Goal: Task Accomplishment & Management: Use online tool/utility

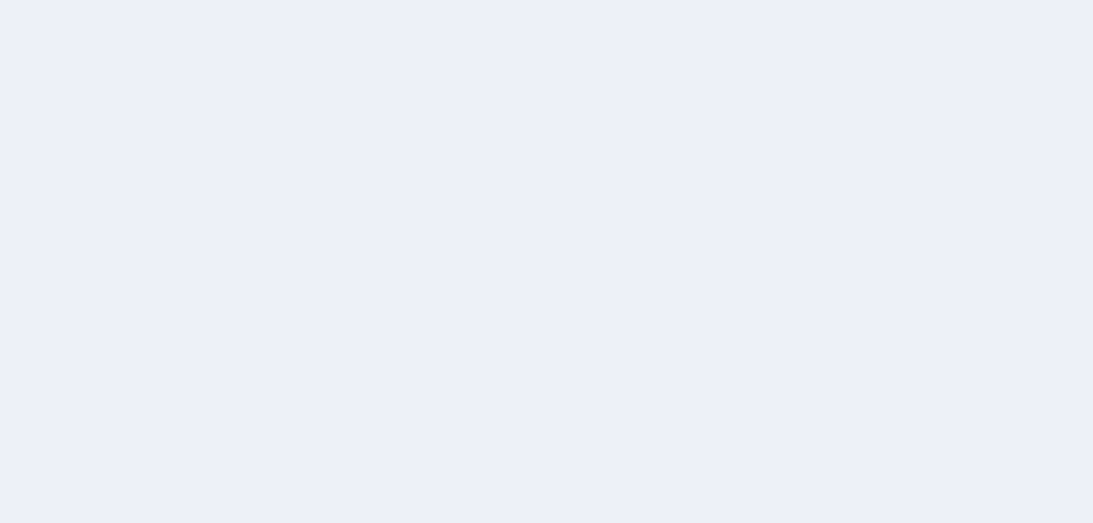
click at [588, 120] on div at bounding box center [546, 261] width 1093 height 523
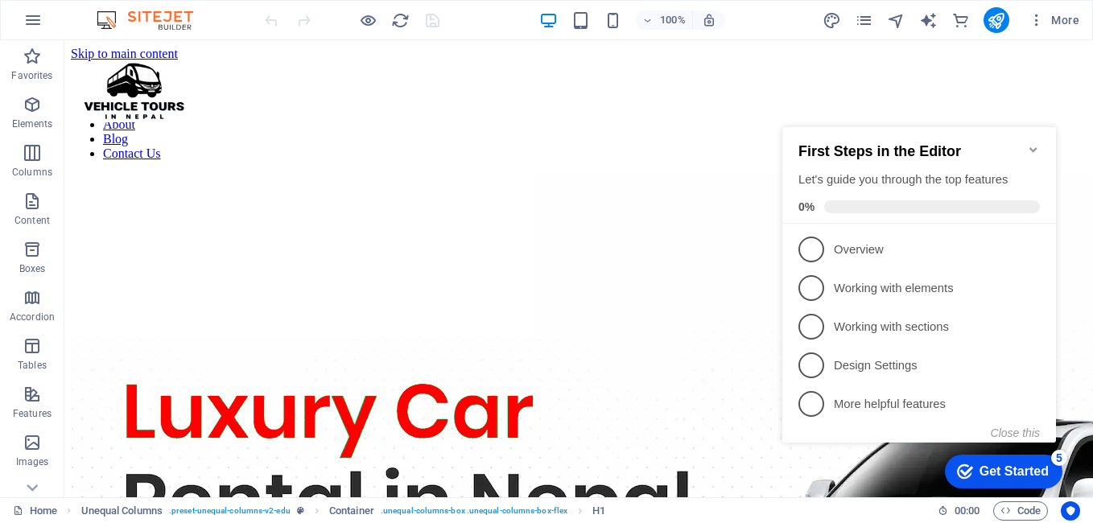
click at [1034, 143] on icon "Minimize checklist" at bounding box center [1033, 149] width 13 height 13
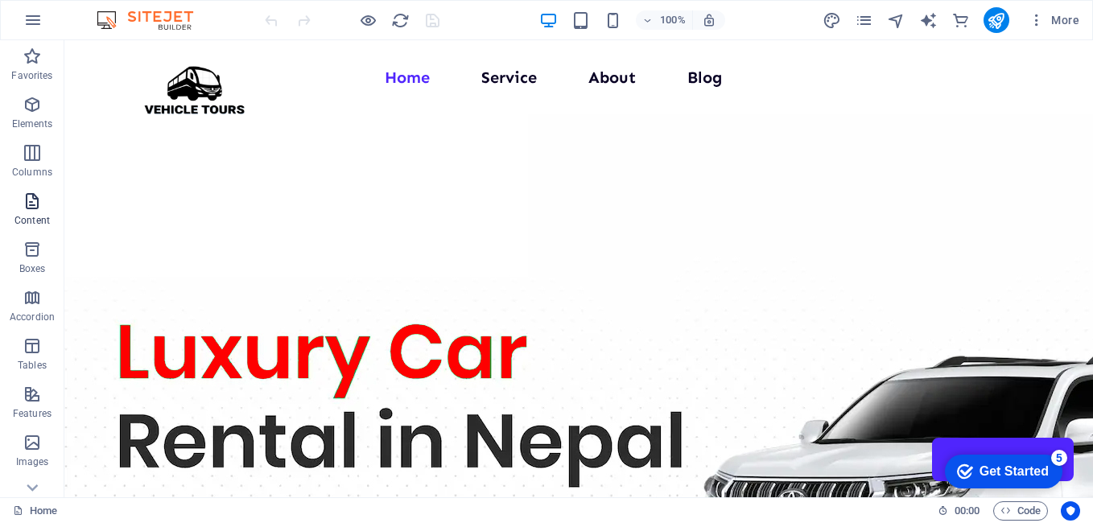
click at [51, 219] on span "Content" at bounding box center [32, 210] width 64 height 39
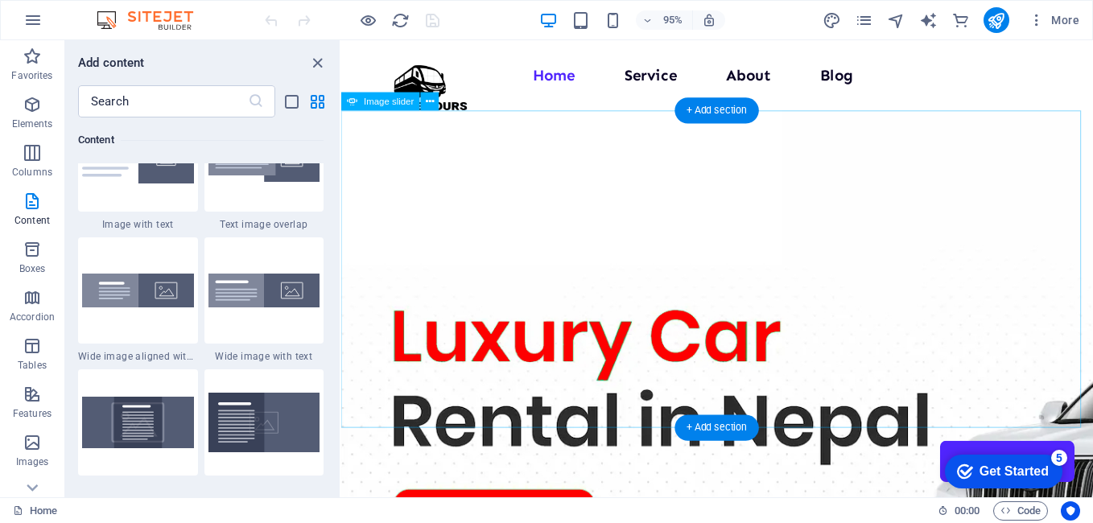
click at [650, 154] on img "1/1" at bounding box center [1113, 445] width 1545 height 662
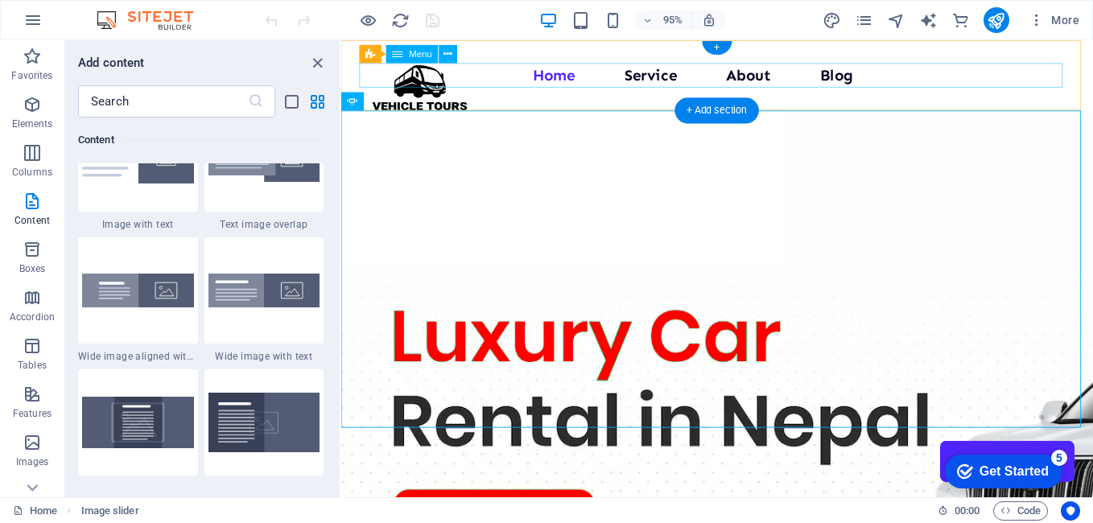
click at [657, 78] on nav "Home Service About Blog Contact Us" at bounding box center [736, 77] width 752 height 26
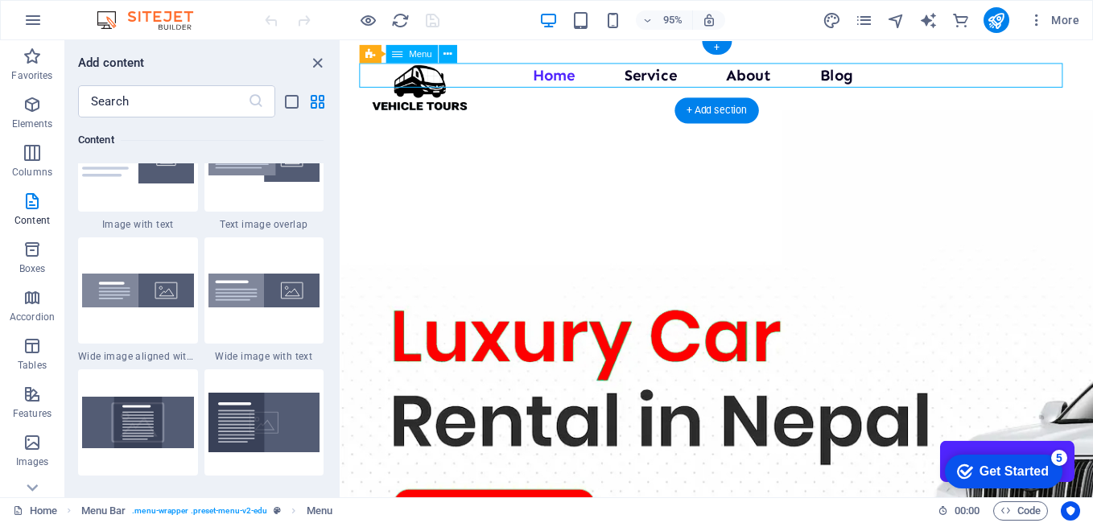
click at [657, 78] on nav "Home Service About Blog Contact Us" at bounding box center [736, 77] width 752 height 26
click at [661, 78] on nav "Home Service About Blog Contact Us" at bounding box center [736, 77] width 752 height 26
click at [672, 80] on nav "Home Service About Blog Contact Us" at bounding box center [736, 77] width 752 height 26
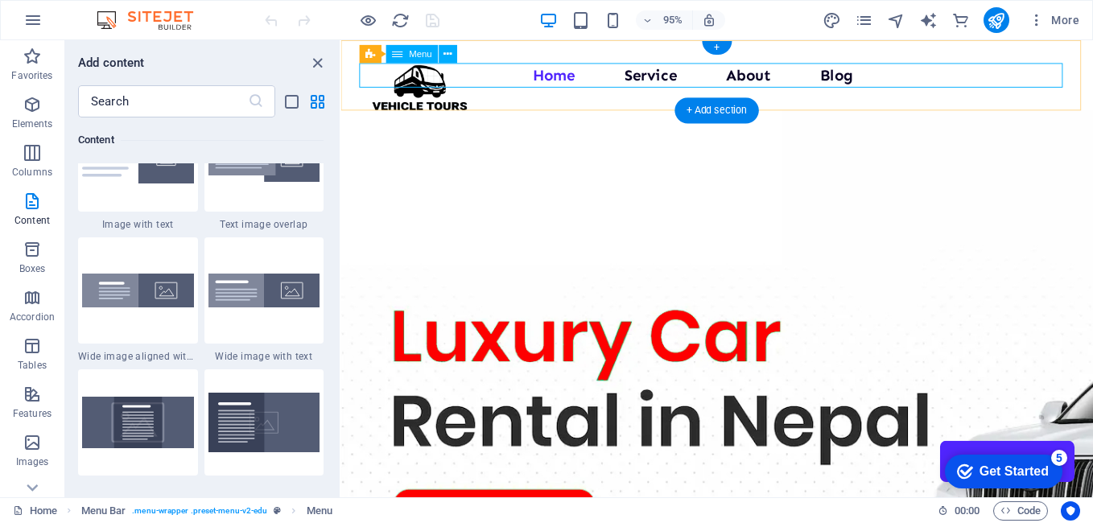
select select
select select "1"
select select
select select "3"
select select
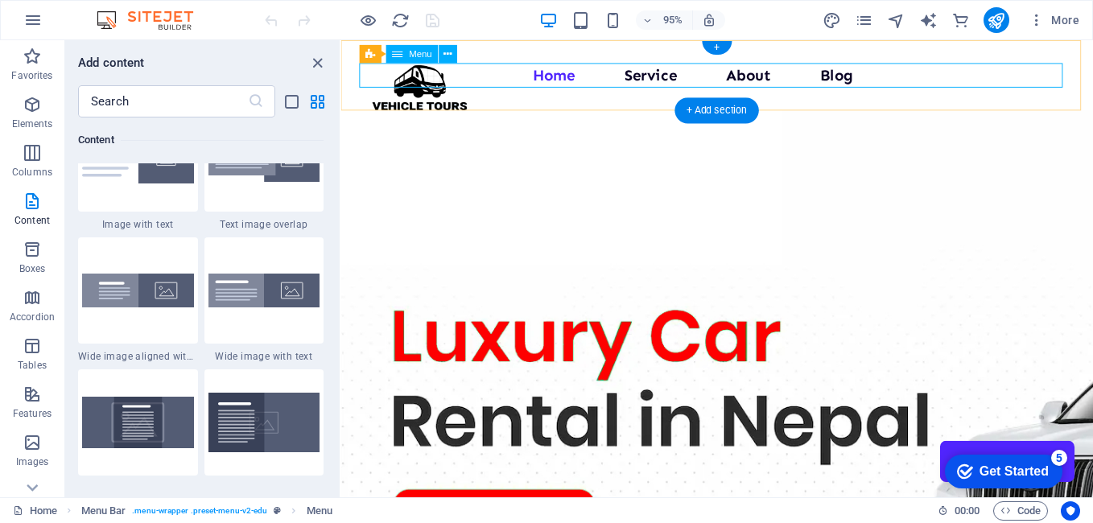
select select "4"
select select
select select "5"
select select
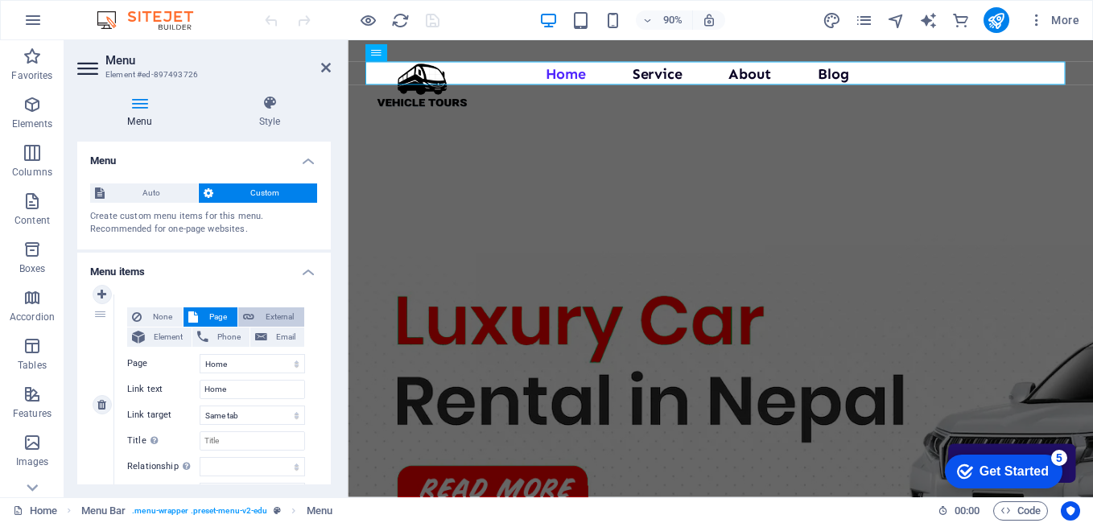
click at [274, 318] on span "External" at bounding box center [279, 316] width 40 height 19
select select "blank"
select select
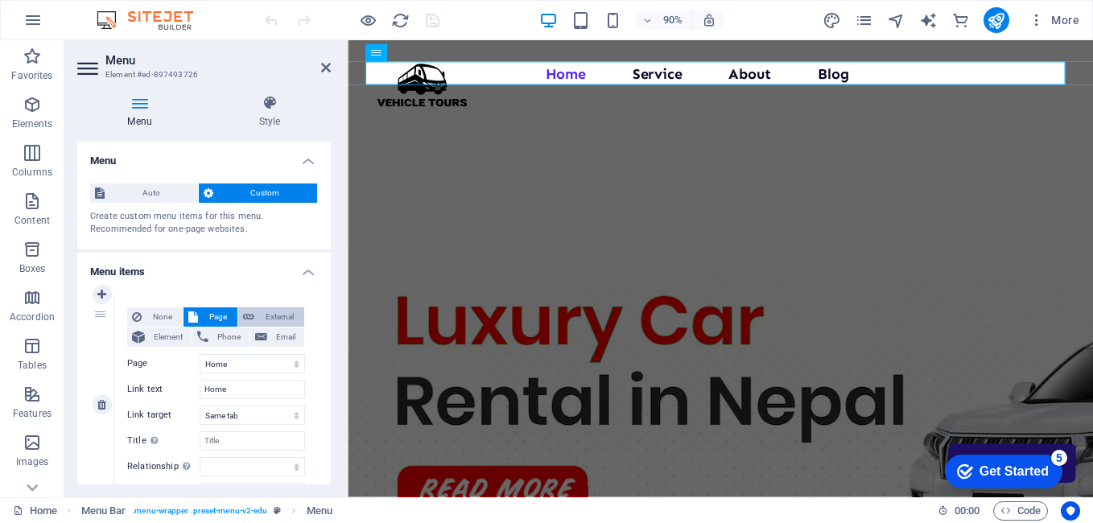
select select
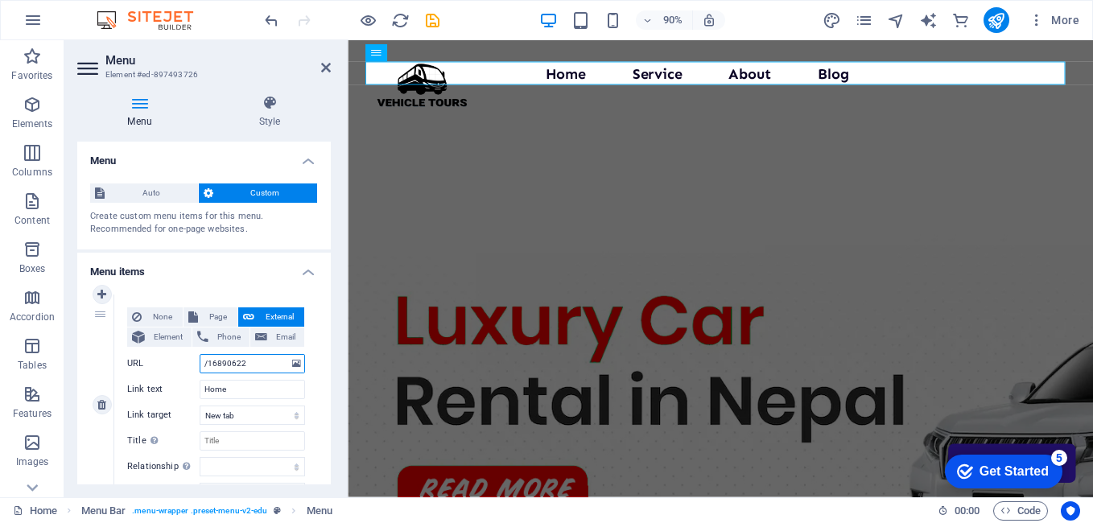
drag, startPoint x: 261, startPoint y: 359, endPoint x: 171, endPoint y: 366, distance: 91.2
click at [171, 366] on div "URL /16890622" at bounding box center [216, 363] width 178 height 19
click at [255, 262] on h4 "Menu items" at bounding box center [203, 267] width 253 height 29
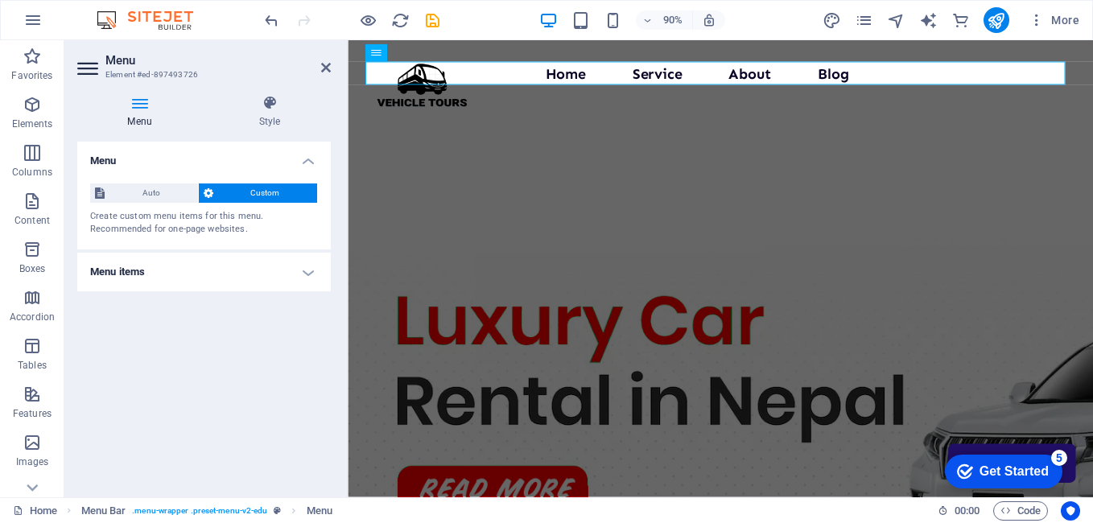
click at [255, 262] on h4 "Menu items" at bounding box center [203, 272] width 253 height 39
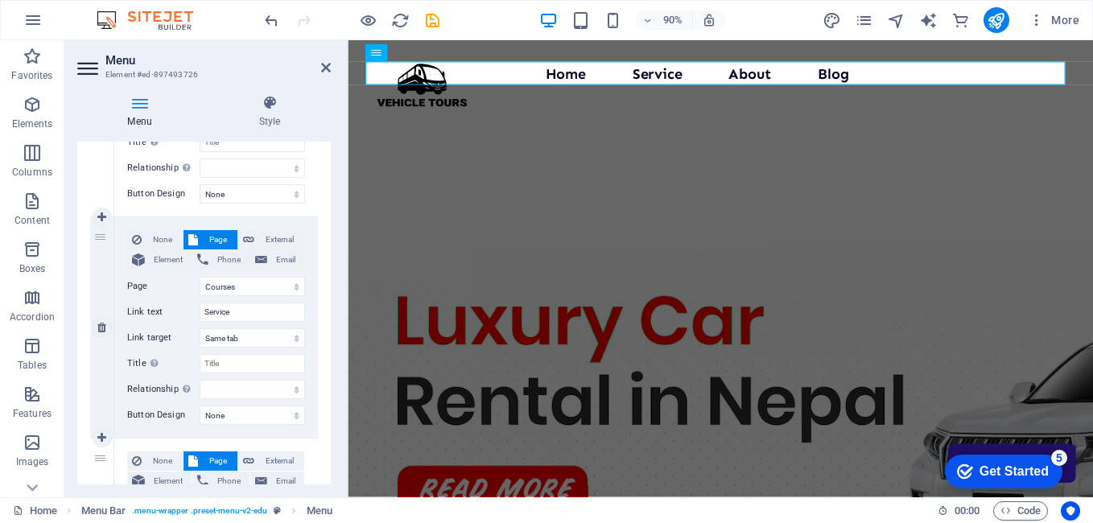
scroll to position [322, 0]
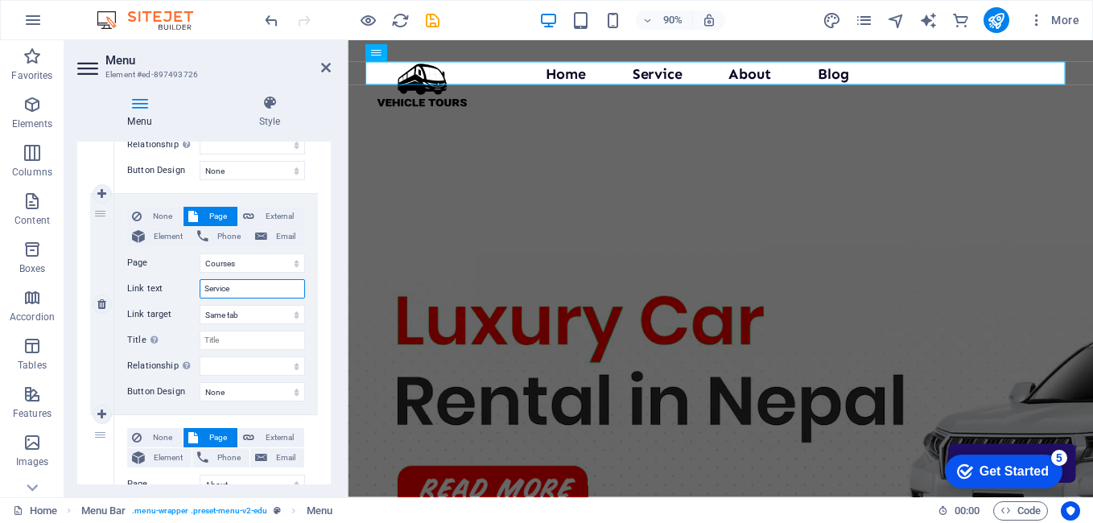
click at [233, 287] on input "Service" at bounding box center [252, 288] width 105 height 19
click at [263, 263] on select "Home Courses Teachers About Blog Contact Us Legal Notice Privacy" at bounding box center [252, 262] width 105 height 19
click at [262, 263] on select "Home Courses Teachers About Blog Contact Us Legal Notice Privacy" at bounding box center [252, 262] width 105 height 19
click at [221, 268] on select "Home Courses Teachers About Blog Contact Us Legal Notice Privacy" at bounding box center [252, 262] width 105 height 19
click at [220, 268] on select "Home Courses Teachers About Blog Contact Us Legal Notice Privacy" at bounding box center [252, 262] width 105 height 19
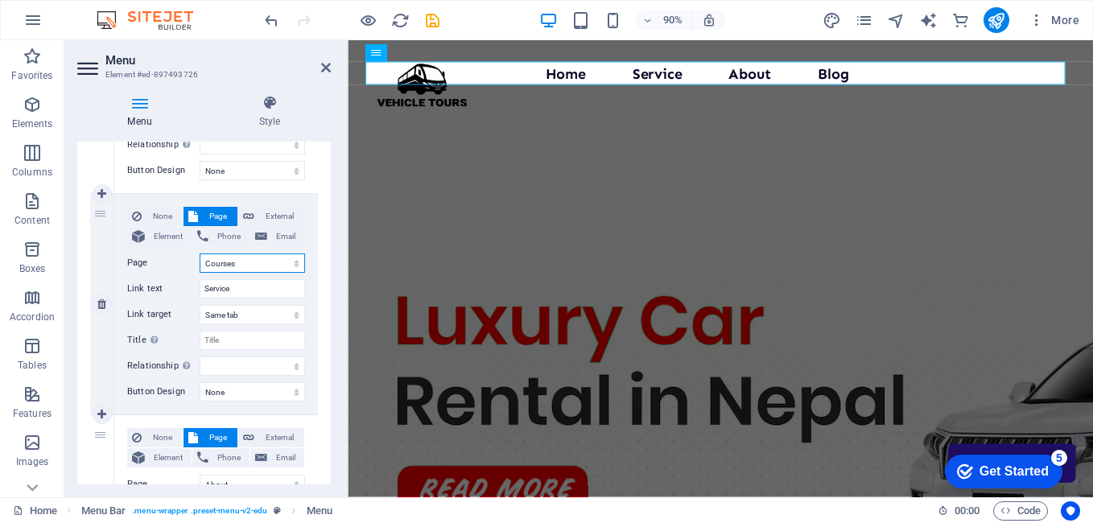
click at [220, 268] on select "Home Courses Teachers About Blog Contact Us Legal Notice Privacy" at bounding box center [252, 262] width 105 height 19
click at [223, 264] on select "Home Courses Teachers About Blog Contact Us Legal Notice Privacy" at bounding box center [252, 262] width 105 height 19
click at [232, 316] on select "New tab Same tab Overlay" at bounding box center [252, 314] width 105 height 19
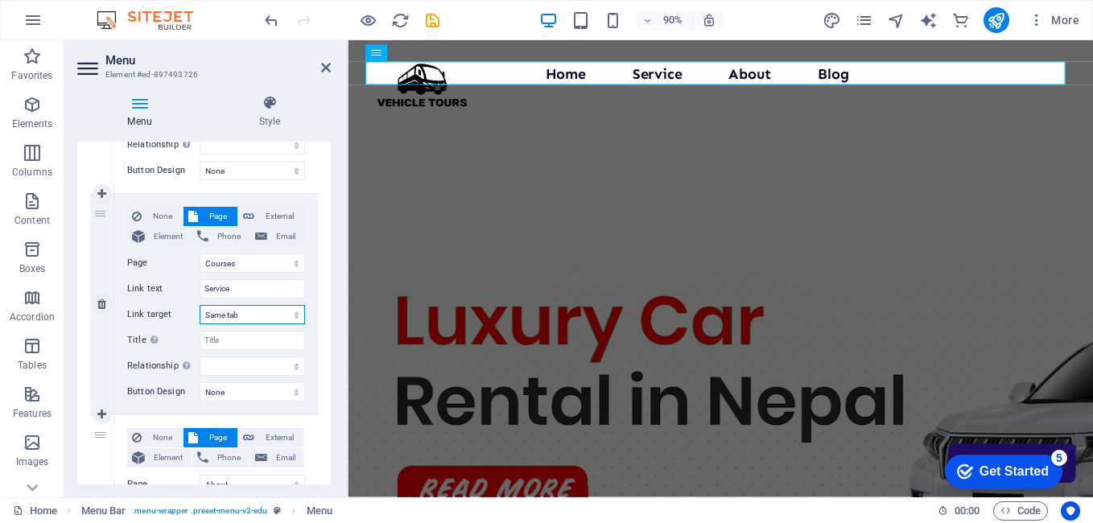
click at [232, 316] on select "New tab Same tab Overlay" at bounding box center [252, 314] width 105 height 19
click at [271, 217] on span "External" at bounding box center [279, 216] width 40 height 19
select select
select select "blank"
select select
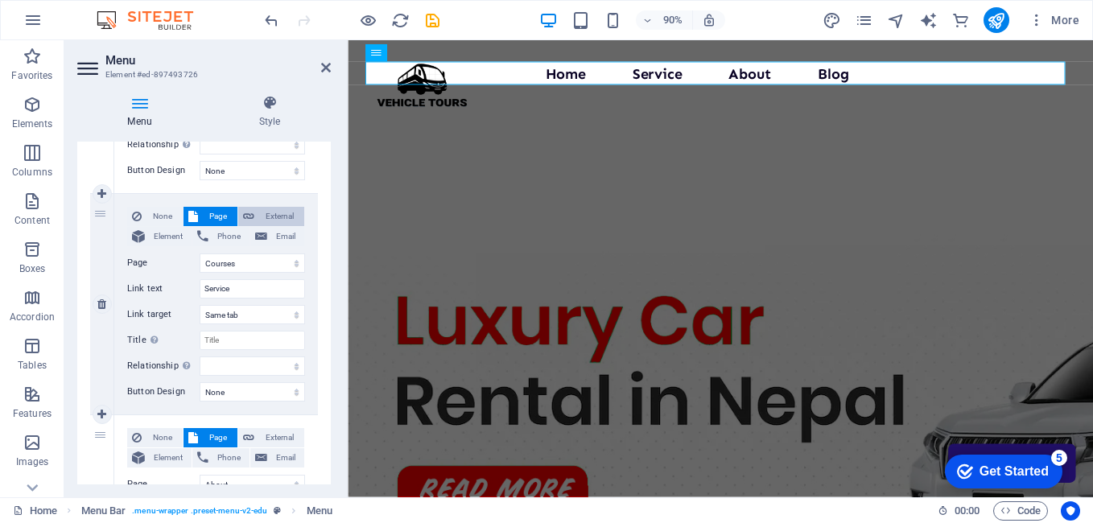
select select
click at [233, 290] on input "Service" at bounding box center [252, 288] width 105 height 19
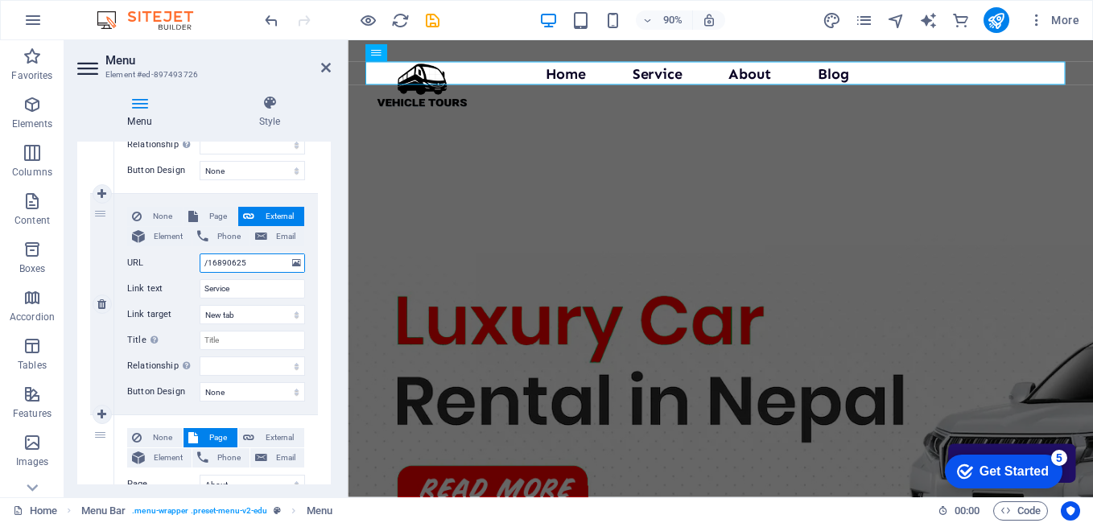
drag, startPoint x: 249, startPoint y: 258, endPoint x: 171, endPoint y: 256, distance: 78.1
click at [175, 256] on div "URL /16890625" at bounding box center [216, 262] width 178 height 19
type input "##"
select select
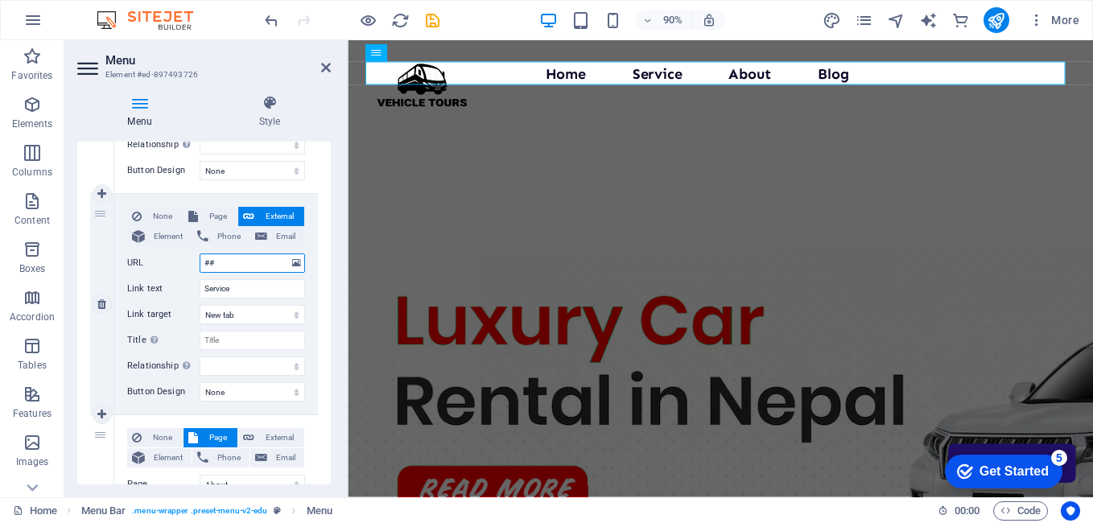
select select
type input "##"
click at [259, 211] on span "External" at bounding box center [279, 216] width 40 height 19
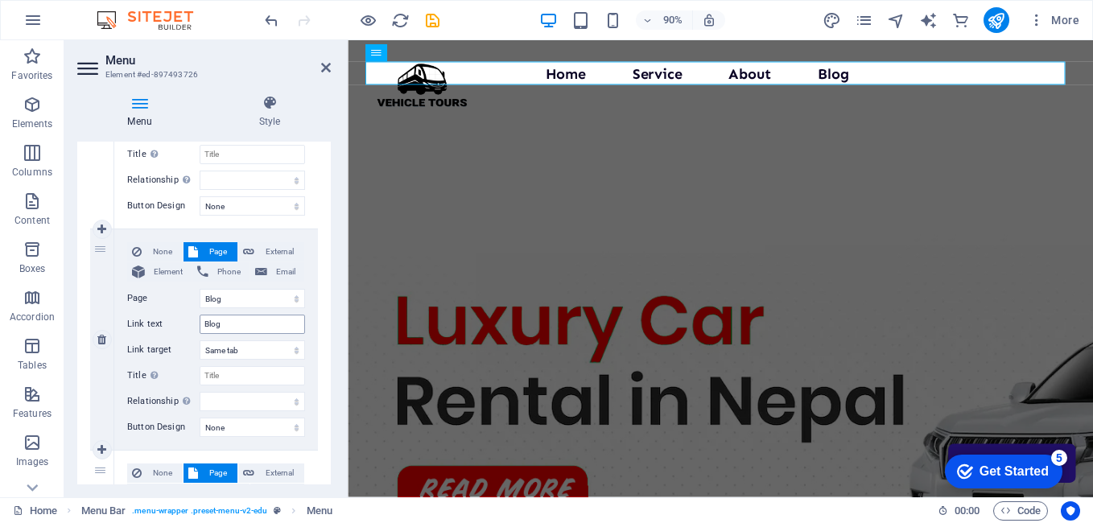
scroll to position [805, 0]
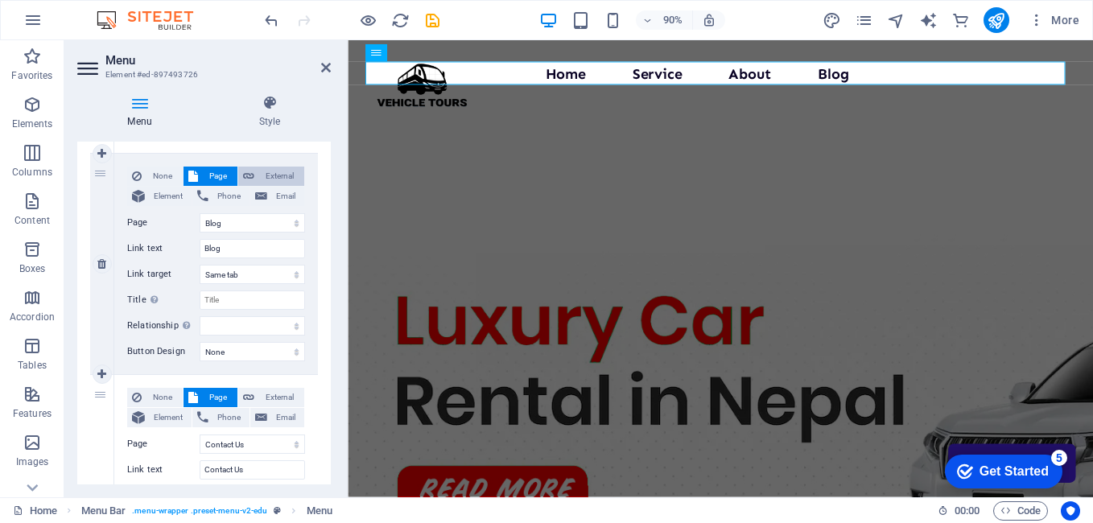
click at [269, 173] on span "External" at bounding box center [279, 176] width 40 height 19
select select
select select "blank"
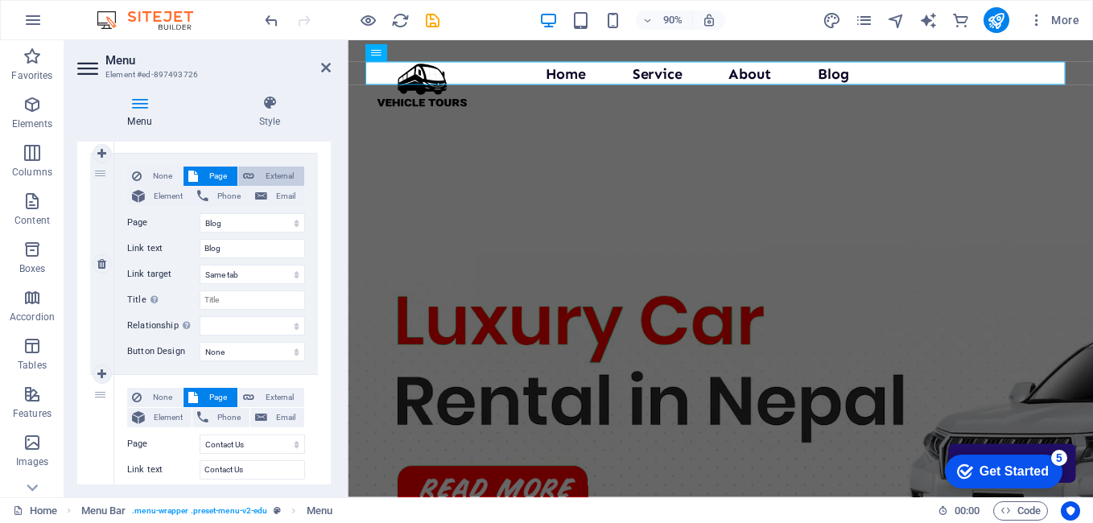
select select
drag, startPoint x: 246, startPoint y: 220, endPoint x: 137, endPoint y: 234, distance: 110.4
click at [137, 234] on div "None Page External Element Phone Email Page Home Courses Teachers About Blog Co…" at bounding box center [216, 251] width 178 height 169
type input "#"
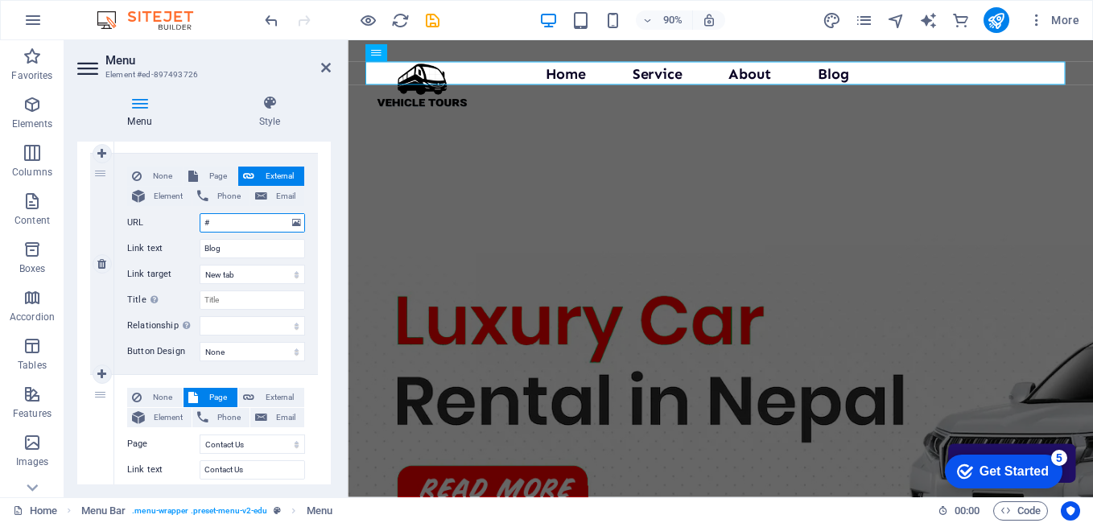
select select
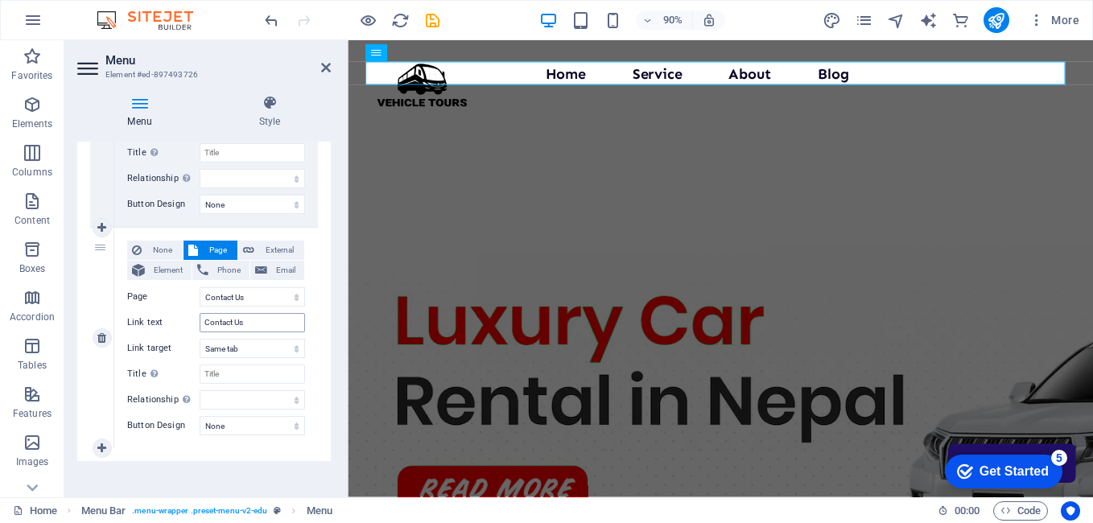
scroll to position [961, 0]
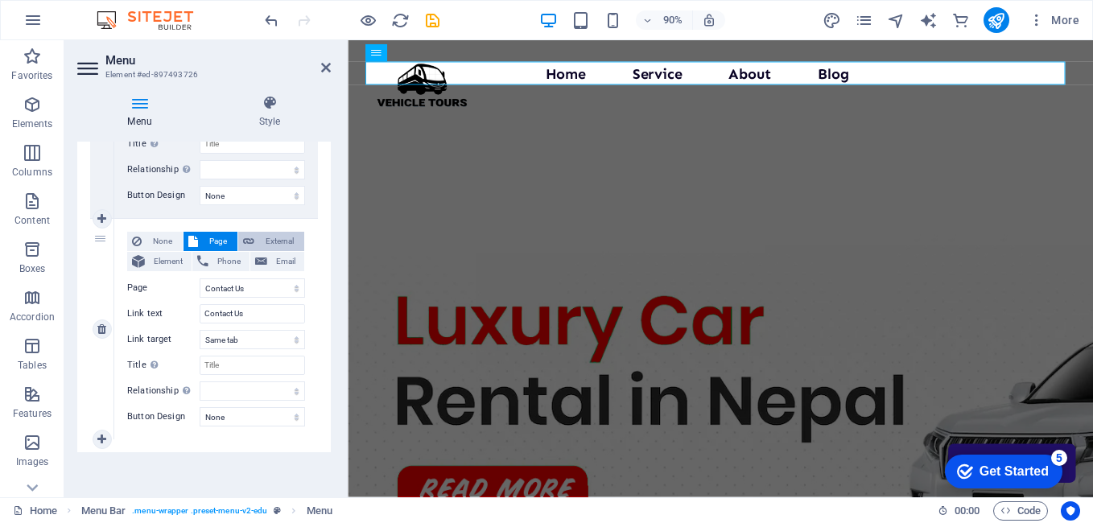
type input "#"
click at [260, 241] on span "External" at bounding box center [279, 241] width 40 height 19
select select
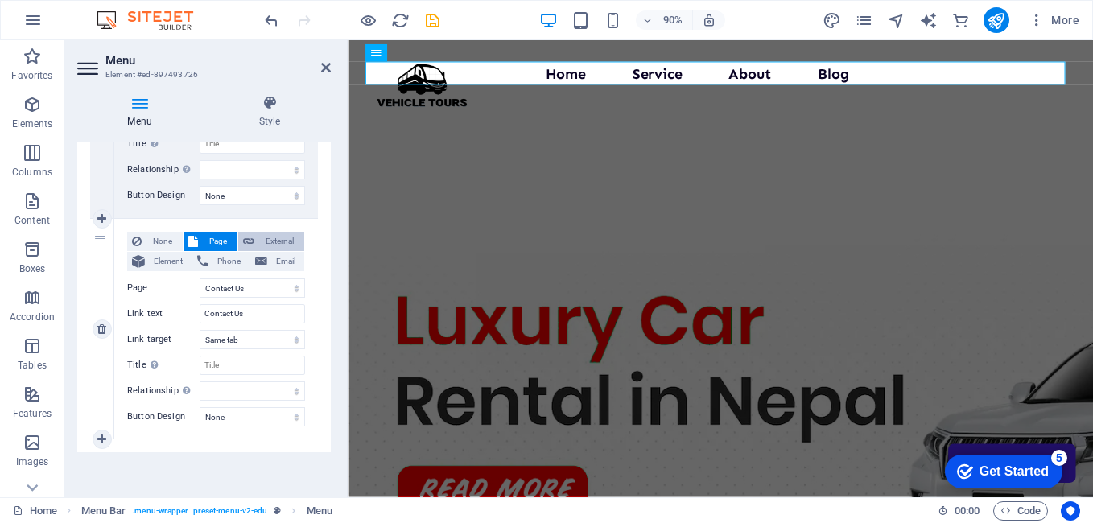
select select
select select "blank"
select select
drag, startPoint x: 263, startPoint y: 287, endPoint x: 121, endPoint y: 298, distance: 142.0
click at [150, 298] on div "None Page External Element Phone Email Page Home Courses Teachers About Blog Co…" at bounding box center [216, 316] width 178 height 169
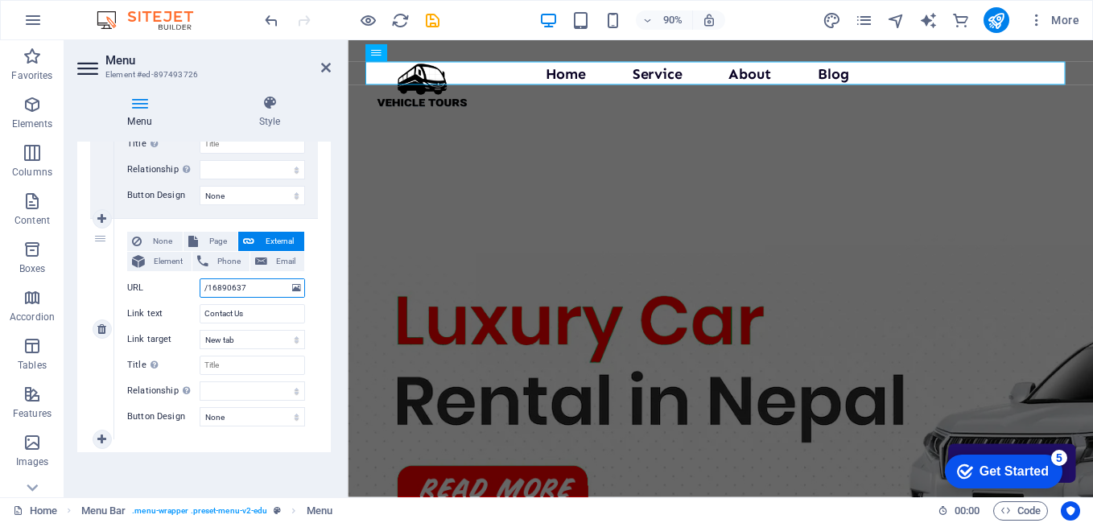
type input "#"
select select
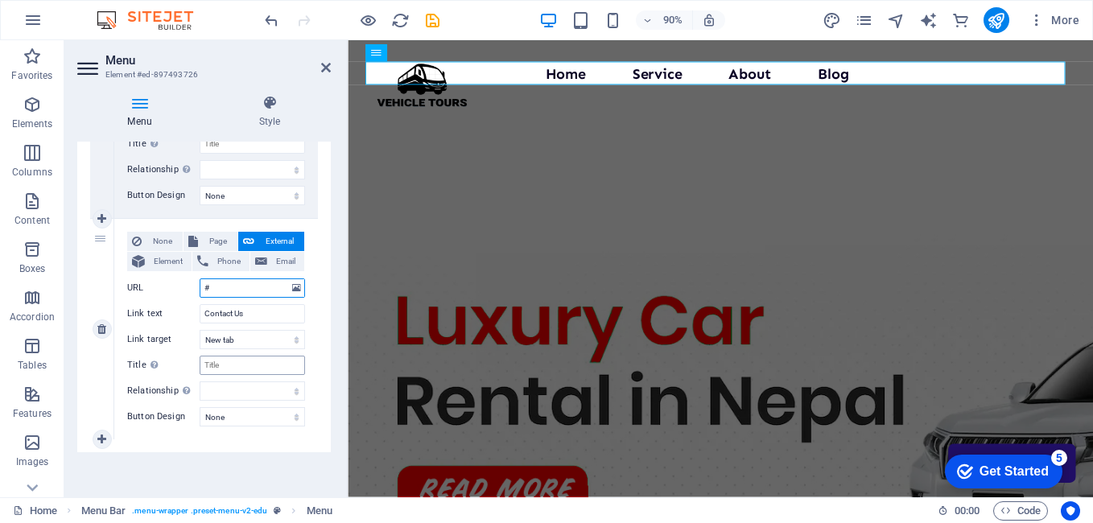
select select
type input "#"
click at [428, 20] on icon "save" at bounding box center [432, 20] width 19 height 19
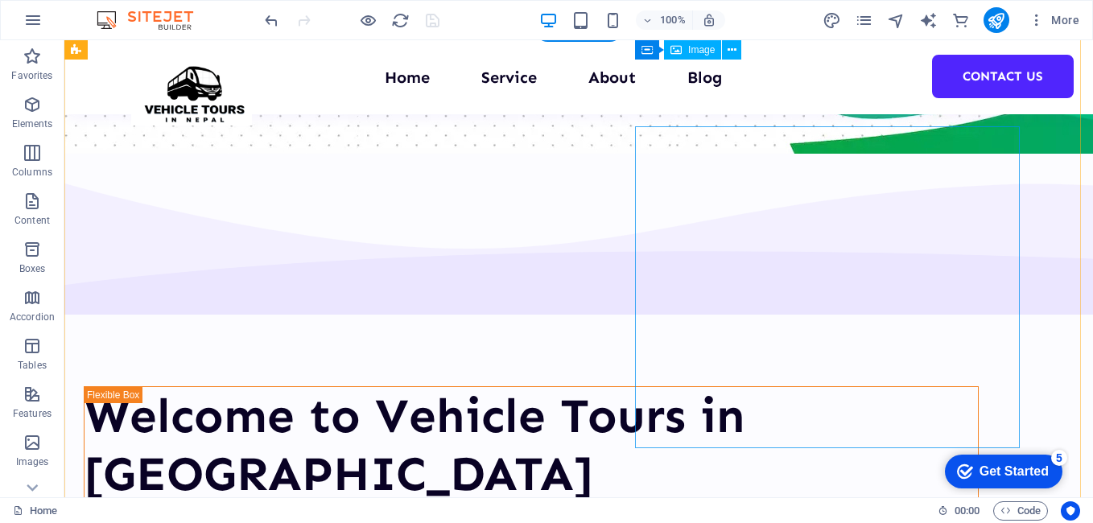
scroll to position [483, 0]
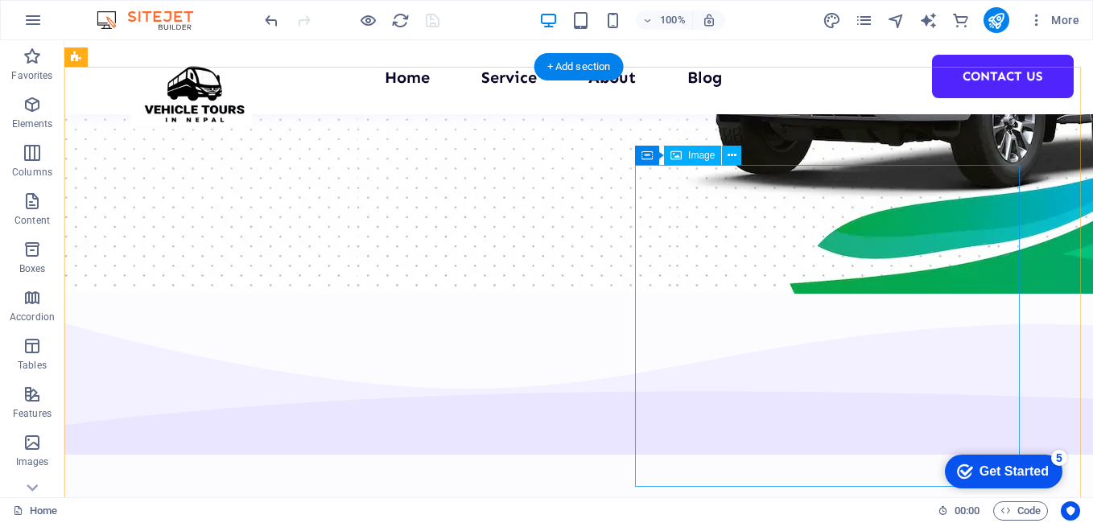
select select "px"
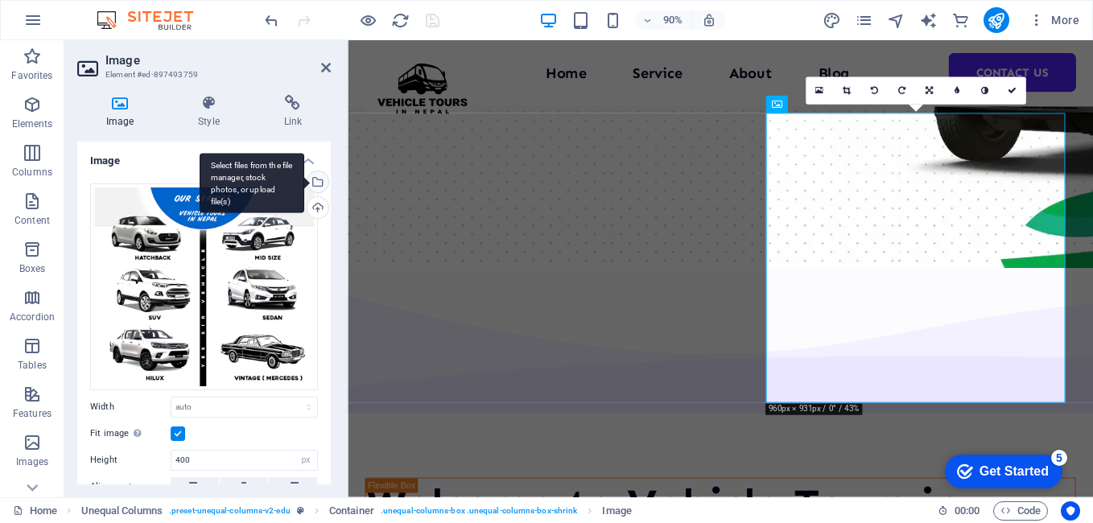
click at [317, 183] on div "Select files from the file manager, stock photos, or upload file(s)" at bounding box center [316, 183] width 24 height 24
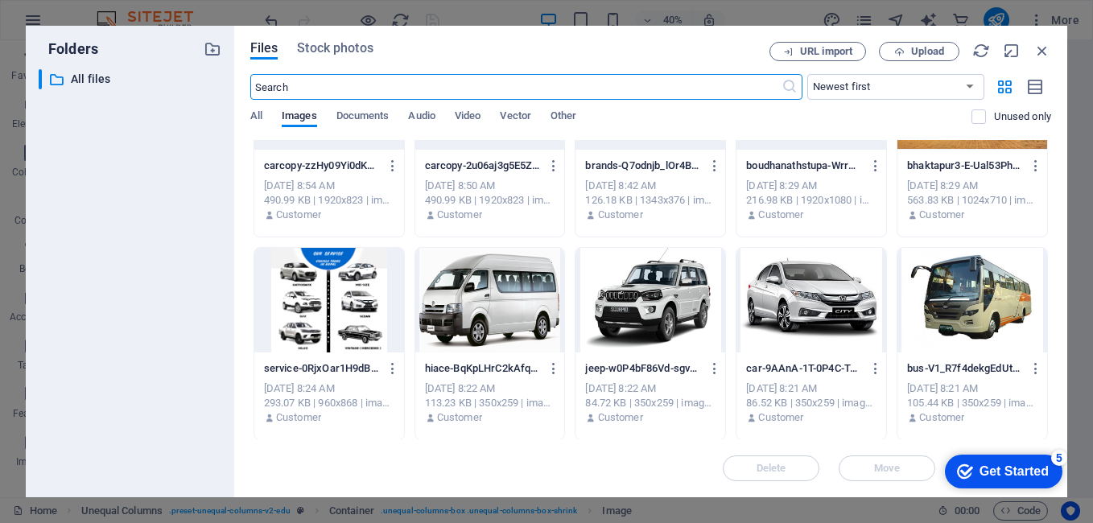
scroll to position [161, 0]
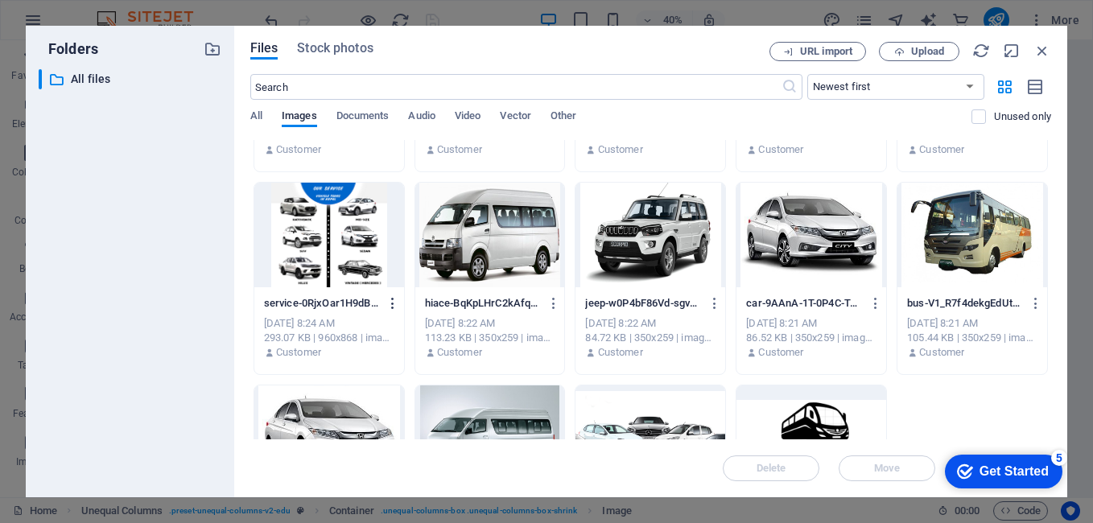
click at [397, 299] on icon "button" at bounding box center [392, 303] width 15 height 14
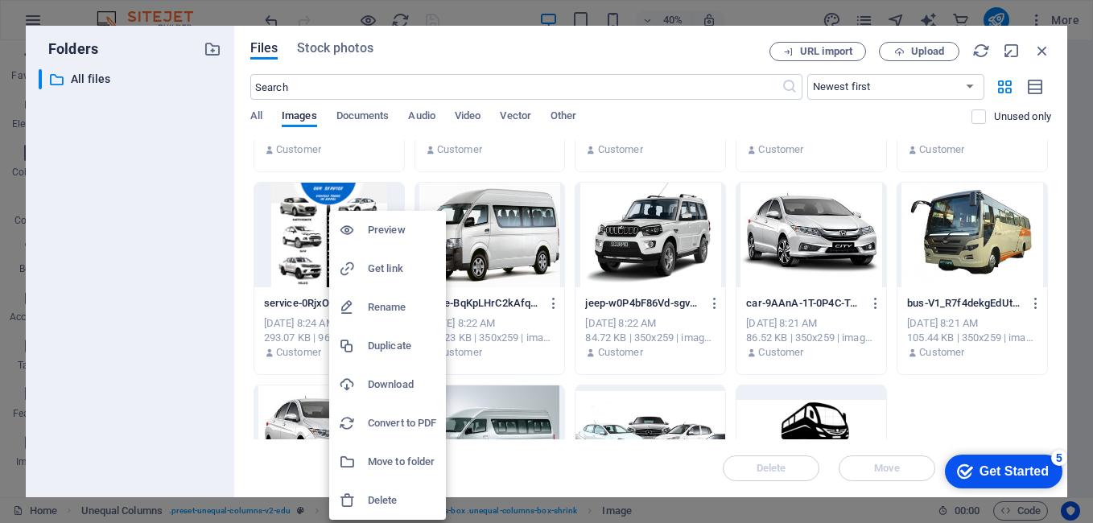
click at [537, 307] on div at bounding box center [546, 261] width 1093 height 523
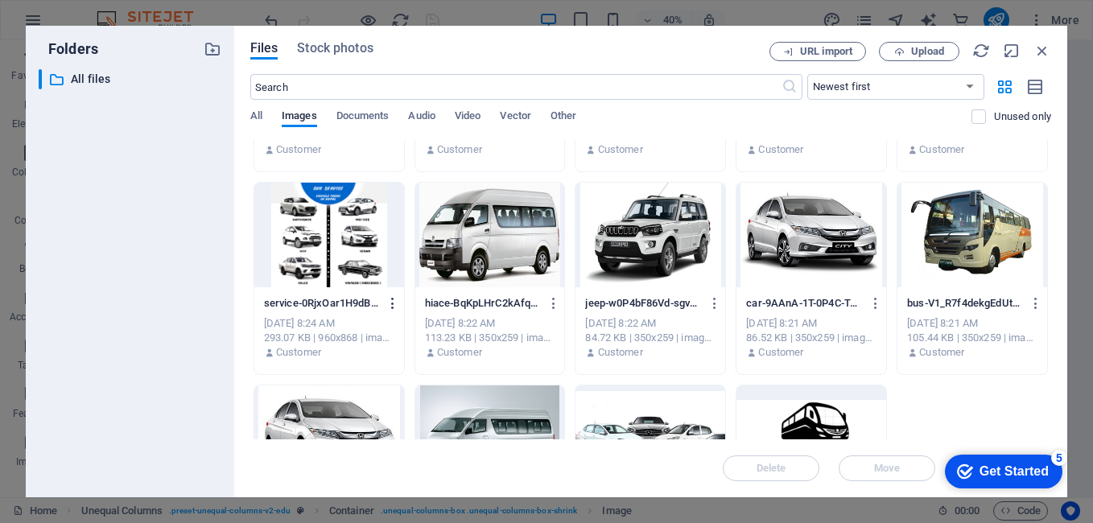
click at [394, 301] on icon "button" at bounding box center [392, 303] width 15 height 14
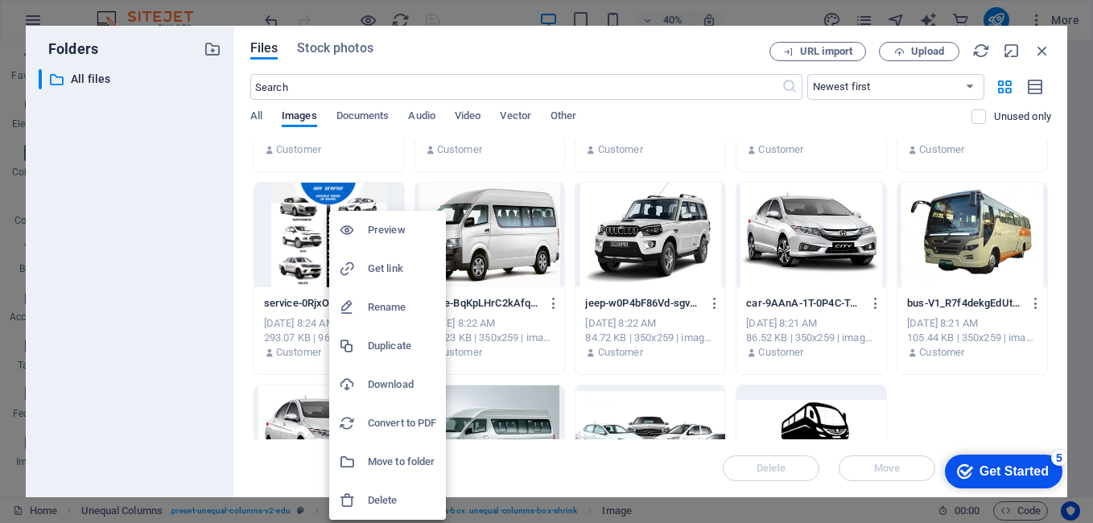
click at [377, 499] on h6 "Delete" at bounding box center [402, 500] width 68 height 19
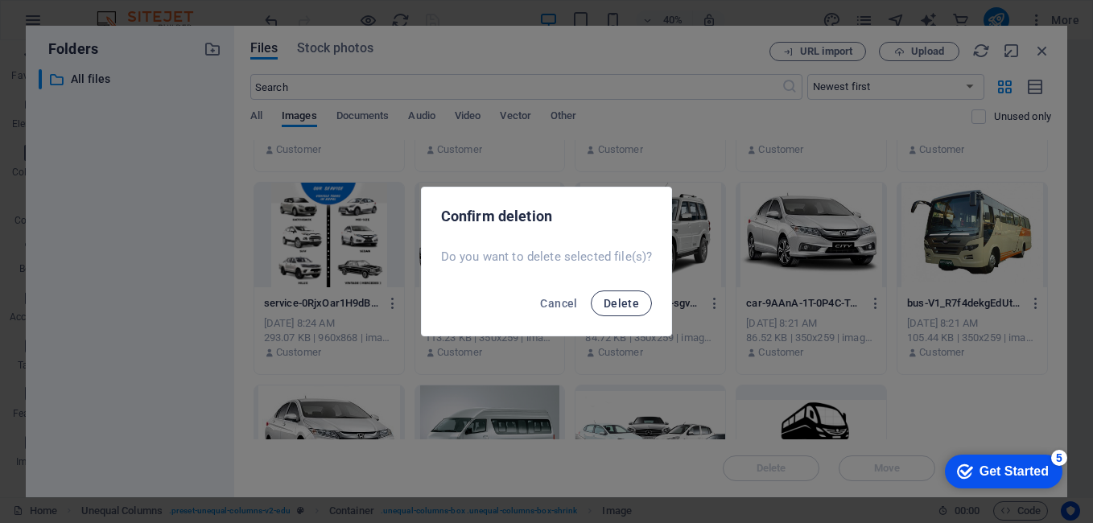
click at [627, 307] on span "Delete" at bounding box center [620, 303] width 35 height 13
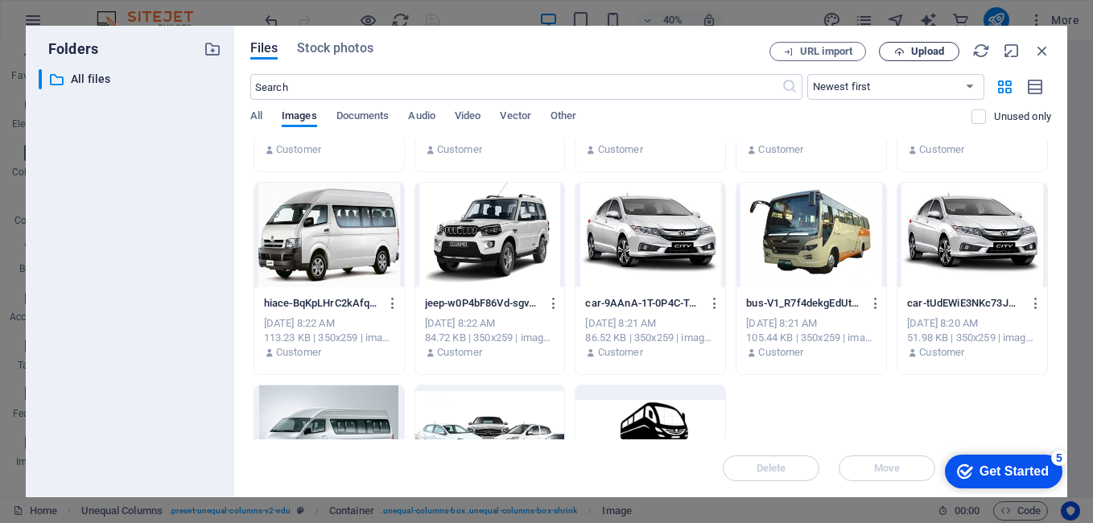
click at [945, 51] on span "Upload" at bounding box center [919, 52] width 66 height 10
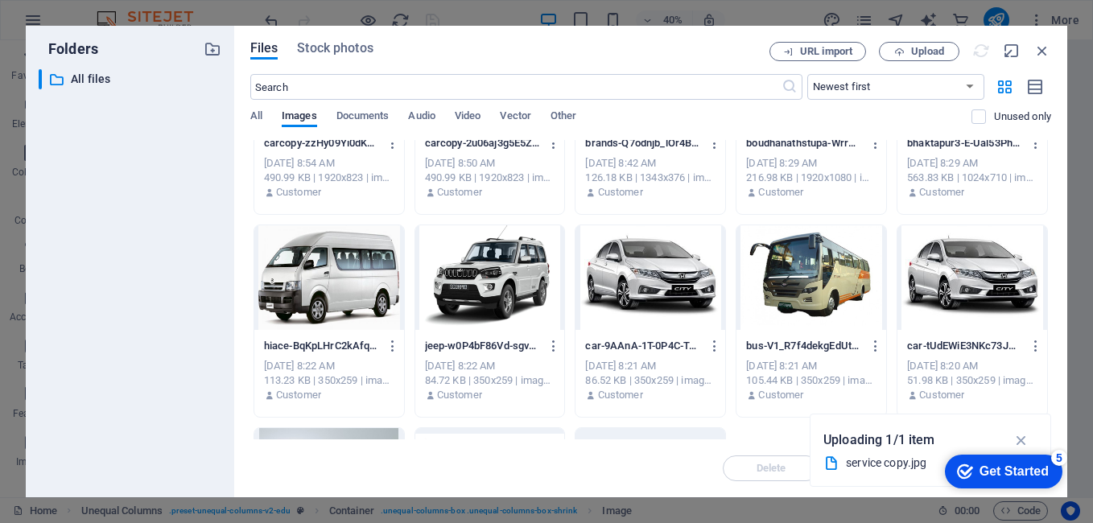
scroll to position [0, 0]
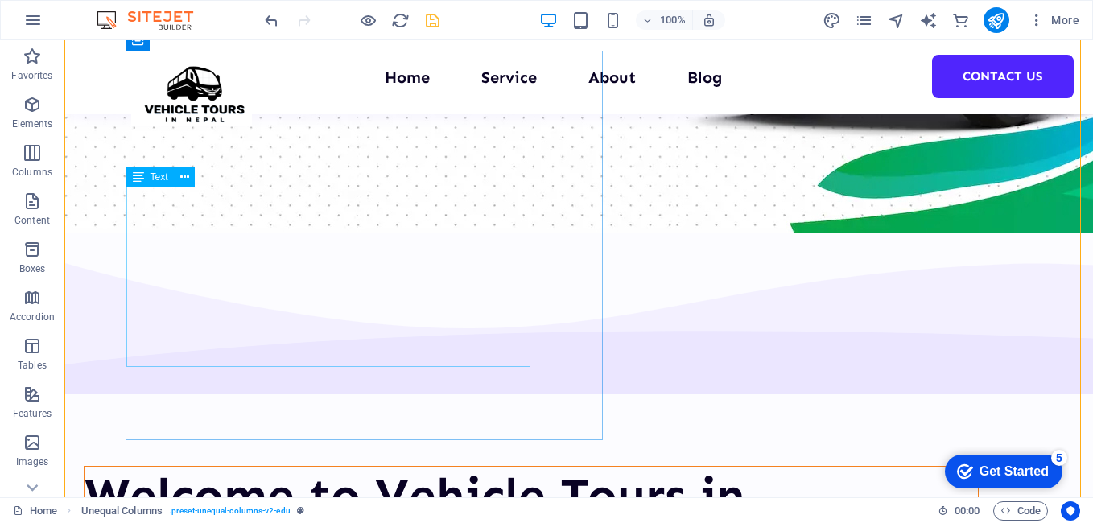
scroll to position [563, 0]
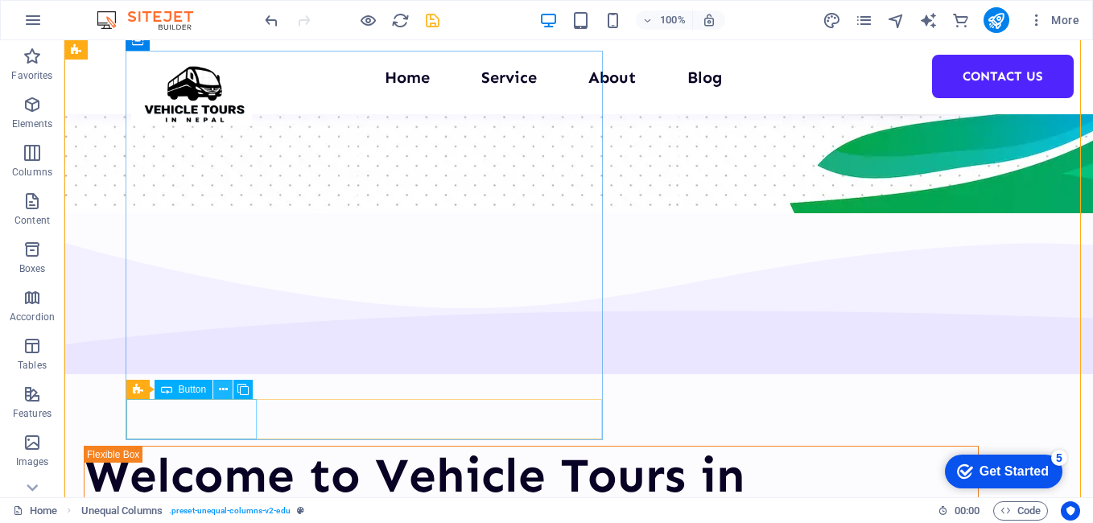
click at [228, 389] on button at bounding box center [222, 389] width 19 height 19
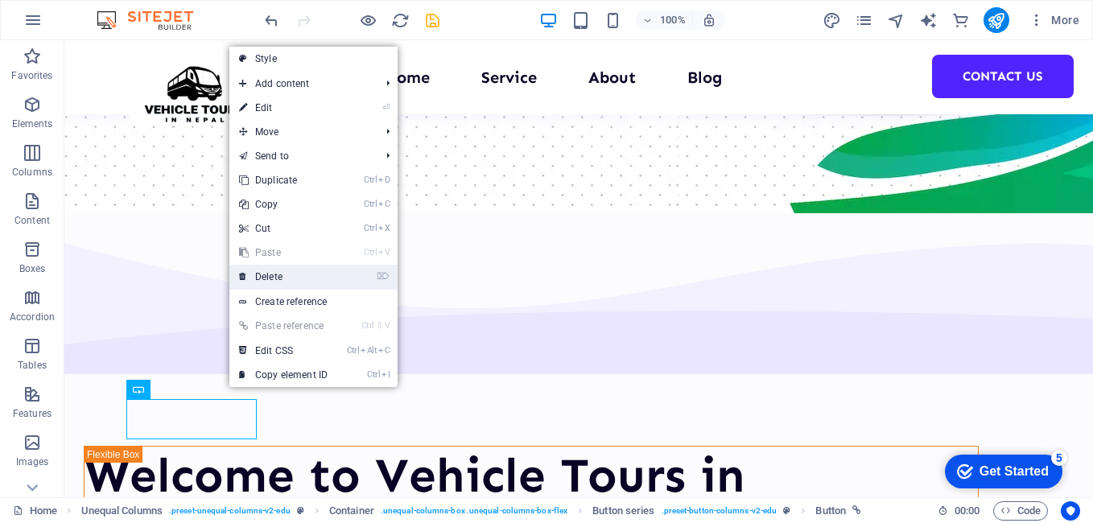
click at [283, 285] on link "⌦ Delete" at bounding box center [283, 277] width 108 height 24
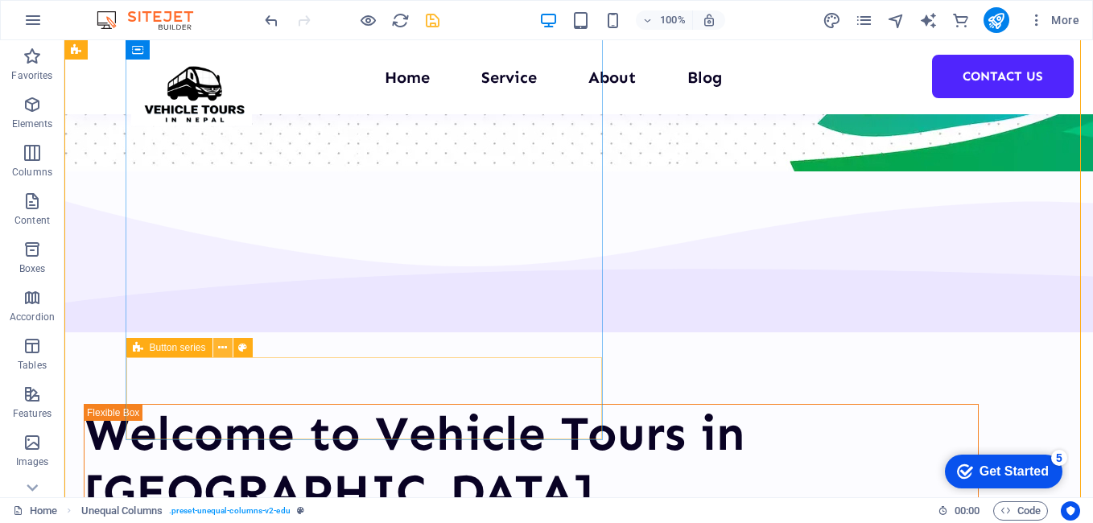
click at [221, 349] on icon at bounding box center [222, 348] width 9 height 17
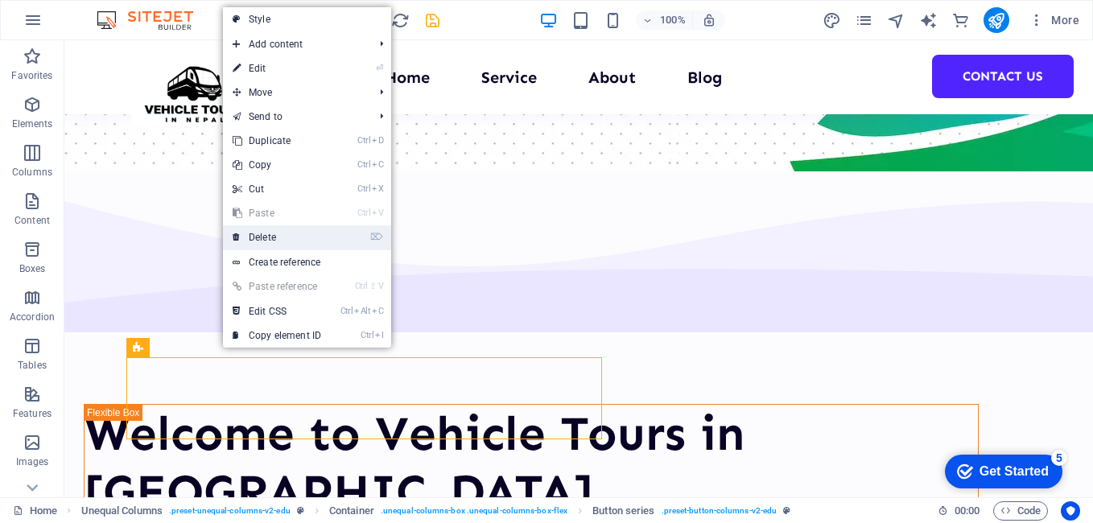
drag, startPoint x: 270, startPoint y: 241, endPoint x: 213, endPoint y: 200, distance: 69.7
click at [270, 241] on link "⌦ Delete" at bounding box center [277, 237] width 108 height 24
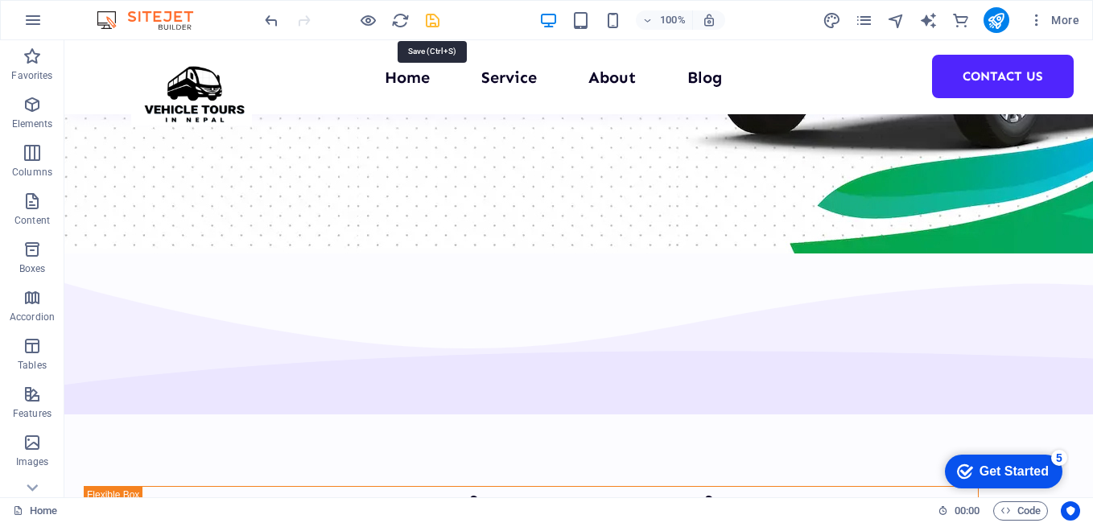
click at [432, 20] on icon "save" at bounding box center [432, 20] width 19 height 19
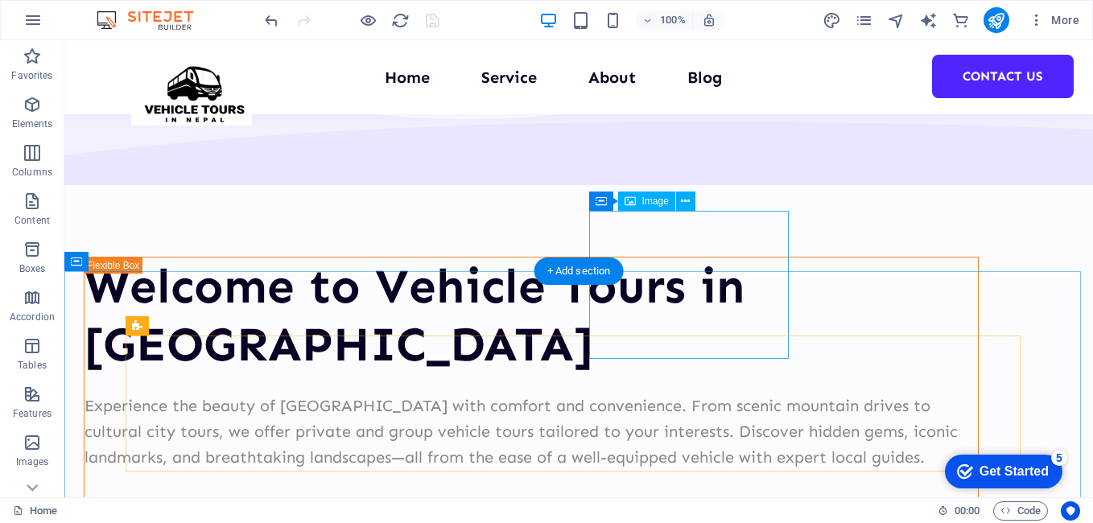
scroll to position [885, 0]
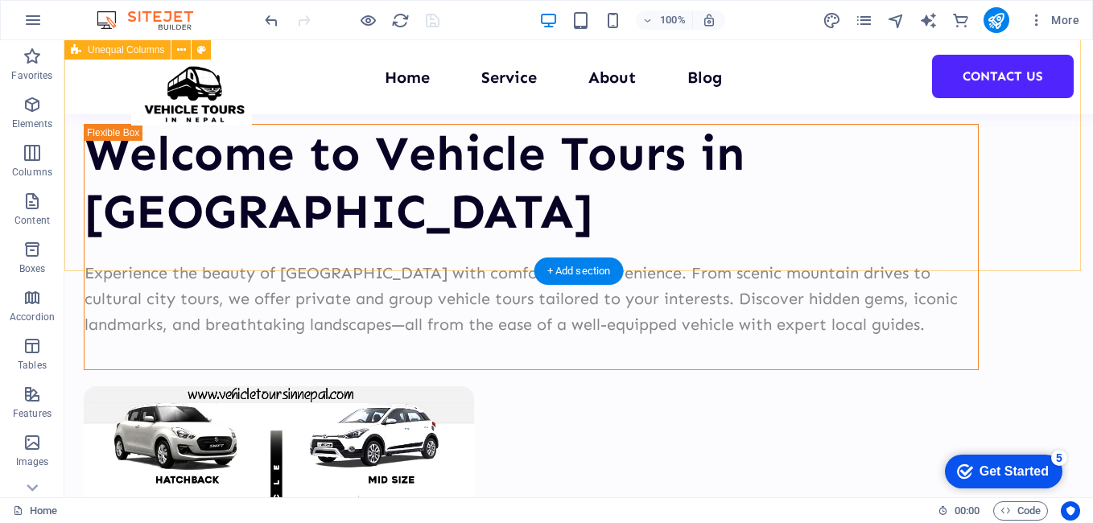
click at [378, 181] on div "Welcome to Vehicle Tours in [GEOGRAPHIC_DATA] Experience the beauty of [GEOGRAP…" at bounding box center [578, 396] width 1028 height 1010
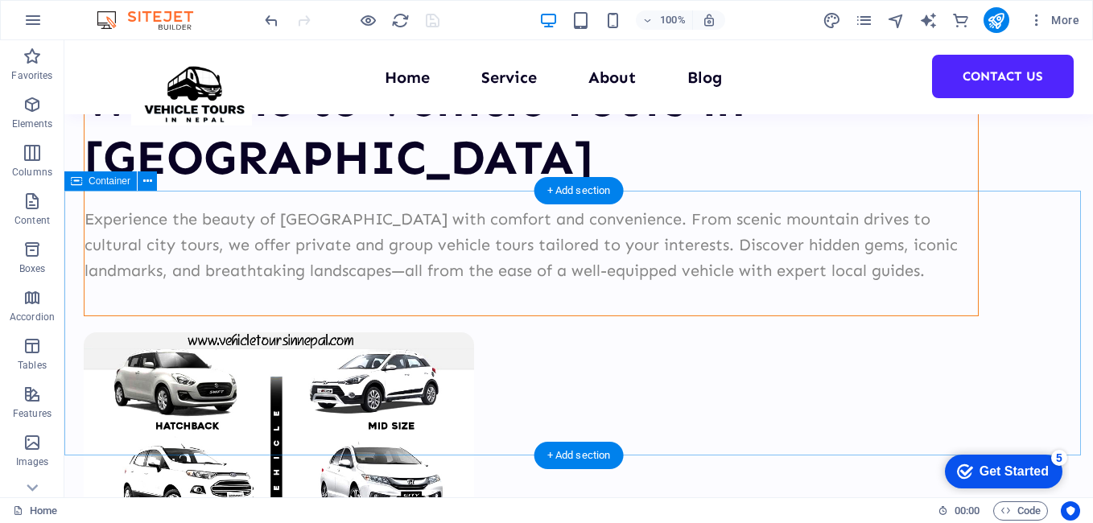
scroll to position [965, 0]
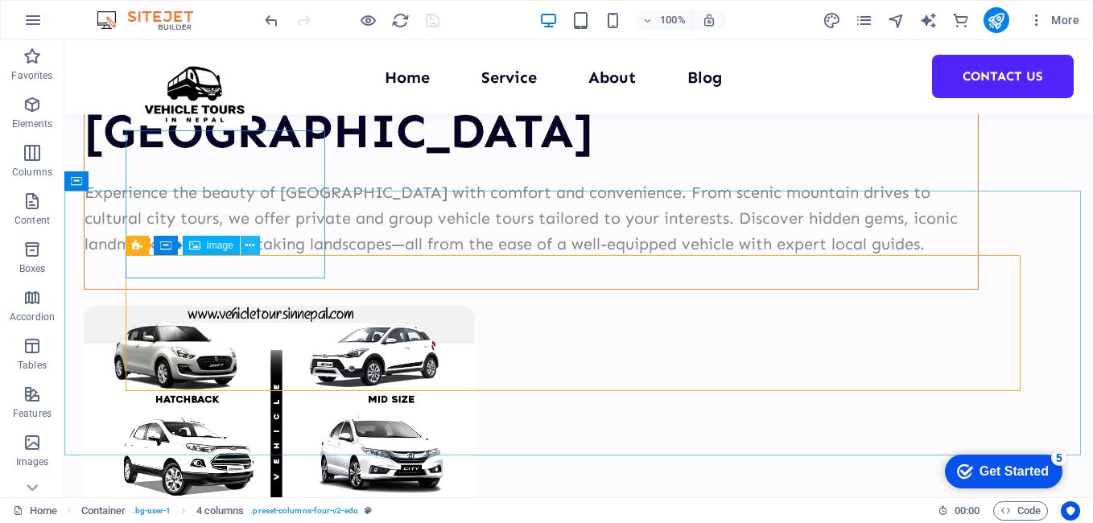
click at [249, 247] on icon at bounding box center [249, 245] width 9 height 17
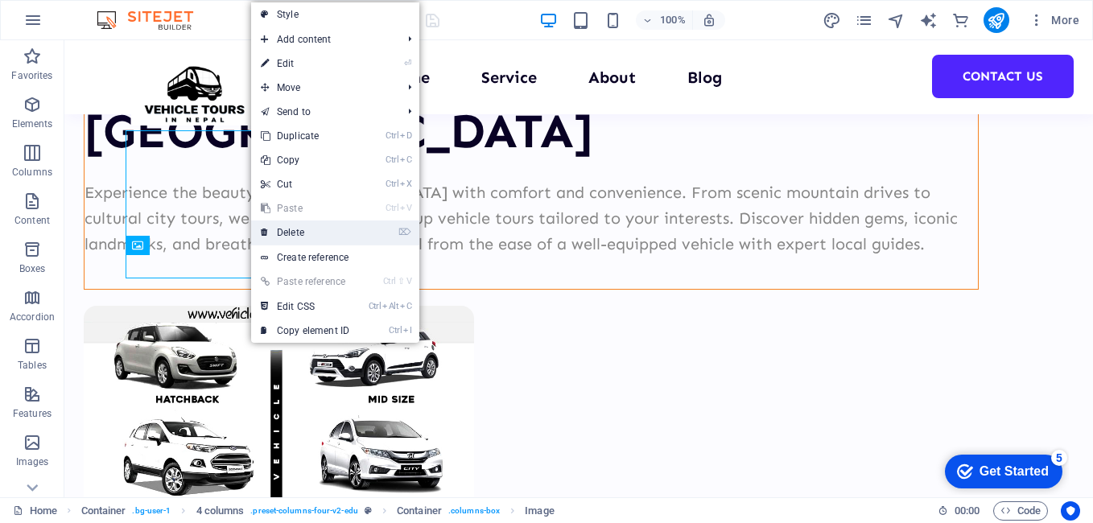
click at [294, 240] on link "⌦ Delete" at bounding box center [305, 232] width 108 height 24
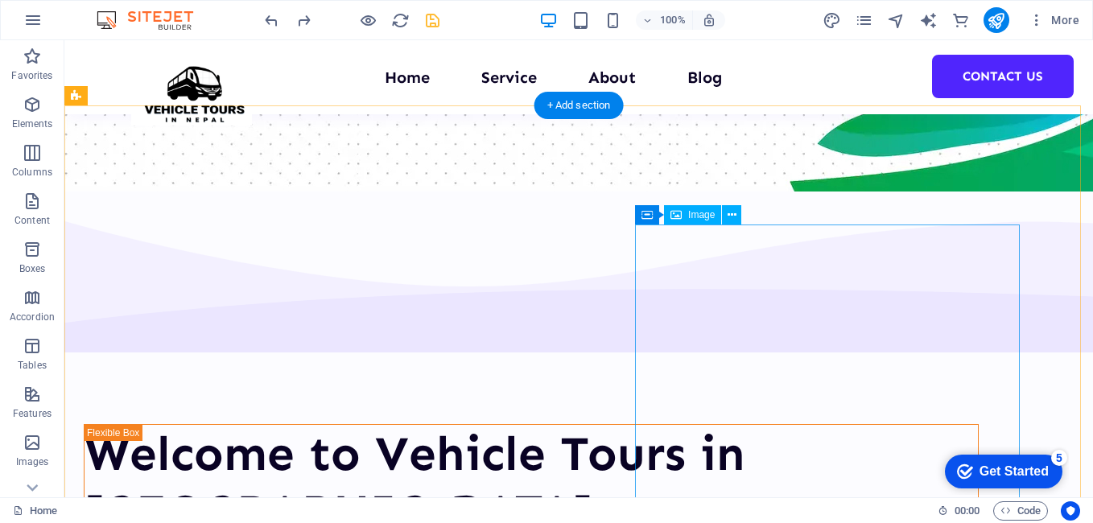
scroll to position [735, 0]
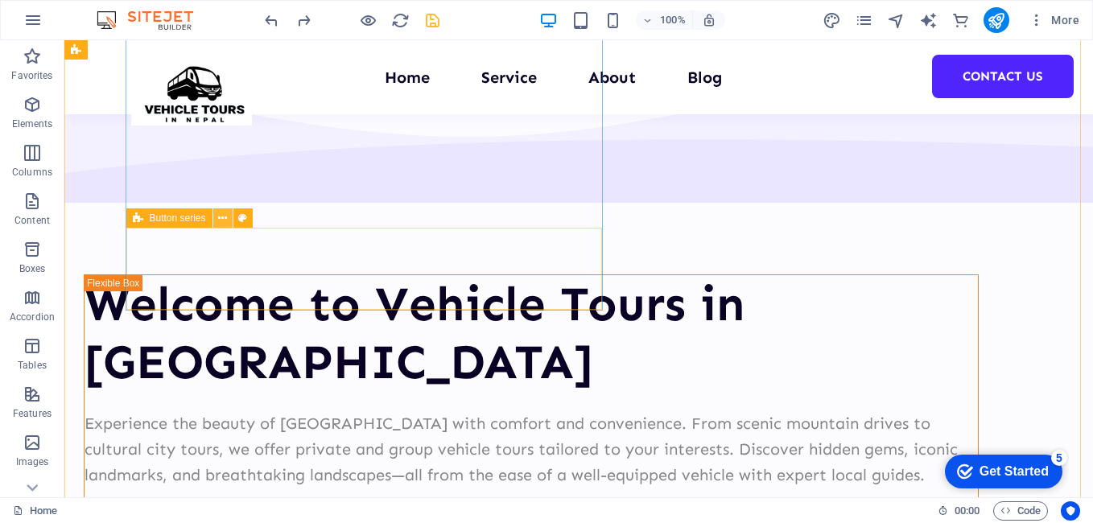
click at [226, 214] on icon at bounding box center [222, 218] width 9 height 17
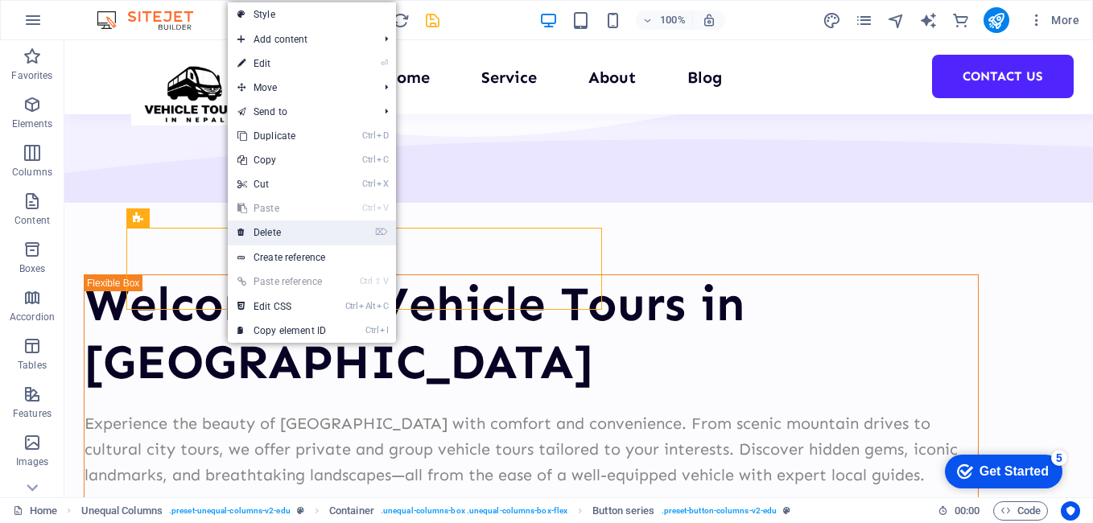
click at [255, 230] on link "⌦ Delete" at bounding box center [282, 232] width 108 height 24
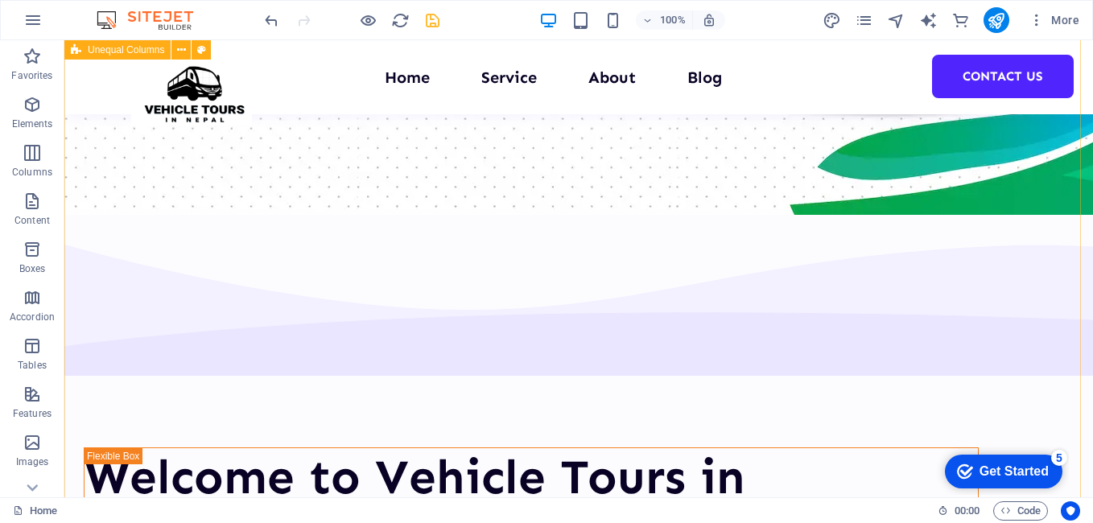
scroll to position [572, 0]
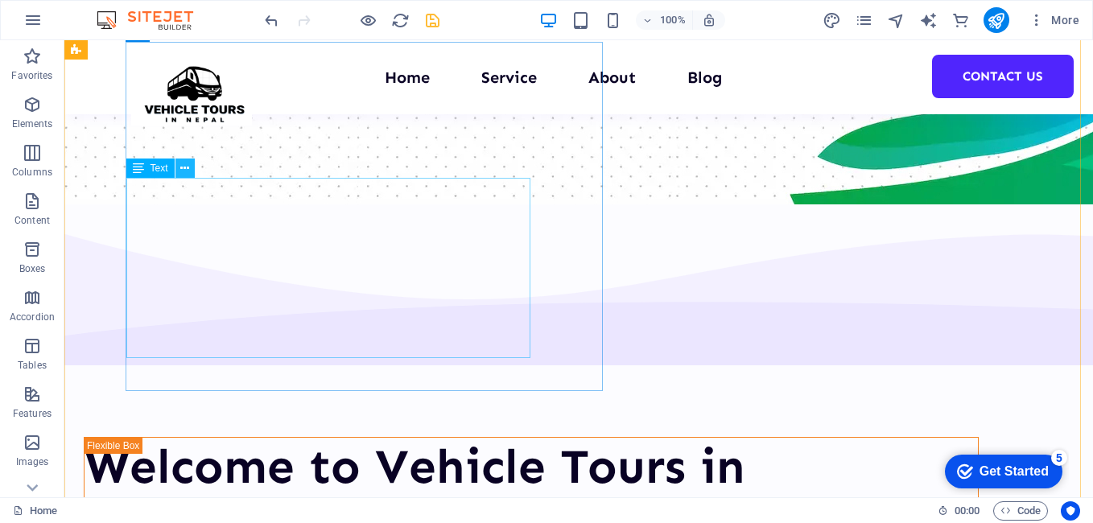
click at [184, 165] on icon at bounding box center [184, 168] width 9 height 17
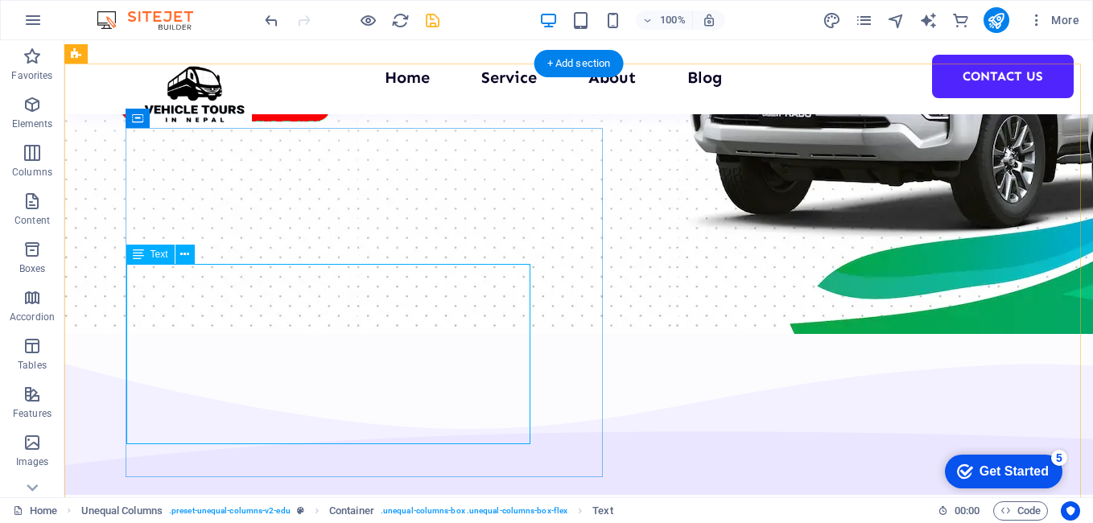
scroll to position [492, 0]
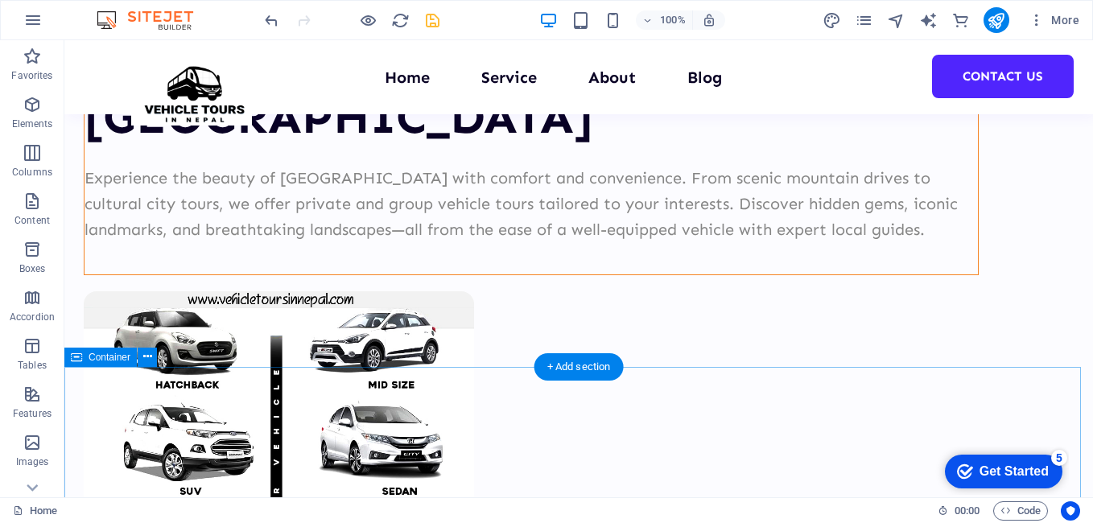
scroll to position [1055, 0]
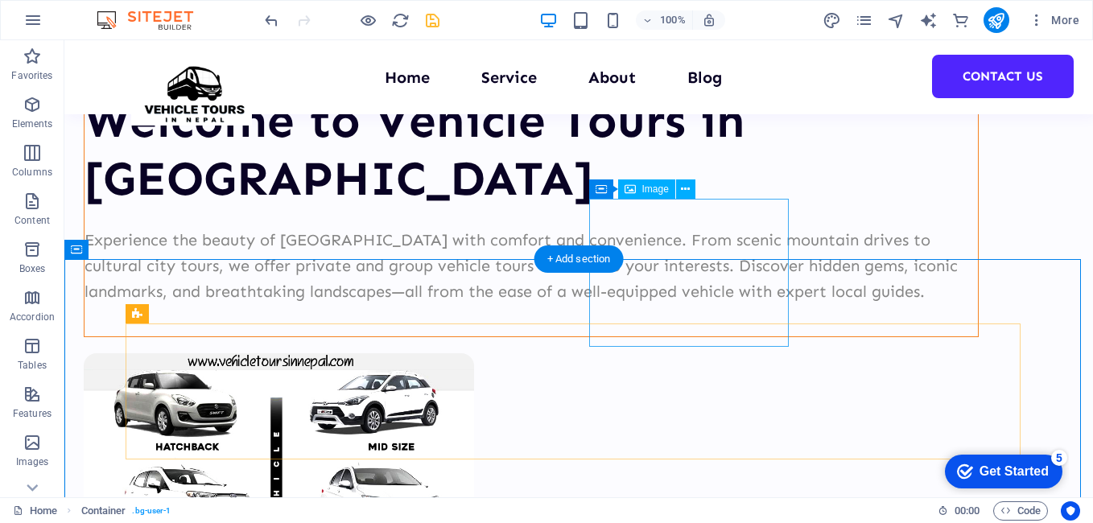
scroll to position [813, 0]
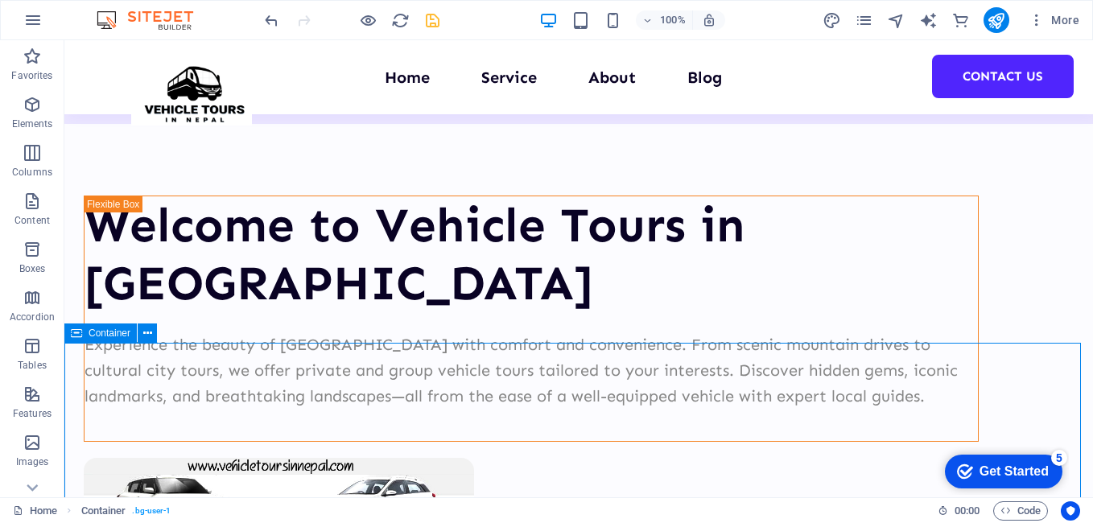
click at [78, 335] on icon at bounding box center [76, 332] width 11 height 19
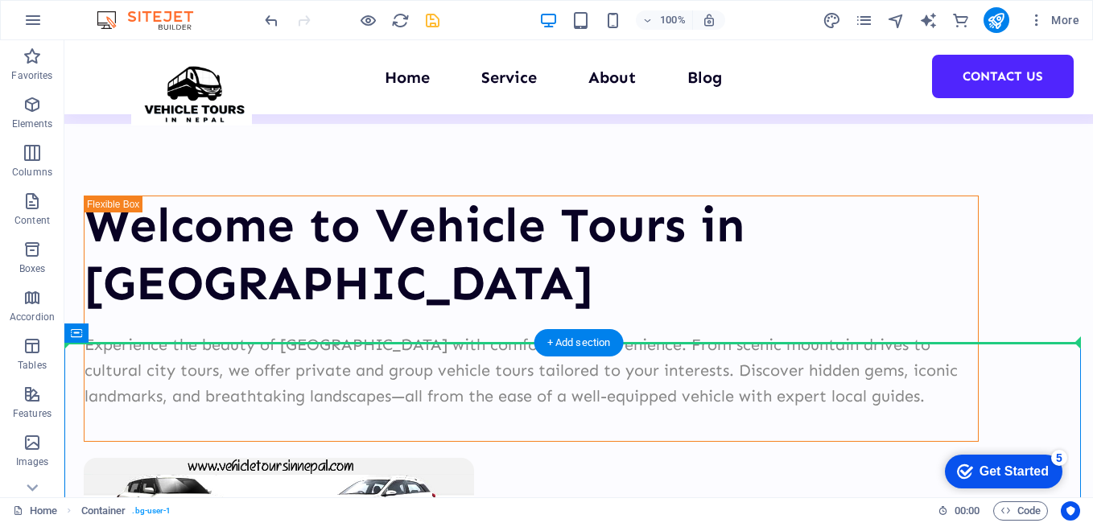
drag, startPoint x: 142, startPoint y: 376, endPoint x: 81, endPoint y: 274, distance: 119.1
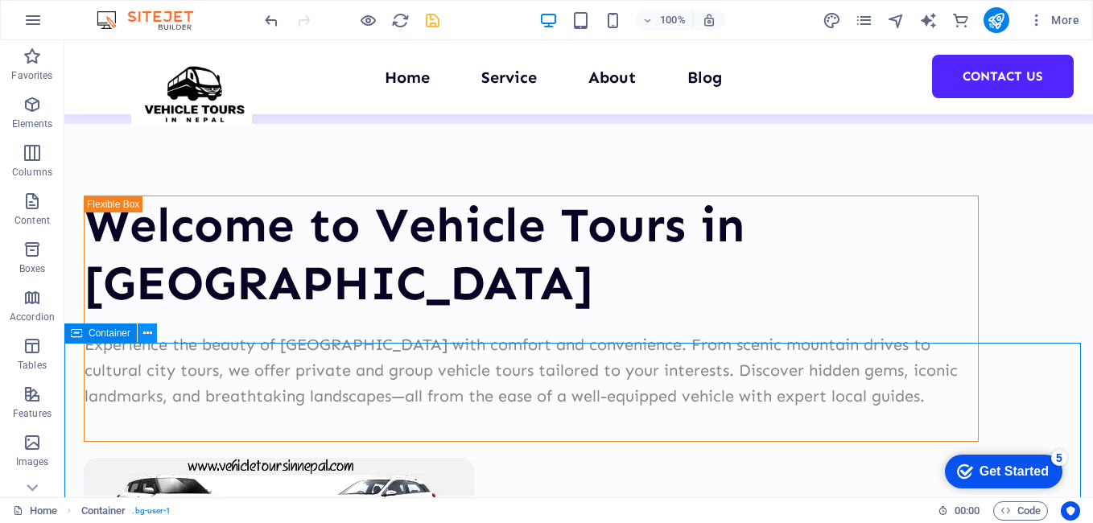
click at [141, 331] on button at bounding box center [147, 332] width 19 height 19
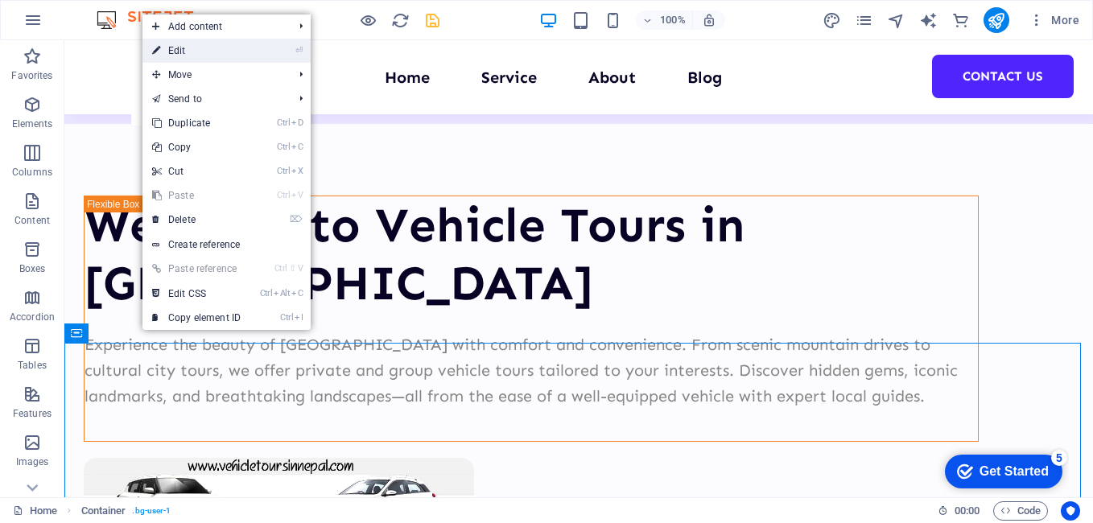
drag, startPoint x: 204, startPoint y: 50, endPoint x: 84, endPoint y: 463, distance: 430.8
click at [204, 50] on link "⏎ Edit" at bounding box center [196, 51] width 108 height 24
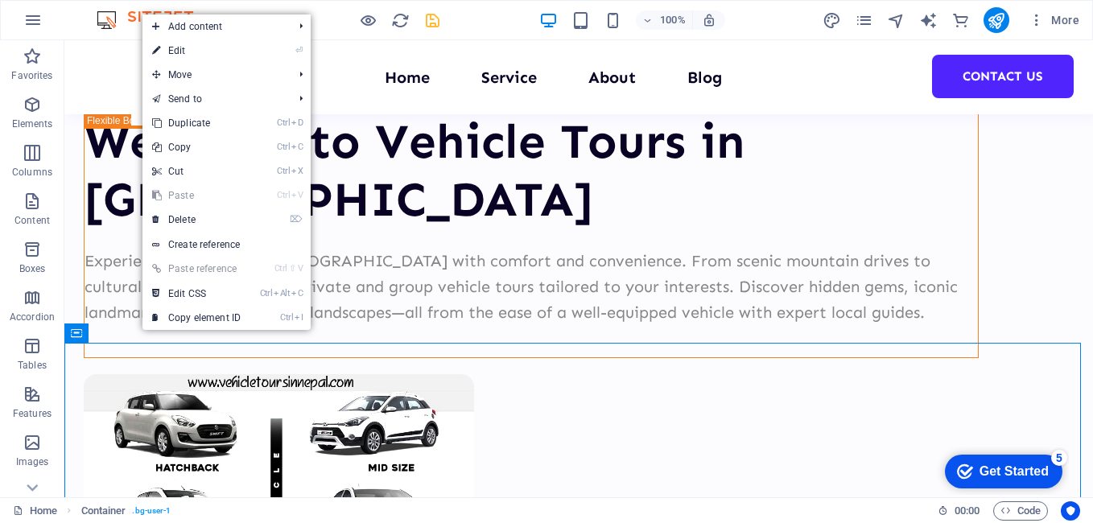
select select "multiple-waves"
select select "rem"
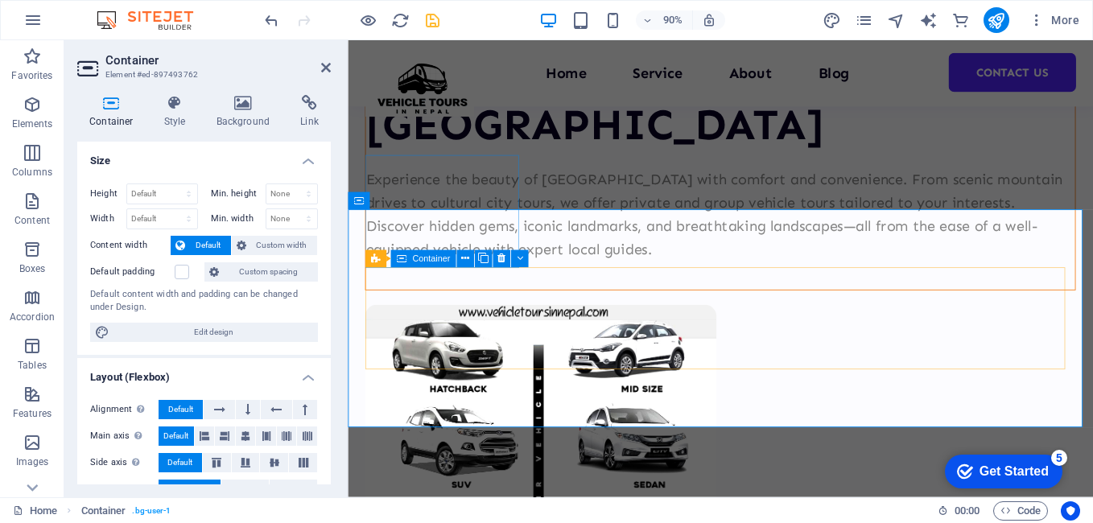
scroll to position [973, 0]
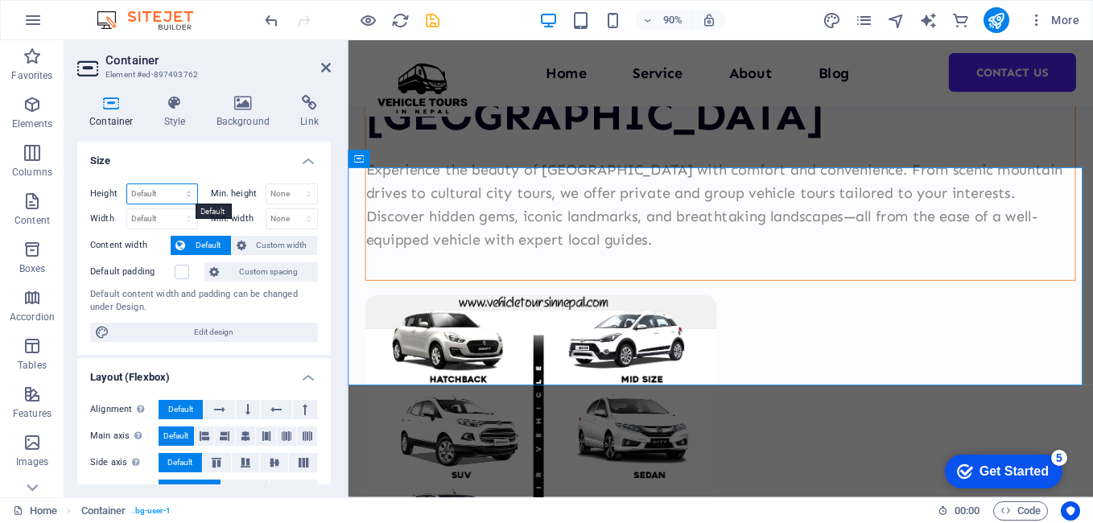
click at [177, 192] on select "Default px rem % vh vw" at bounding box center [162, 193] width 70 height 19
select select "px"
click at [172, 184] on select "Default px rem % vh vw" at bounding box center [162, 193] width 70 height 19
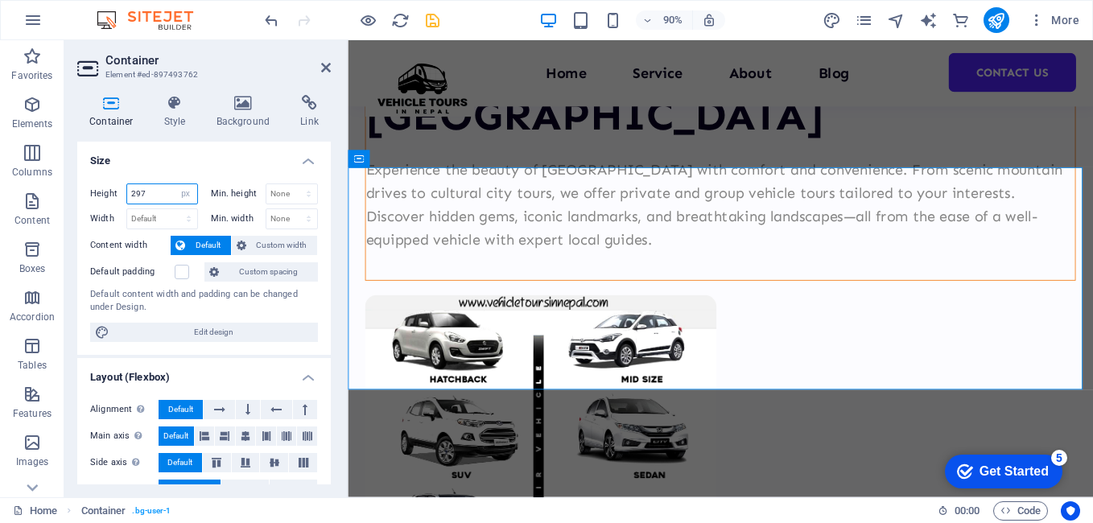
drag, startPoint x: 151, startPoint y: 194, endPoint x: 112, endPoint y: 200, distance: 39.8
click at [112, 200] on div "Height 297 Default px rem % vh vw" at bounding box center [144, 193] width 108 height 21
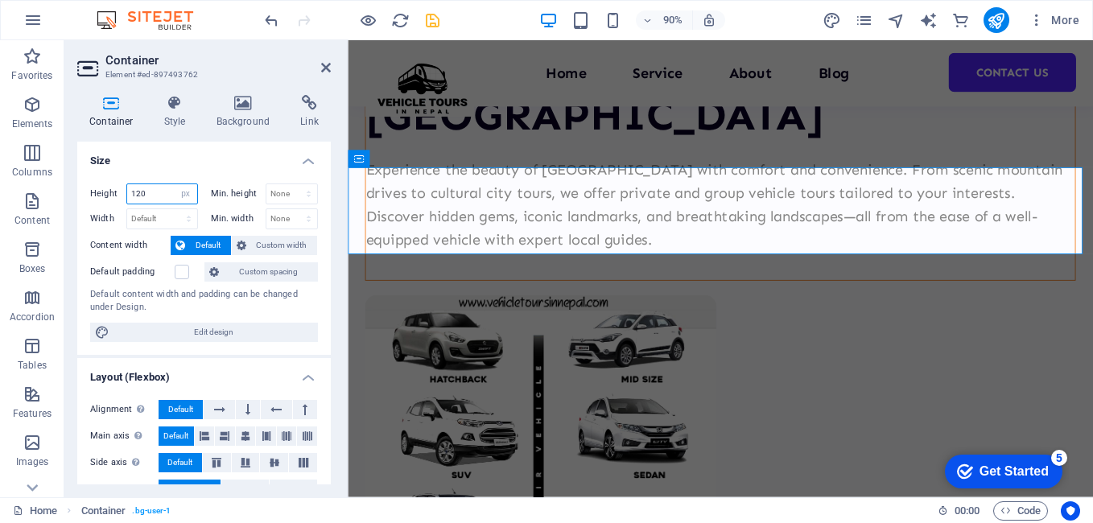
drag, startPoint x: 147, startPoint y: 193, endPoint x: 113, endPoint y: 196, distance: 33.9
click at [113, 195] on div "Height 120 Default px rem % vh vw" at bounding box center [144, 193] width 108 height 21
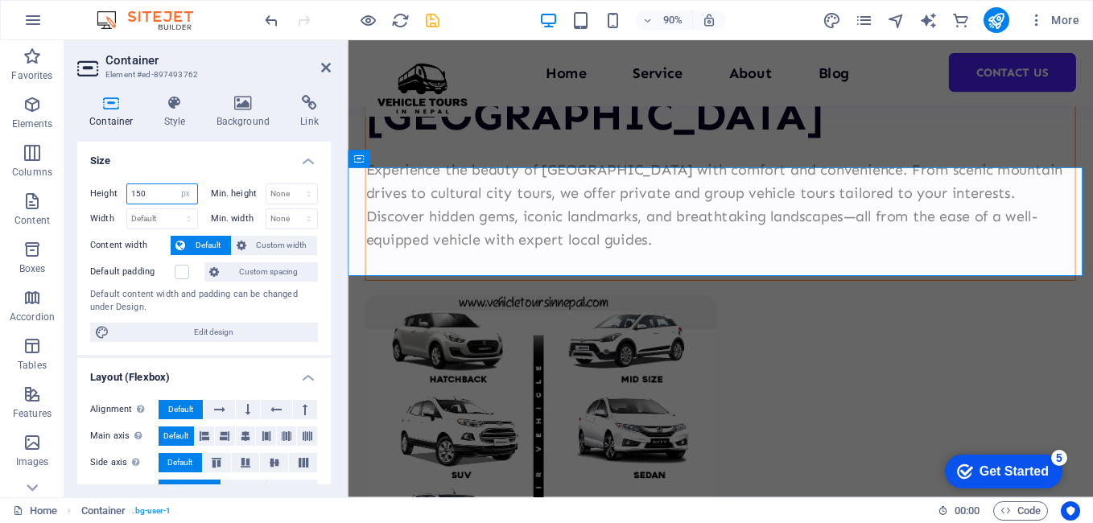
drag, startPoint x: 158, startPoint y: 190, endPoint x: 116, endPoint y: 190, distance: 42.6
click at [116, 190] on div "Height 150 Default px rem % vh vw" at bounding box center [144, 193] width 108 height 21
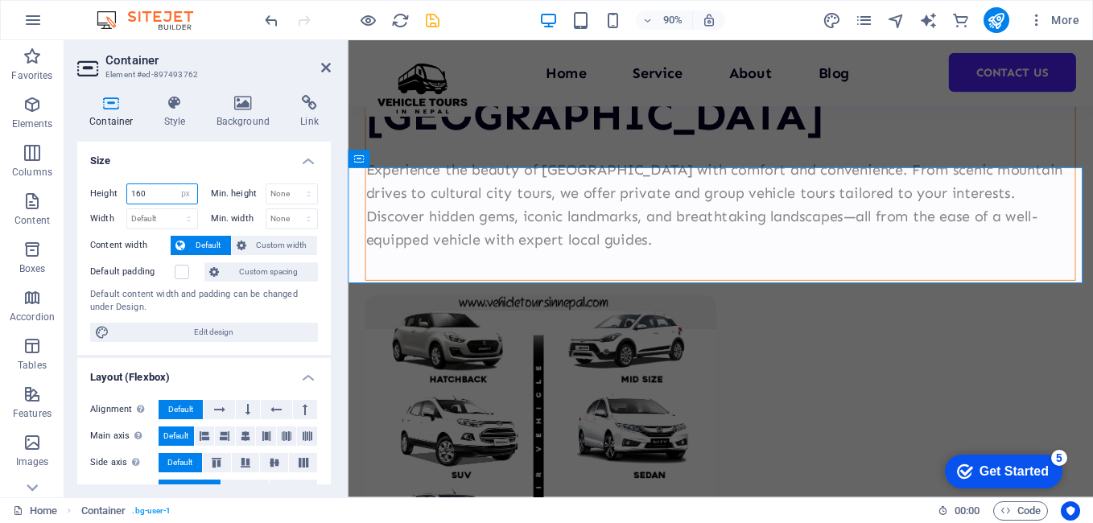
drag, startPoint x: 153, startPoint y: 193, endPoint x: 110, endPoint y: 190, distance: 42.8
click at [110, 190] on div "Height 160 Default px rem % vh vw" at bounding box center [144, 193] width 108 height 21
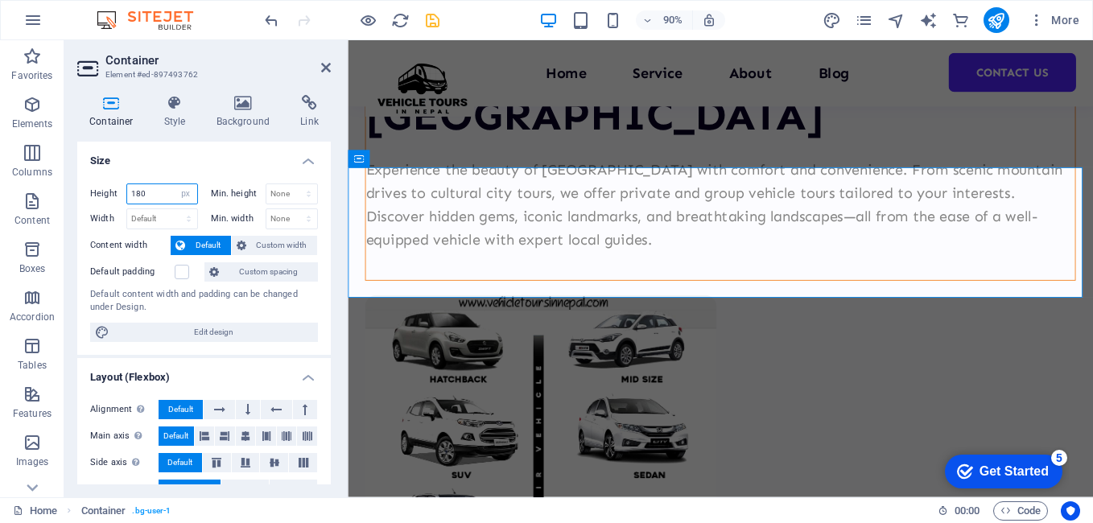
scroll to position [300, 0]
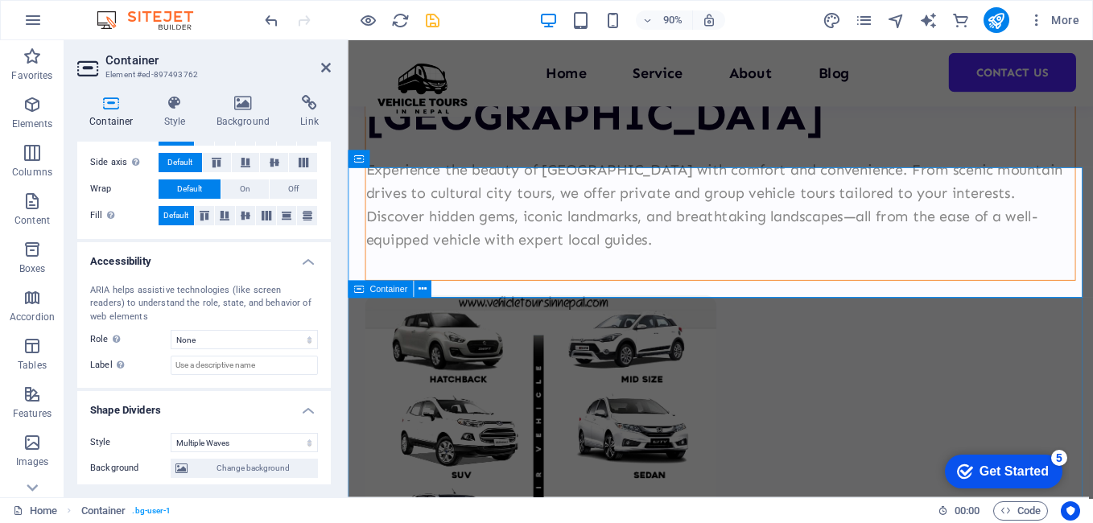
type input "180"
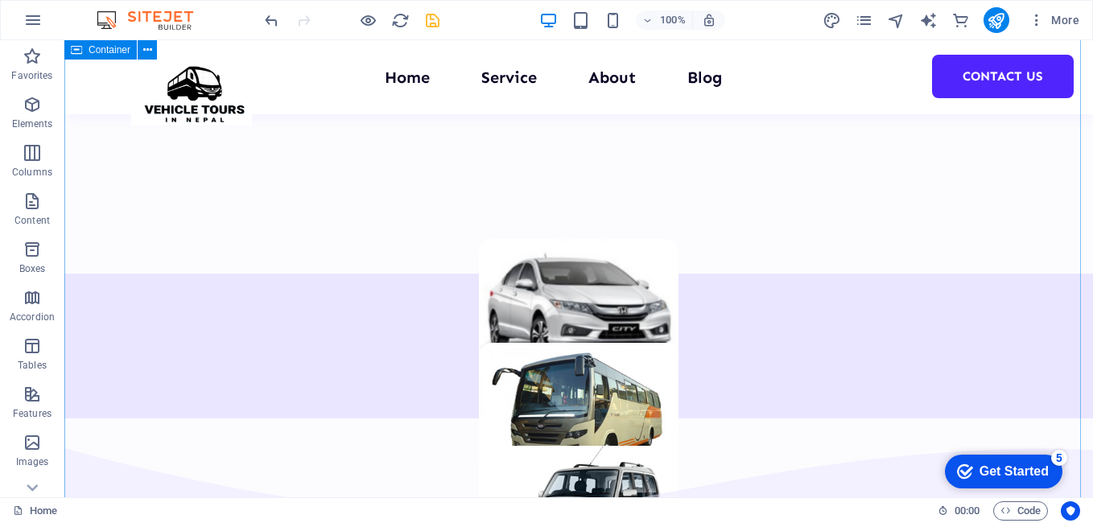
scroll to position [1537, 0]
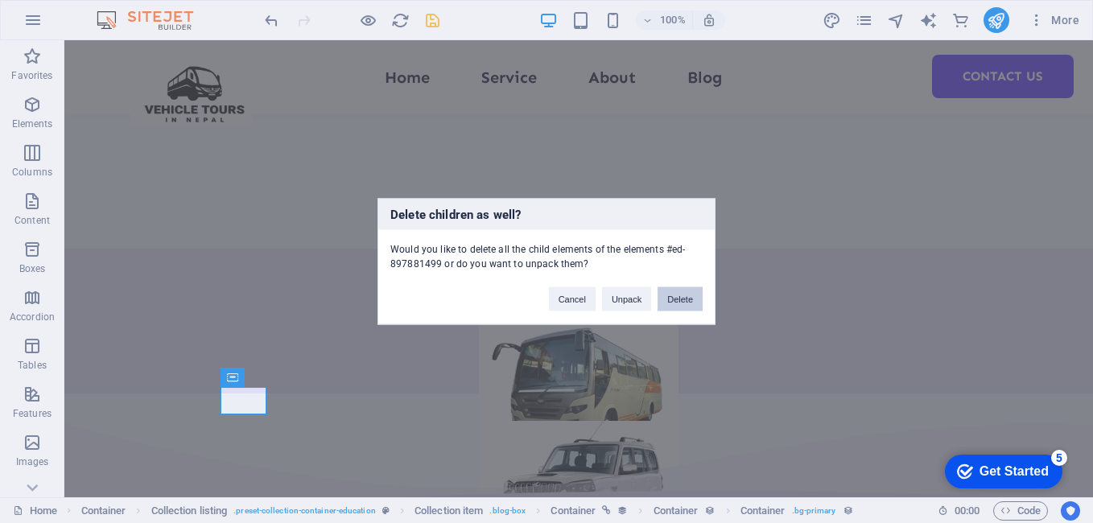
click at [669, 299] on button "Delete" at bounding box center [679, 299] width 45 height 24
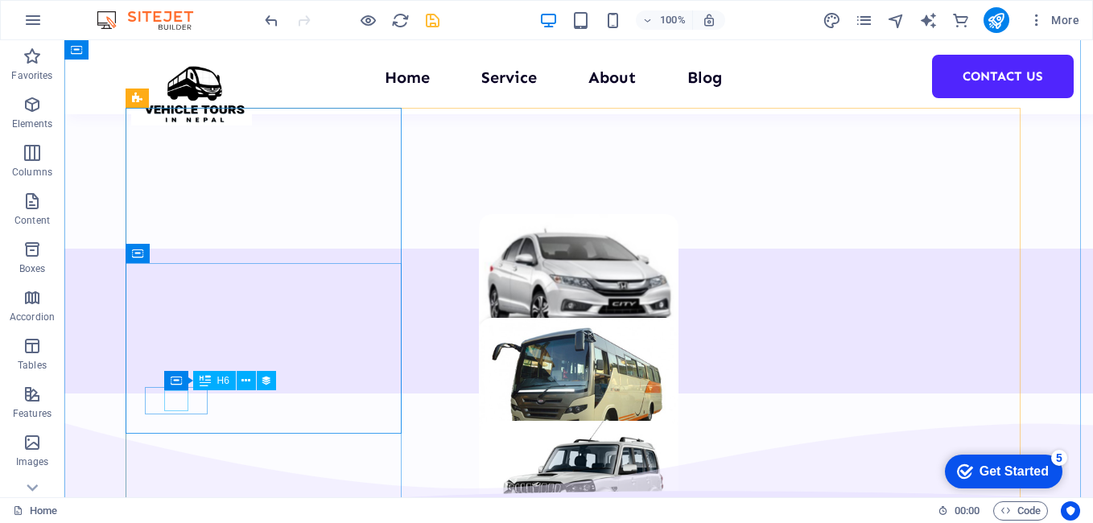
click at [228, 379] on icon at bounding box center [227, 377] width 9 height 17
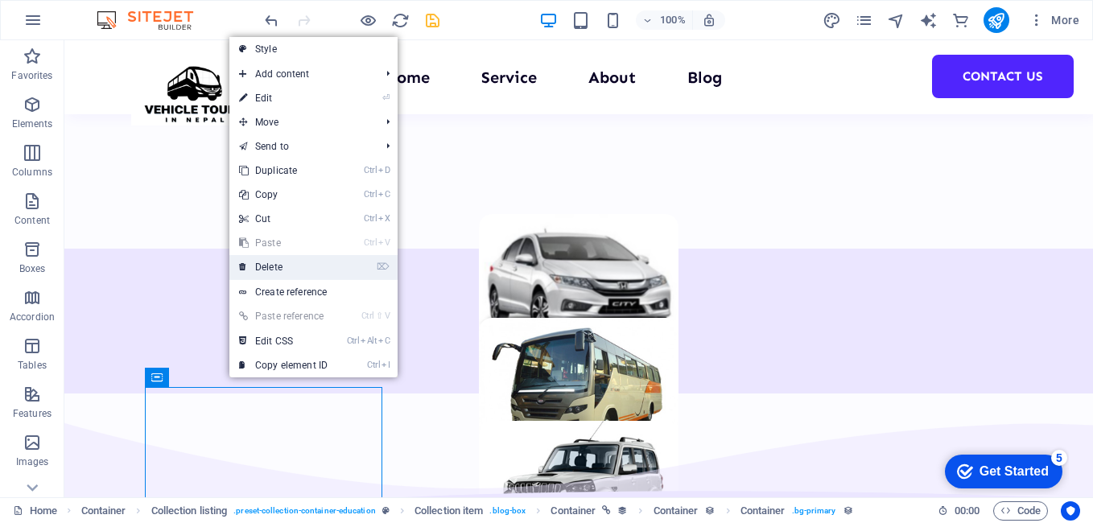
click at [305, 268] on link "⌦ Delete" at bounding box center [283, 267] width 108 height 24
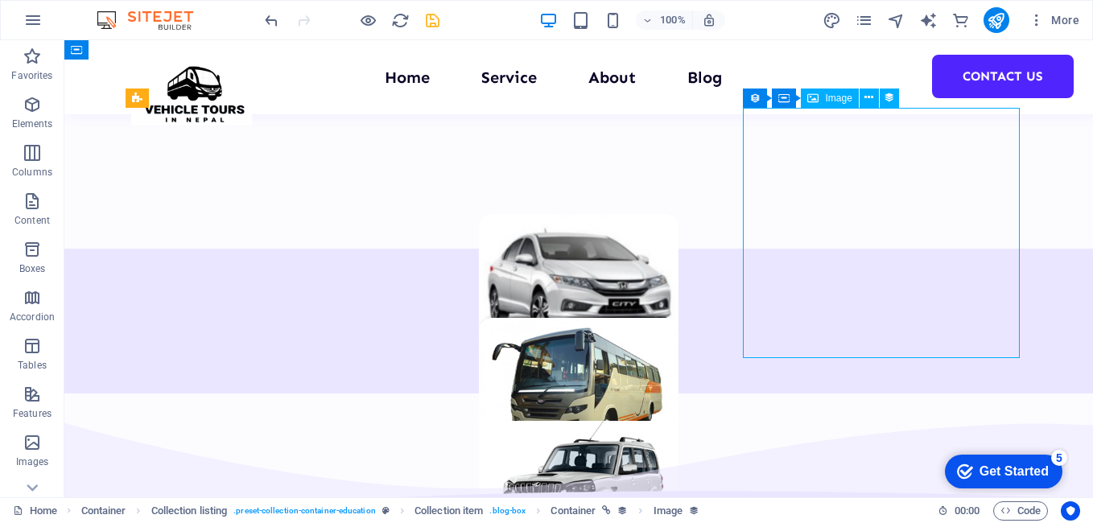
select select "%"
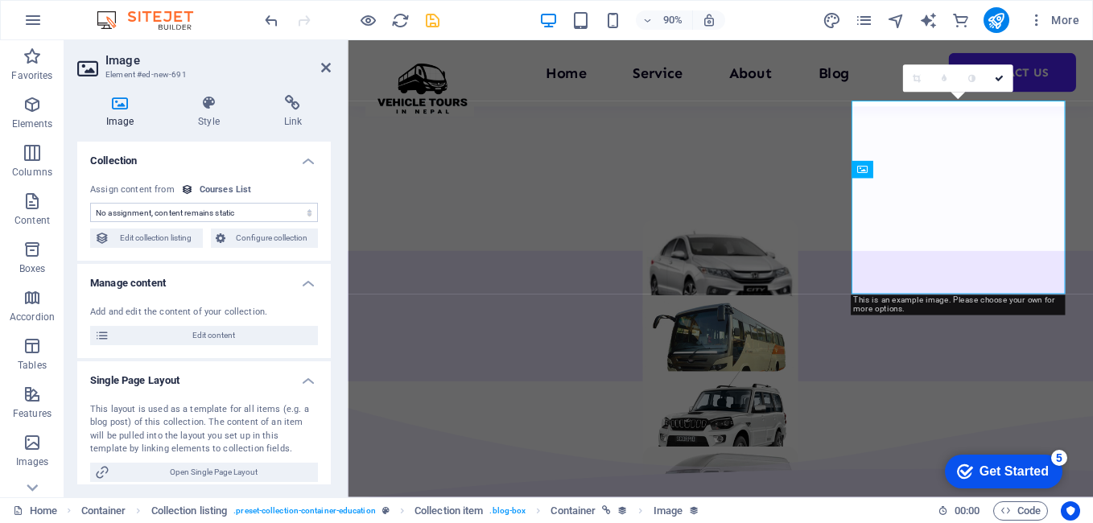
scroll to position [1535, 0]
select select "our-course-image"
click at [118, 105] on icon at bounding box center [119, 103] width 85 height 16
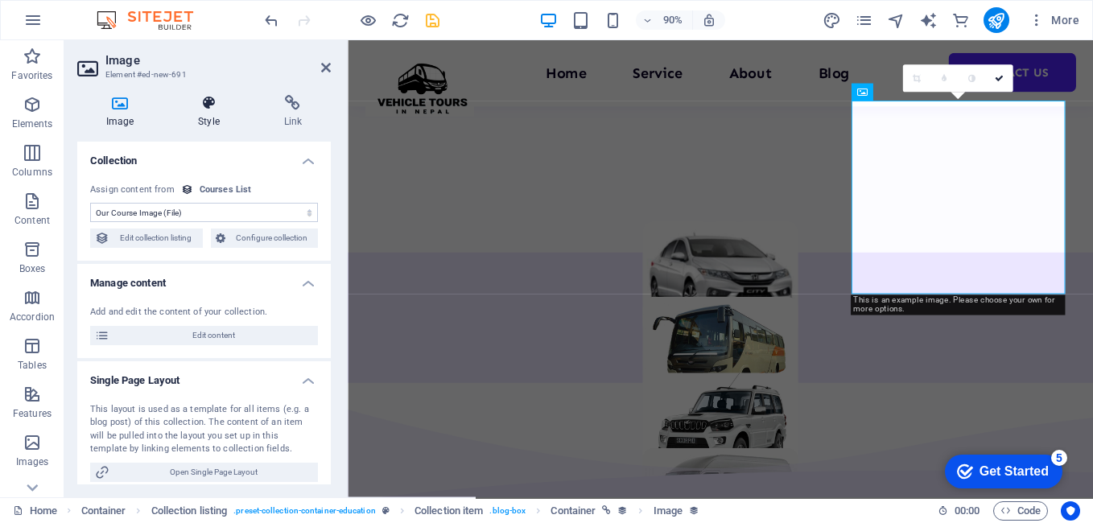
click at [204, 107] on icon at bounding box center [208, 103] width 79 height 16
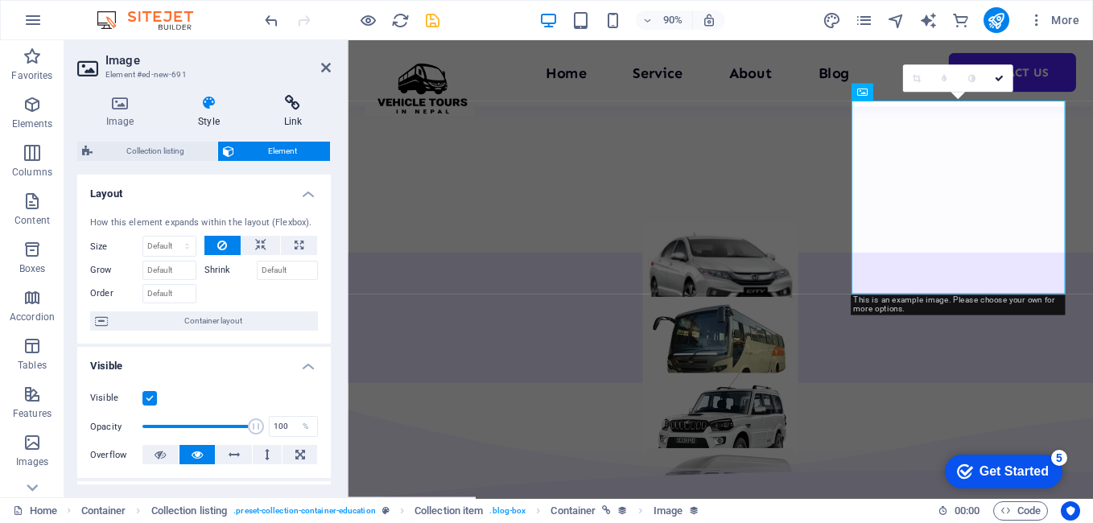
click at [284, 105] on icon at bounding box center [293, 103] width 76 height 16
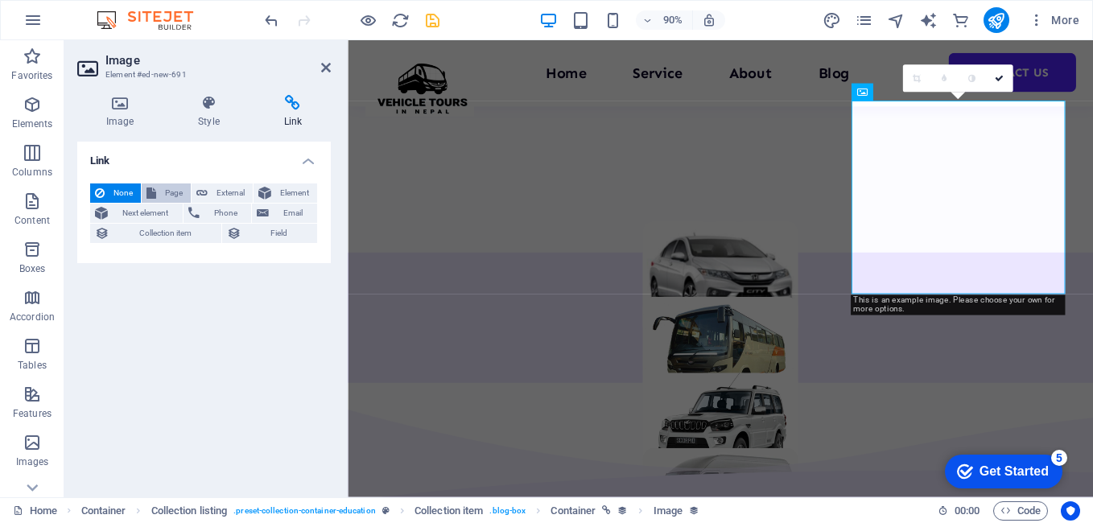
click at [149, 187] on icon at bounding box center [151, 192] width 10 height 19
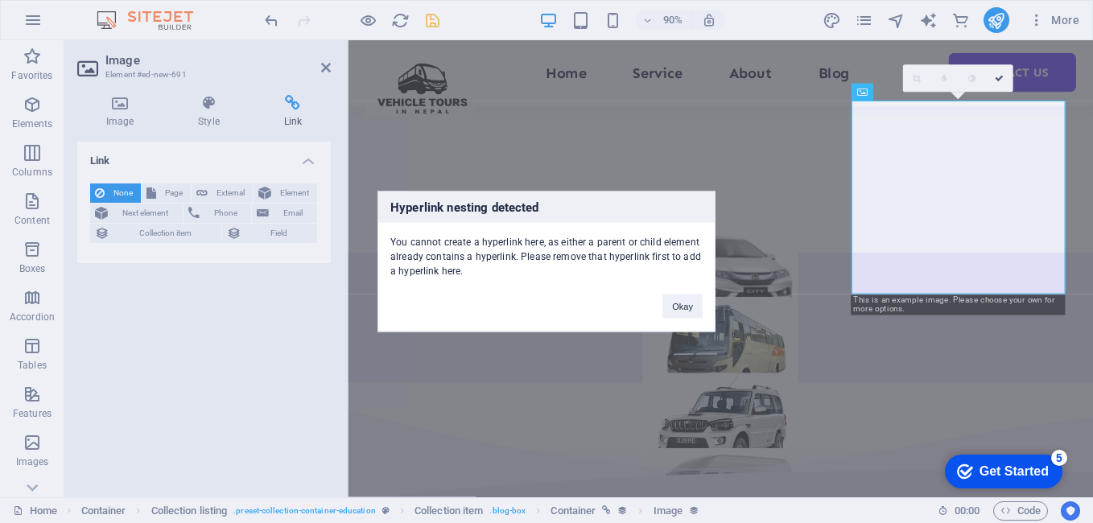
click at [257, 191] on div "Hyperlink nesting detected You cannot create a hyperlink here, as either a pare…" at bounding box center [546, 261] width 1093 height 523
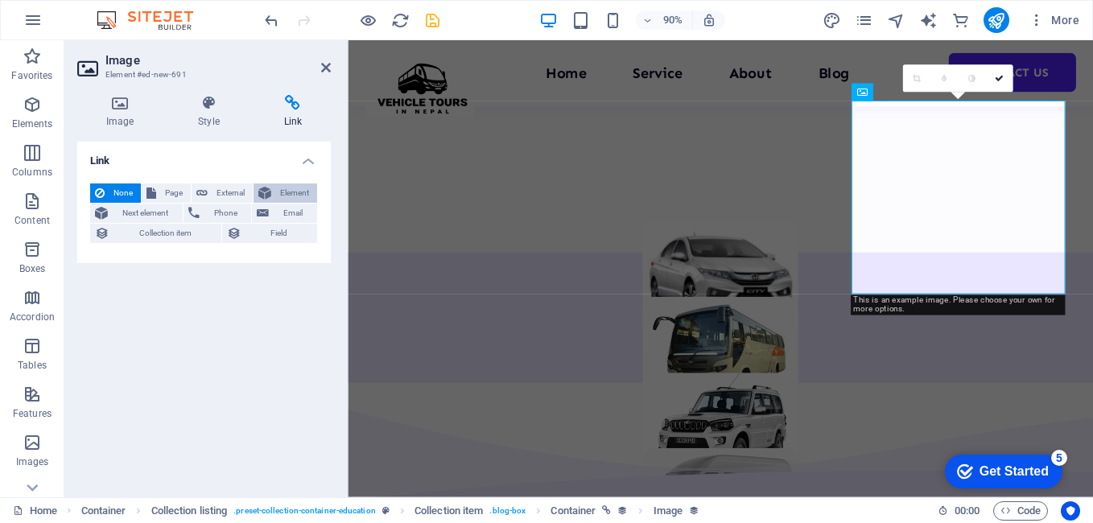
click at [270, 195] on icon at bounding box center [264, 192] width 13 height 19
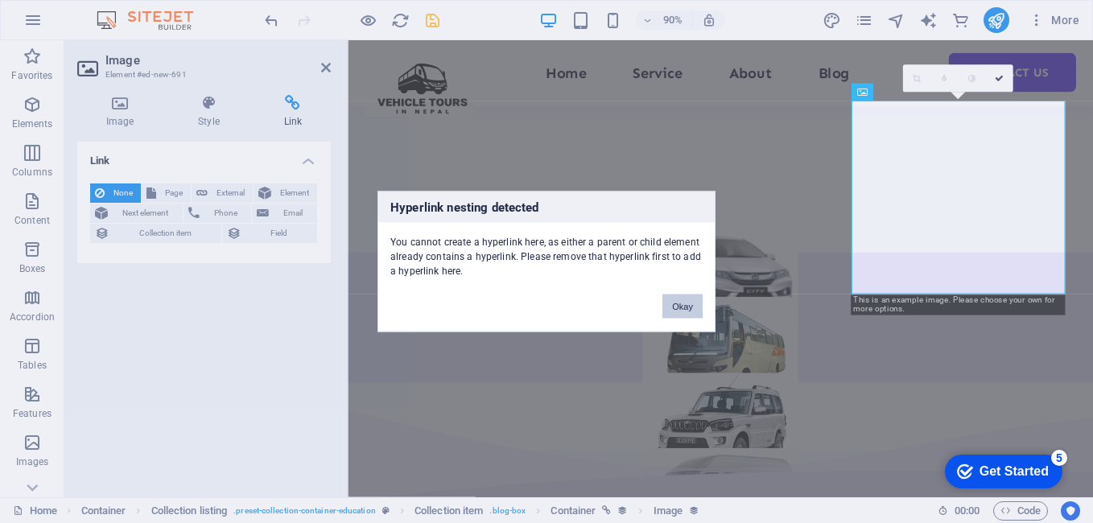
drag, startPoint x: 677, startPoint y: 298, endPoint x: 204, endPoint y: 248, distance: 475.7
click at [677, 298] on button "Okay" at bounding box center [682, 306] width 40 height 24
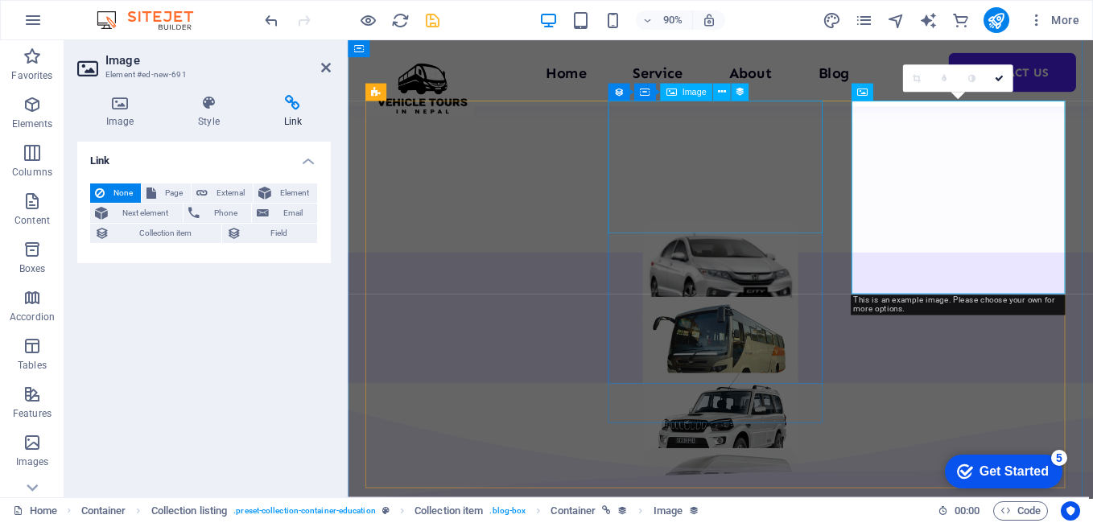
select select "our-course-image"
select select "%"
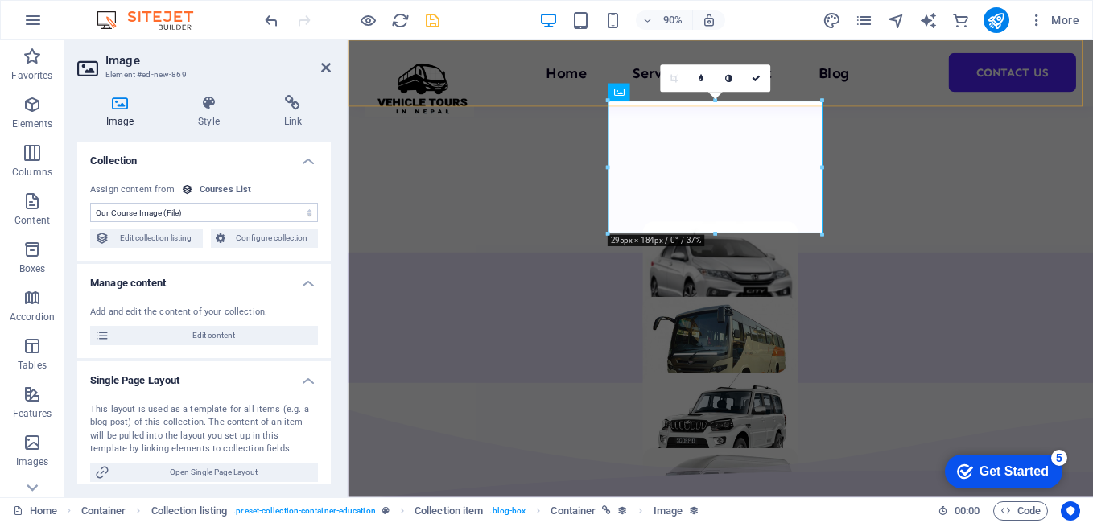
click at [874, 94] on div "Home Service About Blog Contact Us" at bounding box center [762, 77] width 828 height 74
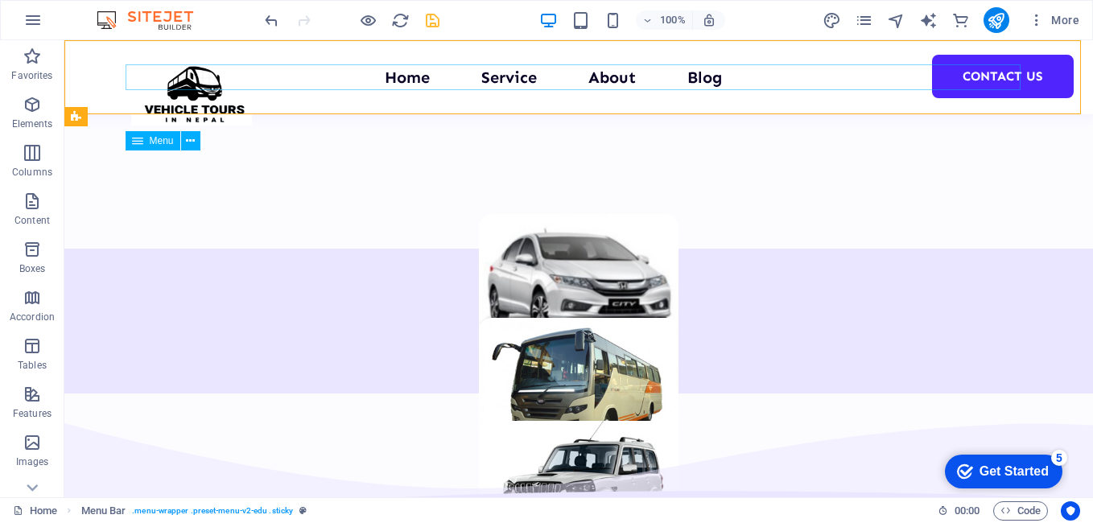
click at [866, 80] on nav "Home Service About Blog Contact Us" at bounding box center [578, 77] width 895 height 26
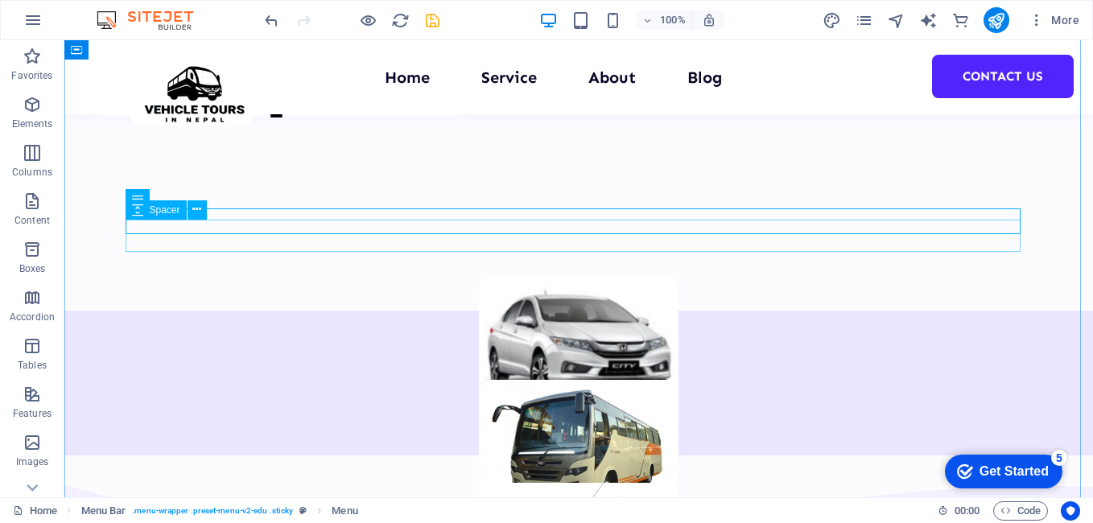
scroll to position [1377, 0]
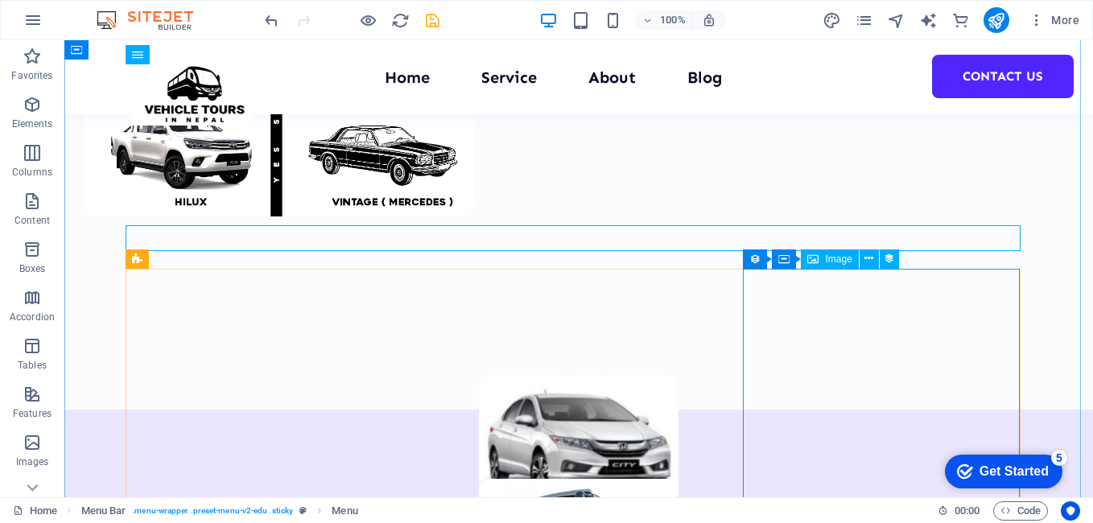
click at [824, 257] on div "Image" at bounding box center [829, 258] width 57 height 19
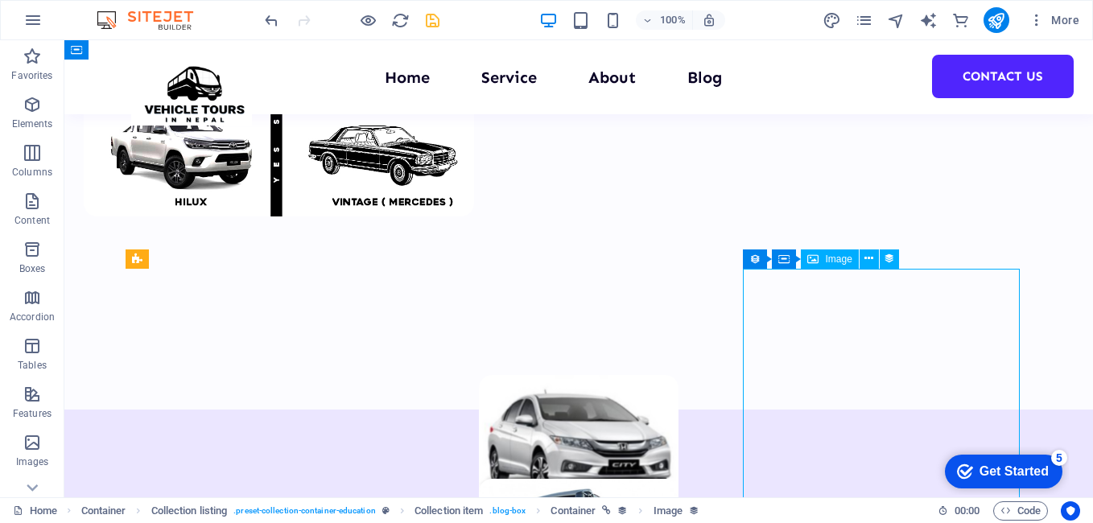
click at [824, 257] on div "Image" at bounding box center [829, 258] width 57 height 19
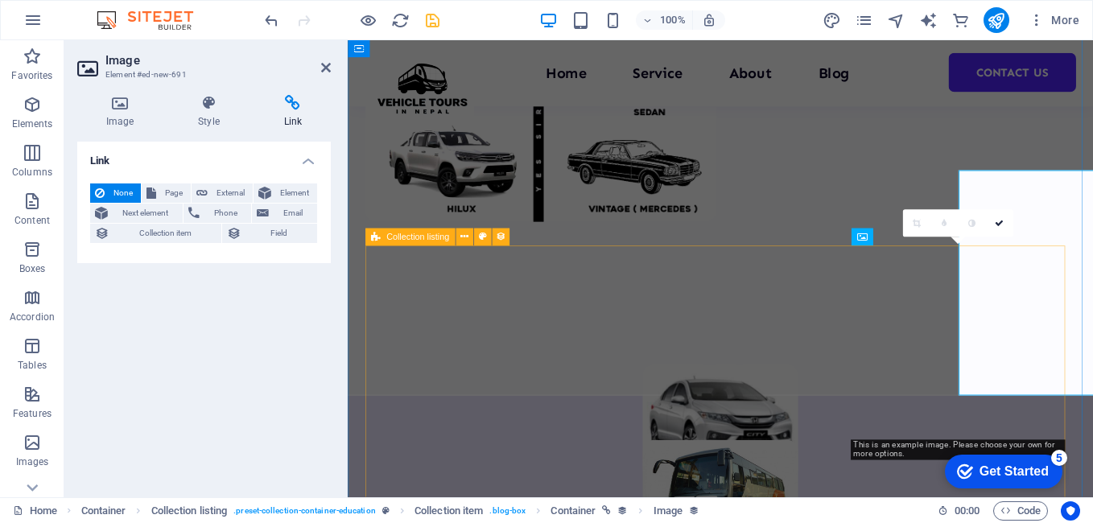
scroll to position [1375, 0]
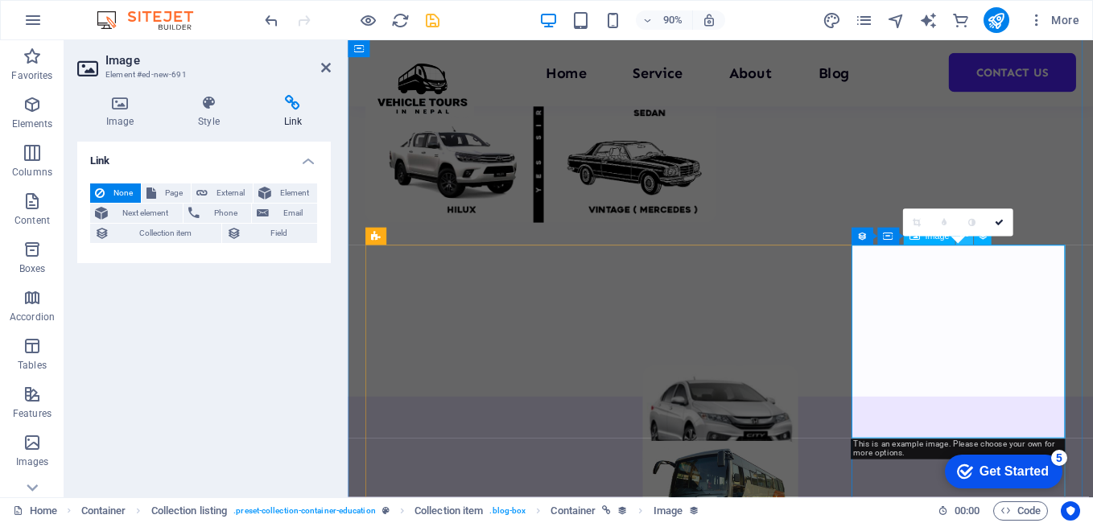
drag, startPoint x: 978, startPoint y: 344, endPoint x: 1257, endPoint y: 351, distance: 278.4
drag, startPoint x: 1000, startPoint y: 215, endPoint x: 934, endPoint y: 175, distance: 77.3
click at [1000, 215] on link at bounding box center [998, 222] width 27 height 27
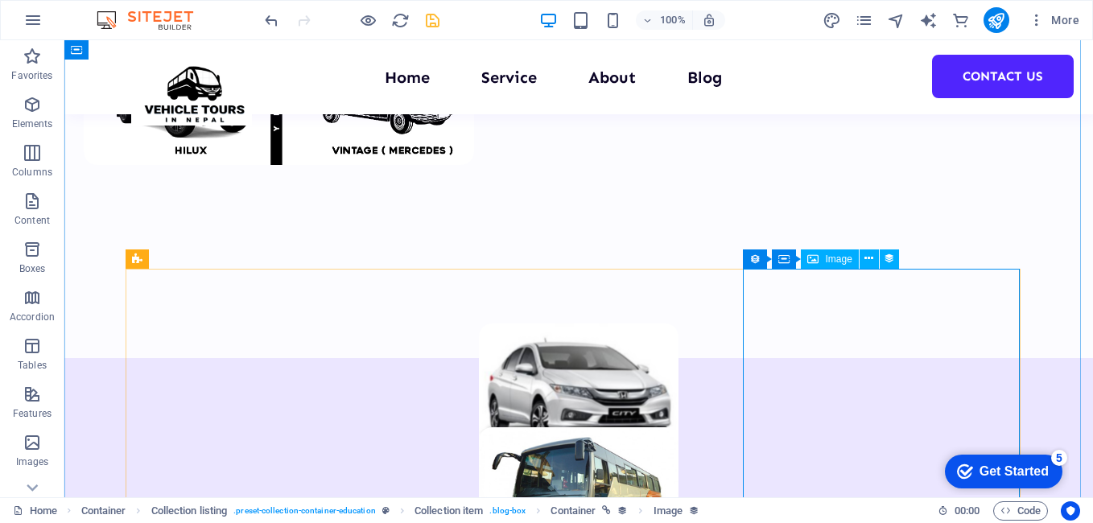
scroll to position [1457, 0]
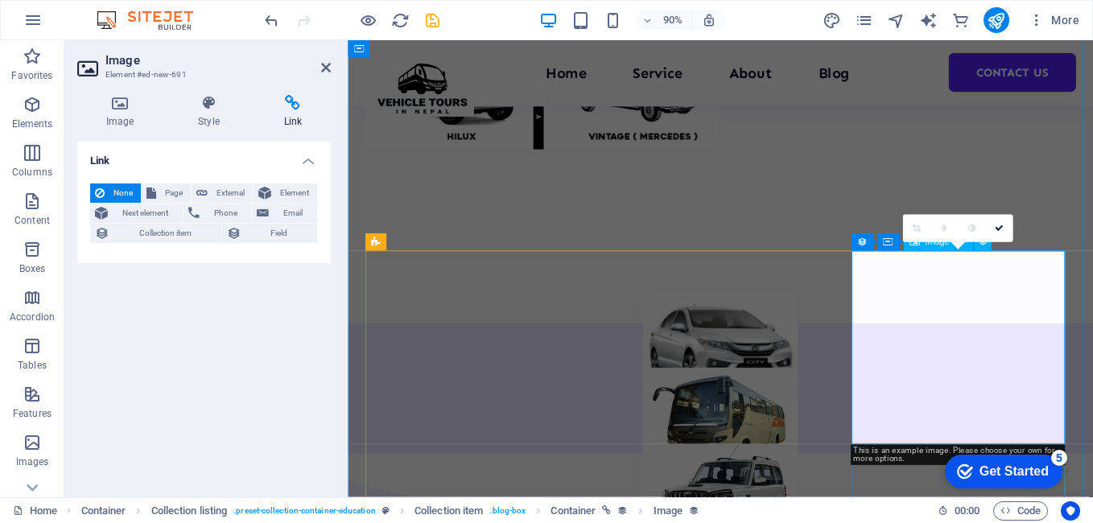
scroll to position [1455, 0]
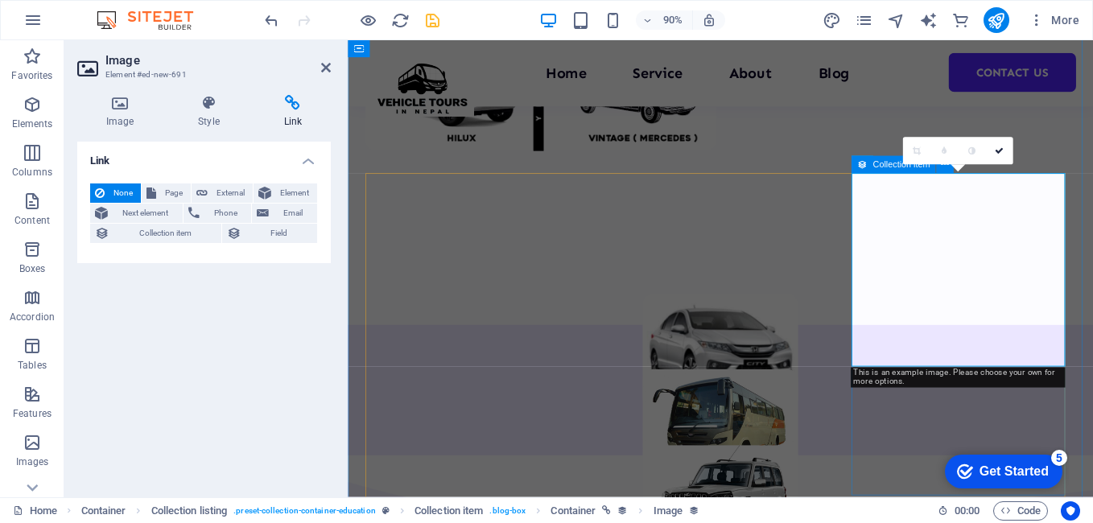
click at [899, 168] on span "Collection item" at bounding box center [900, 164] width 57 height 9
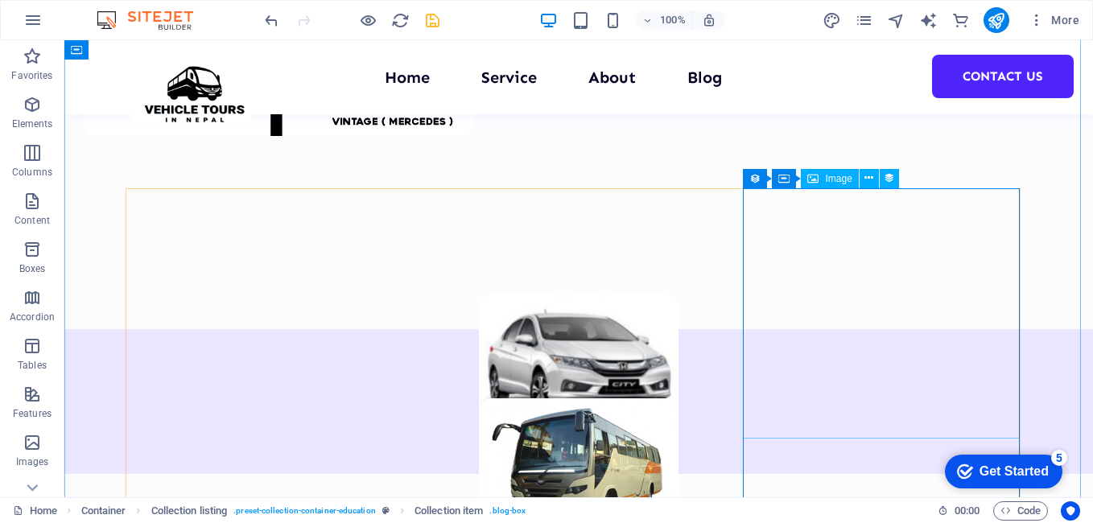
click at [833, 175] on span "Image" at bounding box center [838, 179] width 27 height 10
click at [875, 180] on button at bounding box center [868, 178] width 19 height 19
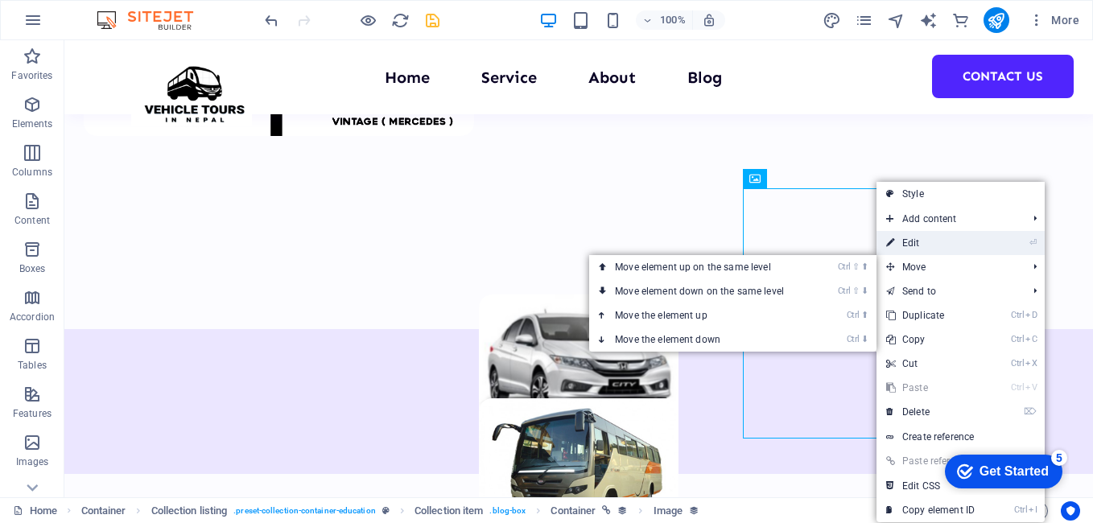
click at [919, 244] on link "⏎ Edit" at bounding box center [930, 243] width 108 height 24
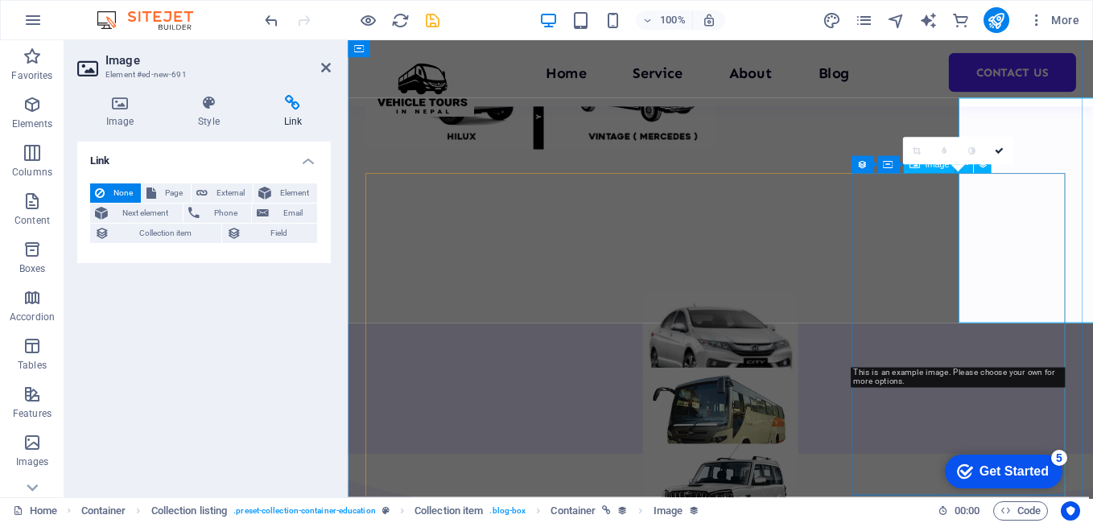
scroll to position [1455, 0]
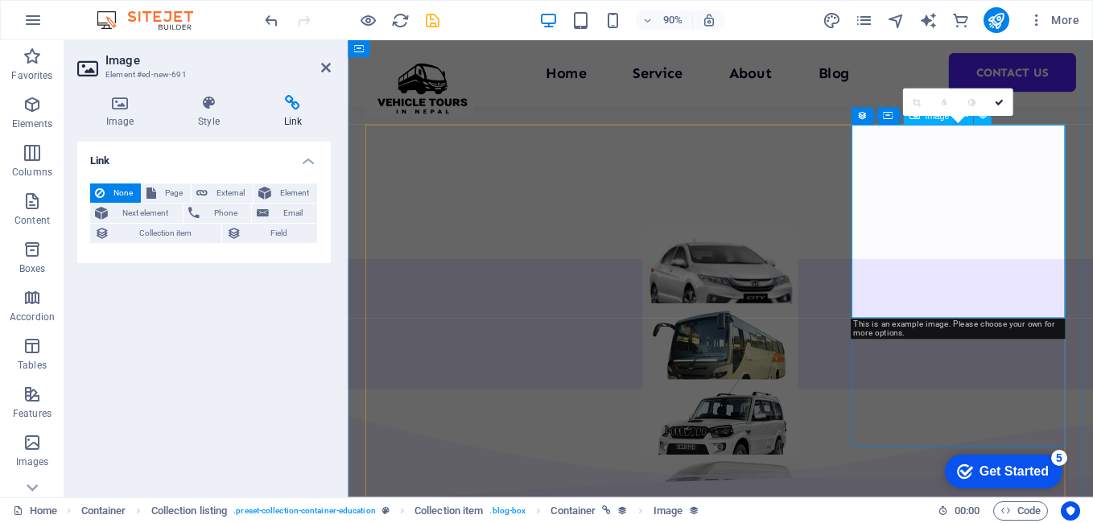
scroll to position [1616, 0]
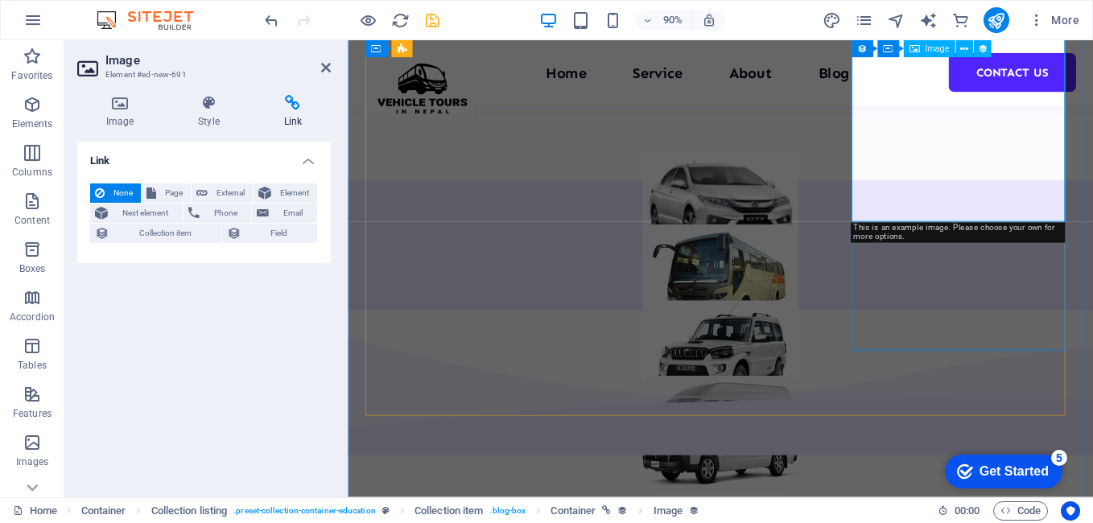
click at [126, 119] on h4 "Image" at bounding box center [123, 112] width 92 height 34
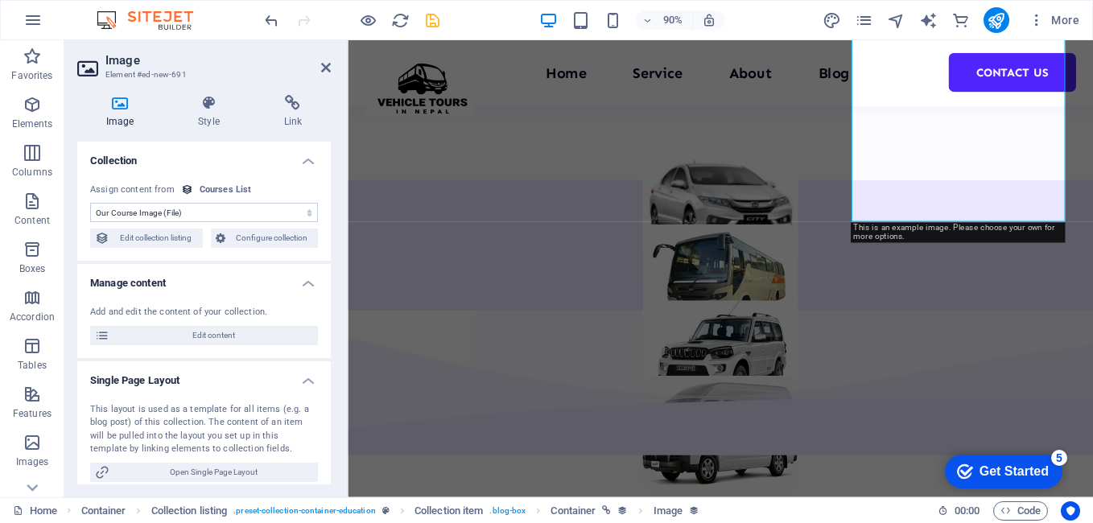
click at [125, 118] on h4 "Image" at bounding box center [123, 112] width 92 height 34
click at [198, 335] on span "Edit content" at bounding box center [213, 335] width 199 height 19
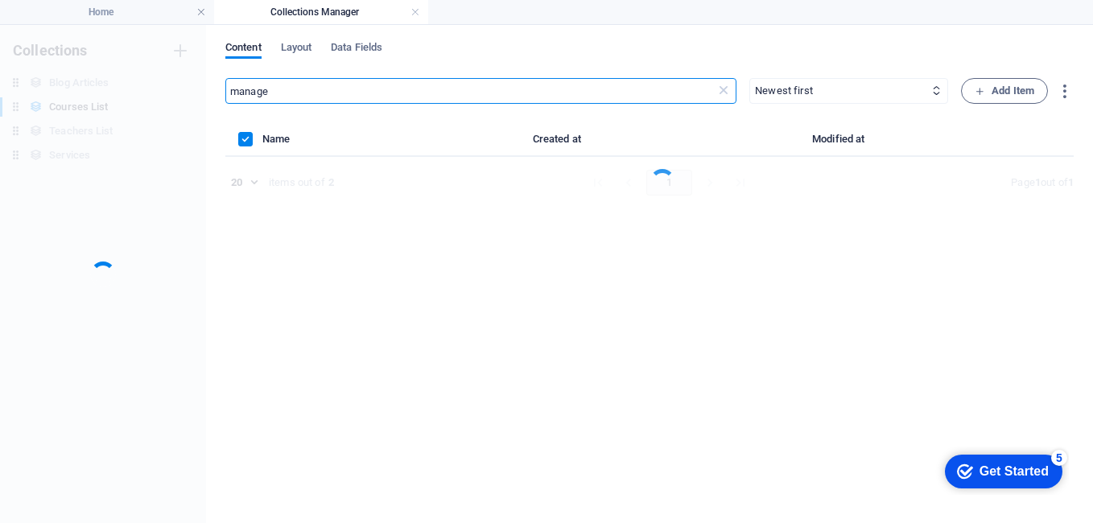
scroll to position [0, 0]
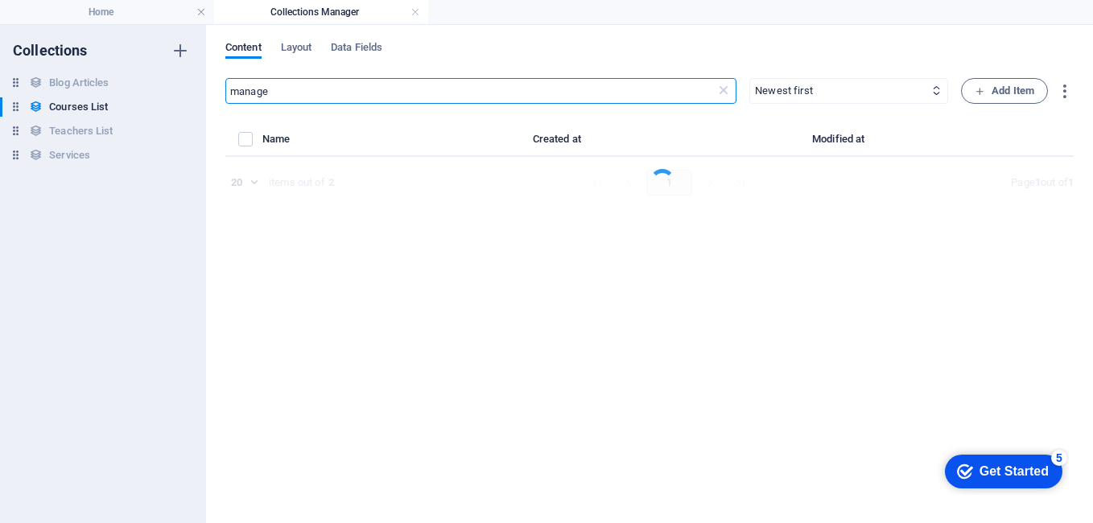
select select "Business/Finances"
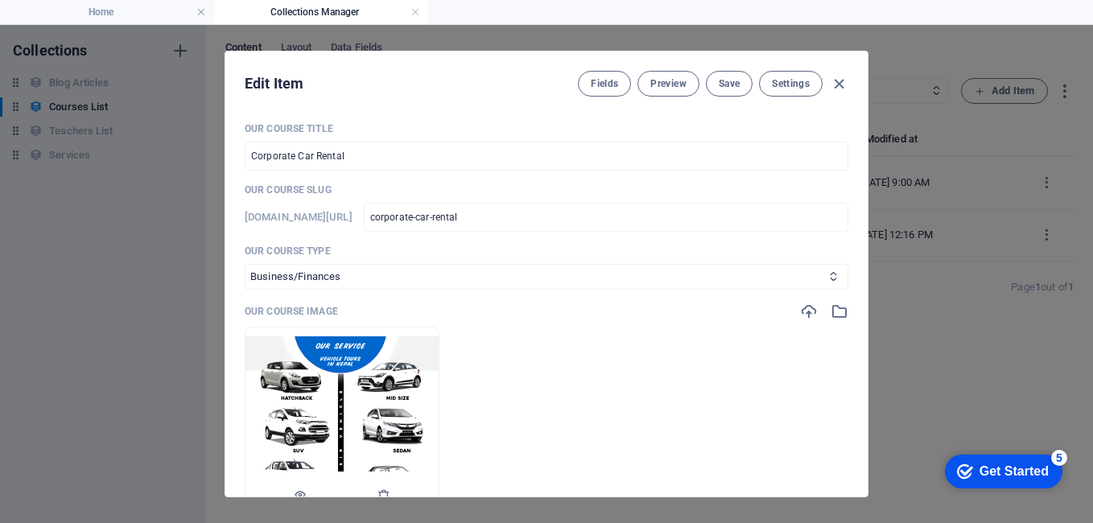
click at [307, 340] on img at bounding box center [341, 423] width 193 height 175
click at [399, 377] on img at bounding box center [341, 423] width 193 height 175
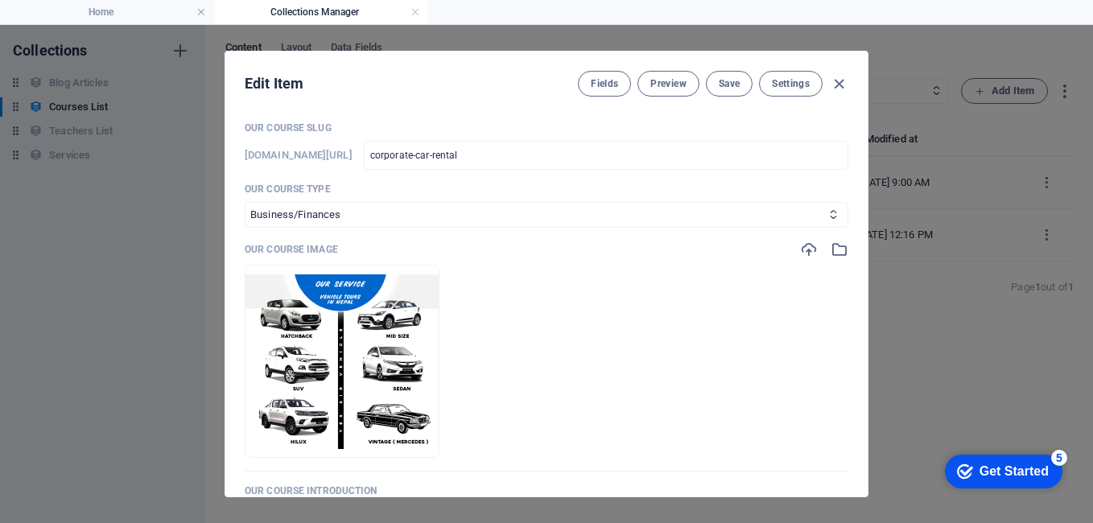
scroll to position [80, 0]
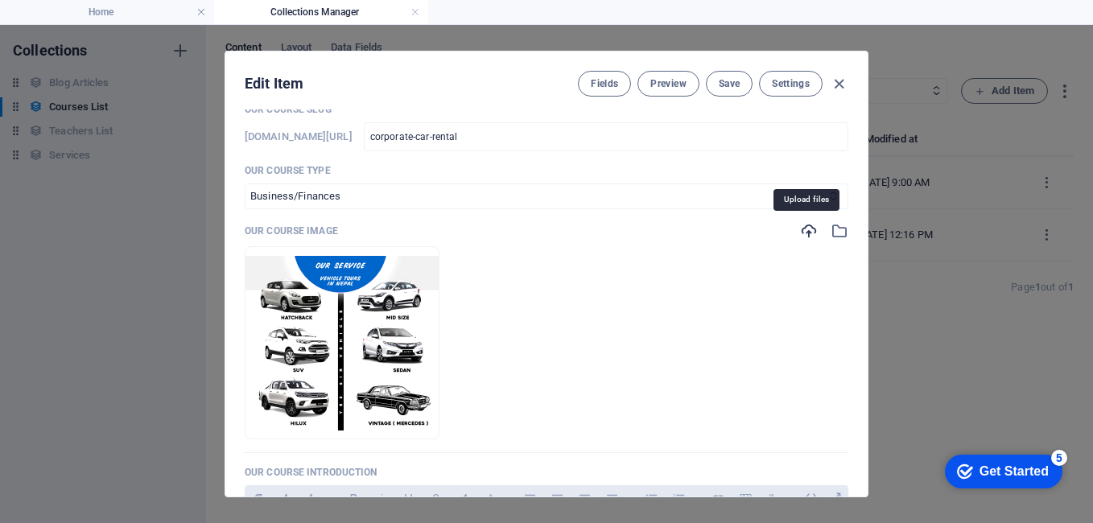
click at [812, 225] on icon "button" at bounding box center [809, 231] width 18 height 18
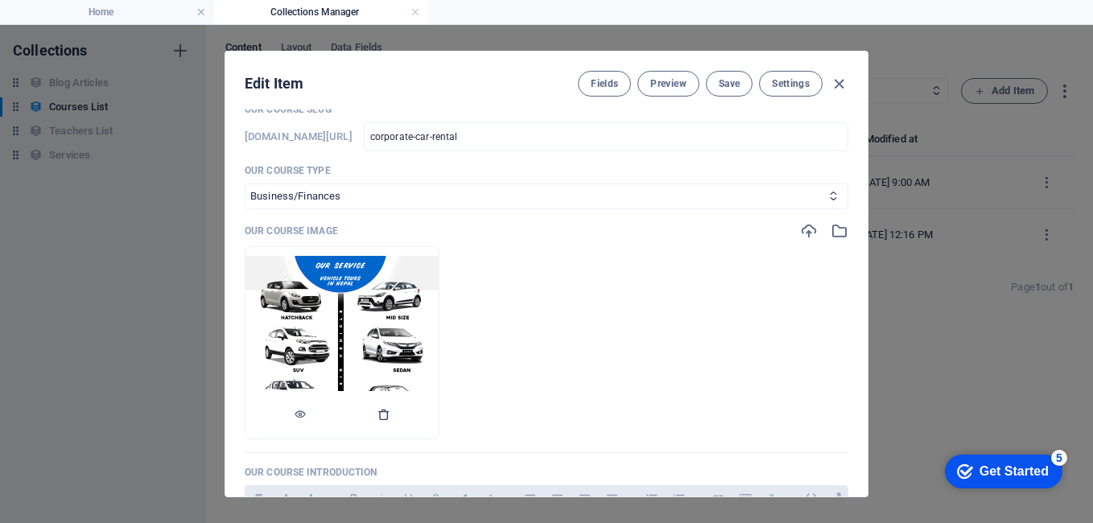
click at [390, 411] on icon "button" at bounding box center [383, 414] width 13 height 13
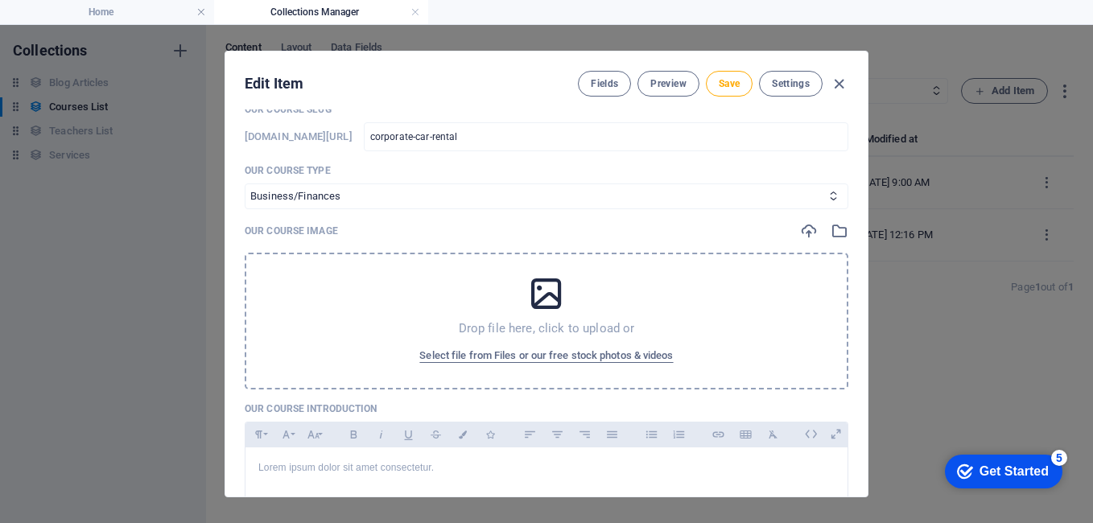
click at [524, 322] on p "Drop file here, click to upload or" at bounding box center [547, 328] width 176 height 16
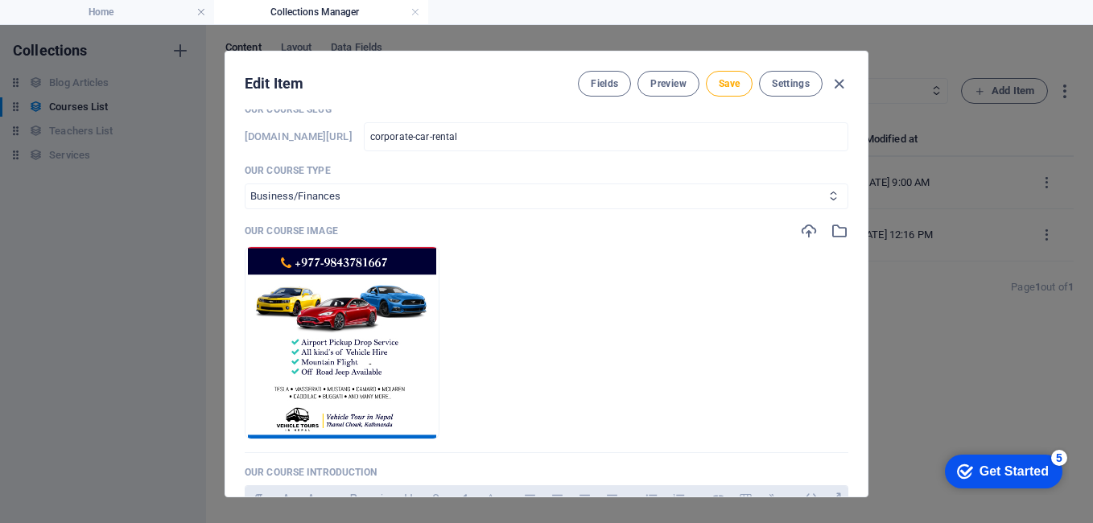
click at [373, 187] on select "Business/Finances Creativity Programming Psychology Science Speaking Management…" at bounding box center [546, 196] width 603 height 26
click at [373, 188] on select "Business/Finances Creativity Programming Psychology Science Speaking Management…" at bounding box center [546, 196] width 603 height 26
click at [616, 141] on input "corporate-car-rental" at bounding box center [606, 136] width 484 height 29
click at [718, 81] on span "Save" at bounding box center [728, 83] width 21 height 13
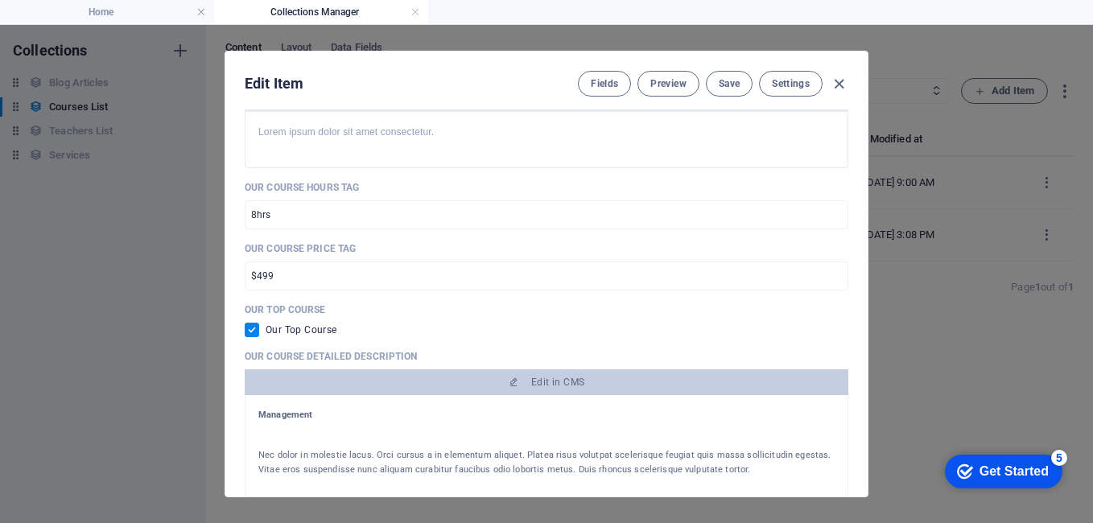
scroll to position [483, 0]
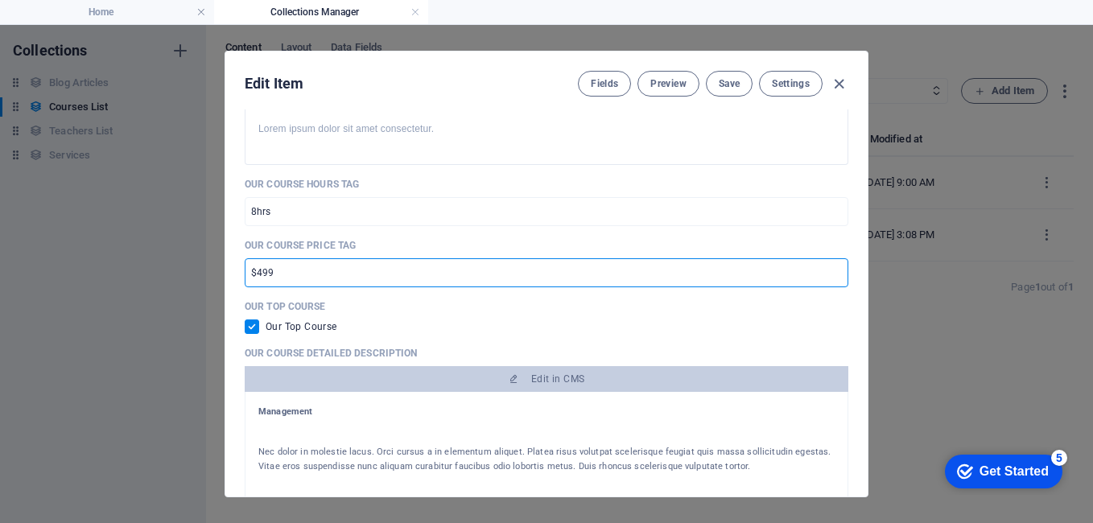
drag, startPoint x: 320, startPoint y: 266, endPoint x: 196, endPoint y: 275, distance: 125.0
click at [196, 275] on div "Edit Item Fields Preview Save Settings Our Course Title Corporate Car Rental ​ …" at bounding box center [546, 274] width 1093 height 498
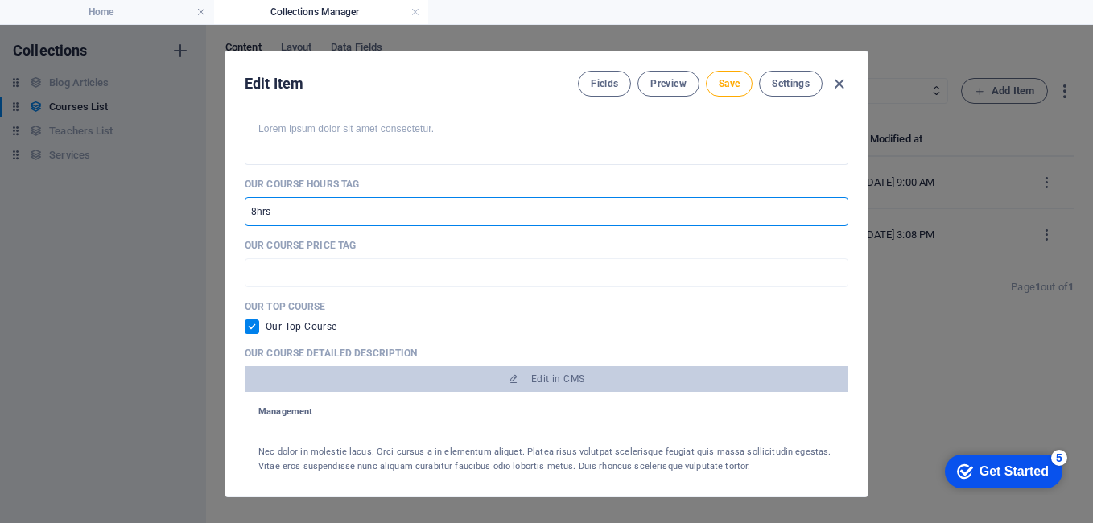
drag, startPoint x: 298, startPoint y: 214, endPoint x: 241, endPoint y: 204, distance: 58.7
click at [244, 204] on div "Our Course Title Corporate Car Rental ​ Our Course Slug [DOMAIN_NAME][URL] corp…" at bounding box center [546, 302] width 642 height 387
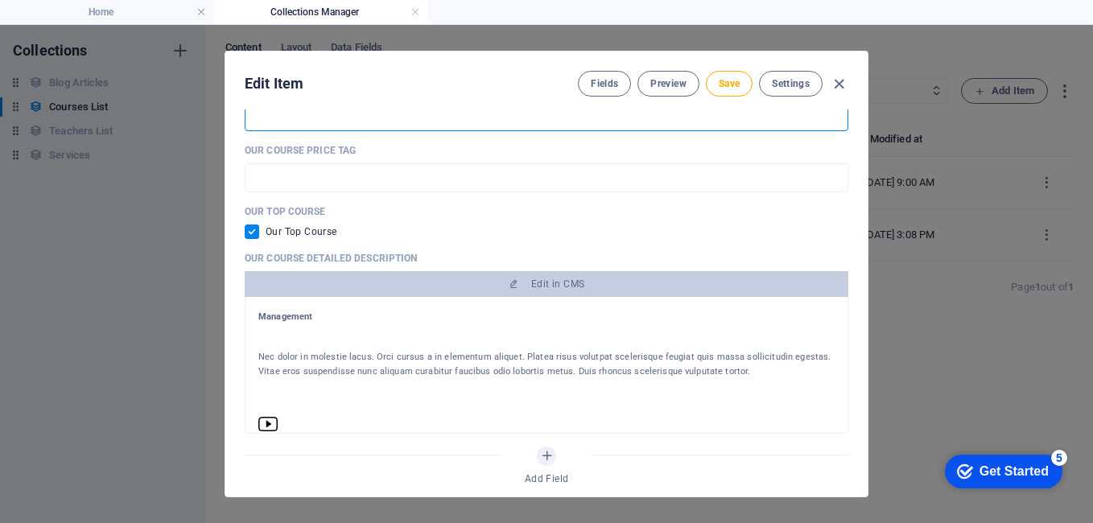
scroll to position [644, 0]
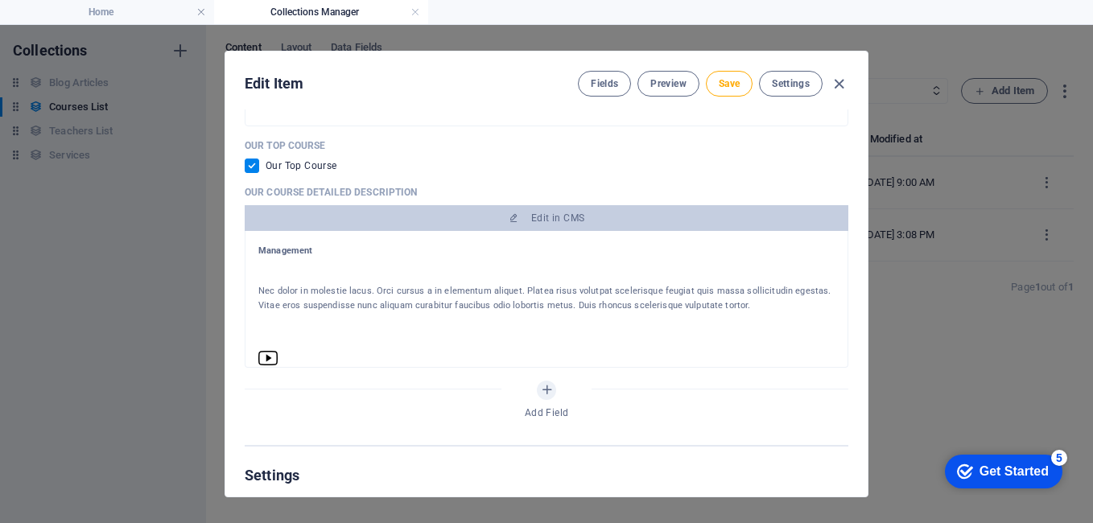
click at [426, 303] on p "Nec dolor in molestie lacus. Orci cursus a in elementum aliquet. Platea risus v…" at bounding box center [546, 298] width 576 height 29
click at [458, 287] on p "Nec dolor in molestie lacus. Orci cursus a in elementum aliquet. Platea risus v…" at bounding box center [546, 298] width 576 height 29
click at [314, 307] on p "Nec dolor in molestie lacus. Orci cursus a in elementum aliquet. Platea risus v…" at bounding box center [546, 298] width 576 height 29
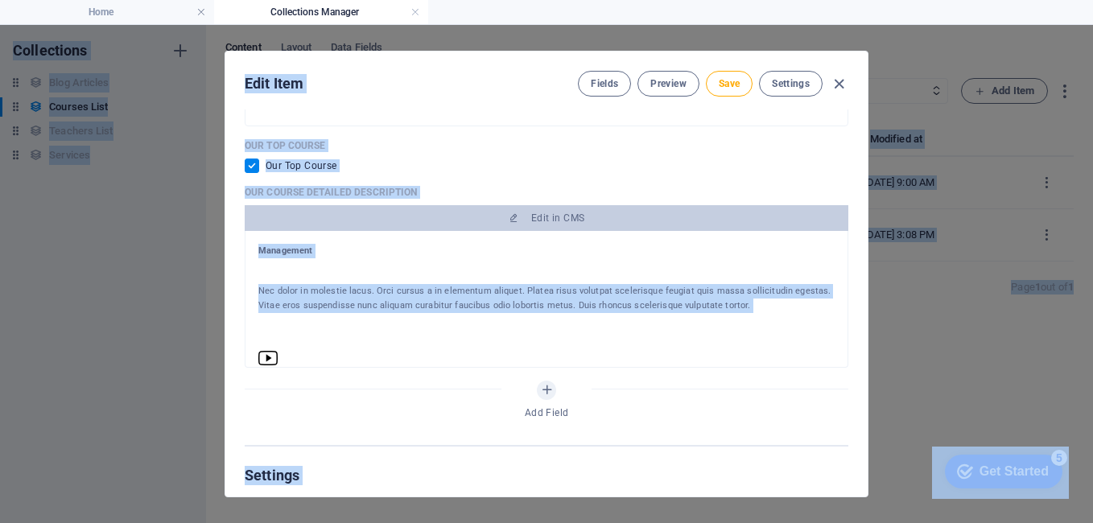
click at [318, 276] on div at bounding box center [546, 271] width 576 height 26
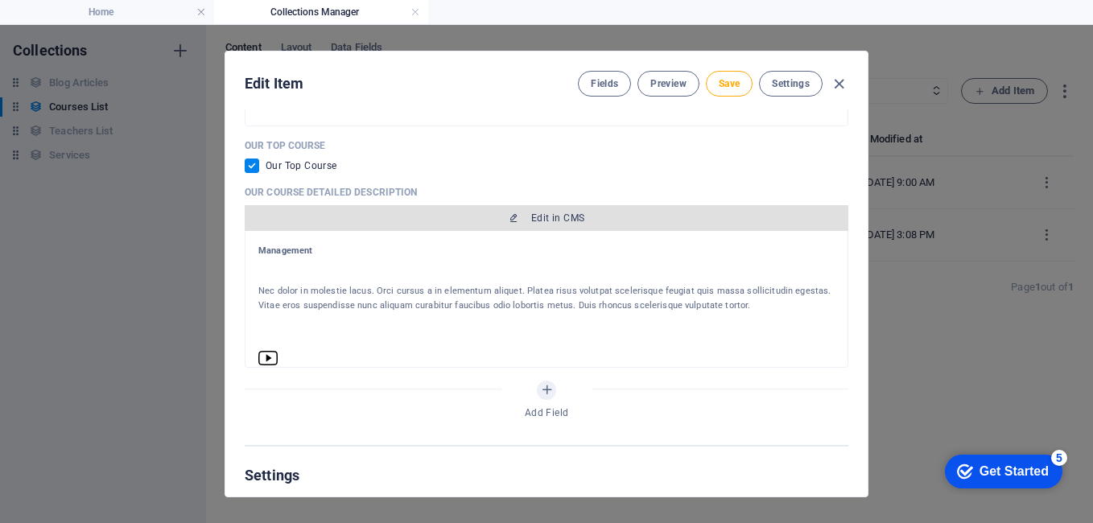
click at [543, 217] on span "Edit in CMS" at bounding box center [557, 218] width 53 height 13
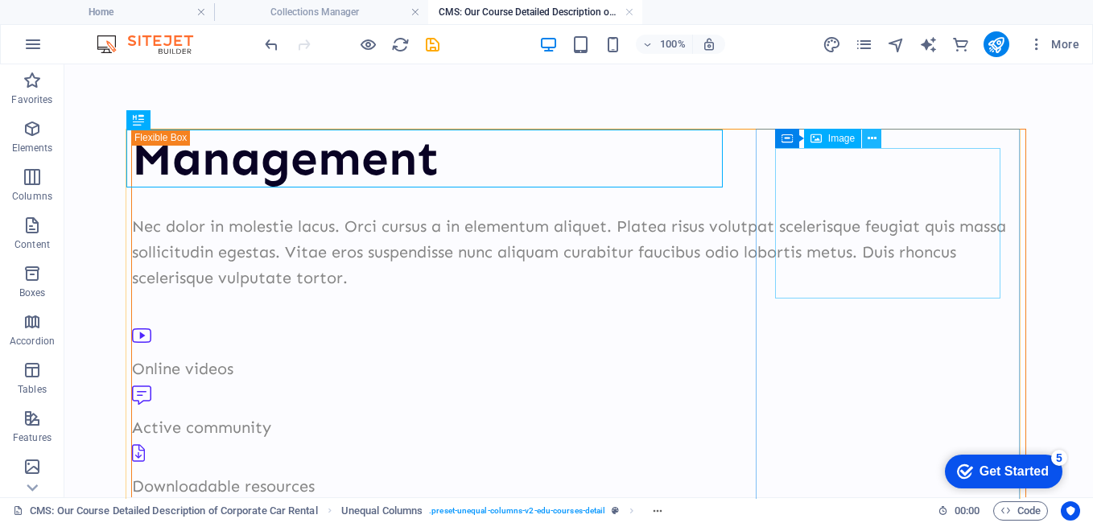
click at [870, 137] on icon at bounding box center [871, 138] width 9 height 17
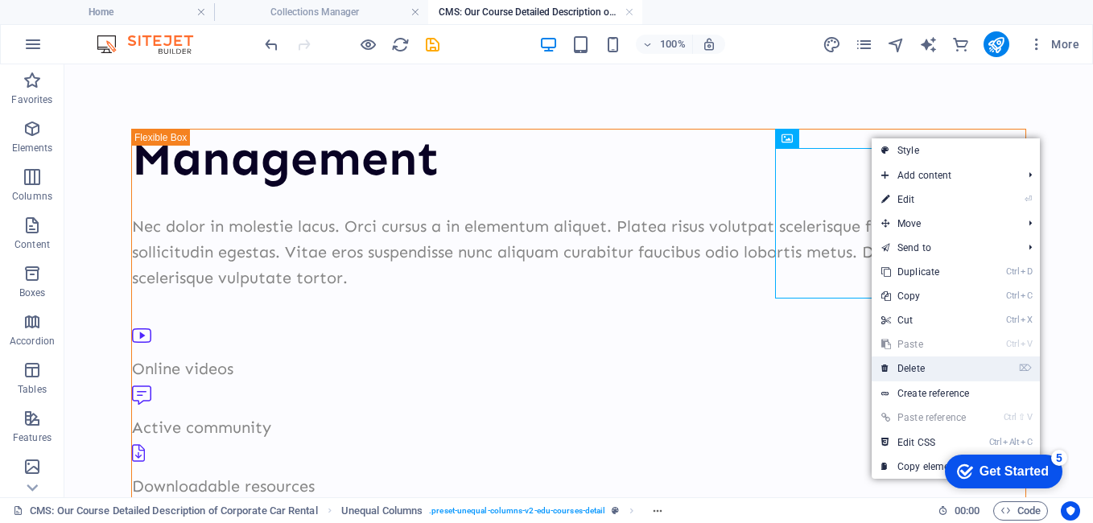
click at [918, 371] on link "⌦ Delete" at bounding box center [925, 368] width 108 height 24
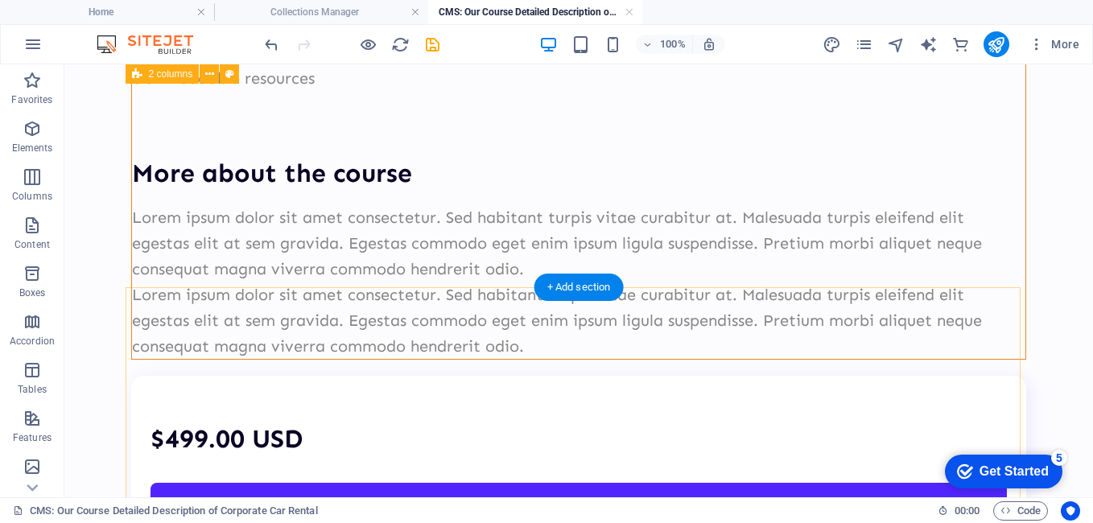
scroll to position [407, 0]
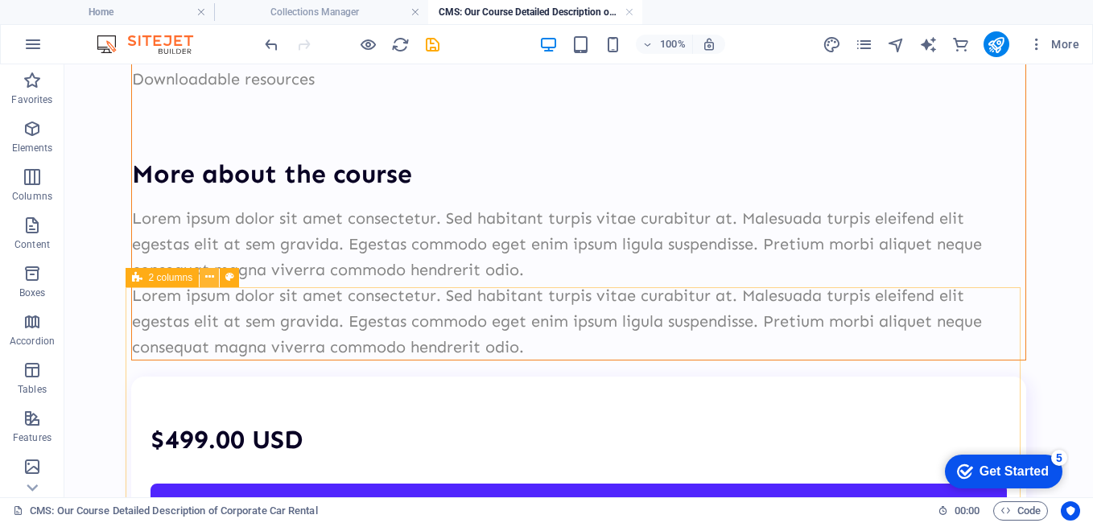
click at [212, 282] on icon at bounding box center [209, 277] width 9 height 17
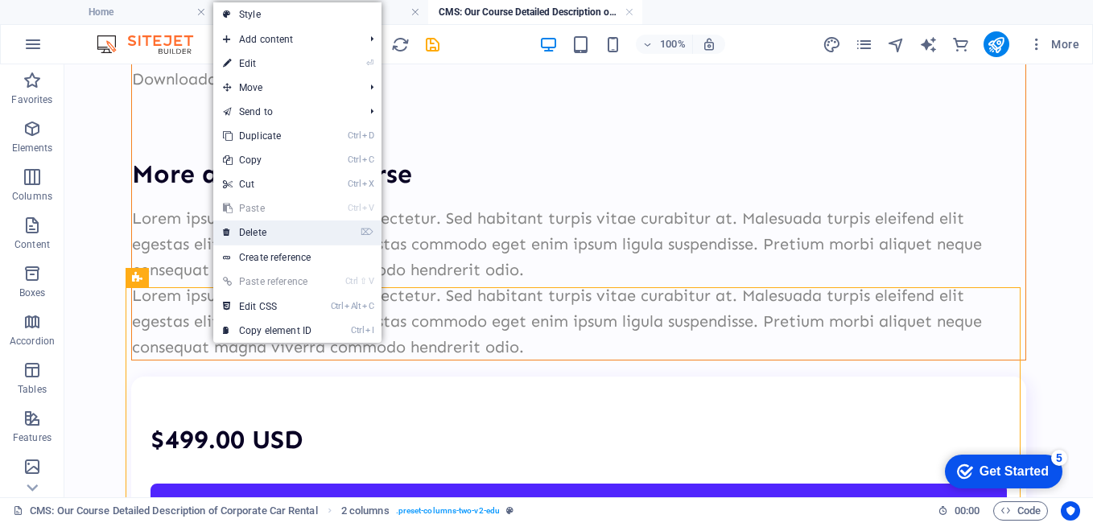
click at [273, 233] on link "⌦ Delete" at bounding box center [267, 232] width 108 height 24
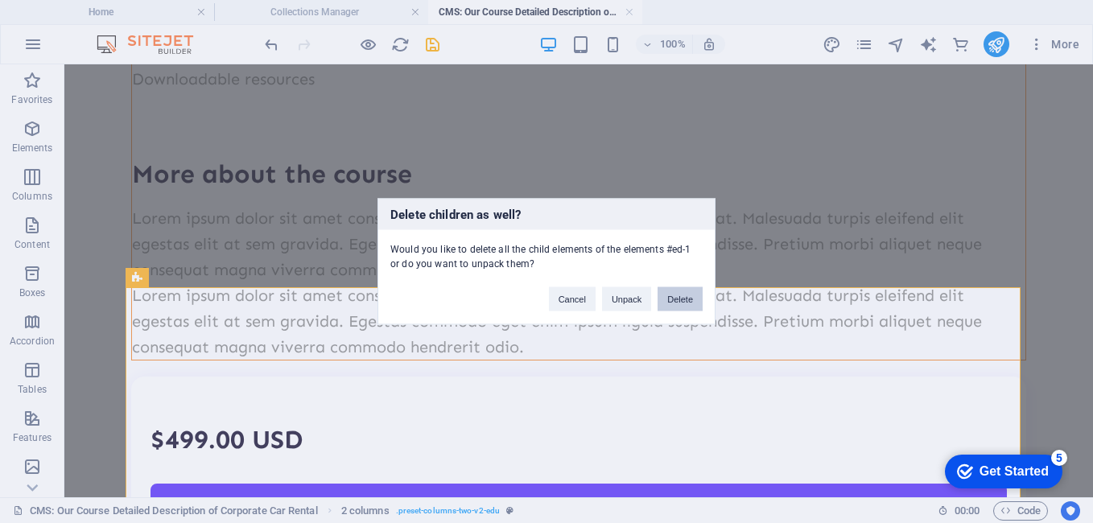
click at [691, 304] on button "Delete" at bounding box center [679, 299] width 45 height 24
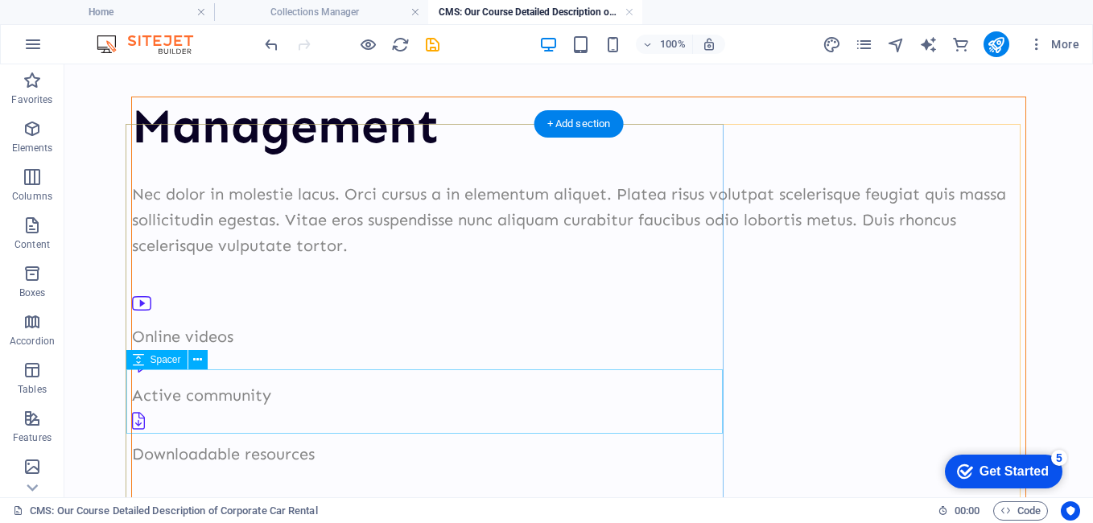
scroll to position [80, 0]
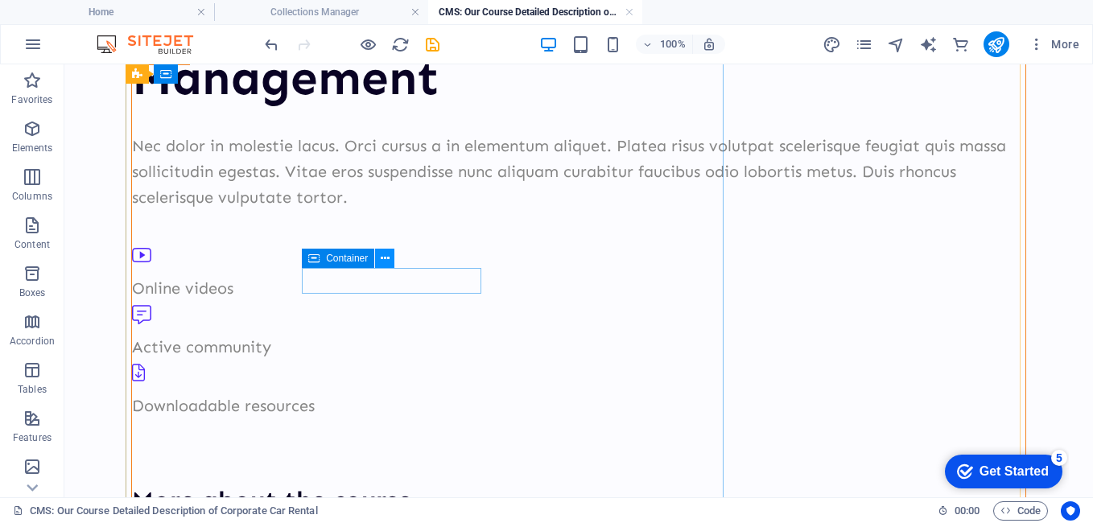
click at [382, 260] on icon at bounding box center [385, 258] width 9 height 17
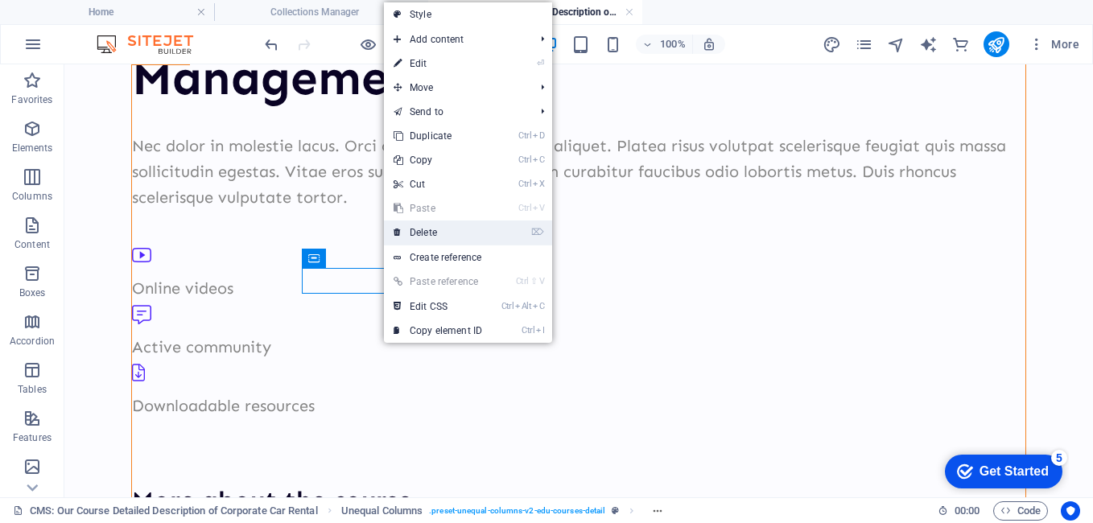
click at [476, 241] on link "⌦ Delete" at bounding box center [438, 232] width 108 height 24
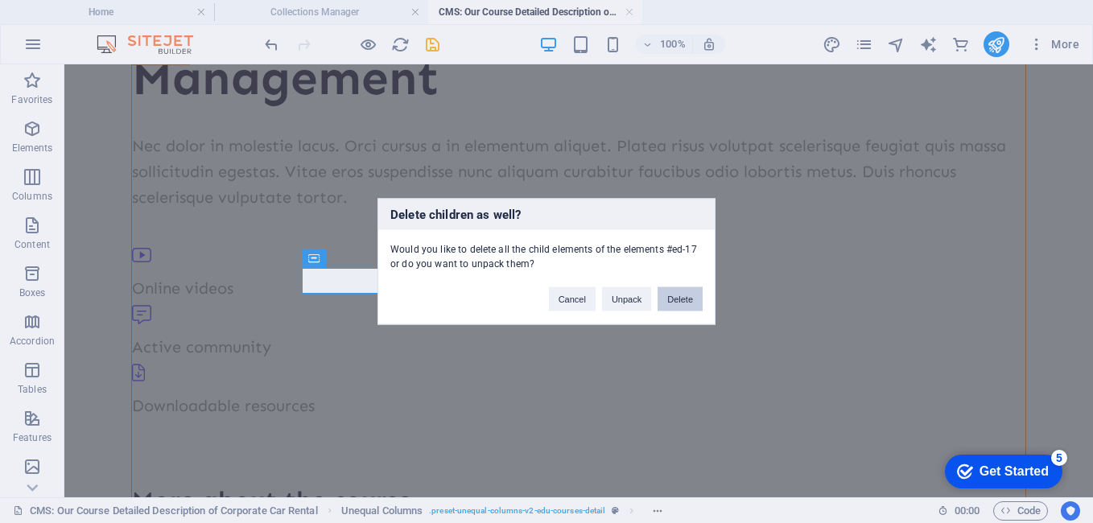
drag, startPoint x: 671, startPoint y: 306, endPoint x: 588, endPoint y: 257, distance: 96.3
click at [671, 306] on button "Delete" at bounding box center [679, 299] width 45 height 24
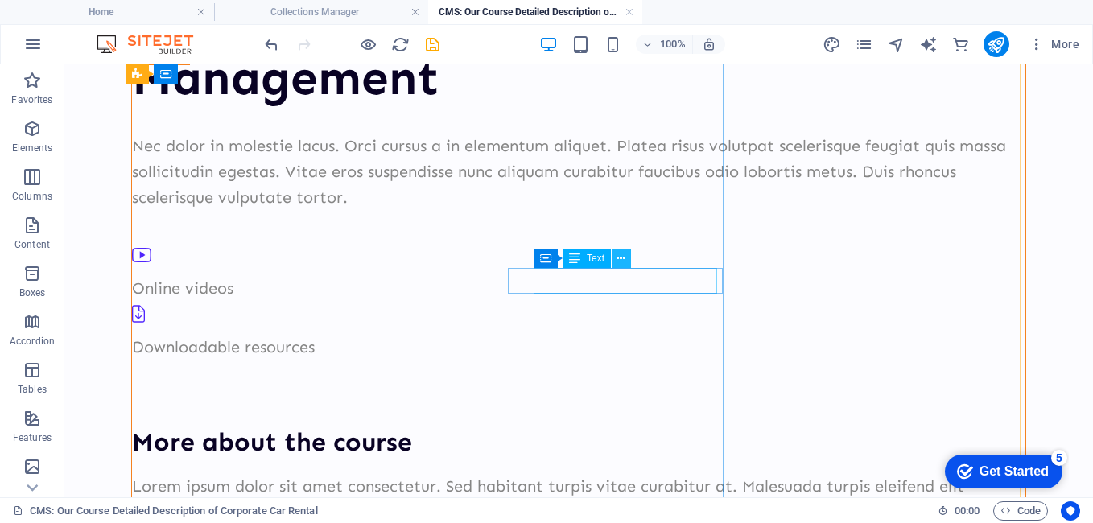
click at [622, 261] on icon at bounding box center [620, 258] width 9 height 17
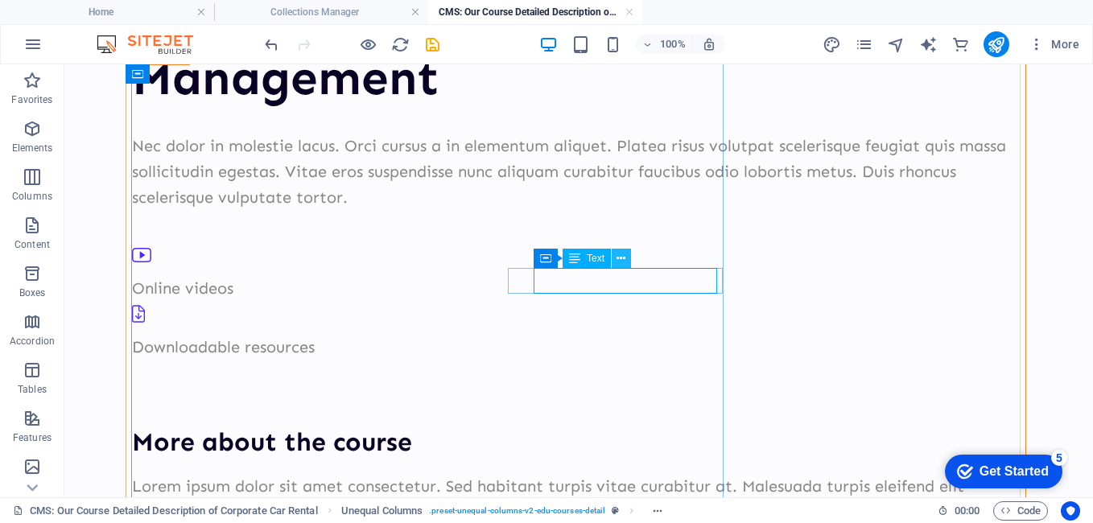
click at [622, 257] on icon at bounding box center [620, 258] width 9 height 17
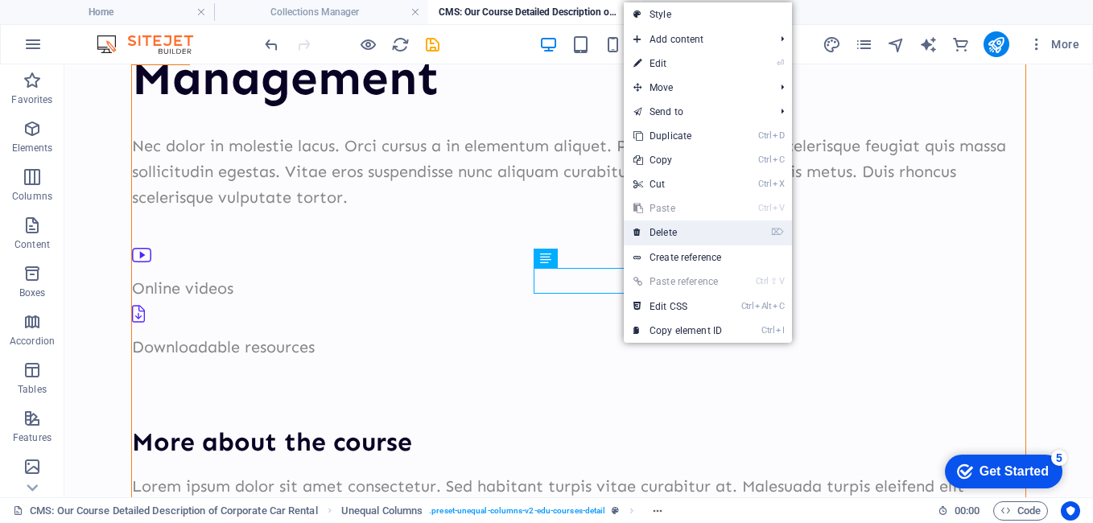
click at [680, 233] on link "⌦ Delete" at bounding box center [678, 232] width 108 height 24
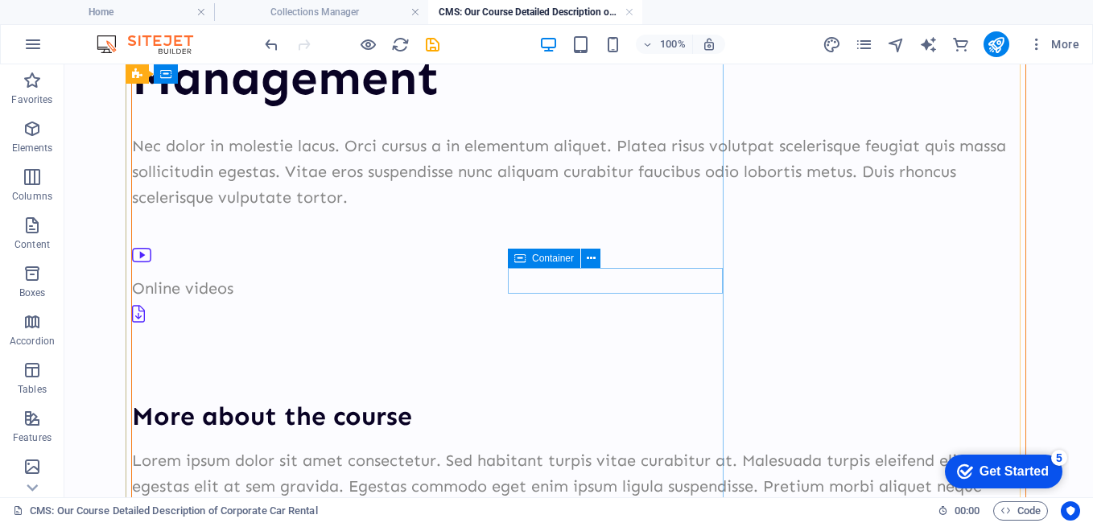
click at [522, 301] on div at bounding box center [578, 317] width 893 height 33
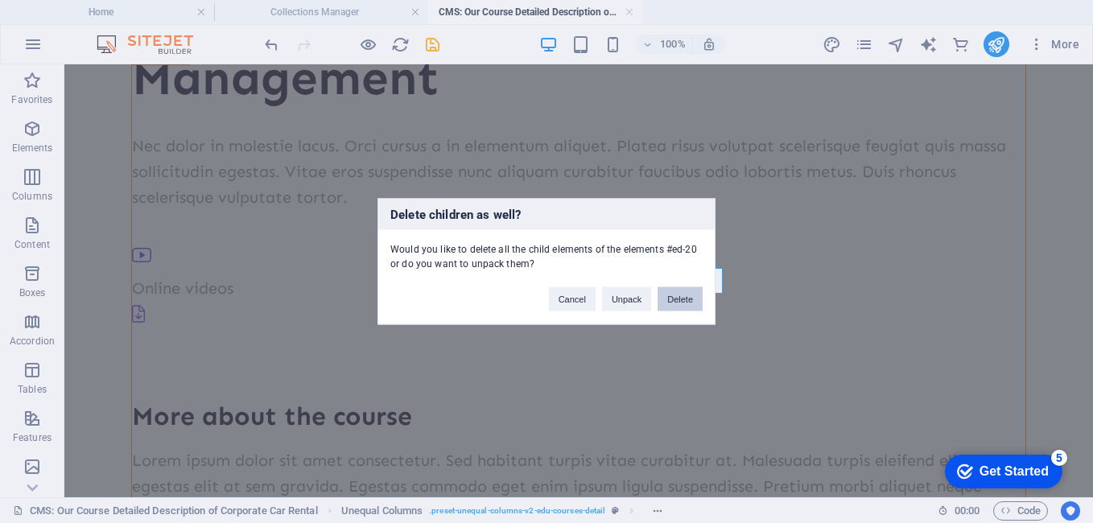
drag, startPoint x: 668, startPoint y: 296, endPoint x: 570, endPoint y: 232, distance: 117.4
click at [668, 296] on button "Delete" at bounding box center [679, 299] width 45 height 24
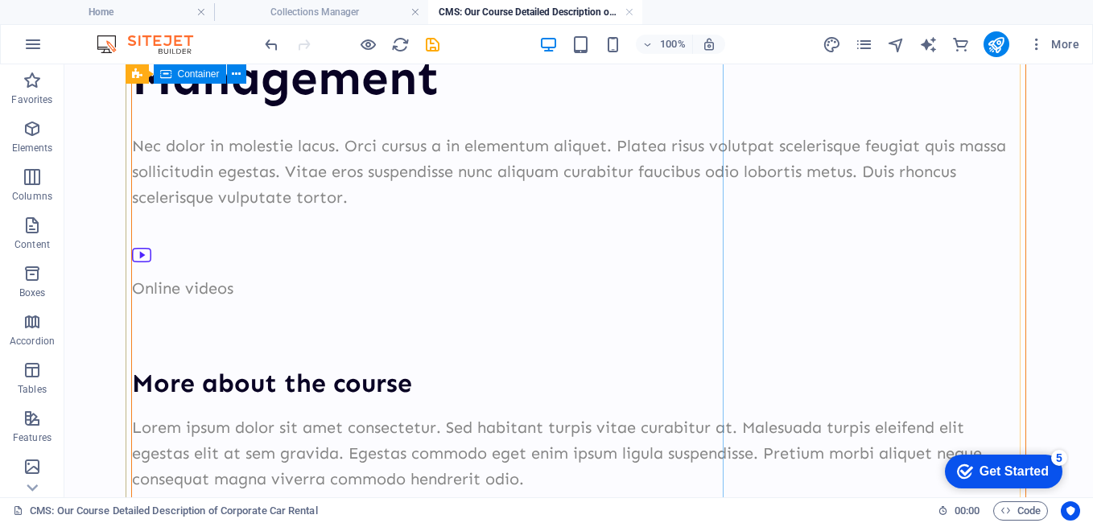
drag, startPoint x: 332, startPoint y: 282, endPoint x: 229, endPoint y: 282, distance: 103.0
click at [331, 282] on div "Management Nec dolor in molestie lacus. Orci cursus a in elementum aliquet. Pla…" at bounding box center [578, 308] width 895 height 521
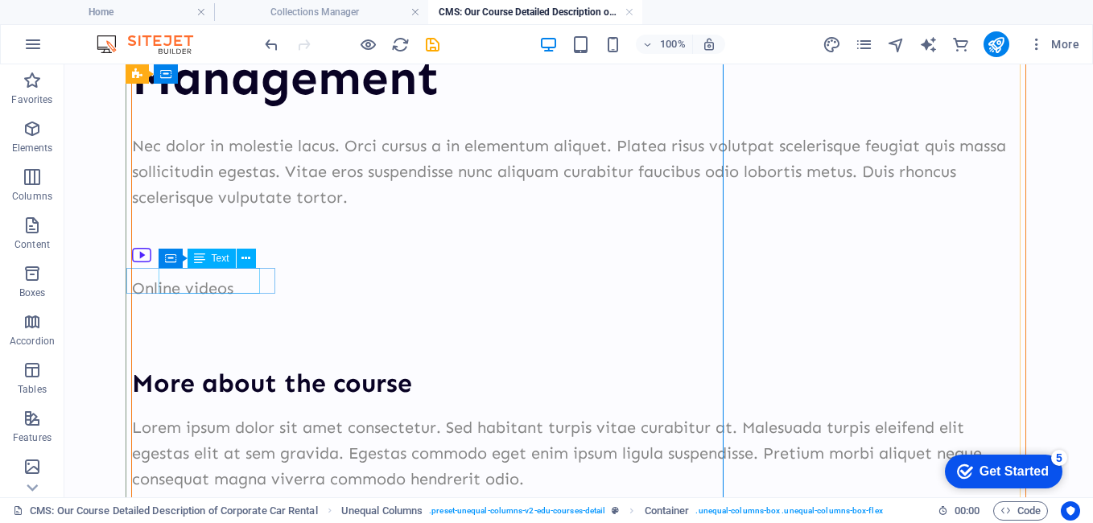
click at [226, 282] on div "Online videos" at bounding box center [578, 288] width 893 height 26
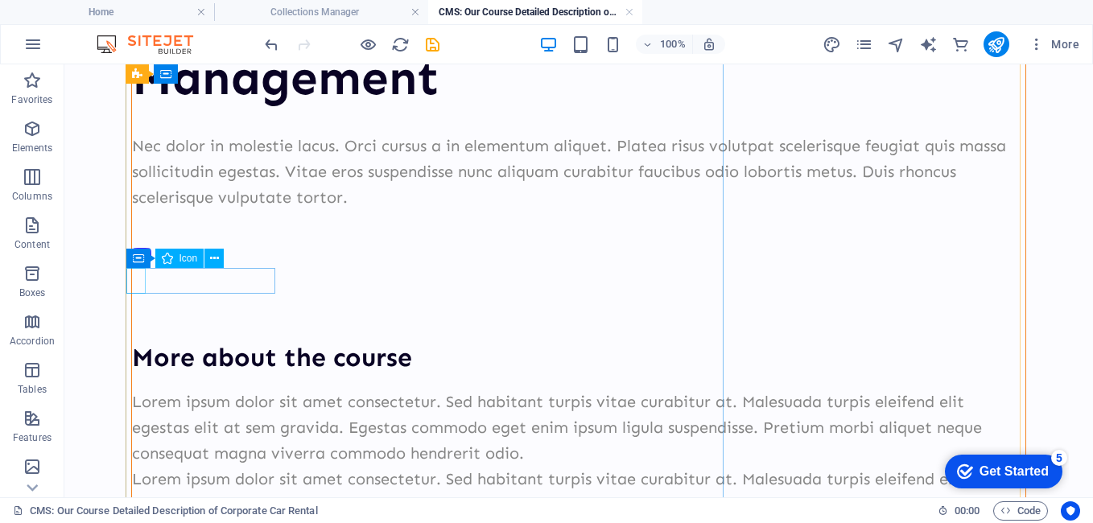
click at [142, 275] on figure at bounding box center [572, 258] width 880 height 33
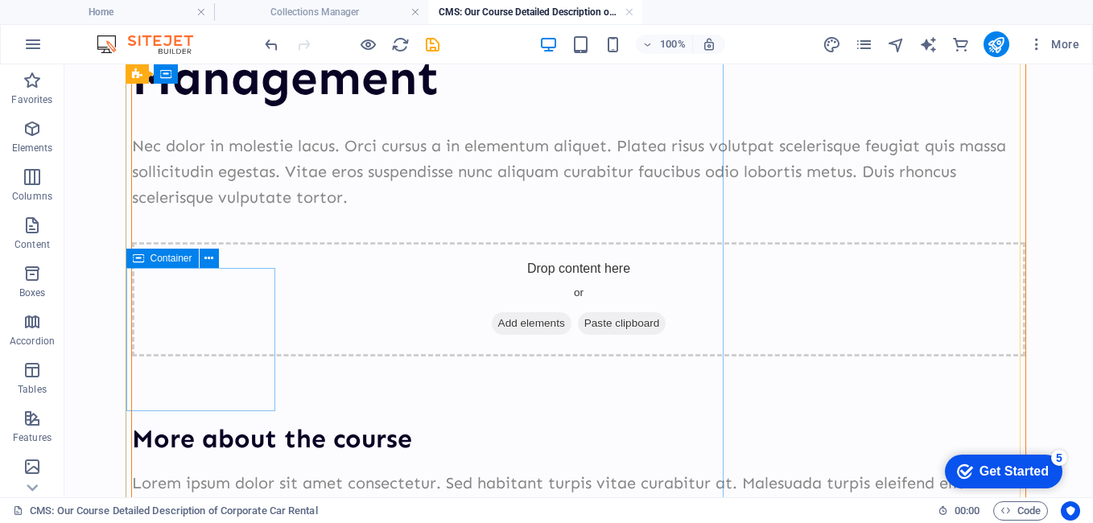
click at [227, 294] on div "Drop content here or Add elements Paste clipboard" at bounding box center [578, 299] width 893 height 114
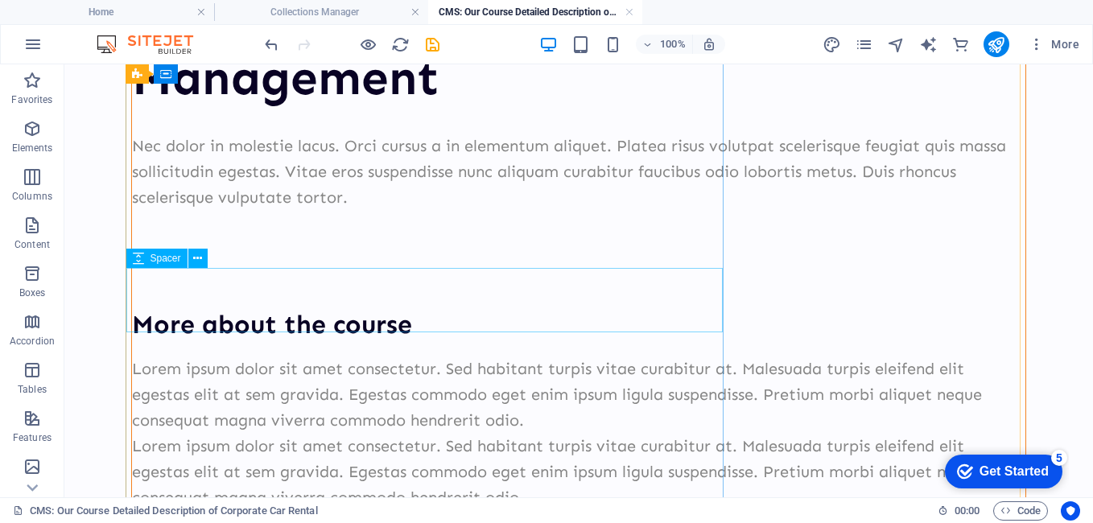
click at [319, 272] on div at bounding box center [578, 274] width 893 height 64
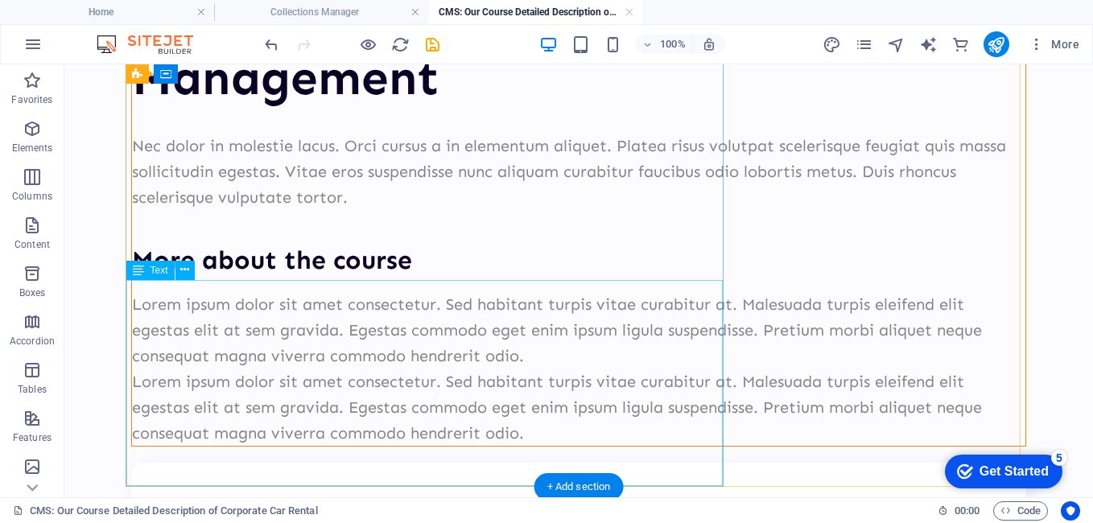
scroll to position [171, 0]
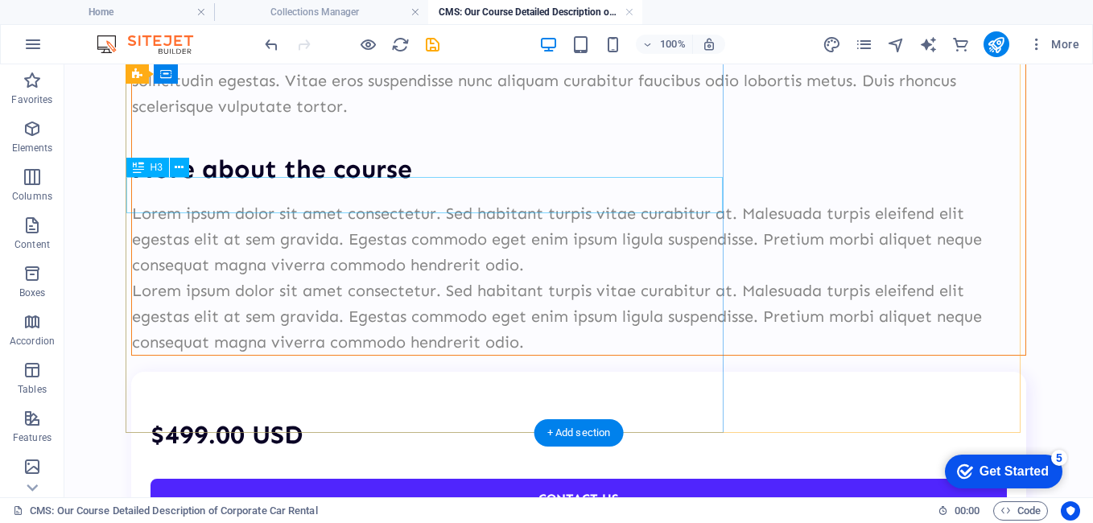
click at [265, 187] on div "More about the course" at bounding box center [578, 169] width 893 height 36
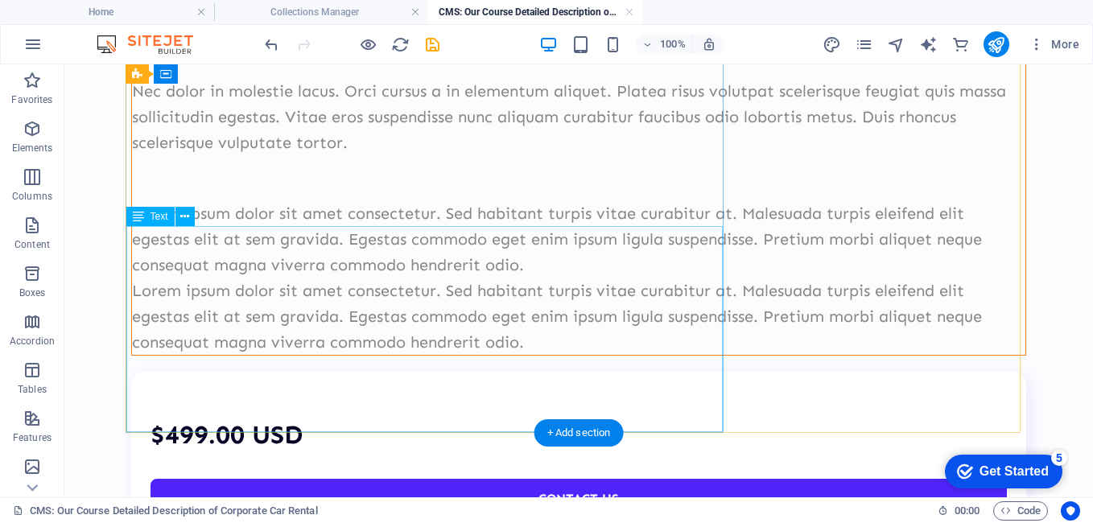
click at [238, 236] on div "Lorem ipsum dolor sit amet consectetur. Sed habitant turpis vitae curabitur at.…" at bounding box center [578, 277] width 893 height 154
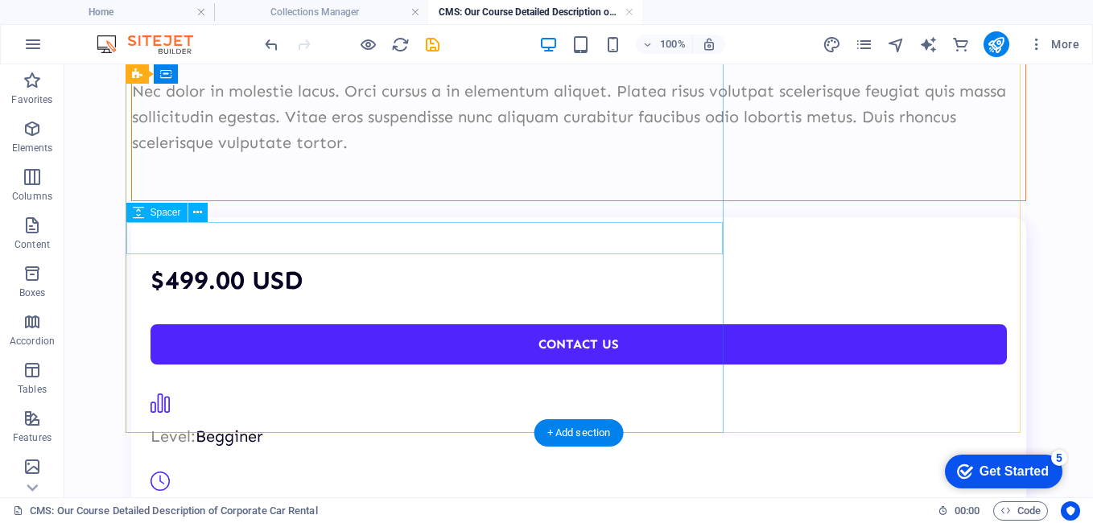
scroll to position [94, 0]
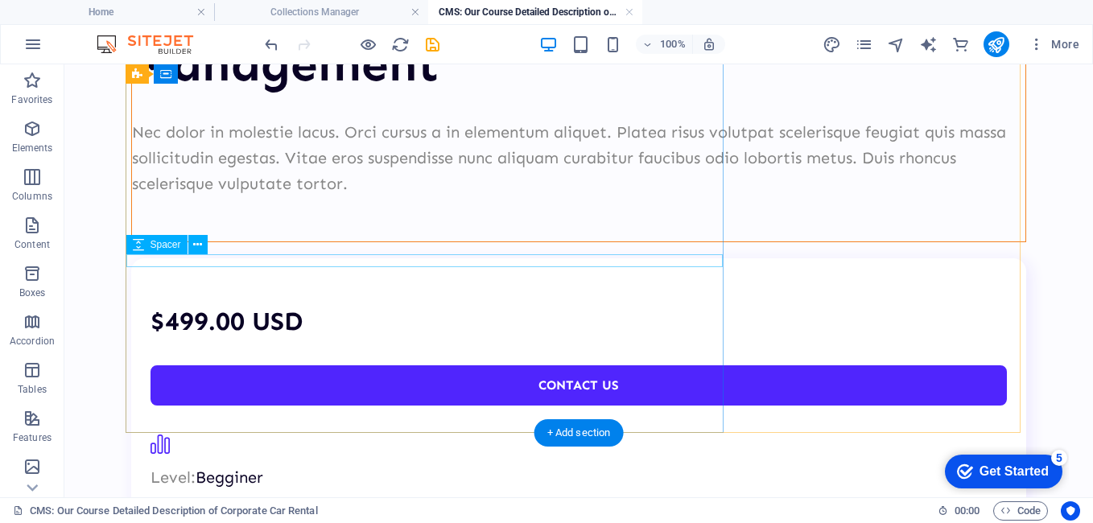
click at [241, 241] on div at bounding box center [578, 234] width 893 height 13
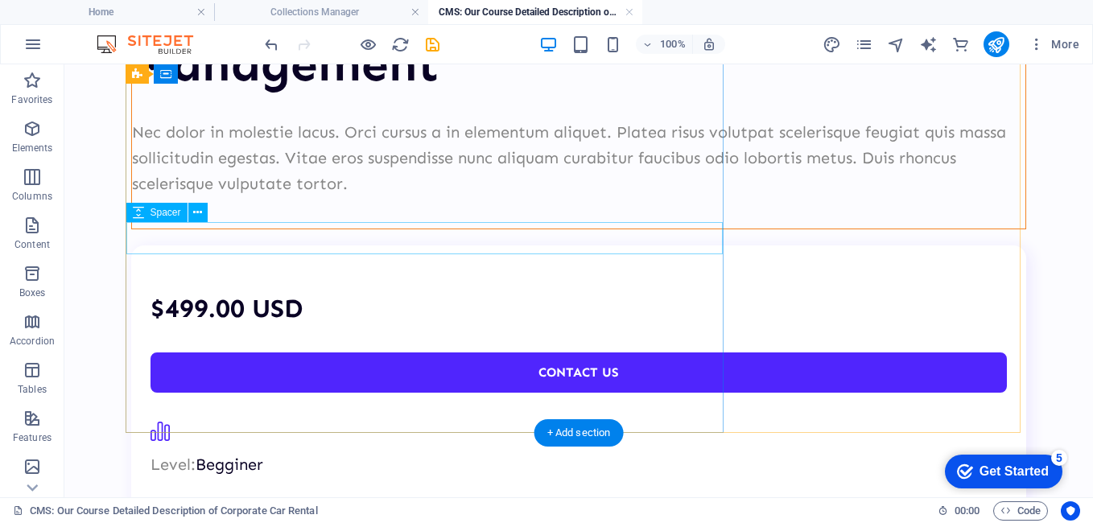
click at [182, 228] on div at bounding box center [578, 212] width 893 height 32
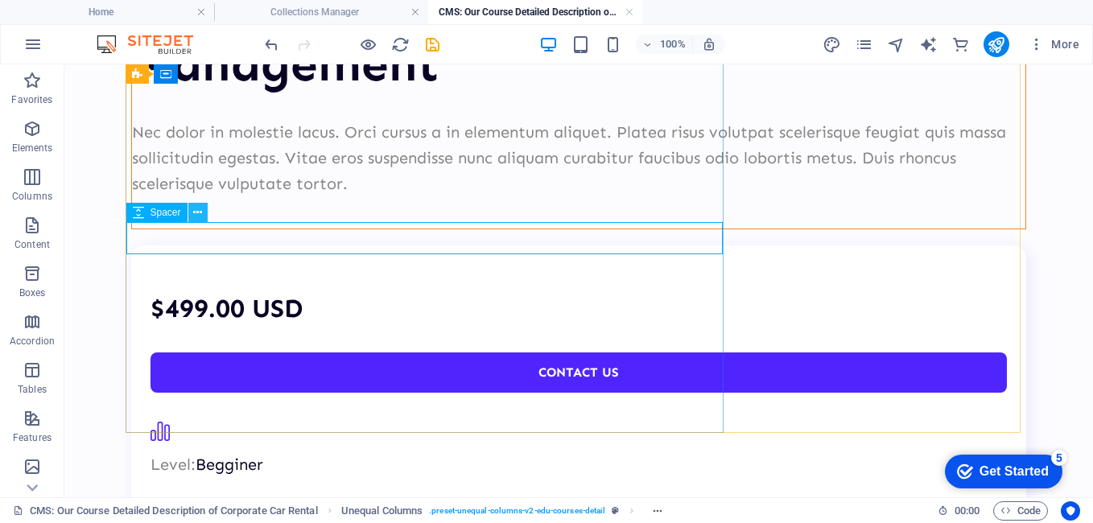
click at [197, 214] on icon at bounding box center [197, 212] width 9 height 17
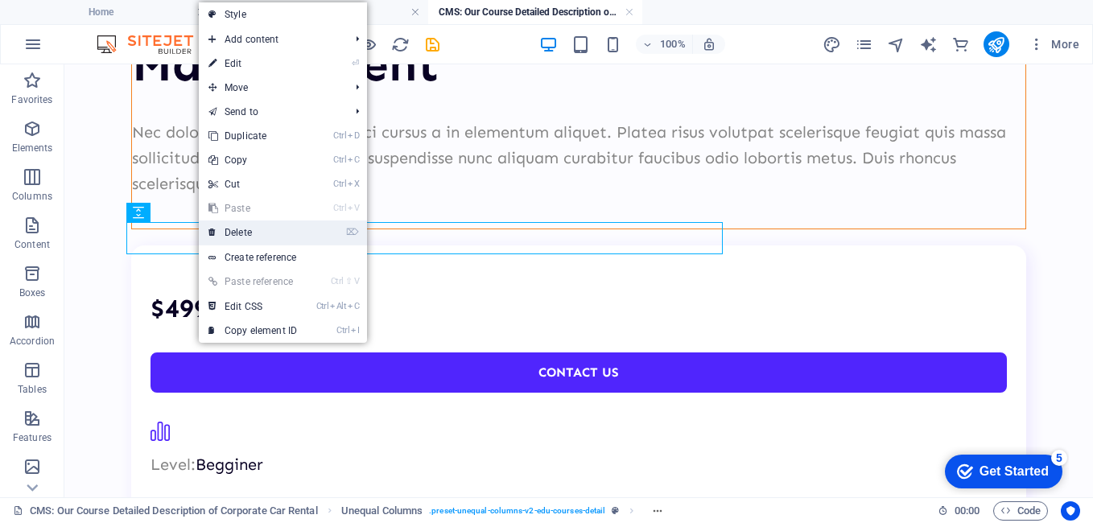
click at [236, 221] on link "⌦ Delete" at bounding box center [253, 232] width 108 height 24
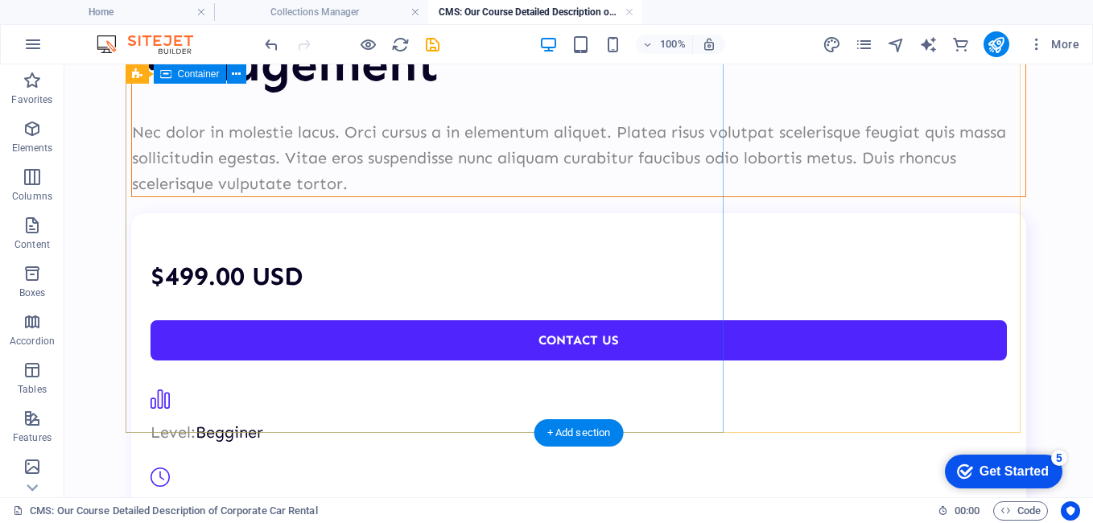
click at [242, 197] on div "Management Nec dolor in molestie lacus. Orci cursus a in elementum aliquet. Pla…" at bounding box center [578, 116] width 895 height 163
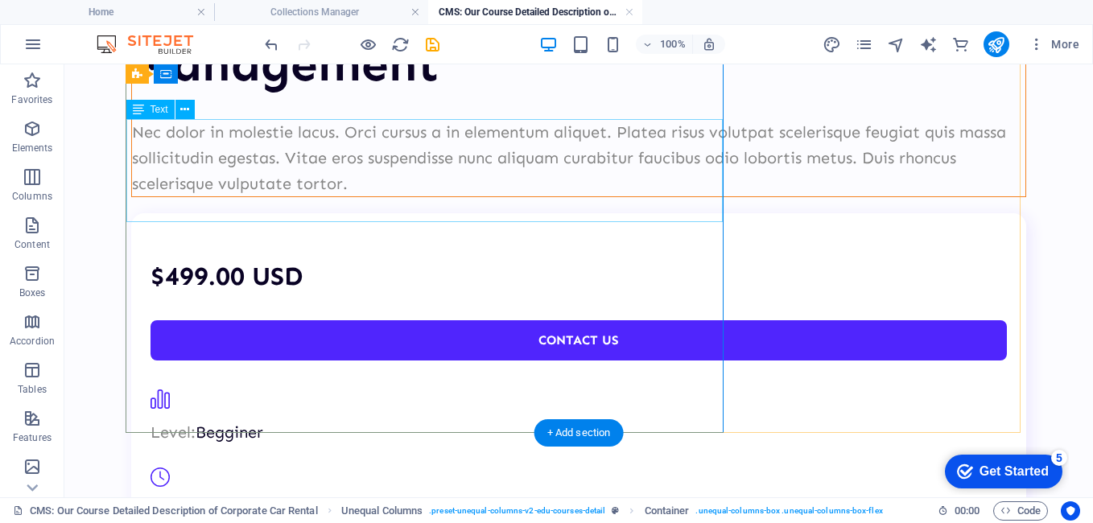
click at [446, 196] on div "Nec dolor in molestie lacus. Orci cursus a in elementum aliquet. Platea risus v…" at bounding box center [578, 157] width 893 height 77
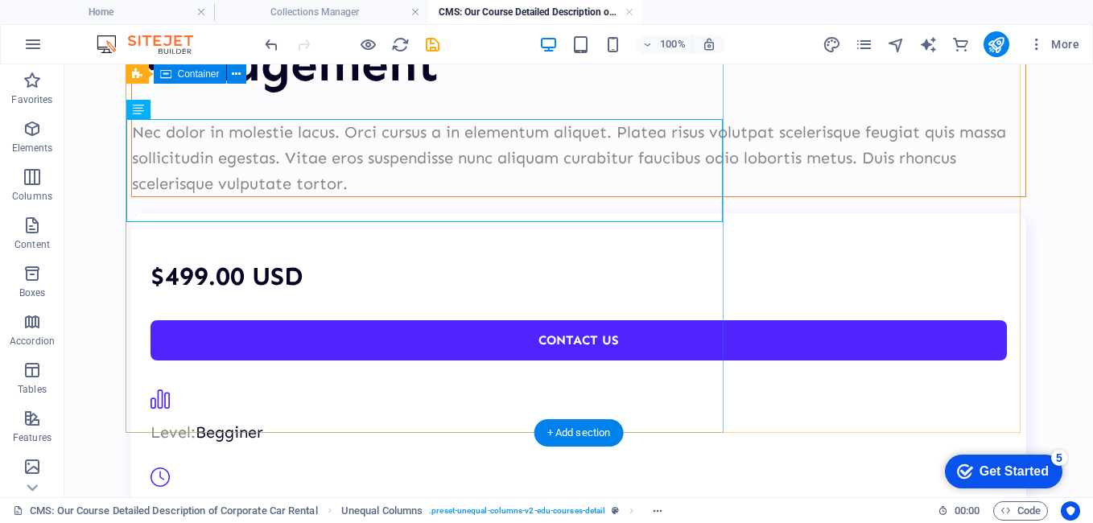
click at [386, 197] on div "Management Nec dolor in molestie lacus. Orci cursus a in elementum aliquet. Pla…" at bounding box center [578, 116] width 895 height 163
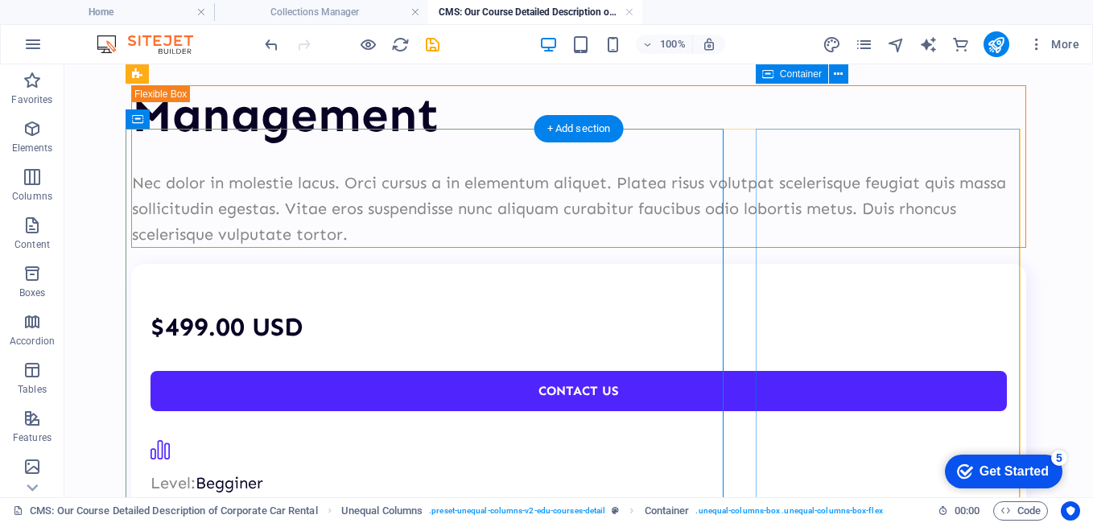
scroll to position [0, 0]
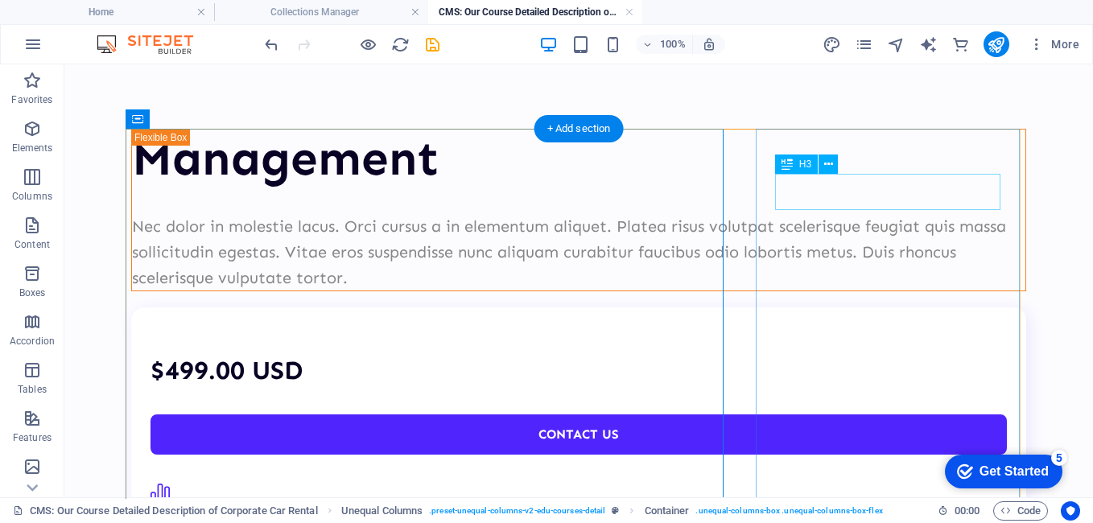
click at [873, 352] on div "$499.00 USD" at bounding box center [578, 370] width 856 height 36
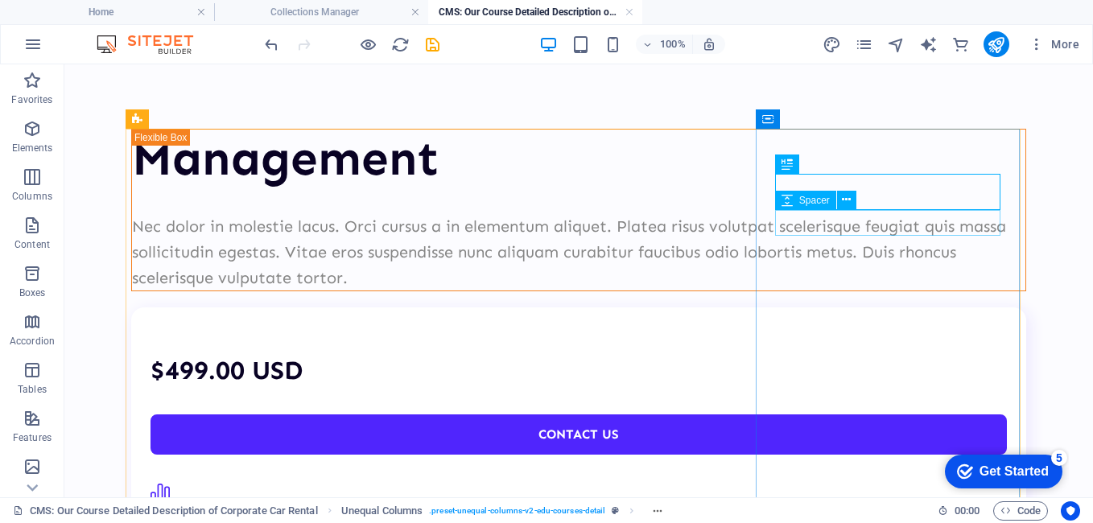
click at [827, 199] on span "Spacer" at bounding box center [814, 201] width 31 height 10
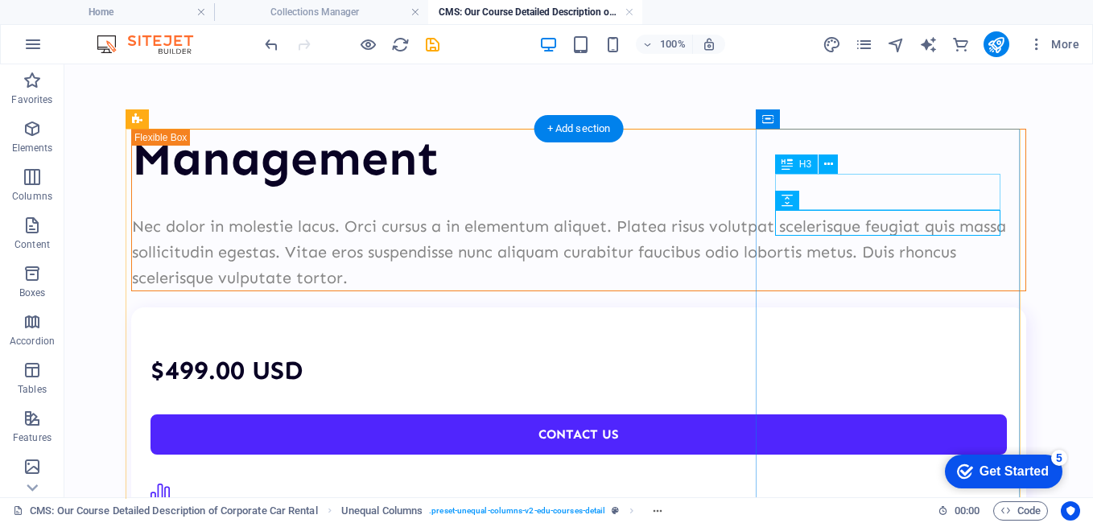
click at [894, 352] on div "$499.00 USD" at bounding box center [578, 370] width 856 height 36
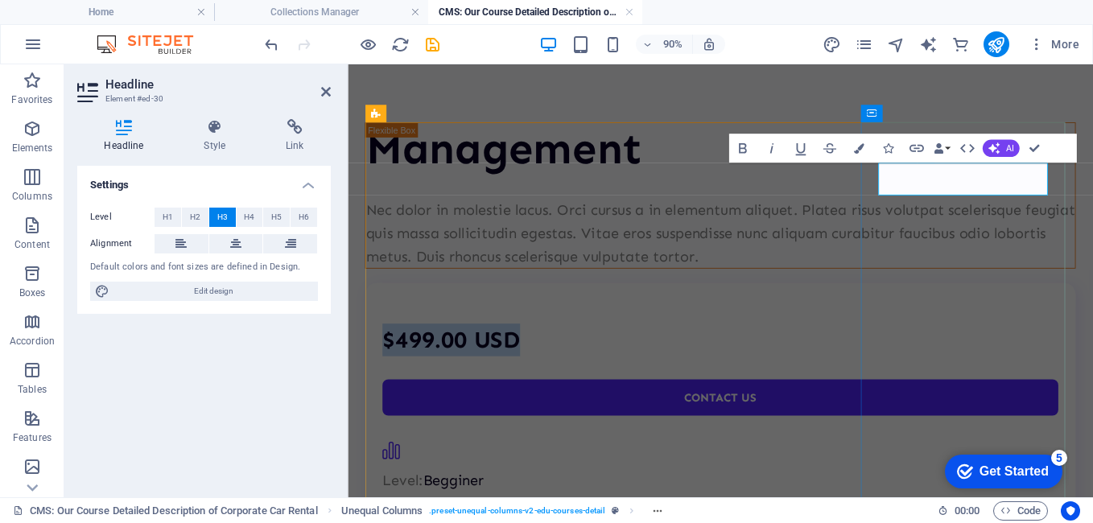
click at [1009, 352] on h3 "$499.00 USD" at bounding box center [761, 370] width 751 height 36
drag, startPoint x: 956, startPoint y: 191, endPoint x: 998, endPoint y: 195, distance: 42.0
click at [998, 352] on h3 "$499.00 USD" at bounding box center [761, 370] width 751 height 36
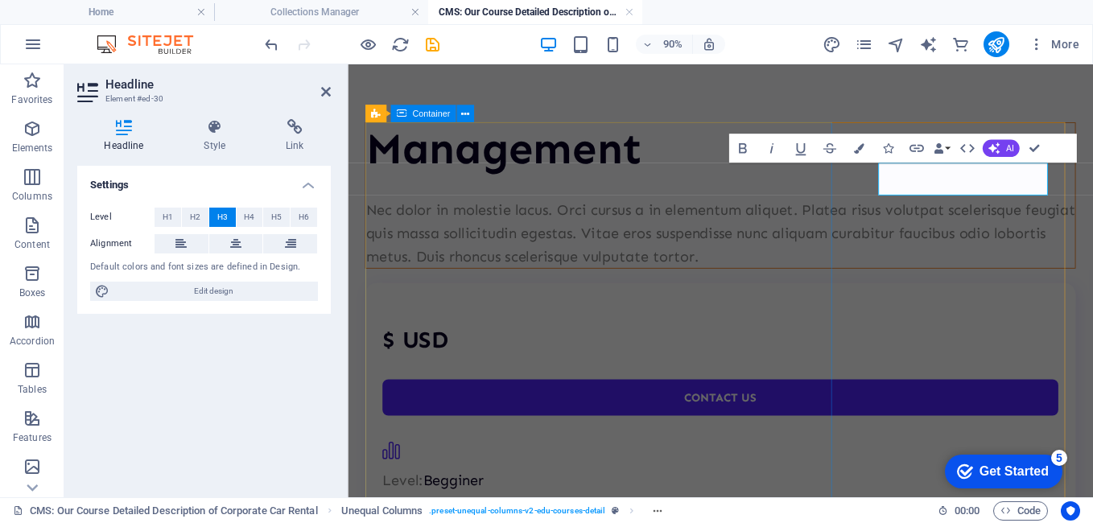
click at [753, 291] on div "Management Nec dolor in molestie lacus. Orci cursus a in elementum aliquet. Pla…" at bounding box center [761, 210] width 789 height 163
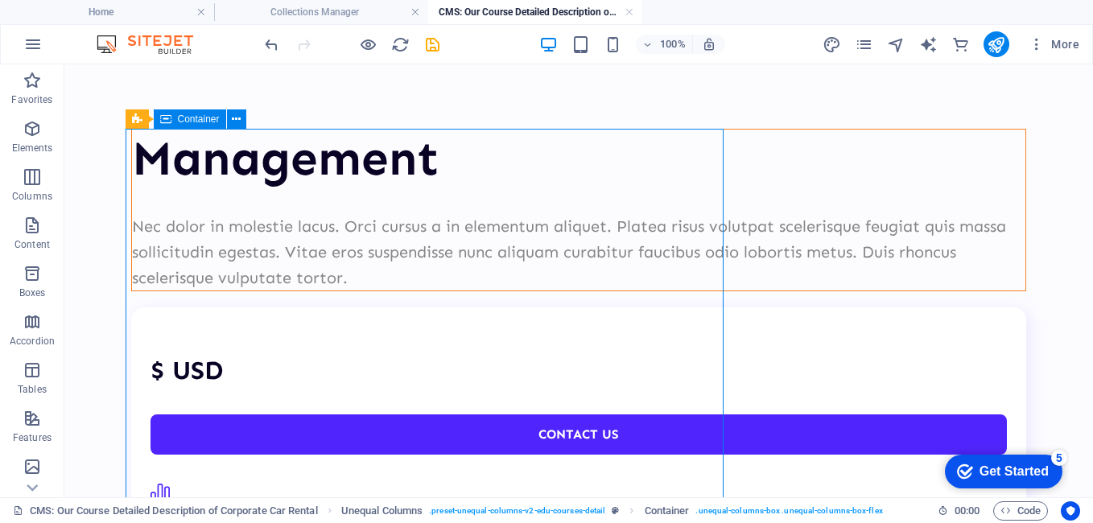
click at [713, 291] on div "Management Nec dolor in molestie lacus. Orci cursus a in elementum aliquet. Pla…" at bounding box center [578, 210] width 895 height 163
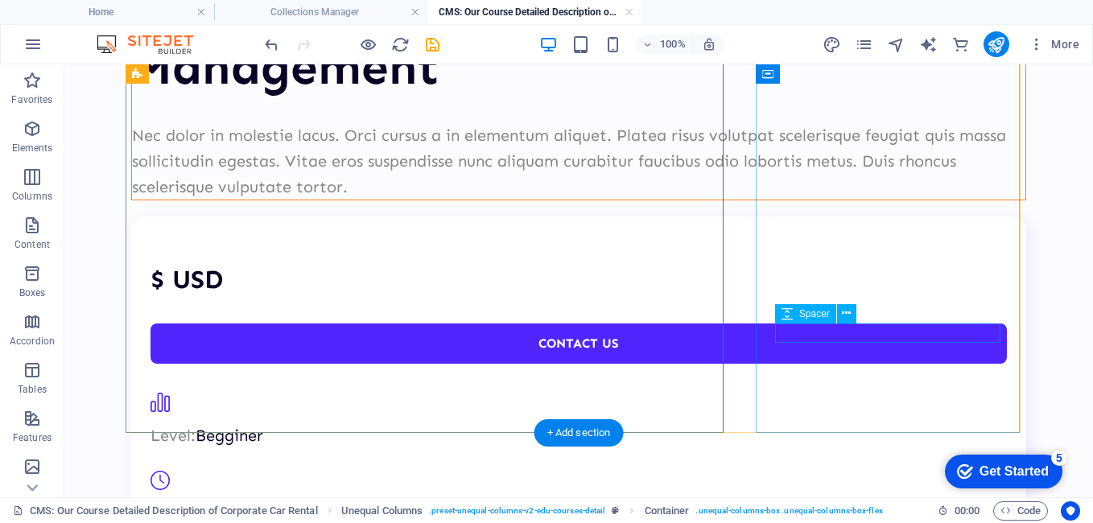
scroll to position [94, 0]
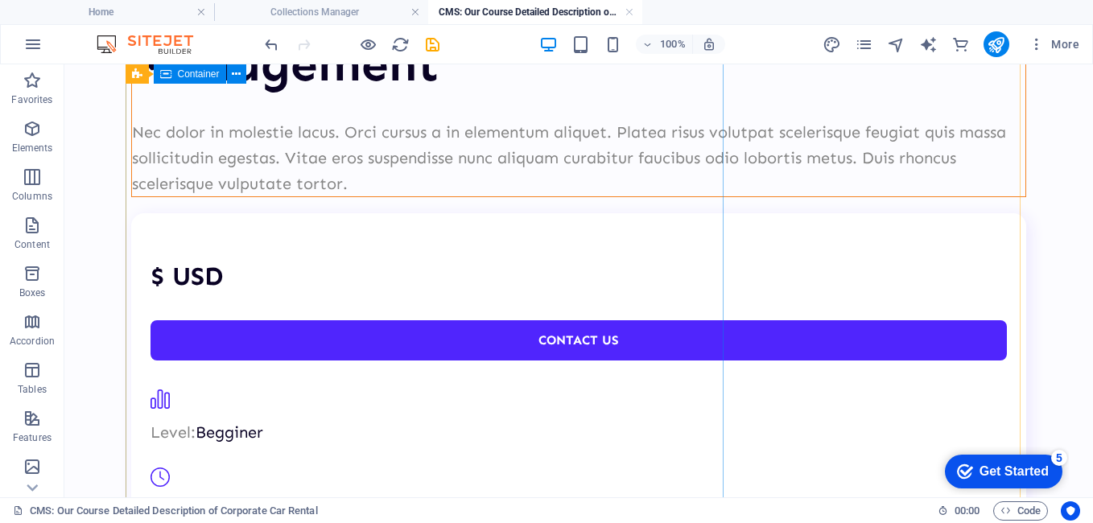
click at [669, 197] on div "Management Nec dolor in molestie lacus. Orci cursus a in elementum aliquet. Pla…" at bounding box center [578, 116] width 895 height 163
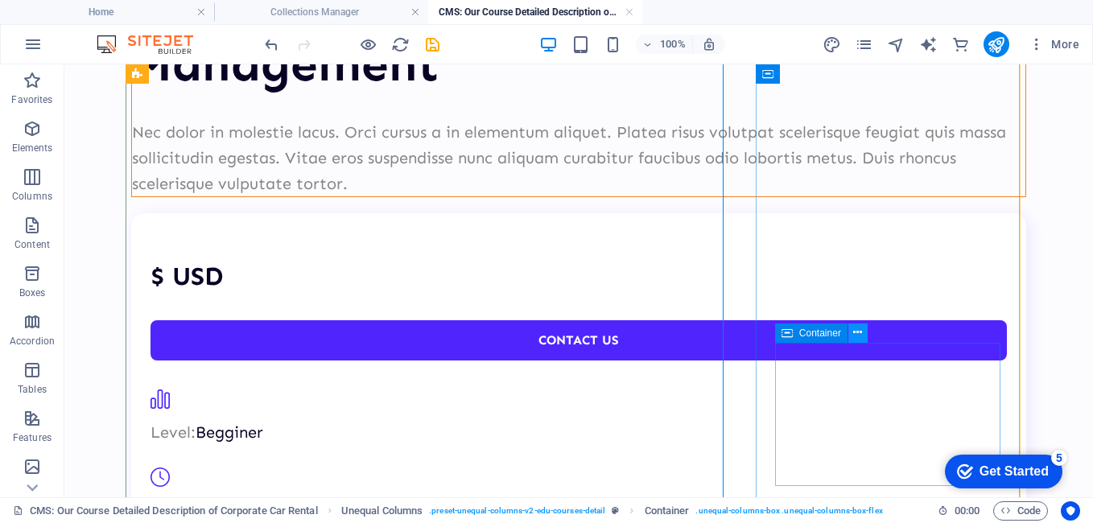
click at [862, 330] on button at bounding box center [857, 332] width 19 height 19
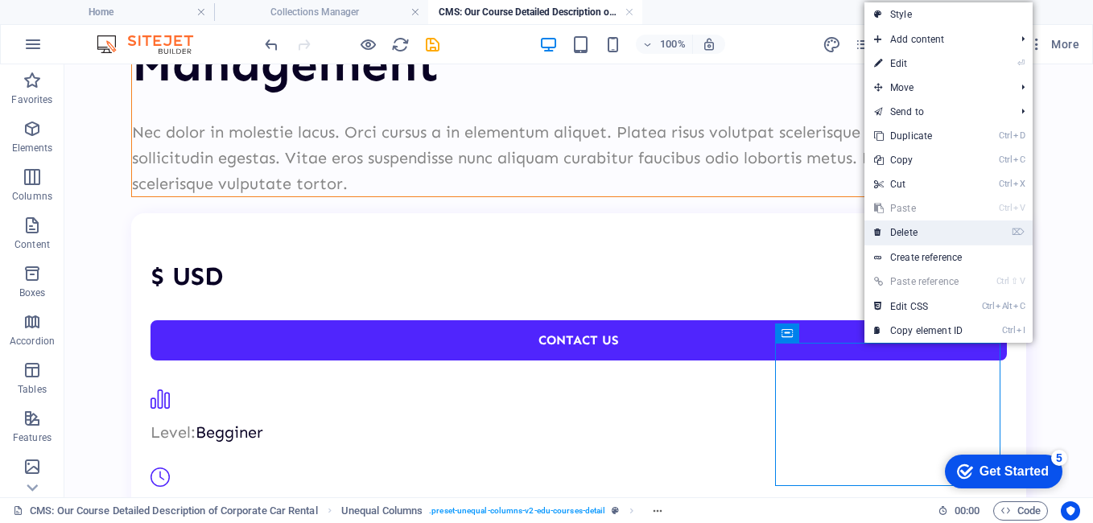
drag, startPoint x: 911, startPoint y: 228, endPoint x: 845, endPoint y: 165, distance: 91.1
click at [911, 228] on link "⌦ Delete" at bounding box center [918, 232] width 108 height 24
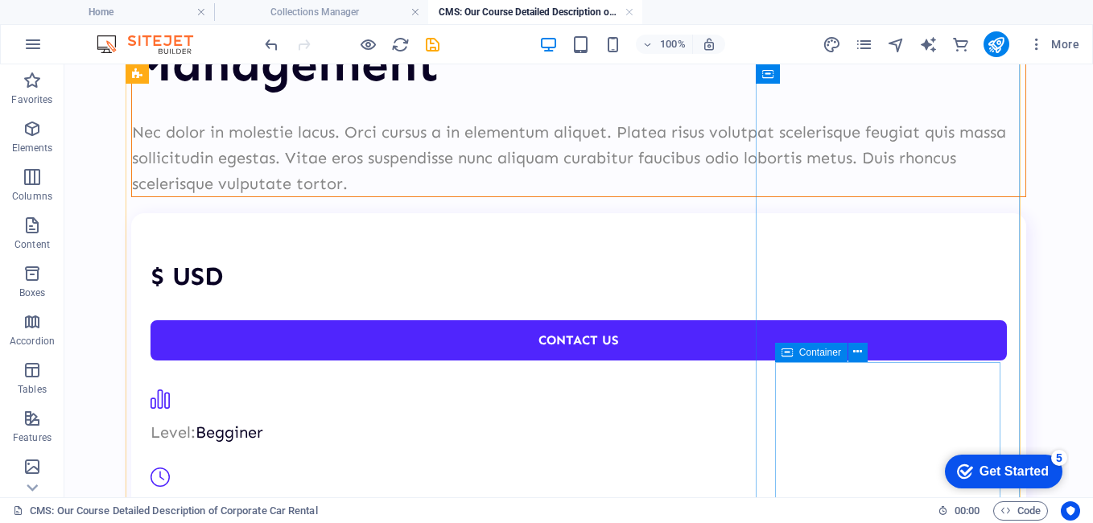
click at [846, 344] on div "Container" at bounding box center [811, 352] width 72 height 19
click at [854, 348] on icon at bounding box center [857, 352] width 9 height 17
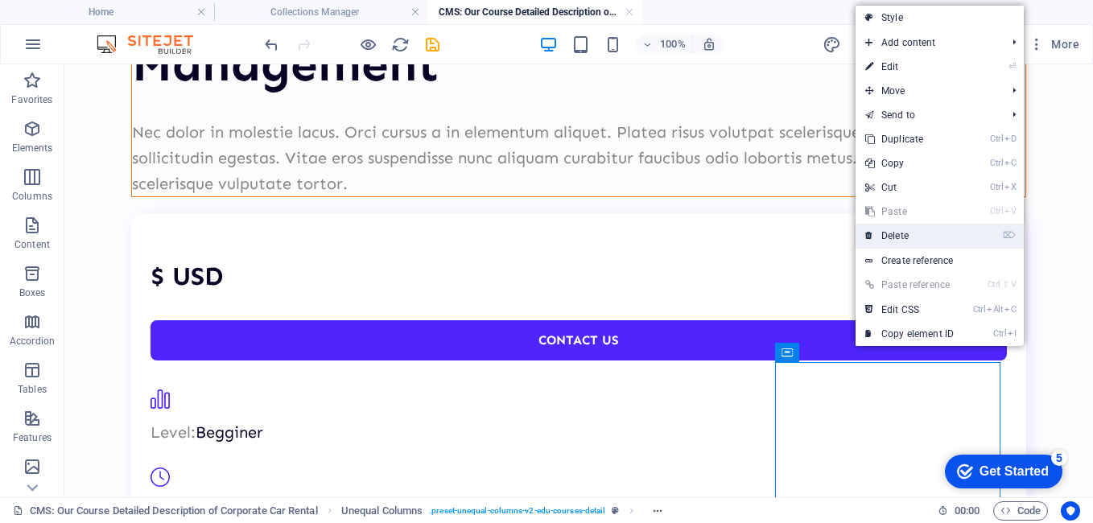
click at [915, 228] on link "⌦ Delete" at bounding box center [909, 236] width 108 height 24
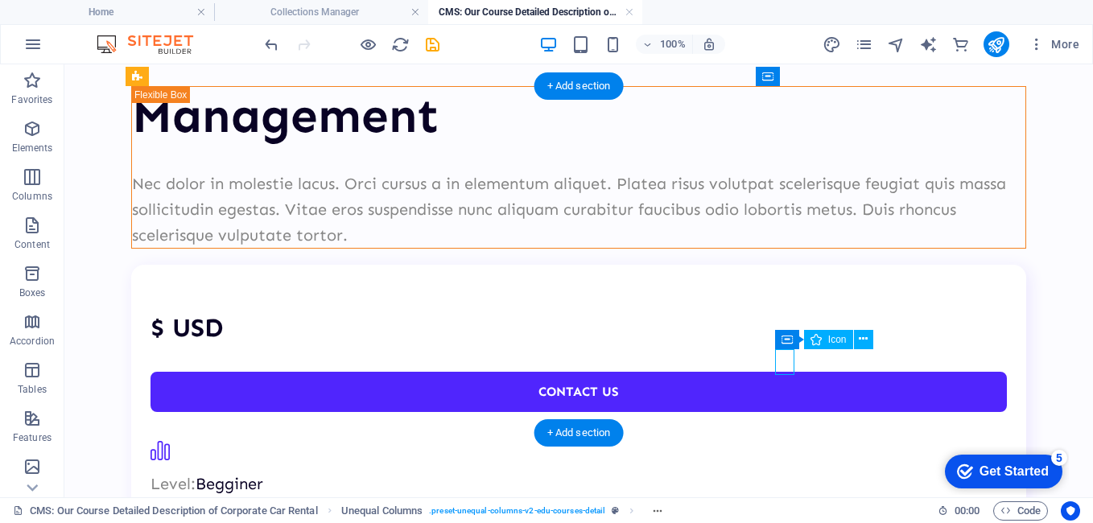
scroll to position [94, 0]
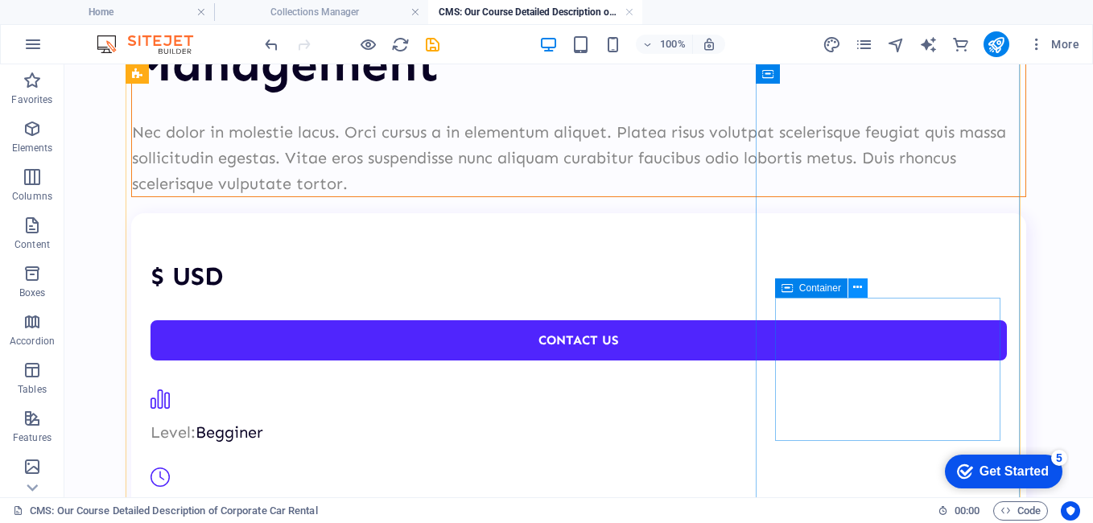
click at [854, 290] on icon at bounding box center [857, 287] width 9 height 17
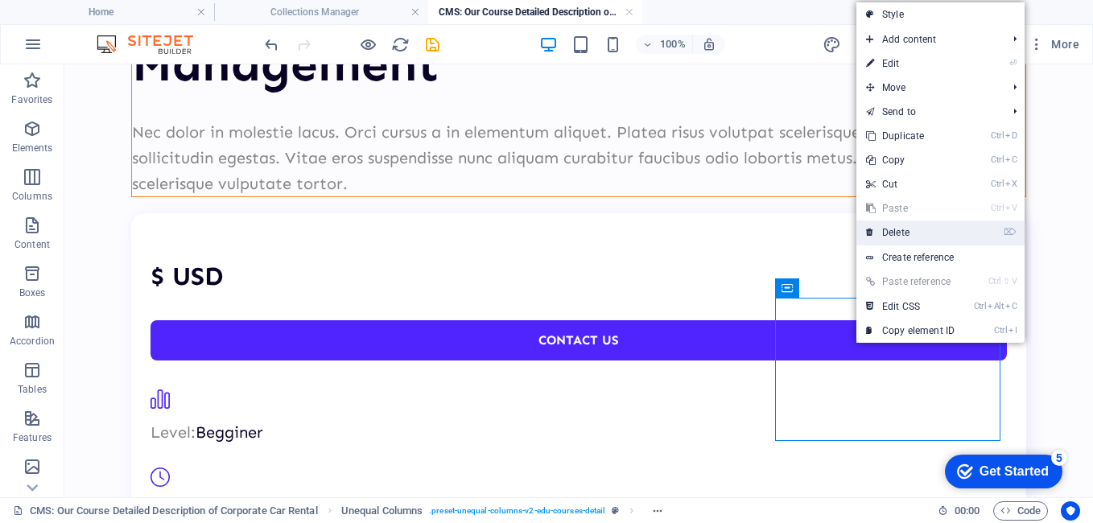
click at [914, 228] on link "⌦ Delete" at bounding box center [910, 232] width 108 height 24
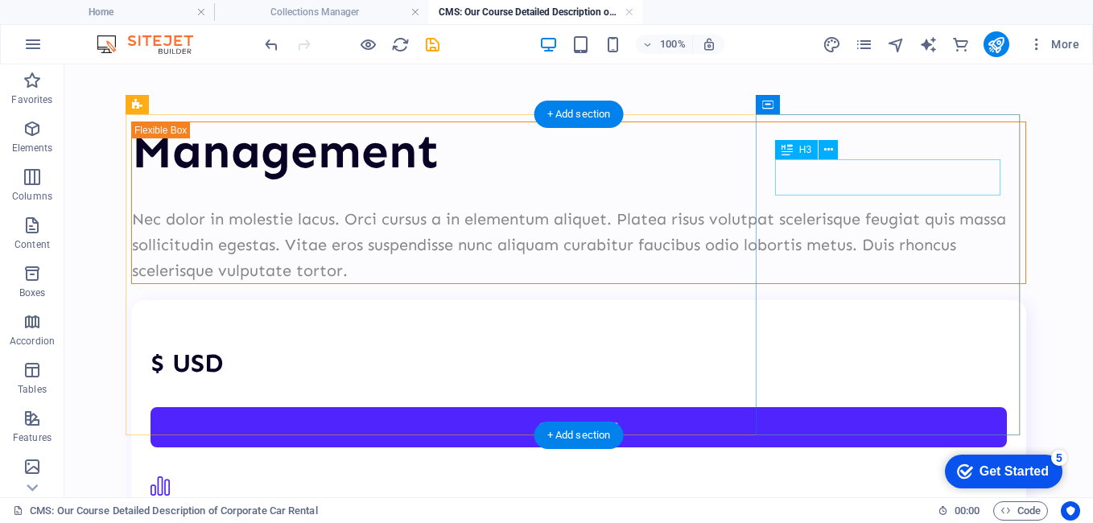
scroll to position [0, 0]
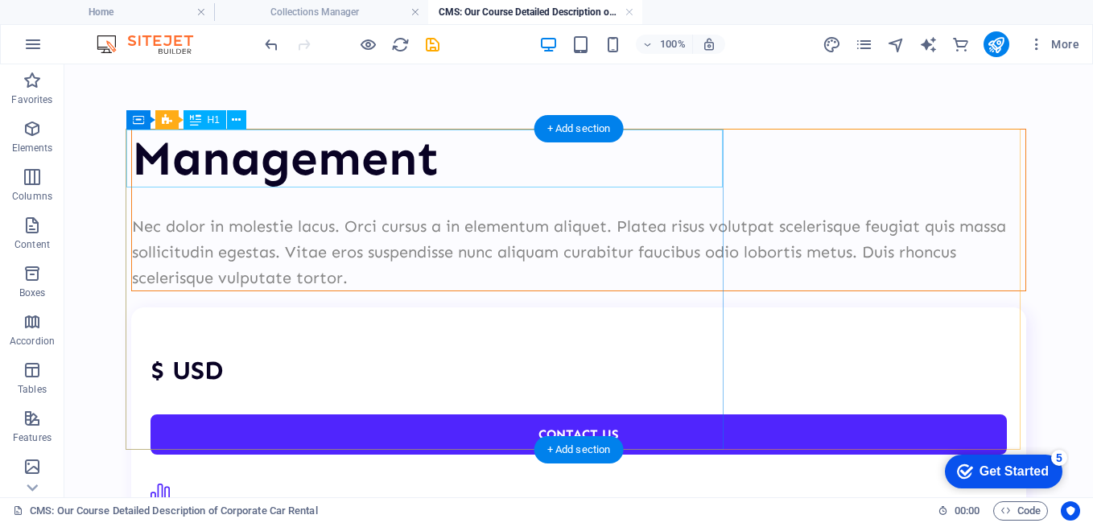
click at [296, 169] on div "Management" at bounding box center [578, 159] width 893 height 58
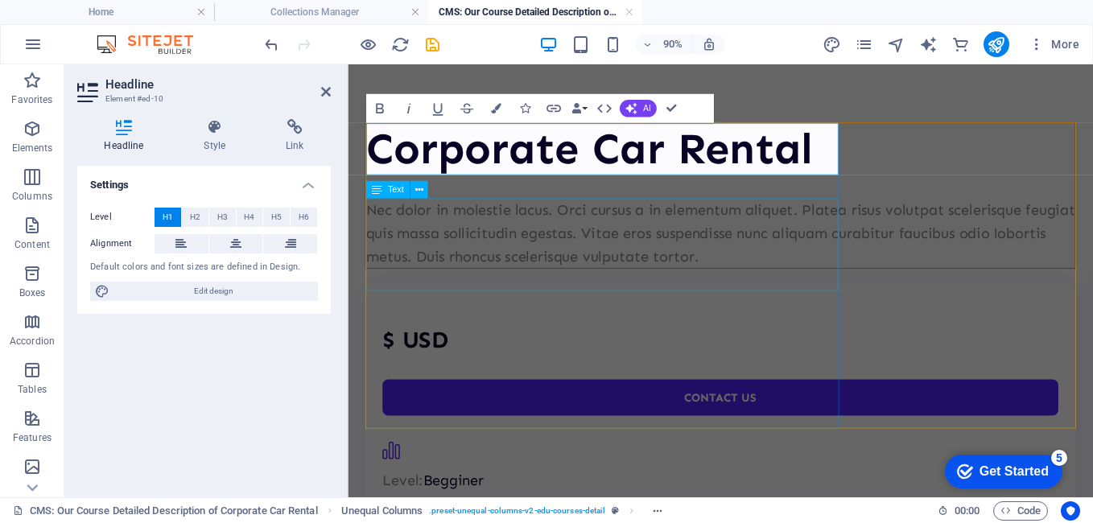
click at [744, 289] on div "Nec dolor in molestie lacus. Orci cursus a in elementum aliquet. Platea risus v…" at bounding box center [762, 251] width 788 height 77
click at [988, 267] on div "Nec dolor in molestie lacus. Orci cursus a in elementum aliquet. Platea risus v…" at bounding box center [762, 251] width 788 height 77
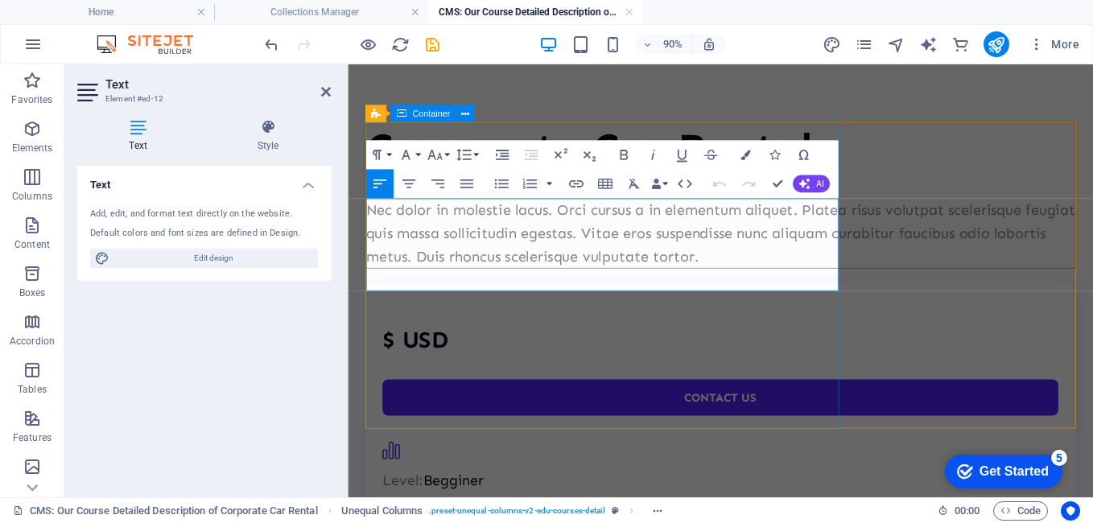
click at [702, 291] on div "Corporate Car Rental Nec dolor in molestie lacus. Orci cursus a in elementum al…" at bounding box center [761, 210] width 789 height 163
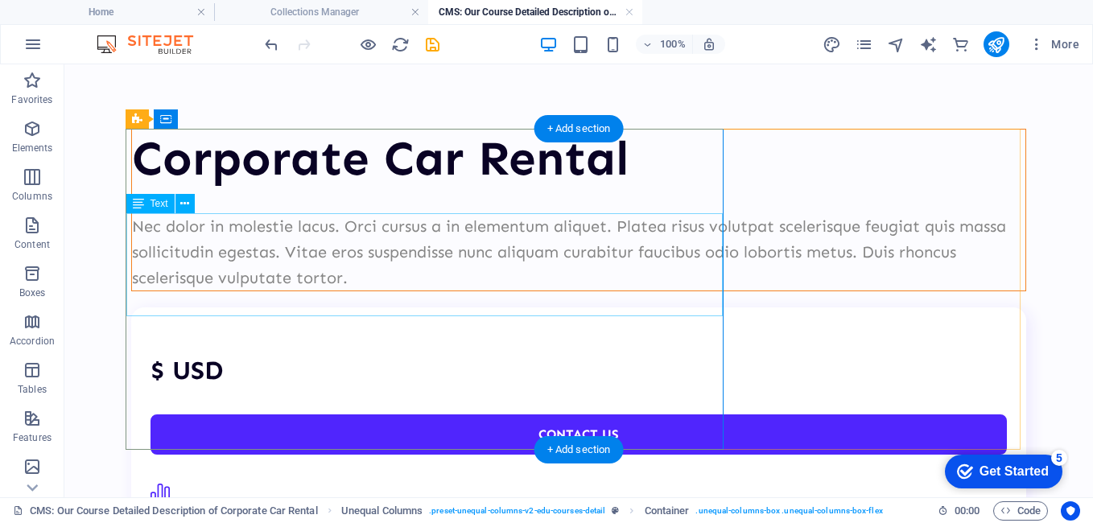
click at [298, 254] on div "Nec dolor in molestie lacus. Orci cursus a in elementum aliquet. Platea risus v…" at bounding box center [578, 251] width 893 height 77
click at [340, 265] on div "Nec dolor in molestie lacus. Orci cursus a in elementum aliquet. Platea risus v…" at bounding box center [578, 251] width 893 height 77
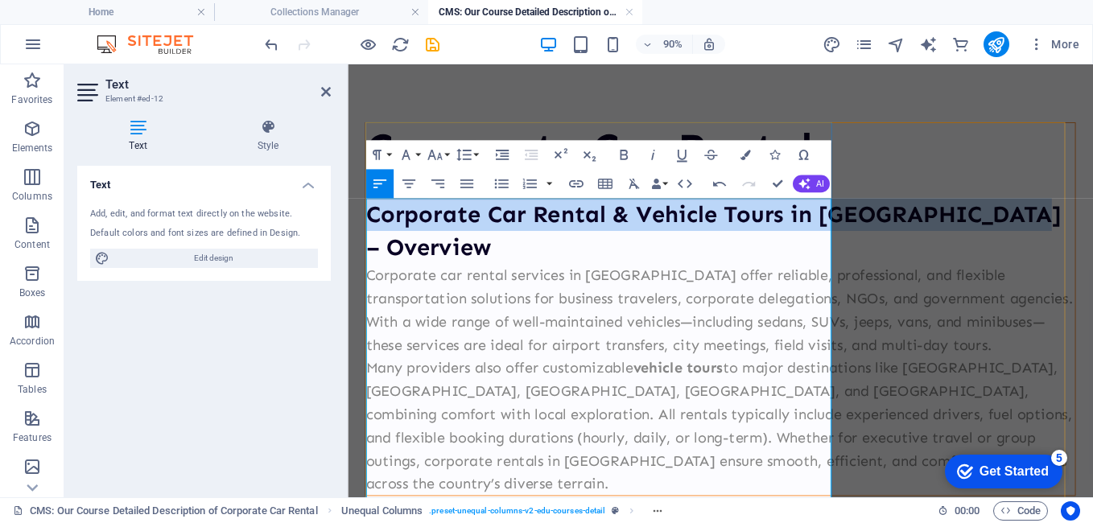
drag, startPoint x: 590, startPoint y: 271, endPoint x: 369, endPoint y: 237, distance: 223.1
click at [369, 237] on h3 "Corporate Car Rental & Vehicle Tours in [GEOGRAPHIC_DATA] – Overview" at bounding box center [762, 249] width 788 height 72
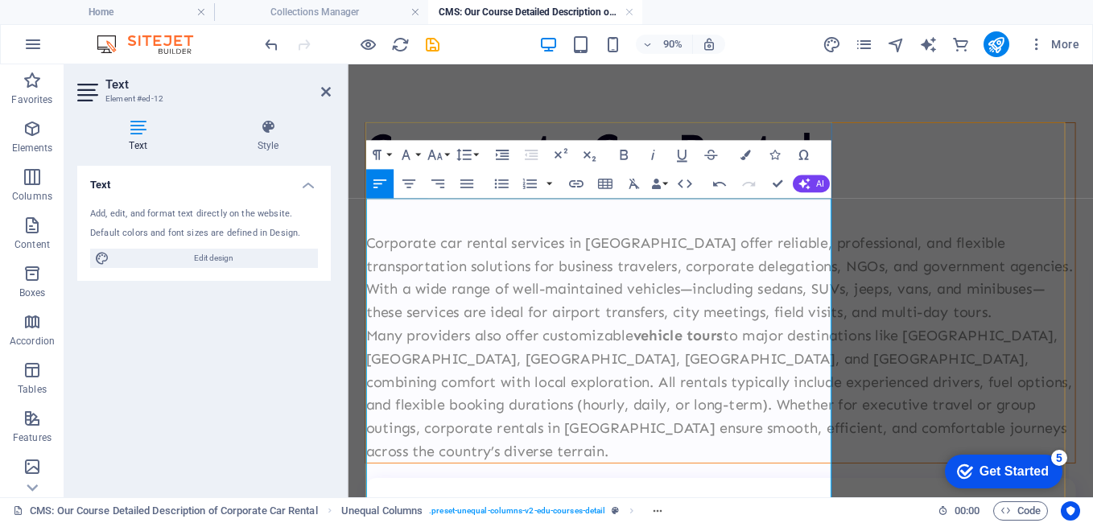
click at [475, 237] on h3 at bounding box center [762, 231] width 788 height 36
click at [701, 352] on p "Corporate car rental services in [GEOGRAPHIC_DATA] offer reliable, professional…" at bounding box center [762, 300] width 788 height 103
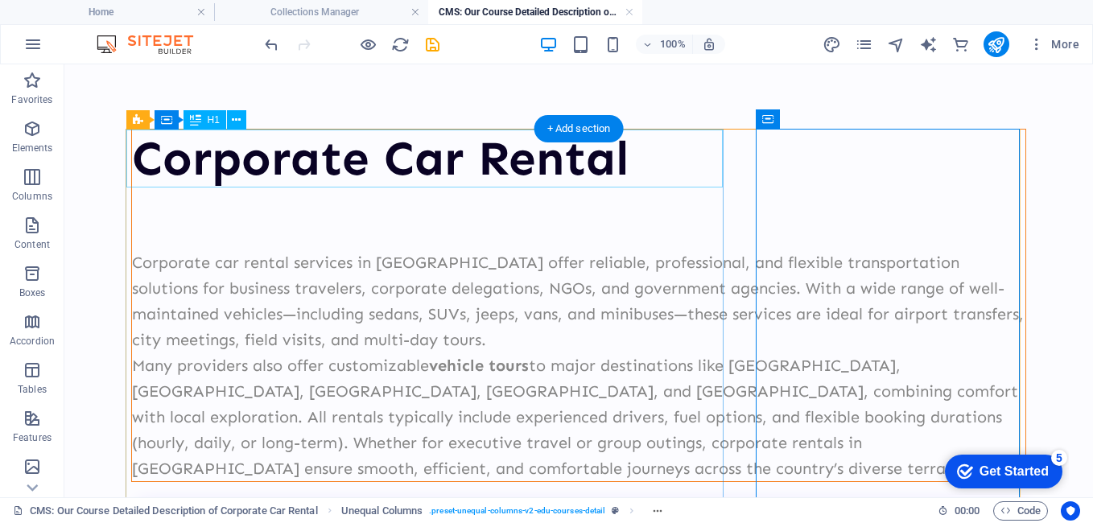
click at [313, 178] on div "Corporate Car Rental" at bounding box center [578, 159] width 893 height 58
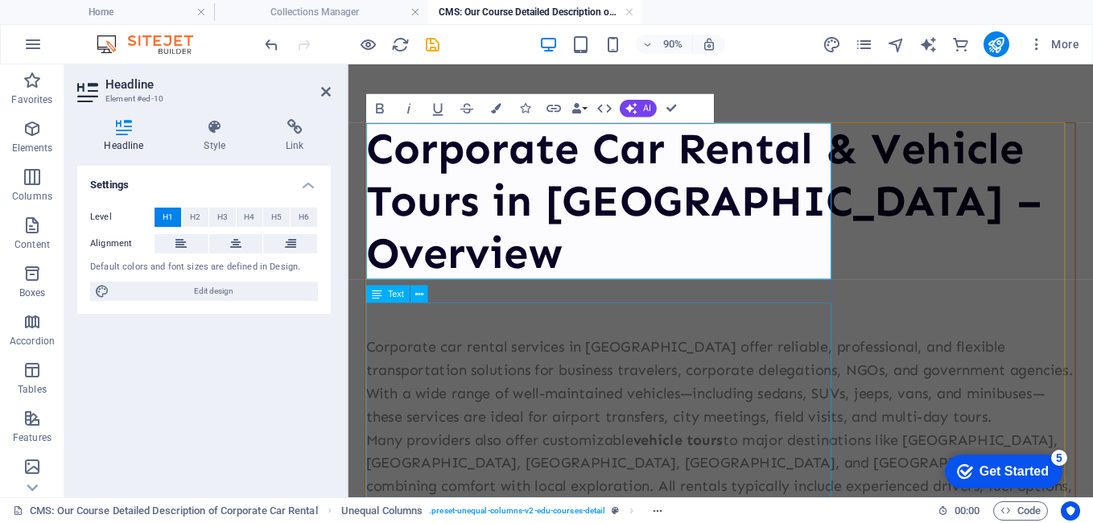
click at [753, 377] on div "Corporate car rental services in [GEOGRAPHIC_DATA] offer reliable, professional…" at bounding box center [762, 476] width 788 height 294
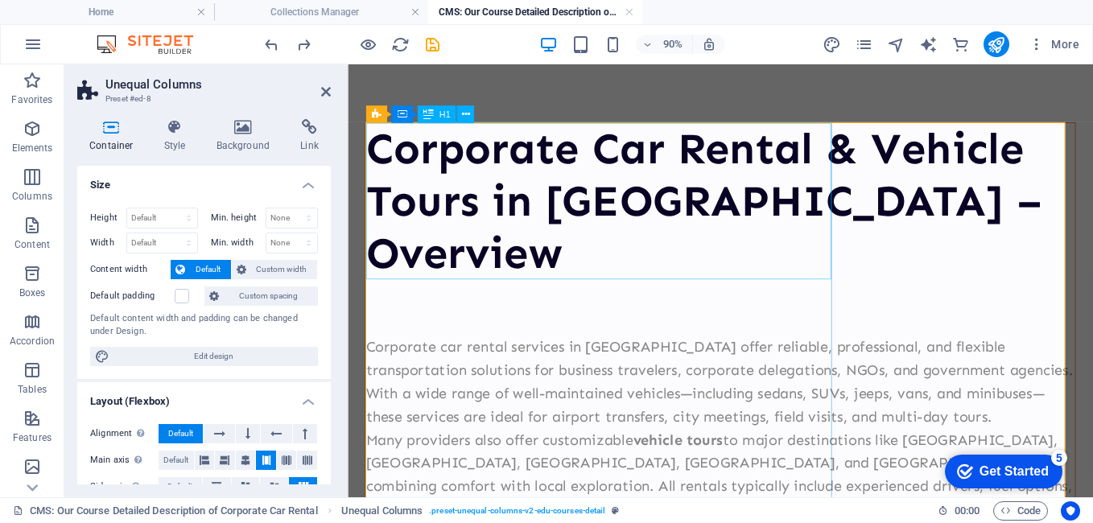
click at [722, 212] on div "Corporate Car Rental & Vehicle Tours in [GEOGRAPHIC_DATA] – Overview" at bounding box center [762, 217] width 788 height 174
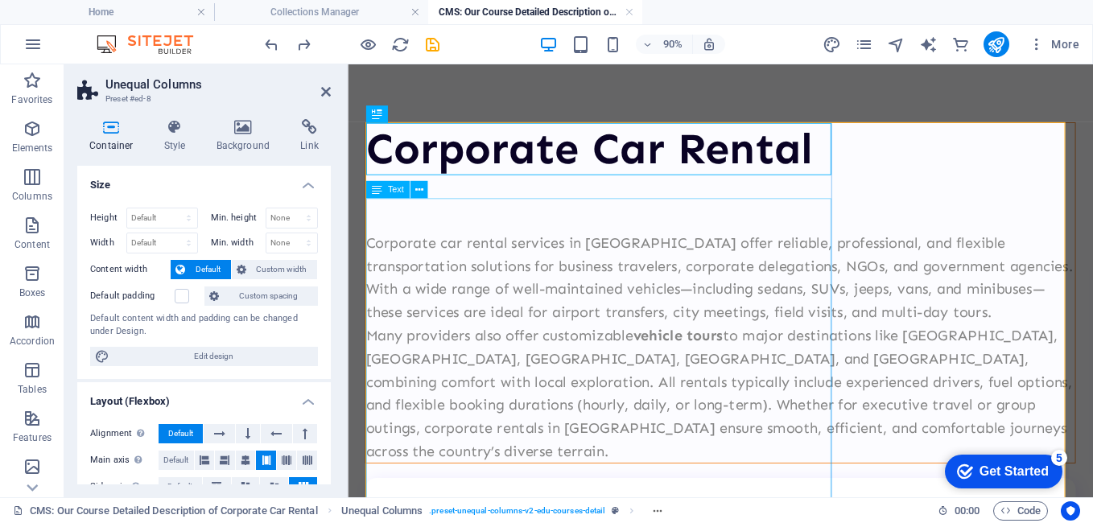
click at [671, 315] on div "Corporate car rental services in [GEOGRAPHIC_DATA] offer reliable, professional…" at bounding box center [762, 360] width 788 height 294
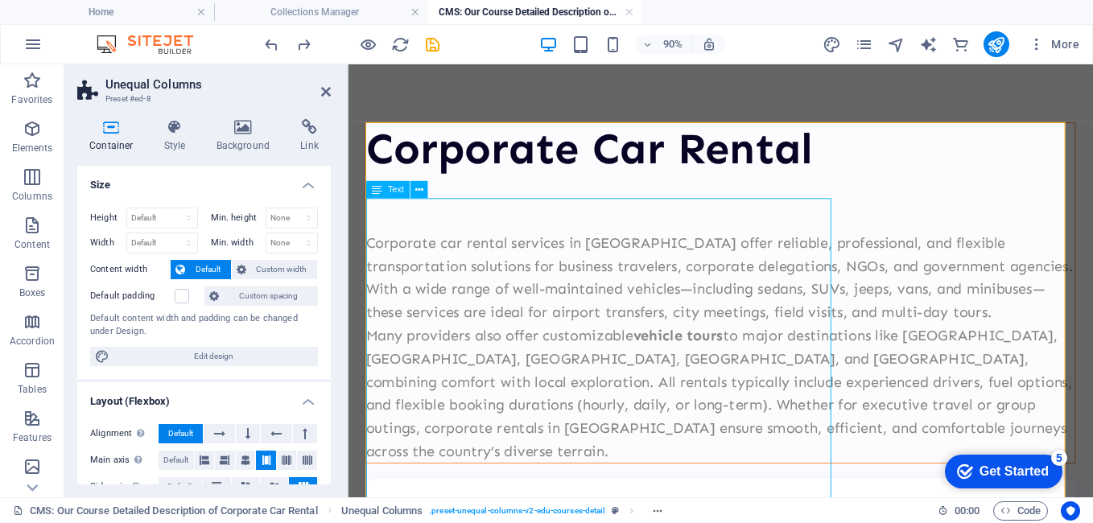
click at [555, 251] on div "Corporate car rental services in [GEOGRAPHIC_DATA] offer reliable, professional…" at bounding box center [762, 360] width 788 height 294
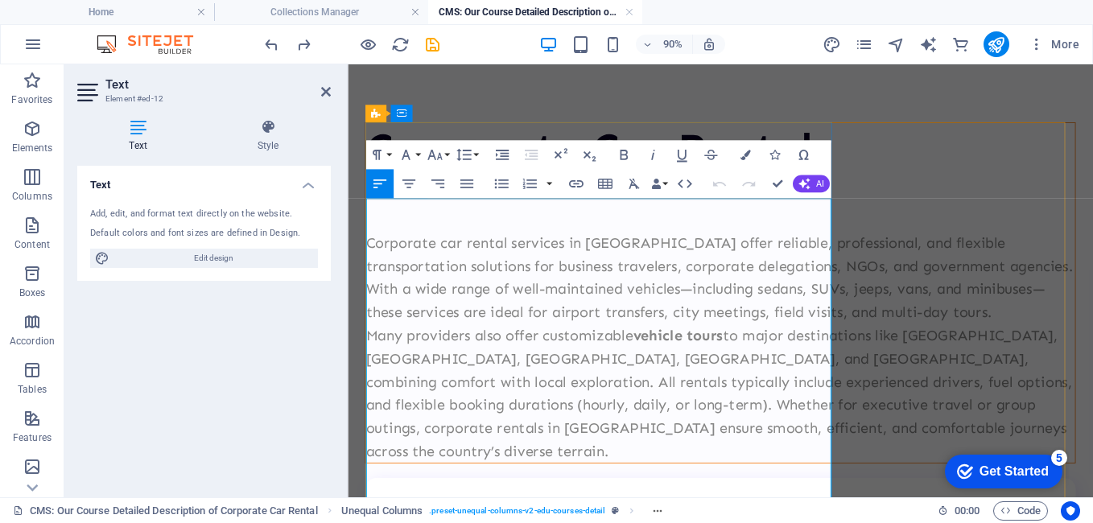
click at [545, 234] on h3 at bounding box center [762, 231] width 788 height 36
click at [386, 270] on p "Corporate car rental services in [GEOGRAPHIC_DATA] offer reliable, professional…" at bounding box center [762, 300] width 788 height 103
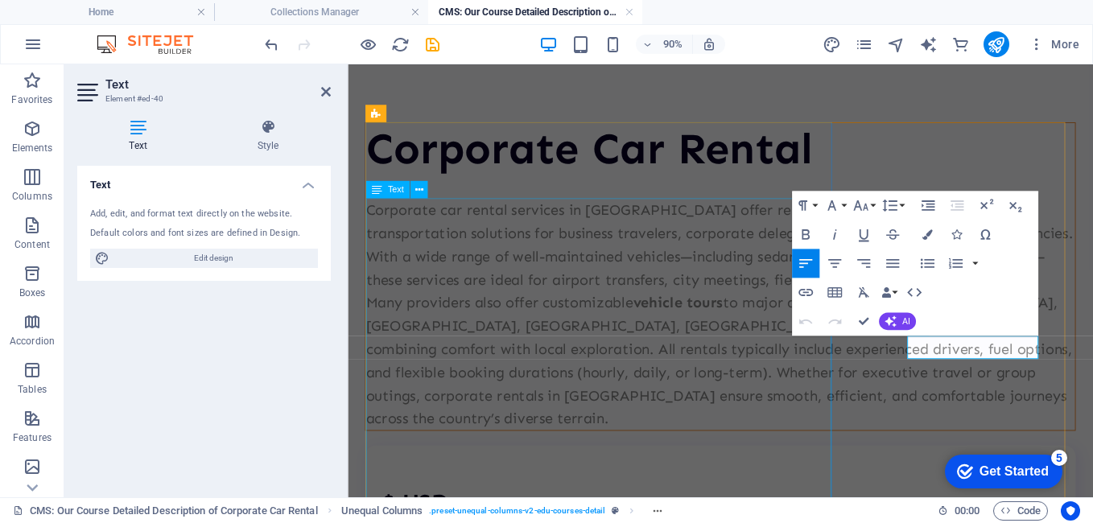
click at [800, 418] on div "Corporate car rental services in [GEOGRAPHIC_DATA] offer reliable, professional…" at bounding box center [762, 341] width 788 height 257
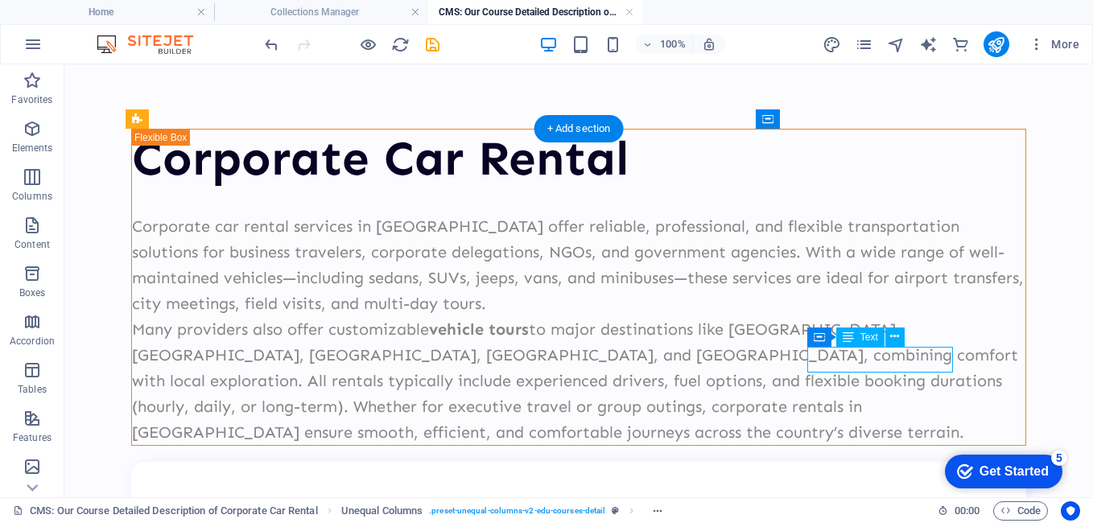
drag, startPoint x: 887, startPoint y: 360, endPoint x: 949, endPoint y: 362, distance: 61.2
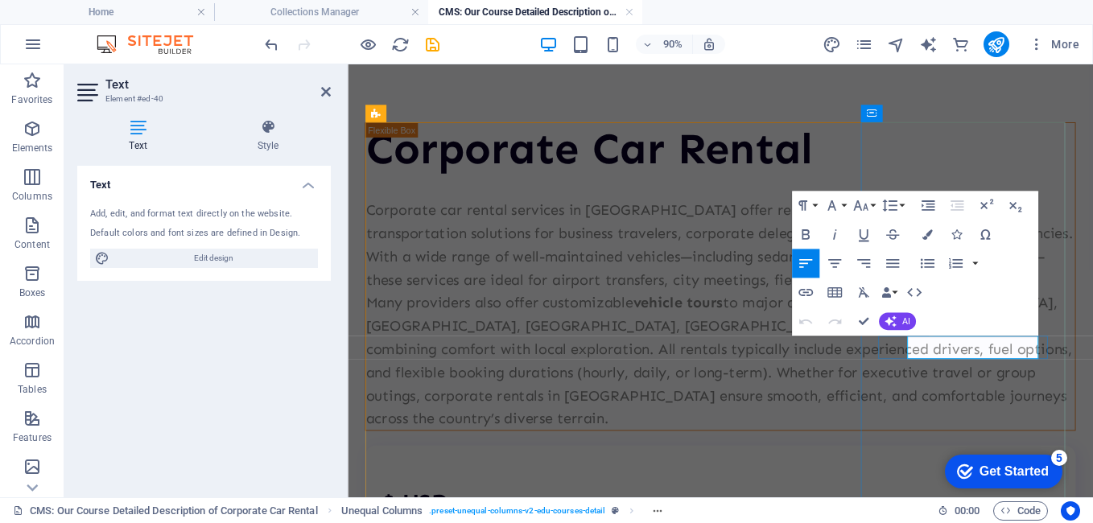
drag, startPoint x: 1050, startPoint y: 379, endPoint x: 1111, endPoint y: 380, distance: 61.2
click span "5h 42min"
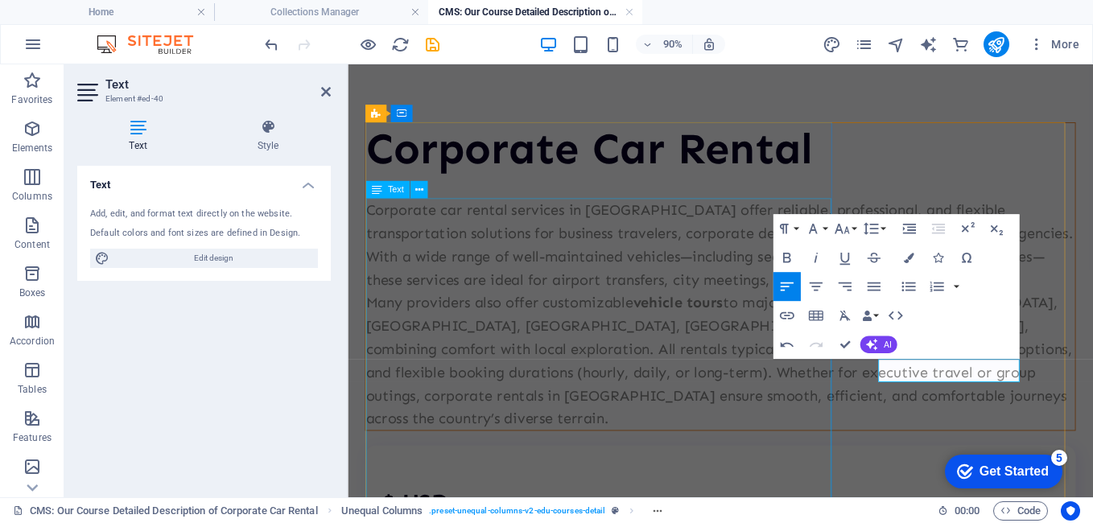
click at [883, 469] on div "Corporate car rental services in [GEOGRAPHIC_DATA] offer reliable, professional…" at bounding box center [762, 341] width 788 height 257
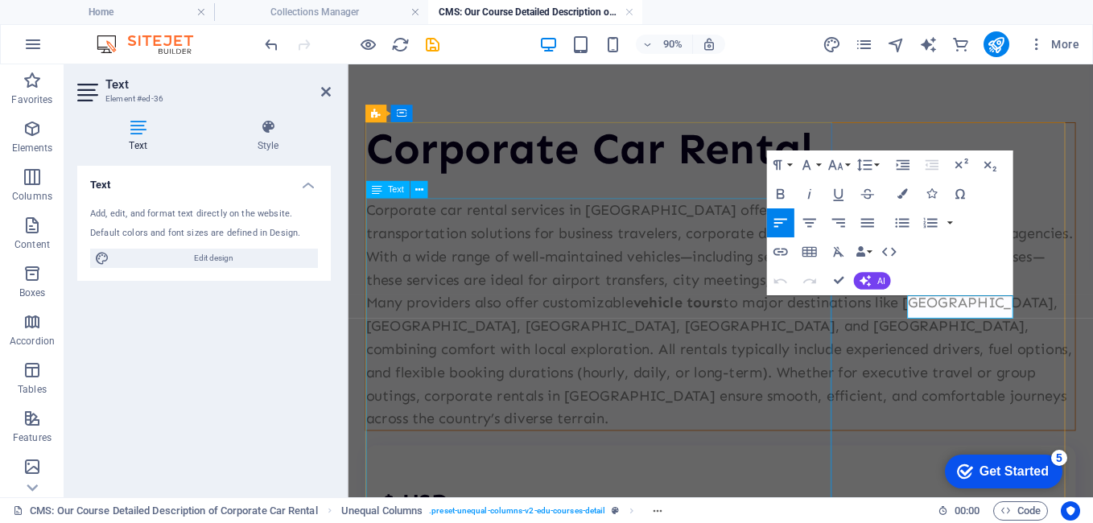
click at [619, 376] on div "Corporate car rental services in [GEOGRAPHIC_DATA] offer reliable, professional…" at bounding box center [762, 341] width 788 height 257
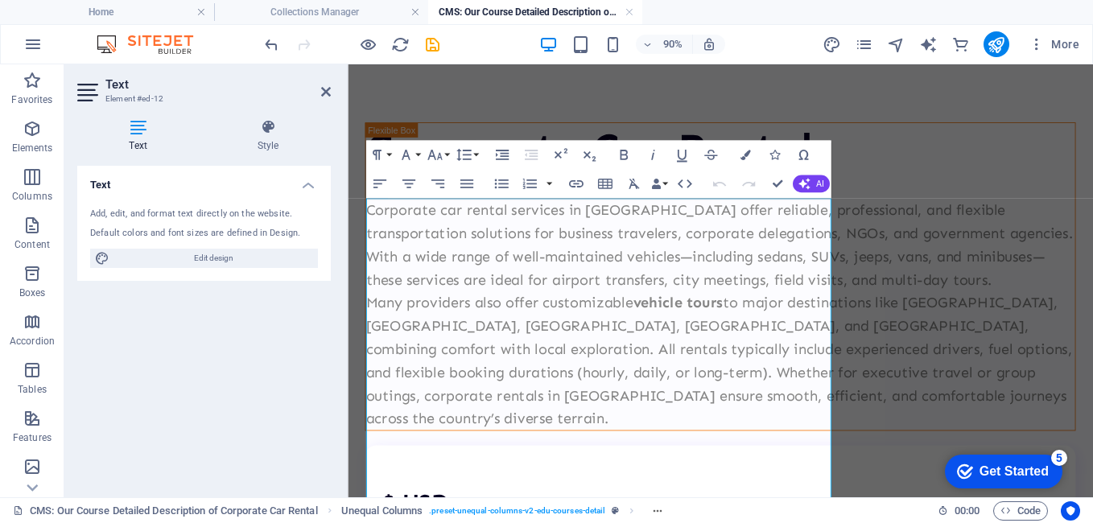
click at [1092, 118] on div "Corporate Car Rental Corporate car rental services in [GEOGRAPHIC_DATA] offer r…" at bounding box center [762, 501] width 828 height 875
click at [886, 97] on div "Corporate Car Rental Corporate car rental services in [GEOGRAPHIC_DATA] offer r…" at bounding box center [762, 501] width 828 height 875
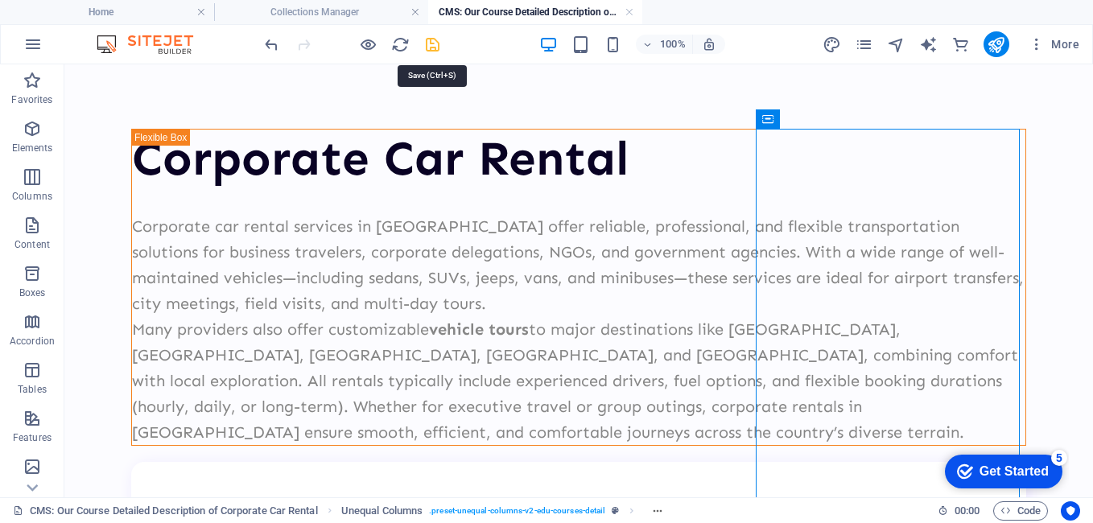
click at [430, 47] on icon "save" at bounding box center [432, 44] width 19 height 19
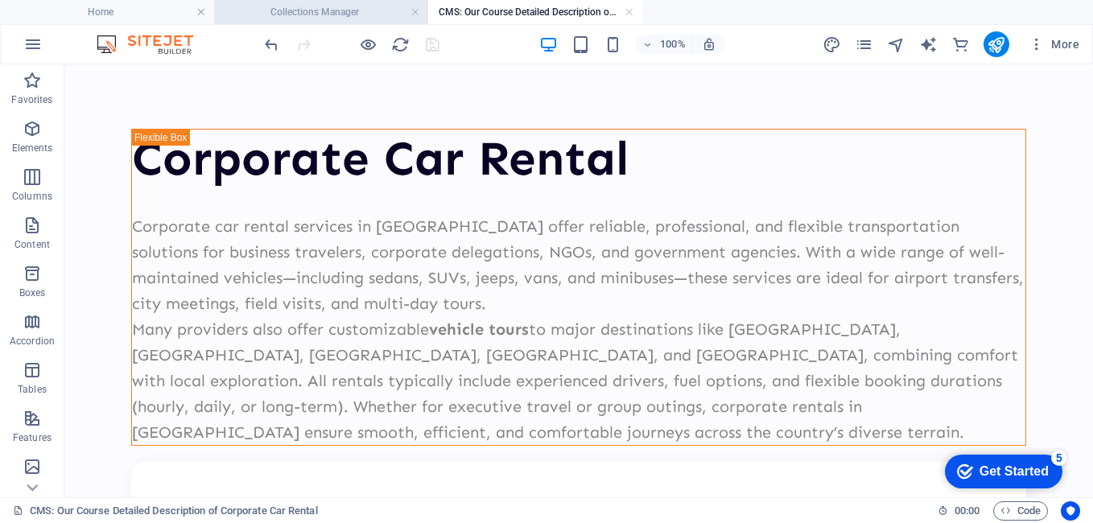
click at [373, 18] on h4 "Collections Manager" at bounding box center [321, 12] width 214 height 18
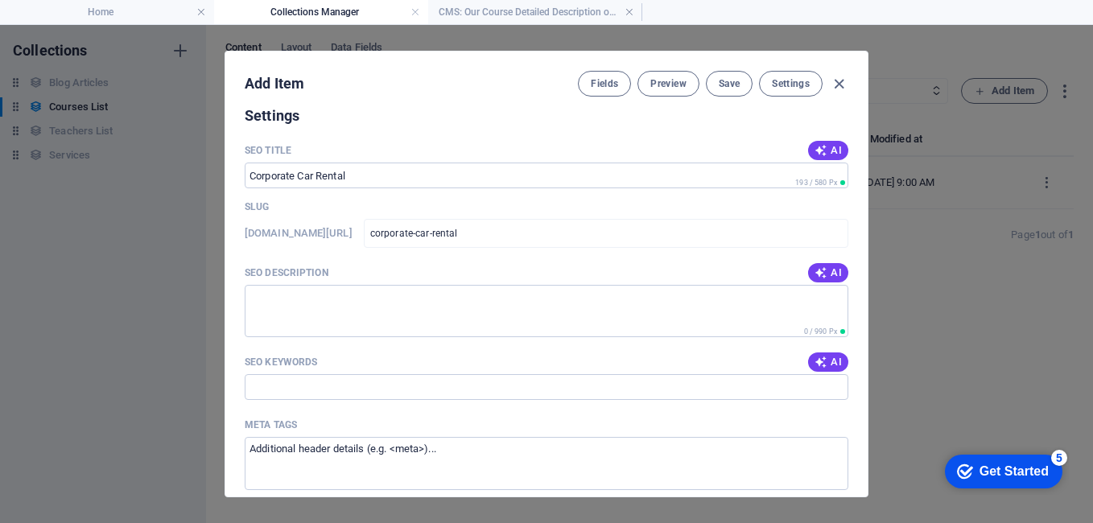
scroll to position [818, 0]
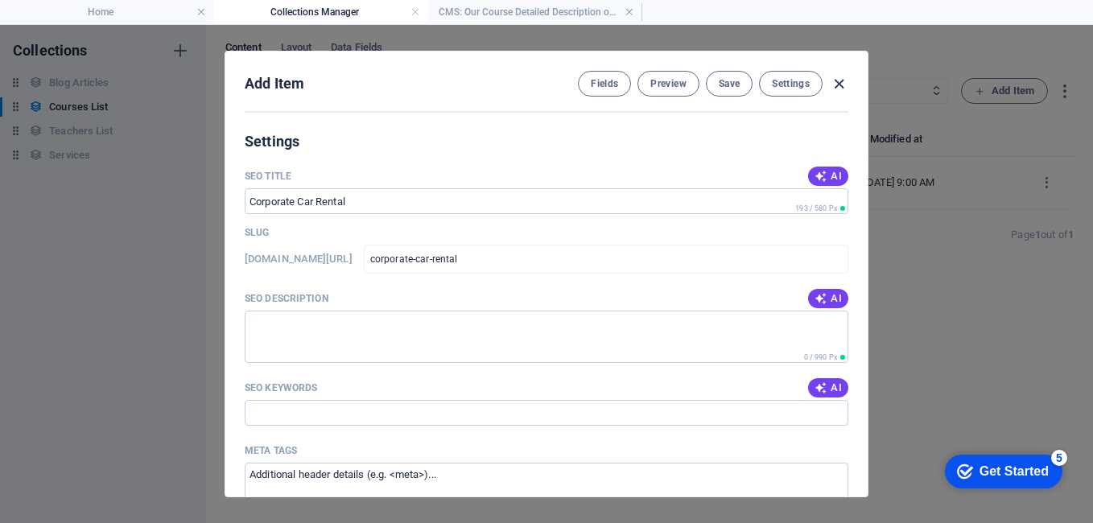
click at [841, 82] on icon "button" at bounding box center [838, 84] width 19 height 19
type input "corporate-car-rental"
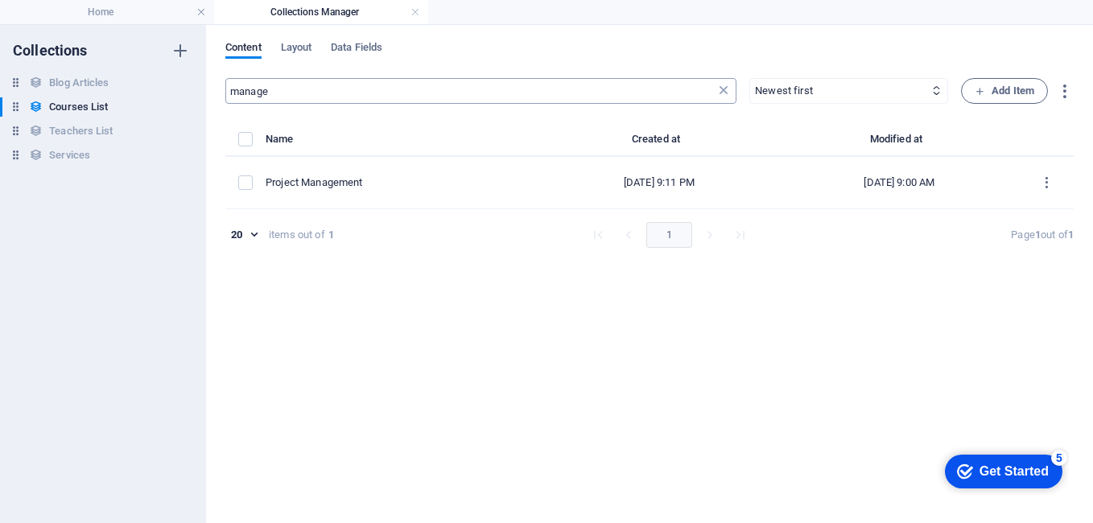
click at [721, 89] on icon at bounding box center [723, 91] width 16 height 16
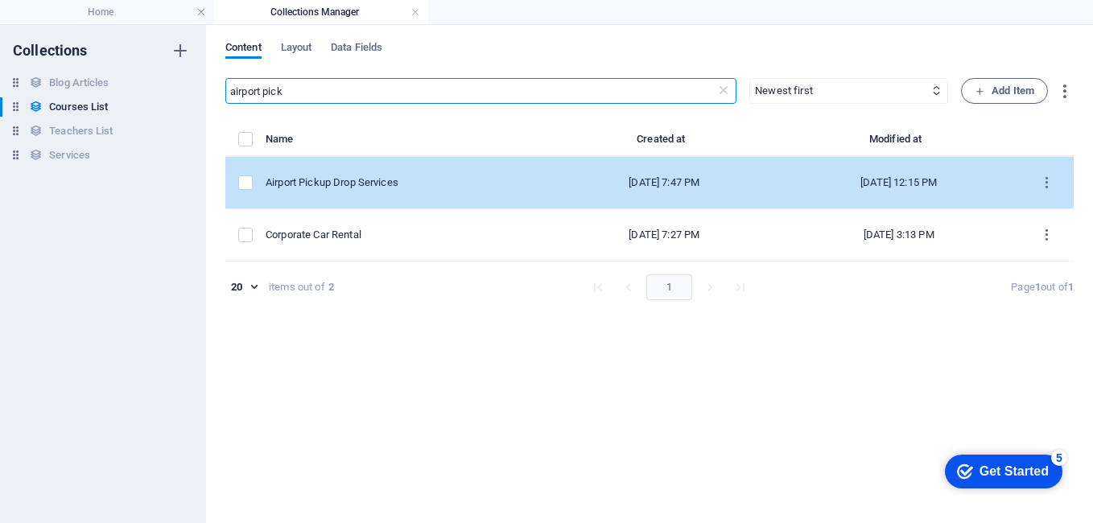
type input "airport pick"
click at [369, 193] on td "Airport Pickup Drop Services" at bounding box center [408, 183] width 285 height 52
select select "Business/Finances"
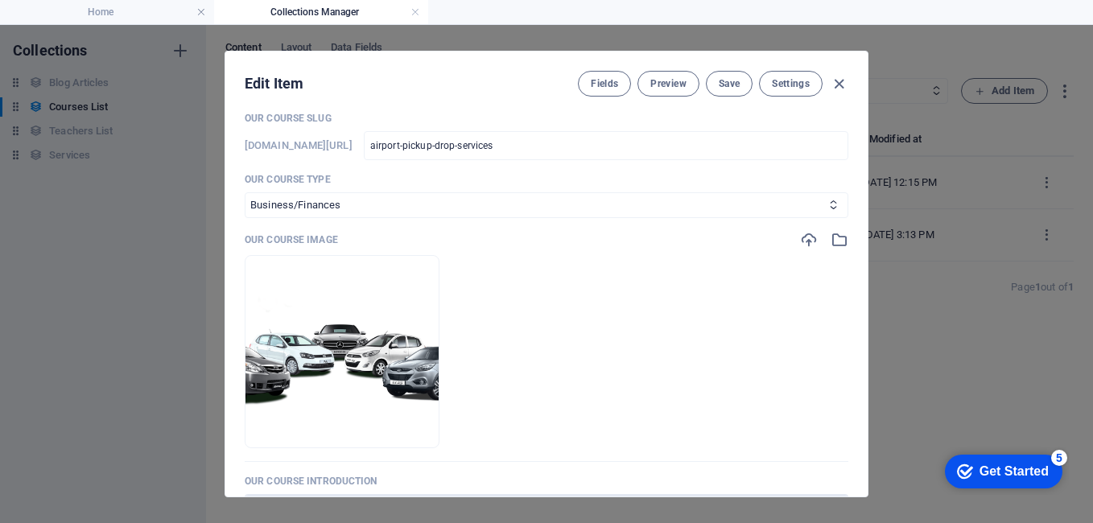
scroll to position [161, 0]
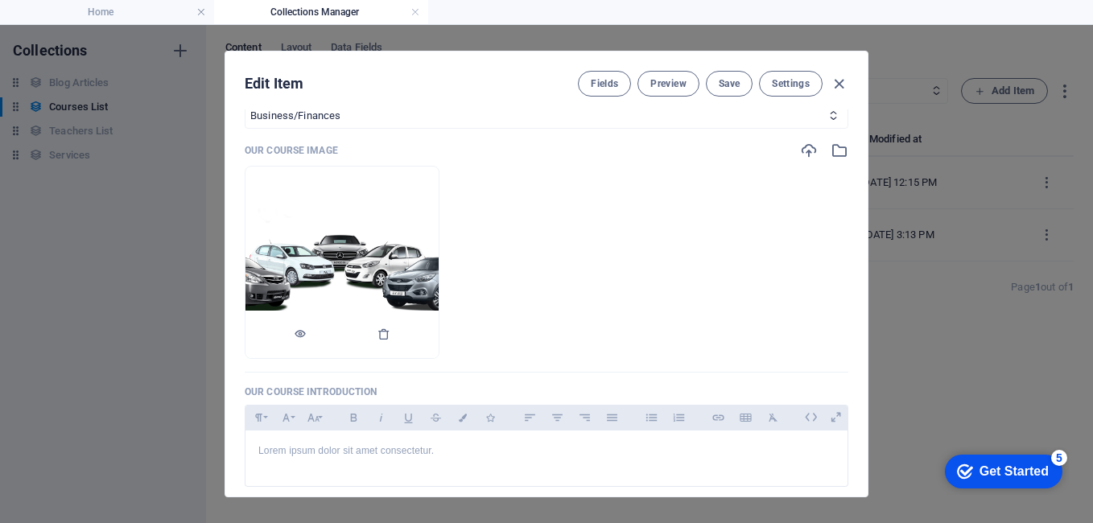
click at [438, 282] on img at bounding box center [341, 262] width 193 height 120
click at [390, 336] on icon "button" at bounding box center [383, 333] width 13 height 13
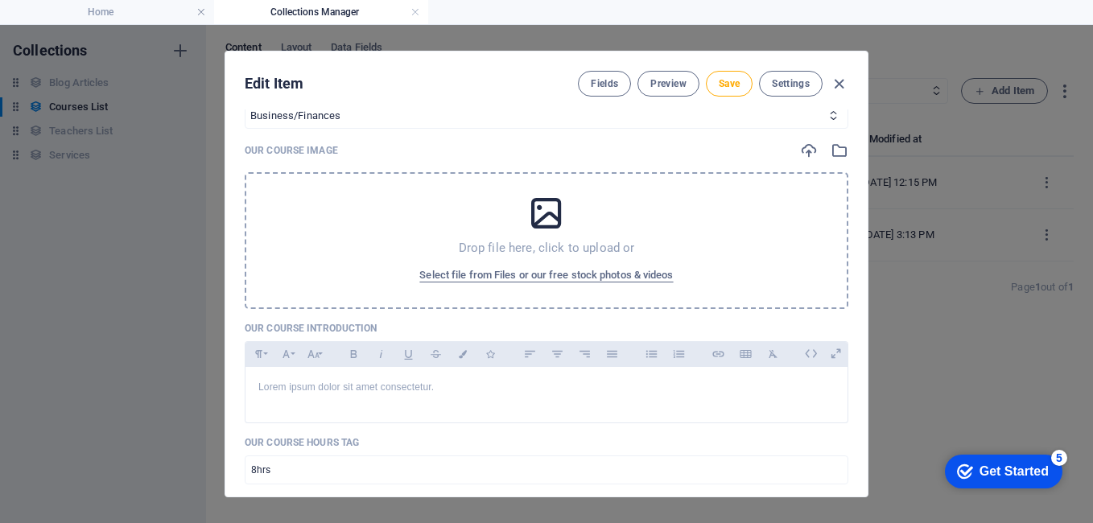
click at [525, 257] on div "Drop file here, click to upload or Select file from Files or our free stock pho…" at bounding box center [546, 240] width 603 height 137
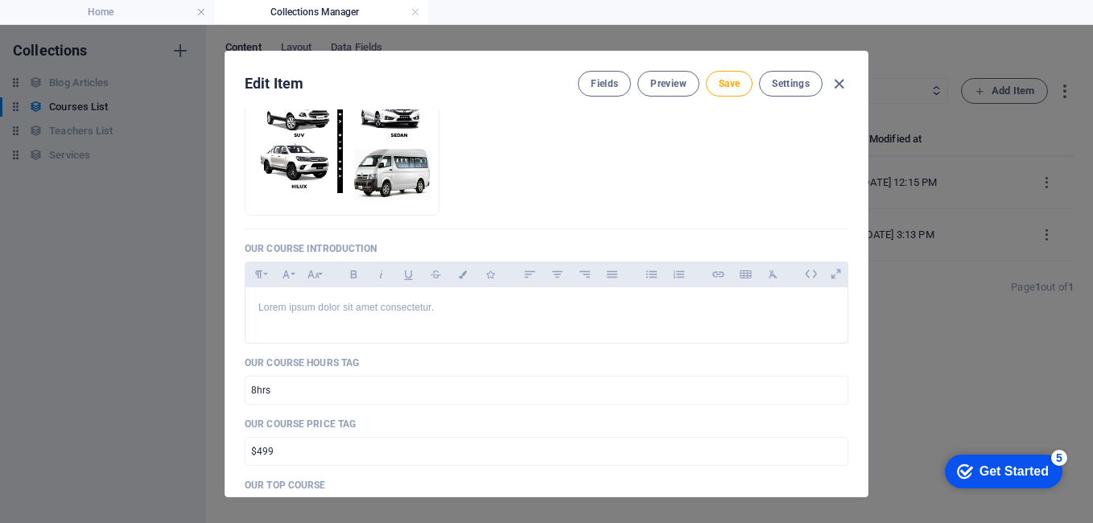
scroll to position [402, 0]
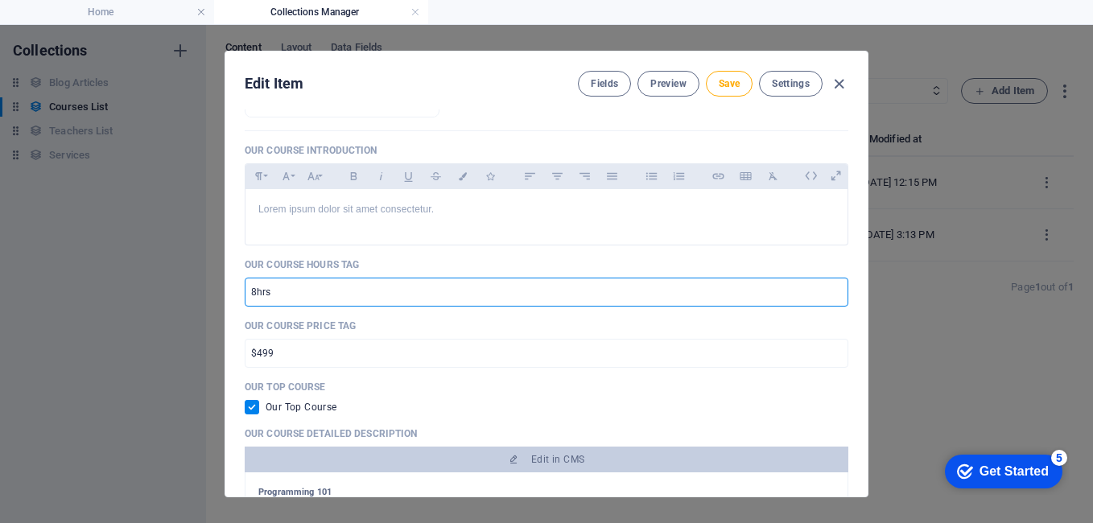
drag, startPoint x: 236, startPoint y: 286, endPoint x: 208, endPoint y: 290, distance: 27.6
click at [208, 290] on div "Edit Item Fields Preview Save Settings Our Course Title Airport Pickup Drop Ser…" at bounding box center [546, 274] width 1093 height 498
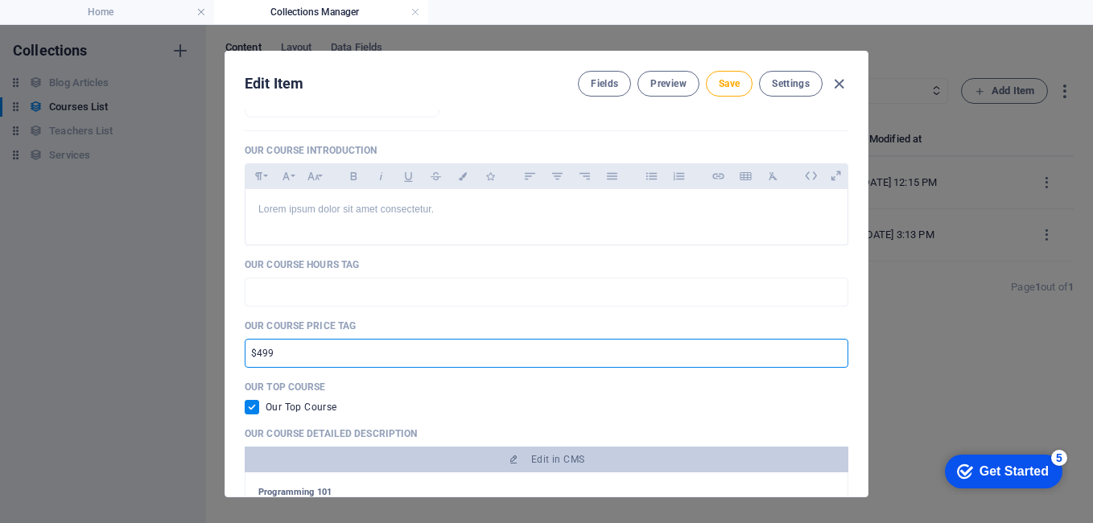
drag, startPoint x: 238, startPoint y: 352, endPoint x: 212, endPoint y: 353, distance: 26.6
click at [212, 353] on div "Edit Item Fields Preview Save Settings Our Course Title Airport Pickup Drop Ser…" at bounding box center [546, 274] width 1093 height 498
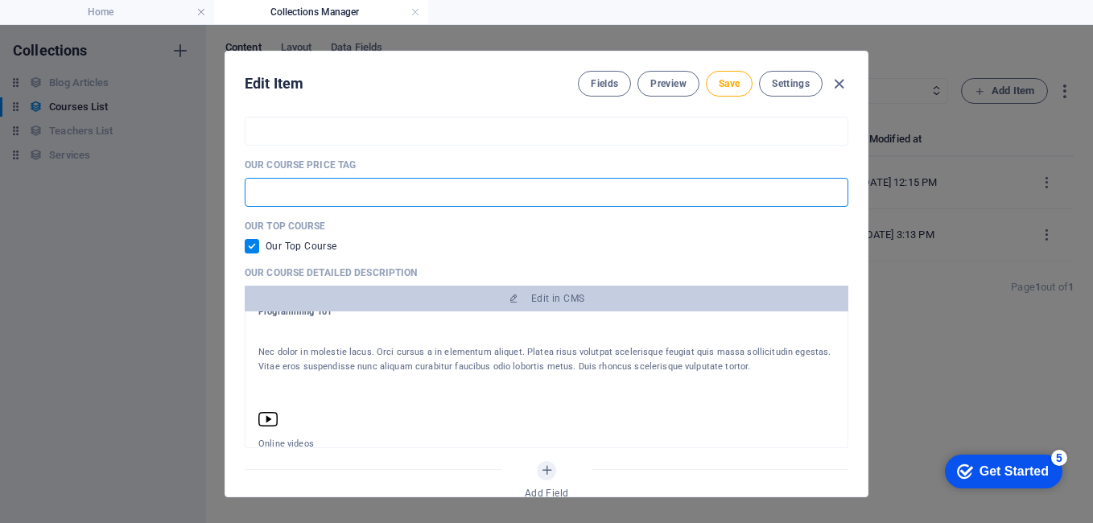
scroll to position [0, 0]
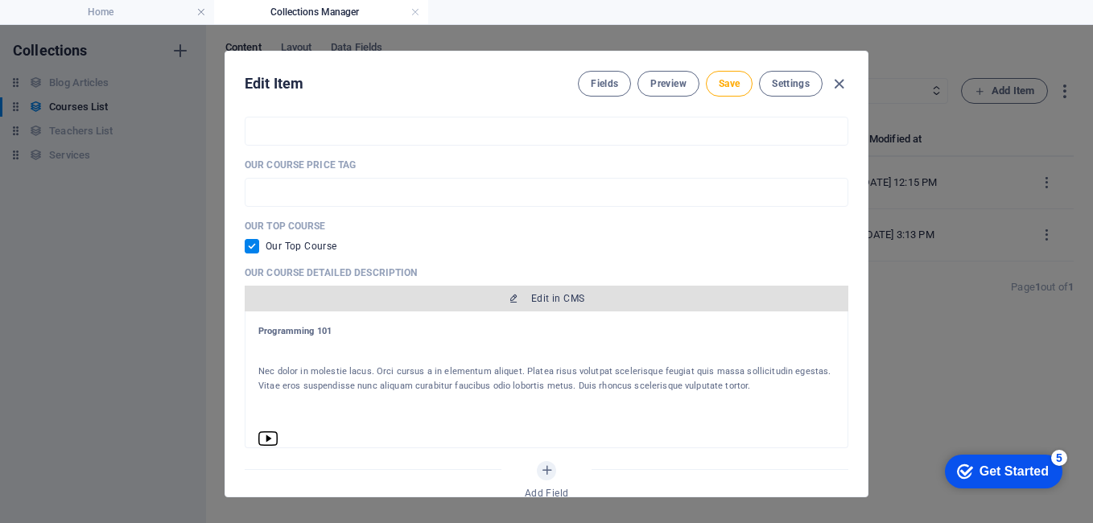
click at [535, 303] on span "Edit in CMS" at bounding box center [557, 298] width 53 height 13
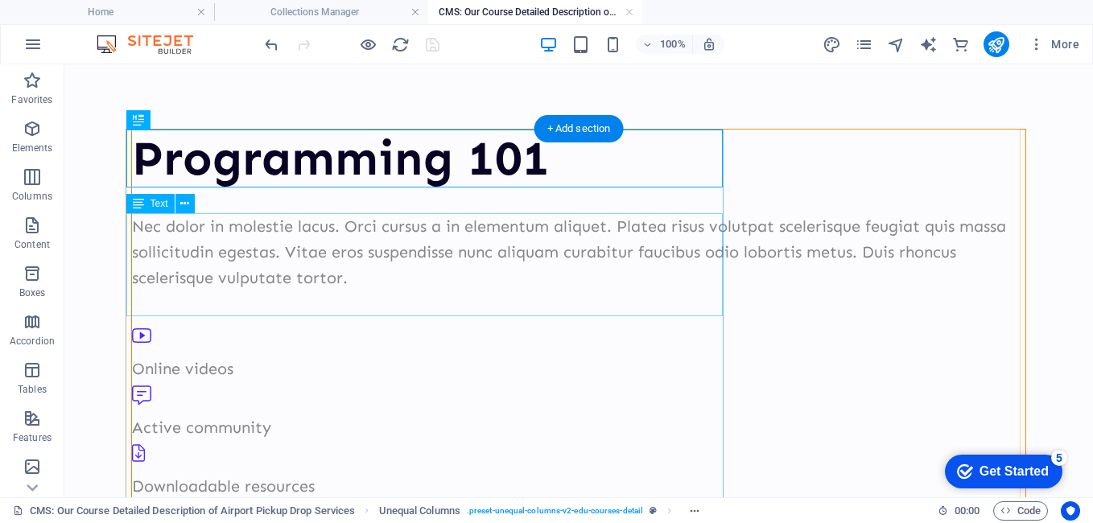
click at [307, 249] on div "Nec dolor in molestie lacus. Orci cursus a in elementum aliquet. Platea risus v…" at bounding box center [578, 251] width 893 height 77
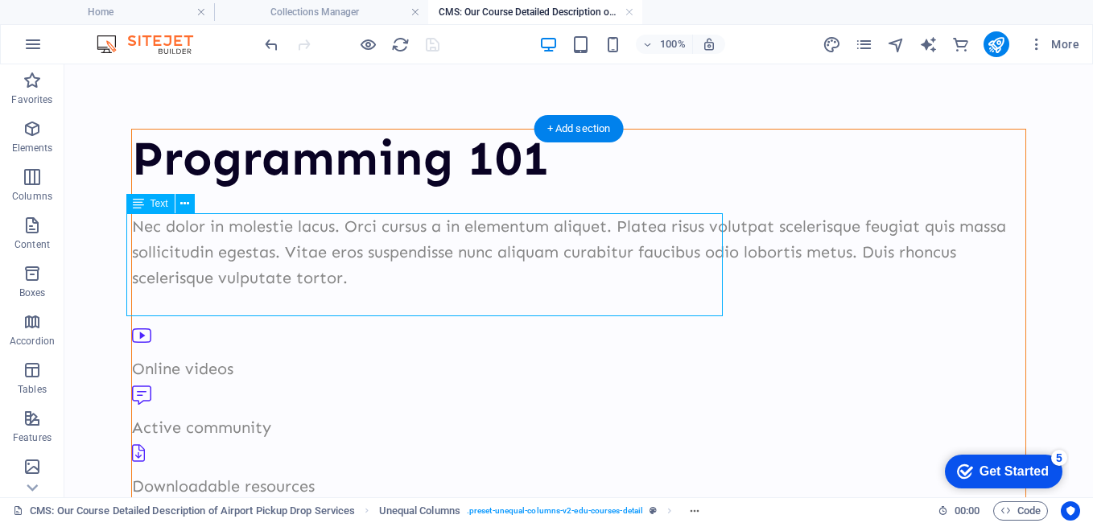
click at [312, 265] on div "Nec dolor in molestie lacus. Orci cursus a in elementum aliquet. Platea risus v…" at bounding box center [578, 251] width 893 height 77
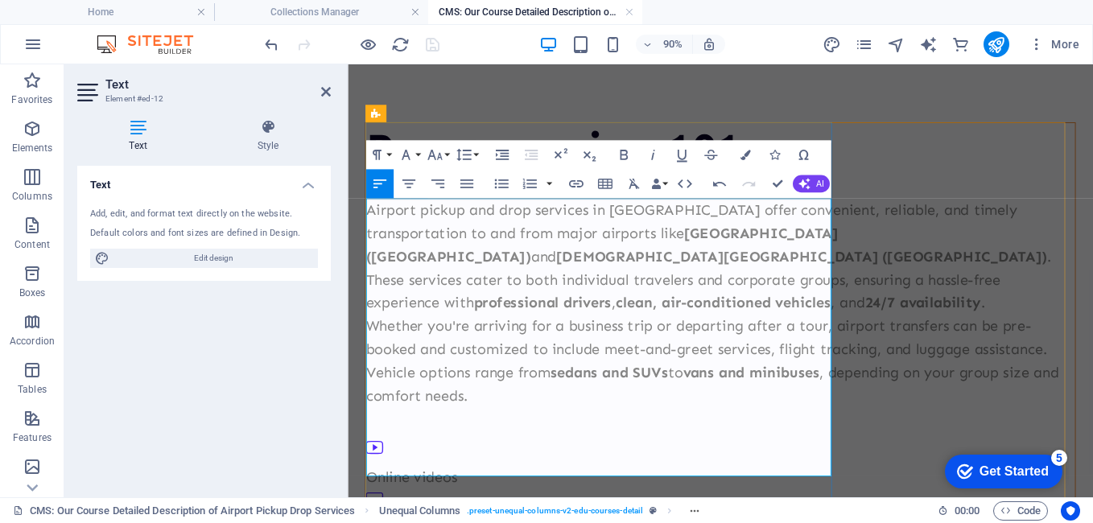
click at [884, 288] on div "Programming 101 Airport pickup and drop services in [GEOGRAPHIC_DATA] offer con…" at bounding box center [761, 525] width 789 height 793
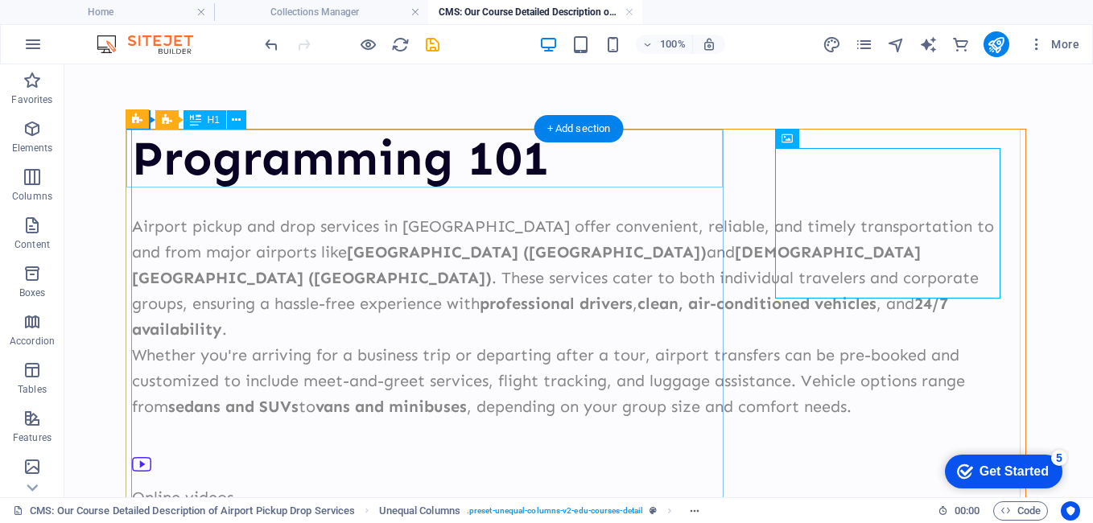
click at [294, 170] on div "Programming 101" at bounding box center [578, 159] width 893 height 58
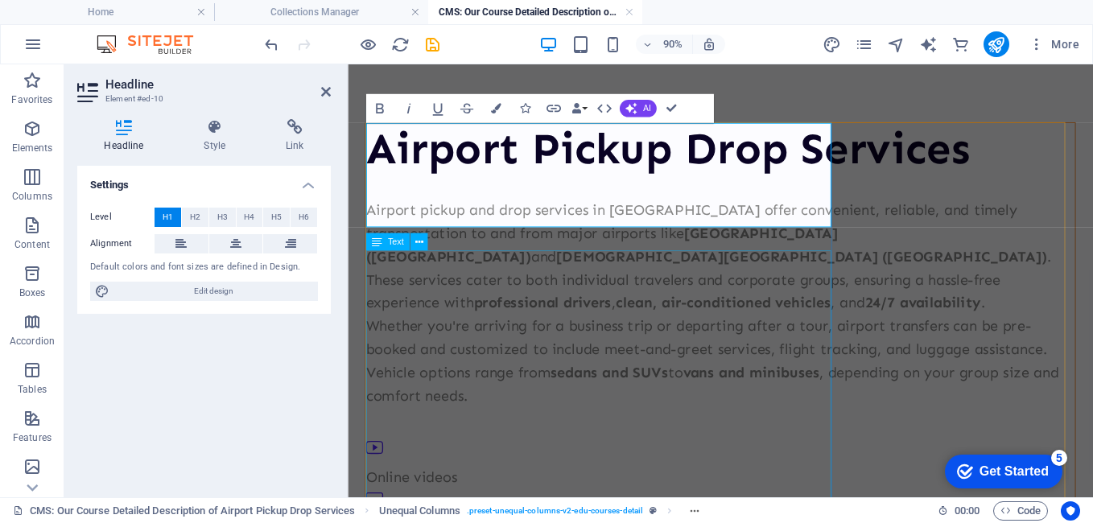
click at [615, 353] on div "Airport pickup and drop services in [GEOGRAPHIC_DATA] offer convenient, reliabl…" at bounding box center [762, 329] width 788 height 232
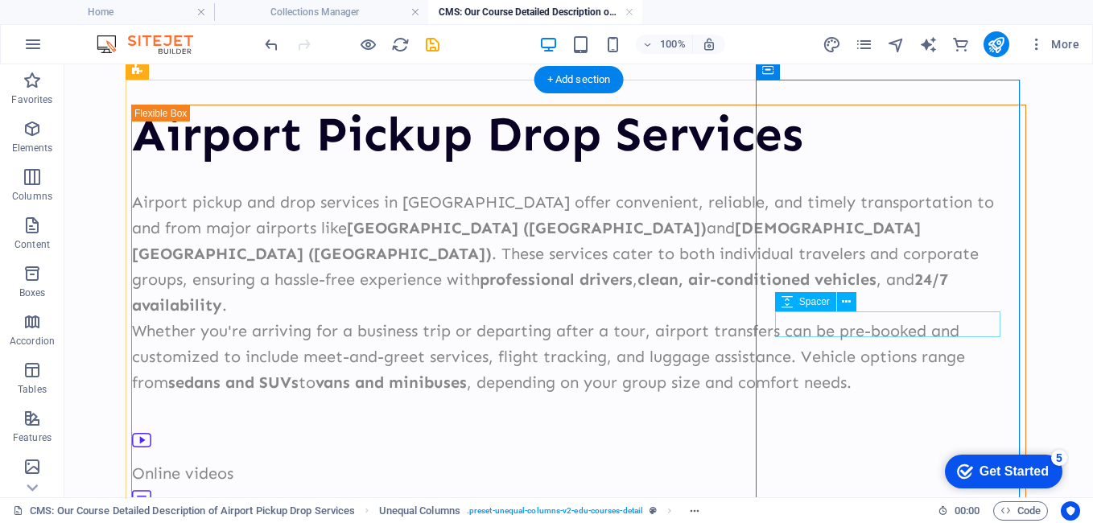
scroll to position [80, 0]
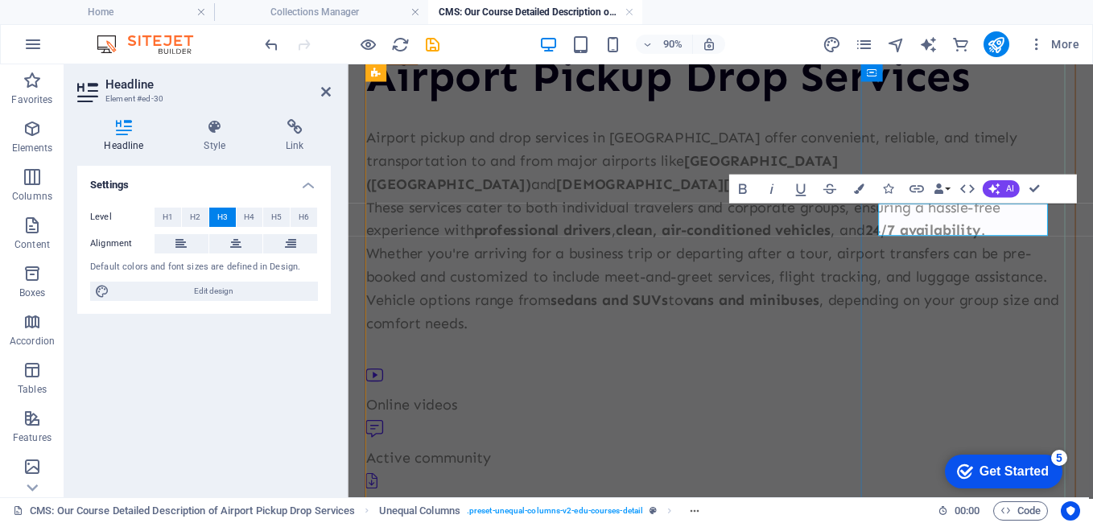
drag, startPoint x: 956, startPoint y: 239, endPoint x: 1032, endPoint y: 242, distance: 76.5
click at [761, 356] on div "Airport pickup and drop services in [GEOGRAPHIC_DATA] offer convenient, reliabl…" at bounding box center [762, 249] width 788 height 232
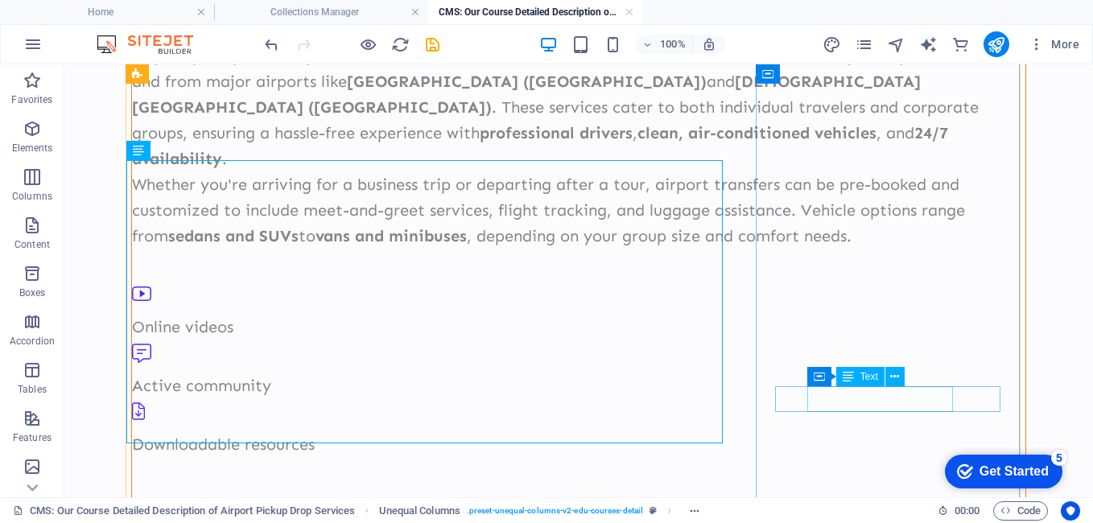
scroll to position [241, 0]
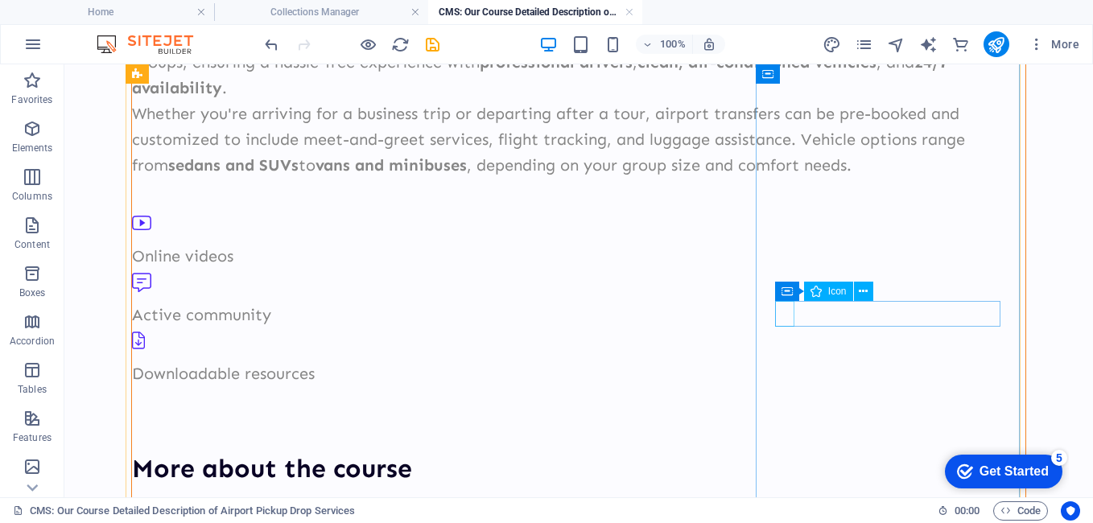
click at [856, 290] on icon at bounding box center [857, 291] width 9 height 17
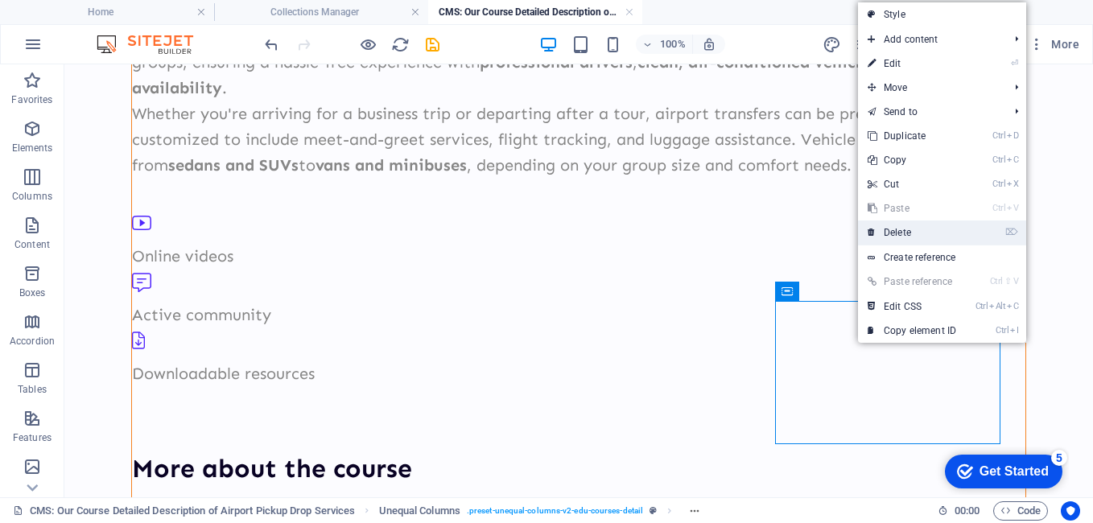
click at [915, 237] on link "⌦ Delete" at bounding box center [912, 232] width 108 height 24
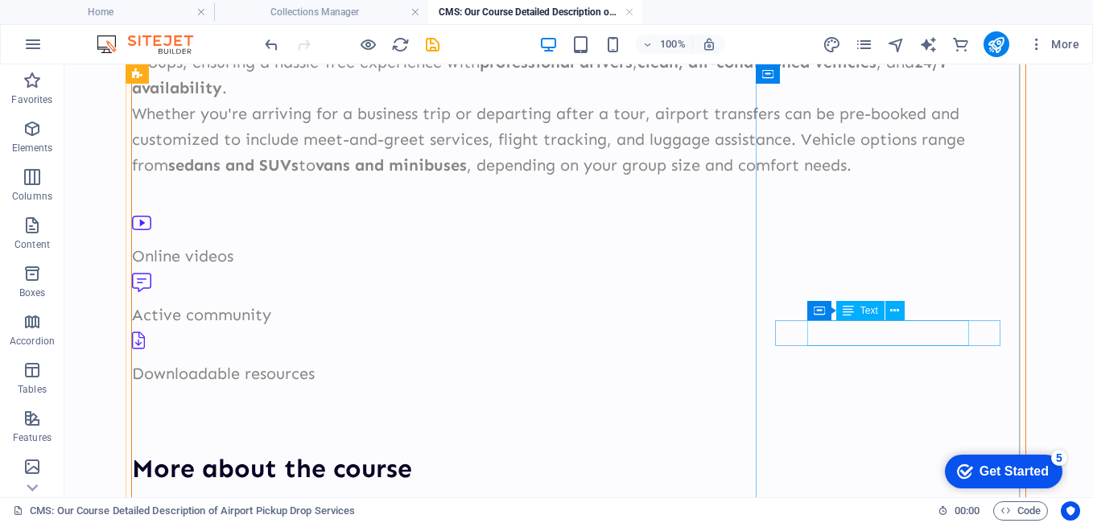
click at [899, 311] on button at bounding box center [894, 310] width 19 height 19
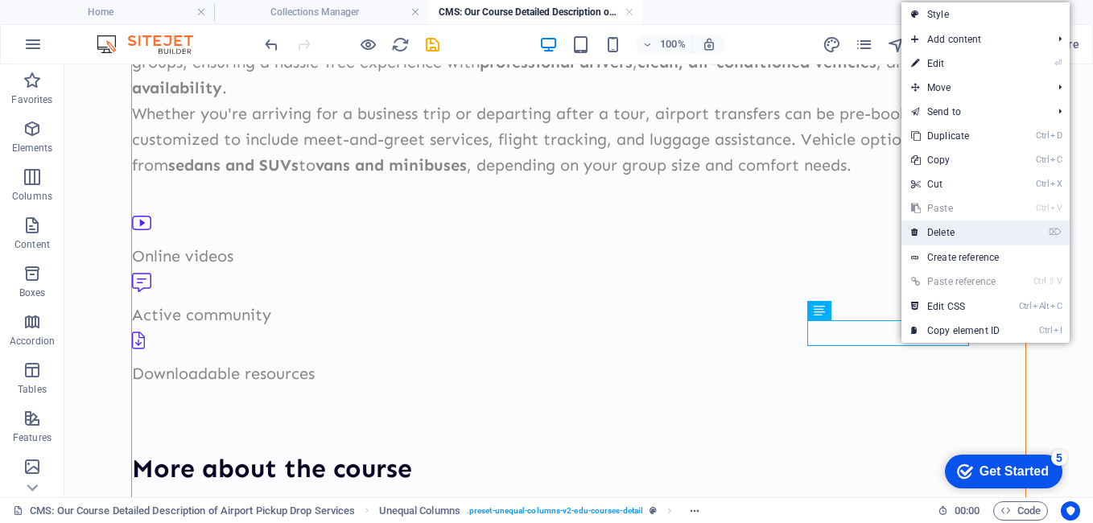
click at [941, 229] on link "⌦ Delete" at bounding box center [955, 232] width 108 height 24
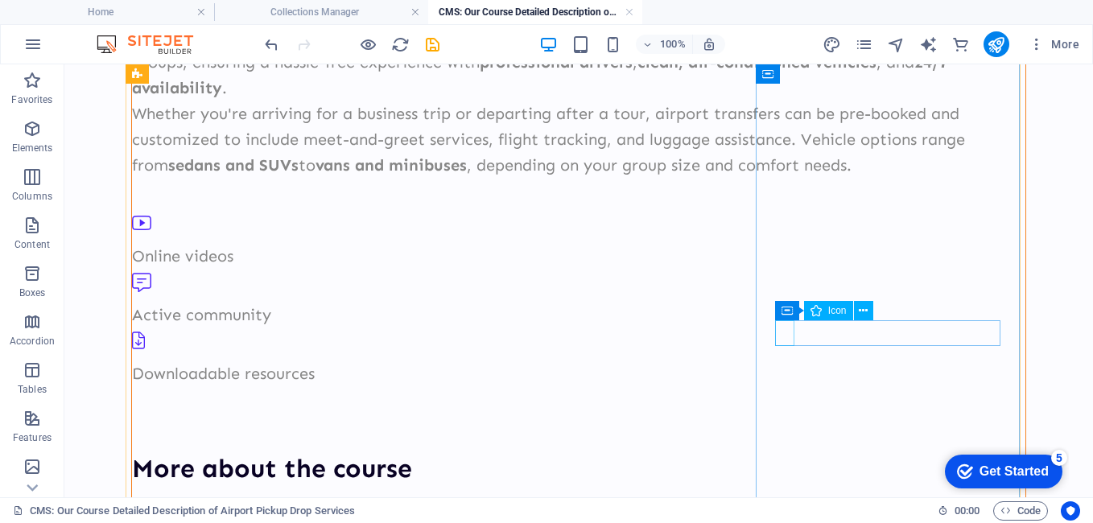
click at [854, 311] on icon at bounding box center [857, 311] width 9 height 17
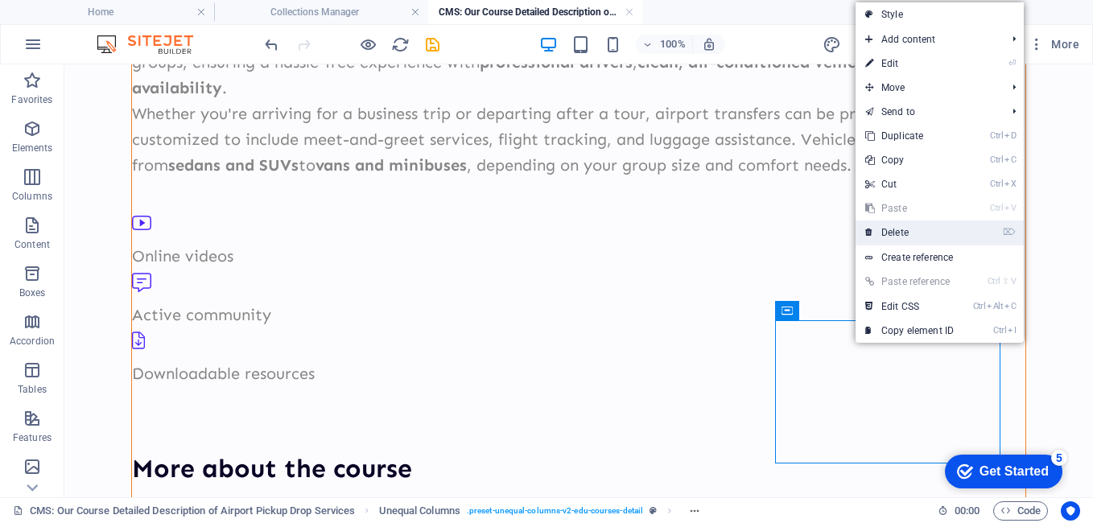
click at [912, 229] on link "⌦ Delete" at bounding box center [909, 232] width 108 height 24
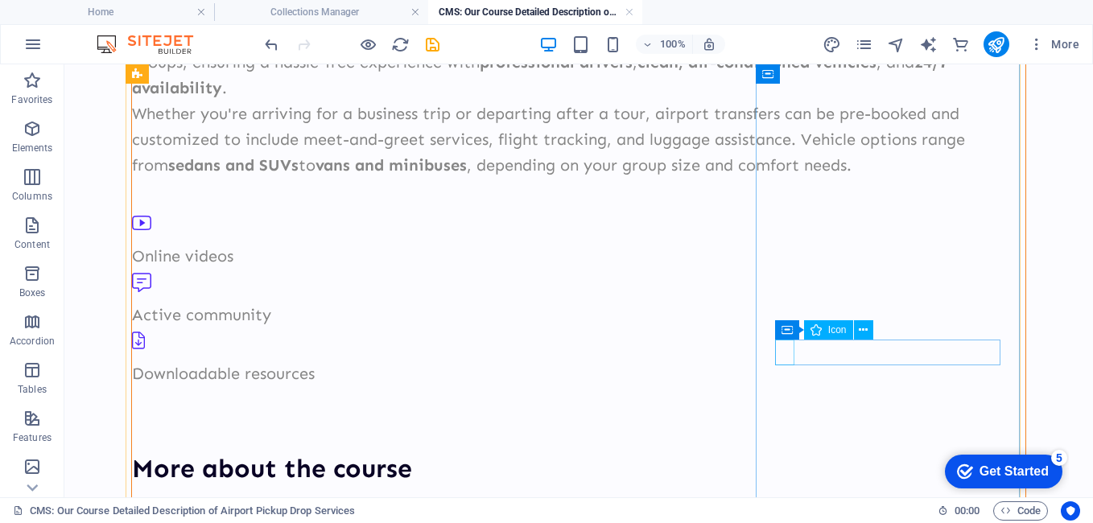
click at [859, 327] on icon at bounding box center [857, 330] width 9 height 17
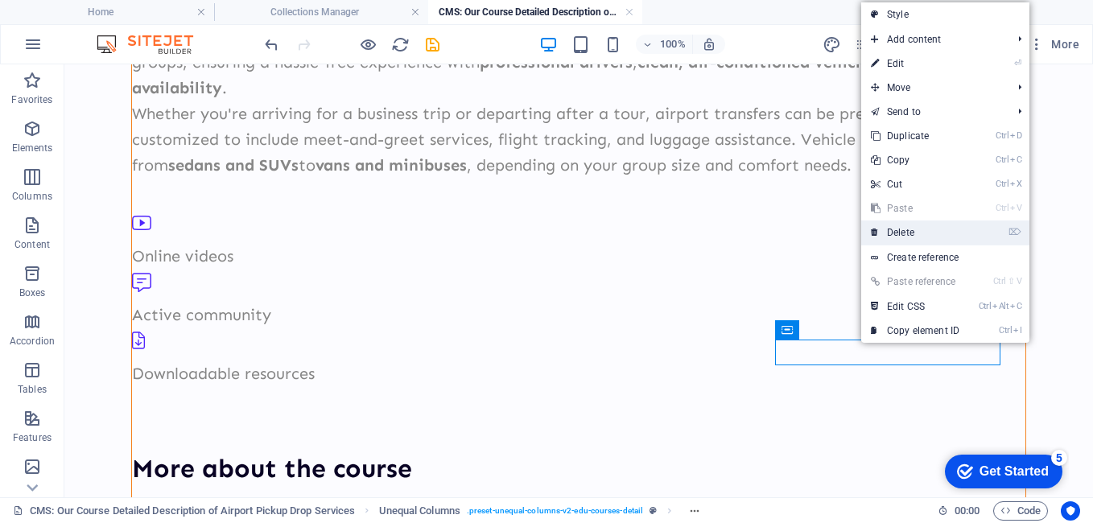
click at [897, 227] on link "⌦ Delete" at bounding box center [915, 232] width 108 height 24
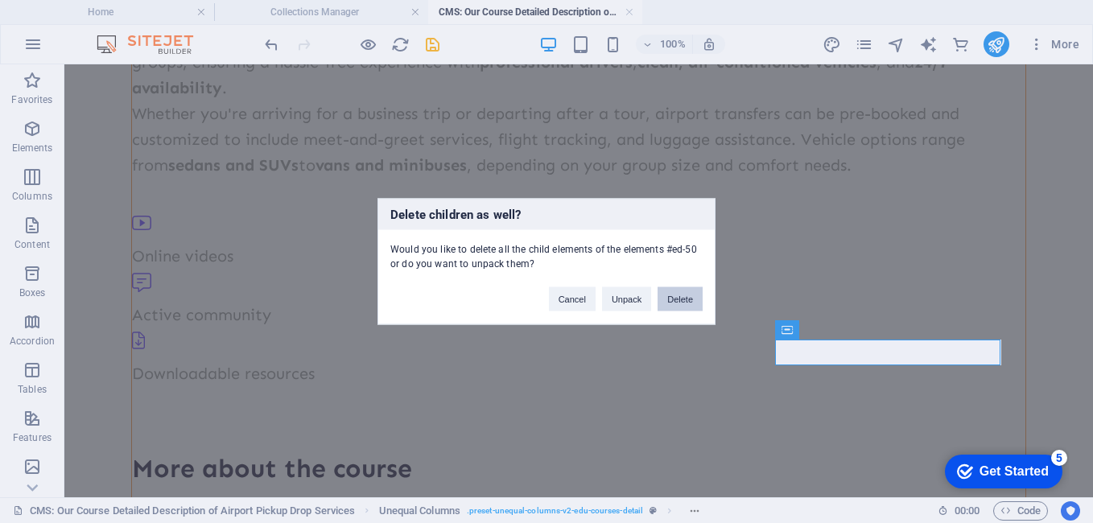
click at [689, 298] on button "Delete" at bounding box center [679, 299] width 45 height 24
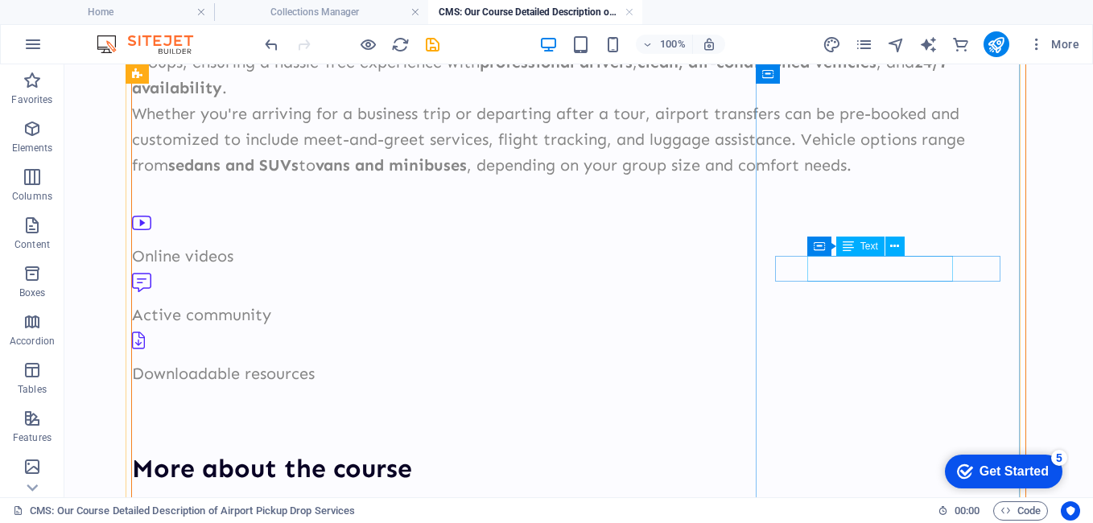
drag, startPoint x: 920, startPoint y: 273, endPoint x: 984, endPoint y: 336, distance: 90.5
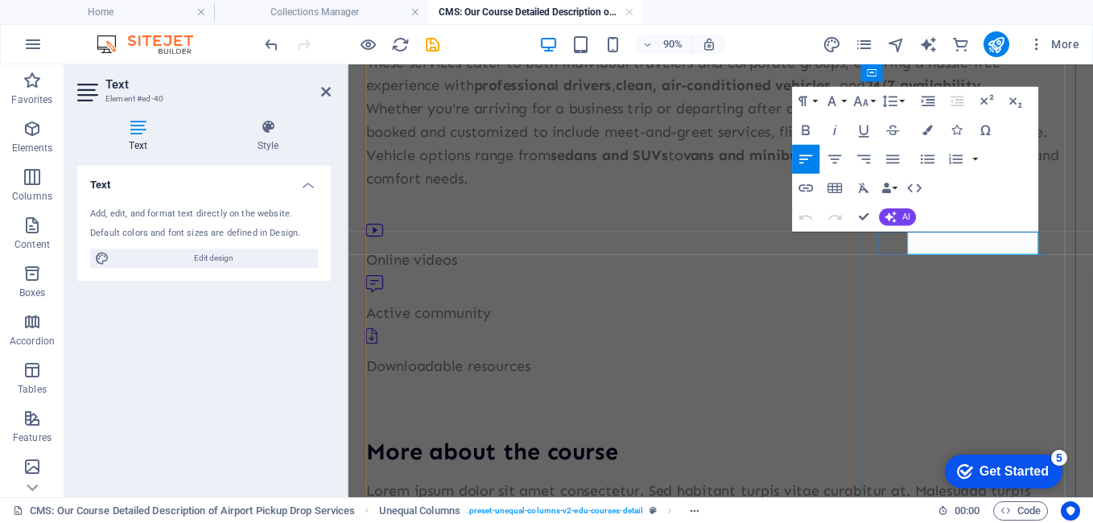
click span "5h 42min"
drag, startPoint x: 1068, startPoint y: 264, endPoint x: 1085, endPoint y: 263, distance: 17.7
click at [835, 204] on div "Airport pickup and drop services in [GEOGRAPHIC_DATA] offer convenient, reliabl…" at bounding box center [762, 88] width 788 height 232
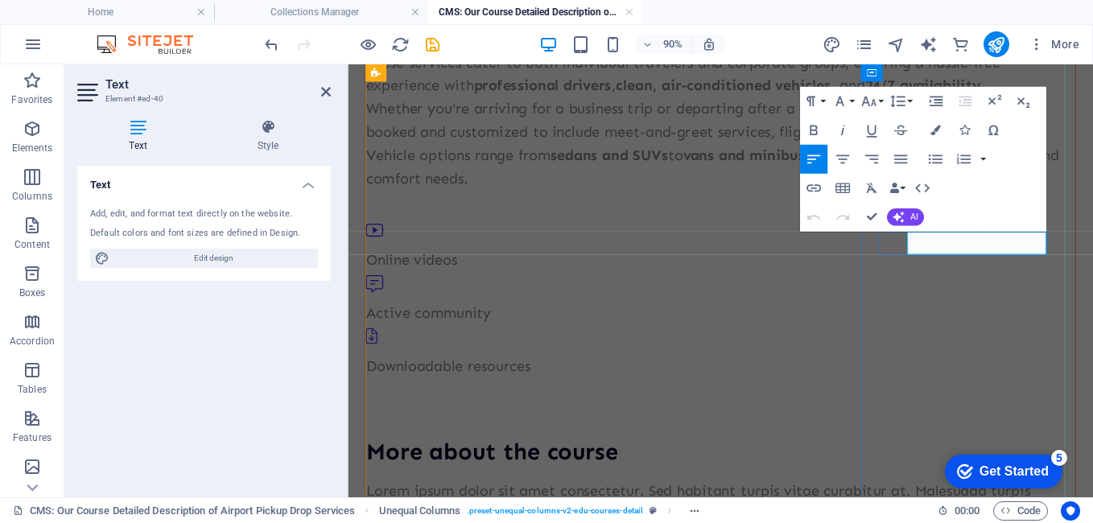
click span "h 300min"
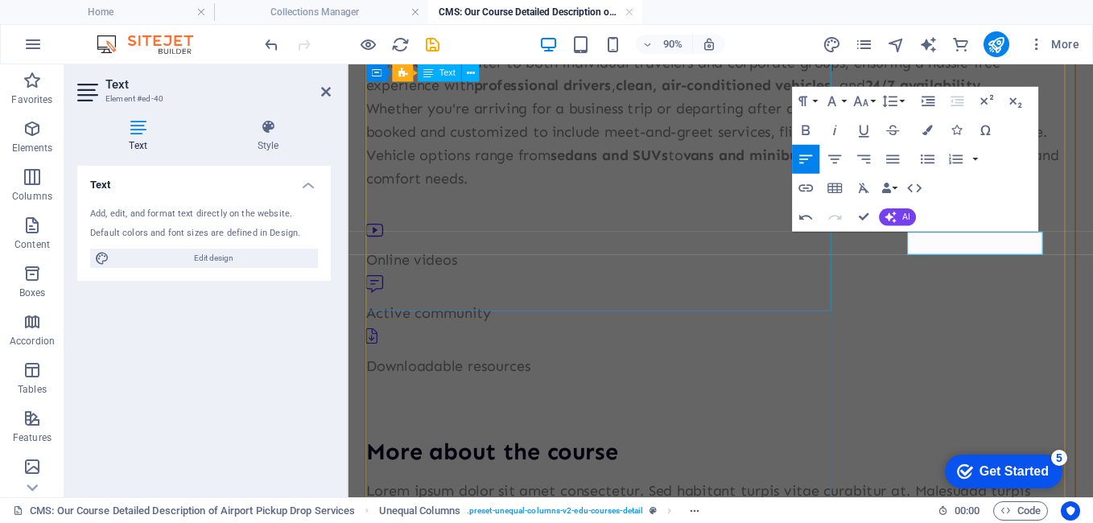
click at [851, 204] on div "Airport pickup and drop services in [GEOGRAPHIC_DATA] offer convenient, reliabl…" at bounding box center [762, 88] width 788 height 232
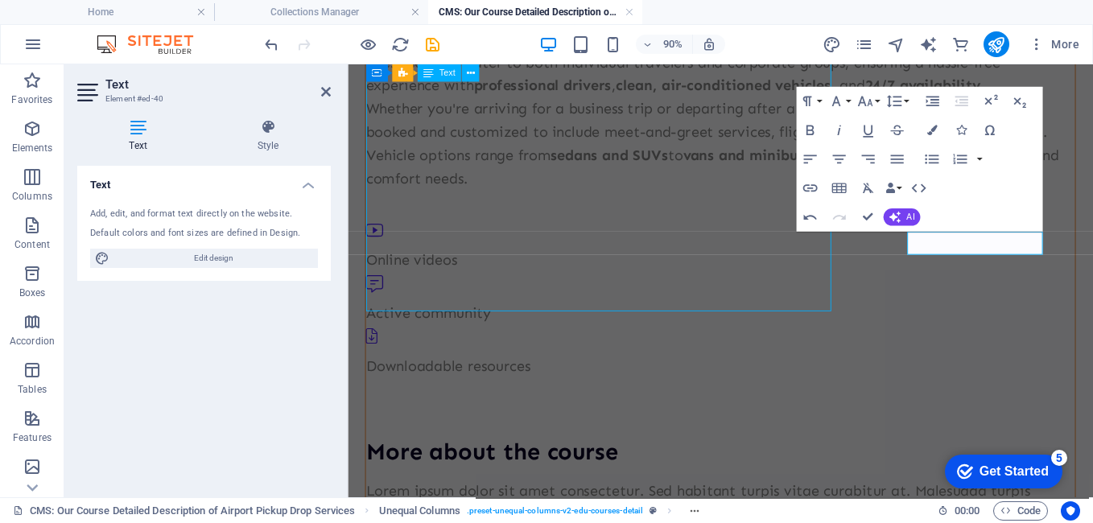
click at [851, 204] on div "Airport pickup and drop services in [GEOGRAPHIC_DATA] offer convenient, reliabl…" at bounding box center [762, 88] width 788 height 232
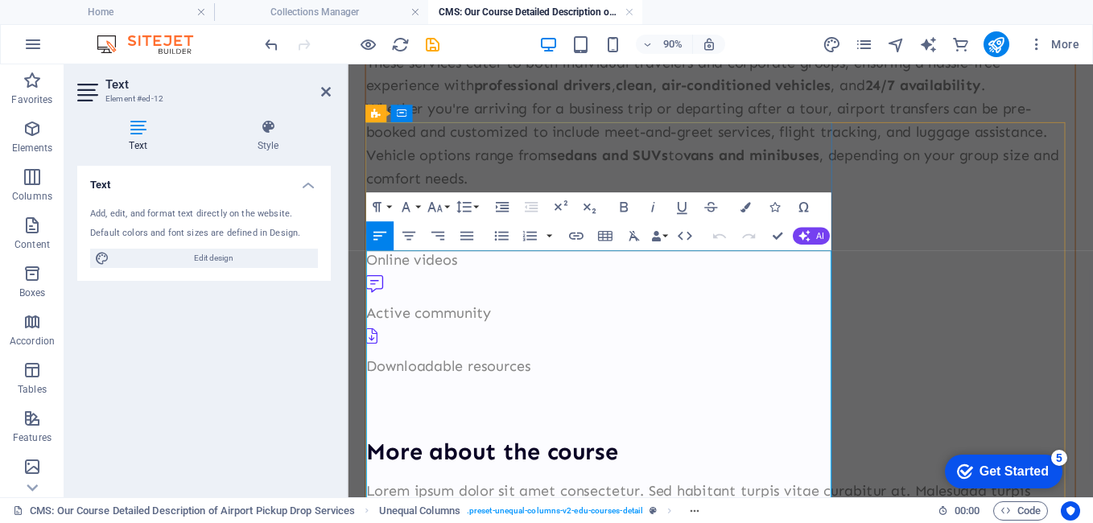
scroll to position [0, 0]
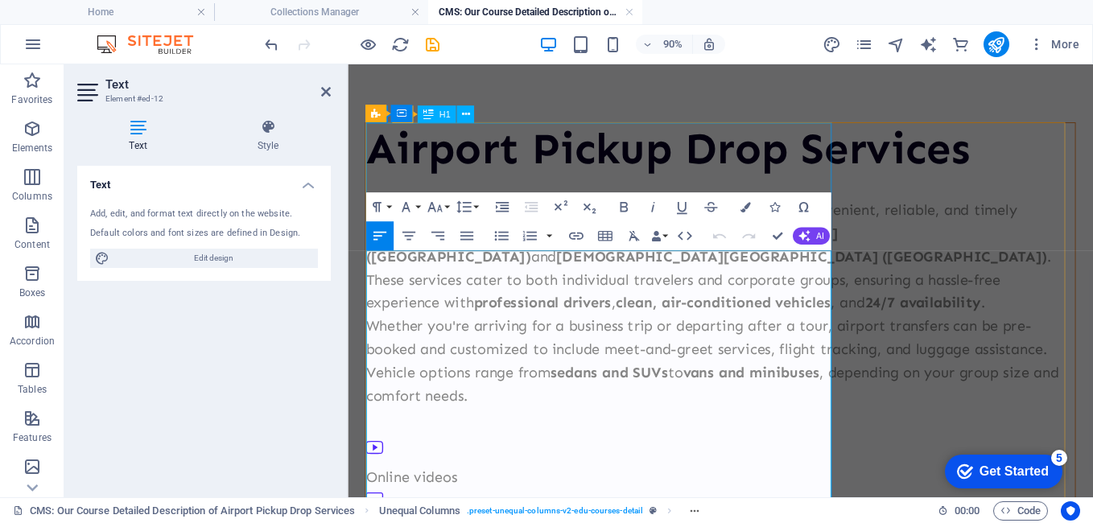
click at [874, 146] on div "Airport Pickup Drop Services" at bounding box center [762, 159] width 788 height 58
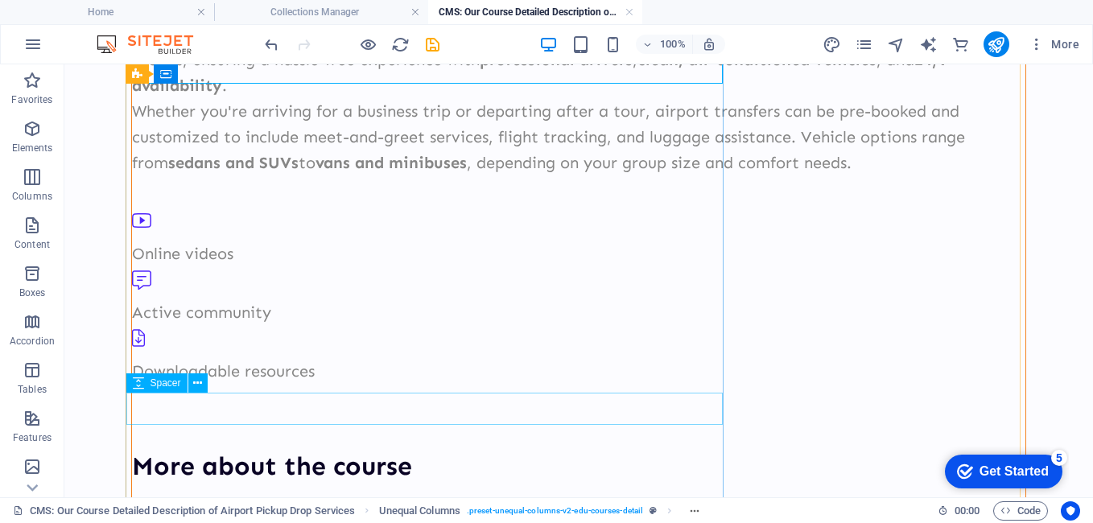
scroll to position [322, 0]
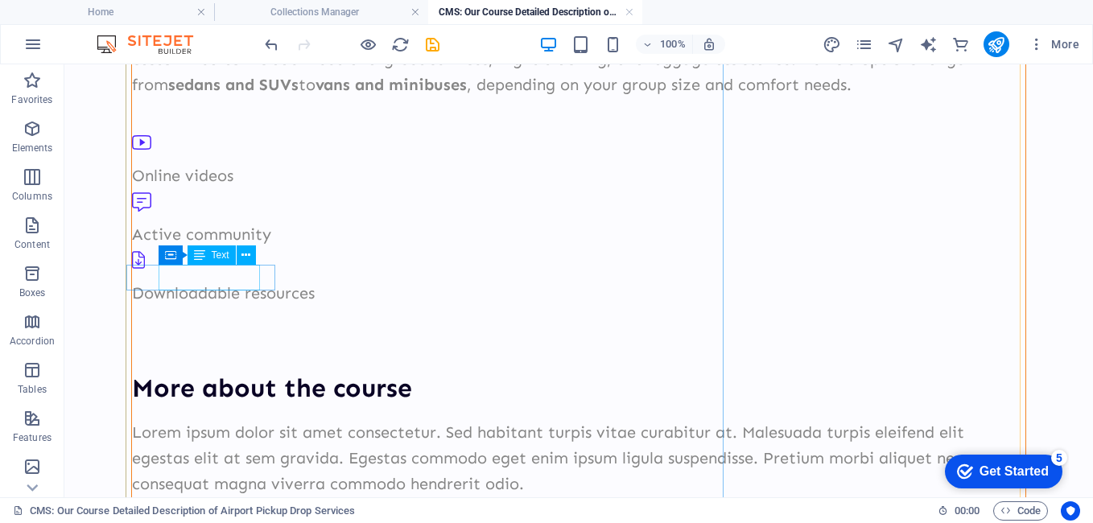
click at [224, 188] on div "Online videos" at bounding box center [578, 176] width 893 height 26
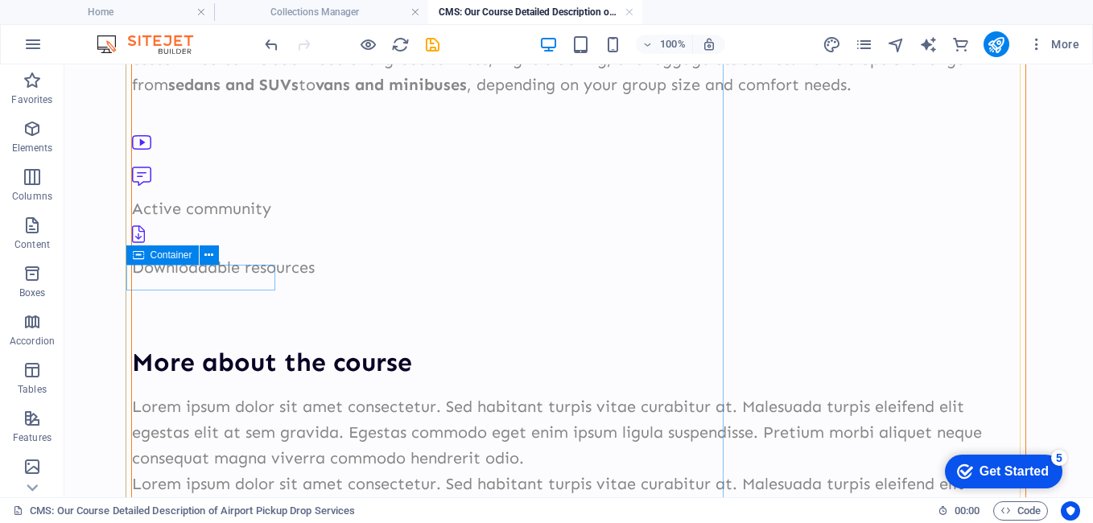
click at [153, 163] on div at bounding box center [578, 146] width 893 height 33
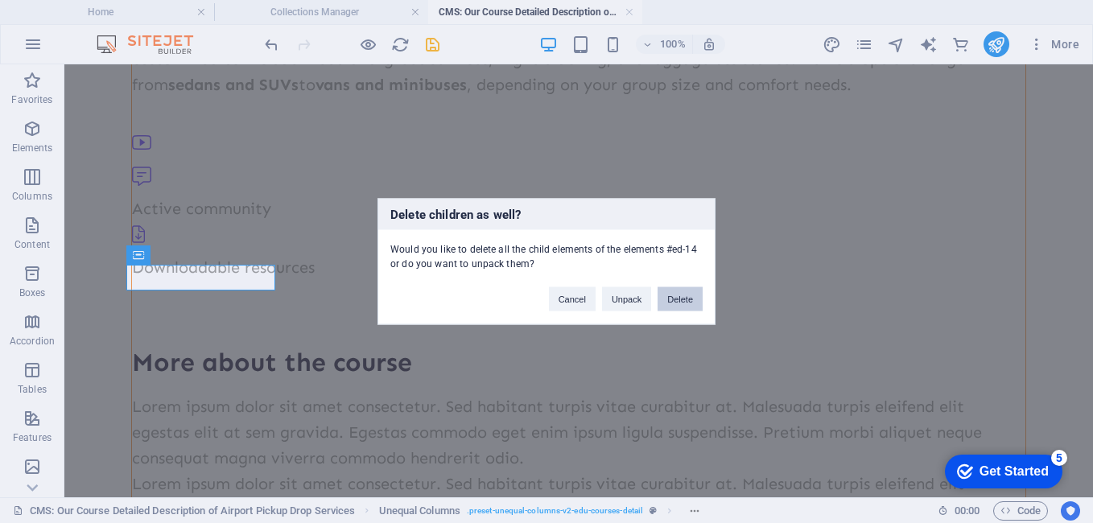
drag, startPoint x: 674, startPoint y: 302, endPoint x: 610, endPoint y: 237, distance: 91.6
click at [674, 302] on button "Delete" at bounding box center [679, 299] width 45 height 24
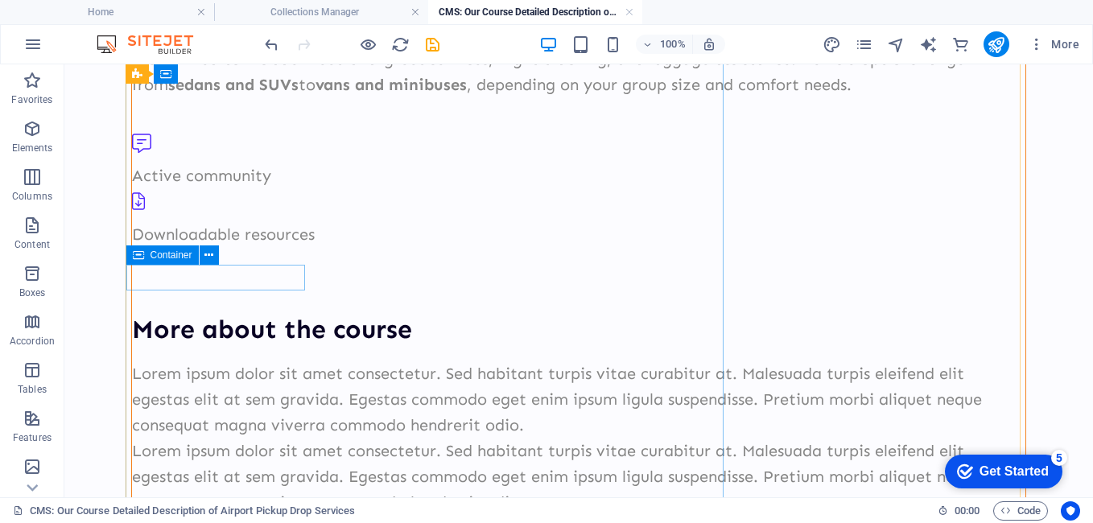
click at [303, 188] on div "Active community" at bounding box center [578, 159] width 893 height 59
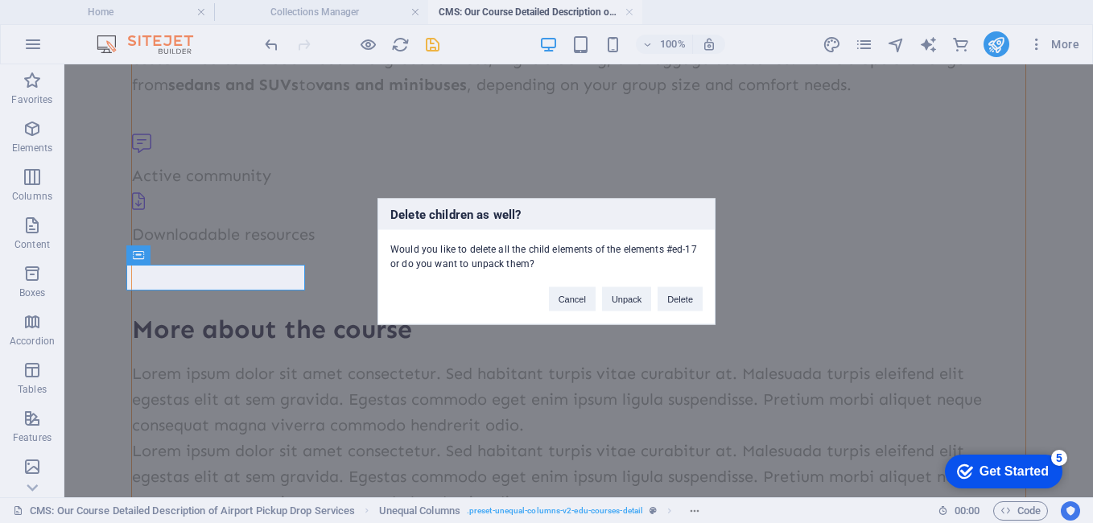
click at [703, 302] on div "Cancel Unpack Delete" at bounding box center [626, 291] width 178 height 41
click at [697, 298] on button "Delete" at bounding box center [679, 299] width 45 height 24
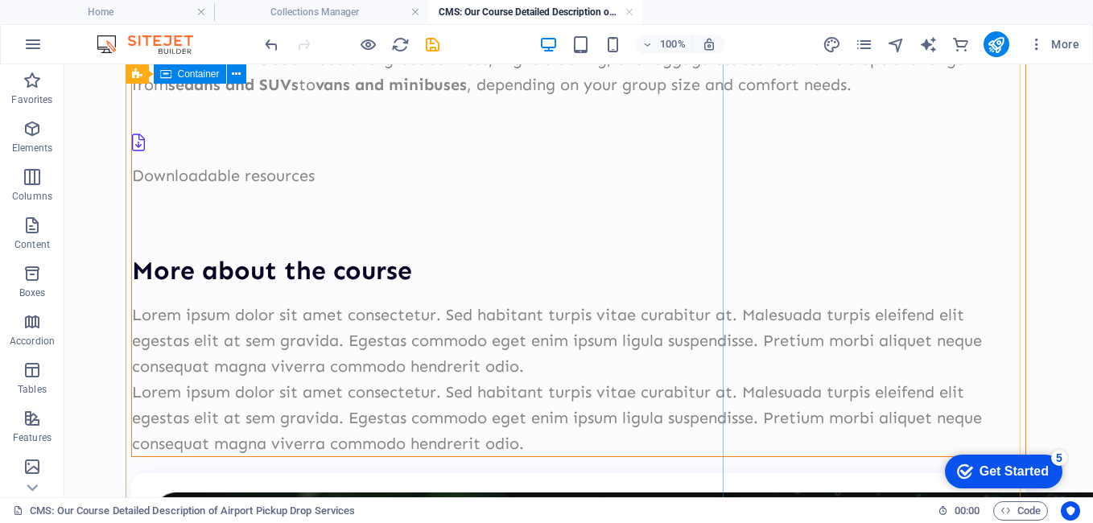
click at [345, 278] on div "Airport Pickup Drop Services Airport pickup and drop services in [GEOGRAPHIC_DA…" at bounding box center [578, 132] width 895 height 650
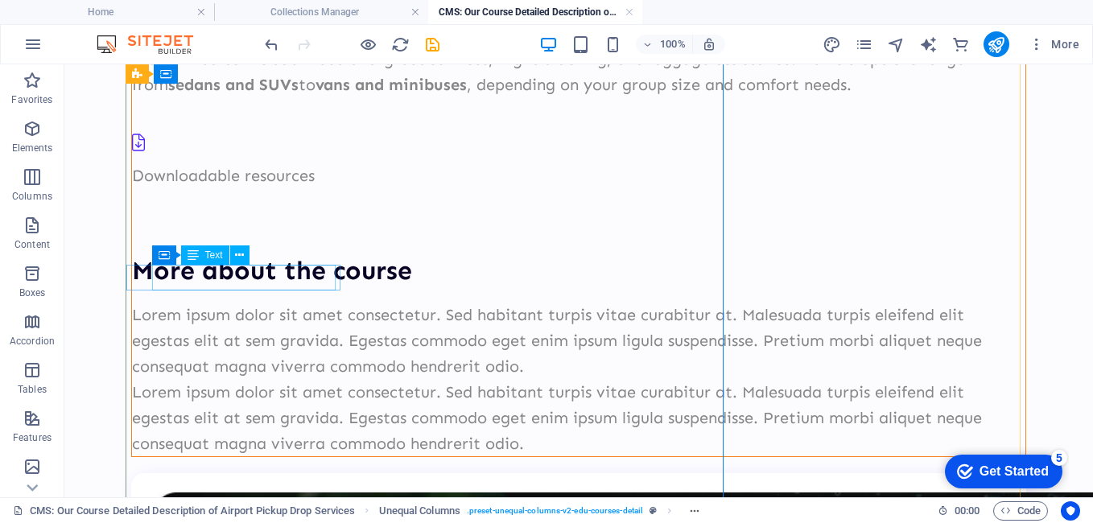
click at [319, 188] on div "Downloadable resources" at bounding box center [578, 176] width 893 height 26
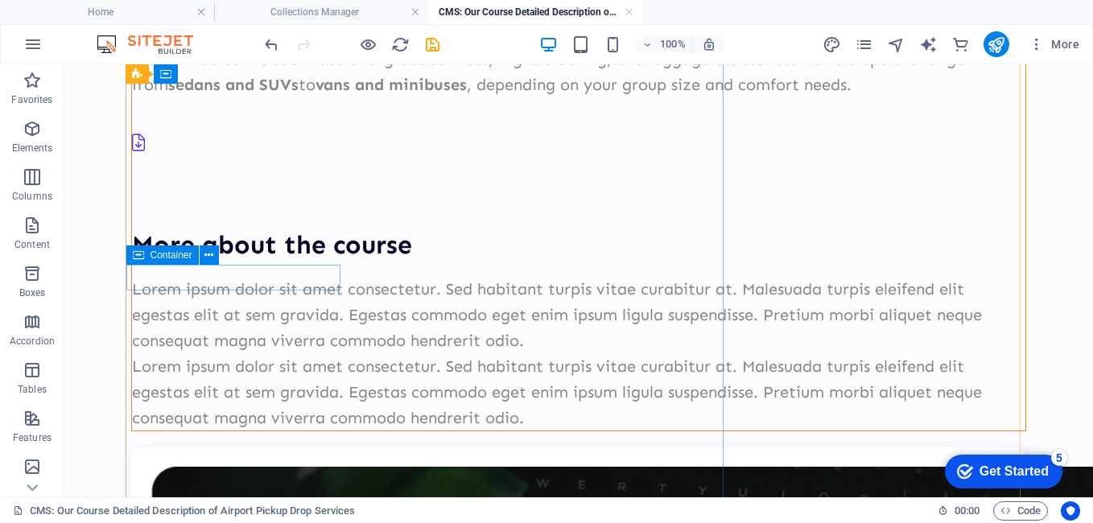
click at [279, 163] on div at bounding box center [578, 146] width 893 height 33
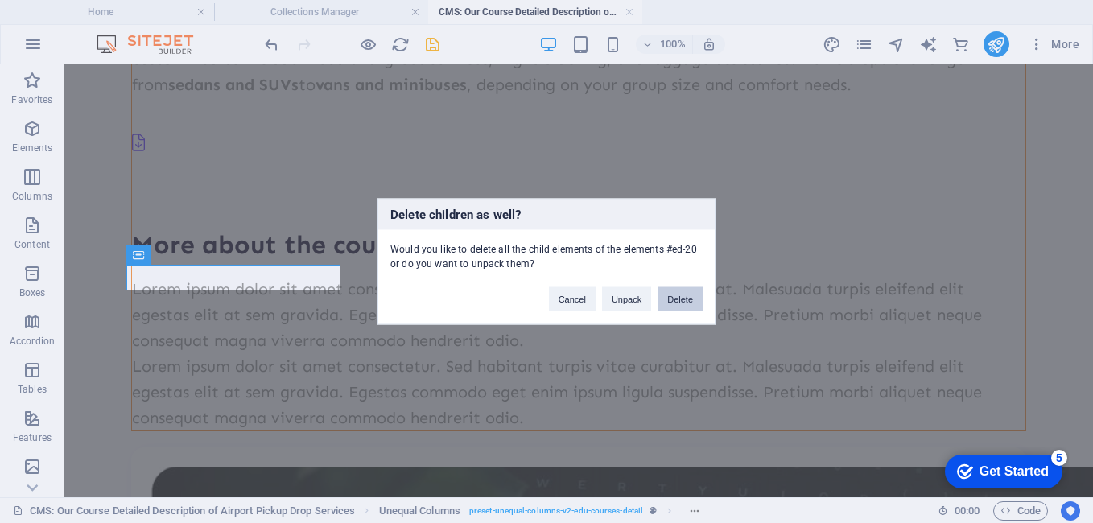
click at [673, 295] on button "Delete" at bounding box center [679, 299] width 45 height 24
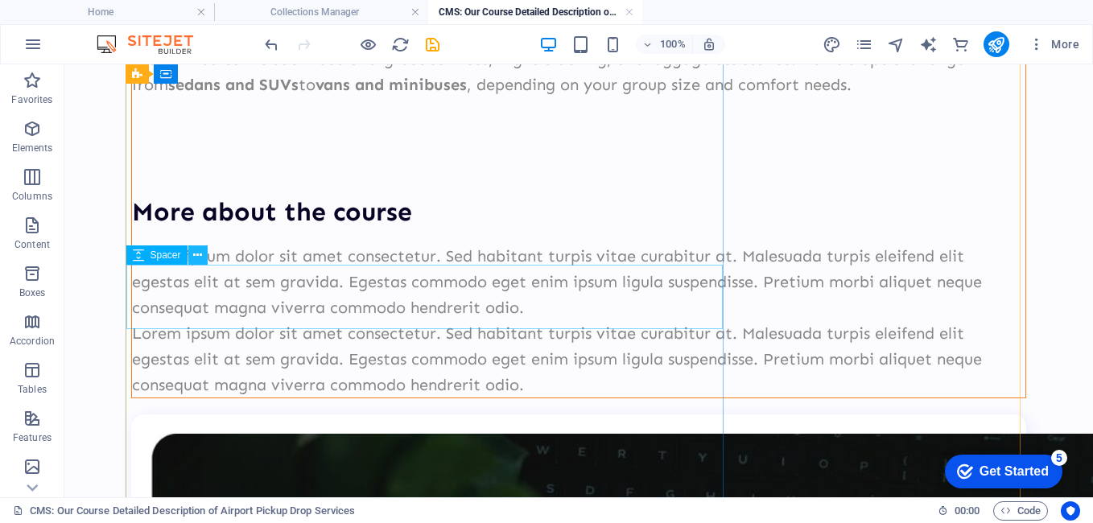
click at [203, 250] on button at bounding box center [197, 254] width 19 height 19
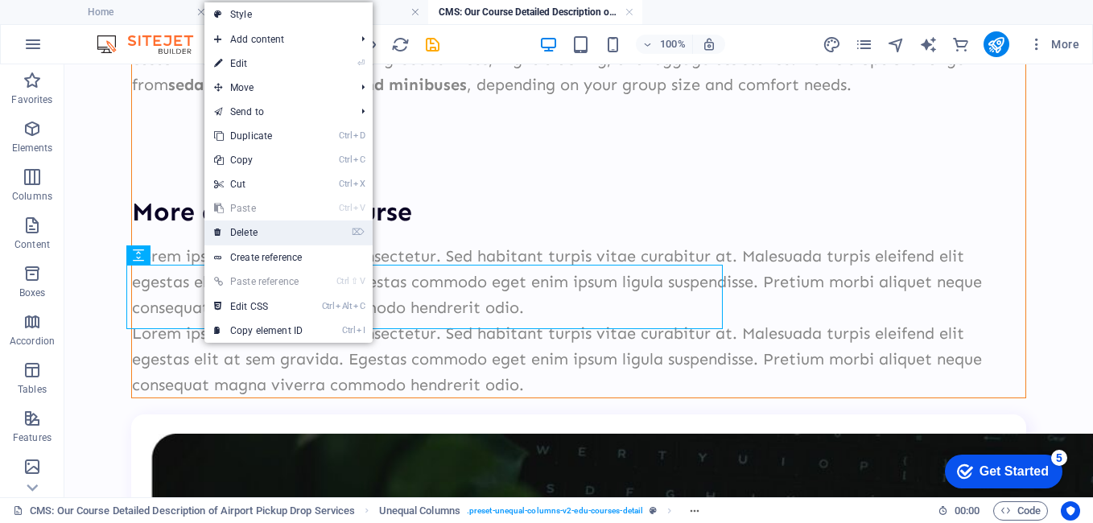
click at [262, 238] on link "⌦ Delete" at bounding box center [258, 232] width 108 height 24
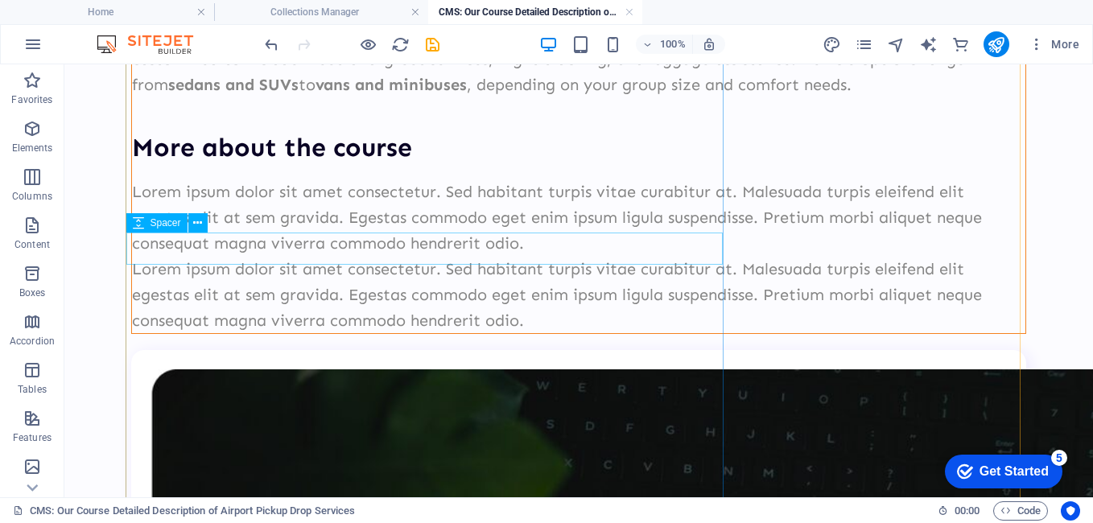
click at [299, 130] on div at bounding box center [578, 113] width 893 height 32
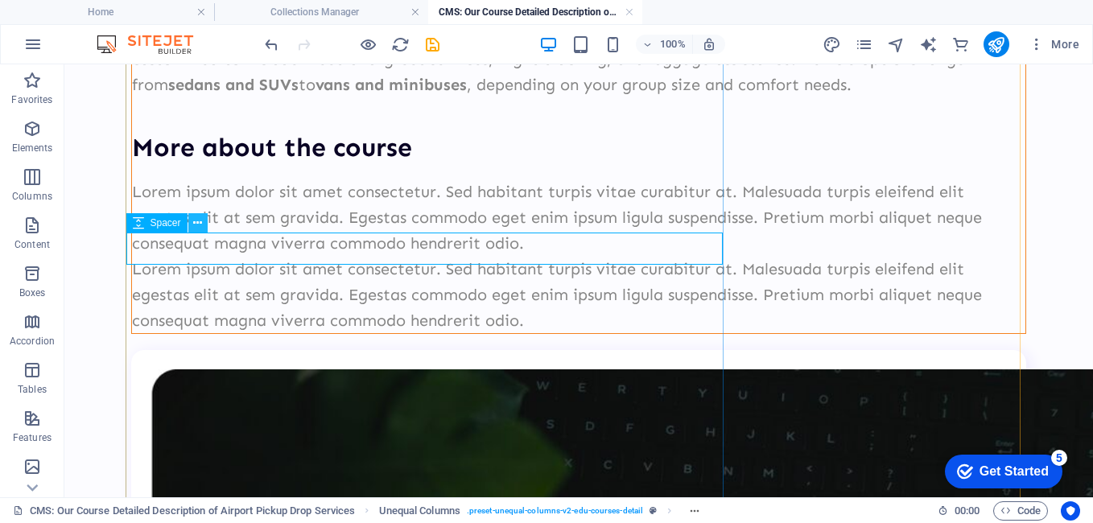
click at [191, 222] on button at bounding box center [197, 222] width 19 height 19
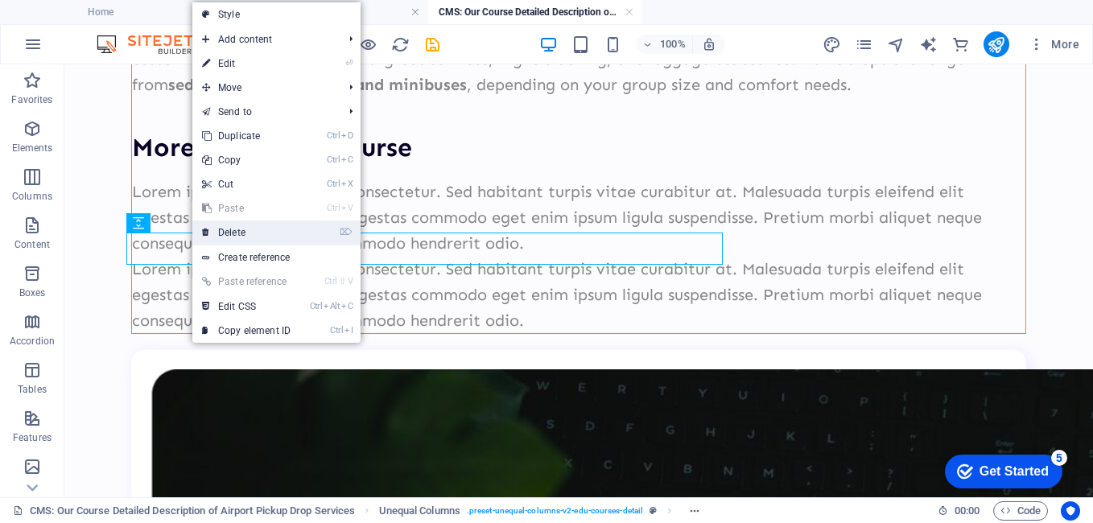
click at [231, 230] on link "⌦ Delete" at bounding box center [246, 232] width 108 height 24
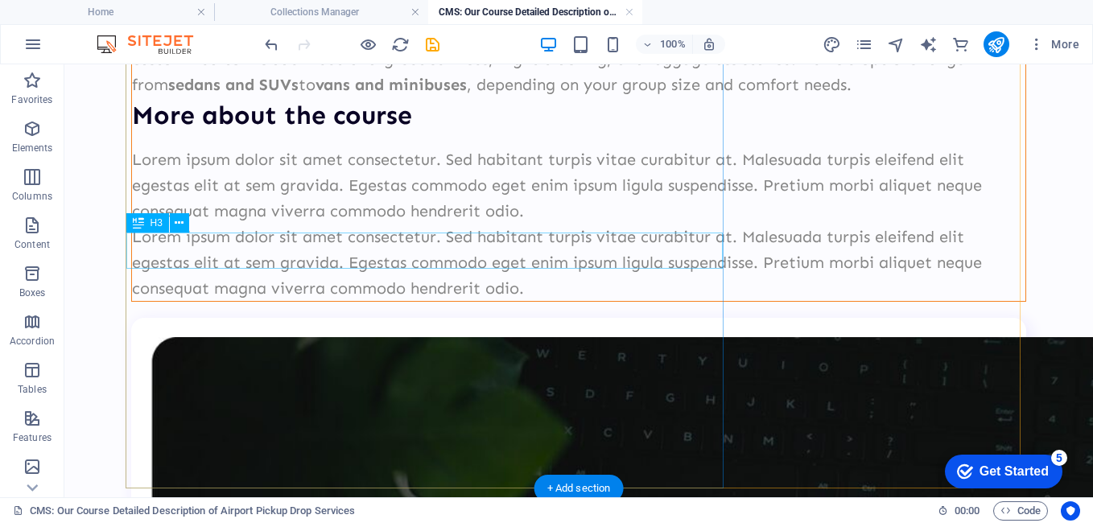
click at [284, 134] on div "More about the course" at bounding box center [578, 115] width 893 height 36
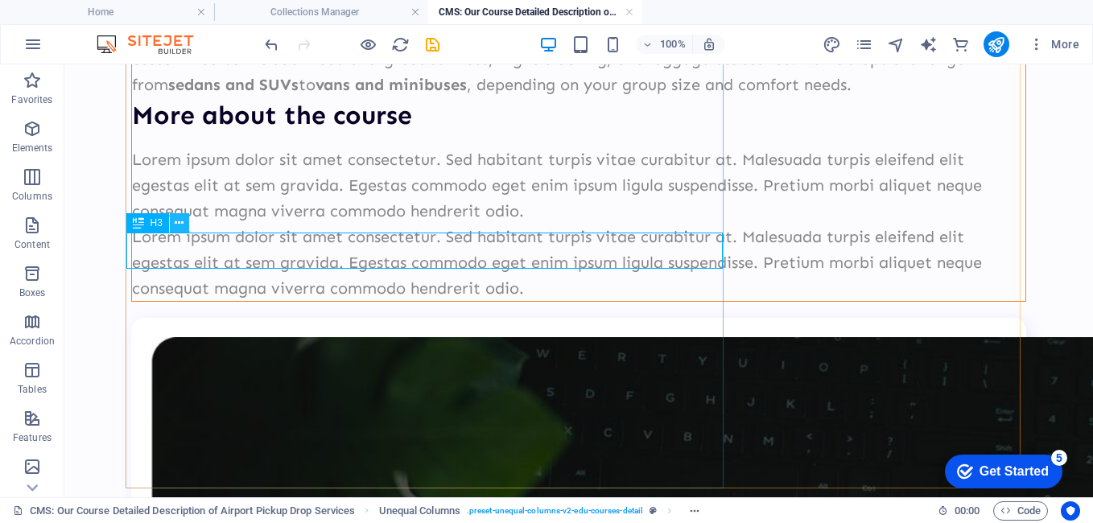
click at [177, 223] on icon at bounding box center [179, 223] width 9 height 17
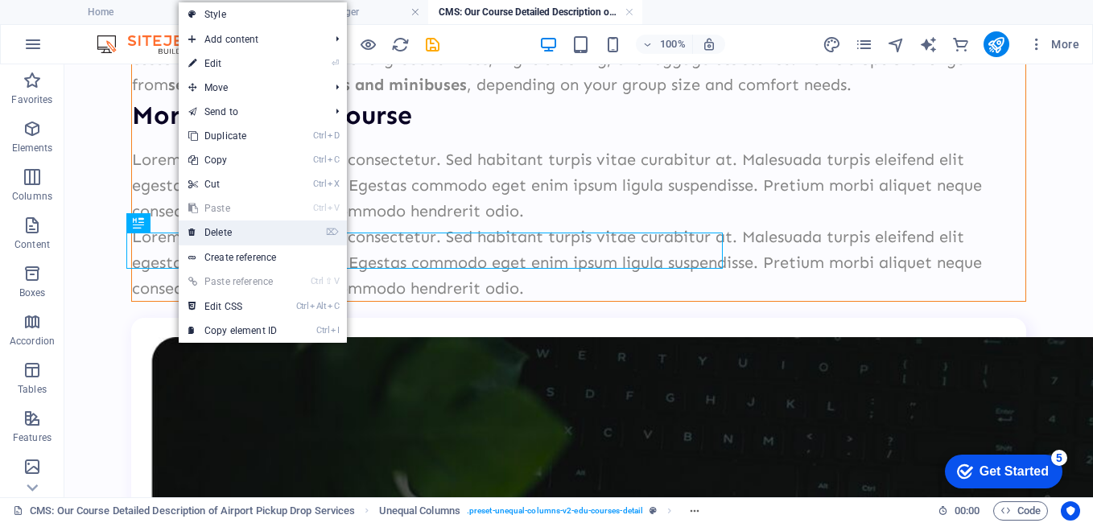
click at [211, 233] on link "⌦ Delete" at bounding box center [233, 232] width 108 height 24
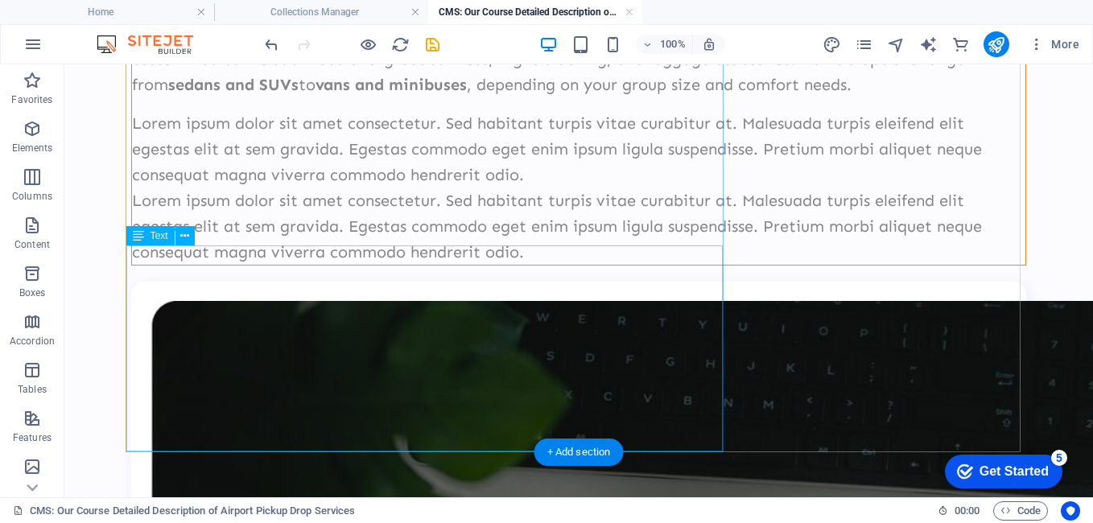
click at [349, 265] on div "Lorem ipsum dolor sit amet consectetur. Sed habitant turpis vitae curabitur at.…" at bounding box center [578, 187] width 893 height 154
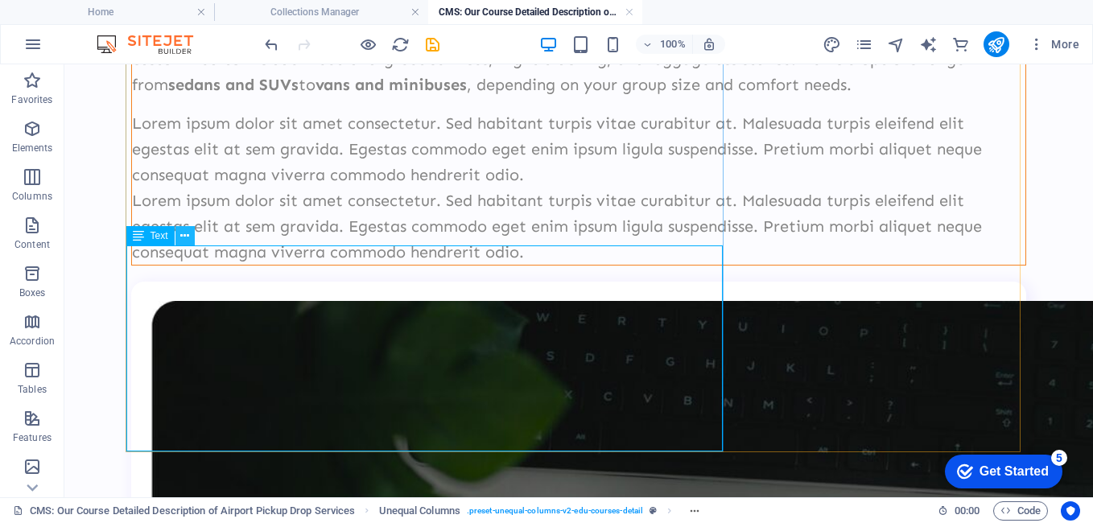
click at [182, 232] on icon at bounding box center [184, 236] width 9 height 17
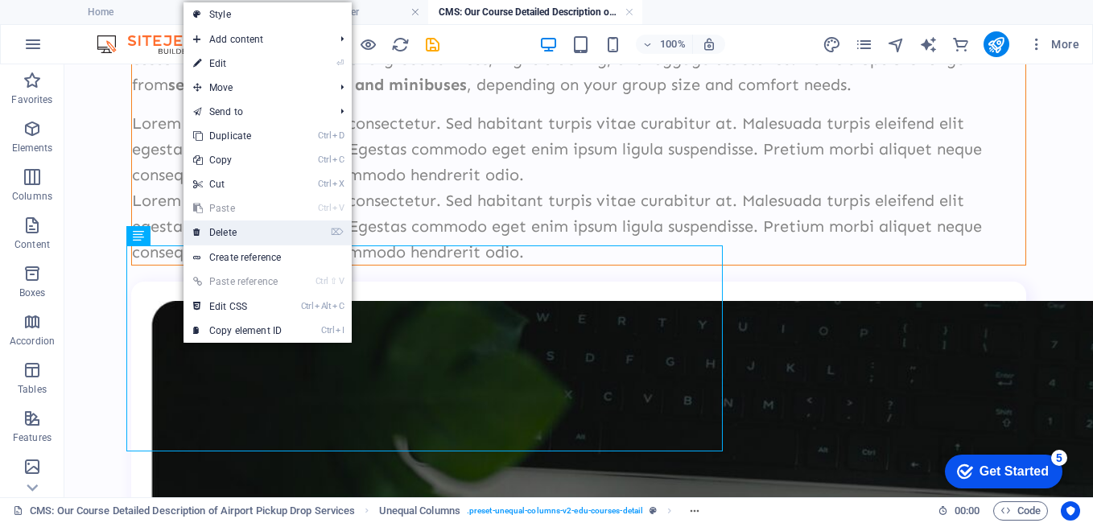
click at [226, 225] on link "⌦ Delete" at bounding box center [237, 232] width 108 height 24
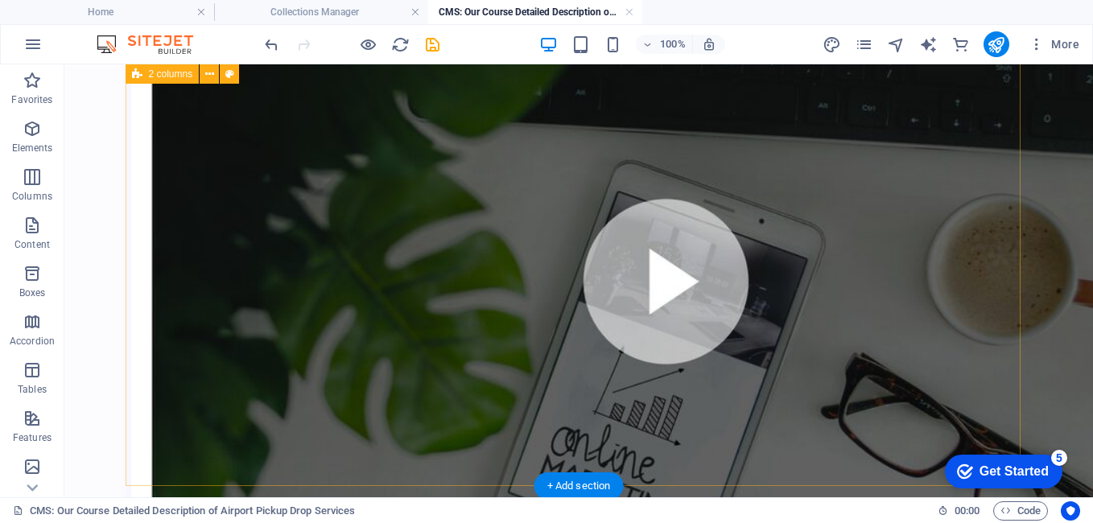
scroll to position [393, 0]
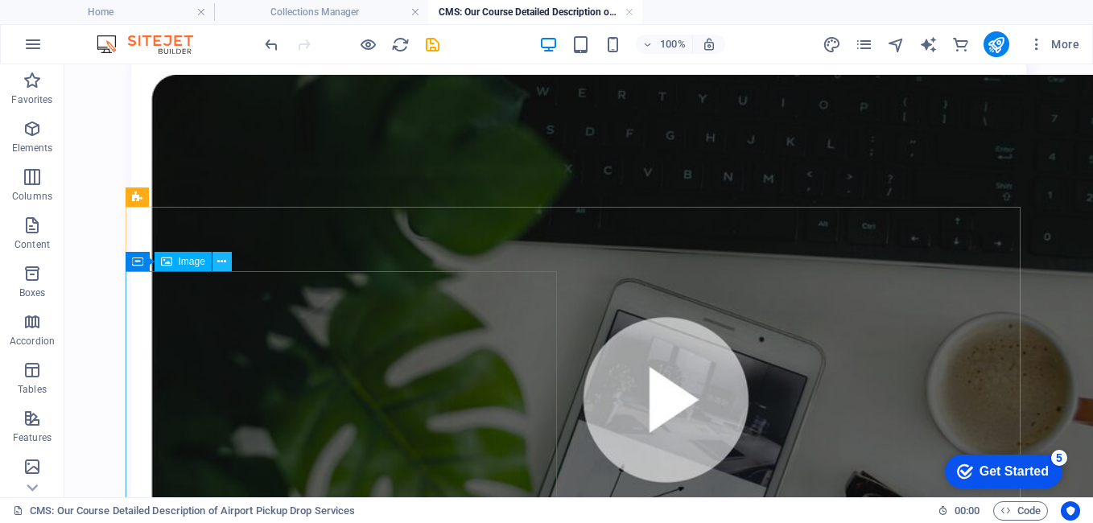
click at [225, 262] on icon at bounding box center [221, 261] width 9 height 17
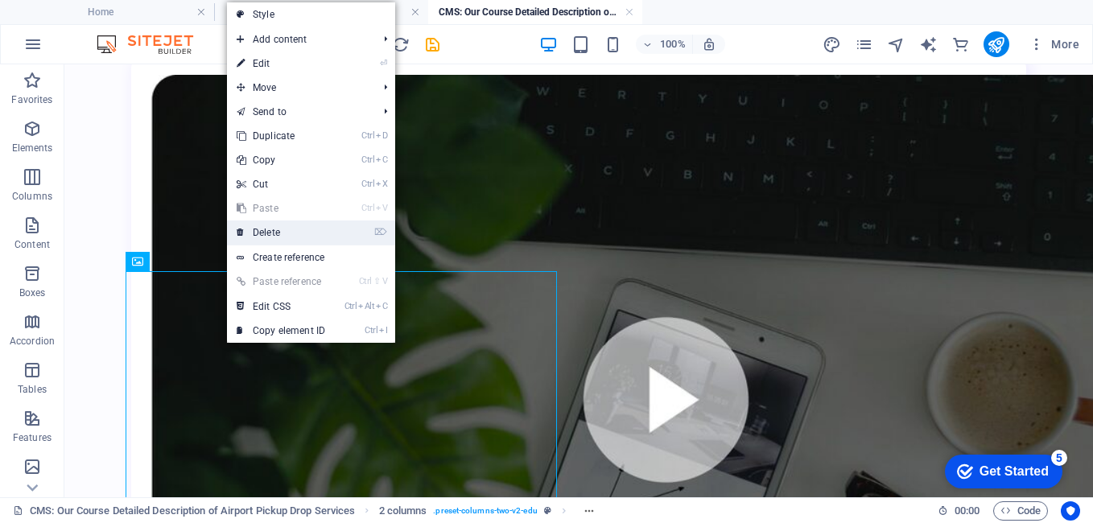
click at [292, 238] on link "⌦ Delete" at bounding box center [281, 232] width 108 height 24
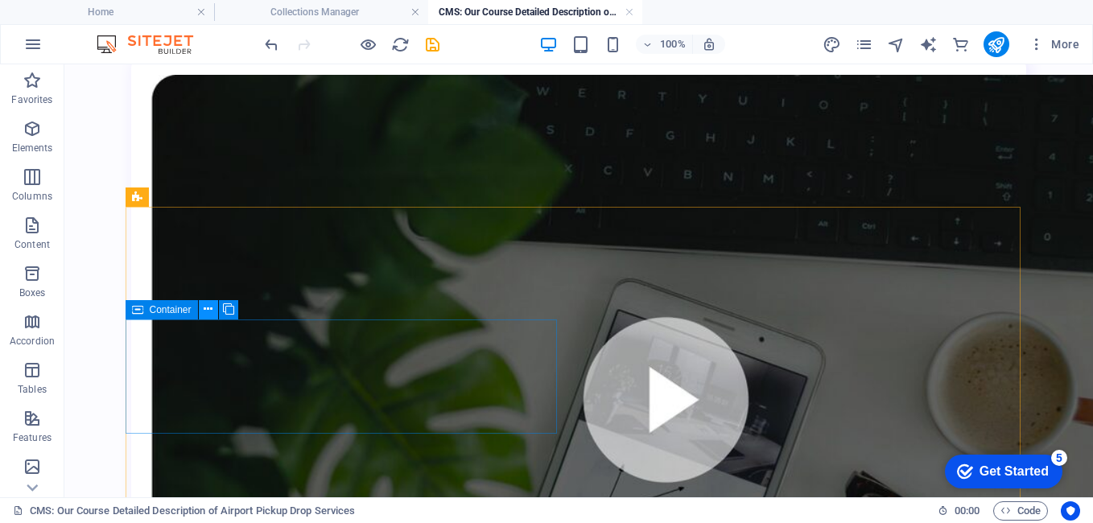
click at [211, 312] on icon at bounding box center [208, 309] width 9 height 17
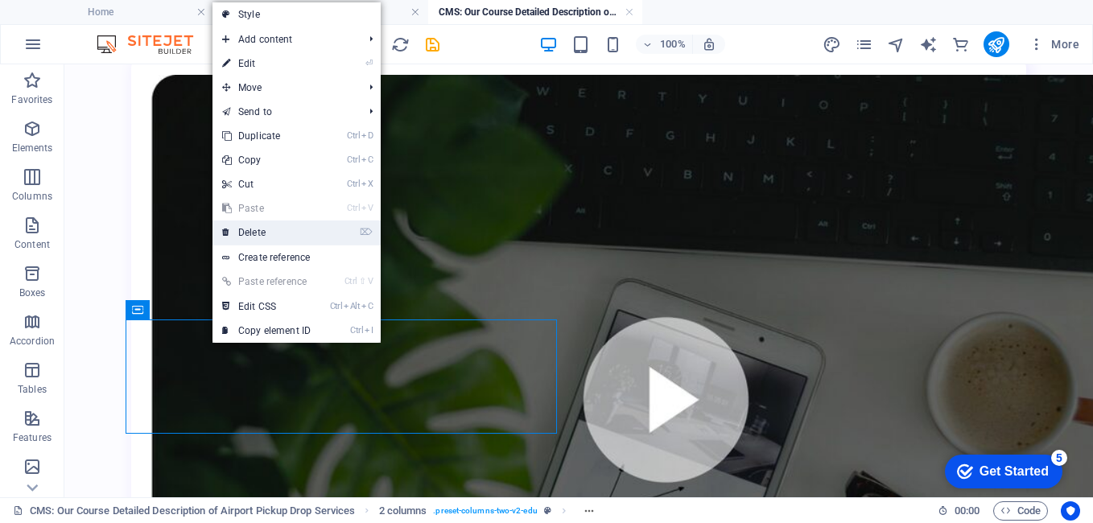
click at [263, 229] on link "⌦ Delete" at bounding box center [266, 232] width 108 height 24
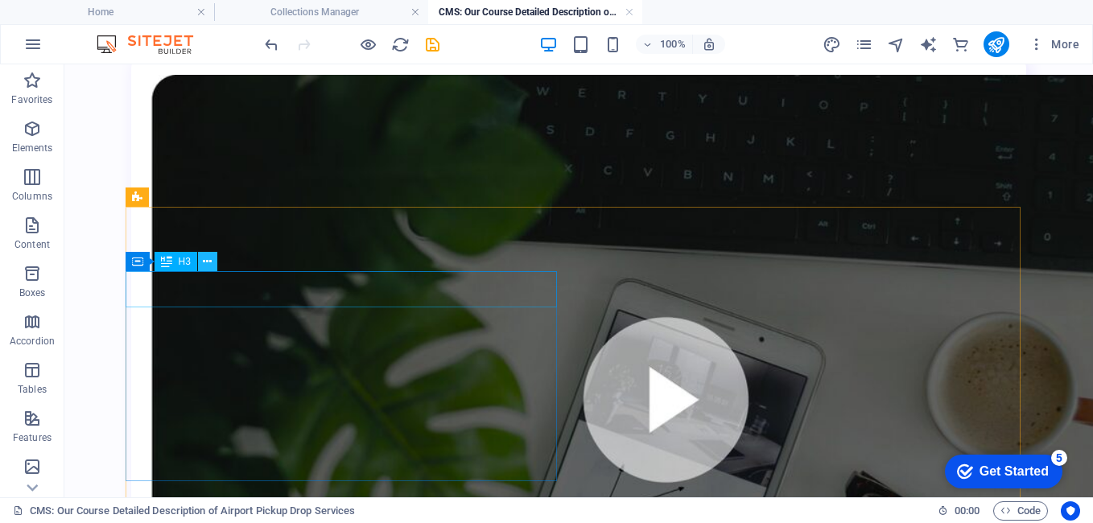
click at [208, 266] on icon at bounding box center [207, 261] width 9 height 17
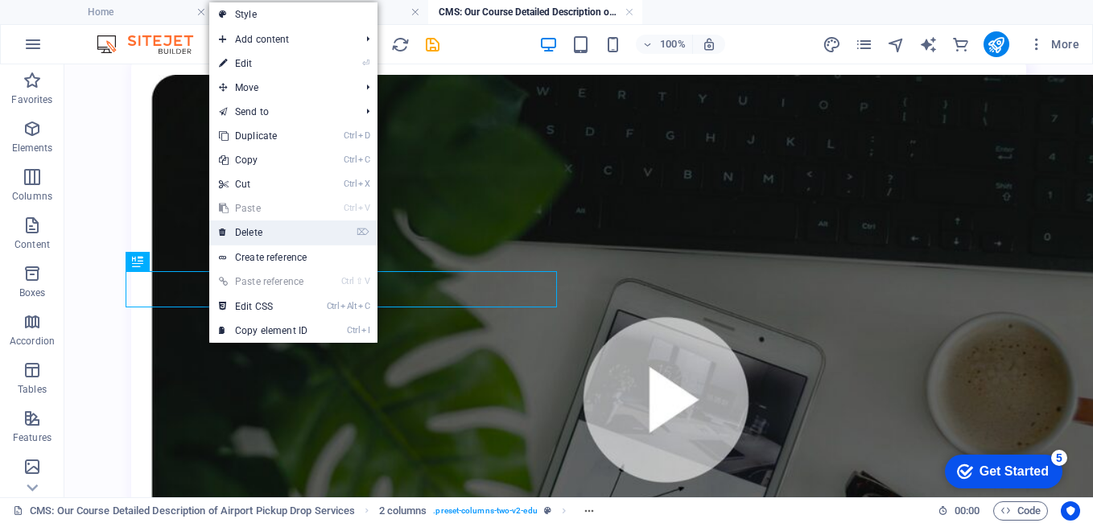
click at [261, 229] on link "⌦ Delete" at bounding box center [263, 232] width 108 height 24
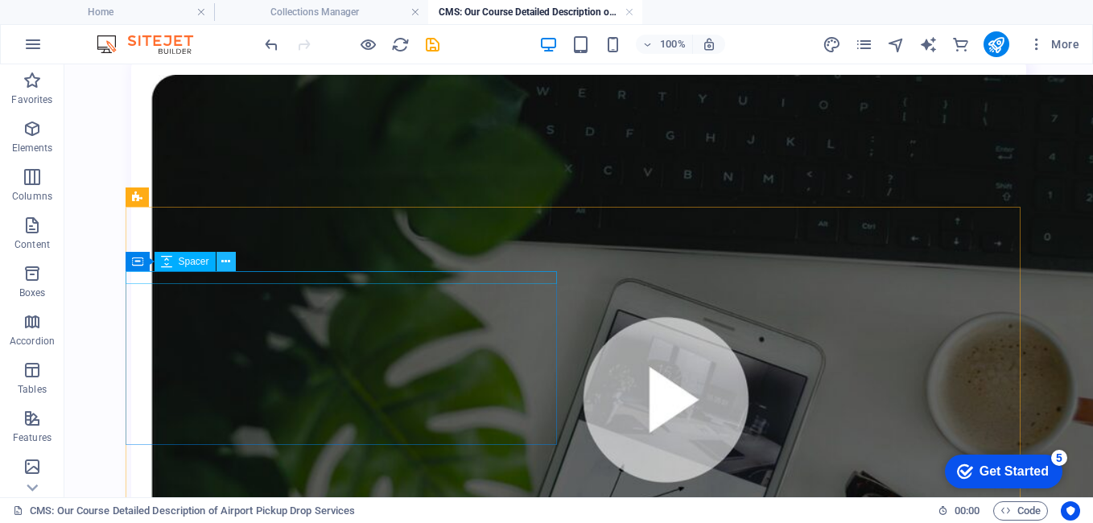
click at [224, 260] on icon at bounding box center [225, 261] width 9 height 17
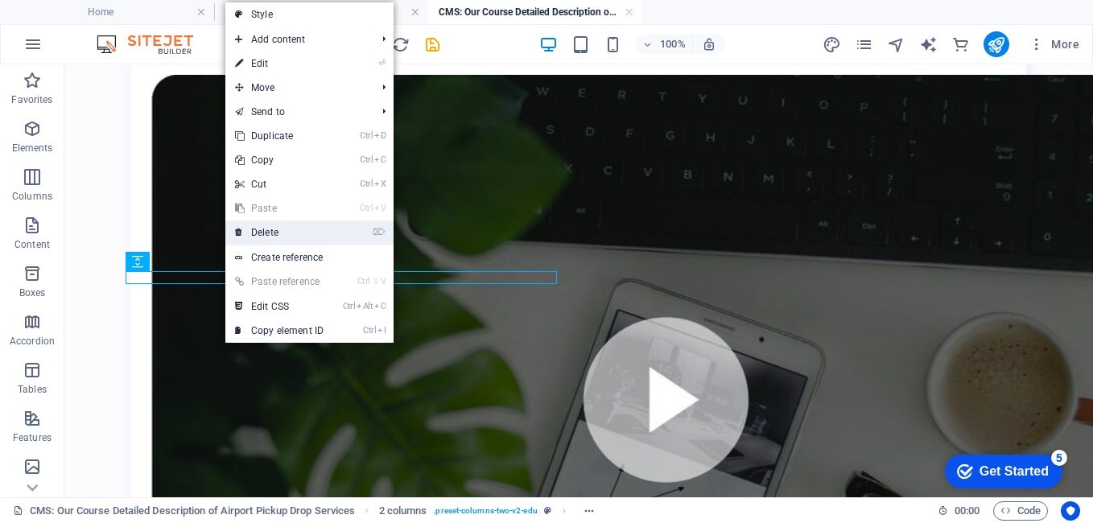
click at [257, 224] on link "⌦ Delete" at bounding box center [279, 232] width 108 height 24
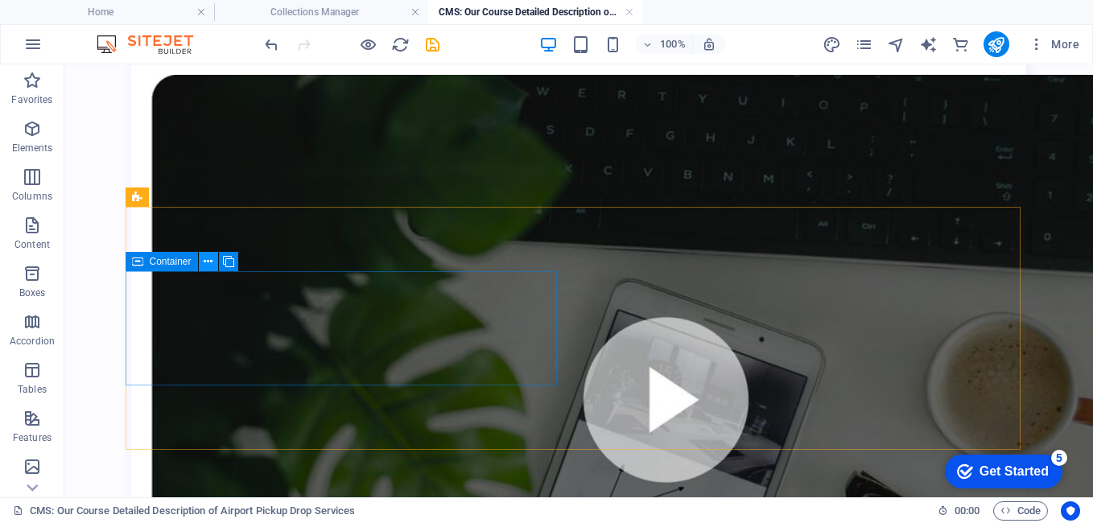
click at [216, 258] on button at bounding box center [208, 261] width 19 height 19
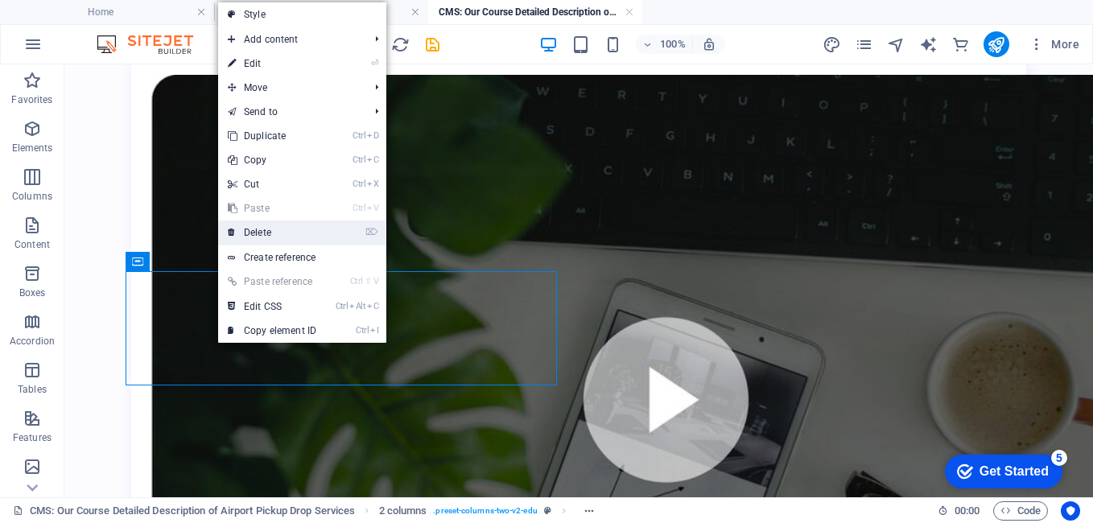
click at [274, 234] on link "⌦ Delete" at bounding box center [272, 232] width 108 height 24
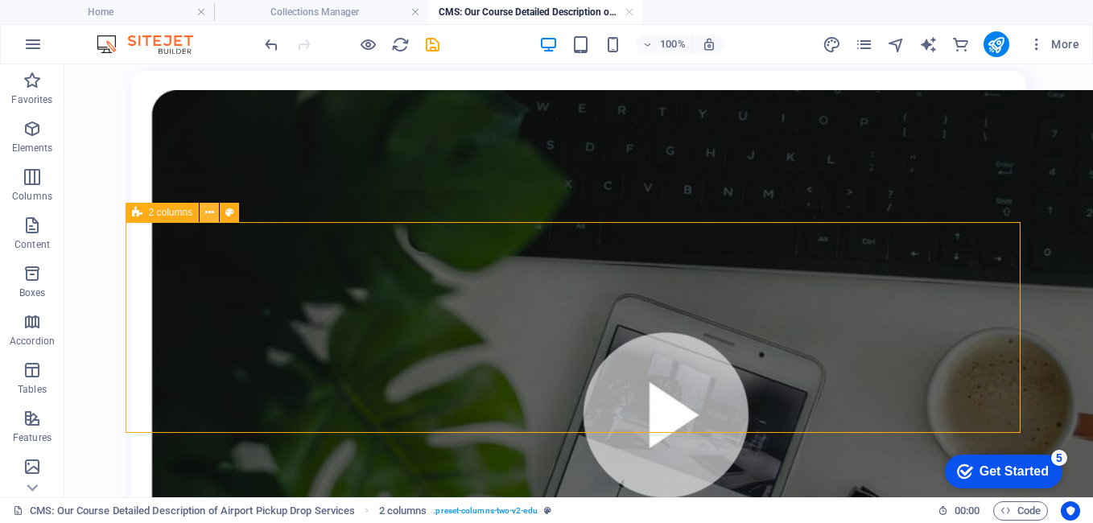
click at [212, 210] on icon at bounding box center [209, 212] width 9 height 17
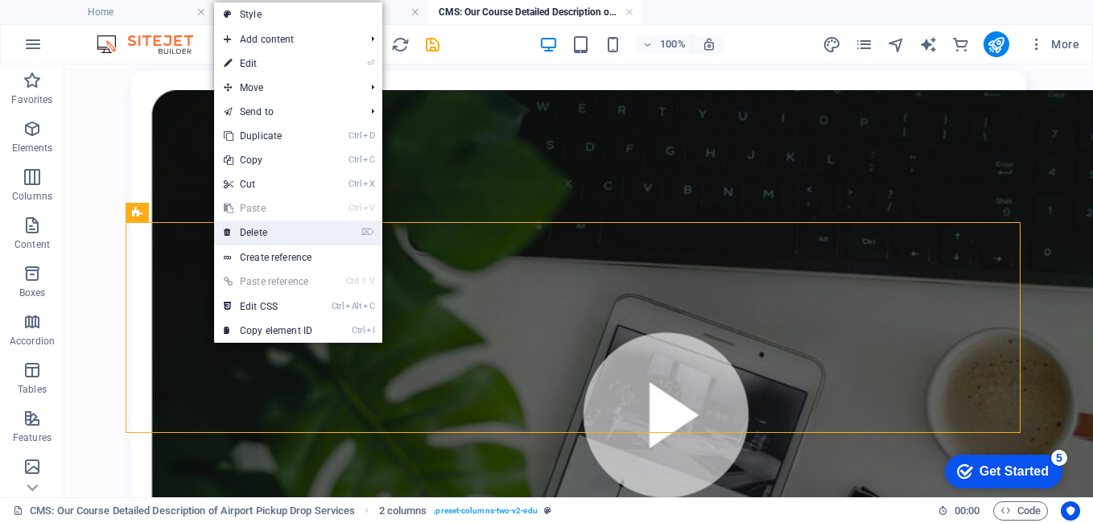
click at [245, 231] on link "⌦ Delete" at bounding box center [268, 232] width 108 height 24
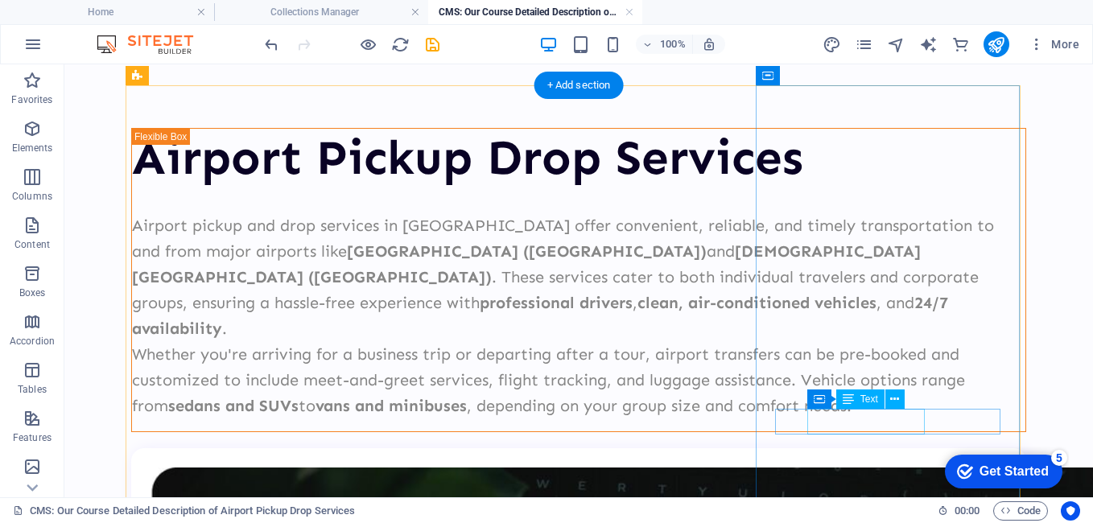
scroll to position [0, 0]
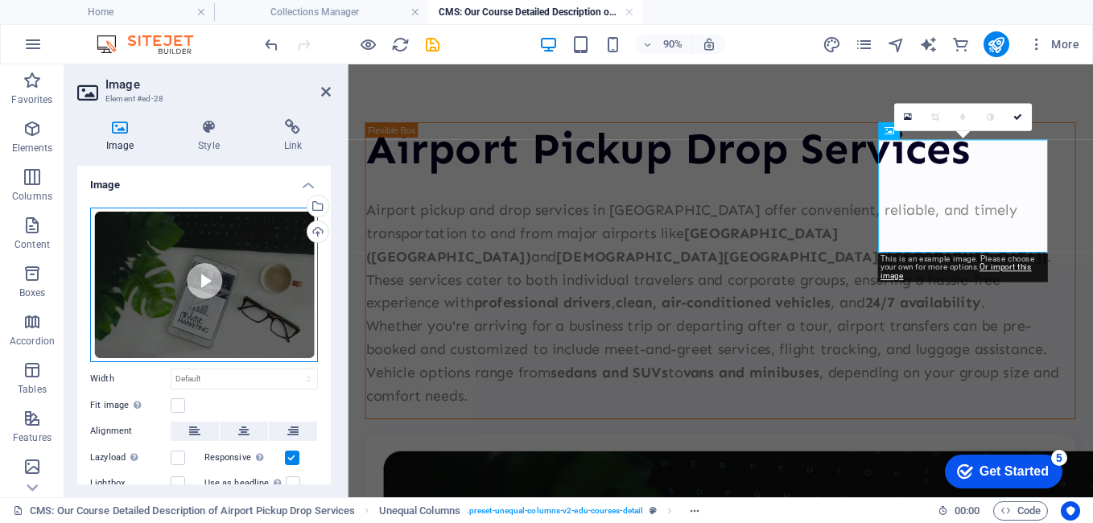
click at [218, 289] on div "Drag files here, click to choose files or select files from Files or our free s…" at bounding box center [204, 285] width 228 height 154
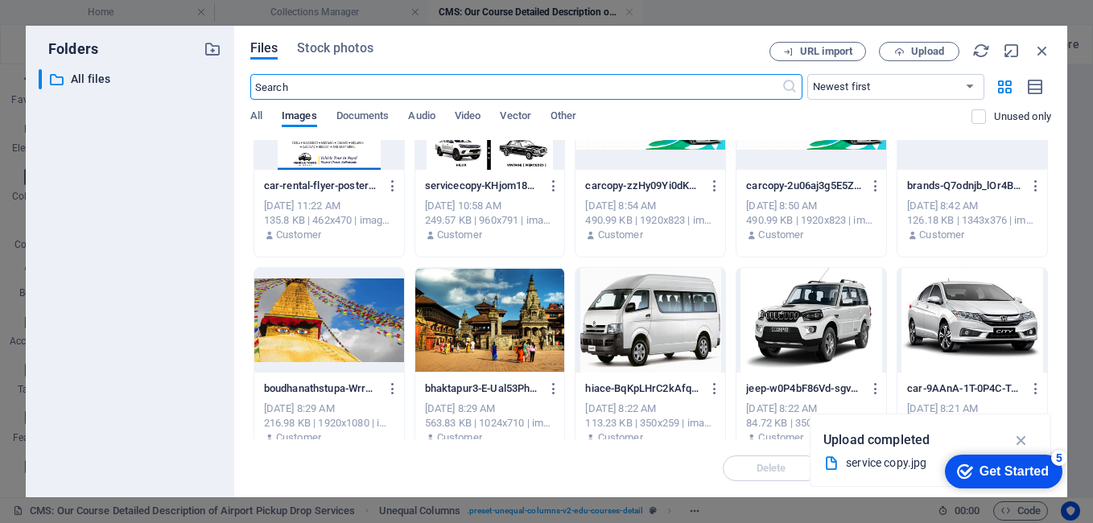
scroll to position [58, 0]
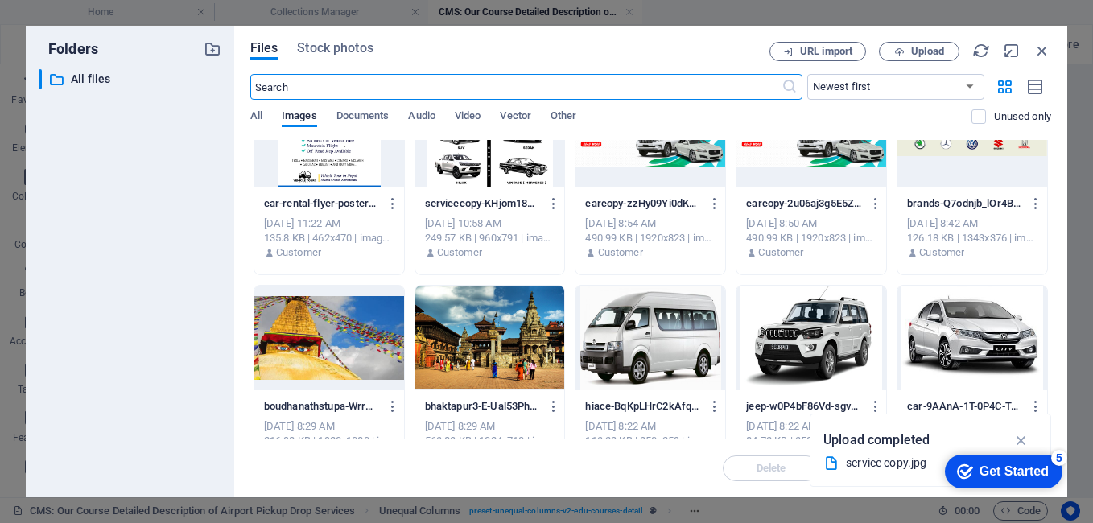
click at [814, 317] on div at bounding box center [811, 338] width 150 height 105
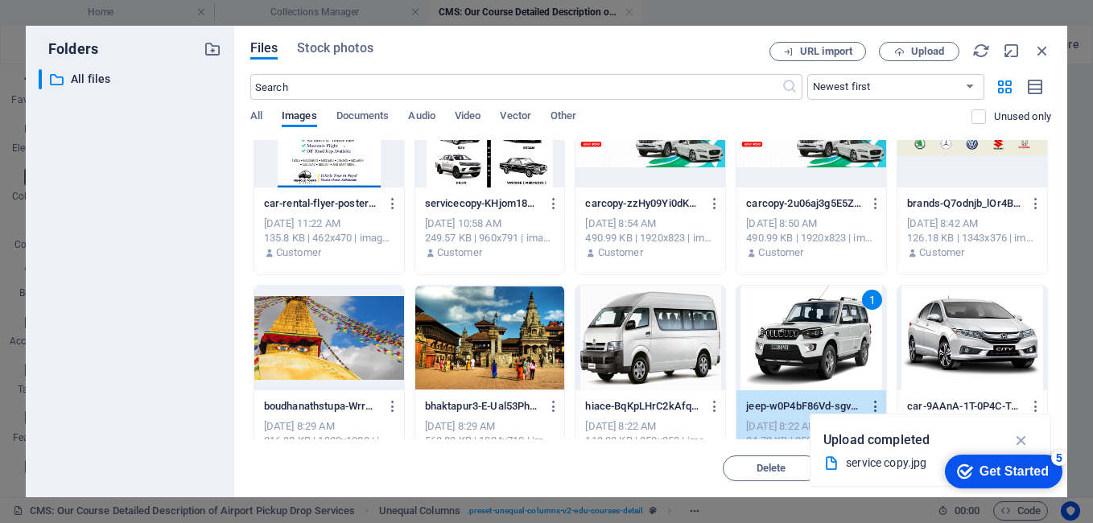
scroll to position [219, 0]
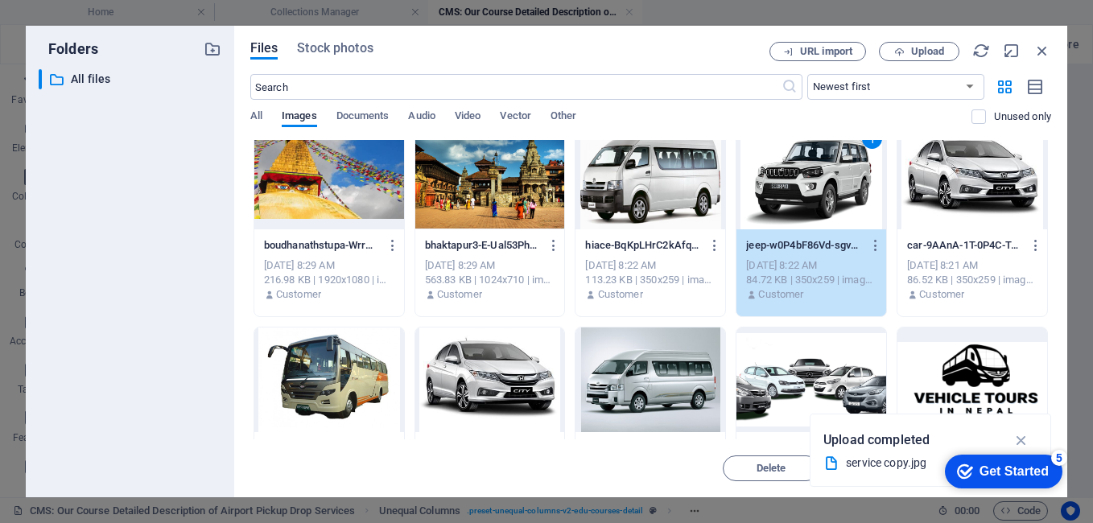
click at [817, 162] on div "1" at bounding box center [811, 177] width 150 height 105
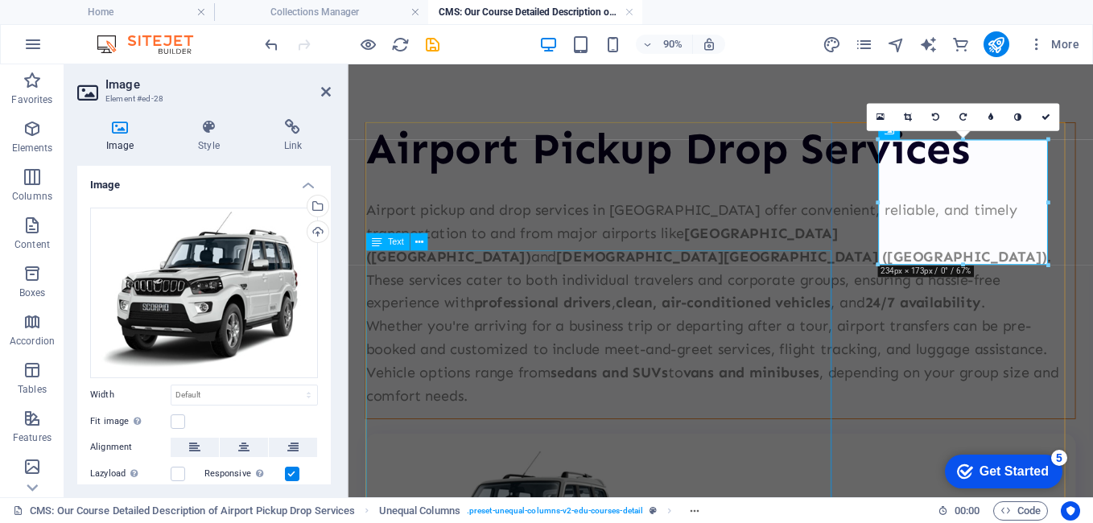
click at [544, 353] on div "Airport pickup and drop services in [GEOGRAPHIC_DATA] offer convenient, reliabl…" at bounding box center [762, 329] width 788 height 232
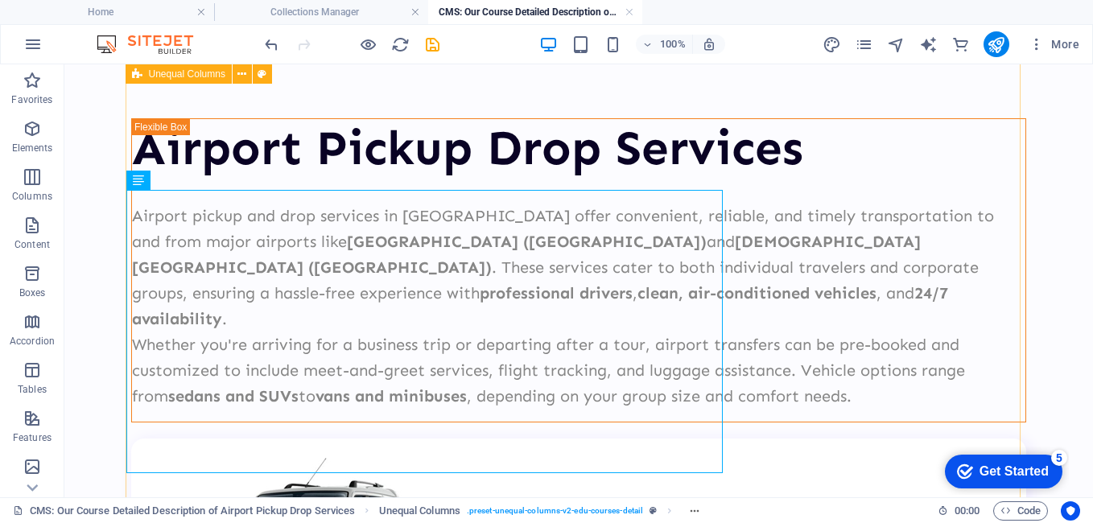
scroll to position [0, 0]
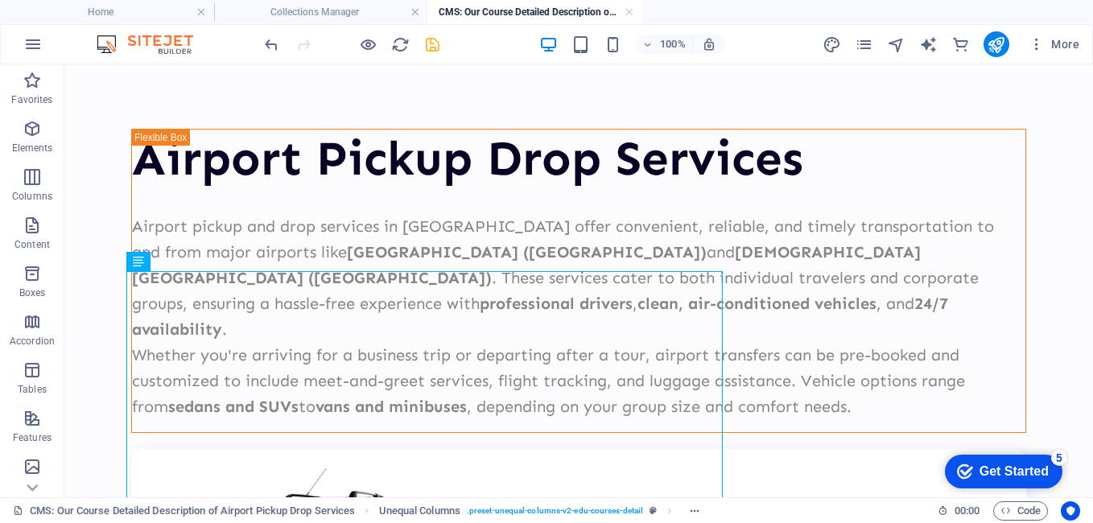
click at [423, 44] on icon "save" at bounding box center [432, 44] width 19 height 19
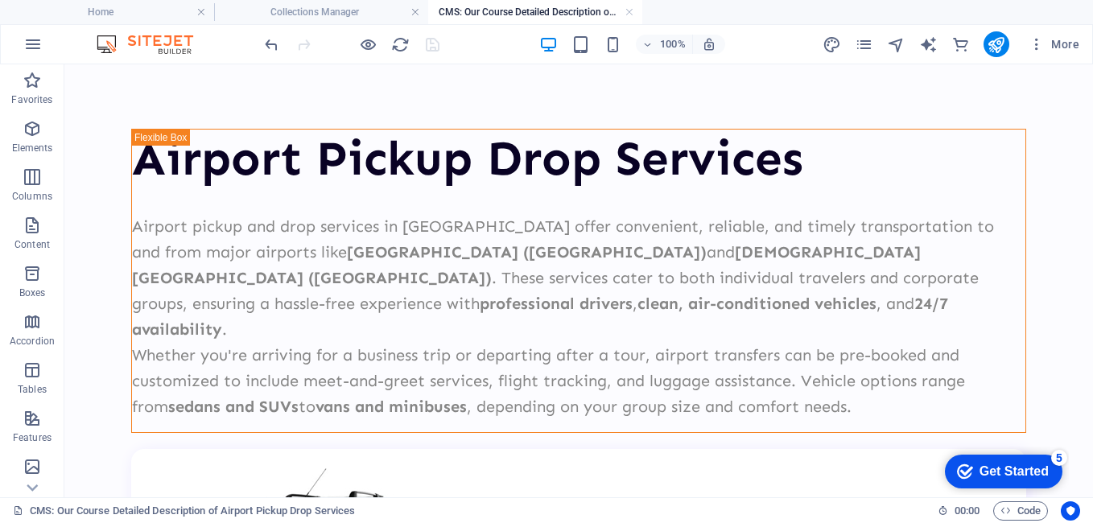
click at [630, 9] on link at bounding box center [629, 12] width 10 height 15
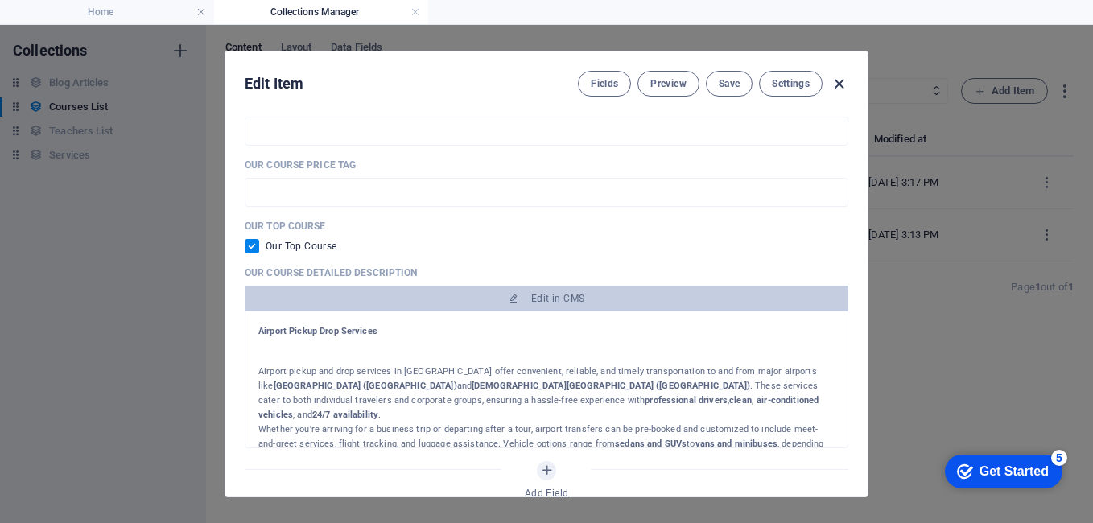
click at [835, 77] on icon "button" at bounding box center [838, 84] width 19 height 19
checkbox input "false"
type input "airport-pickup-drop-services"
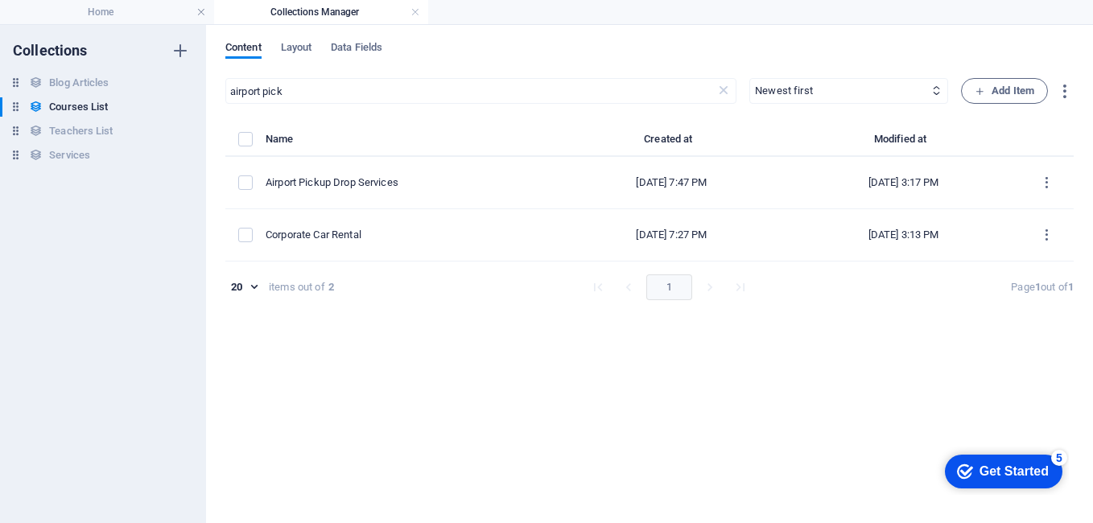
scroll to position [500, 0]
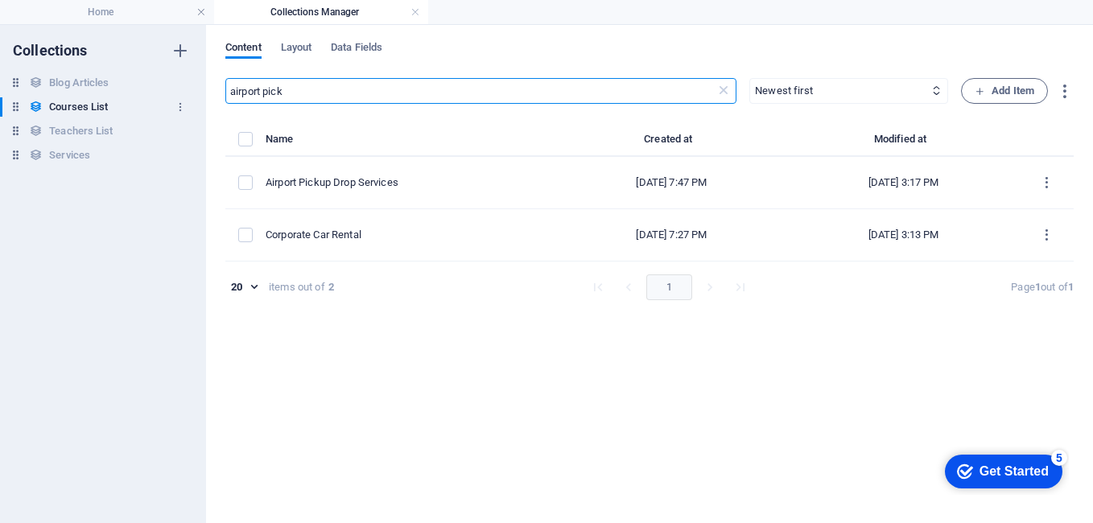
drag, startPoint x: 295, startPoint y: 89, endPoint x: 167, endPoint y: 98, distance: 128.2
click at [167, 98] on div "Collections Blog Articles Blog Articles Courses List Courses List Teachers List…" at bounding box center [546, 274] width 1093 height 498
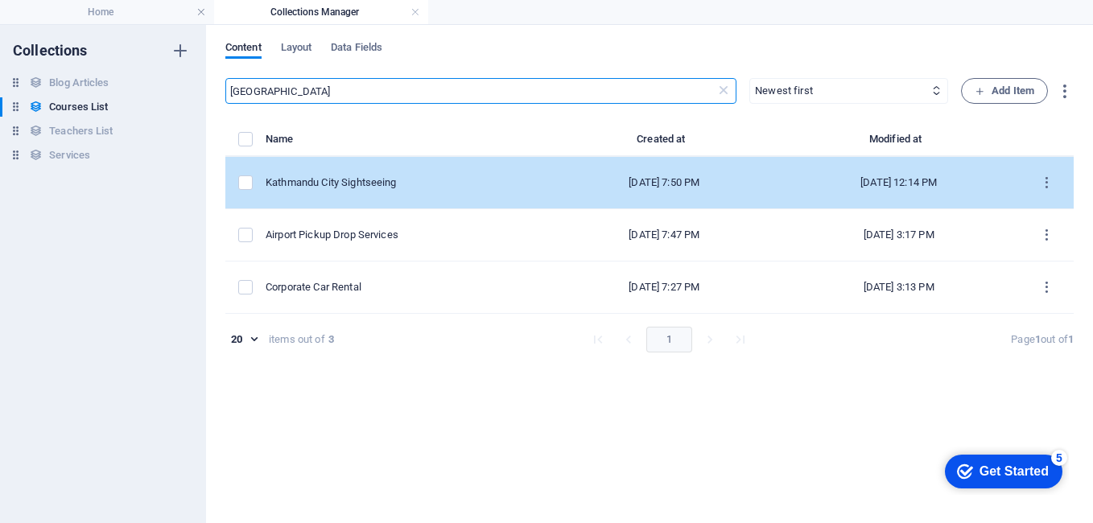
type input "[GEOGRAPHIC_DATA]"
click at [416, 186] on div "Kathmandu City Sightseeing" at bounding box center [402, 182] width 272 height 14
select select "Business/Finances"
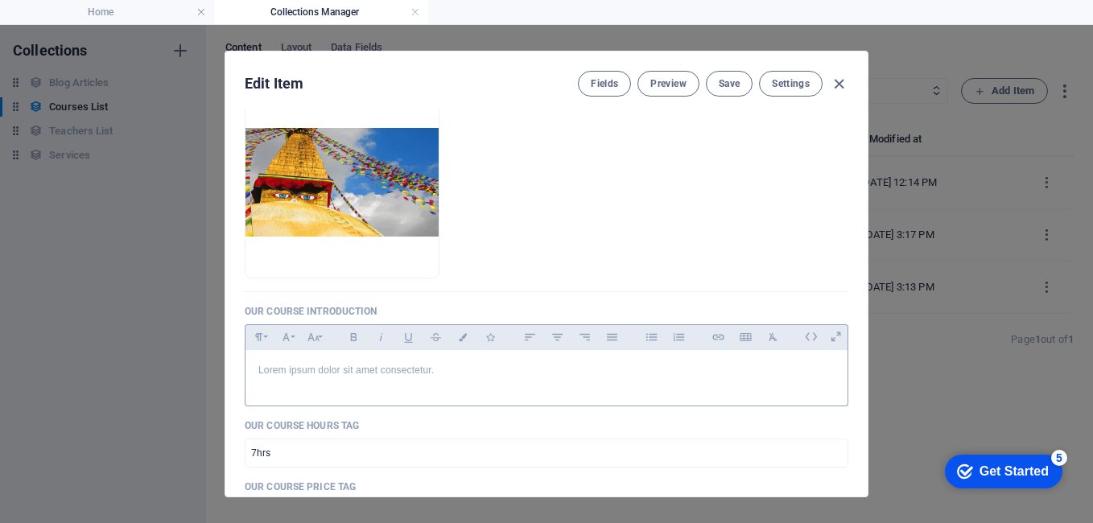
scroll to position [80, 0]
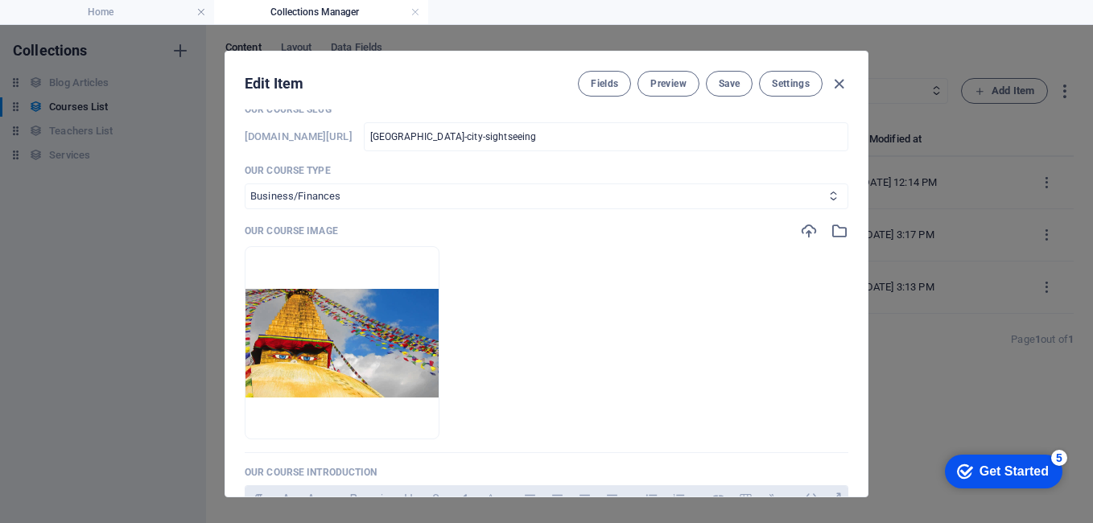
drag, startPoint x: 417, startPoint y: 190, endPoint x: 417, endPoint y: 204, distance: 14.5
click at [417, 190] on select "Business/Finances Creativity Programming Psychology Science Speaking Management…" at bounding box center [546, 196] width 603 height 26
click at [438, 327] on img at bounding box center [341, 343] width 193 height 109
click at [390, 411] on icon "button" at bounding box center [383, 414] width 13 height 13
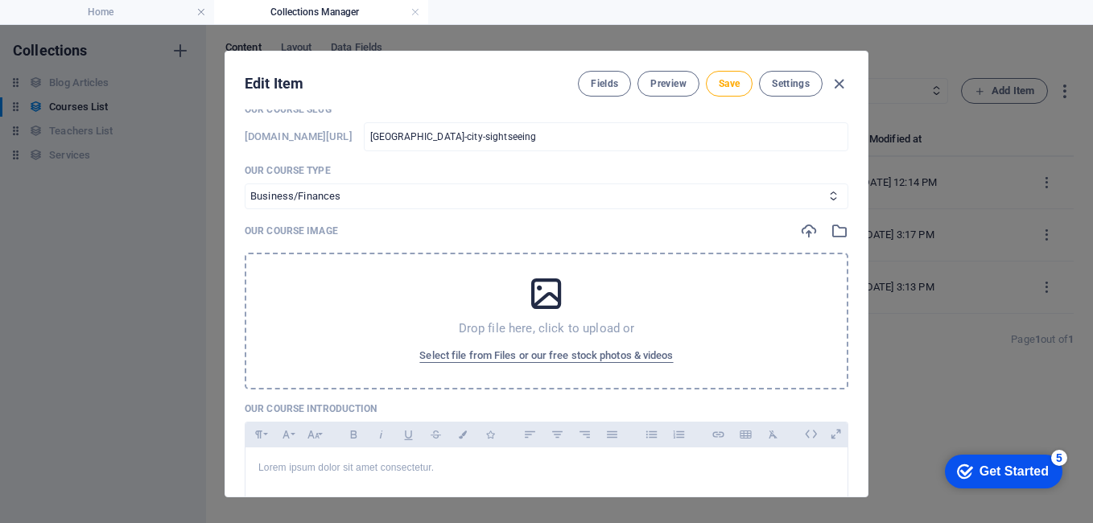
click at [527, 321] on div "Drop file here, click to upload or Select file from Files or our free stock pho…" at bounding box center [546, 321] width 603 height 137
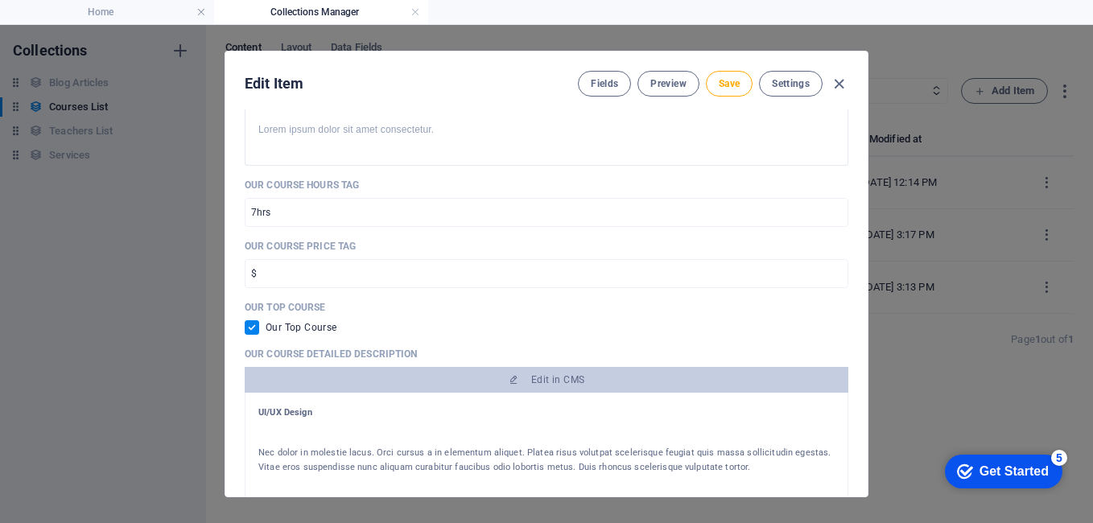
scroll to position [483, 0]
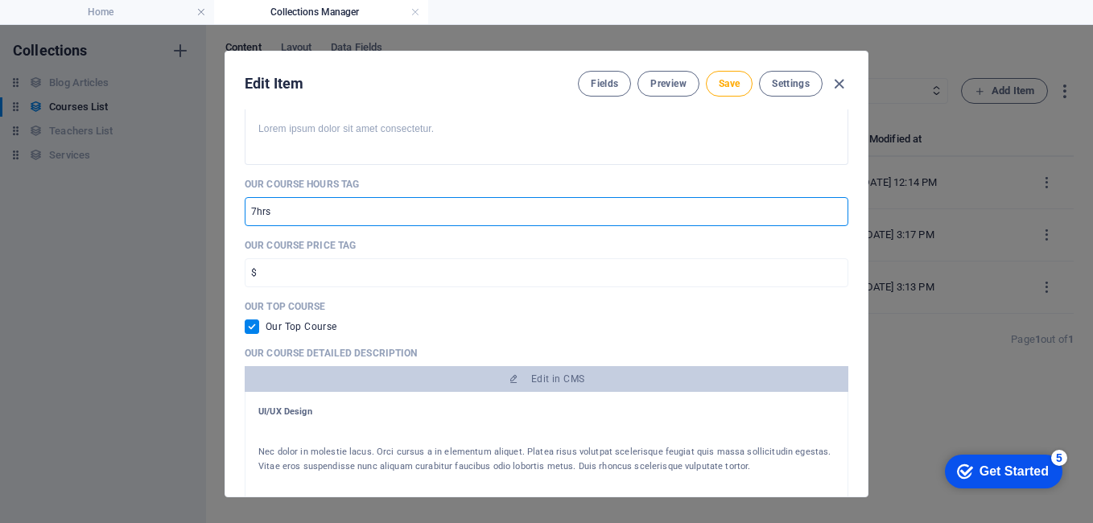
drag, startPoint x: 283, startPoint y: 207, endPoint x: 178, endPoint y: 207, distance: 105.4
click at [179, 207] on div "Edit Item Fields Preview Save Settings Our Course Title [GEOGRAPHIC_DATA] Sight…" at bounding box center [546, 274] width 1093 height 498
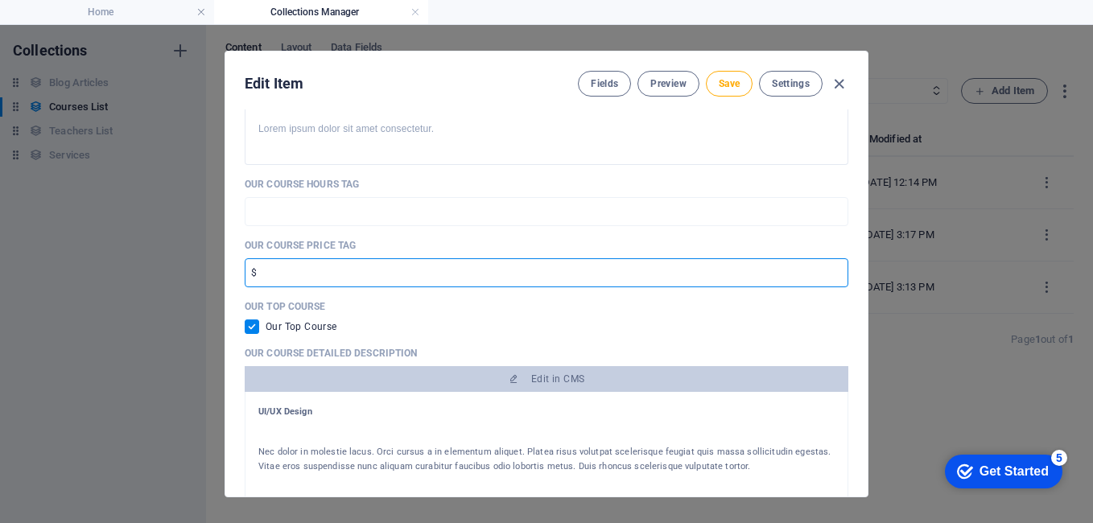
drag, startPoint x: 298, startPoint y: 279, endPoint x: 188, endPoint y: 278, distance: 109.4
click at [188, 278] on div "Edit Item Fields Preview Save Settings Our Course Title [GEOGRAPHIC_DATA] Sight…" at bounding box center [546, 274] width 1093 height 498
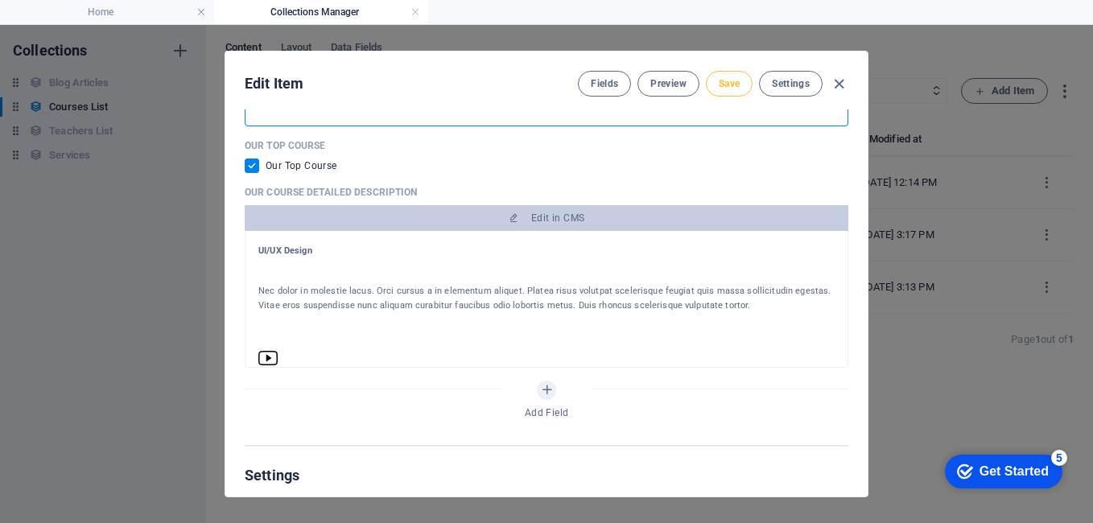
click at [731, 84] on span "Save" at bounding box center [728, 83] width 21 height 13
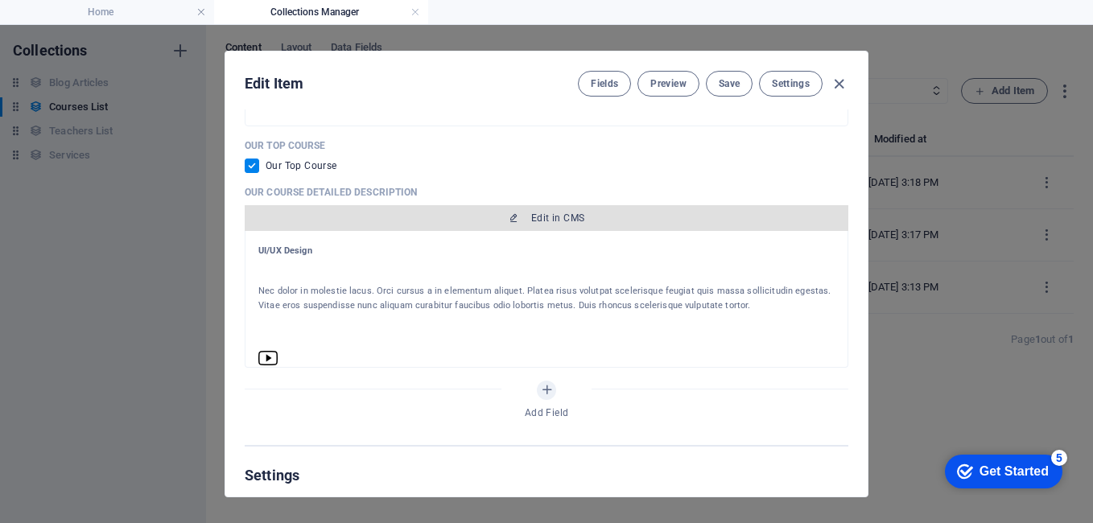
click at [531, 213] on span "Edit in CMS" at bounding box center [557, 218] width 53 height 13
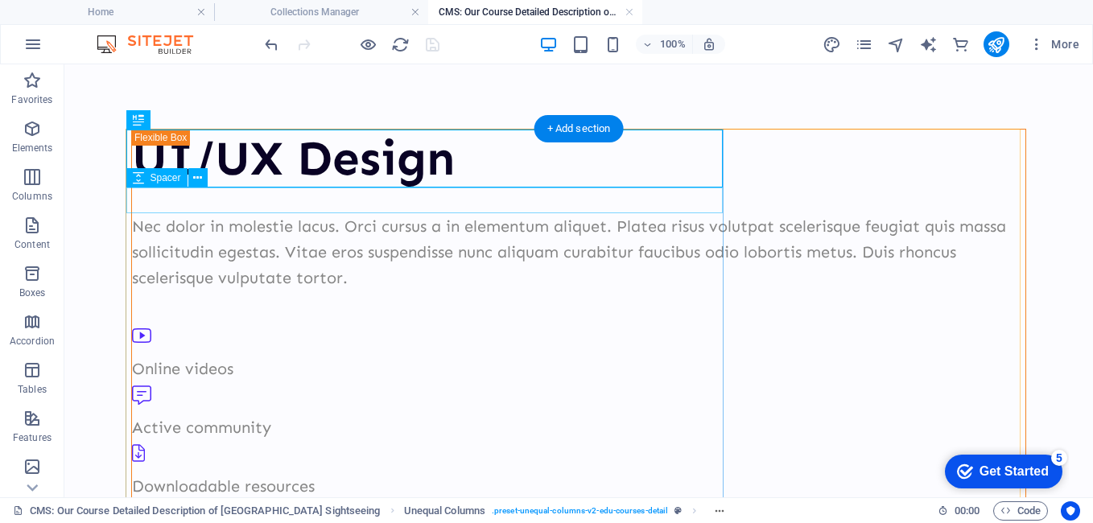
scroll to position [0, 0]
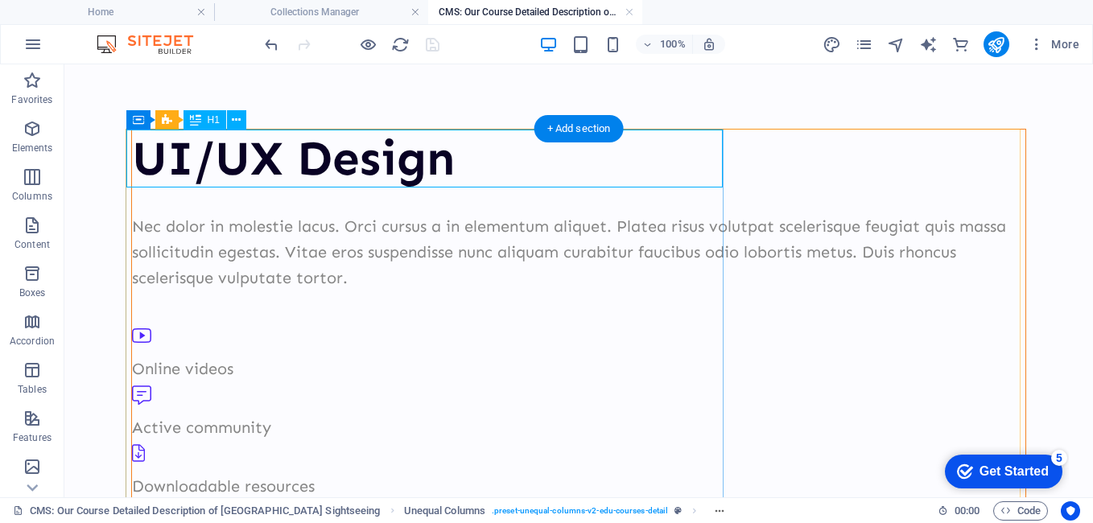
click at [346, 148] on div "UI/UX Design" at bounding box center [578, 159] width 893 height 58
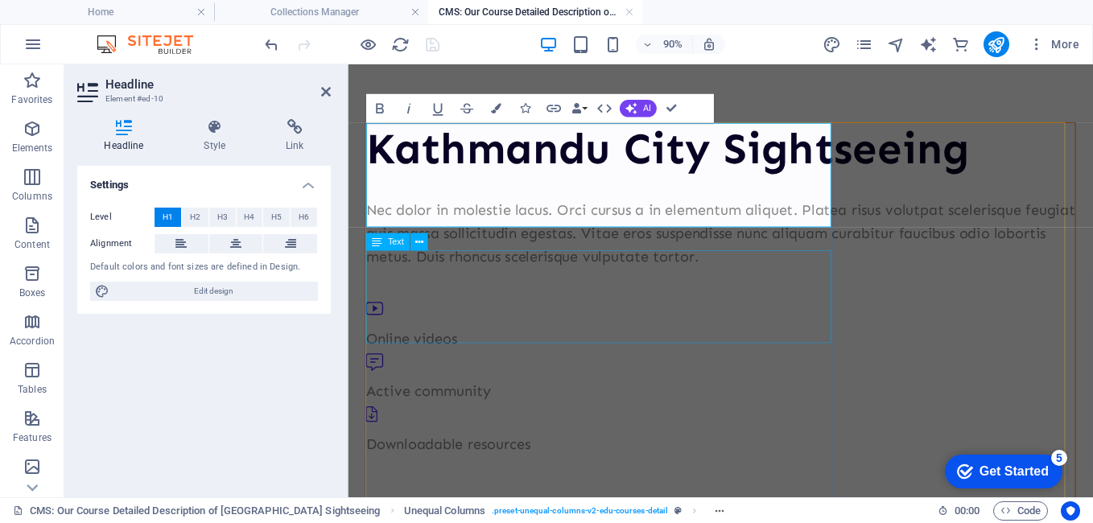
click at [702, 290] on div "Nec dolor in molestie lacus. Orci cursus a in elementum aliquet. Platea risus v…" at bounding box center [762, 251] width 788 height 77
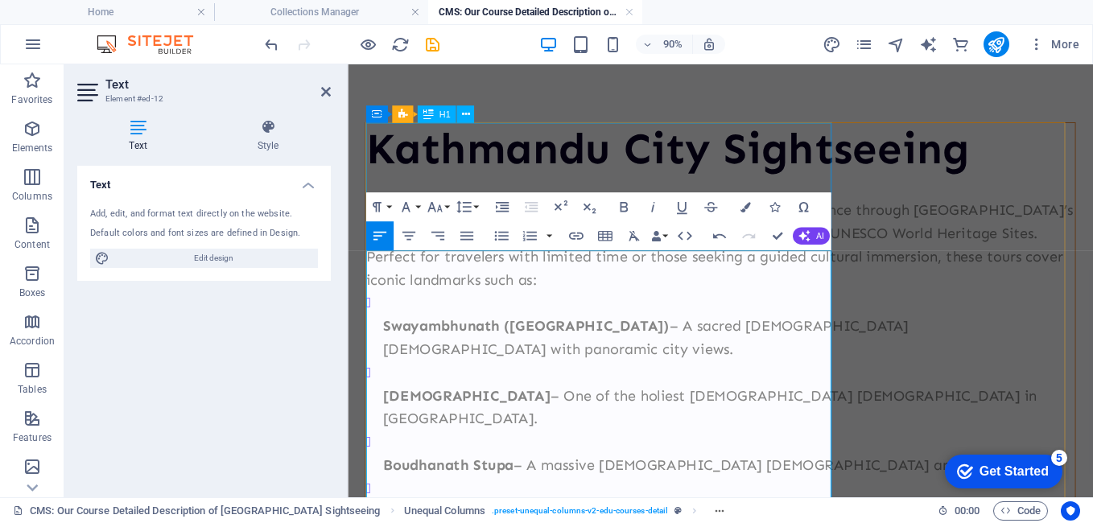
click at [825, 154] on div "Kathmandu City Sightseeing" at bounding box center [762, 159] width 788 height 58
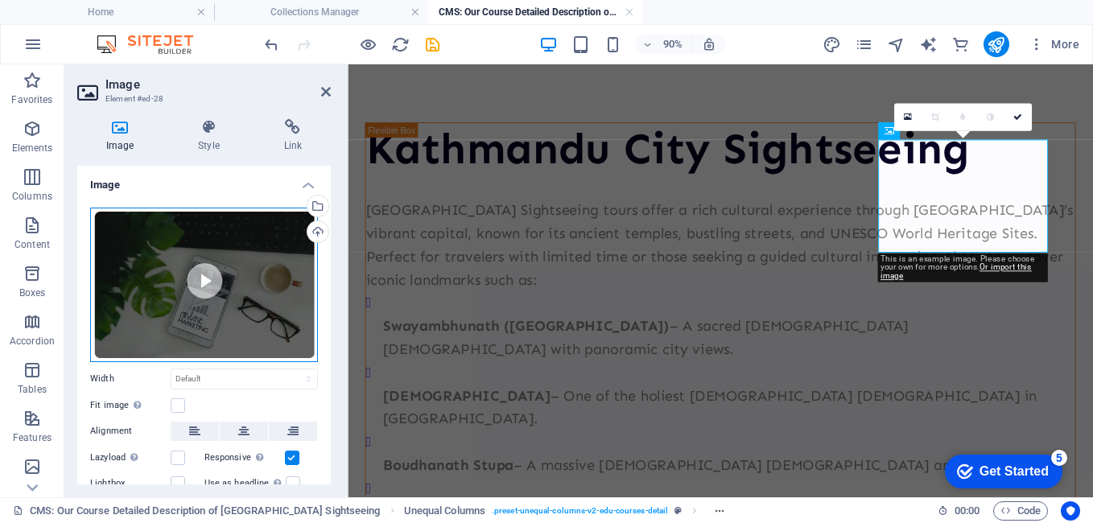
click at [211, 318] on div "Drag files here, click to choose files or select files from Files or our free s…" at bounding box center [204, 285] width 228 height 154
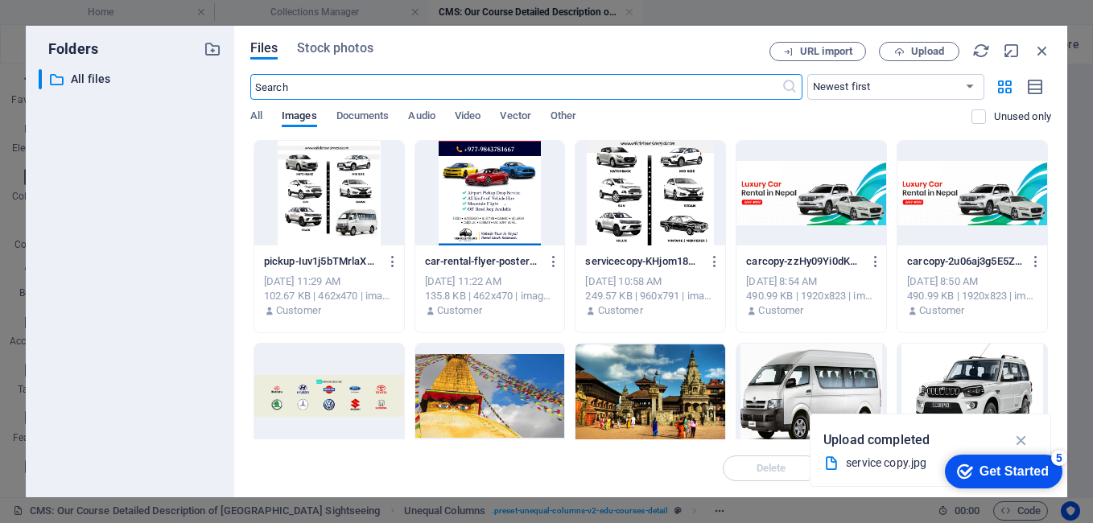
scroll to position [161, 0]
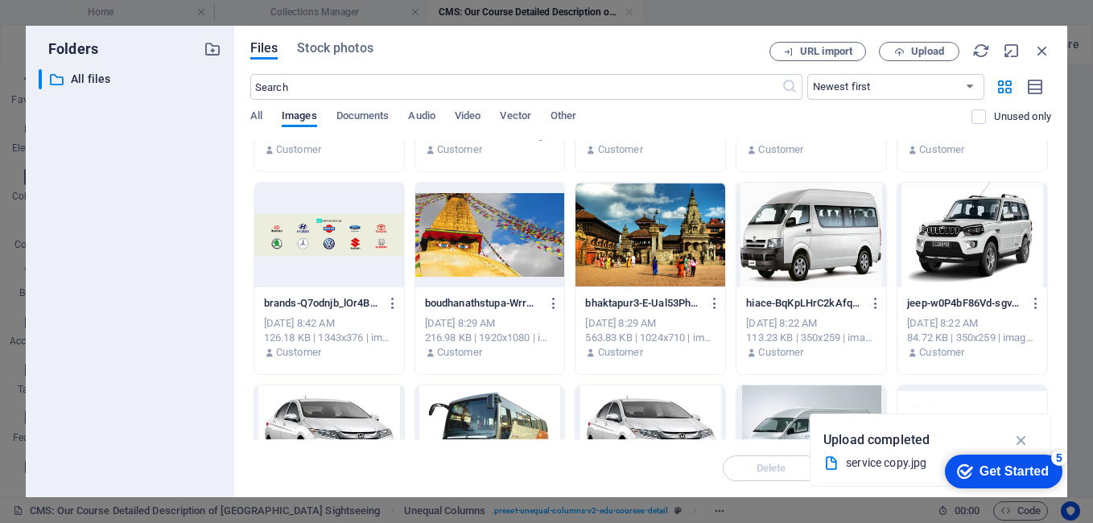
click at [505, 220] on div at bounding box center [490, 235] width 150 height 105
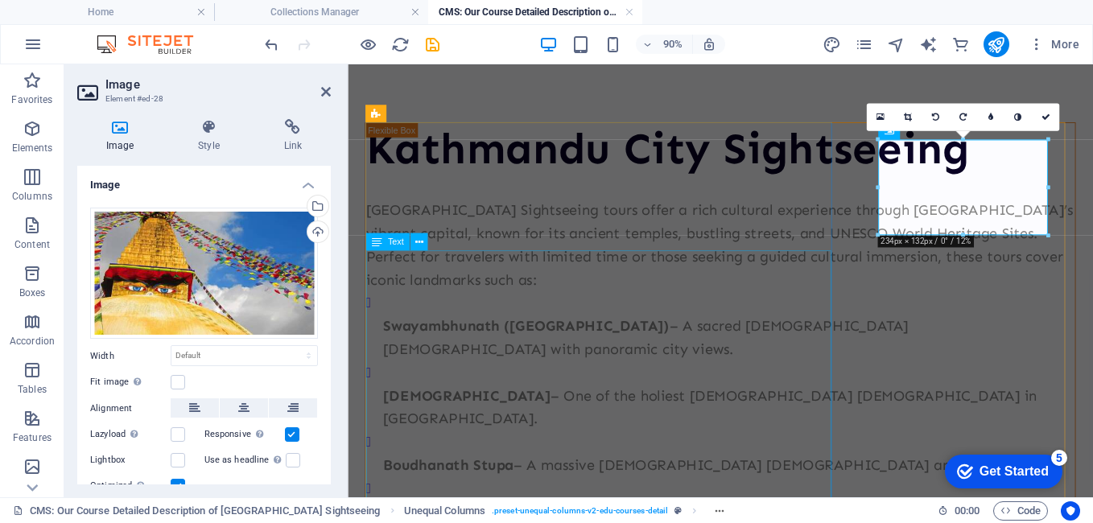
click at [676, 368] on div "[GEOGRAPHIC_DATA] Sightseeing tours offer a rich cultural experience through [G…" at bounding box center [762, 470] width 788 height 515
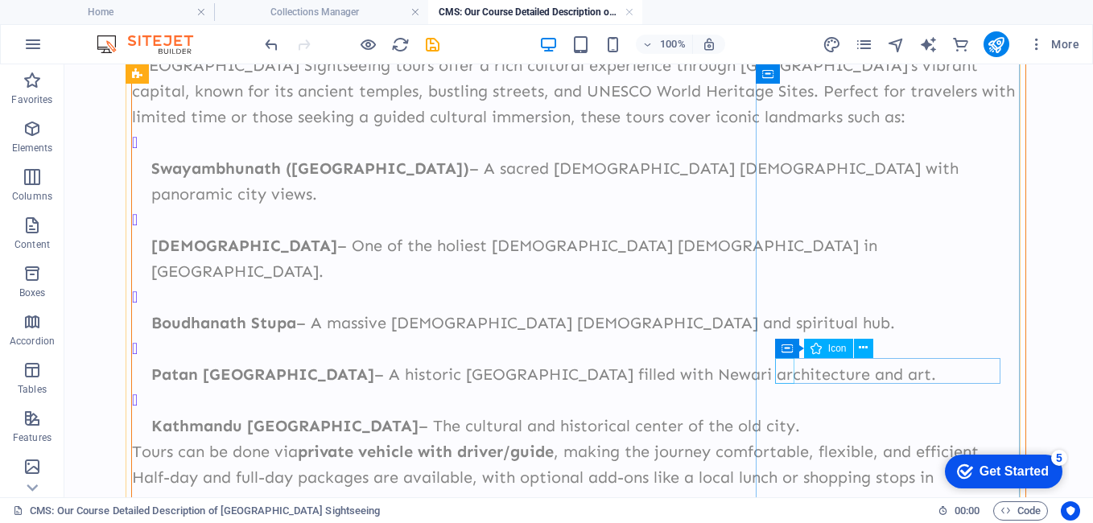
click at [859, 343] on icon at bounding box center [857, 348] width 9 height 17
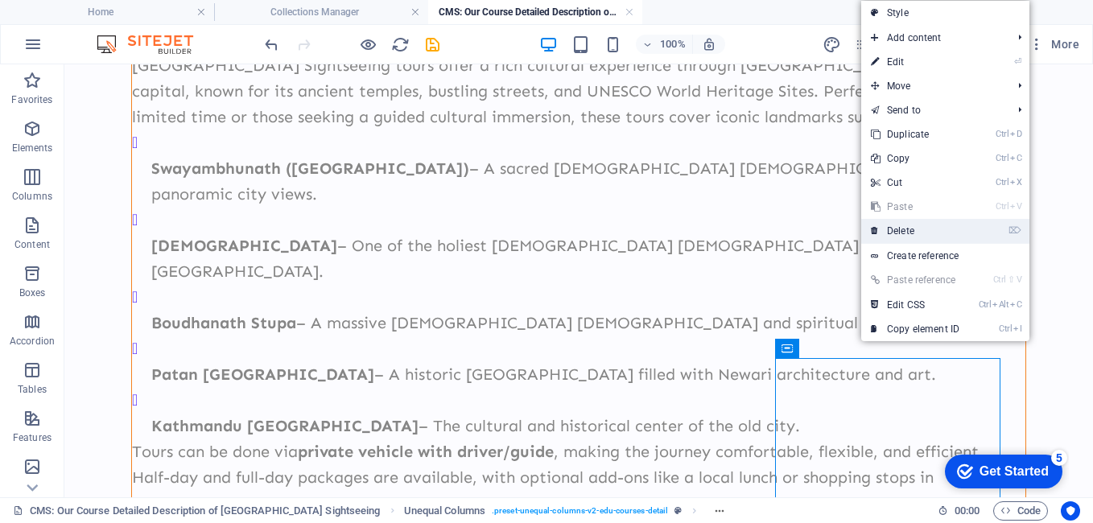
click at [906, 231] on link "⌦ Delete" at bounding box center [915, 231] width 108 height 24
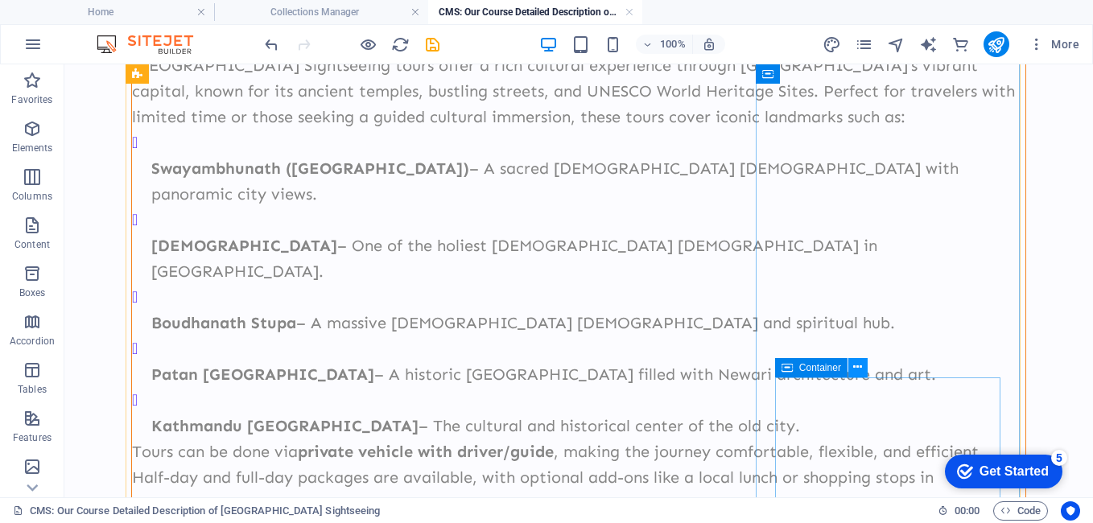
click at [859, 365] on icon at bounding box center [857, 367] width 9 height 17
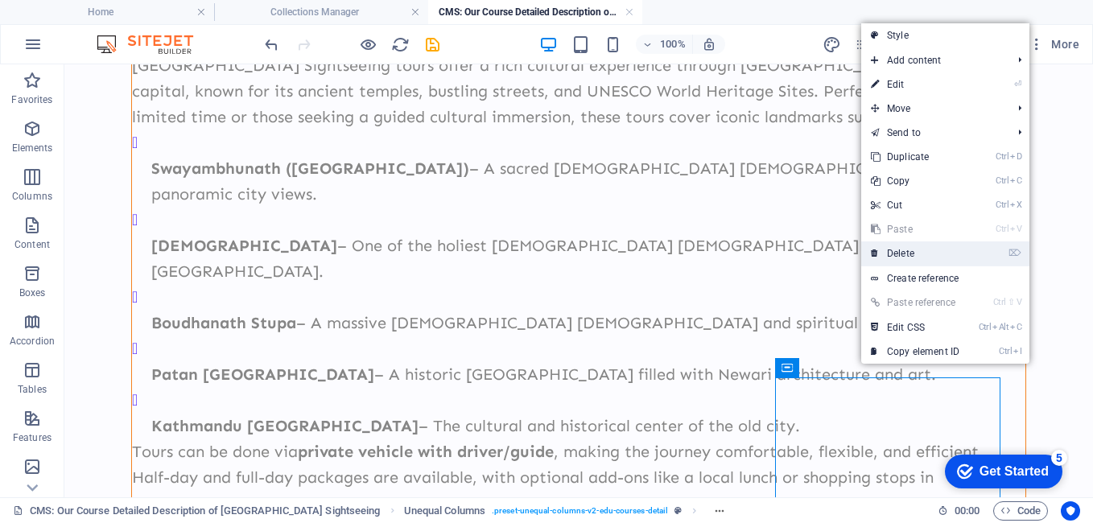
click at [904, 253] on link "⌦ Delete" at bounding box center [915, 253] width 108 height 24
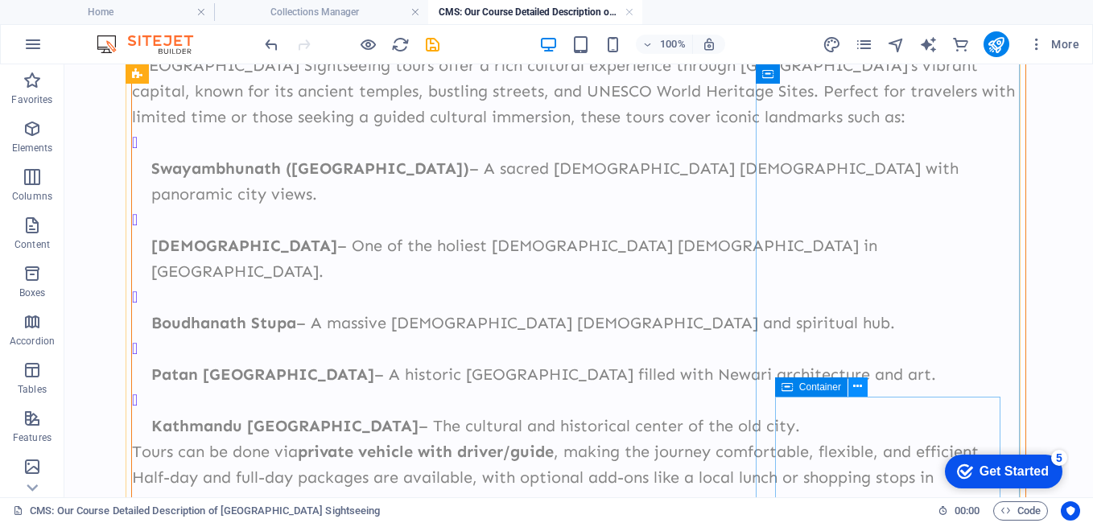
click at [860, 386] on icon at bounding box center [857, 386] width 9 height 17
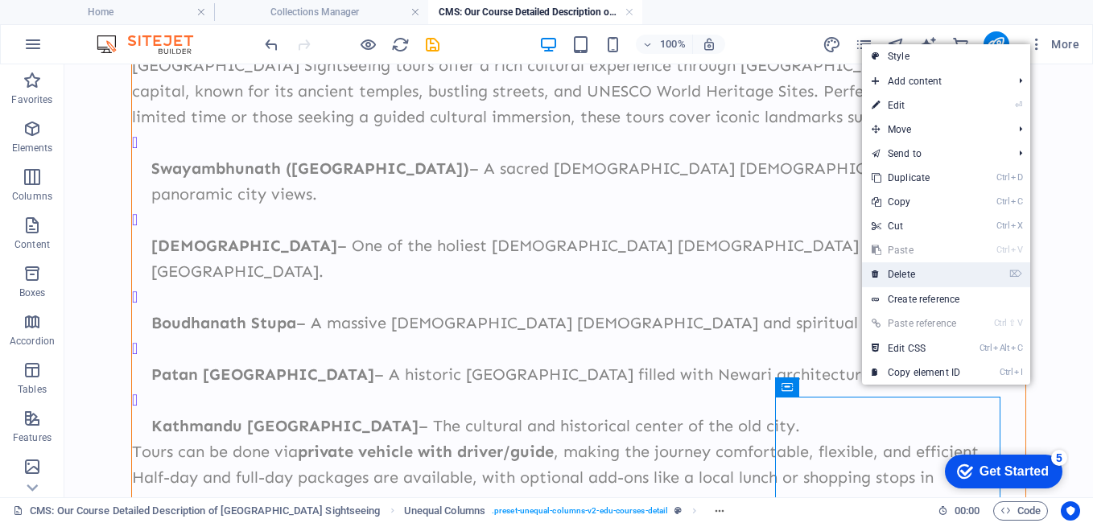
click at [913, 277] on link "⌦ Delete" at bounding box center [916, 274] width 108 height 24
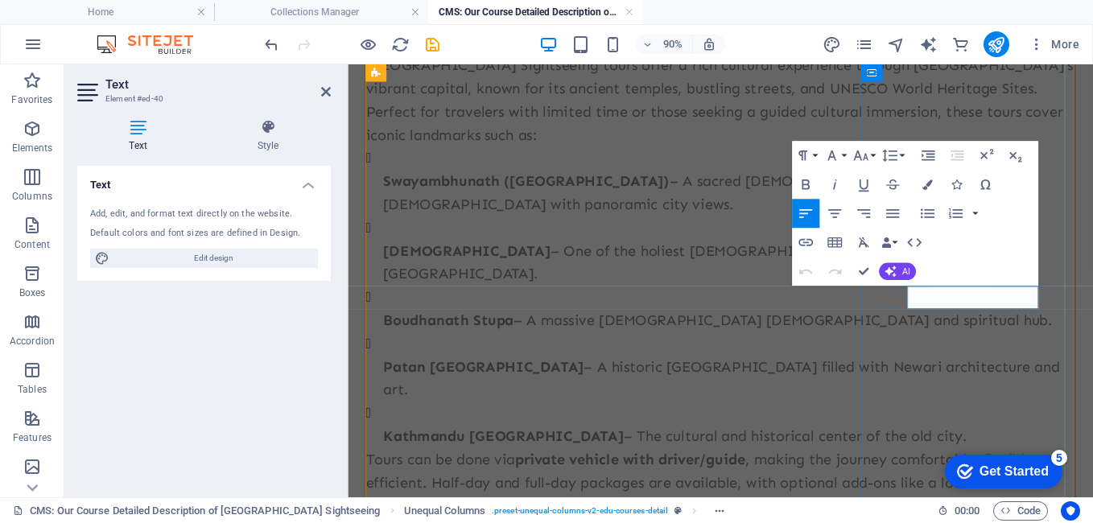
click span "5h 42min"
drag, startPoint x: 1068, startPoint y: 323, endPoint x: 1114, endPoint y: 329, distance: 46.2
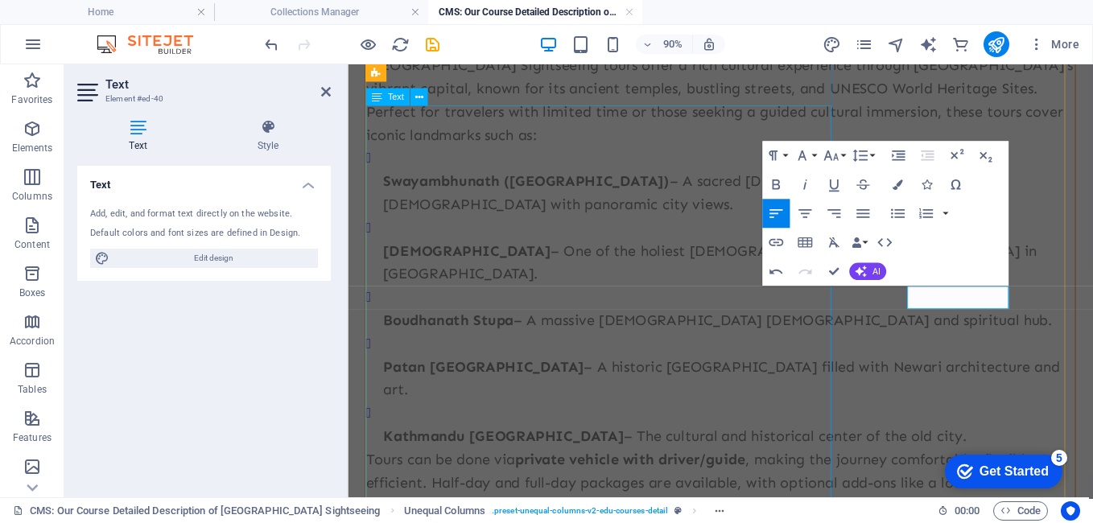
click at [761, 430] on div "[GEOGRAPHIC_DATA] Sightseeing tours offer a rich cultural experience through [G…" at bounding box center [762, 309] width 788 height 515
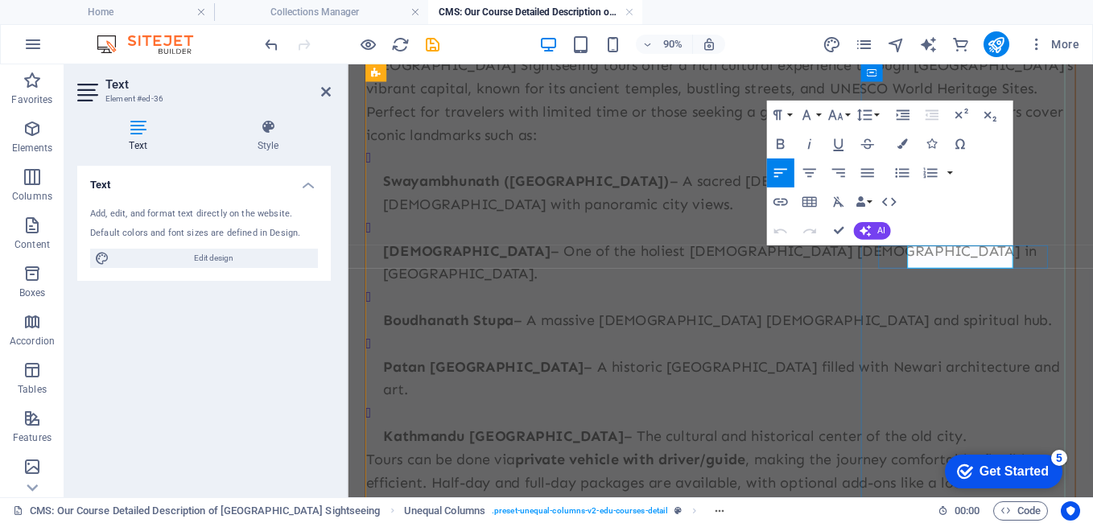
drag, startPoint x: 1018, startPoint y: 279, endPoint x: 1089, endPoint y: 279, distance: 70.8
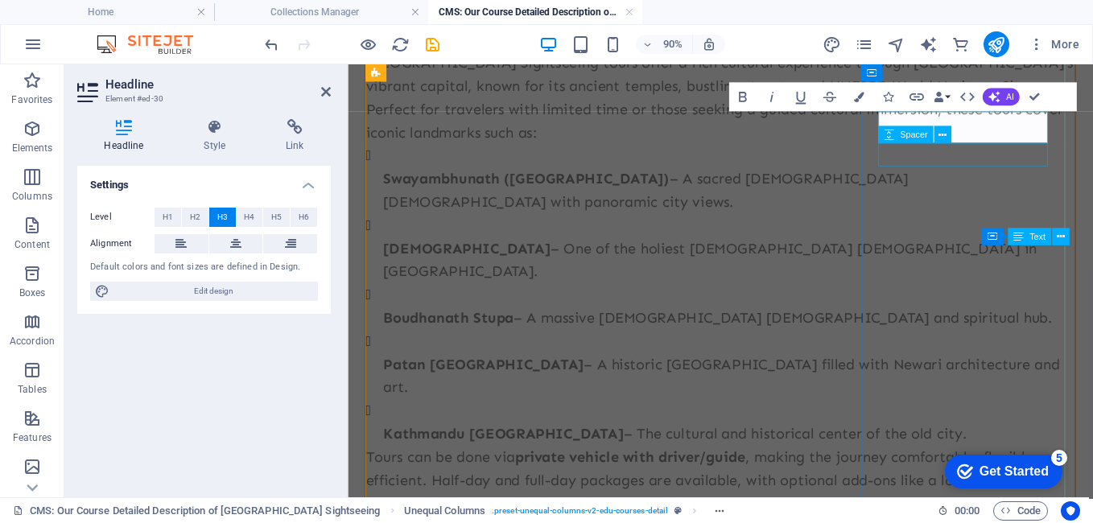
click at [911, 128] on div "Spacer" at bounding box center [905, 135] width 55 height 18
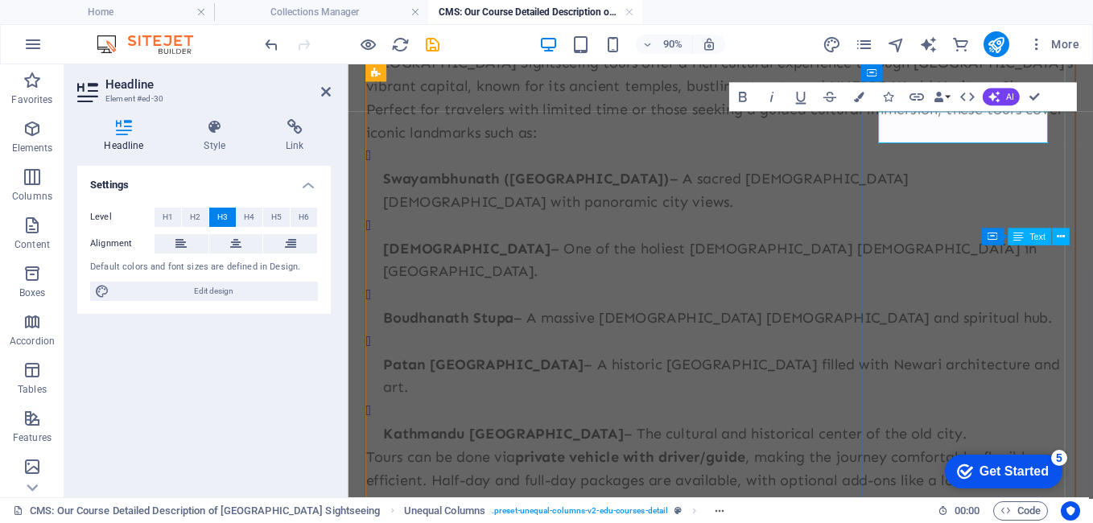
drag, startPoint x: 958, startPoint y: 135, endPoint x: 989, endPoint y: 134, distance: 30.6
click at [733, 247] on div "[GEOGRAPHIC_DATA] Sightseeing tours offer a rich cultural experience through [G…" at bounding box center [762, 307] width 788 height 515
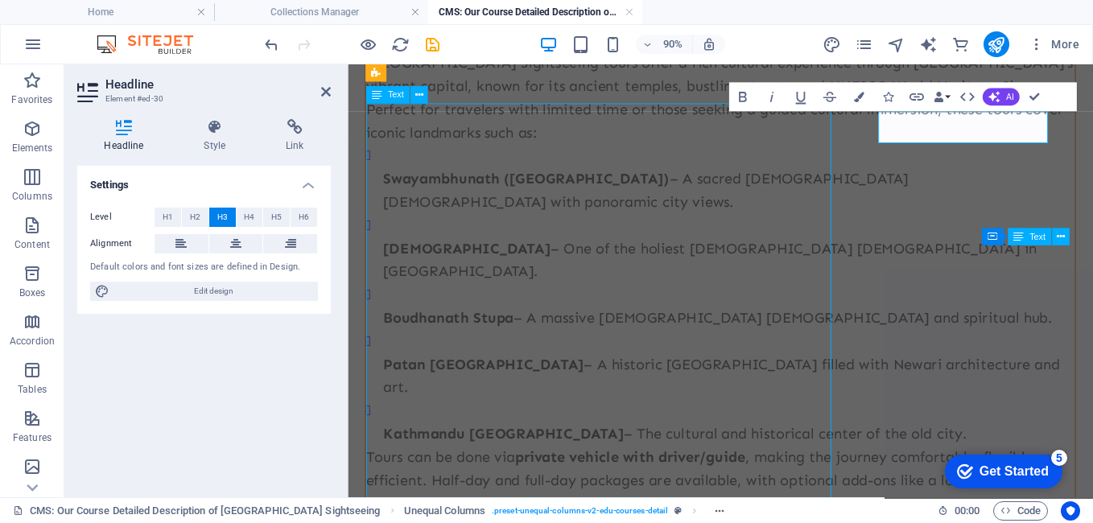
click at [733, 247] on div "[GEOGRAPHIC_DATA] Sightseeing tours offer a rich cultural experience through [G…" at bounding box center [762, 307] width 788 height 515
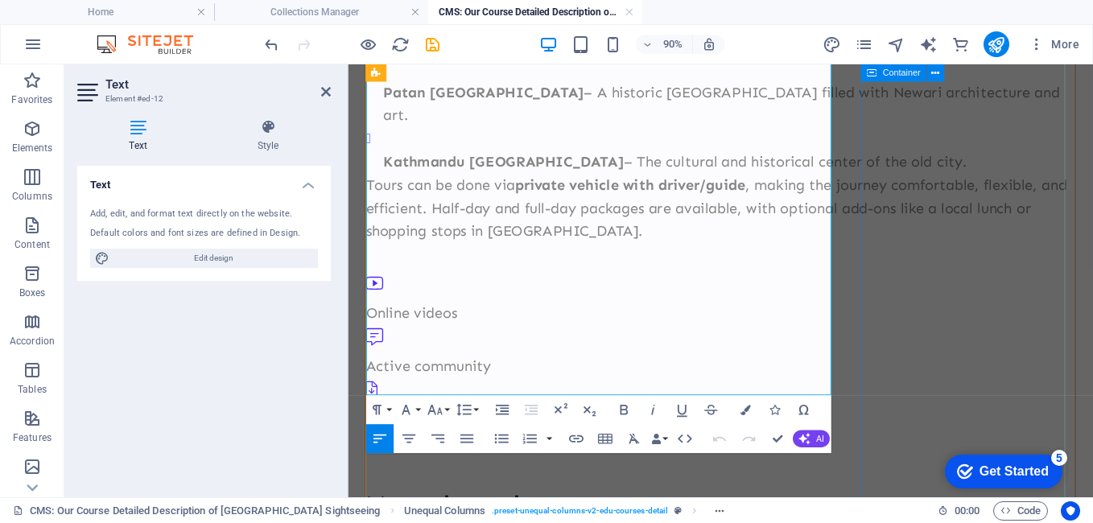
scroll to position [485, 0]
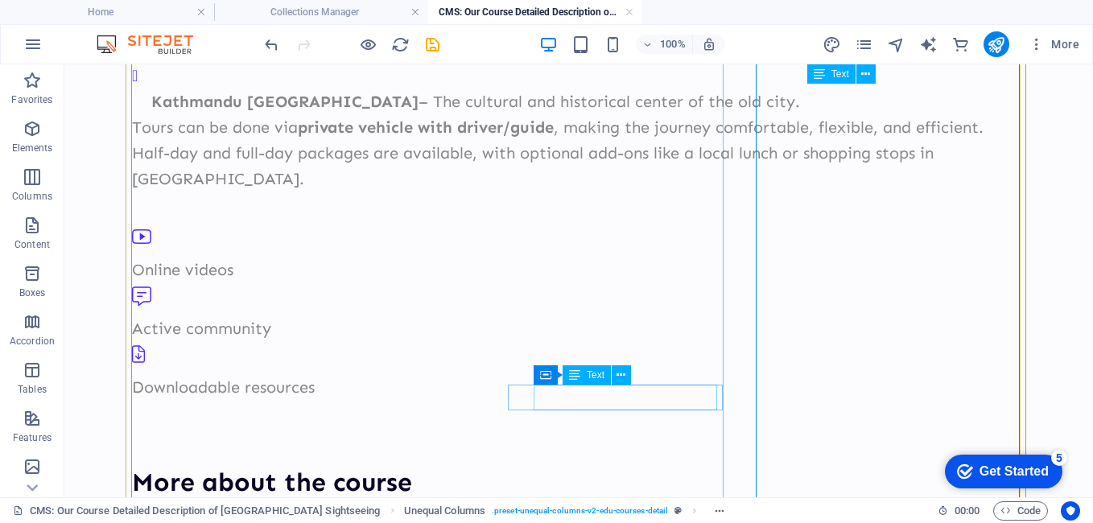
click at [592, 399] on div "Downloadable resources" at bounding box center [578, 387] width 893 height 26
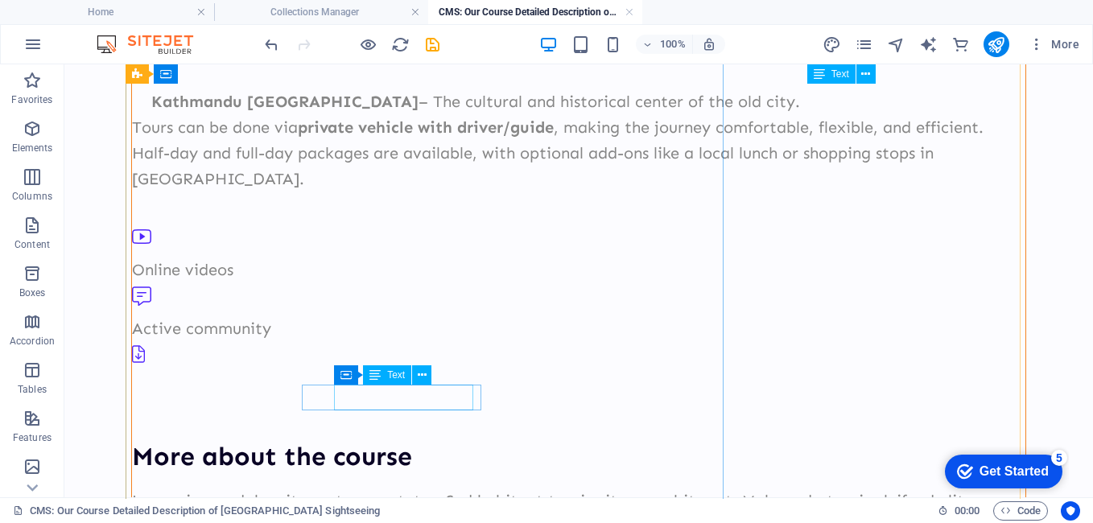
click at [416, 341] on div "Active community" at bounding box center [578, 328] width 893 height 26
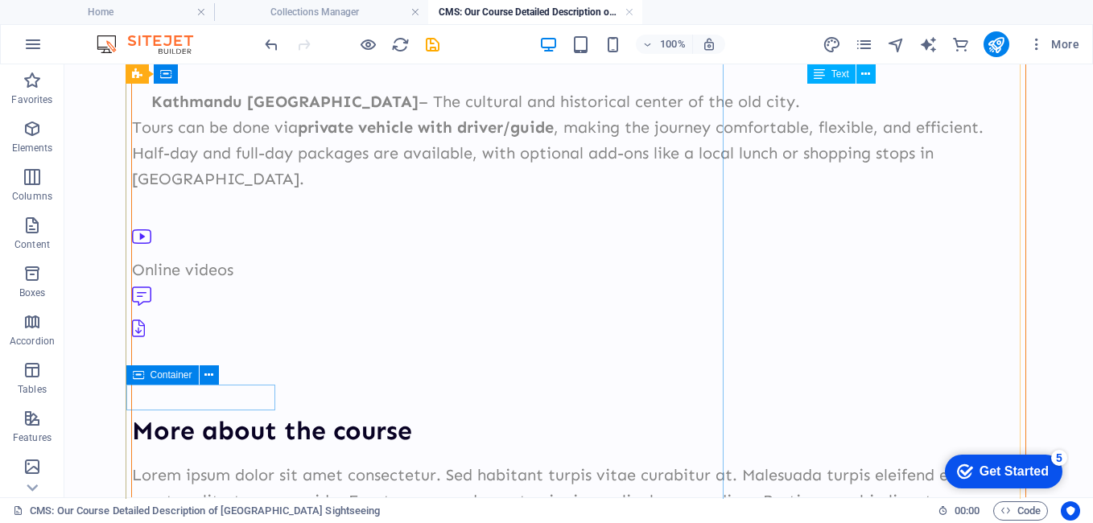
click at [251, 282] on div "Online videos" at bounding box center [578, 270] width 893 height 26
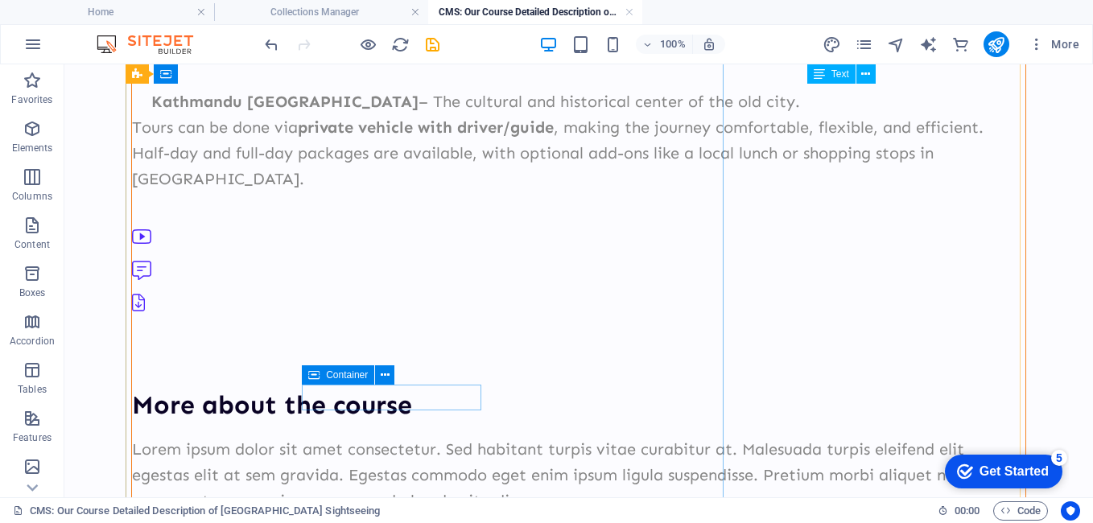
click at [342, 290] on div at bounding box center [578, 273] width 893 height 33
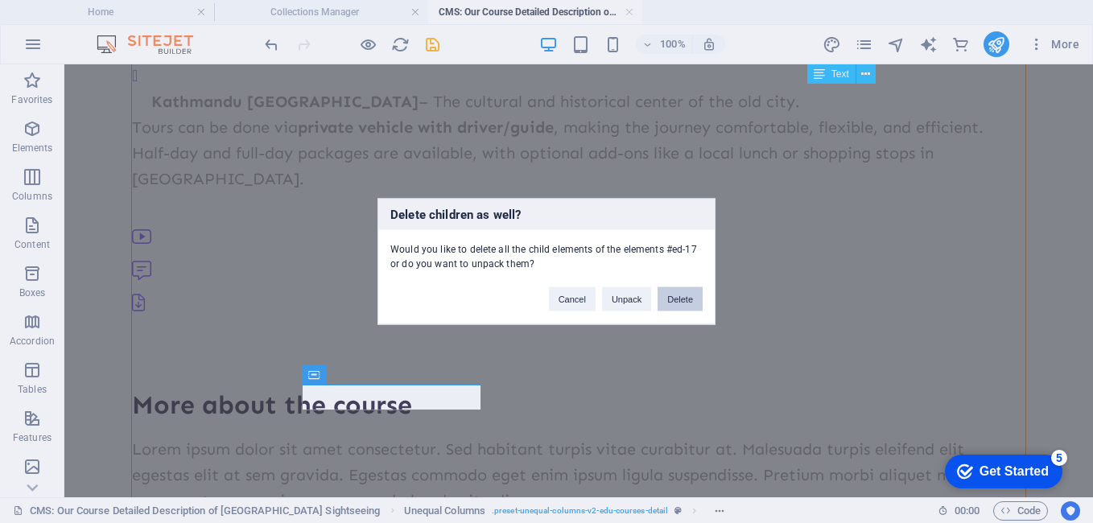
click at [698, 292] on button "Delete" at bounding box center [679, 299] width 45 height 24
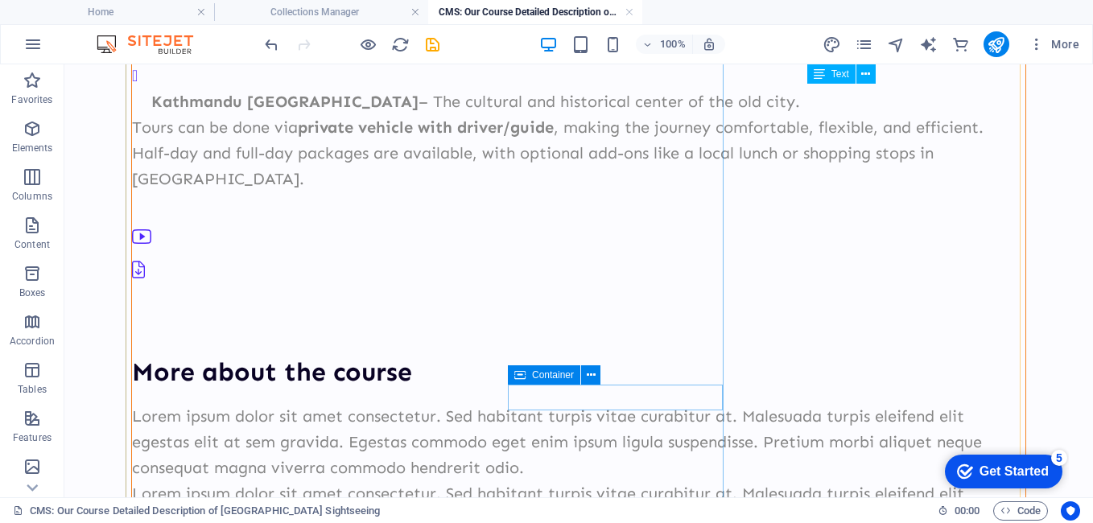
click at [526, 290] on div at bounding box center [578, 273] width 893 height 33
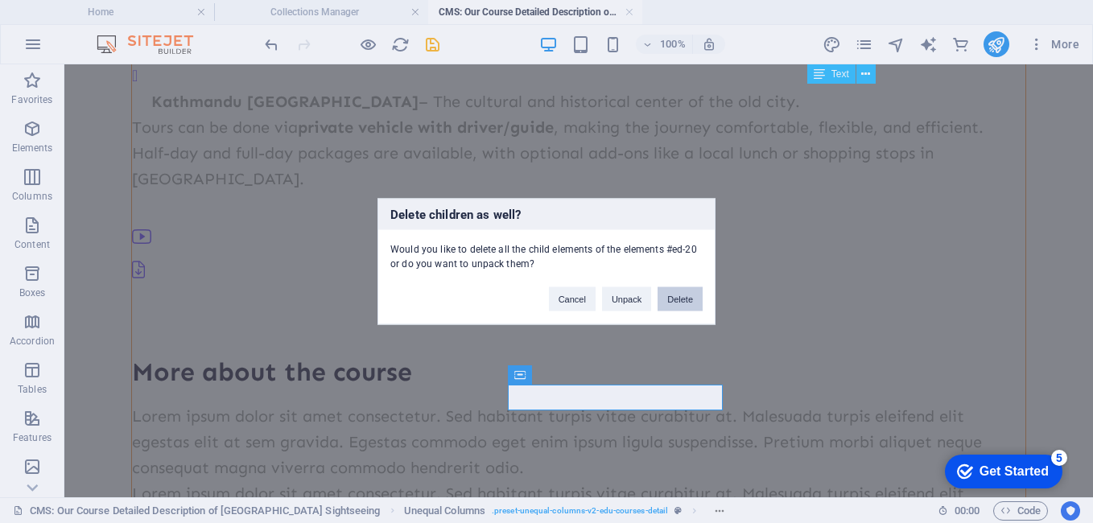
click at [680, 290] on button "Delete" at bounding box center [679, 299] width 45 height 24
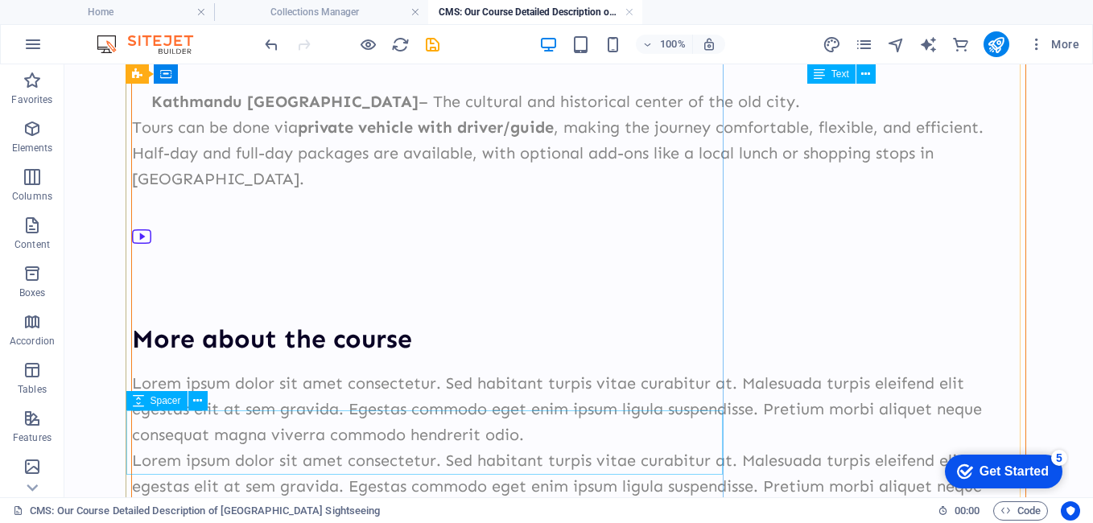
click at [157, 404] on span "Spacer" at bounding box center [165, 401] width 31 height 10
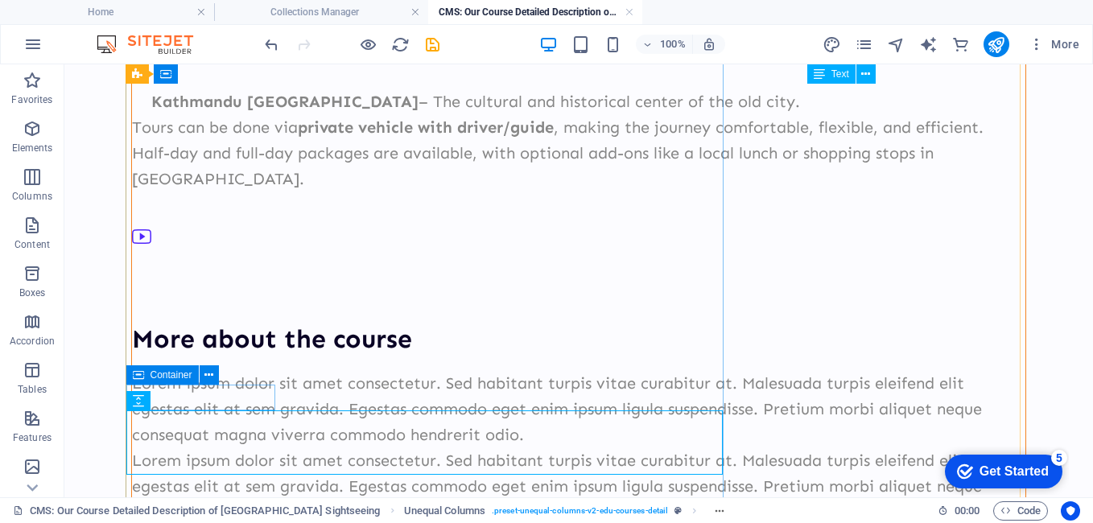
click at [197, 257] on div at bounding box center [578, 240] width 893 height 33
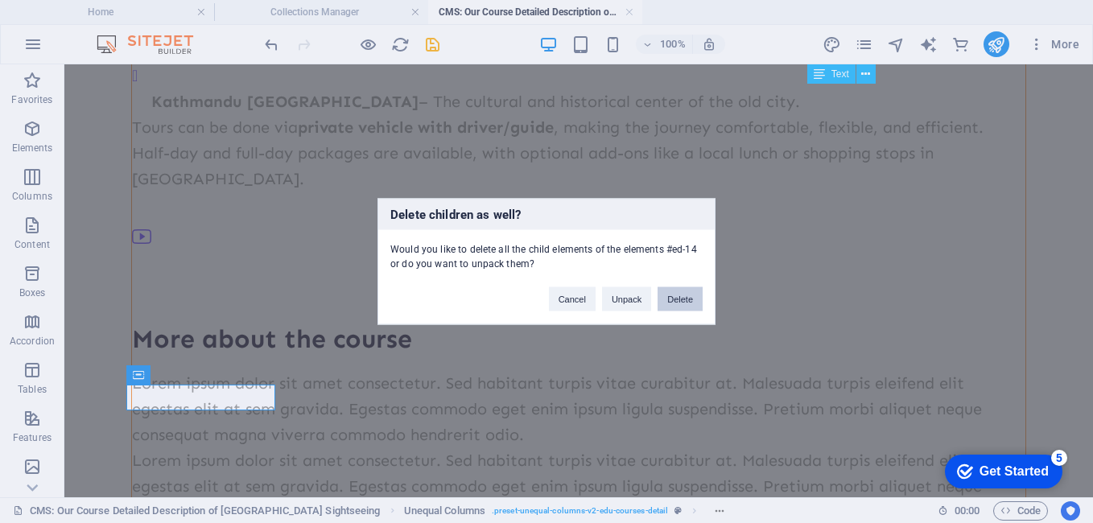
drag, startPoint x: 686, startPoint y: 302, endPoint x: 623, endPoint y: 237, distance: 91.0
click at [686, 302] on button "Delete" at bounding box center [679, 299] width 45 height 24
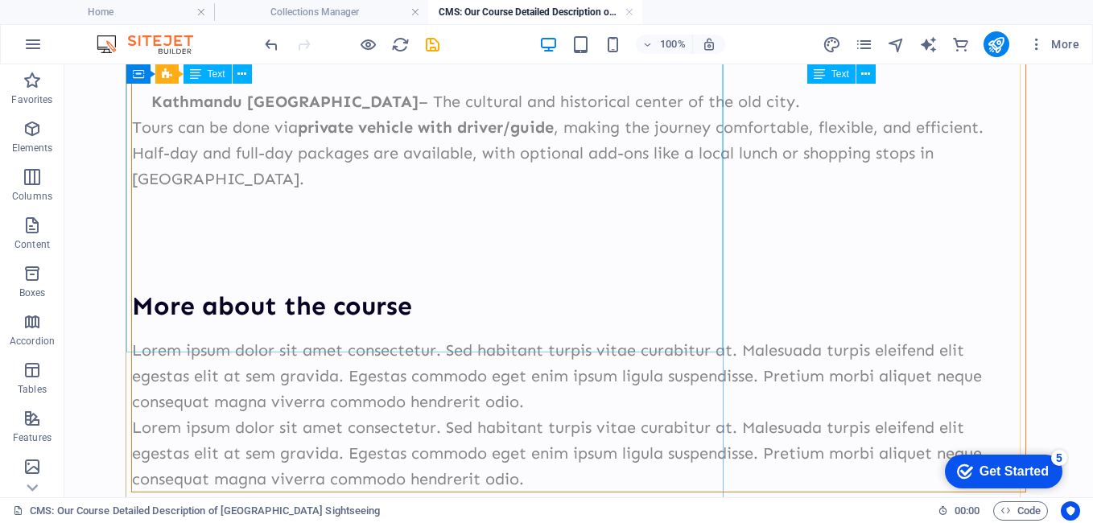
scroll to position [646, 0]
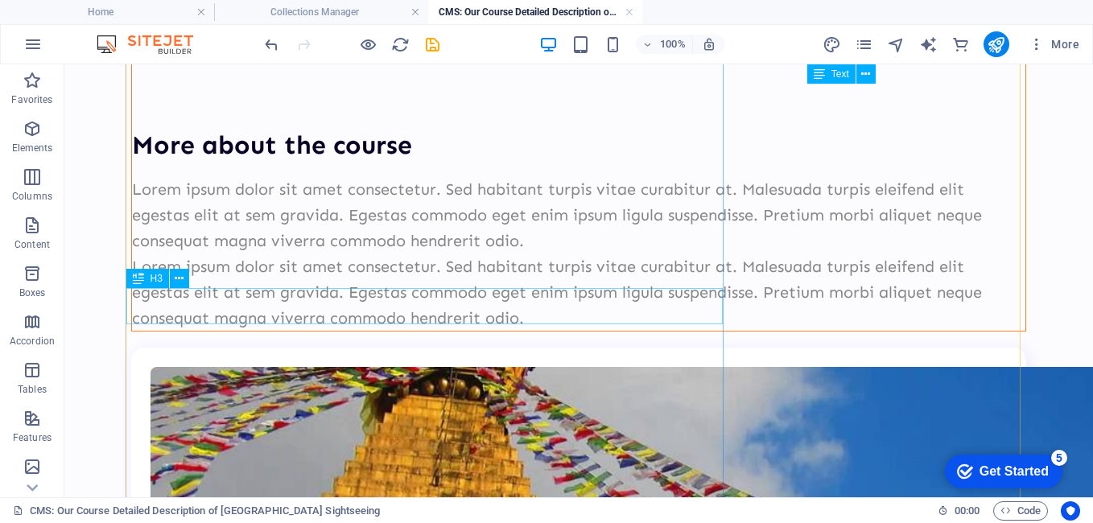
click at [397, 163] on div "More about the course" at bounding box center [578, 145] width 893 height 36
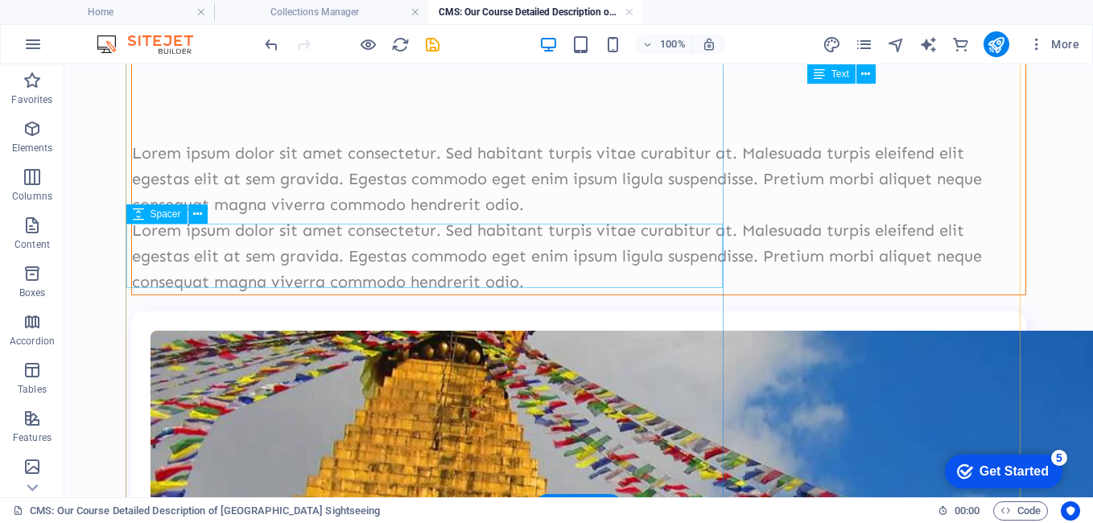
click at [450, 127] on div at bounding box center [578, 95] width 893 height 64
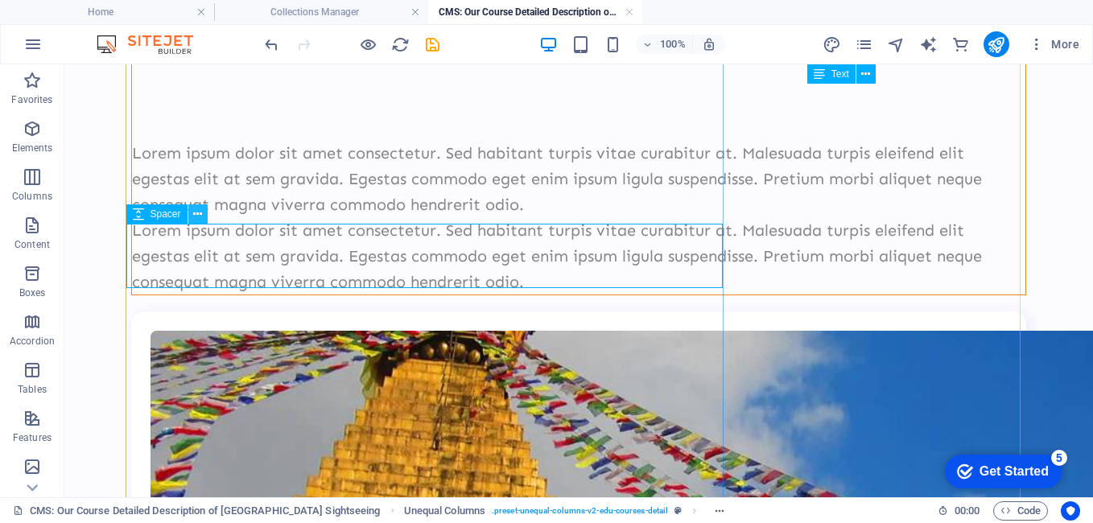
click at [203, 220] on button at bounding box center [197, 213] width 19 height 19
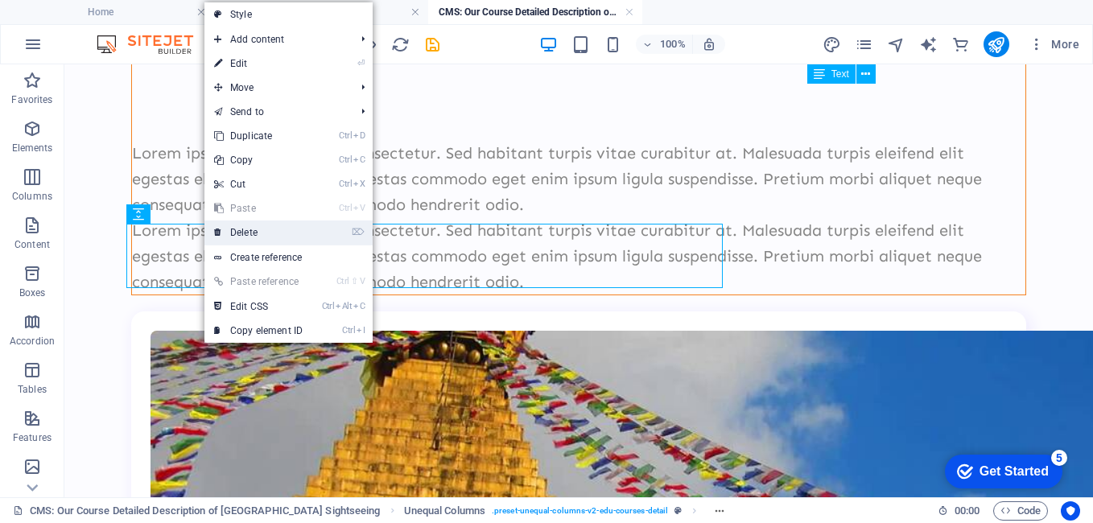
click at [243, 228] on link "⌦ Delete" at bounding box center [258, 232] width 108 height 24
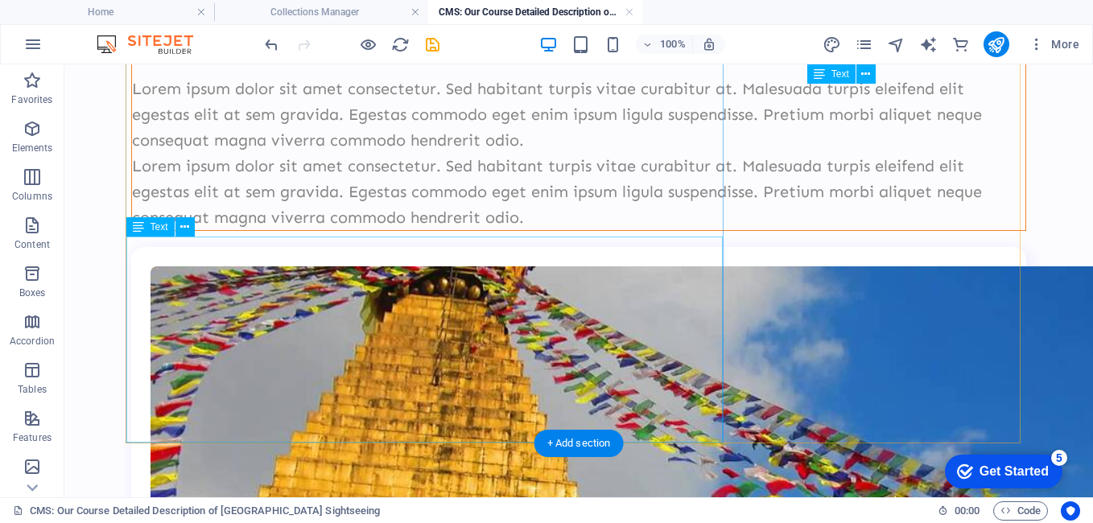
click at [425, 230] on div "Lorem ipsum dolor sit amet consectetur. Sed habitant turpis vitae curabitur at.…" at bounding box center [578, 153] width 893 height 154
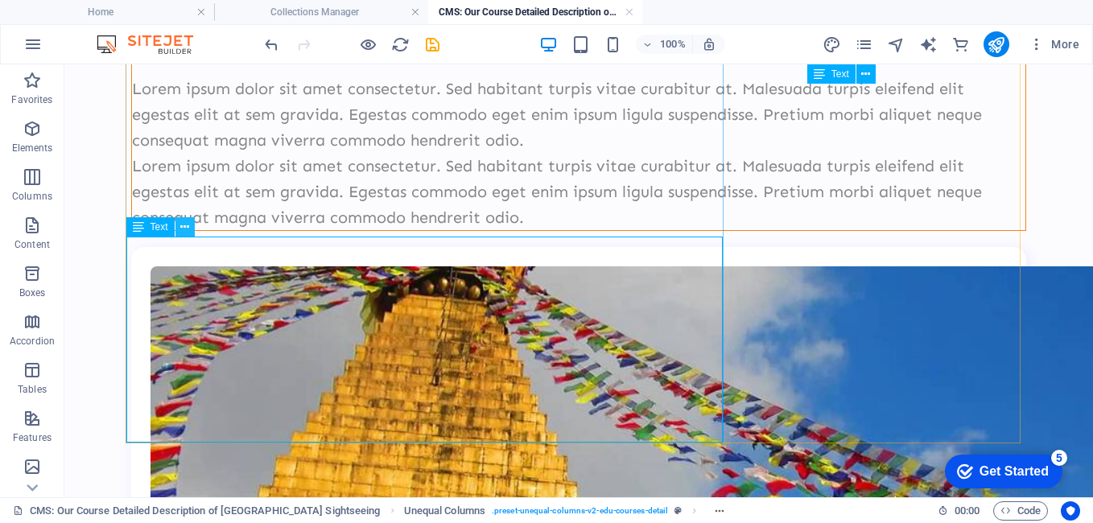
click at [179, 222] on button at bounding box center [184, 226] width 19 height 19
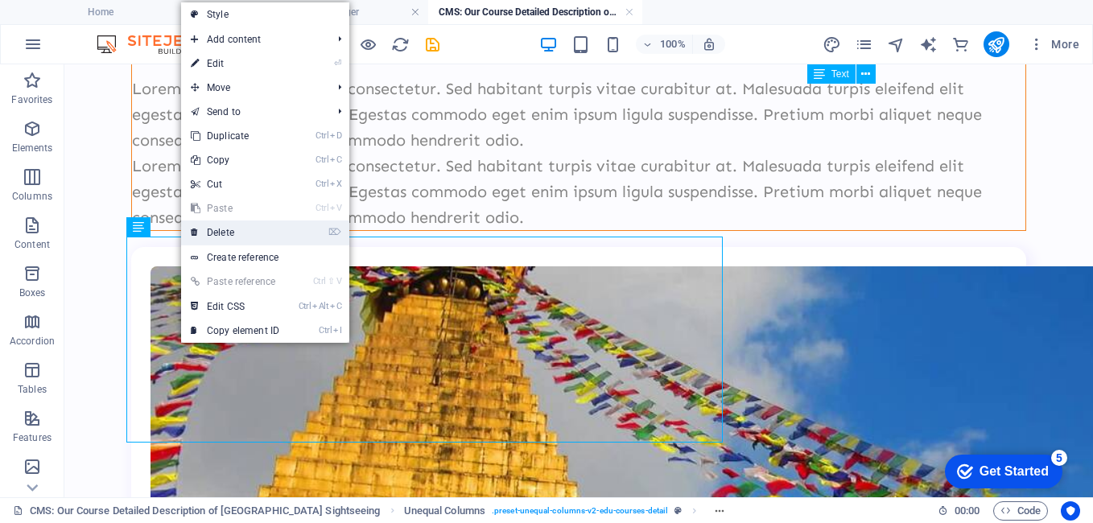
click at [216, 236] on link "⌦ Delete" at bounding box center [235, 232] width 108 height 24
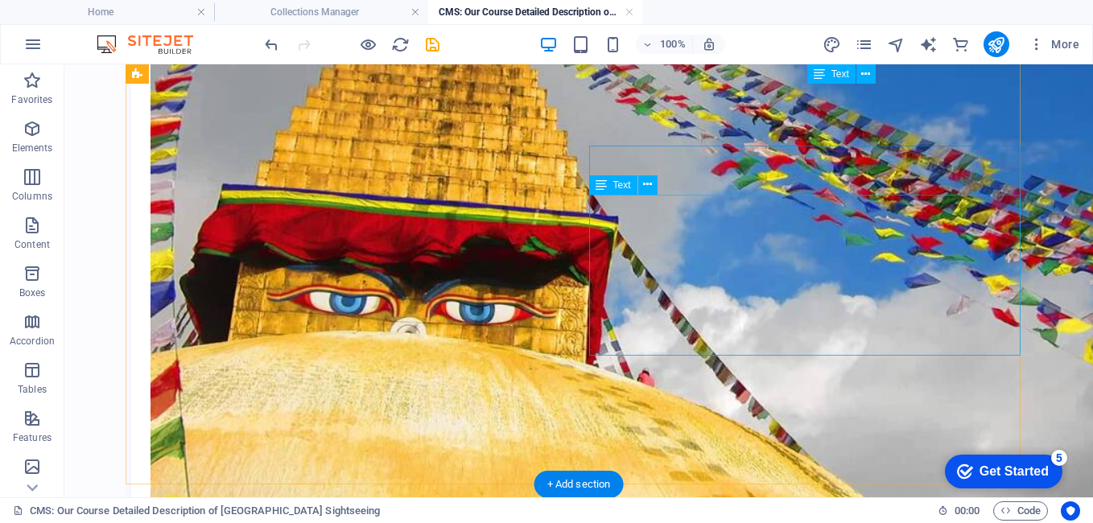
scroll to position [727, 0]
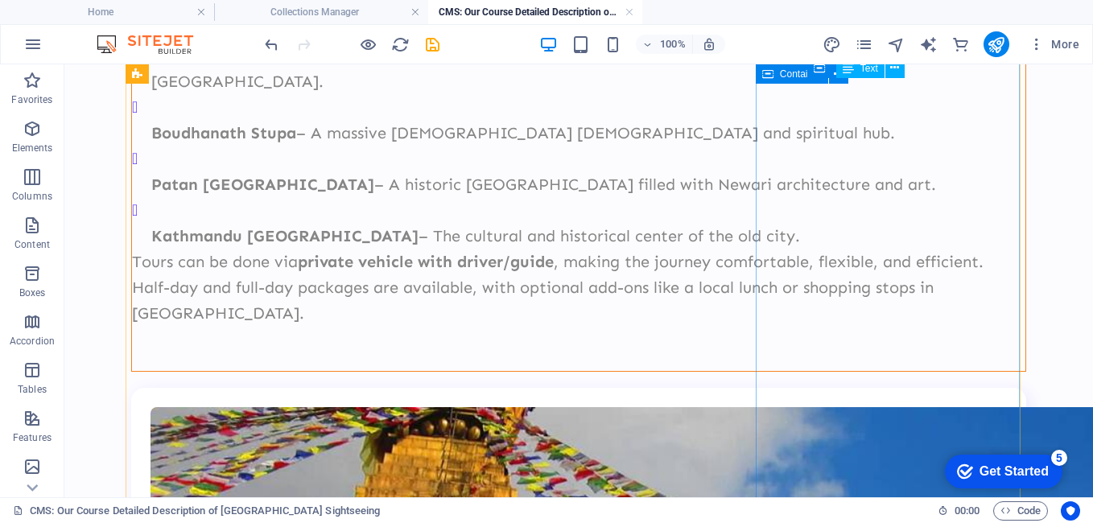
scroll to position [592, 0]
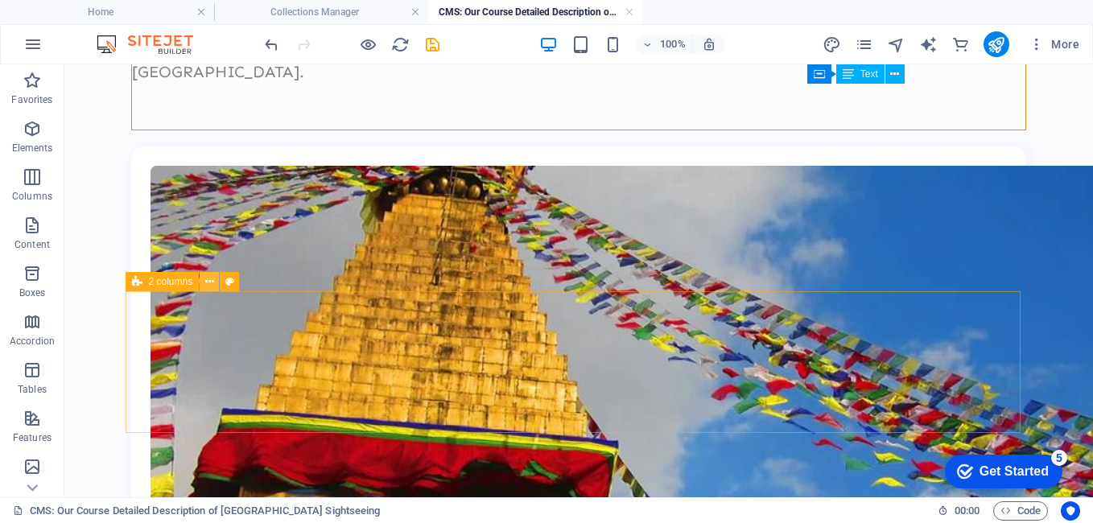
click at [204, 278] on button at bounding box center [209, 281] width 19 height 19
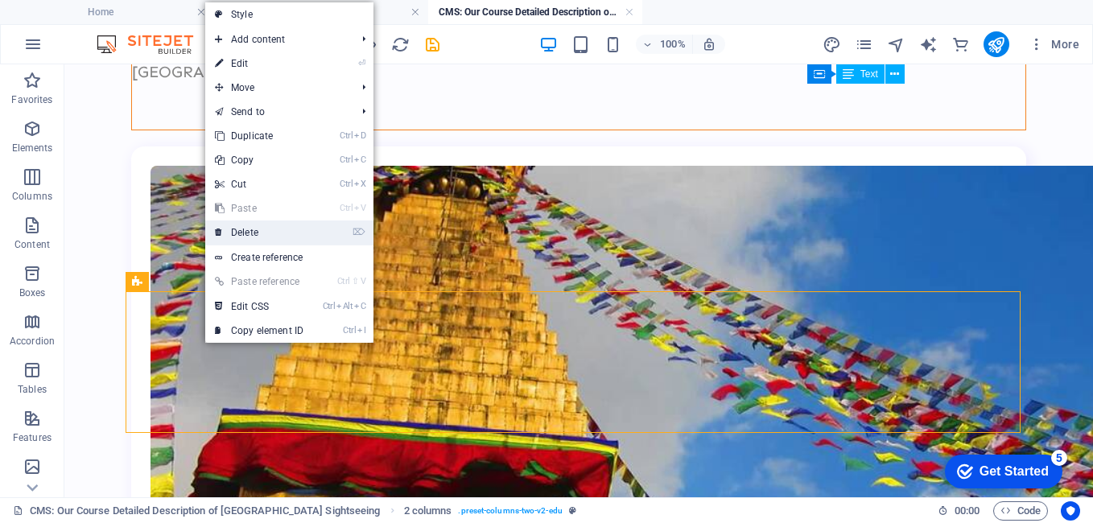
click at [254, 227] on link "⌦ Delete" at bounding box center [259, 232] width 108 height 24
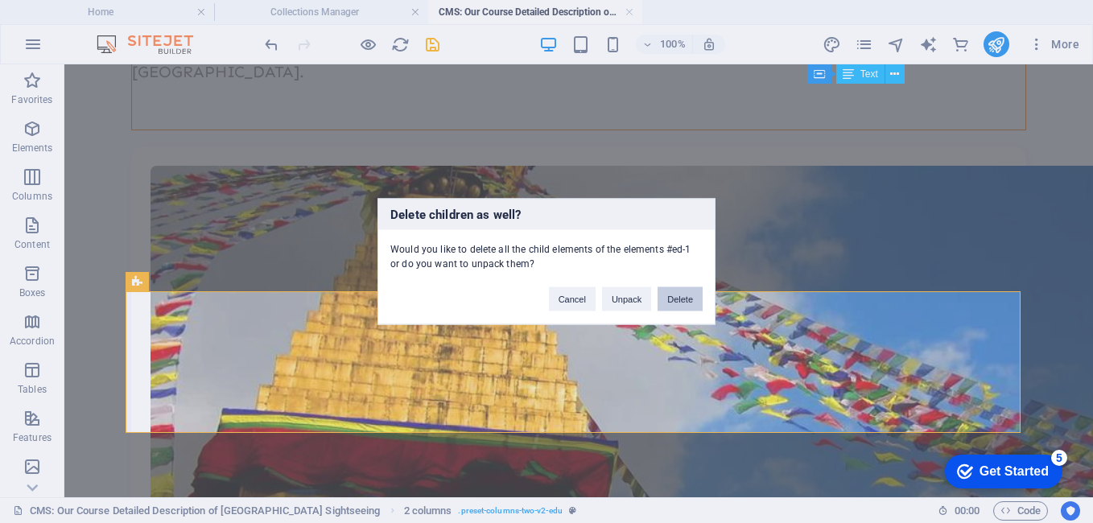
drag, startPoint x: 676, startPoint y: 297, endPoint x: 609, endPoint y: 233, distance: 92.7
click at [676, 297] on button "Delete" at bounding box center [679, 299] width 45 height 24
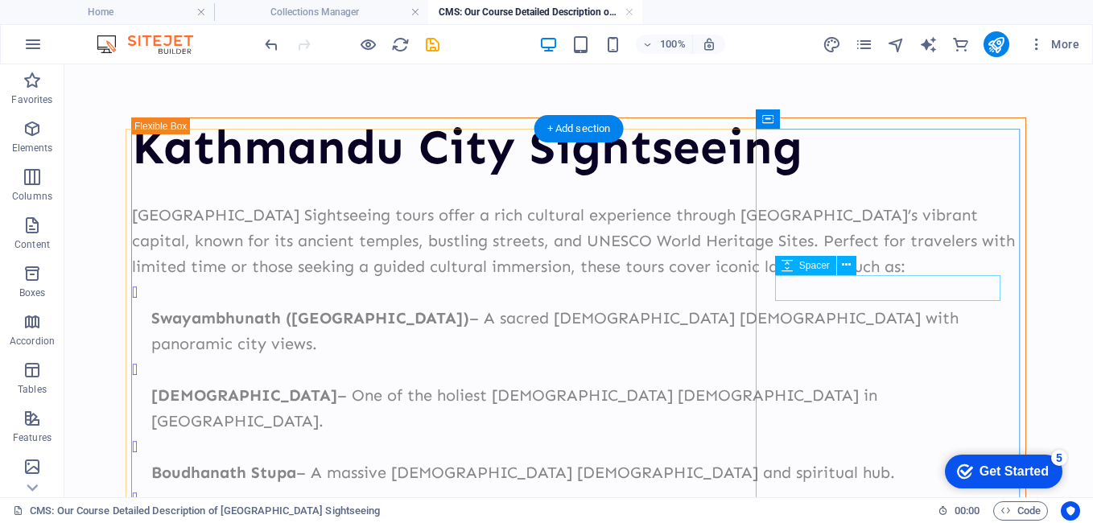
scroll to position [0, 0]
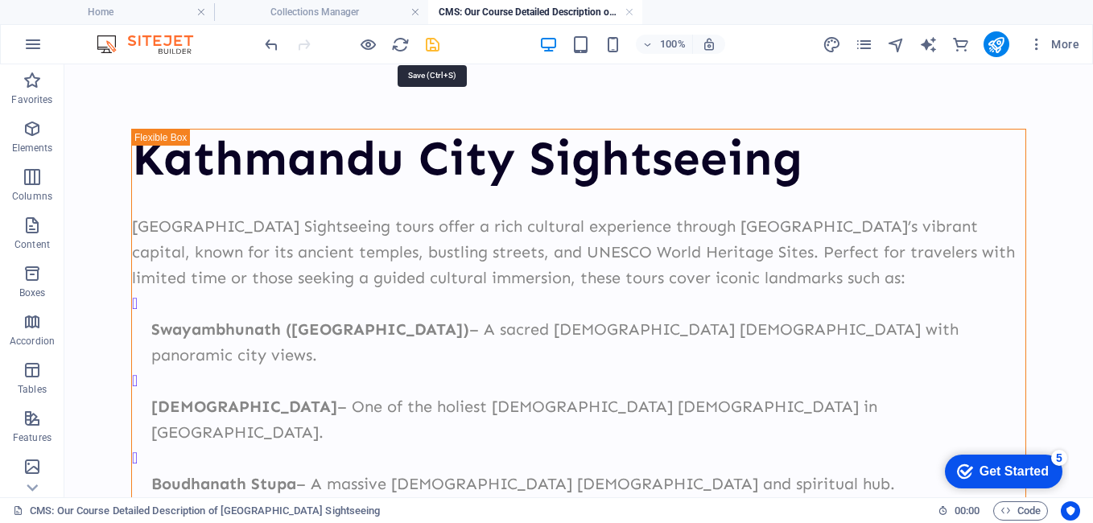
click at [441, 42] on icon "save" at bounding box center [432, 44] width 19 height 19
click at [627, 10] on link at bounding box center [629, 12] width 10 height 15
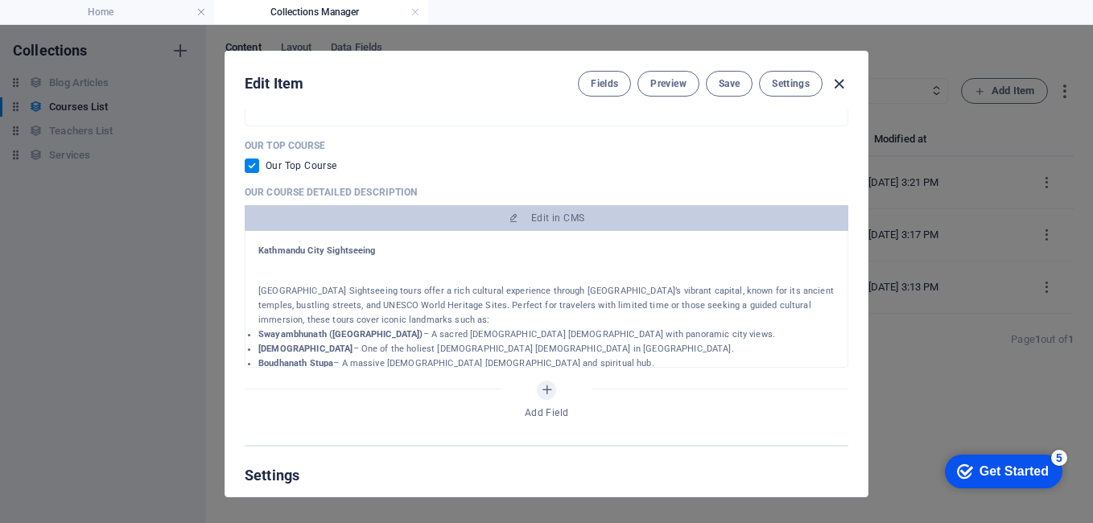
click at [834, 79] on icon "button" at bounding box center [838, 84] width 19 height 19
checkbox input "false"
type input "[GEOGRAPHIC_DATA]-city-sightseeing"
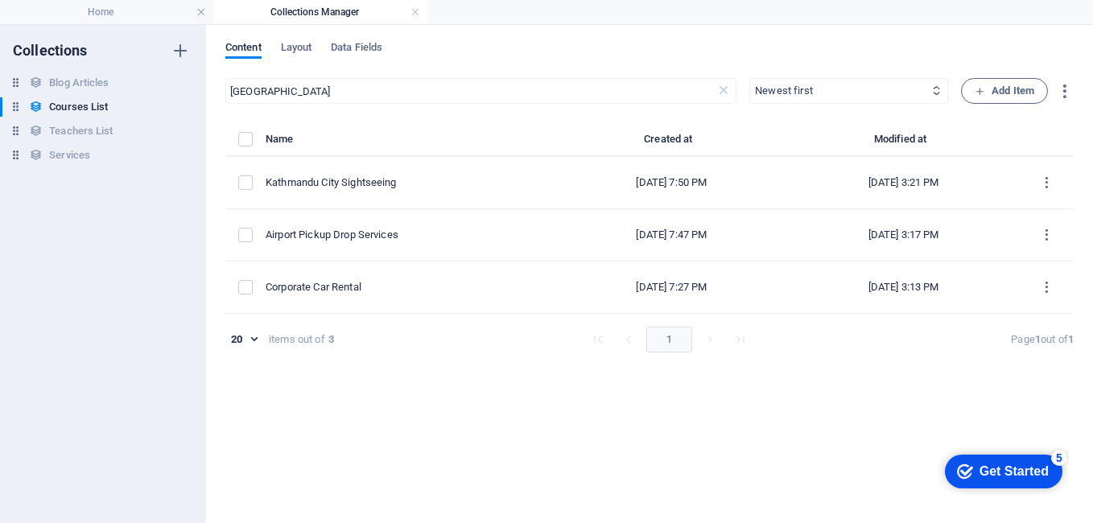
click at [821, 90] on select "Newest first Oldest first Last modified Our Course Title (ascending) Our Course…" at bounding box center [848, 91] width 199 height 26
drag, startPoint x: 489, startPoint y: 75, endPoint x: 375, endPoint y: 84, distance: 114.6
click at [391, 84] on div "Content Layout Data Fields kathmandu ​ Newest first Oldest first Last modified …" at bounding box center [649, 274] width 887 height 498
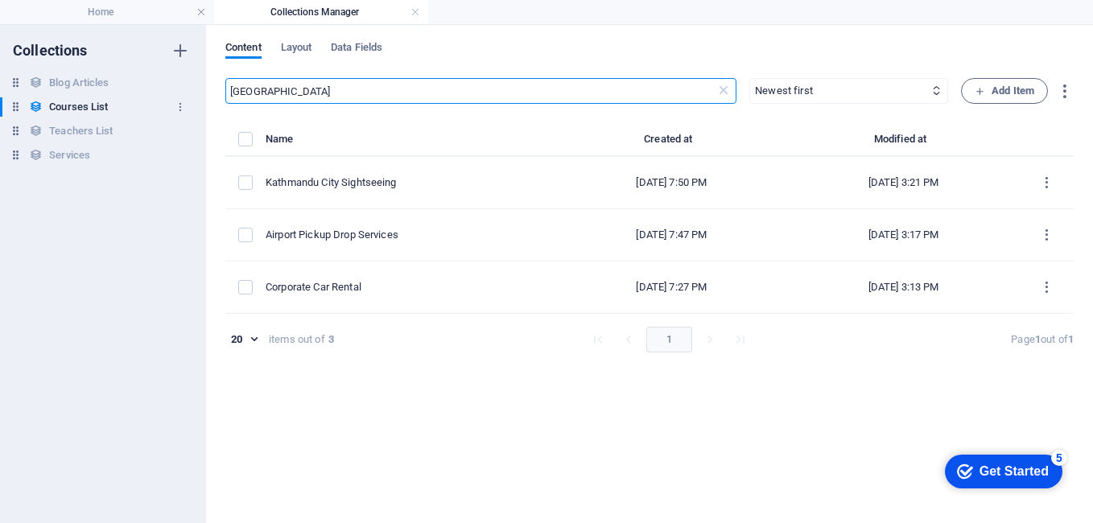
drag, startPoint x: 352, startPoint y: 86, endPoint x: 138, endPoint y: 105, distance: 214.0
click at [138, 105] on div "Collections Blog Articles Blog Articles Courses List Courses List Teachers List…" at bounding box center [546, 274] width 1093 height 498
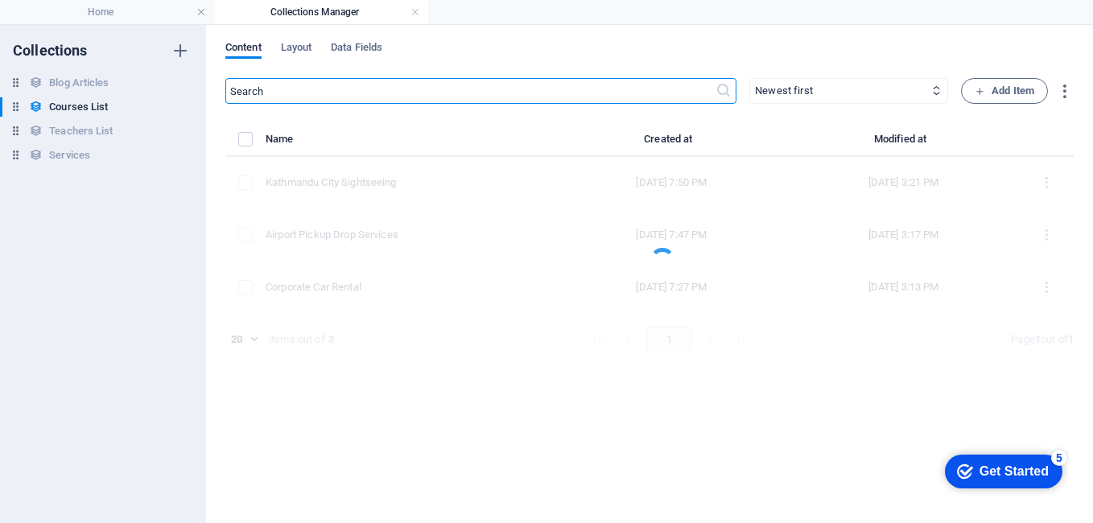
click at [775, 50] on div "Content Layout Data Fields" at bounding box center [649, 56] width 848 height 31
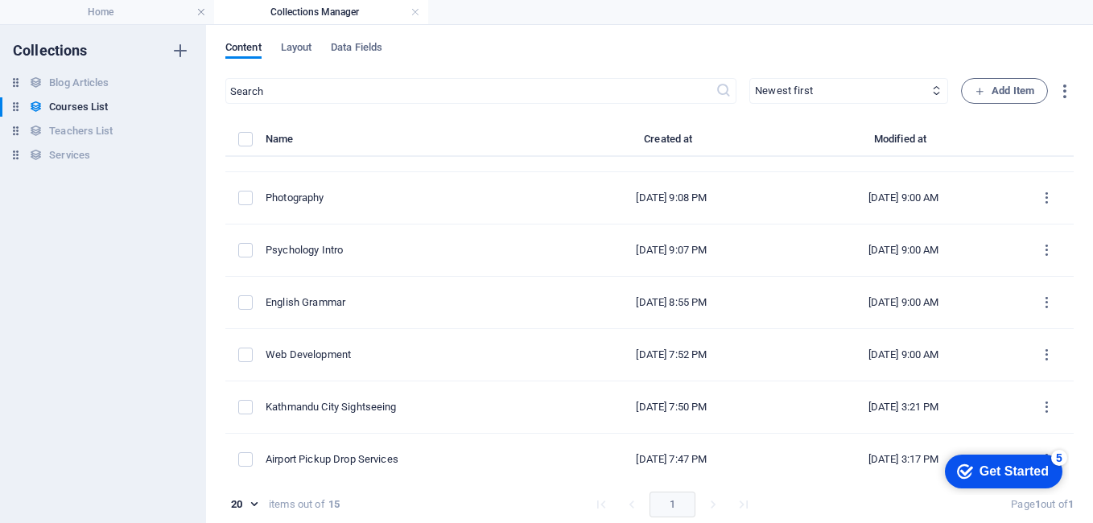
scroll to position [463, 0]
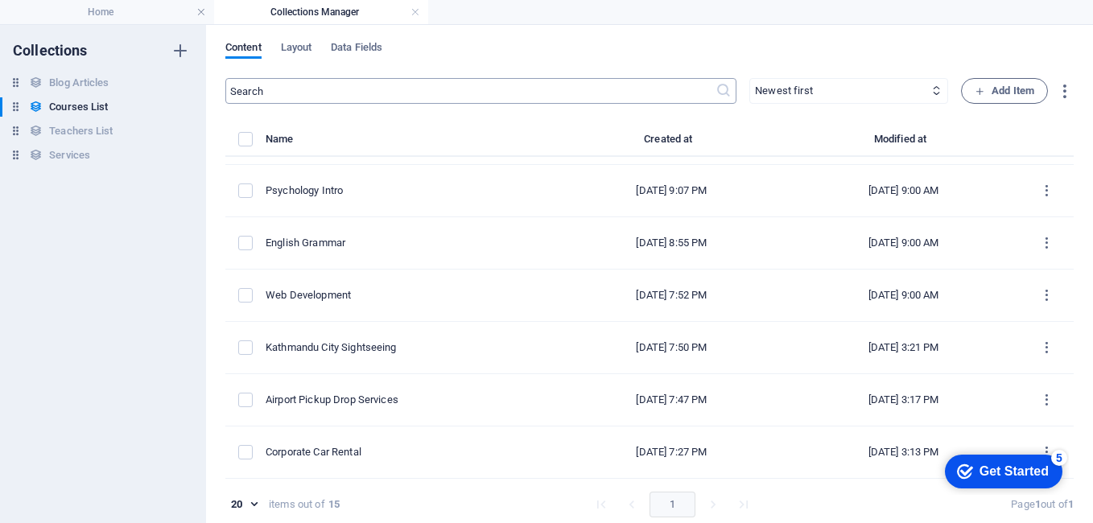
click at [489, 93] on input "text" at bounding box center [470, 91] width 490 height 26
paste input "Learn Something New [DATE]"
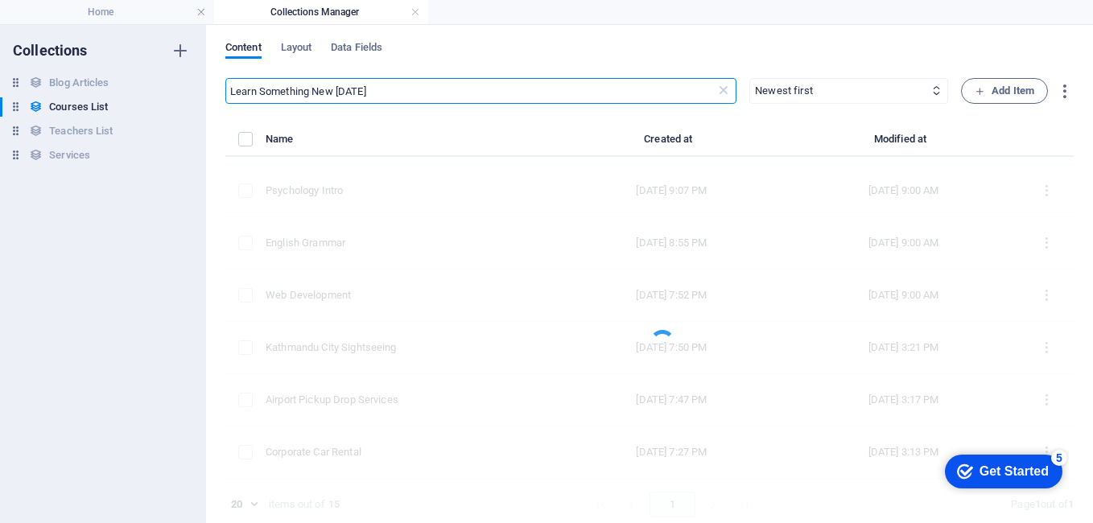
click at [802, 43] on div "Content Layout Data Fields" at bounding box center [649, 56] width 848 height 31
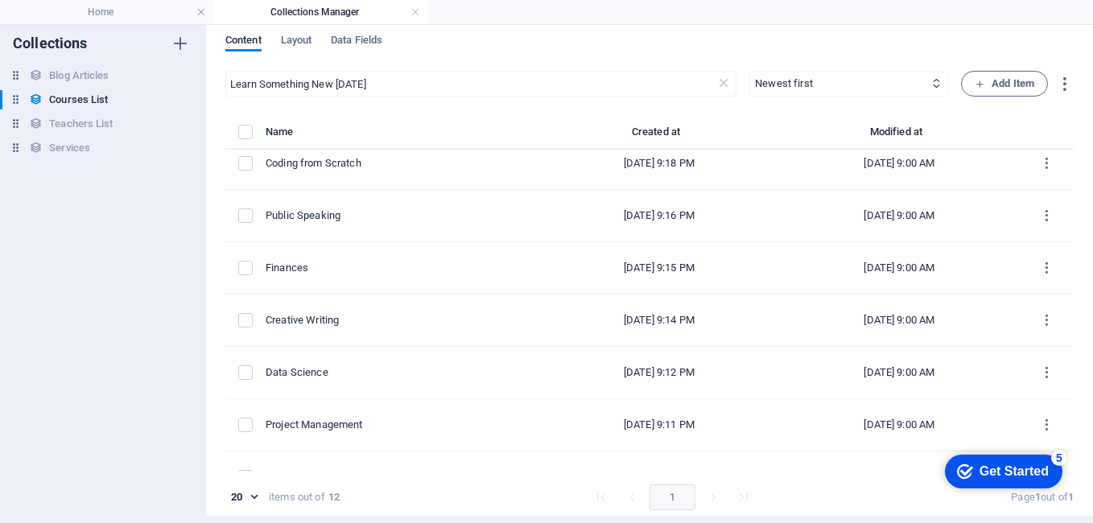
scroll to position [0, 0]
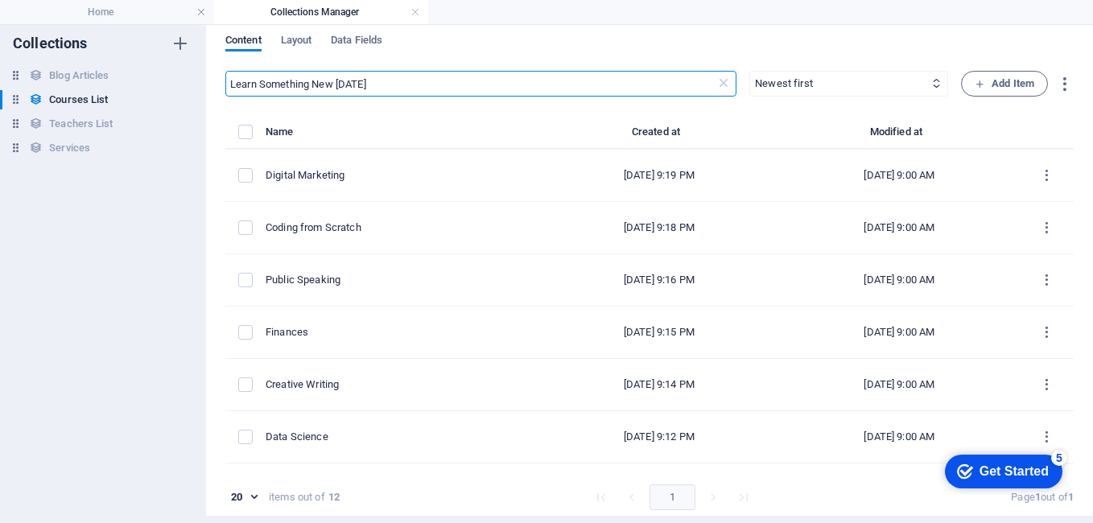
drag, startPoint x: 398, startPoint y: 93, endPoint x: 84, endPoint y: 135, distance: 317.3
click at [84, 135] on div "Collections Blog Articles Blog Articles Courses List Courses List Teachers List…" at bounding box center [546, 267] width 1093 height 498
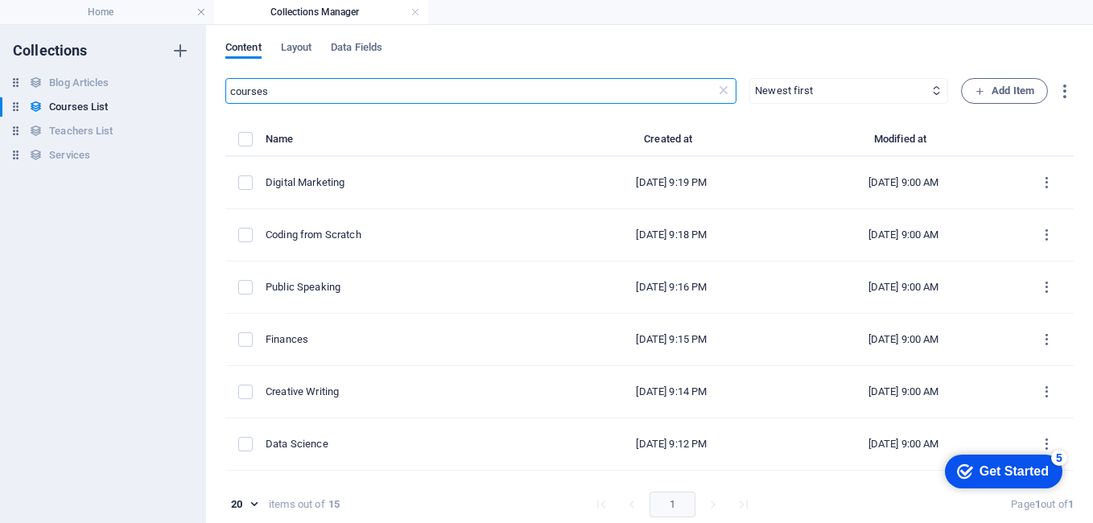
type input "courses"
click at [715, 85] on icon at bounding box center [723, 91] width 16 height 16
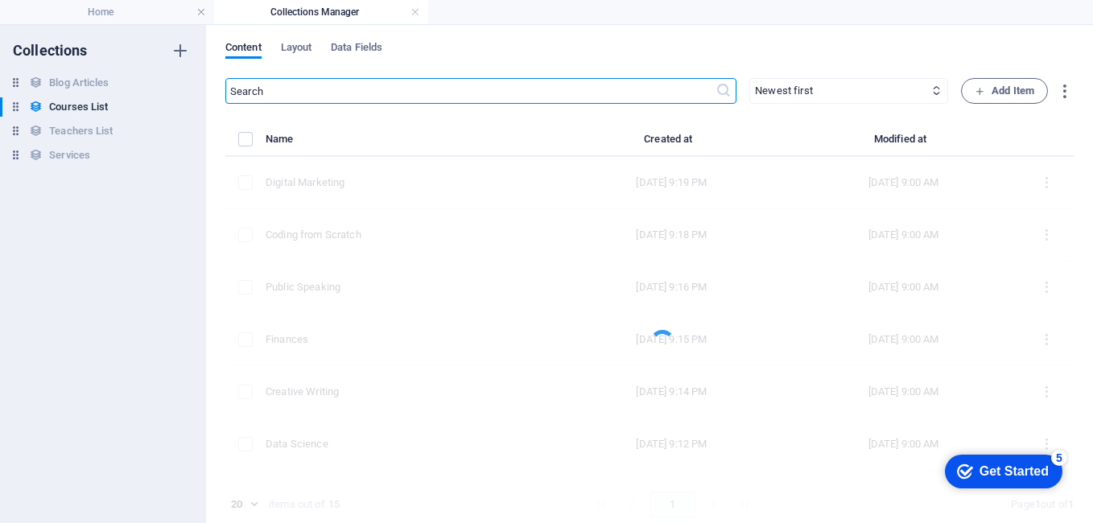
paste input "Learn Something New [DATE]"
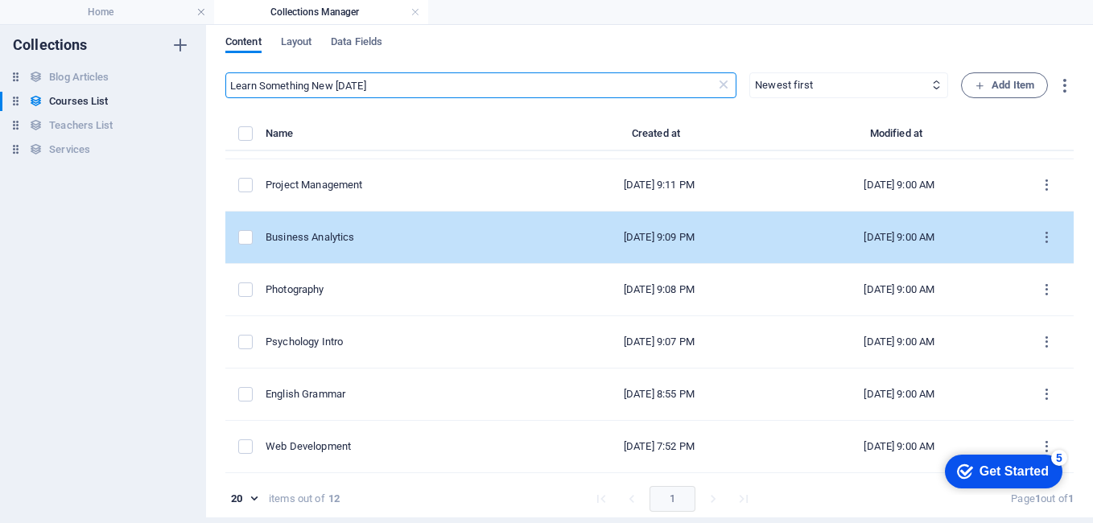
scroll to position [7, 0]
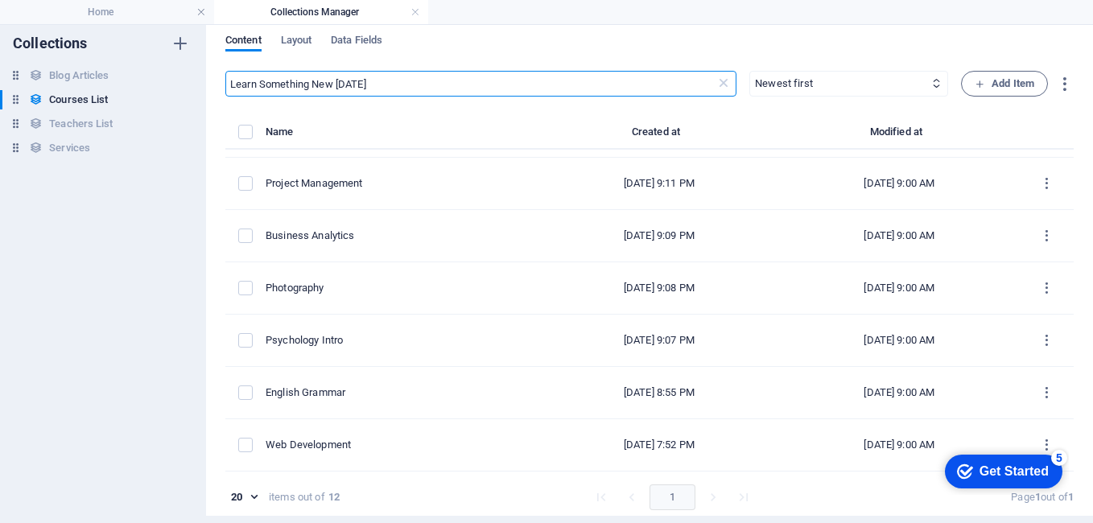
click at [527, 74] on input "Learn Something New [DATE]" at bounding box center [470, 84] width 490 height 26
paste input "Top courses this month"
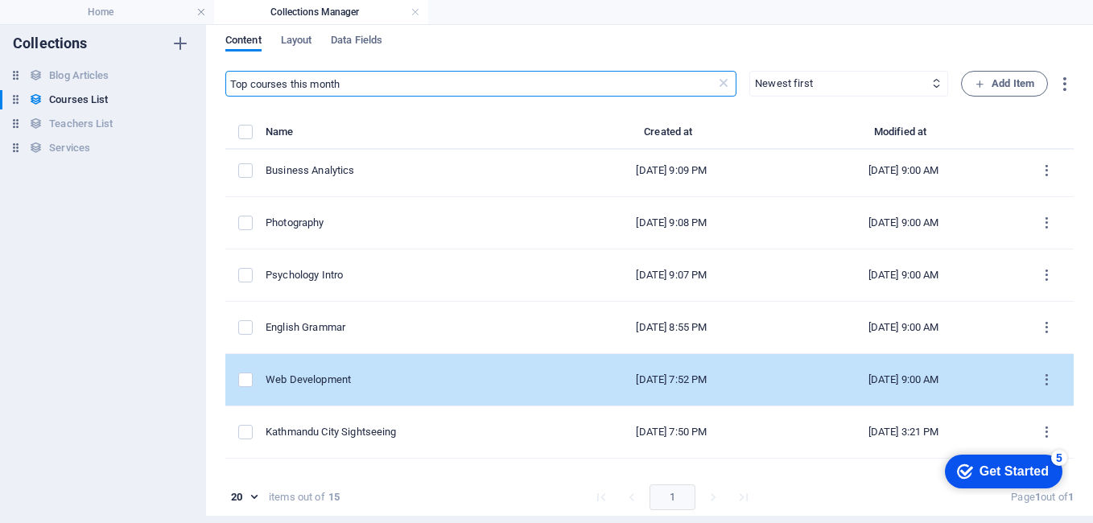
scroll to position [463, 0]
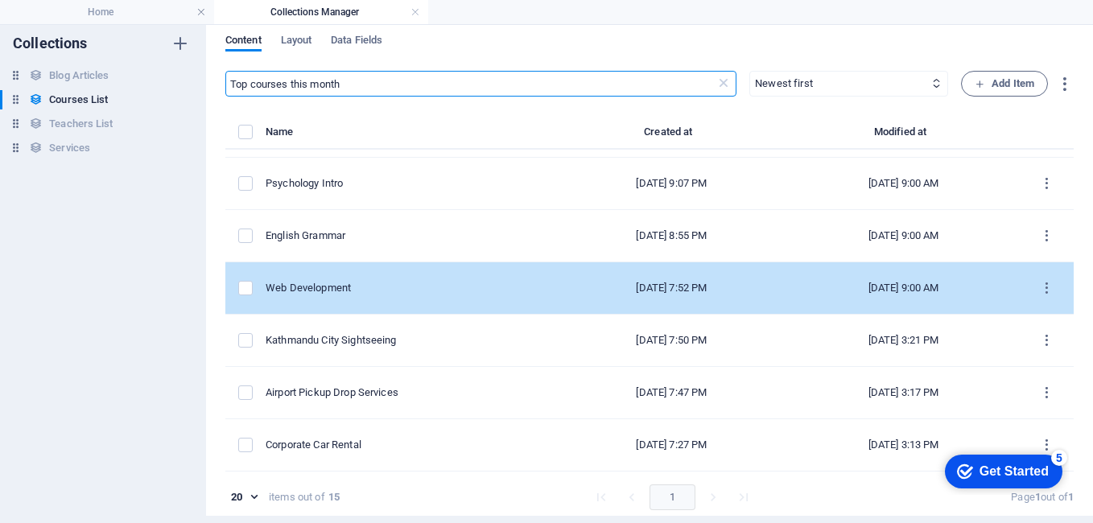
type input "Top courses this month"
click at [372, 286] on div "Web Development" at bounding box center [404, 288] width 277 height 14
select select "Programming"
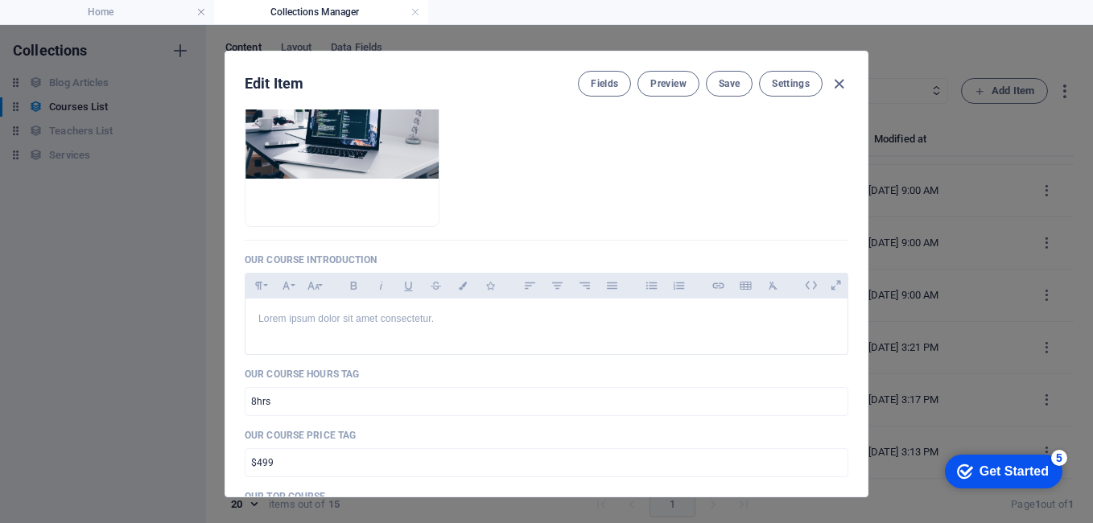
scroll to position [292, 0]
click at [836, 88] on icon "button" at bounding box center [838, 84] width 19 height 19
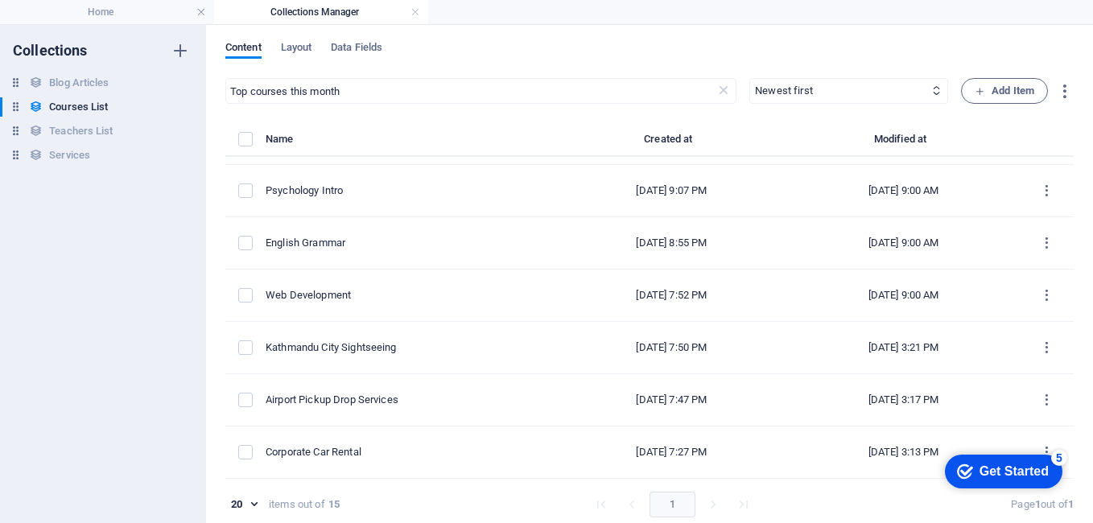
type input "web-development"
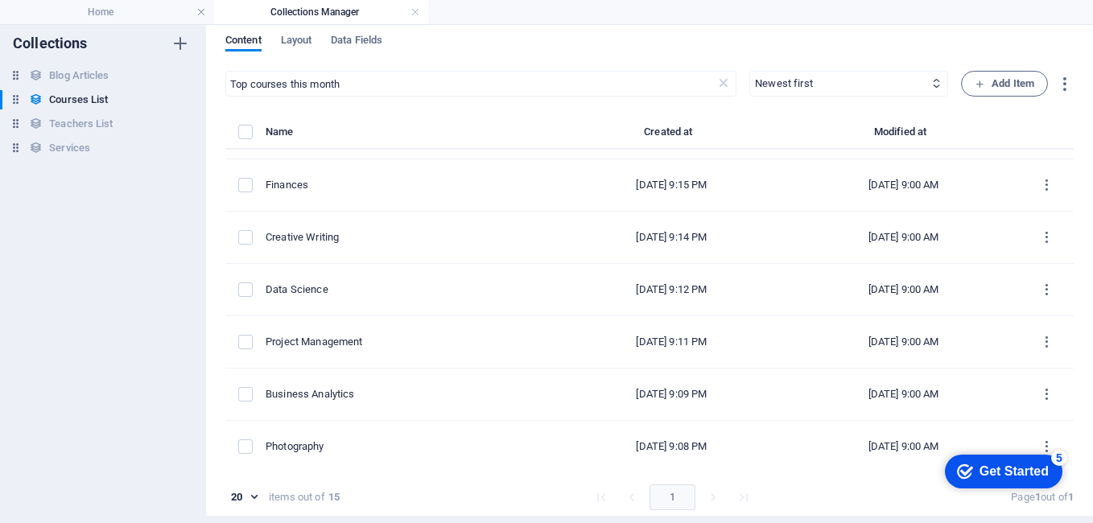
scroll to position [0, 0]
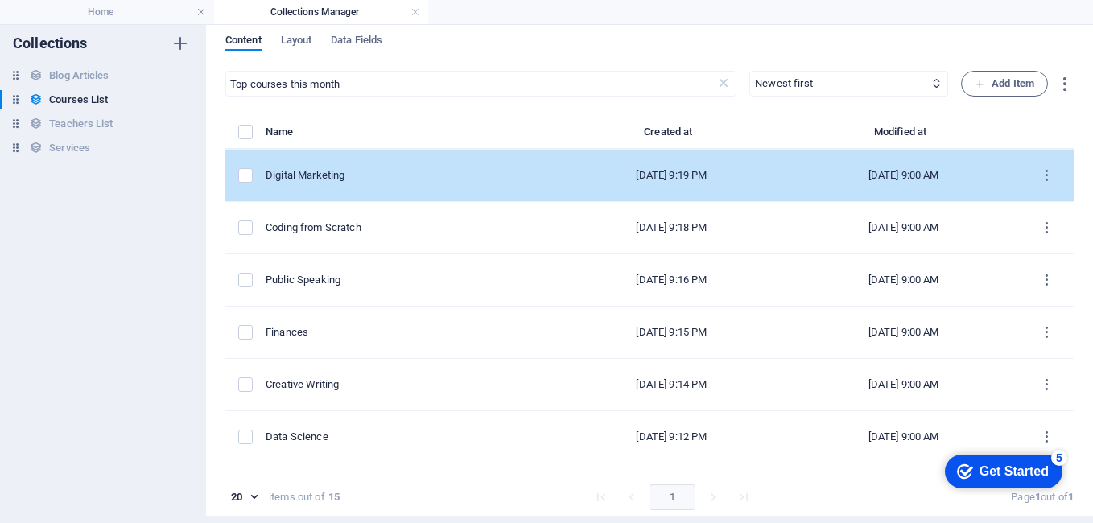
click at [389, 181] on div "Digital Marketing" at bounding box center [404, 175] width 277 height 14
select select "Marketing"
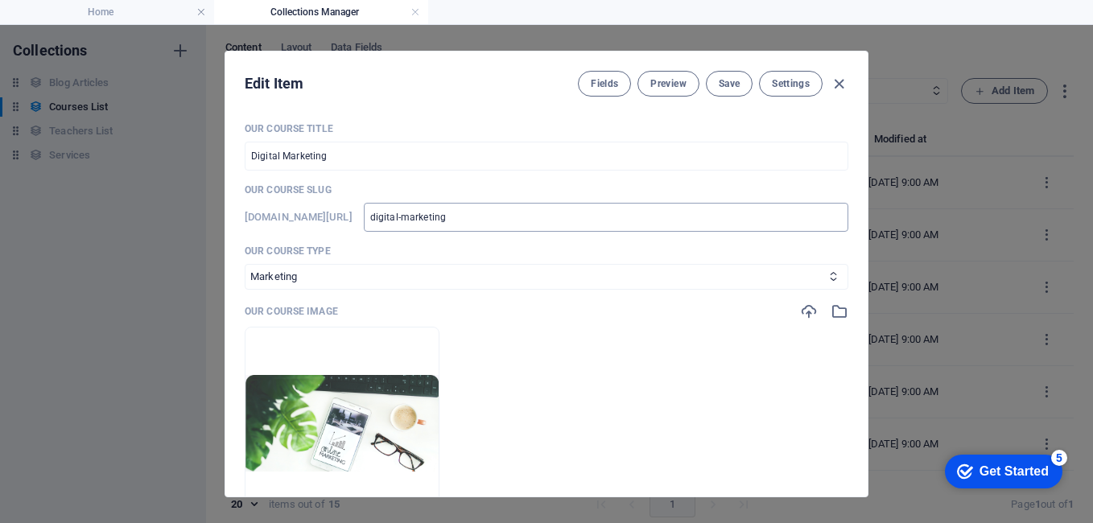
scroll to position [241, 0]
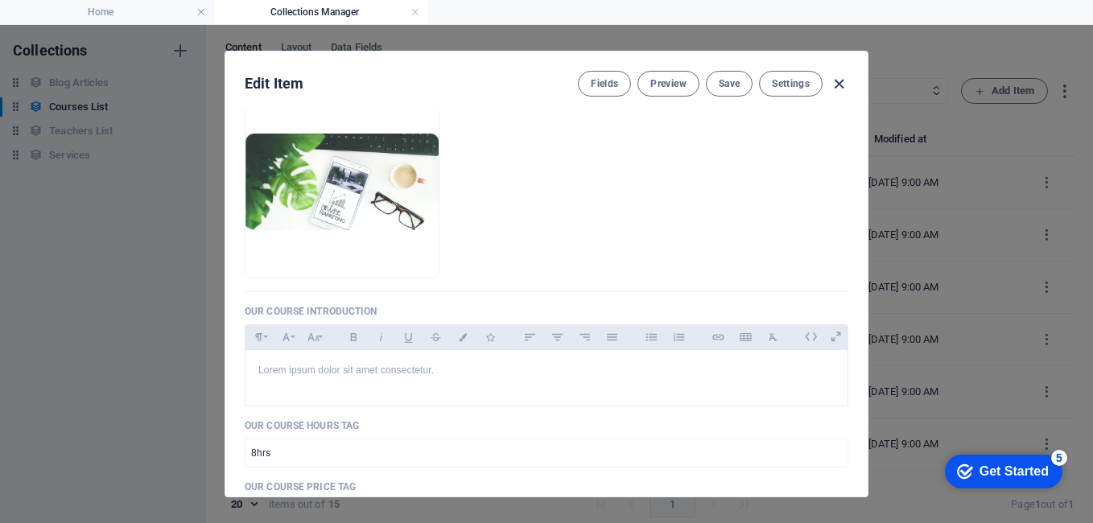
click at [829, 80] on icon "button" at bounding box center [838, 84] width 19 height 19
type input "digital-marketing"
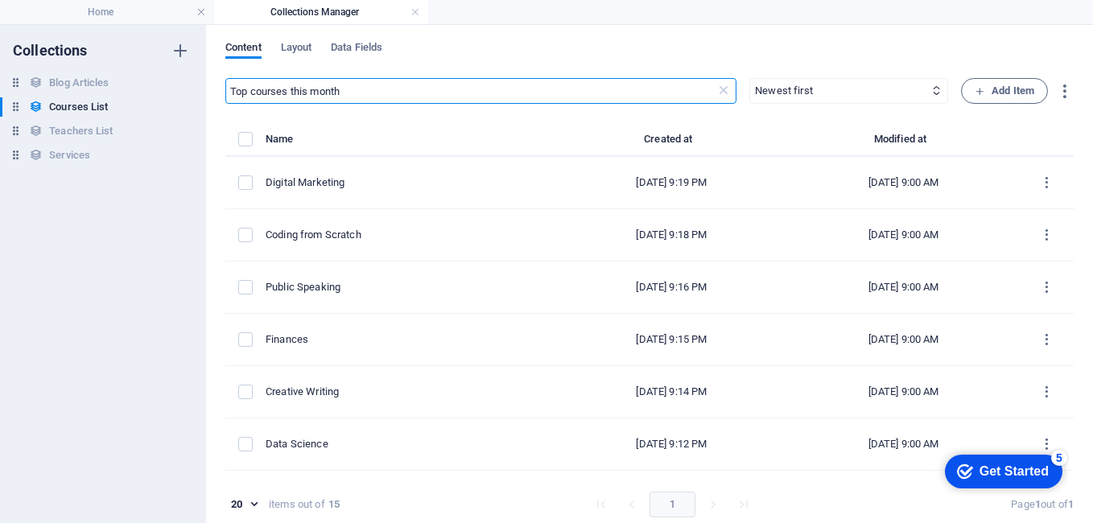
drag, startPoint x: 402, startPoint y: 96, endPoint x: -3, endPoint y: 80, distance: 405.8
click at [0, 80] on html "[DOMAIN_NAME] Home Collections Manager Favorites Elements Columns Content Boxes…" at bounding box center [546, 261] width 1093 height 523
paste input "Choose from our best courses"
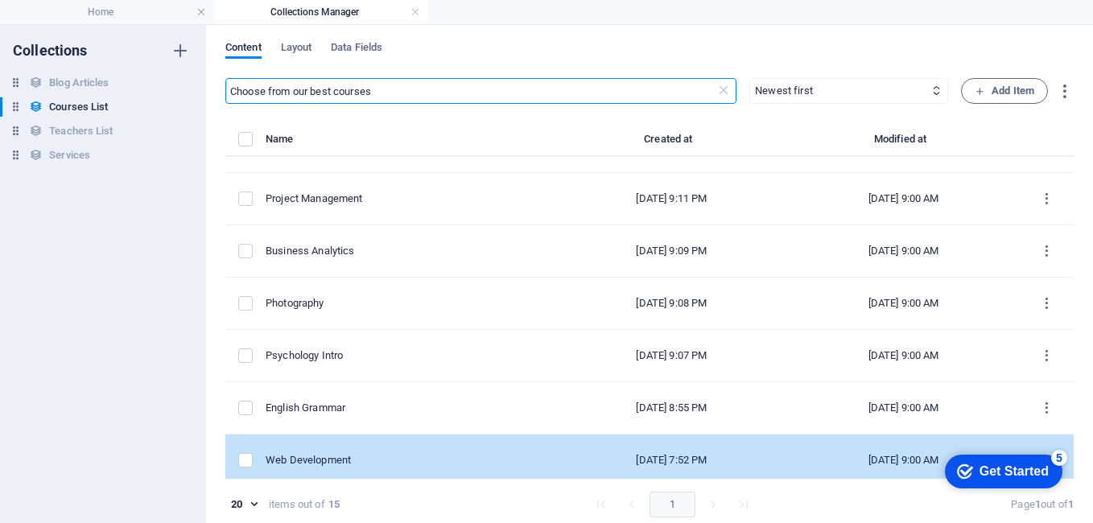
scroll to position [141, 0]
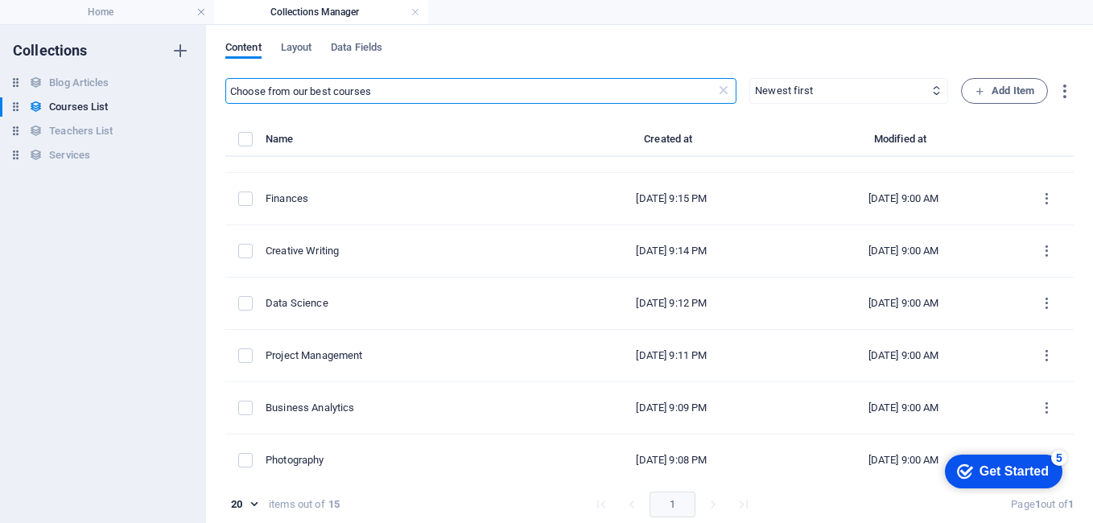
type input "Choose from our best courses"
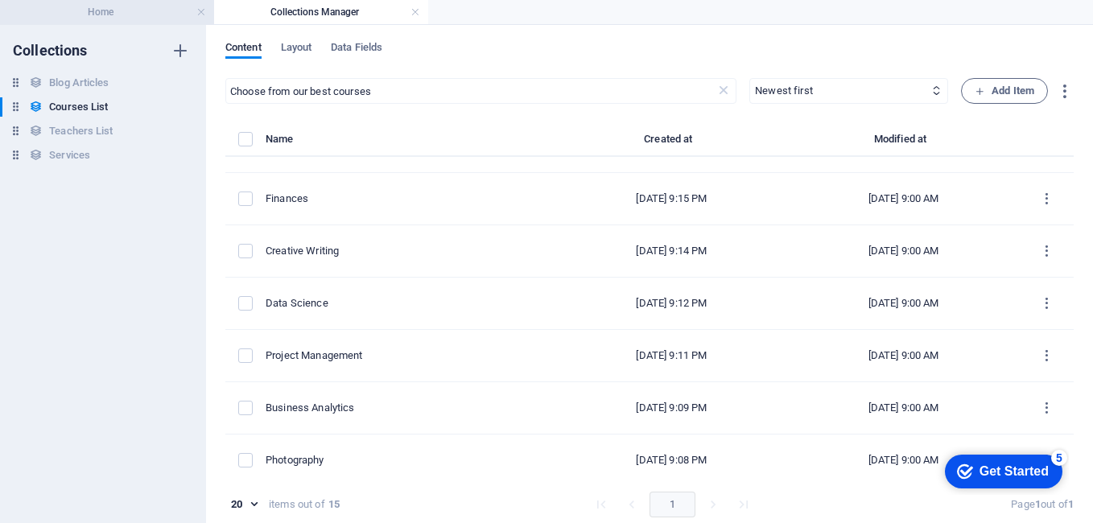
click at [127, 7] on h4 "Home" at bounding box center [107, 12] width 214 height 18
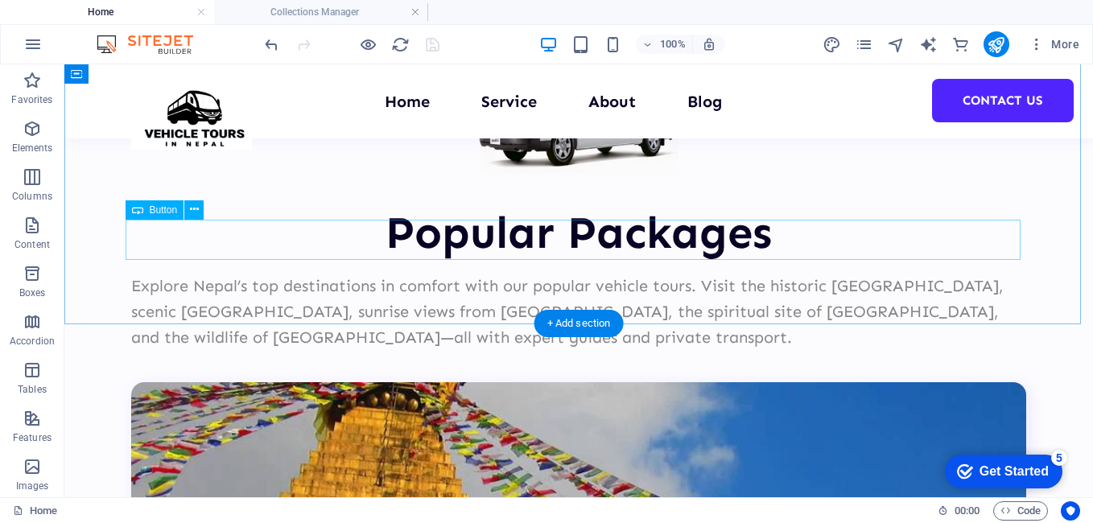
scroll to position [2109, 0]
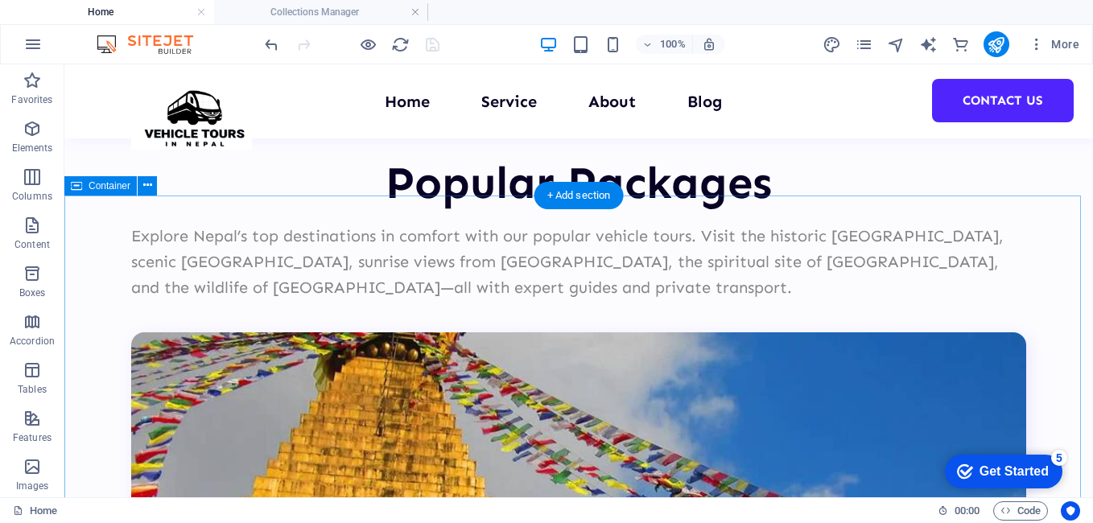
drag, startPoint x: 644, startPoint y: 211, endPoint x: 624, endPoint y: 215, distance: 20.5
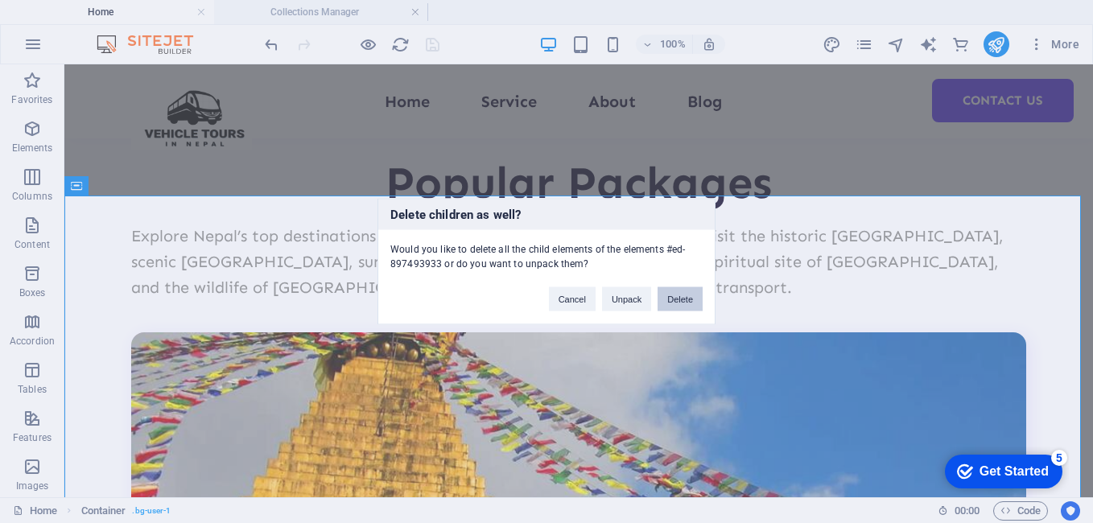
click at [680, 298] on button "Delete" at bounding box center [679, 299] width 45 height 24
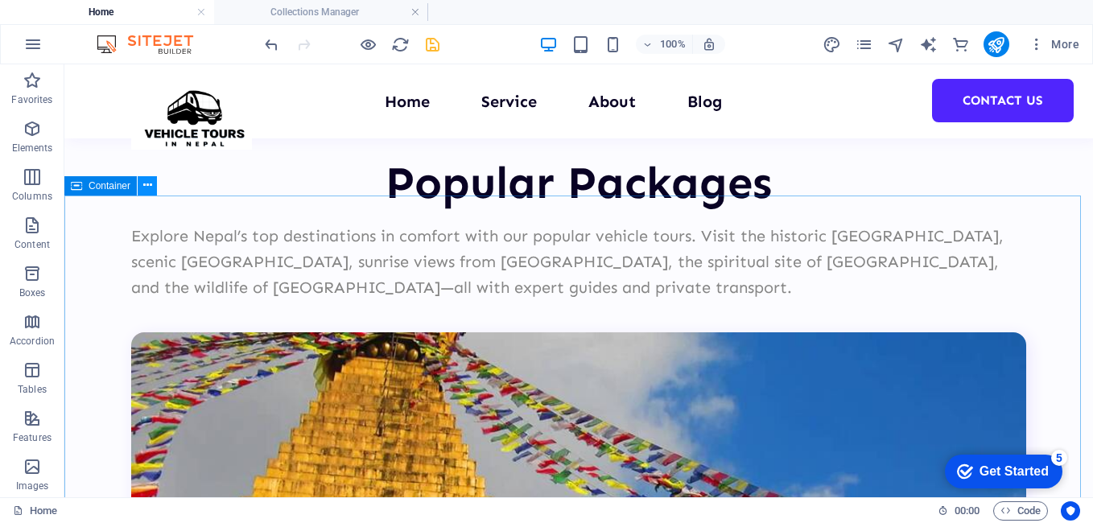
click at [150, 190] on icon at bounding box center [147, 185] width 9 height 17
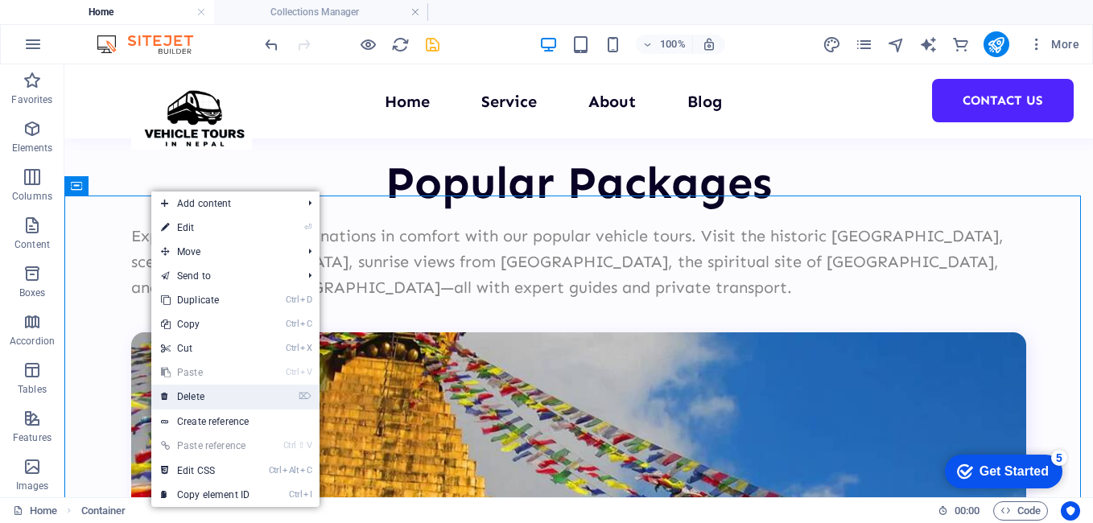
click at [218, 393] on link "⌦ Delete" at bounding box center [205, 397] width 108 height 24
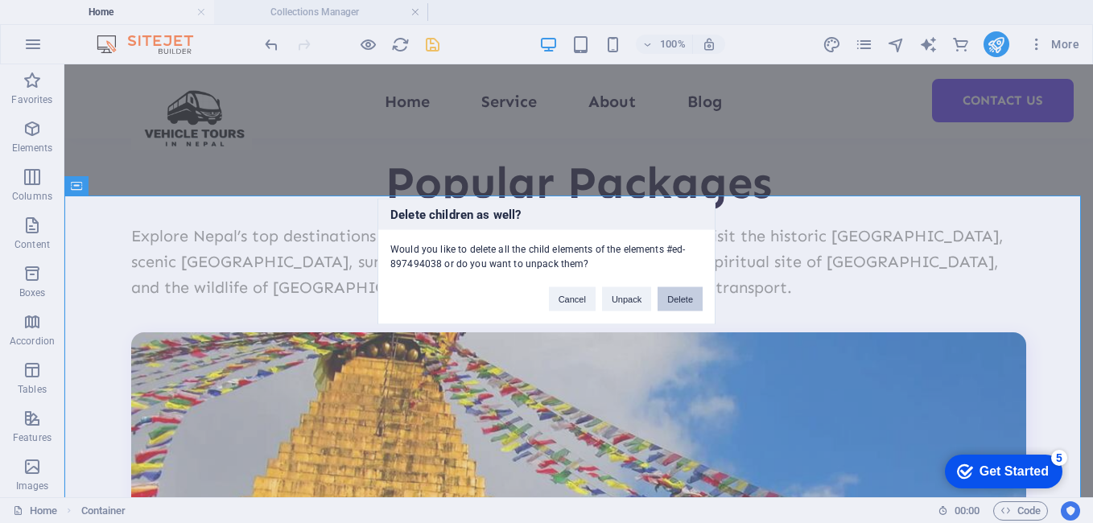
drag, startPoint x: 693, startPoint y: 295, endPoint x: 628, endPoint y: 232, distance: 90.5
click at [693, 295] on button "Delete" at bounding box center [679, 299] width 45 height 24
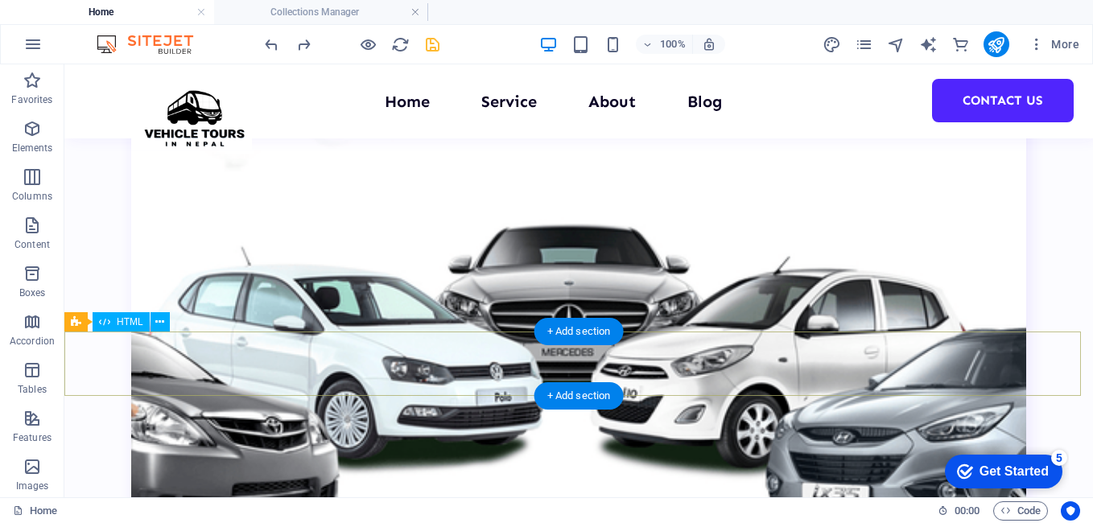
scroll to position [3126, 0]
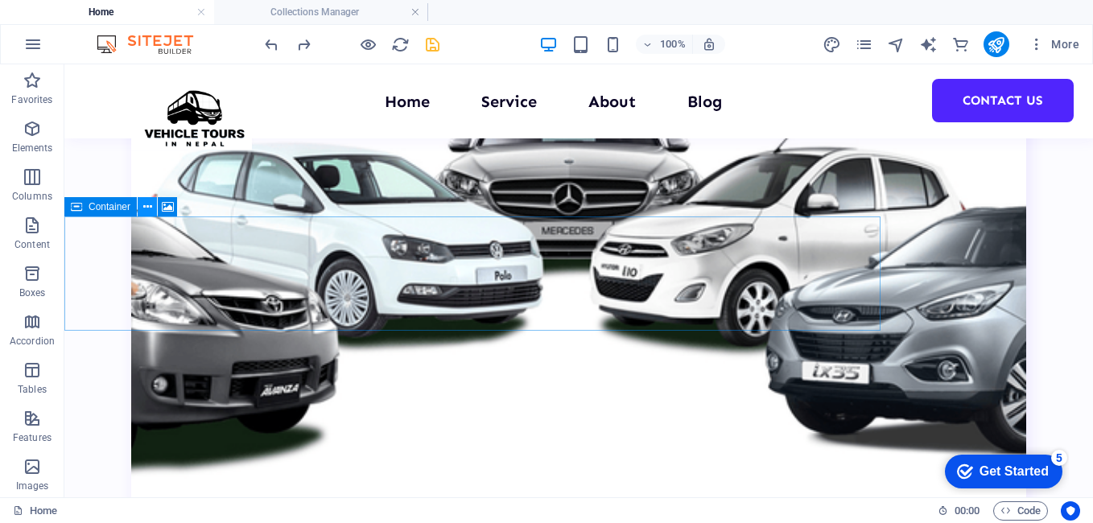
click at [147, 207] on icon at bounding box center [147, 207] width 9 height 17
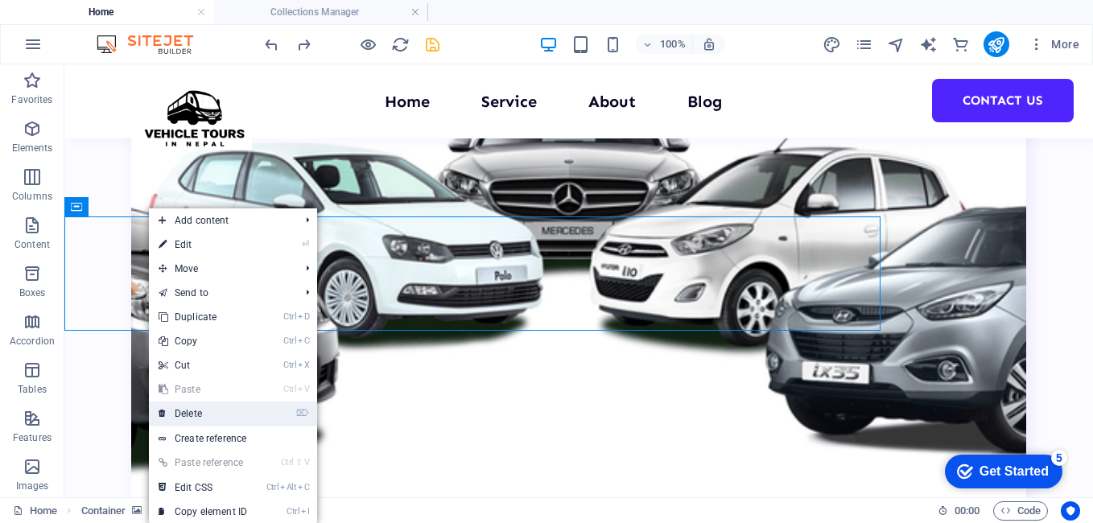
click at [196, 418] on link "⌦ Delete" at bounding box center [203, 413] width 108 height 24
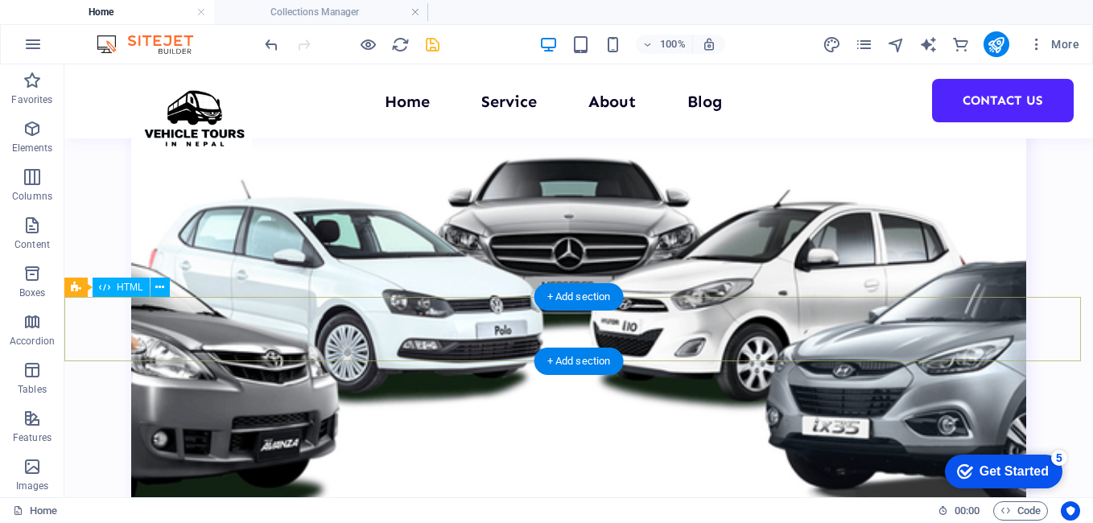
scroll to position [3046, 0]
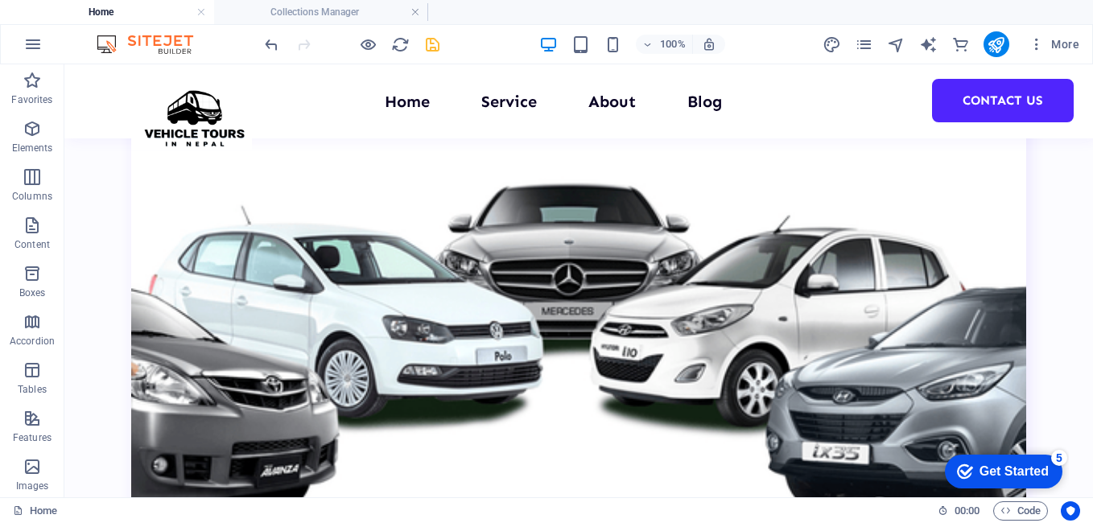
click at [440, 47] on icon "save" at bounding box center [432, 44] width 19 height 19
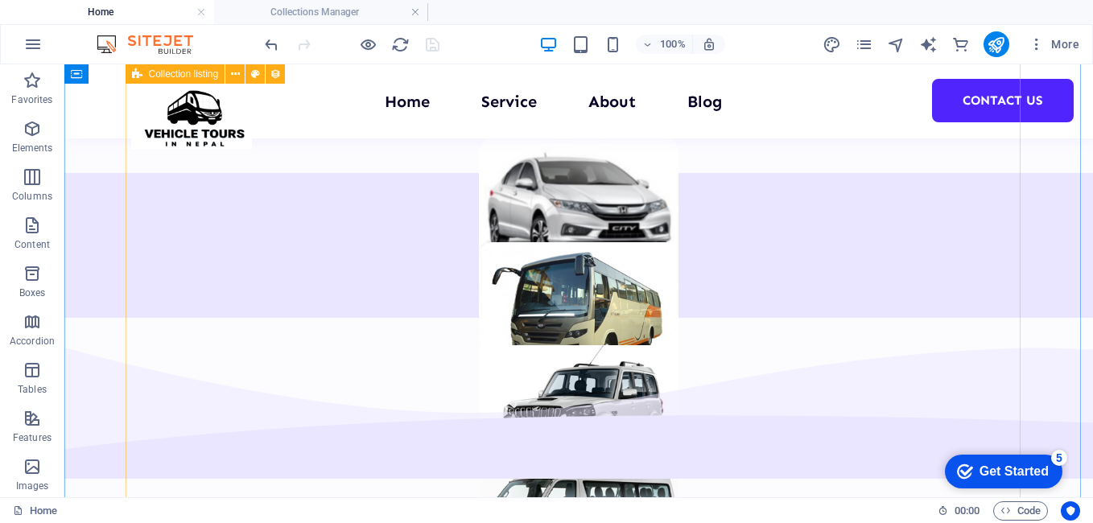
scroll to position [1476, 0]
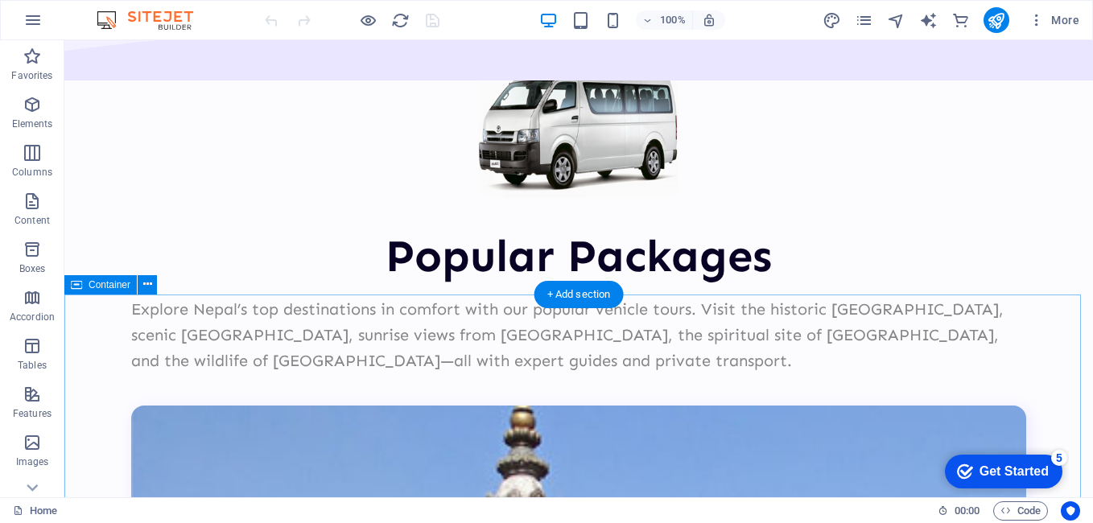
scroll to position [2253, 0]
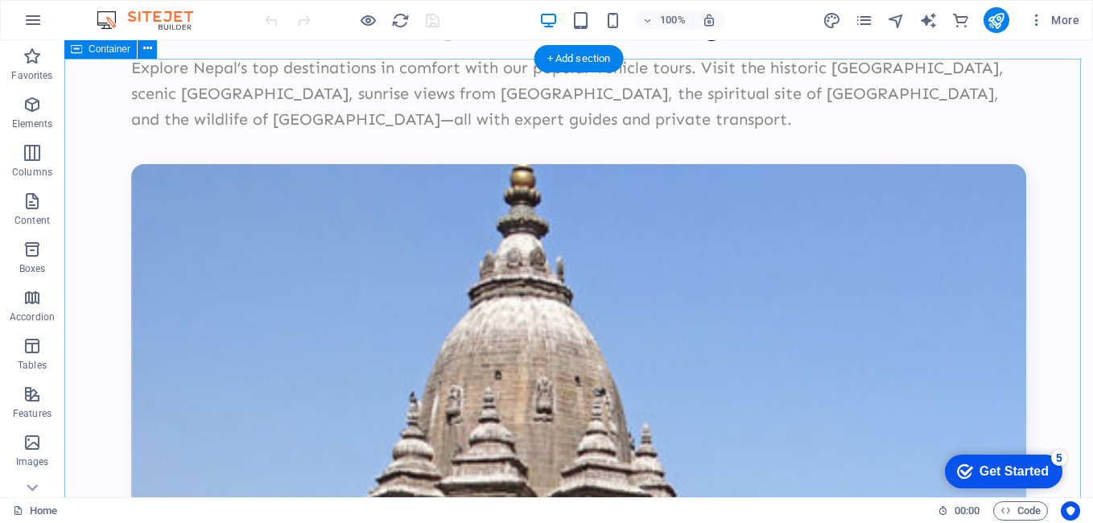
click at [143, 50] on icon at bounding box center [147, 48] width 9 height 17
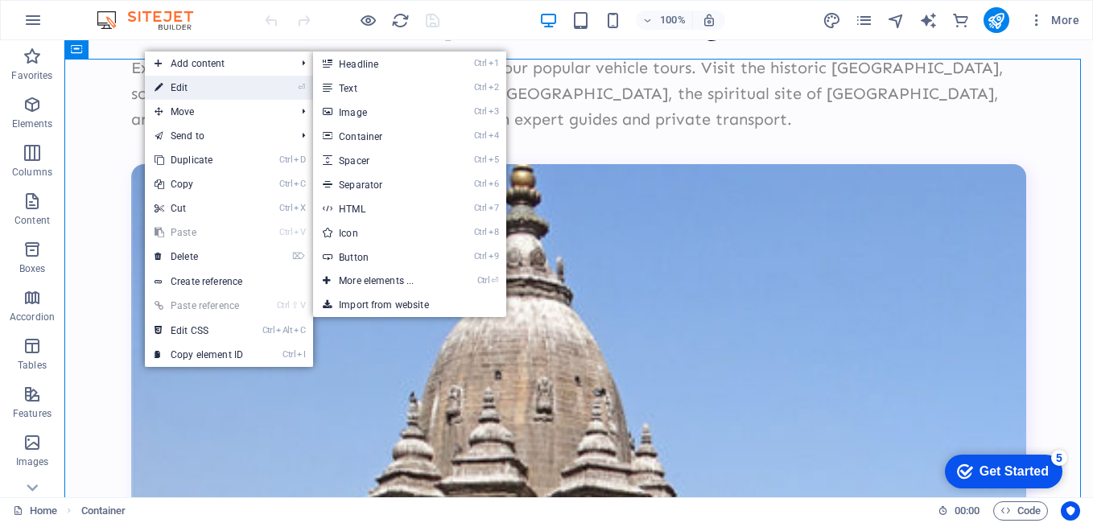
click at [164, 80] on link "⏎ Edit" at bounding box center [199, 88] width 108 height 24
select select "multiple-waves"
select select "em"
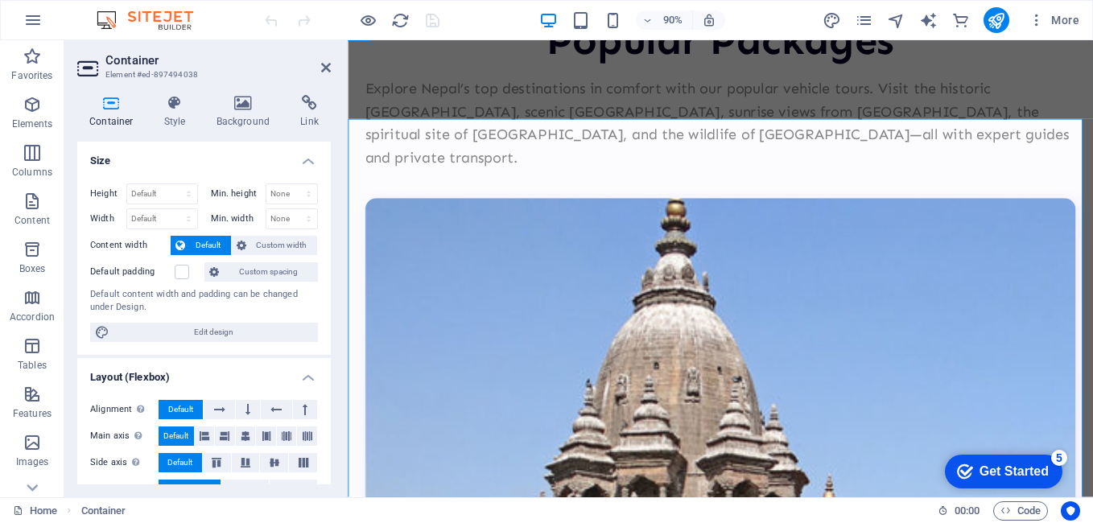
scroll to position [2251, 0]
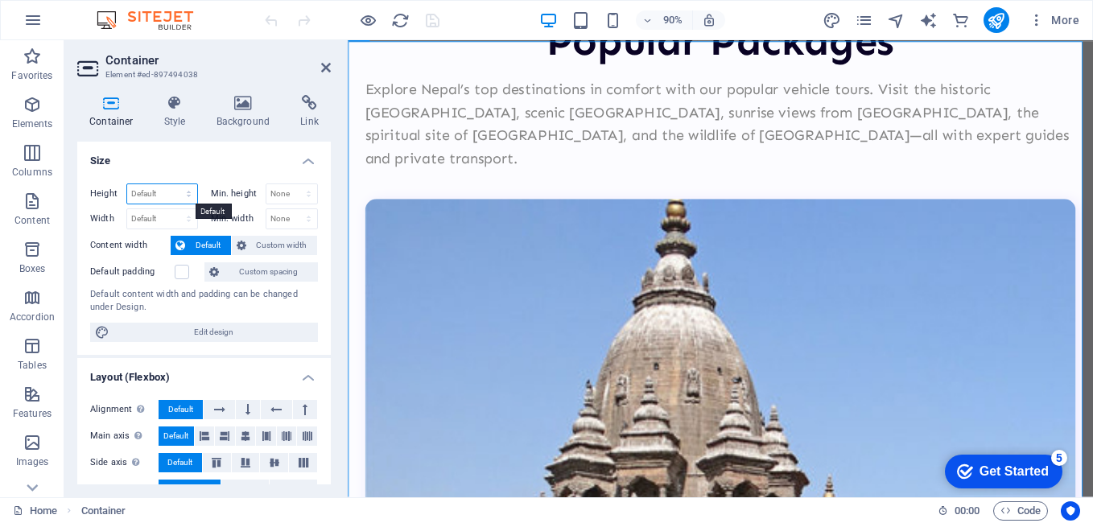
click at [176, 188] on select "Default px rem % vh vw" at bounding box center [162, 193] width 70 height 19
click at [127, 184] on select "Default px rem % vh vw" at bounding box center [162, 193] width 70 height 19
click at [168, 207] on div "Height Default px rem % vh vw" at bounding box center [147, 195] width 114 height 25
click at [167, 212] on select "Default px rem % em vh vw" at bounding box center [162, 218] width 70 height 19
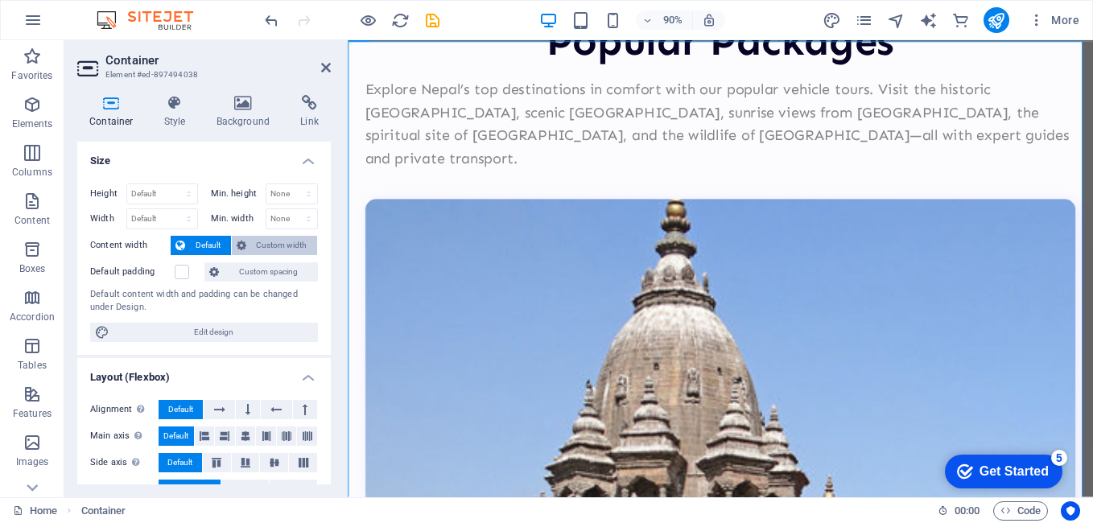
click at [276, 244] on span "Custom width" at bounding box center [282, 245] width 62 height 19
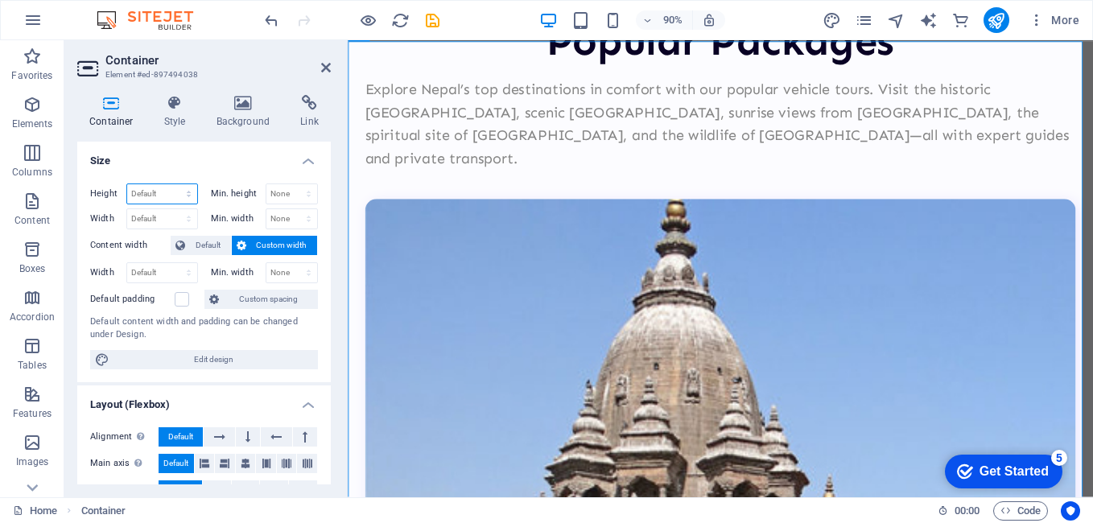
click at [175, 190] on select "Default px rem % vh vw" at bounding box center [162, 193] width 70 height 19
click at [127, 184] on select "Default px rem % vh vw" at bounding box center [162, 193] width 70 height 19
select select "DISABLED_OPTION_VALUE"
click at [150, 195] on select "Default px rem % vh vw" at bounding box center [162, 193] width 70 height 19
click at [298, 193] on select "None px rem % vh vw" at bounding box center [291, 193] width 51 height 19
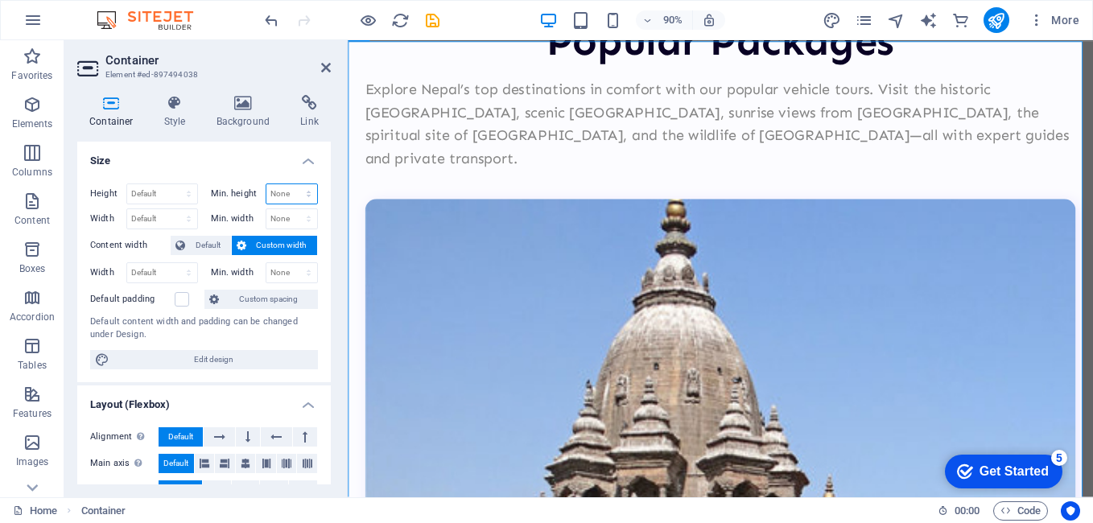
click at [298, 193] on select "None px rem % vh vw" at bounding box center [291, 193] width 51 height 19
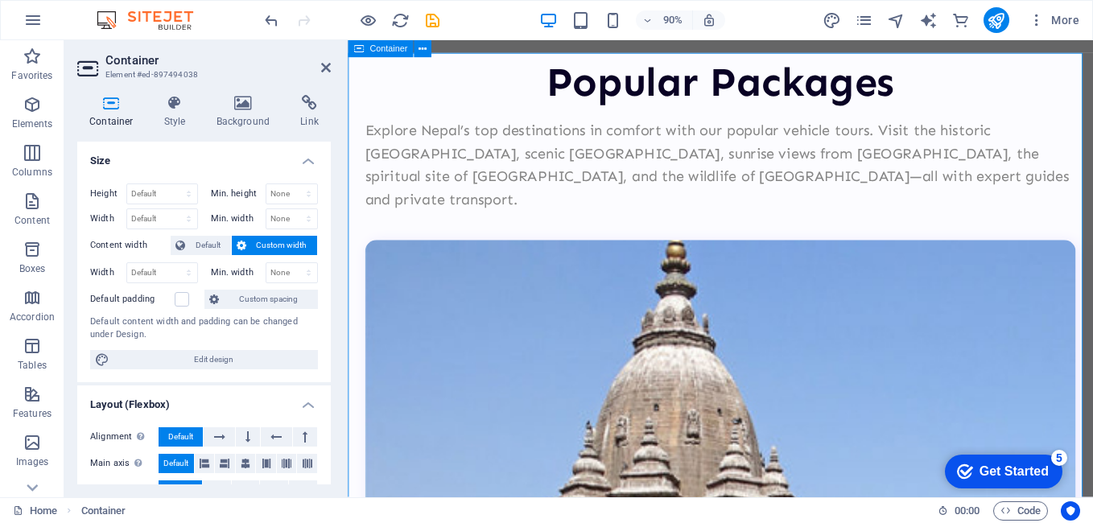
scroll to position [2073, 0]
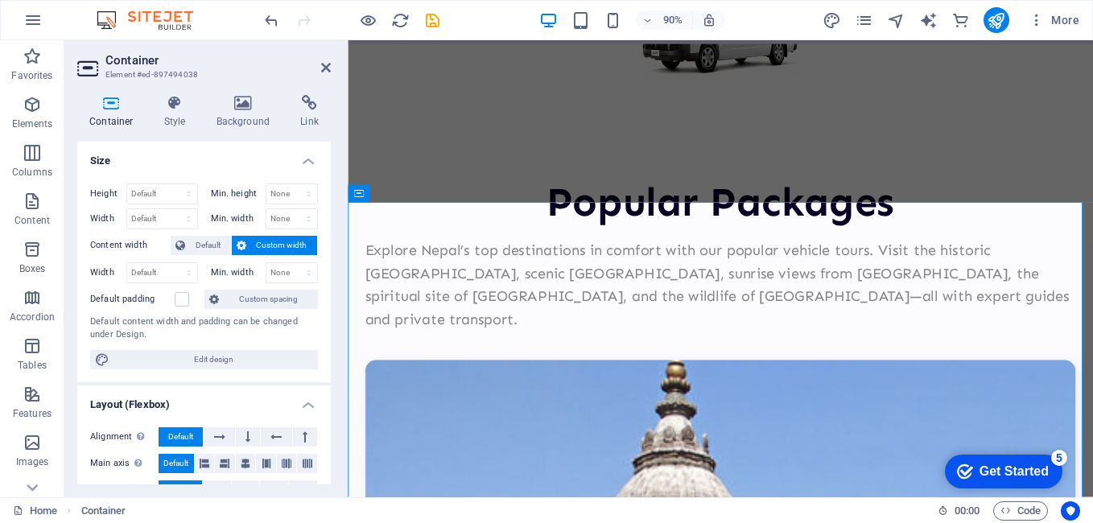
click at [334, 62] on aside "Container Element #ed-897494038 Container Style Background Link Size Height Def…" at bounding box center [205, 268] width 283 height 457
click at [331, 64] on aside "Container Element #ed-897494038 Container Style Background Link Size Height Def…" at bounding box center [205, 268] width 283 height 457
drag, startPoint x: 322, startPoint y: 74, endPoint x: 257, endPoint y: 35, distance: 75.5
click at [322, 74] on link at bounding box center [326, 68] width 10 height 14
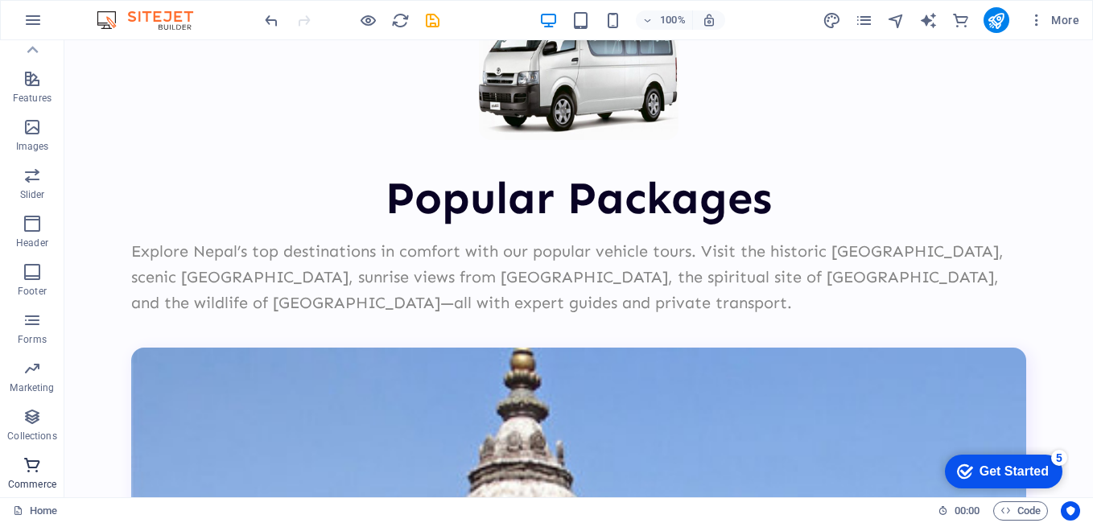
scroll to position [2171, 0]
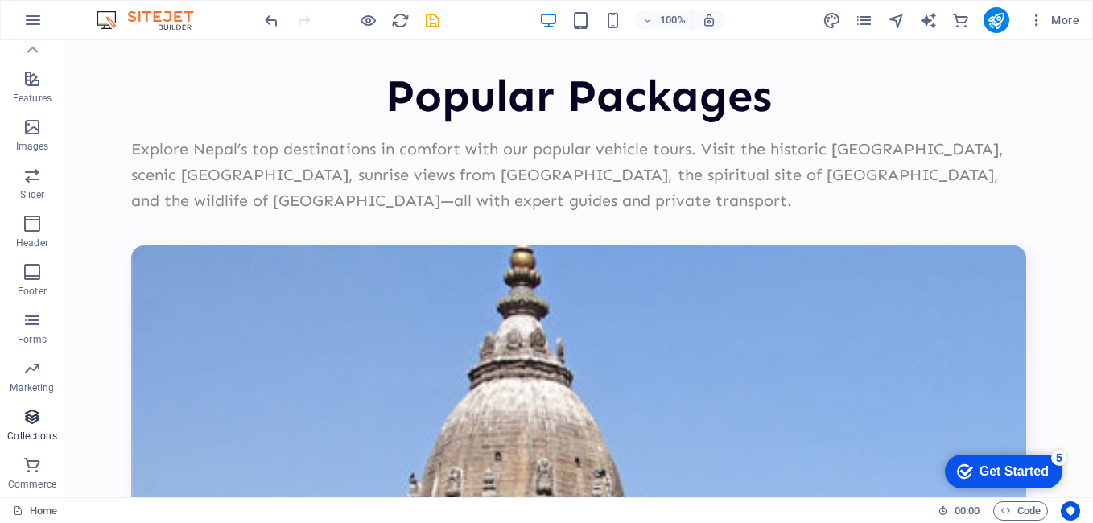
click at [35, 429] on span "Collections" at bounding box center [32, 426] width 64 height 39
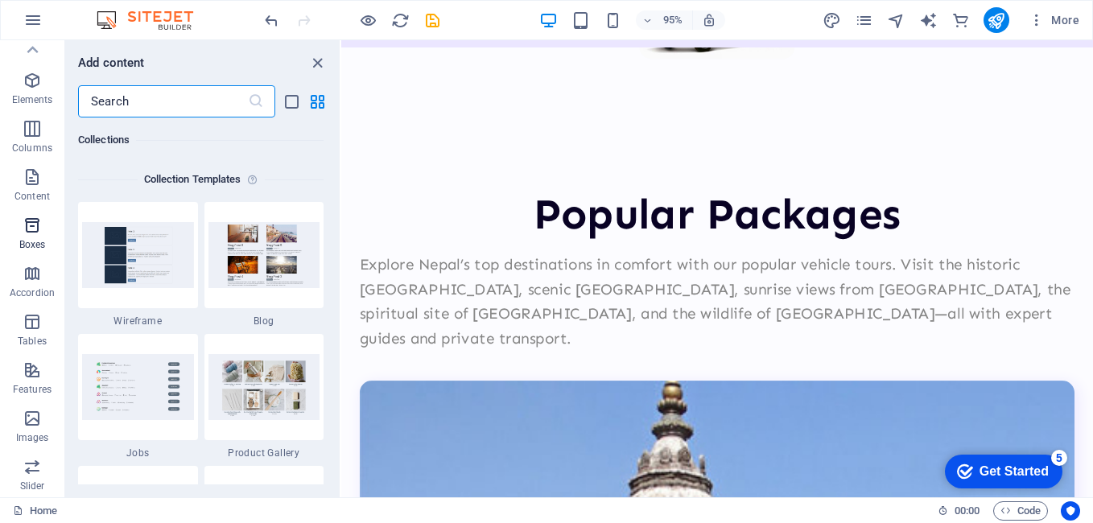
scroll to position [0, 0]
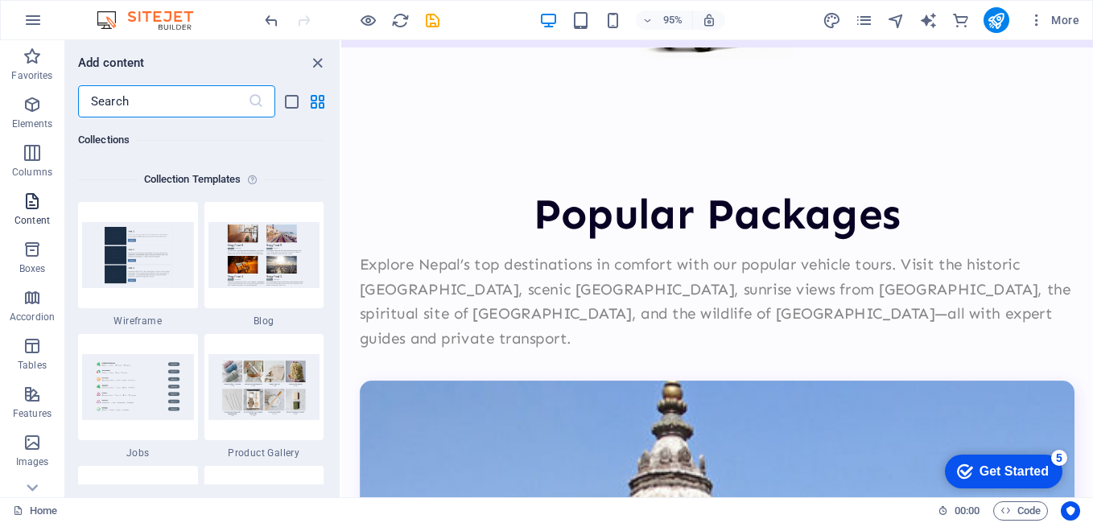
click at [40, 220] on p "Content" at bounding box center [31, 220] width 35 height 13
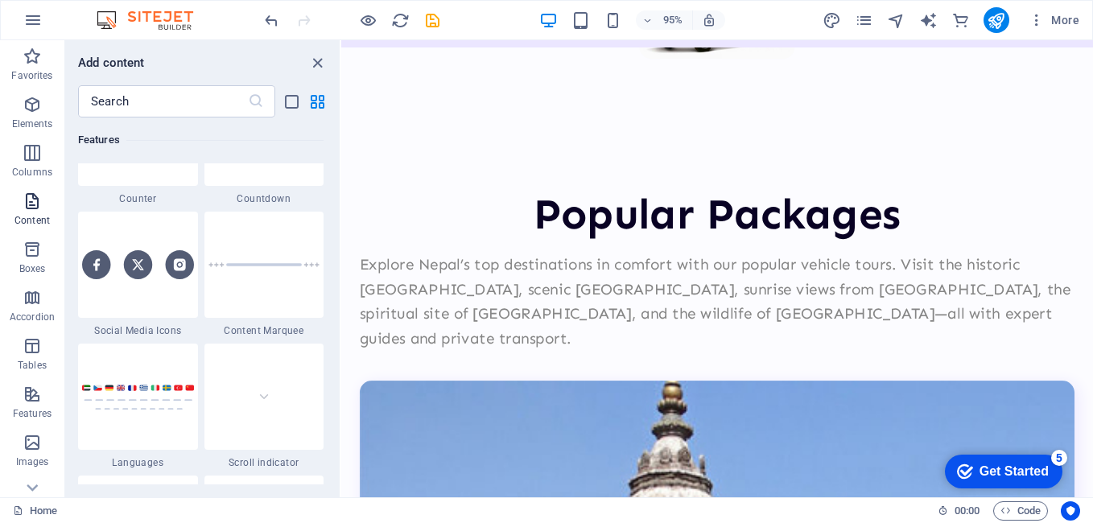
scroll to position [2815, 0]
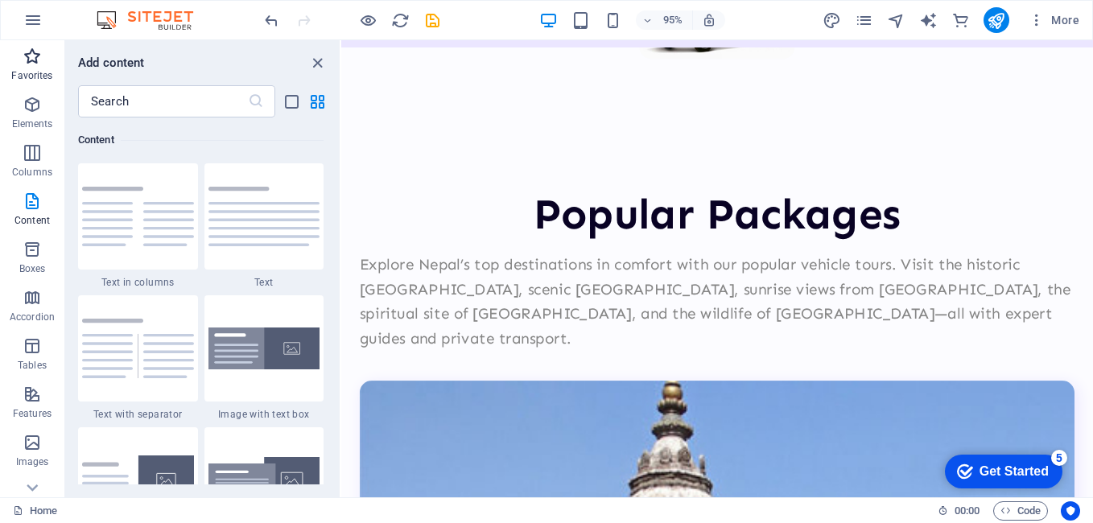
click at [32, 74] on p "Favorites" at bounding box center [31, 75] width 41 height 13
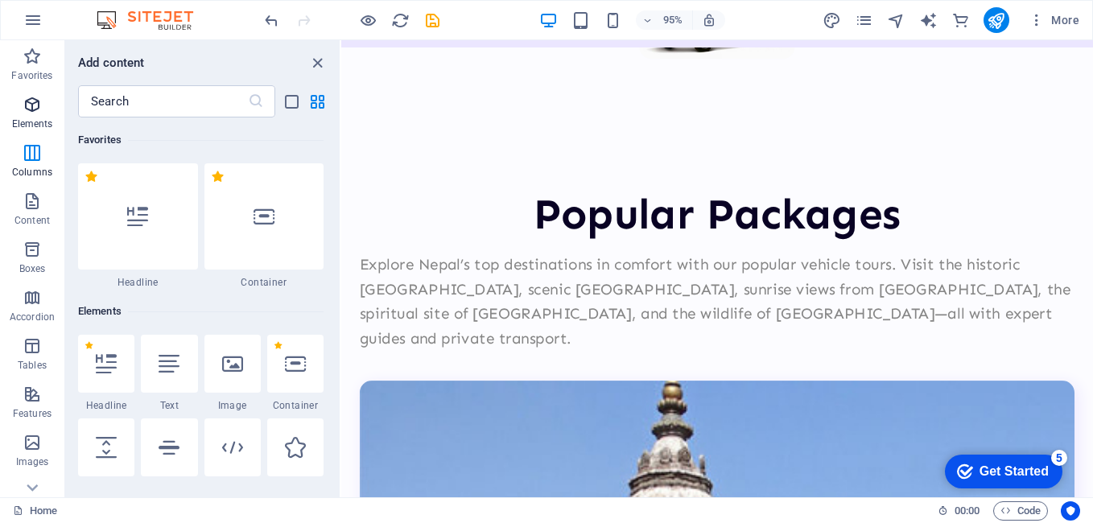
scroll to position [0, 0]
click at [32, 108] on icon "button" at bounding box center [32, 104] width 19 height 19
click at [318, 62] on icon "close panel" at bounding box center [317, 63] width 19 height 19
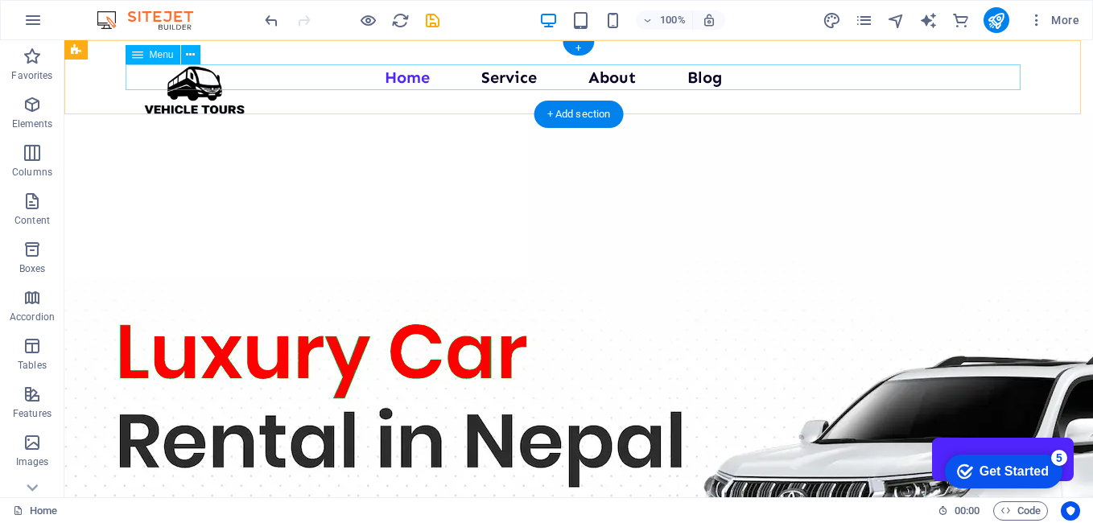
click at [504, 80] on nav "Home Service About Blog Contact Us" at bounding box center [578, 77] width 895 height 26
select select "3"
select select
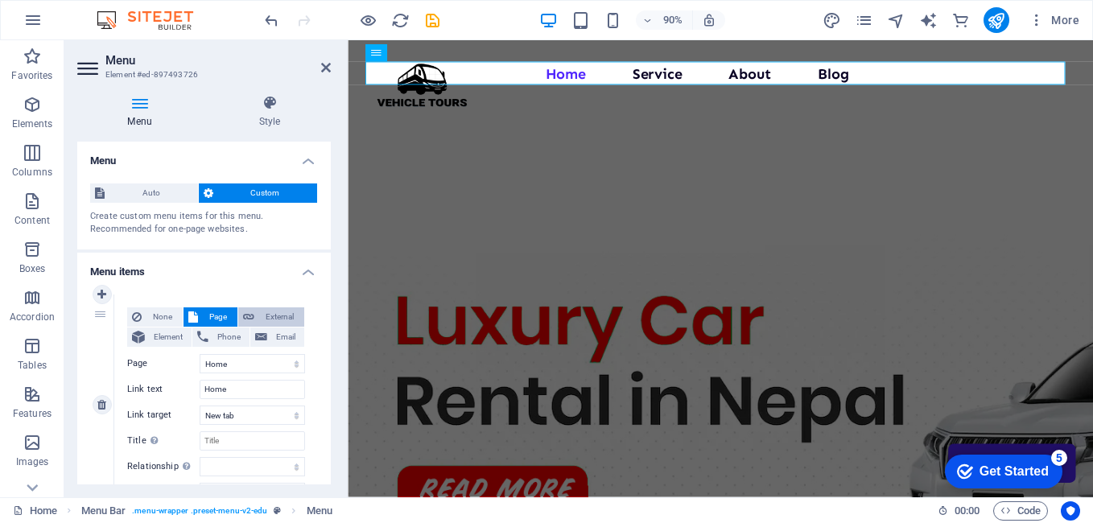
click at [276, 314] on span "External" at bounding box center [279, 316] width 40 height 19
select select
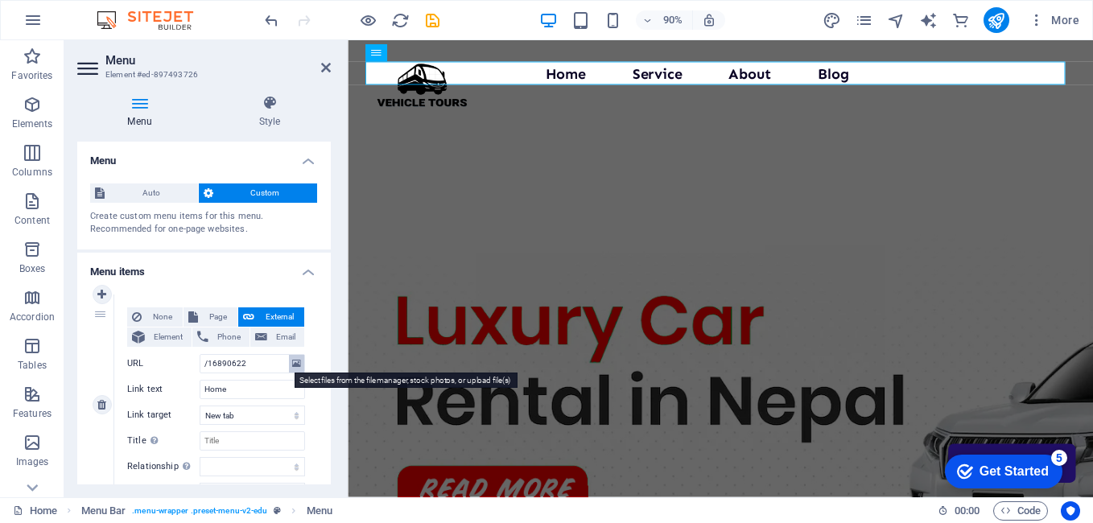
click at [292, 361] on icon at bounding box center [296, 364] width 9 height 18
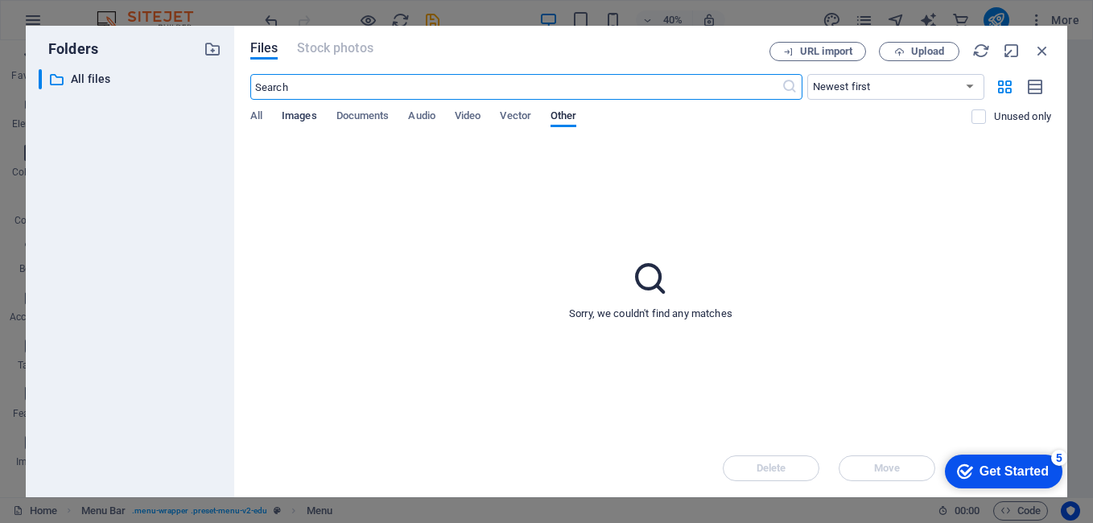
click at [289, 122] on span "Images" at bounding box center [299, 117] width 35 height 23
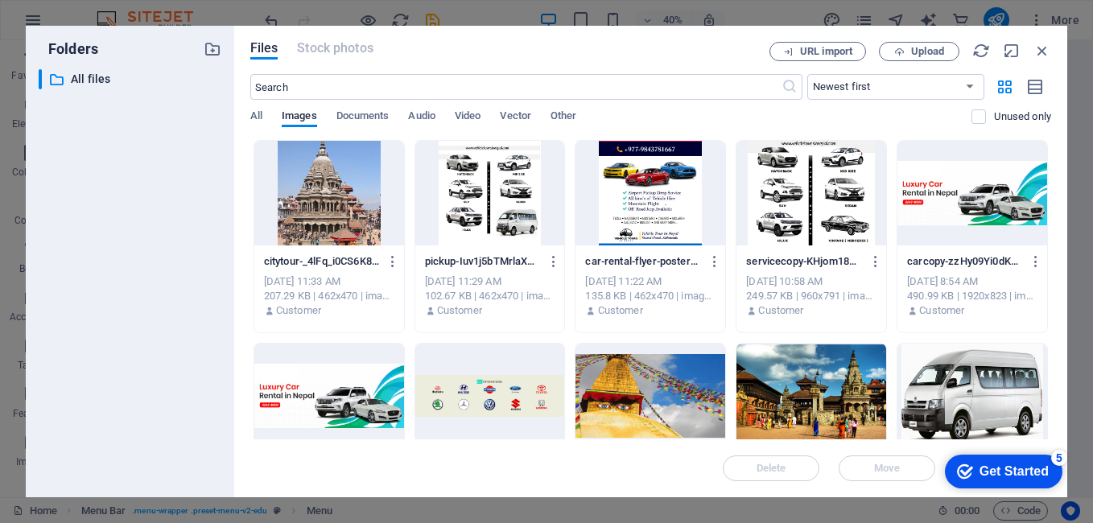
click at [252, 105] on div "​ Newest first Oldest first Name (A-Z) Name (Z-A) Size (0-9) Size (9-0) Resolut…" at bounding box center [650, 107] width 801 height 66
drag, startPoint x: 257, startPoint y: 107, endPoint x: 340, endPoint y: 113, distance: 83.1
click at [260, 110] on div "​ Newest first Oldest first Name (A-Z) Name (Z-A) Size (0-9) Size (9-0) Resolut…" at bounding box center [650, 107] width 801 height 66
click at [370, 113] on span "Documents" at bounding box center [362, 117] width 53 height 23
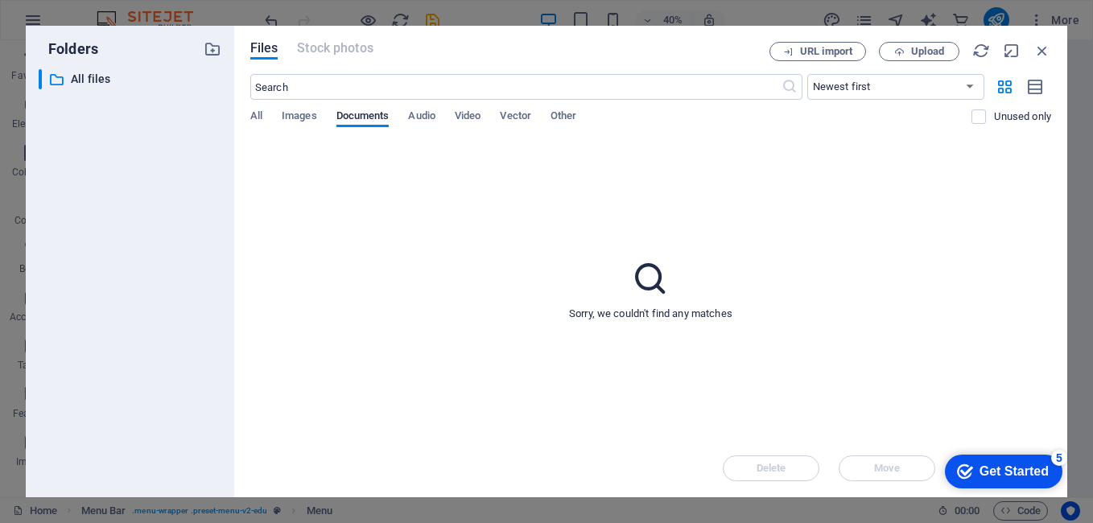
drag, startPoint x: 433, startPoint y: 115, endPoint x: 638, endPoint y: 119, distance: 205.2
click at [443, 116] on div "All Images Documents Audio Video Vector Other" at bounding box center [611, 124] width 722 height 31
click at [1043, 47] on icon "button" at bounding box center [1042, 51] width 18 height 18
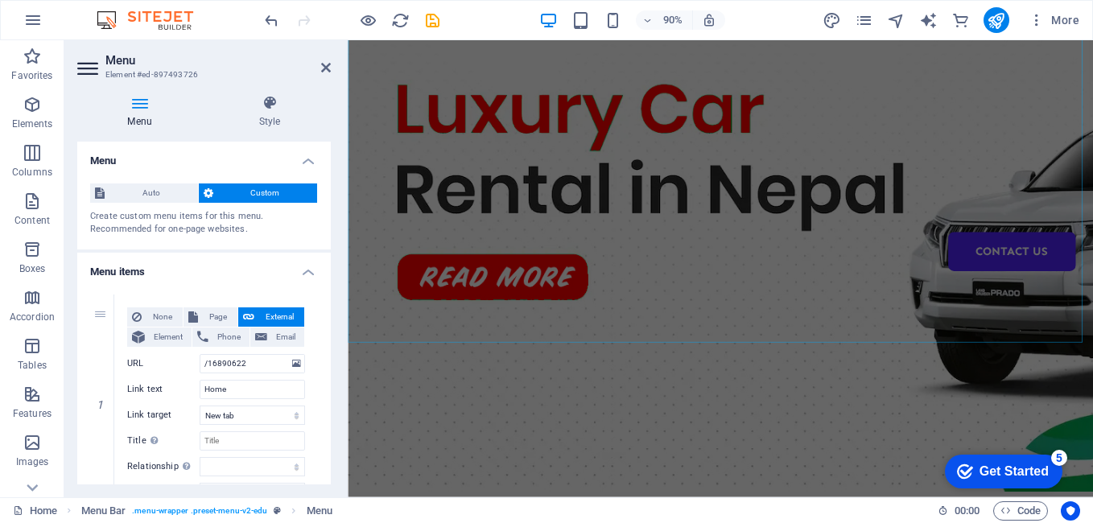
scroll to position [241, 0]
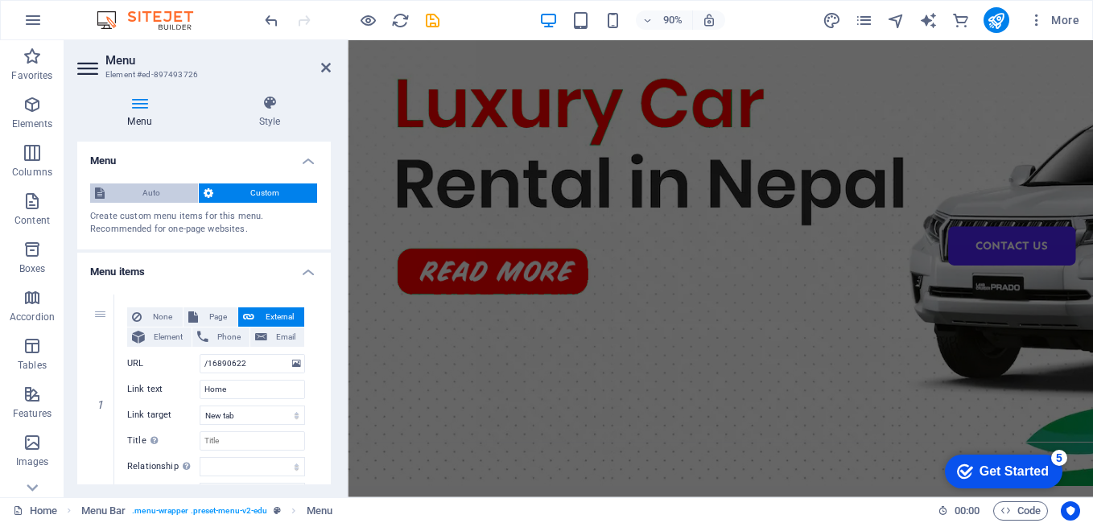
click at [133, 188] on span "Auto" at bounding box center [151, 192] width 84 height 19
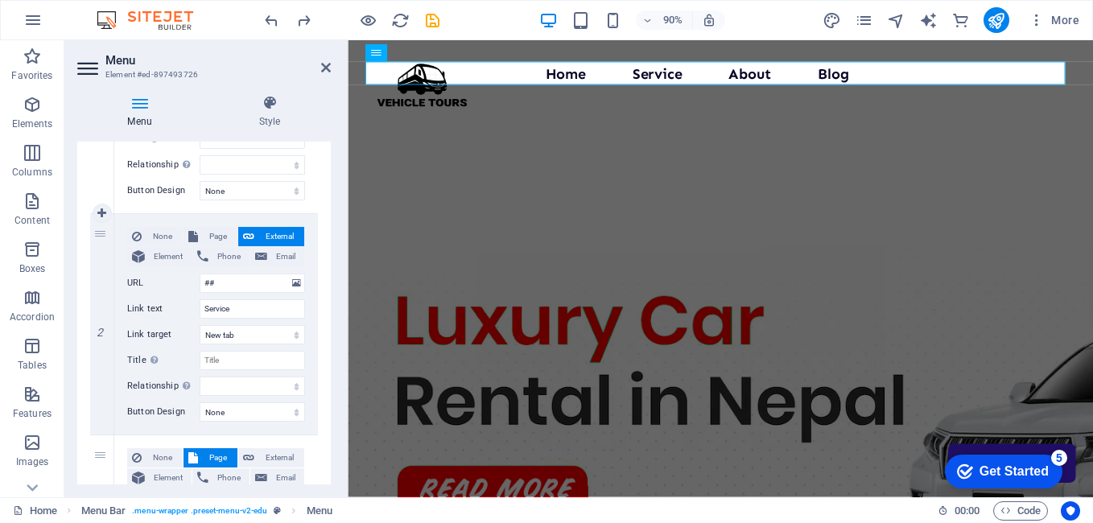
scroll to position [159, 0]
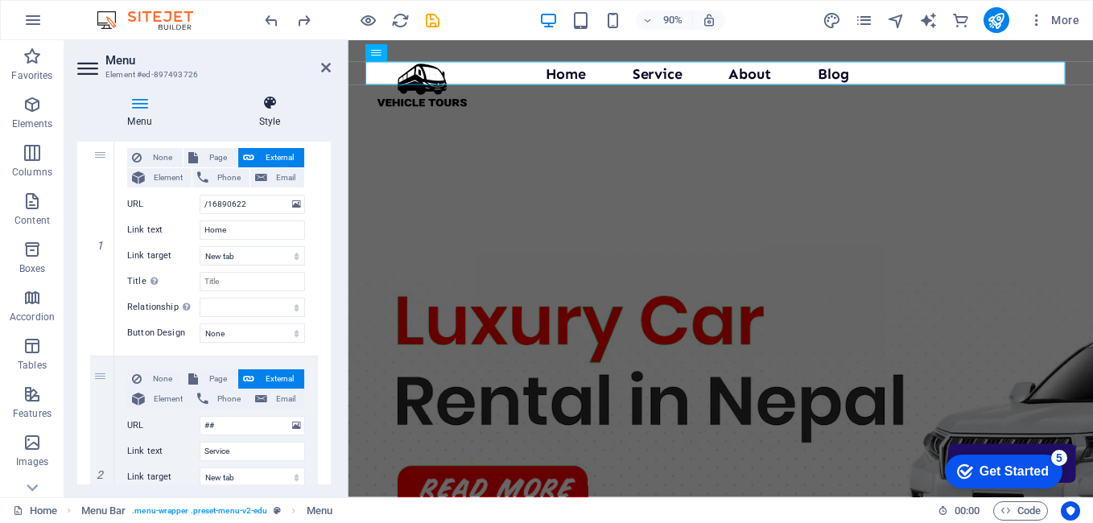
click at [271, 98] on icon at bounding box center [269, 103] width 122 height 16
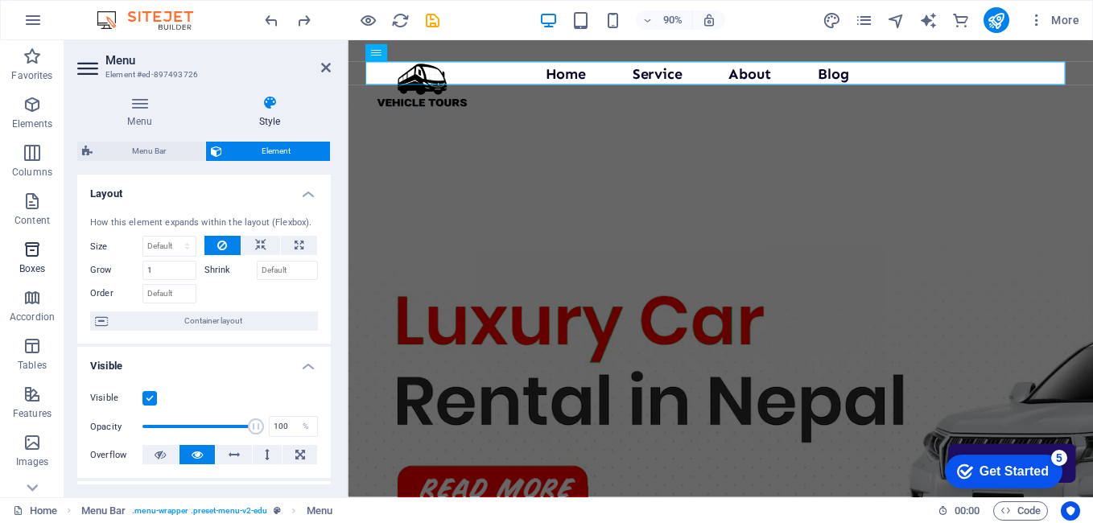
click at [29, 256] on icon "button" at bounding box center [32, 249] width 19 height 19
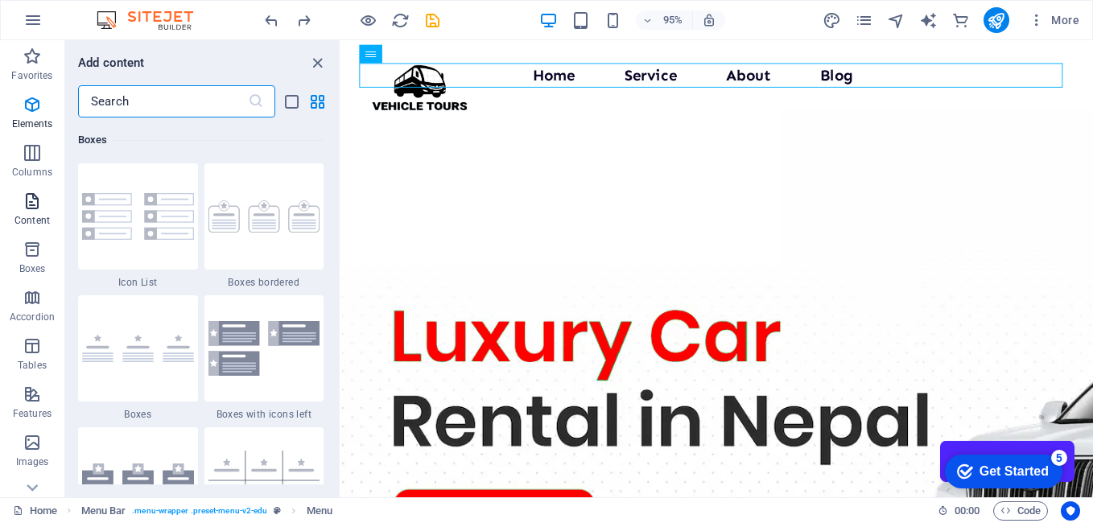
click at [35, 200] on icon "button" at bounding box center [32, 200] width 19 height 19
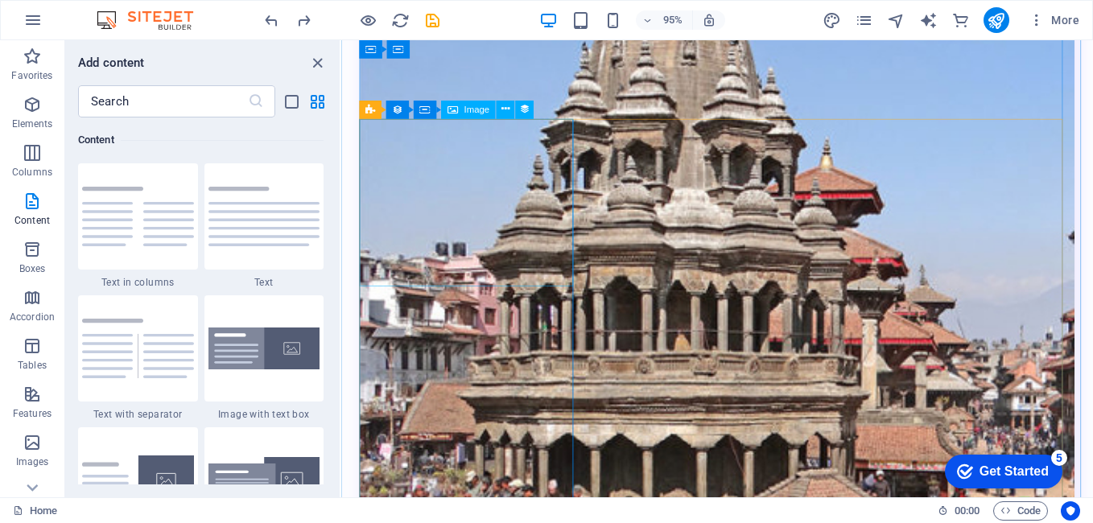
scroll to position [2816, 0]
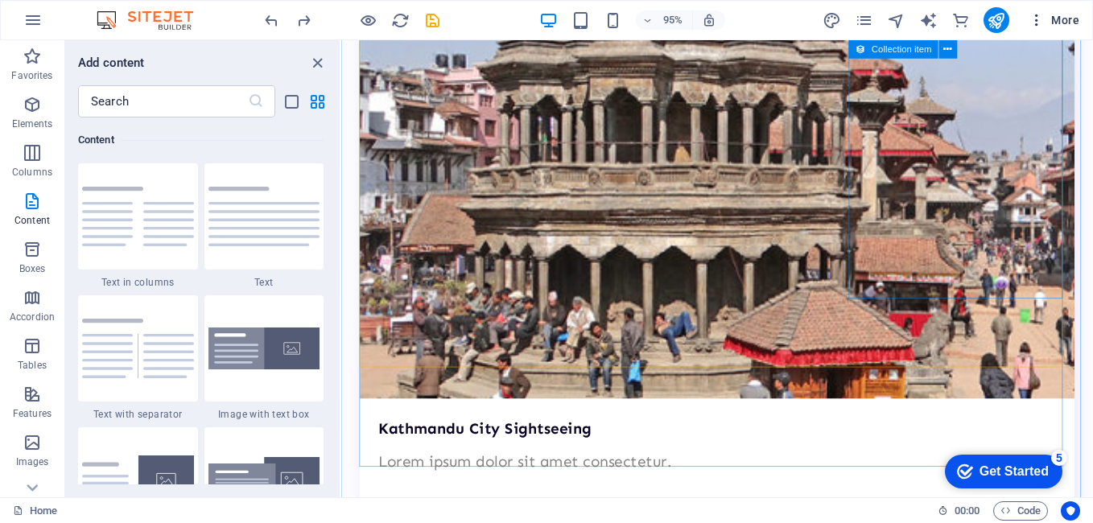
click at [1033, 19] on icon "button" at bounding box center [1036, 20] width 16 height 16
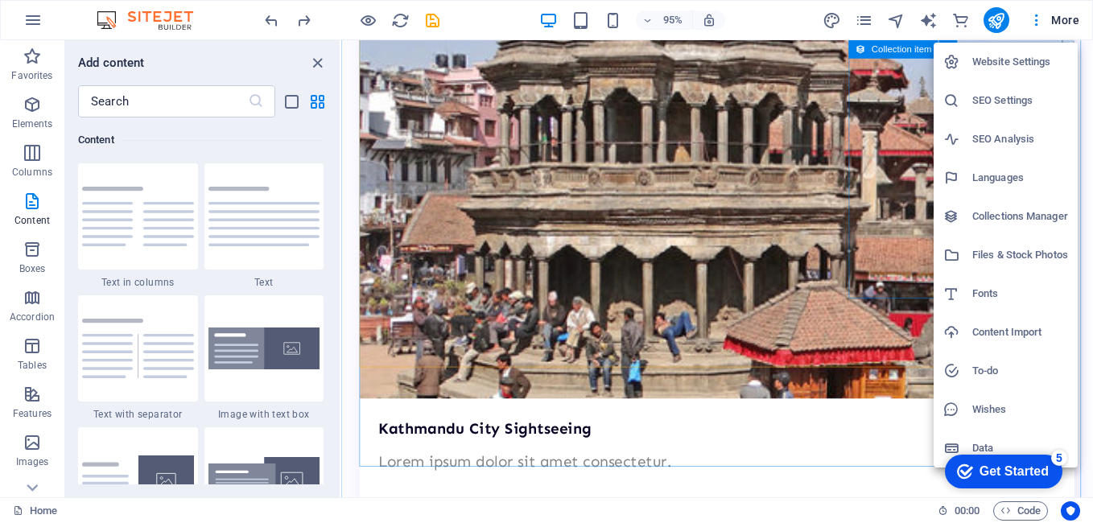
click at [987, 438] on h6 "Data" at bounding box center [1020, 447] width 96 height 19
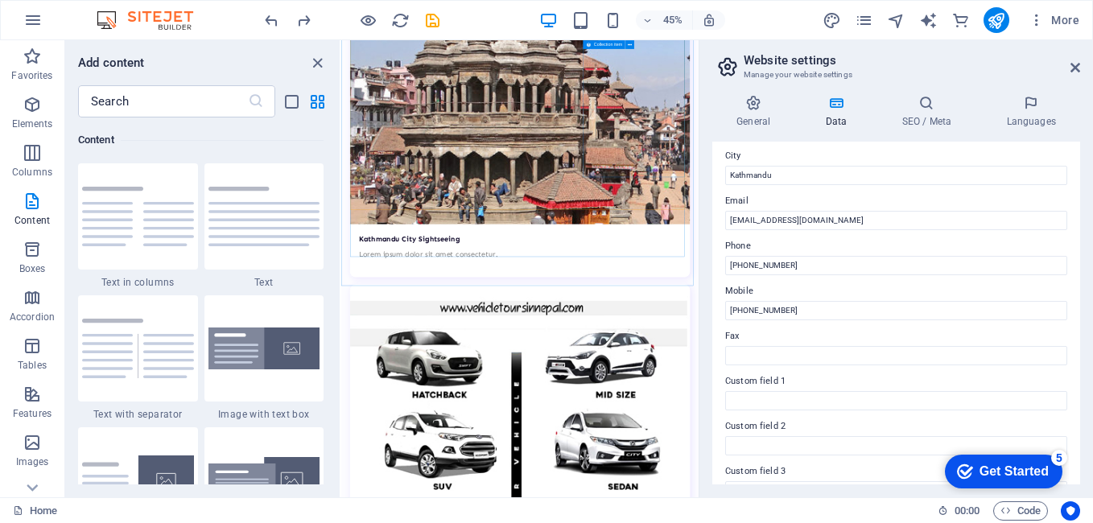
scroll to position [109, 0]
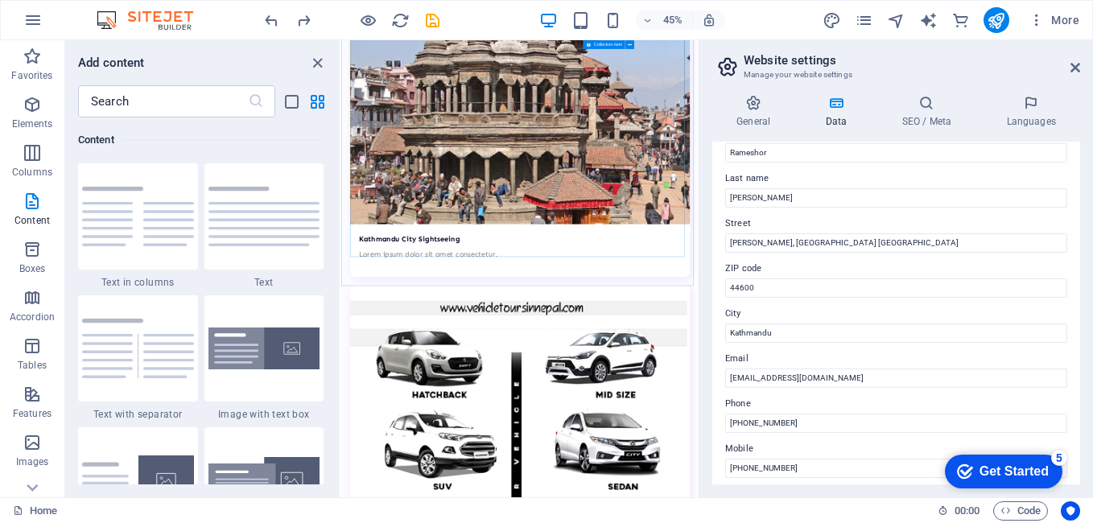
click at [1066, 63] on h2 "Website settings" at bounding box center [911, 60] width 336 height 14
click at [1068, 68] on header "Website settings Manage your website settings" at bounding box center [897, 61] width 364 height 42
drag, startPoint x: 1092, startPoint y: 61, endPoint x: 1077, endPoint y: 64, distance: 14.8
click at [1092, 61] on aside "Website settings Manage your website settings General Data SEO / Meta Languages…" at bounding box center [895, 268] width 394 height 457
click at [1073, 64] on icon at bounding box center [1075, 67] width 10 height 13
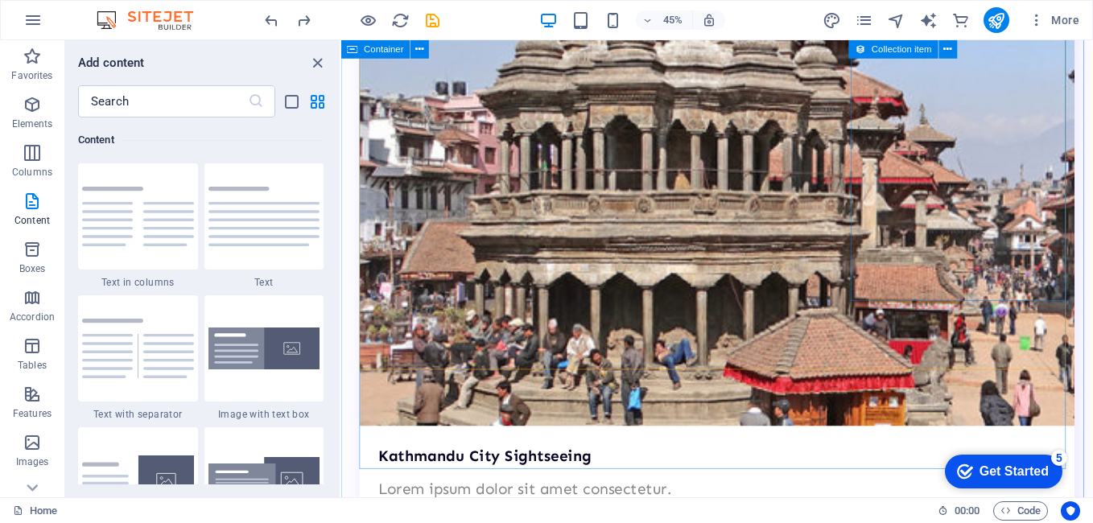
scroll to position [2816, 0]
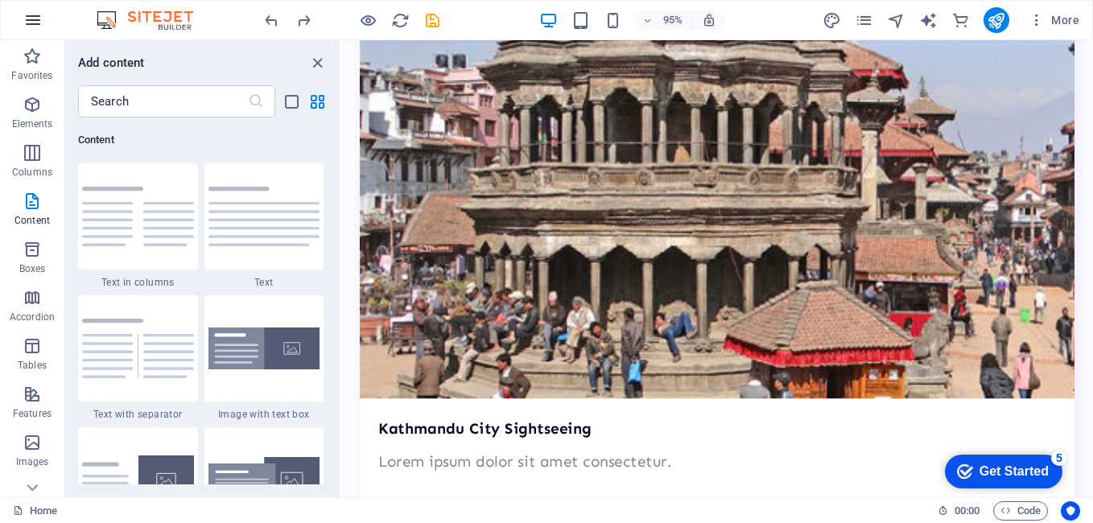
click at [51, 17] on button "button" at bounding box center [33, 20] width 39 height 39
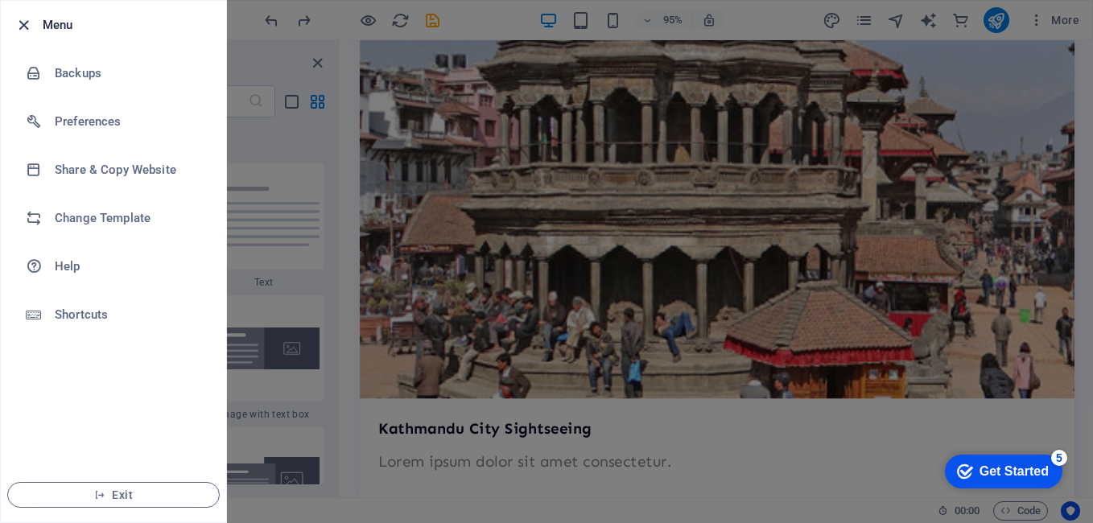
click at [30, 20] on icon "button" at bounding box center [23, 25] width 19 height 19
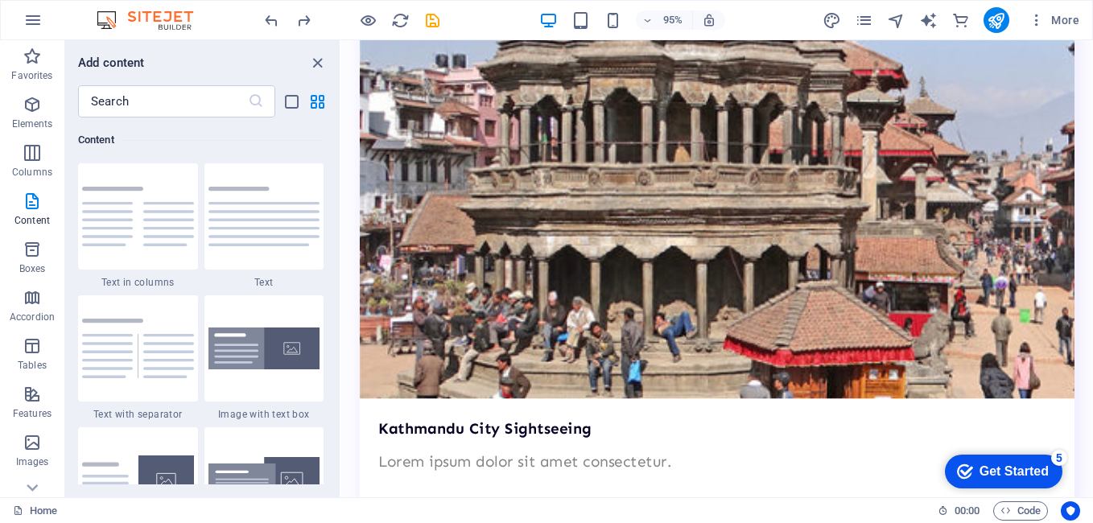
click at [30, 20] on icon "button" at bounding box center [32, 19] width 19 height 19
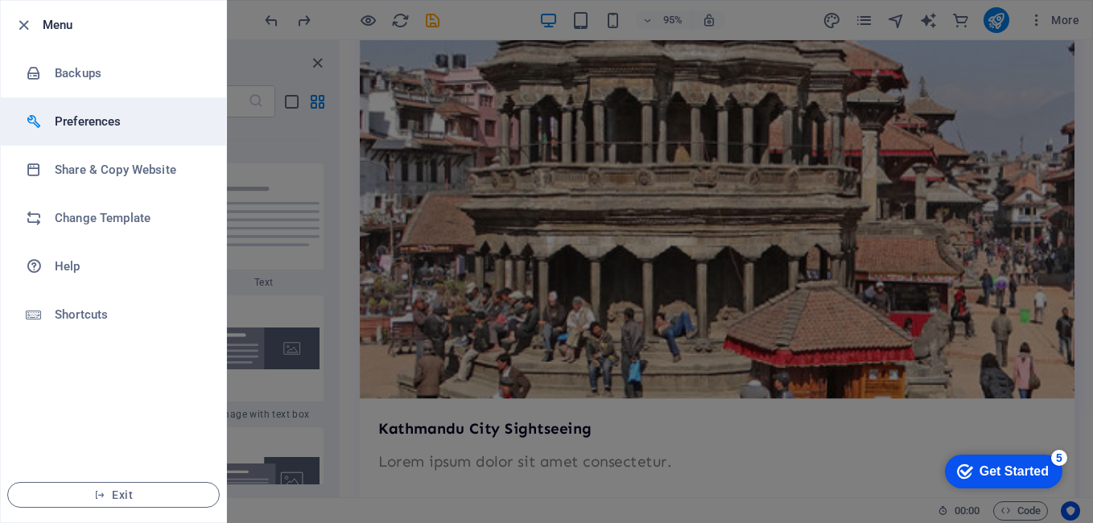
click at [55, 127] on h6 "Preferences" at bounding box center [129, 121] width 149 height 19
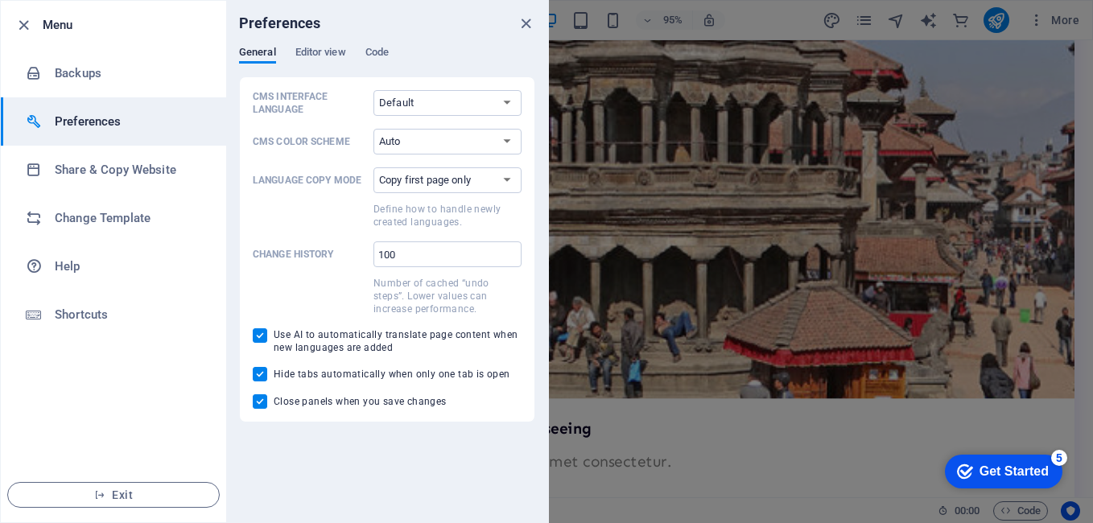
click at [339, 37] on div "Preferences" at bounding box center [387, 23] width 322 height 45
click at [302, 42] on div "Preferences" at bounding box center [387, 23] width 322 height 45
click at [309, 51] on span "Editor view" at bounding box center [320, 54] width 51 height 23
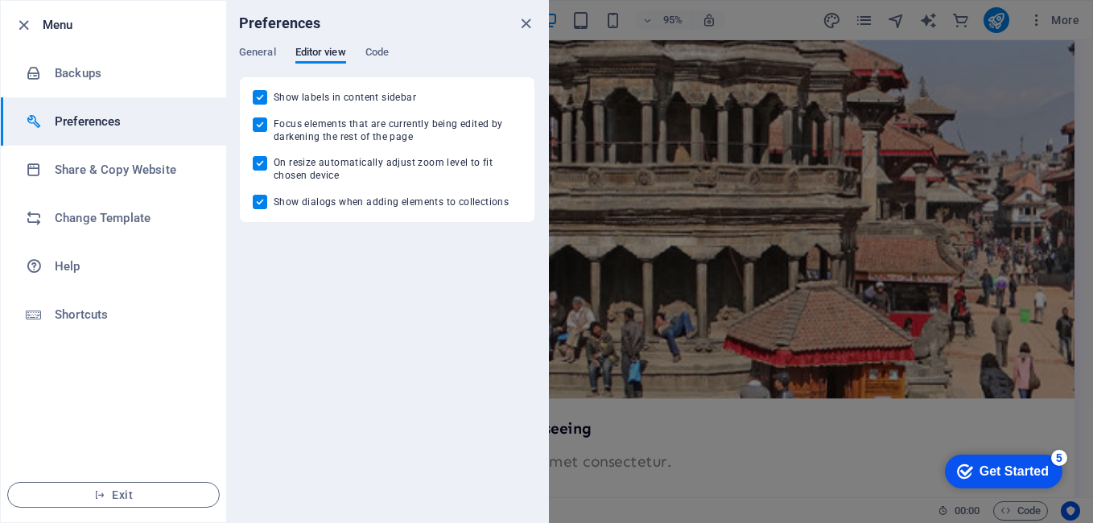
click at [237, 52] on div "General Editor view Code CMS Interface Language Default Deutsch English Español…" at bounding box center [387, 134] width 322 height 177
click at [249, 56] on span "General" at bounding box center [257, 54] width 37 height 23
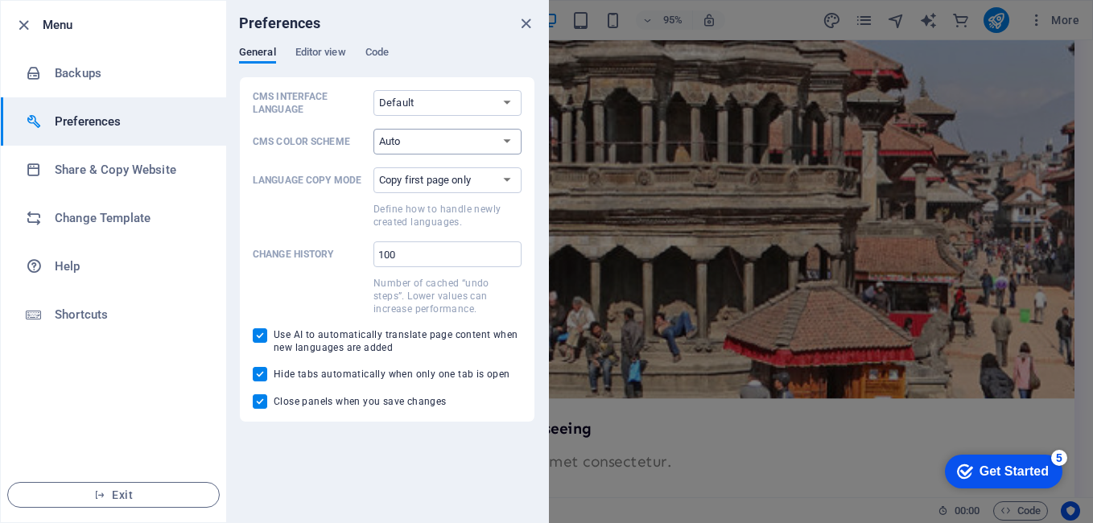
click at [409, 146] on select "Auto Dark Light" at bounding box center [447, 142] width 148 height 26
click at [434, 186] on select "Copy first page only Copy all pages" at bounding box center [447, 180] width 148 height 26
click at [434, 183] on select "Copy first page only Copy all pages" at bounding box center [447, 180] width 148 height 26
click at [529, 27] on icon "close" at bounding box center [526, 23] width 19 height 19
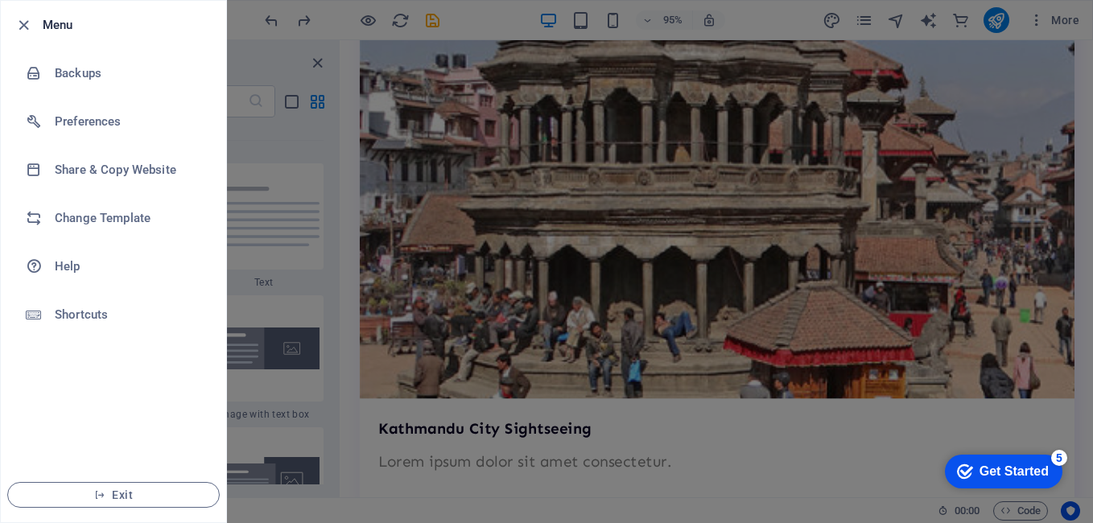
click at [13, 29] on li "Menu" at bounding box center [113, 25] width 225 height 48
click at [19, 26] on icon "button" at bounding box center [23, 25] width 19 height 19
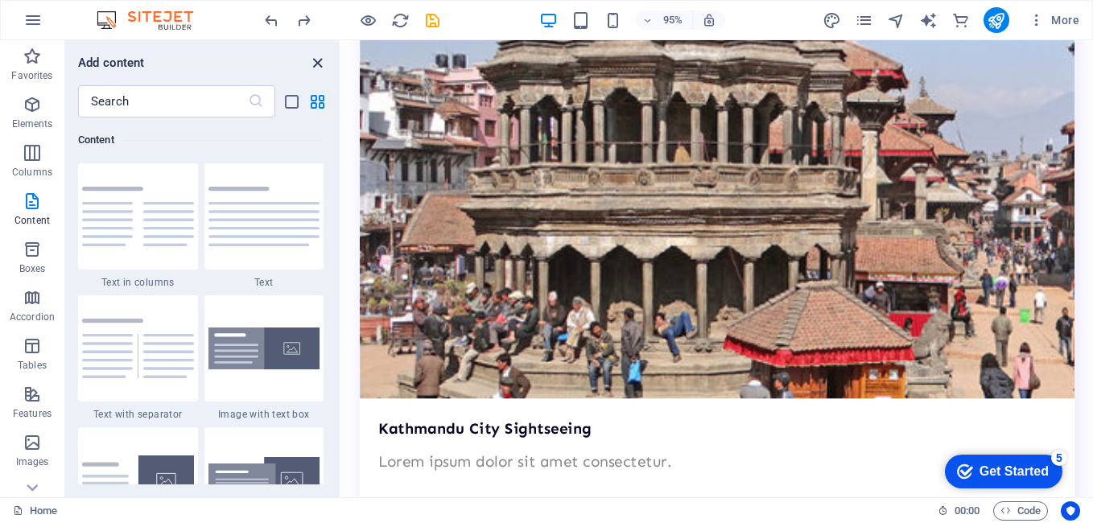
click at [312, 64] on icon "close panel" at bounding box center [317, 63] width 19 height 19
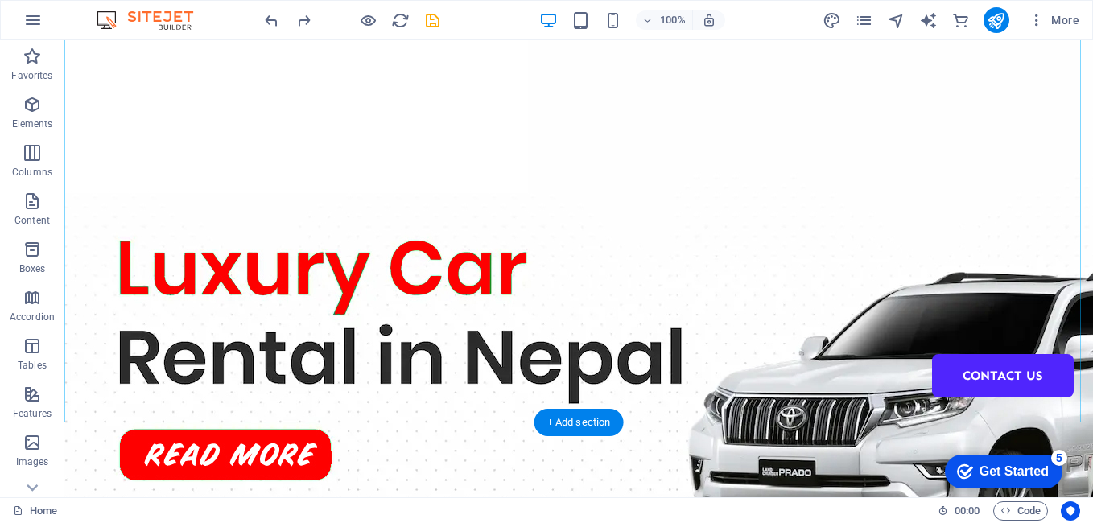
scroll to position [161, 0]
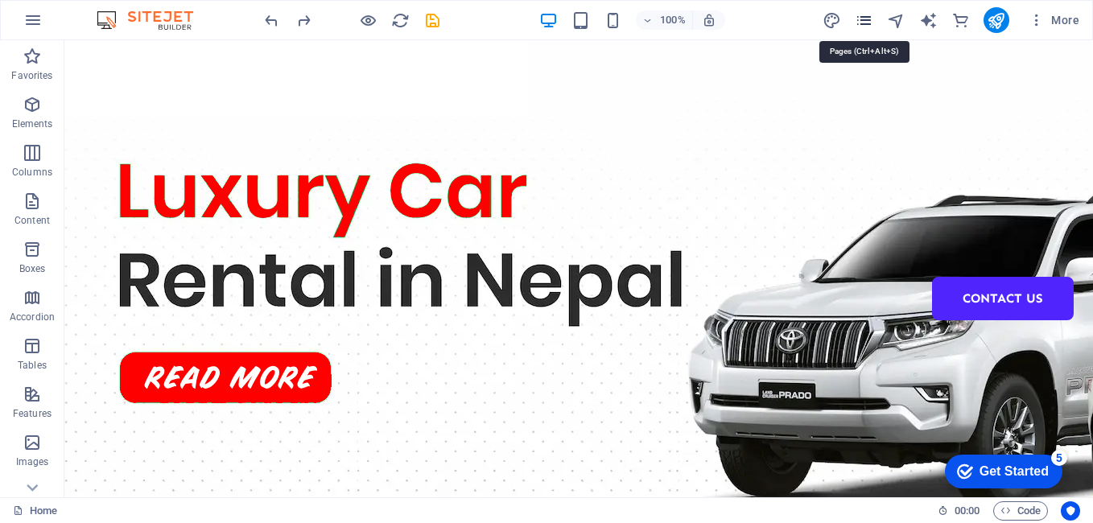
click at [863, 22] on icon "pages" at bounding box center [863, 20] width 19 height 19
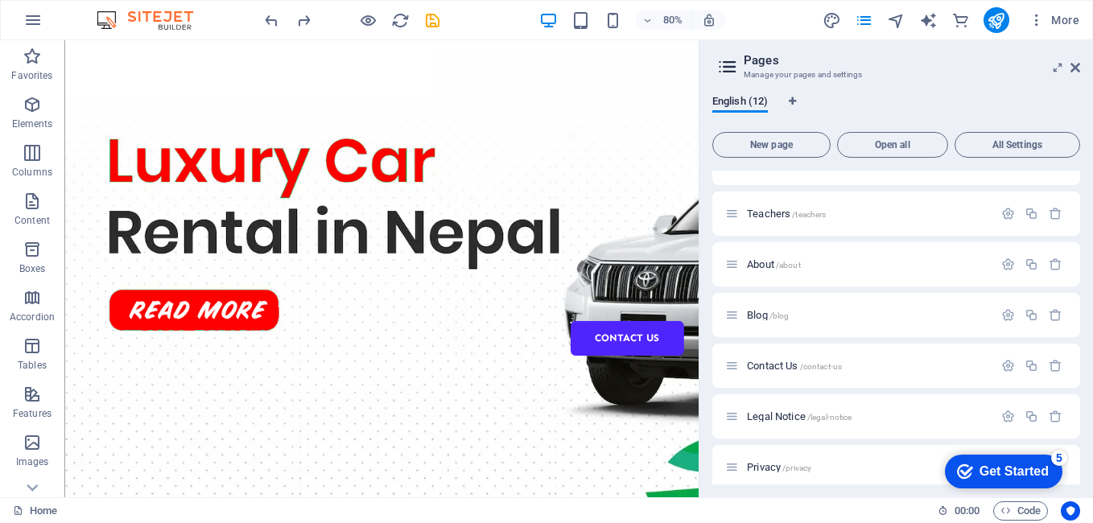
scroll to position [0, 0]
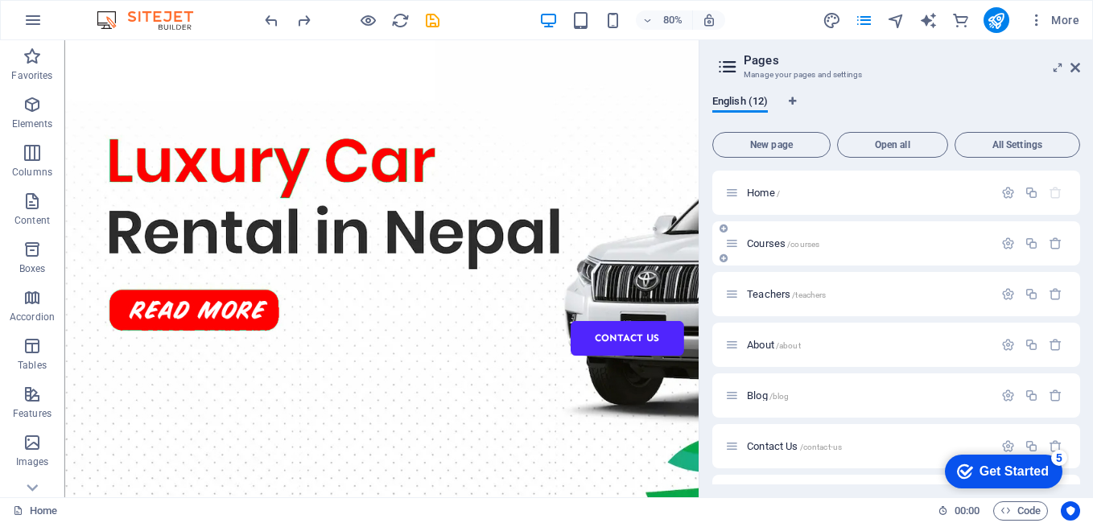
click at [803, 242] on span "/courses" at bounding box center [803, 244] width 32 height 9
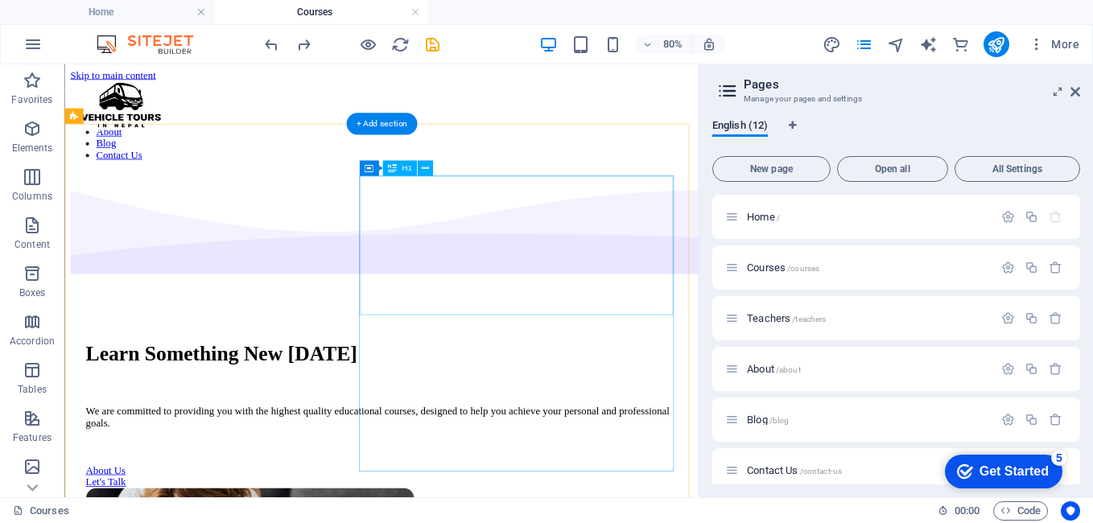
click at [541, 411] on div "Learn Something New [DATE]" at bounding box center [460, 426] width 741 height 30
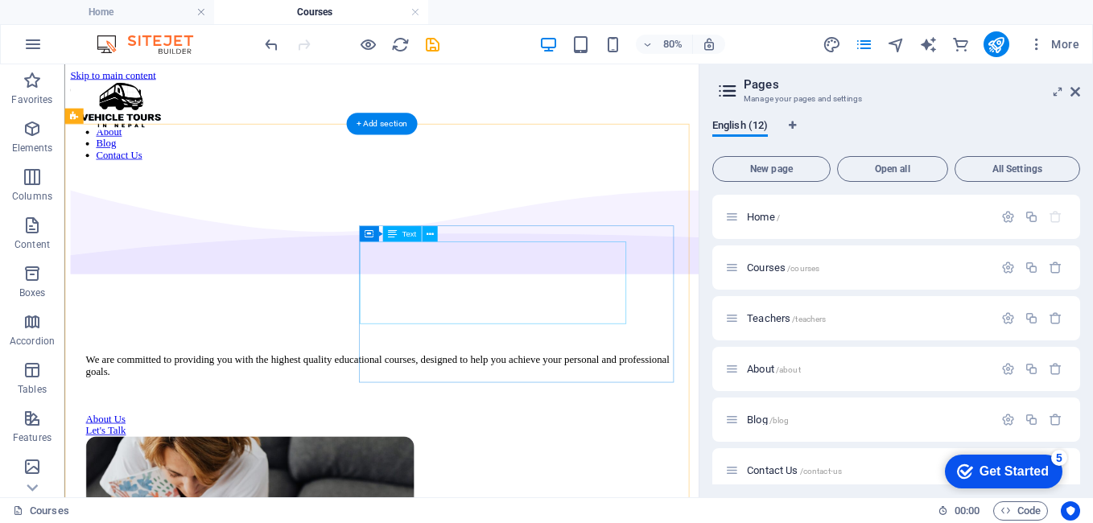
click at [540, 426] on div "We are committed to providing you with the highest quality educational courses,…" at bounding box center [460, 440] width 741 height 29
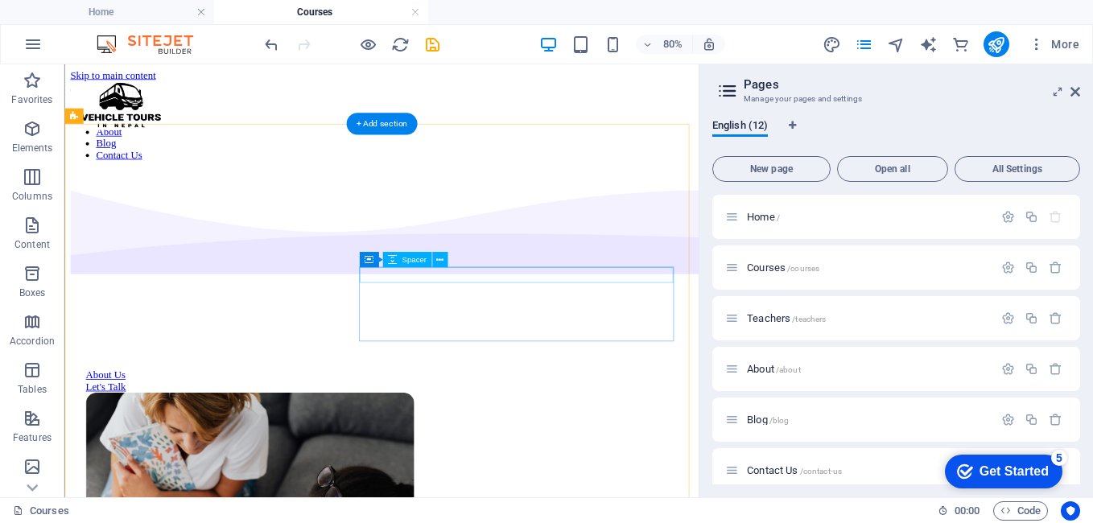
click at [537, 394] on div at bounding box center [460, 403] width 741 height 19
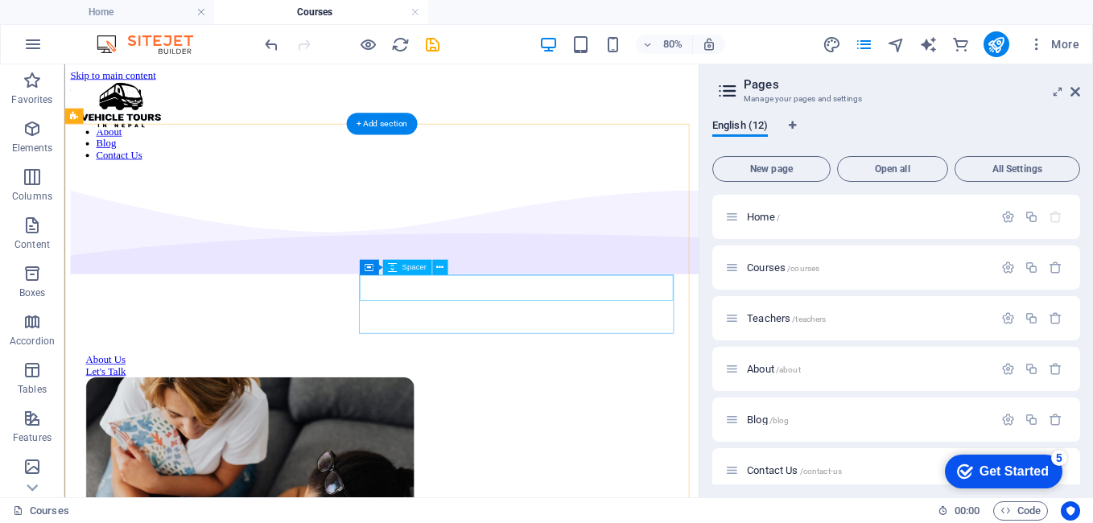
click at [545, 394] on div at bounding box center [460, 410] width 741 height 32
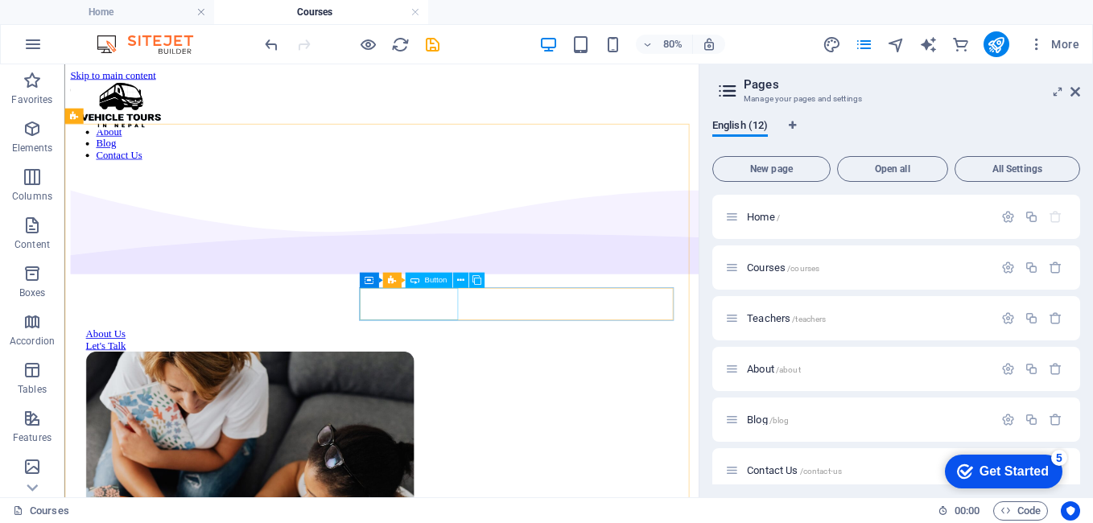
click at [451, 286] on div "Button" at bounding box center [428, 279] width 47 height 15
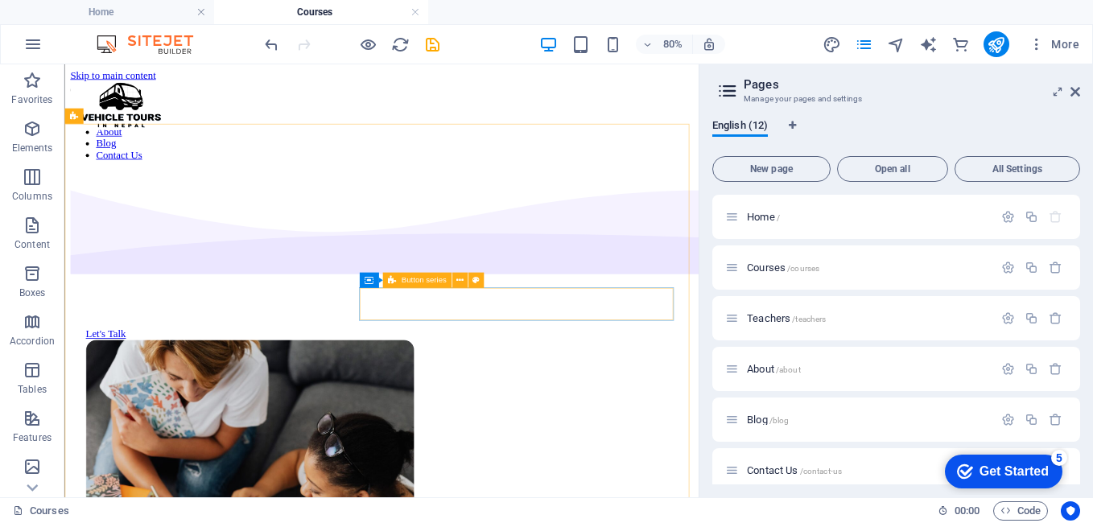
click at [469, 288] on div "Container Button series" at bounding box center [425, 280] width 133 height 16
click at [561, 394] on div "Let's Talk" at bounding box center [460, 401] width 741 height 14
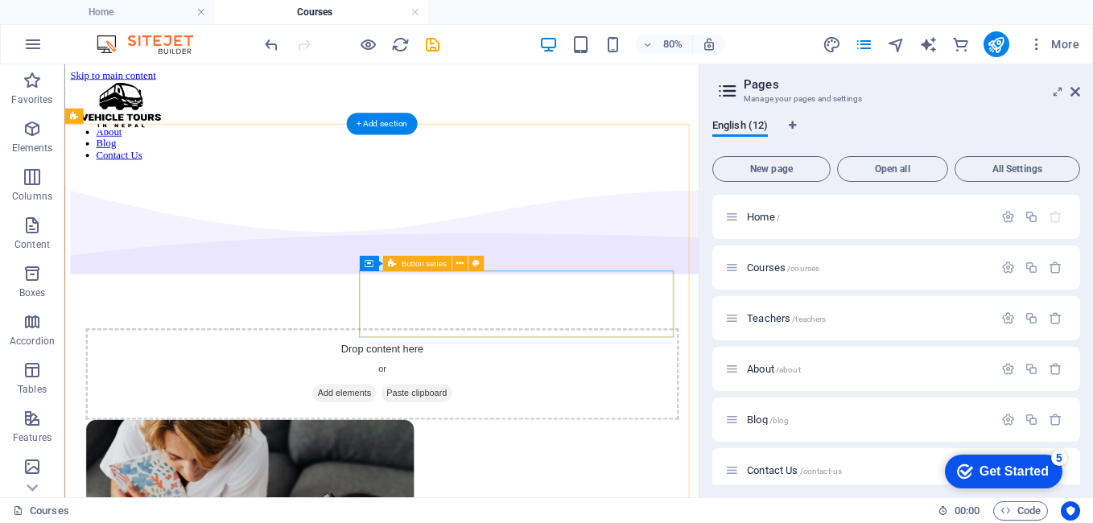
click at [560, 394] on div "Drop content here or Add elements Paste clipboard" at bounding box center [460, 451] width 741 height 114
click at [552, 394] on div "Drop content here or Add elements Paste clipboard" at bounding box center [460, 451] width 741 height 114
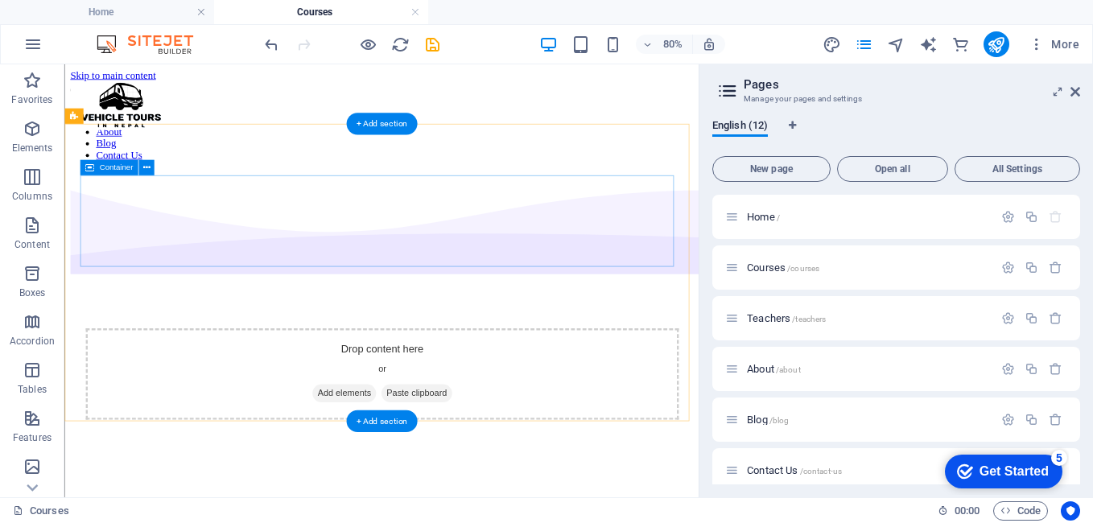
click at [457, 394] on div "Drop content here or Add elements Paste clipboard" at bounding box center [460, 451] width 741 height 114
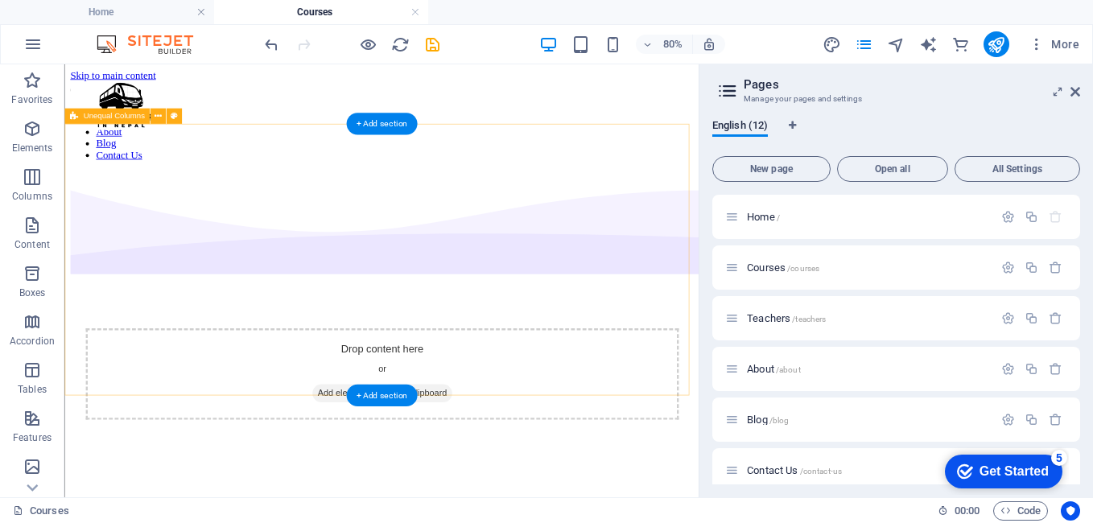
click at [460, 394] on div "Drop content here or Add elements Paste clipboard" at bounding box center [460, 451] width 741 height 114
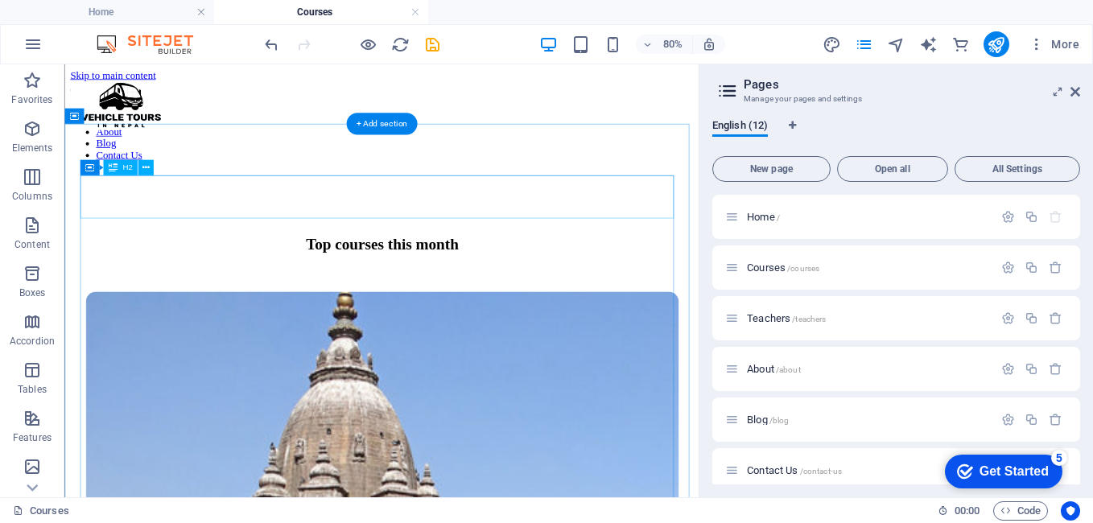
click at [448, 278] on div "Top courses this month" at bounding box center [460, 289] width 741 height 22
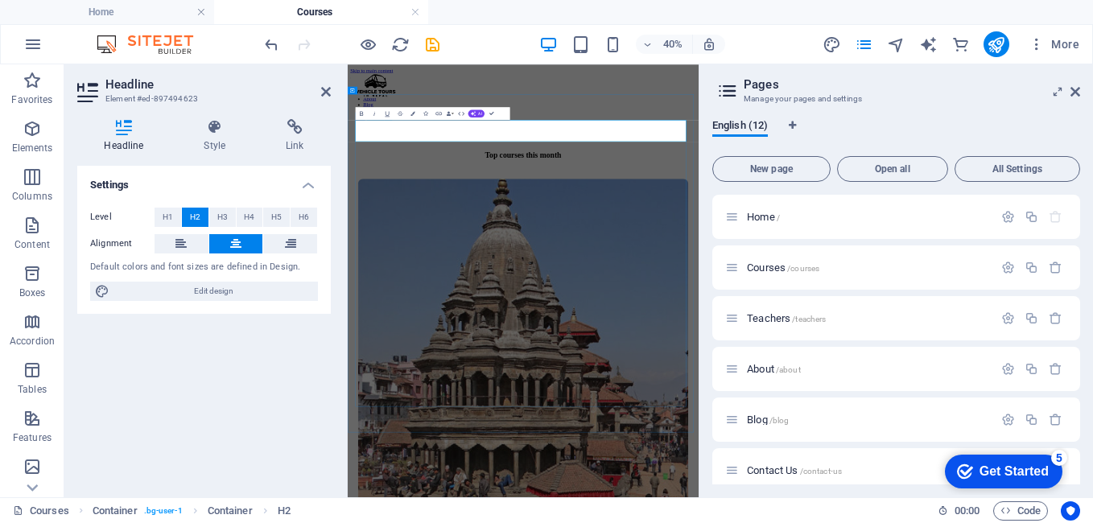
click at [621, 278] on h2 "Top courses this month" at bounding box center [785, 289] width 825 height 22
drag, startPoint x: 512, startPoint y: 235, endPoint x: 1033, endPoint y: 243, distance: 520.6
click at [1033, 278] on h2 "Top courses this month" at bounding box center [785, 289] width 825 height 22
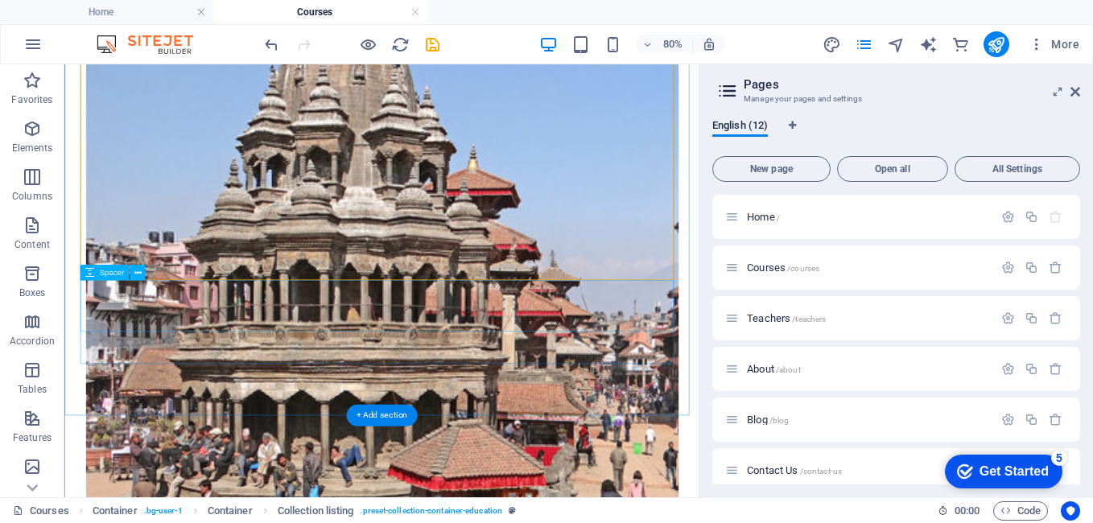
scroll to position [483, 0]
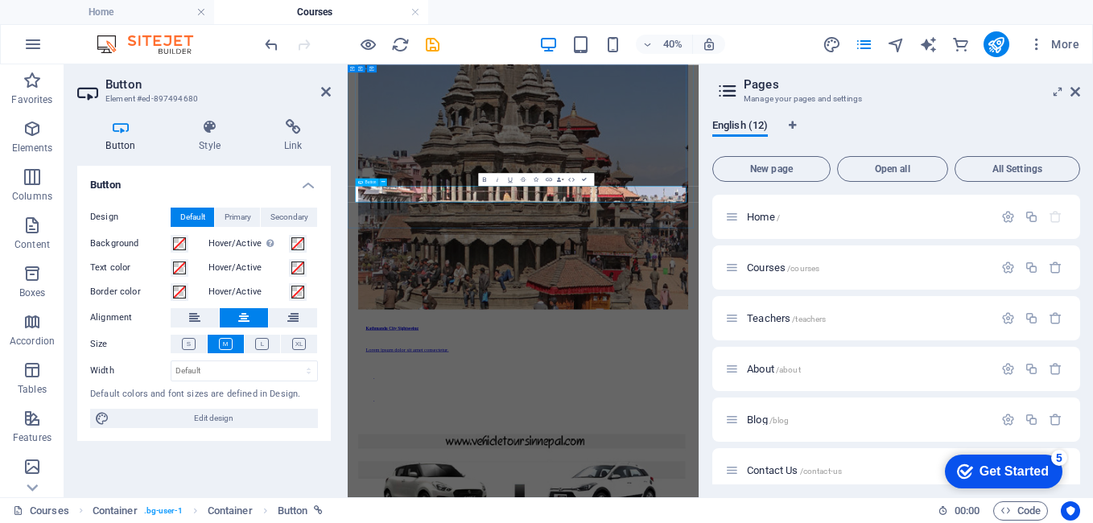
drag, startPoint x: 850, startPoint y: 388, endPoint x: 758, endPoint y: 402, distance: 93.6
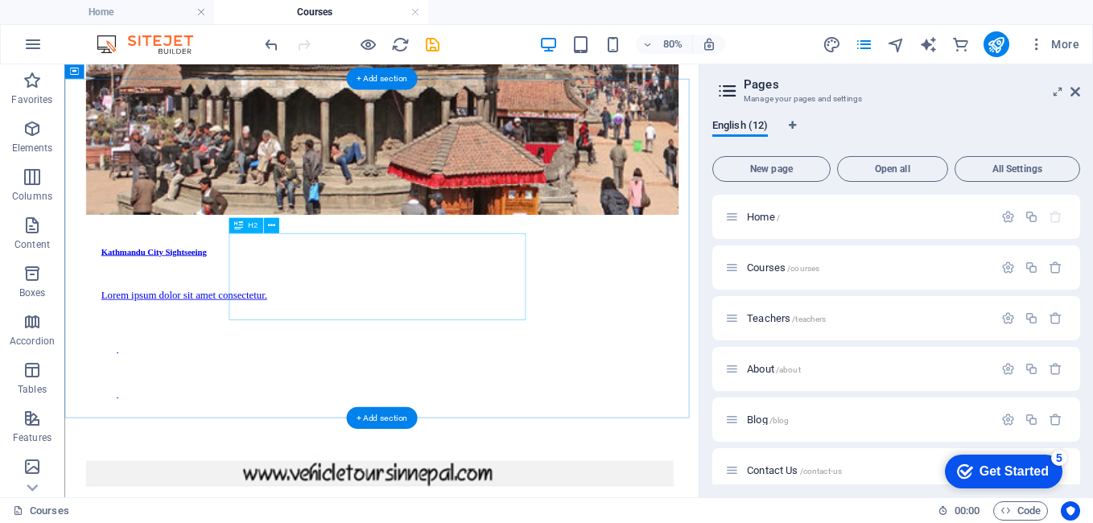
scroll to position [805, 0]
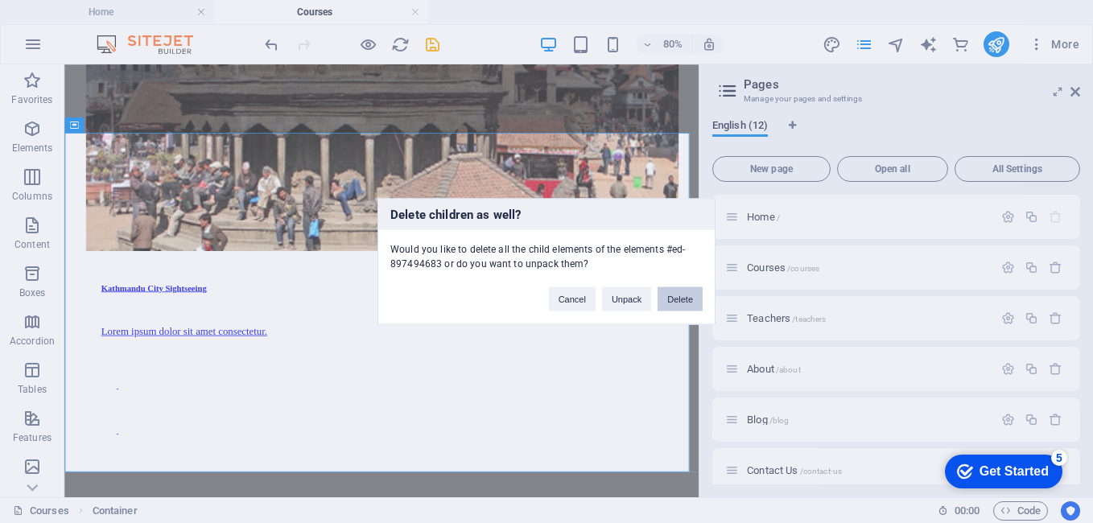
drag, startPoint x: 674, startPoint y: 305, endPoint x: 761, endPoint y: 300, distance: 87.0
click at [674, 305] on button "Delete" at bounding box center [679, 299] width 45 height 24
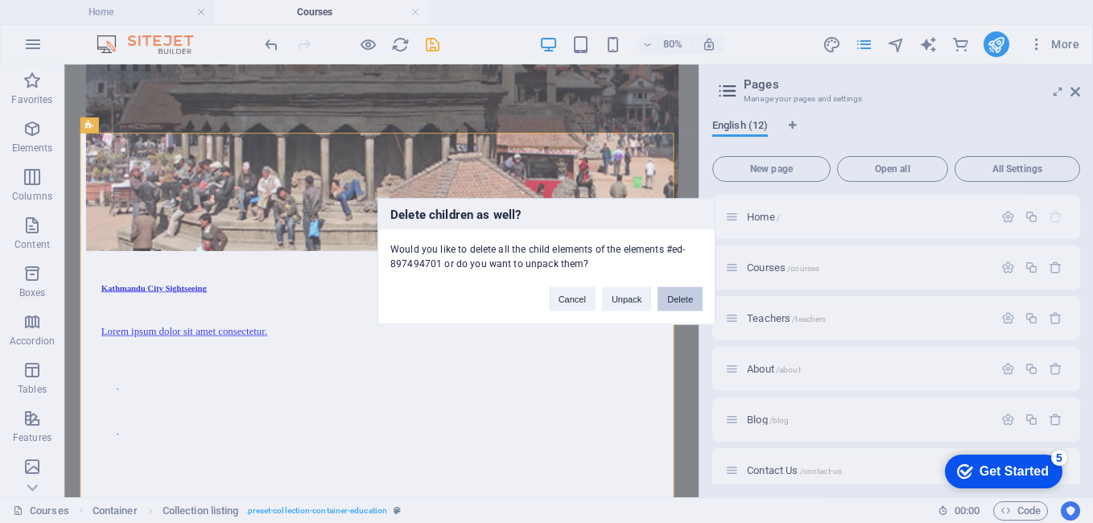
drag, startPoint x: 679, startPoint y: 296, endPoint x: 760, endPoint y: 290, distance: 81.5
click at [679, 296] on button "Delete" at bounding box center [679, 299] width 45 height 24
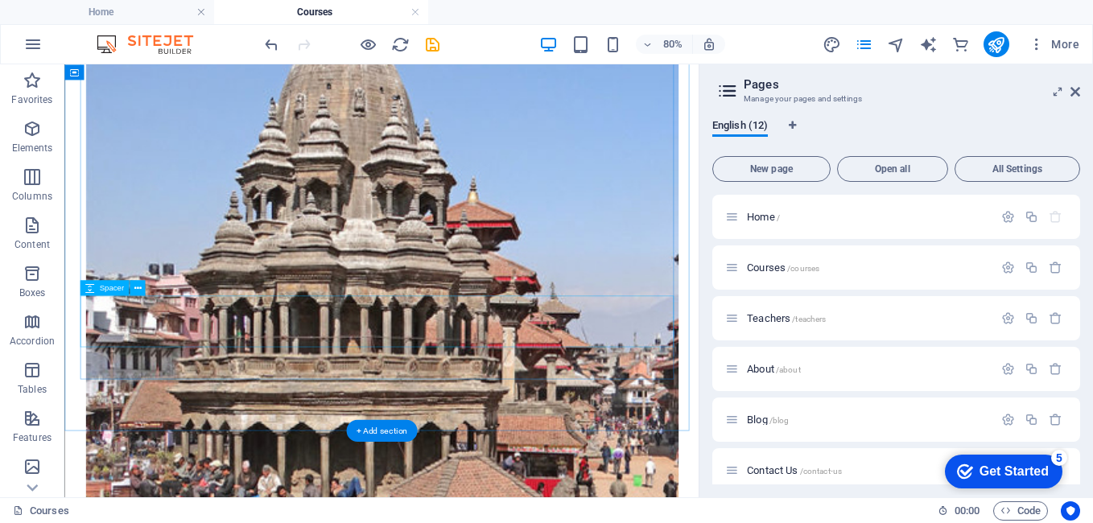
scroll to position [673, 0]
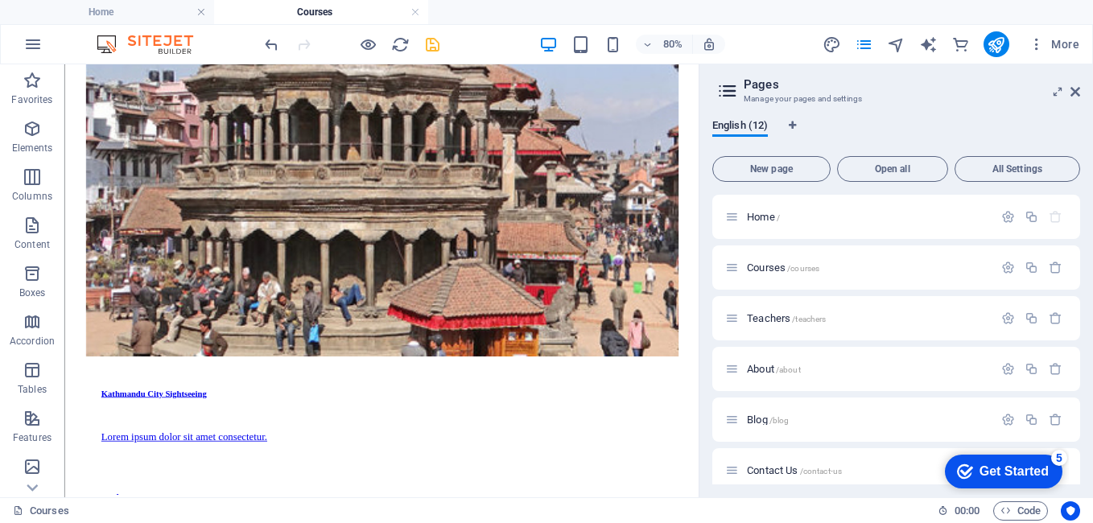
click at [431, 53] on icon "save" at bounding box center [432, 44] width 19 height 19
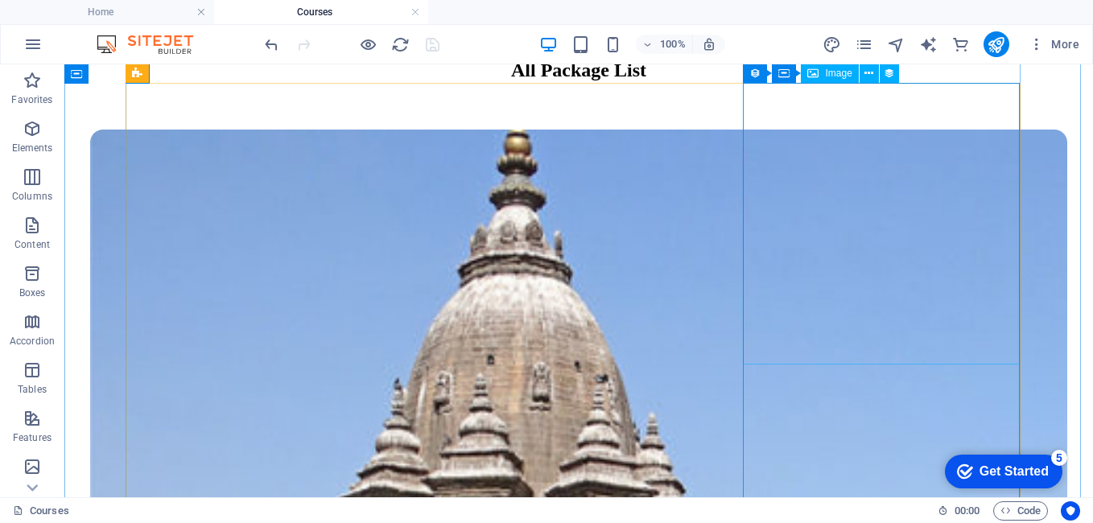
scroll to position [0, 0]
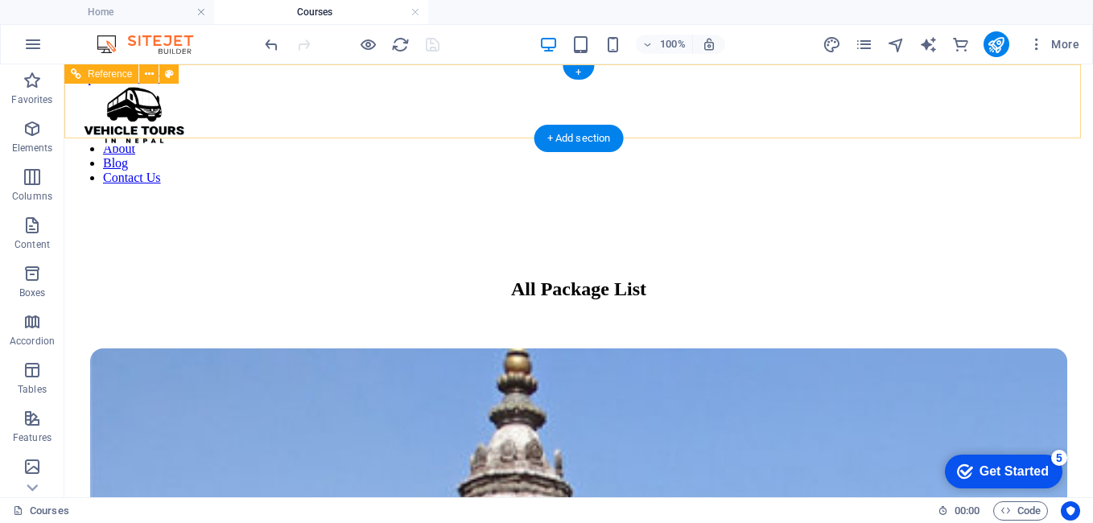
click at [586, 113] on nav "Home Service About Blog Contact Us" at bounding box center [578, 149] width 1015 height 72
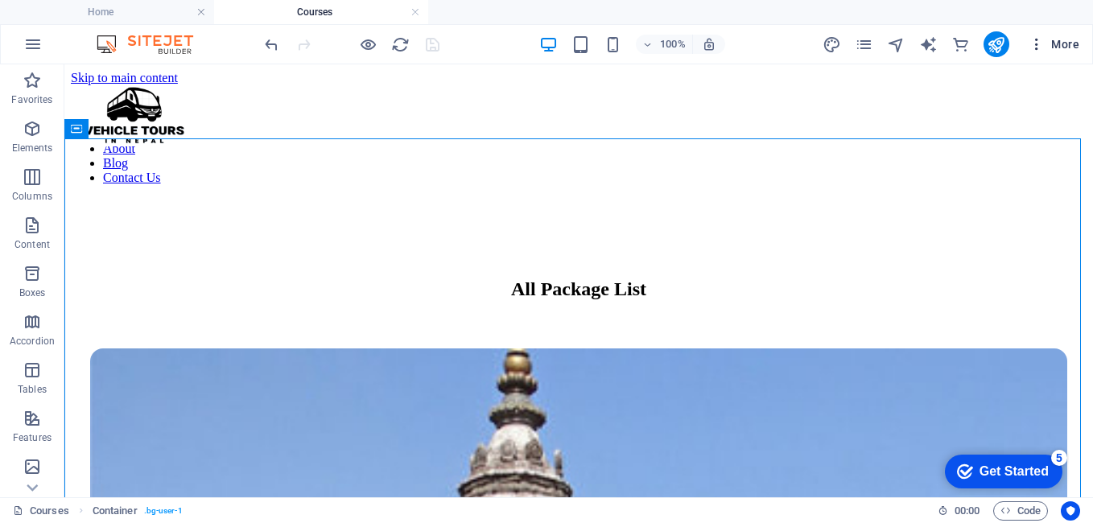
click at [1033, 48] on icon "button" at bounding box center [1036, 44] width 16 height 16
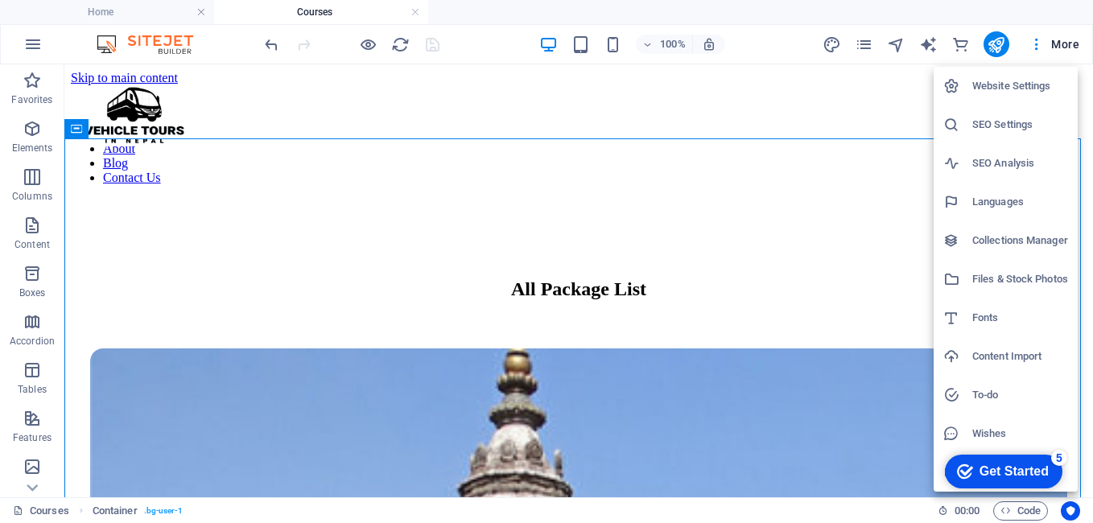
click at [1001, 86] on h6 "Website Settings" at bounding box center [1020, 85] width 96 height 19
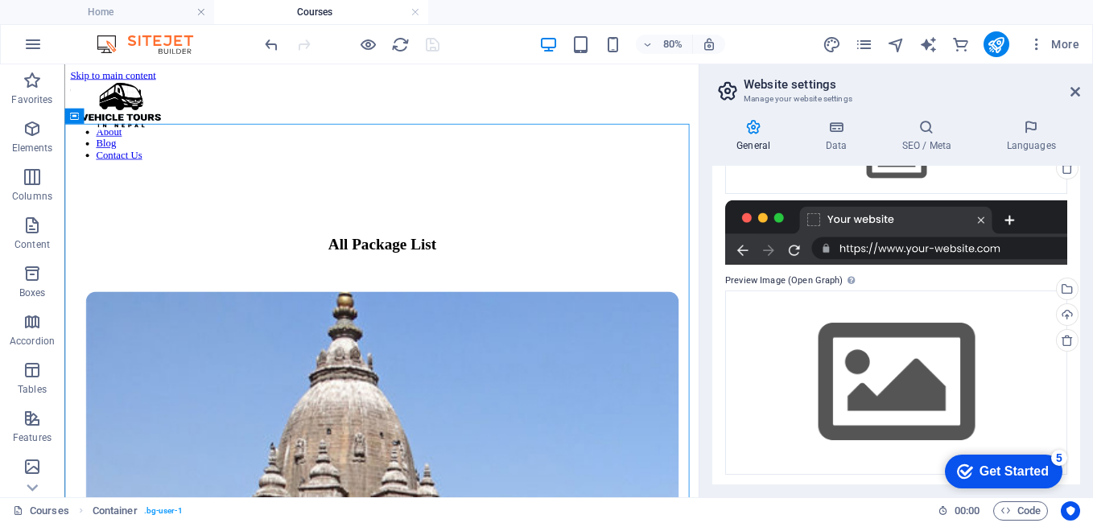
scroll to position [223, 0]
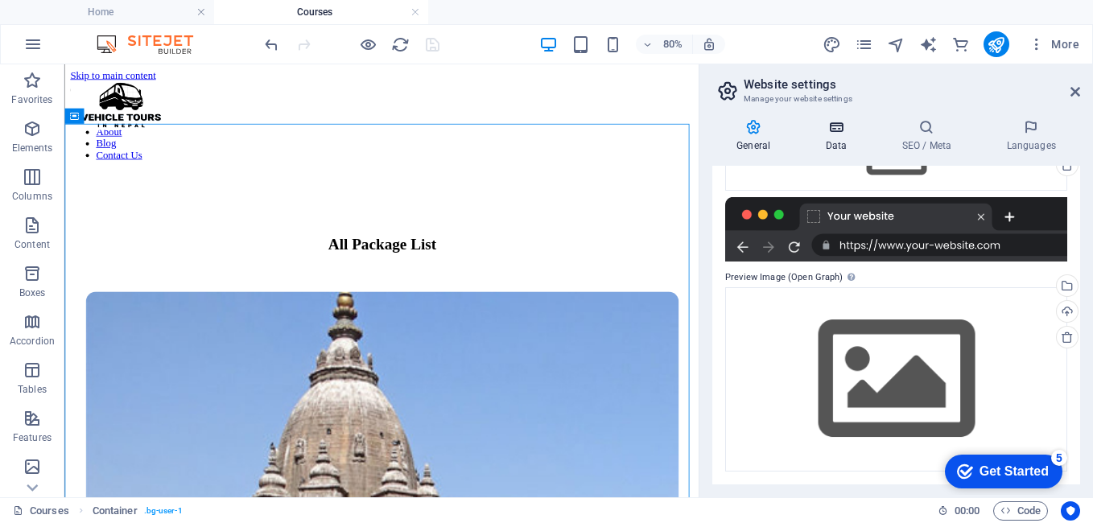
click at [837, 138] on h4 "Data" at bounding box center [839, 136] width 76 height 34
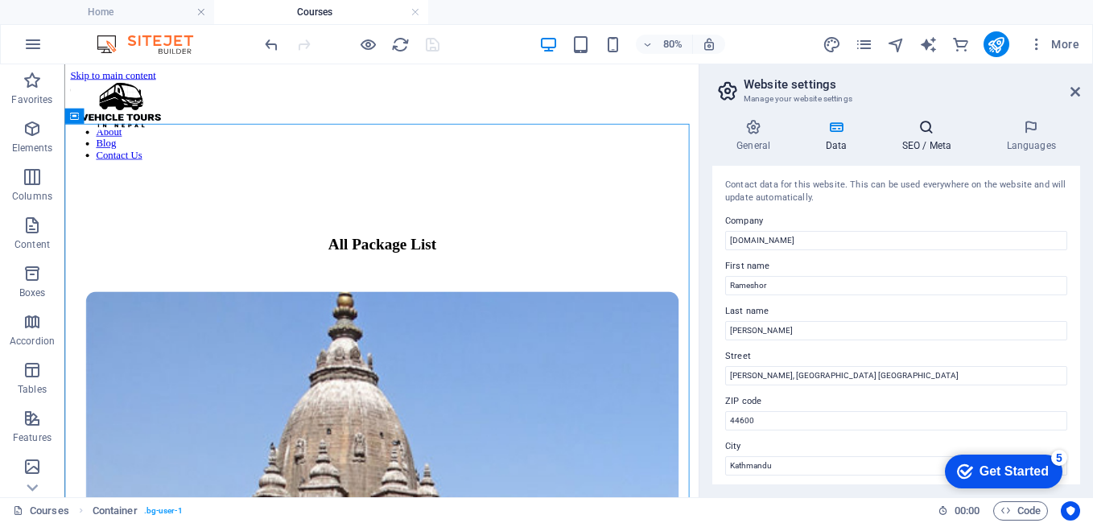
click at [916, 142] on h4 "SEO / Meta" at bounding box center [929, 136] width 105 height 34
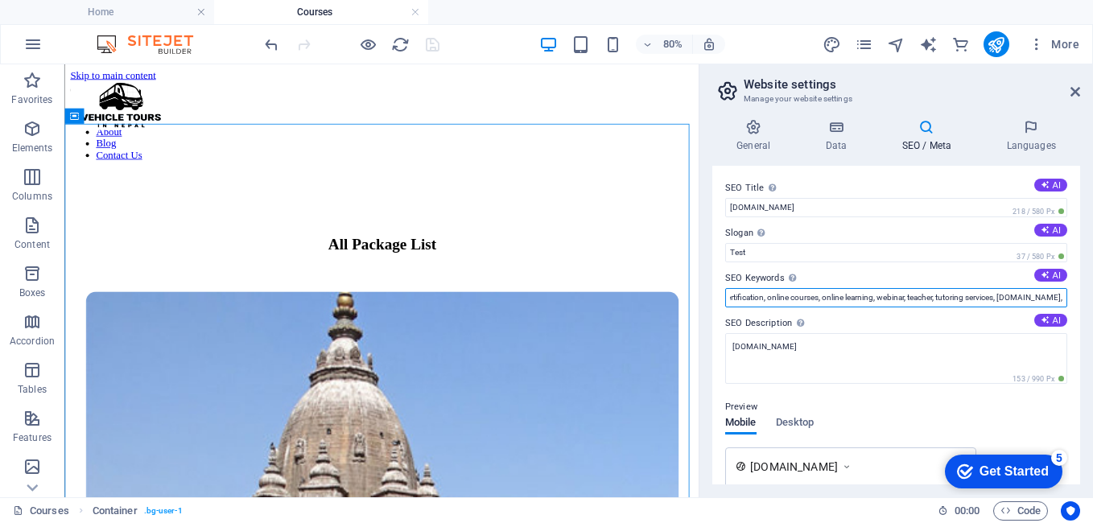
scroll to position [0, 216]
drag, startPoint x: 743, startPoint y: 298, endPoint x: 1095, endPoint y: 297, distance: 351.6
click at [1092, 297] on html "vehicletoursinnepal.com Home Courses Favorites Elements Columns Content Boxes A…" at bounding box center [546, 261] width 1093 height 523
type input "e"
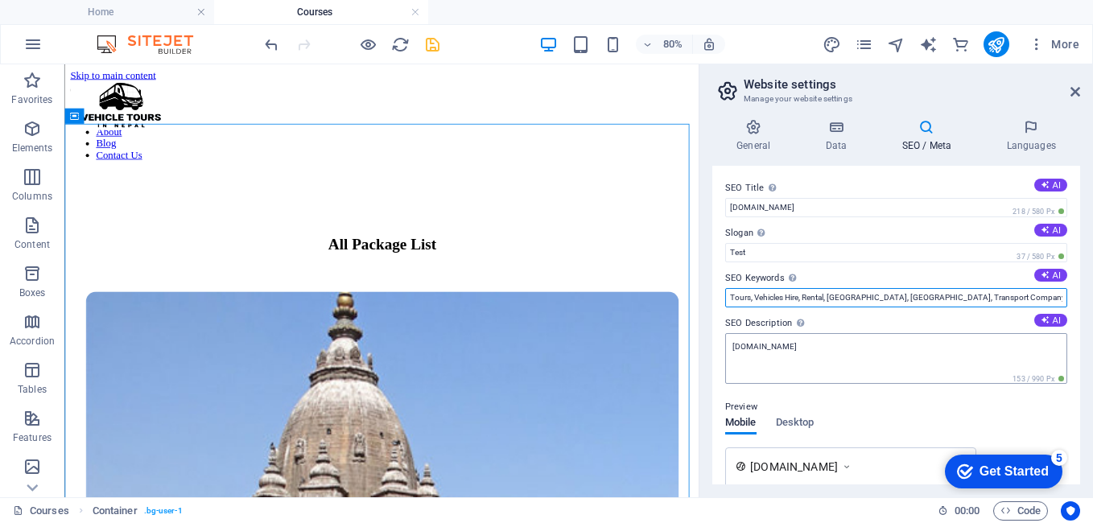
type input "Tours, Vehicles Hire, Rental, Kathmandu, Nepal, Transport Company"
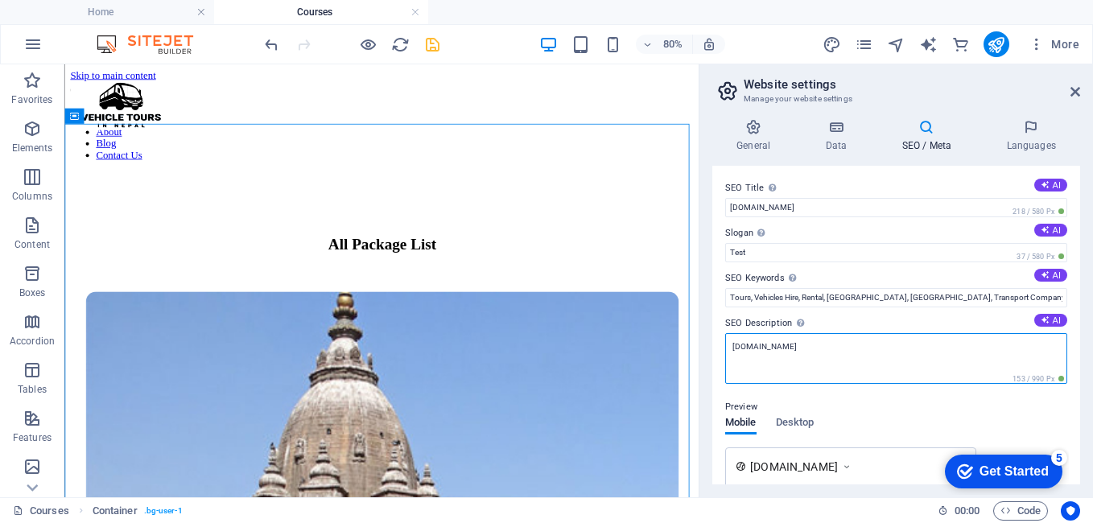
click at [885, 362] on textarea "[DOMAIN_NAME]" at bounding box center [896, 358] width 342 height 51
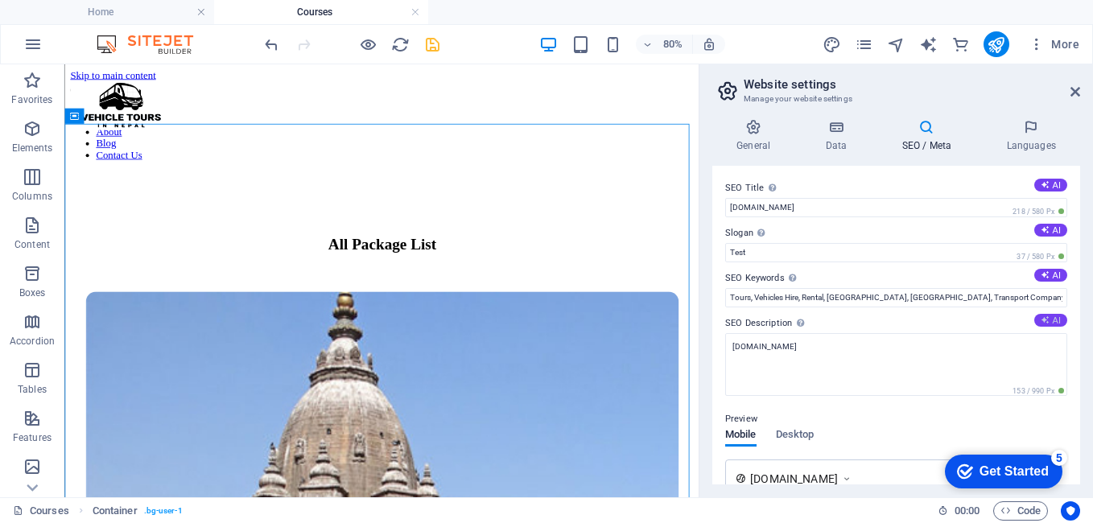
click at [1051, 317] on button "AI" at bounding box center [1050, 320] width 33 height 13
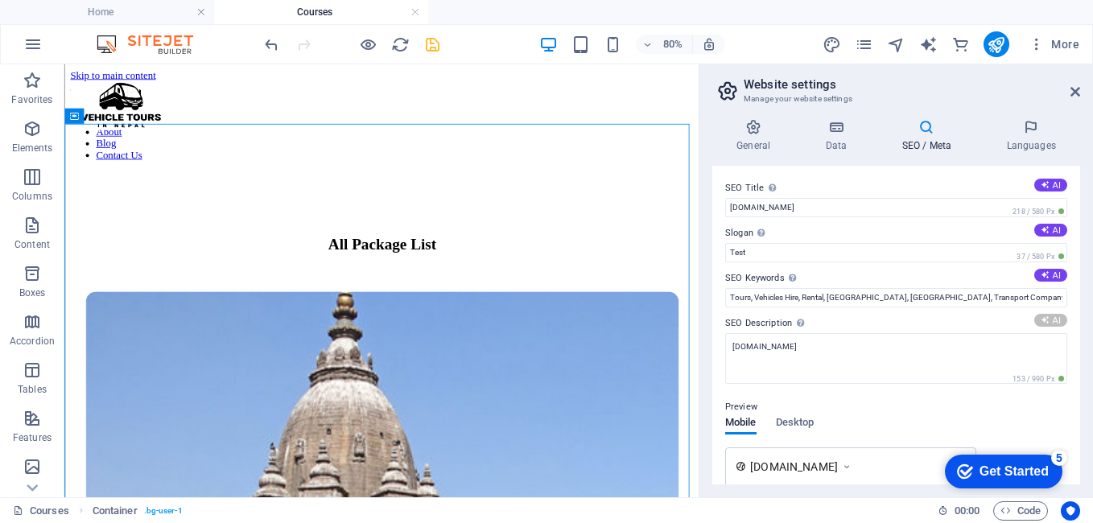
type textarea "Explore Nepals beauty with expert-guided vehicle tours. Discover scenic drives …"
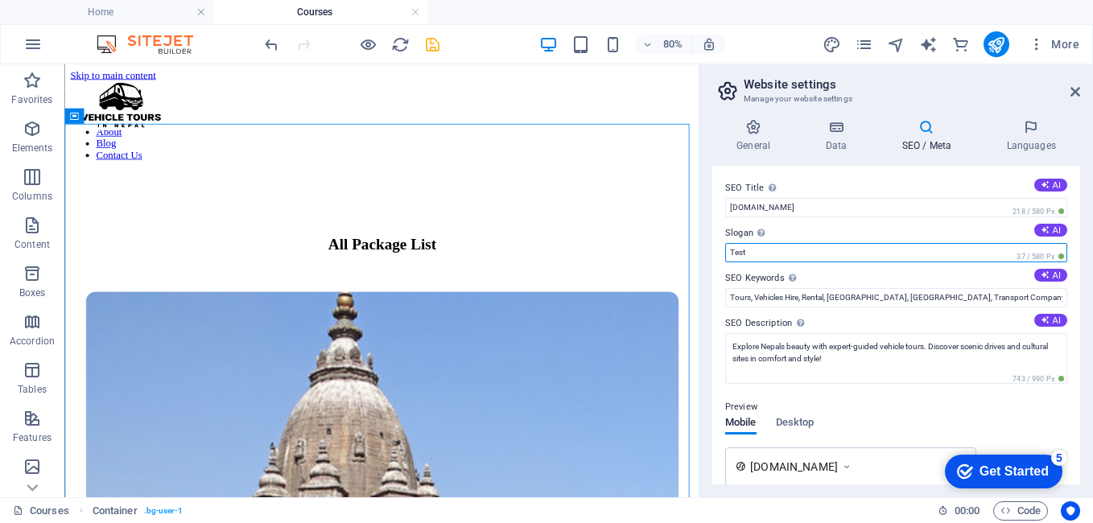
drag, startPoint x: 850, startPoint y: 322, endPoint x: 850, endPoint y: 311, distance: 11.3
click at [1048, 234] on button "AI" at bounding box center [1050, 230] width 33 height 13
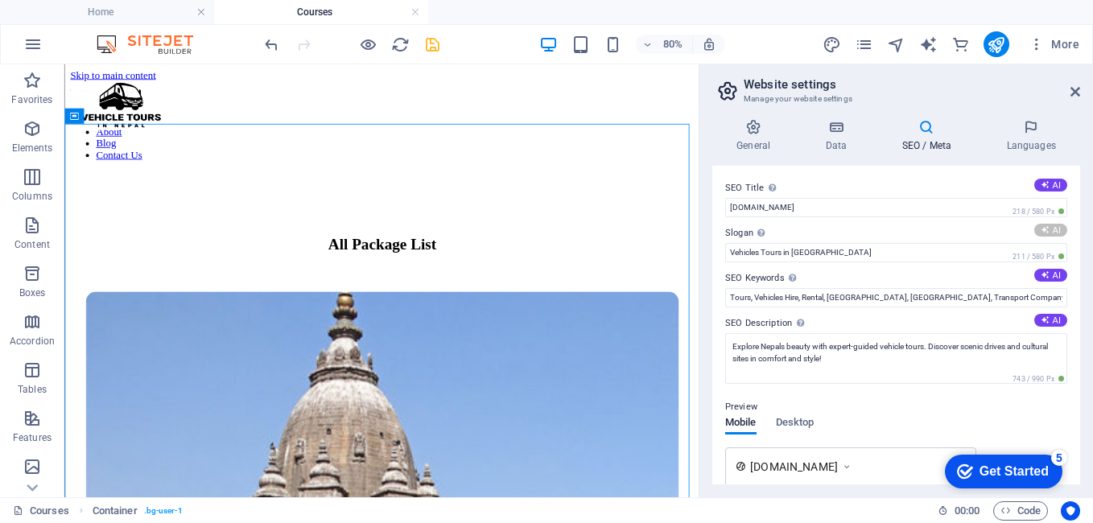
type input "Explore Nepal’s Wonders: Comfort Awaits You!"
click at [1042, 182] on icon at bounding box center [1044, 184] width 9 height 9
type input "Explore Nepal: Scenic Vehicle Tours"
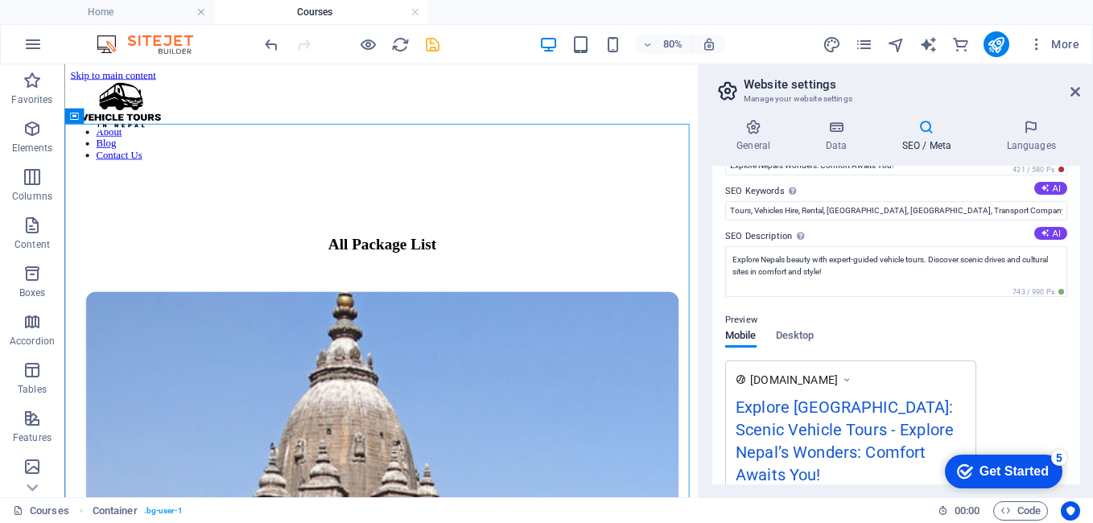
scroll to position [161, 0]
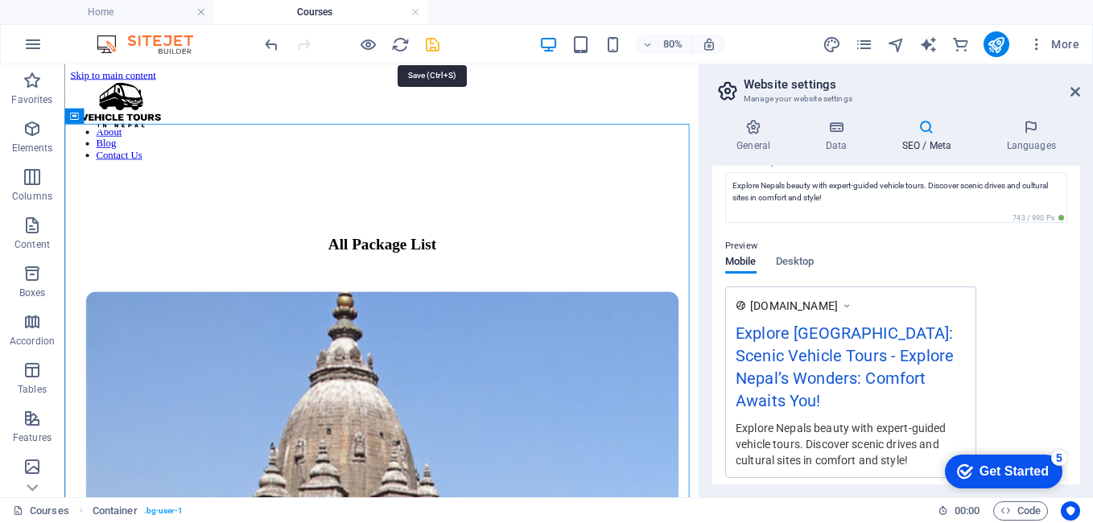
click at [426, 43] on icon "save" at bounding box center [432, 44] width 19 height 19
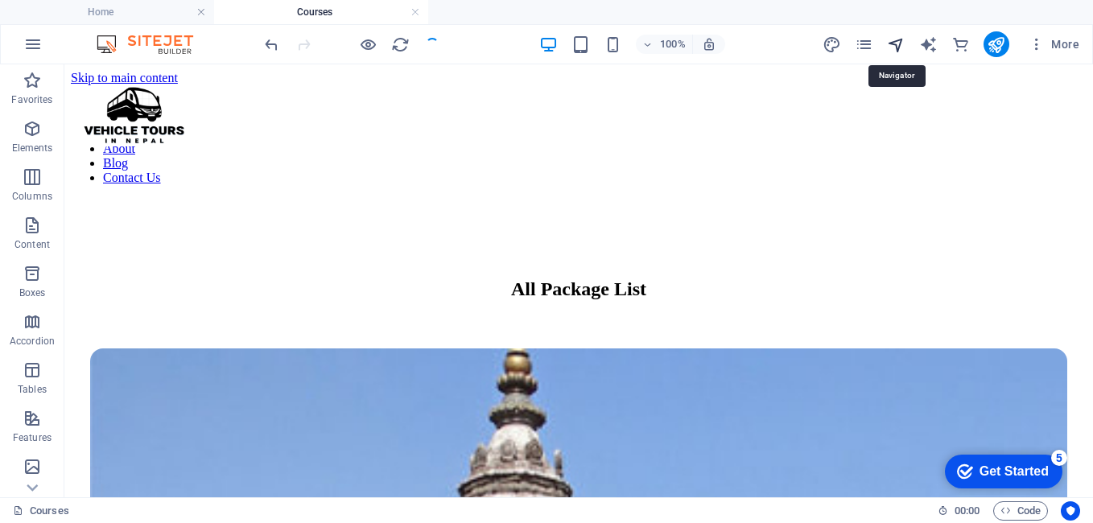
click at [904, 44] on icon "navigator" at bounding box center [896, 44] width 19 height 19
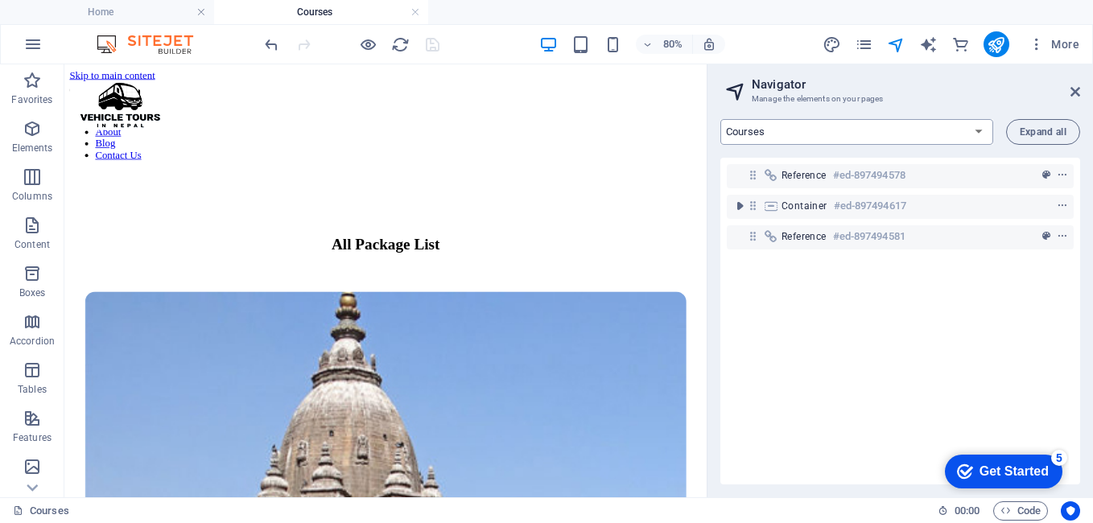
click at [911, 138] on select "Home Courses Teachers About Blog Contact Us Legal Notice Privacy Courses List: …" at bounding box center [856, 132] width 273 height 26
click at [911, 137] on select "Home Courses Teachers About Blog Contact Us Legal Notice Privacy Courses List: …" at bounding box center [856, 132] width 273 height 26
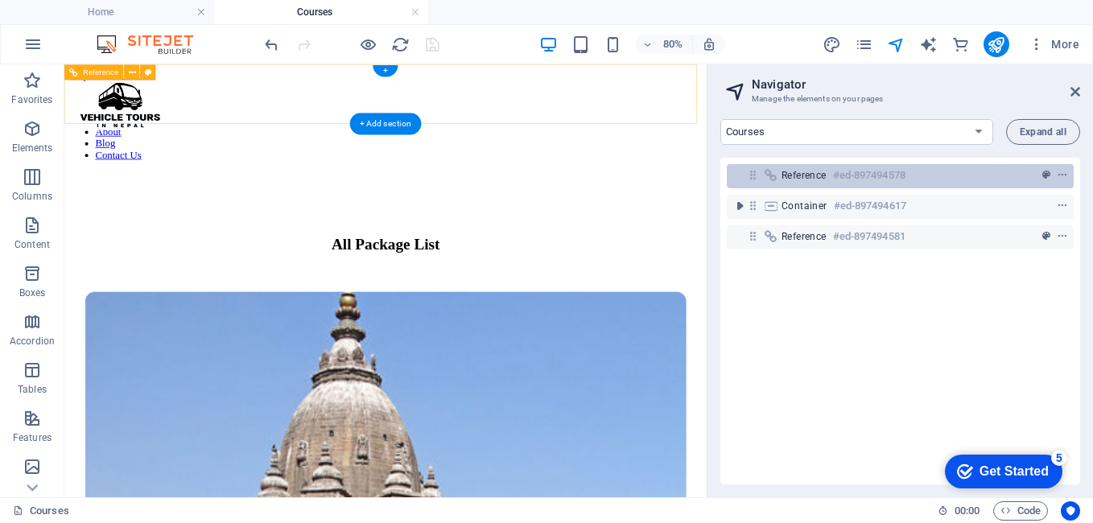
click at [884, 179] on h6 "#ed-897494578" at bounding box center [869, 175] width 72 height 19
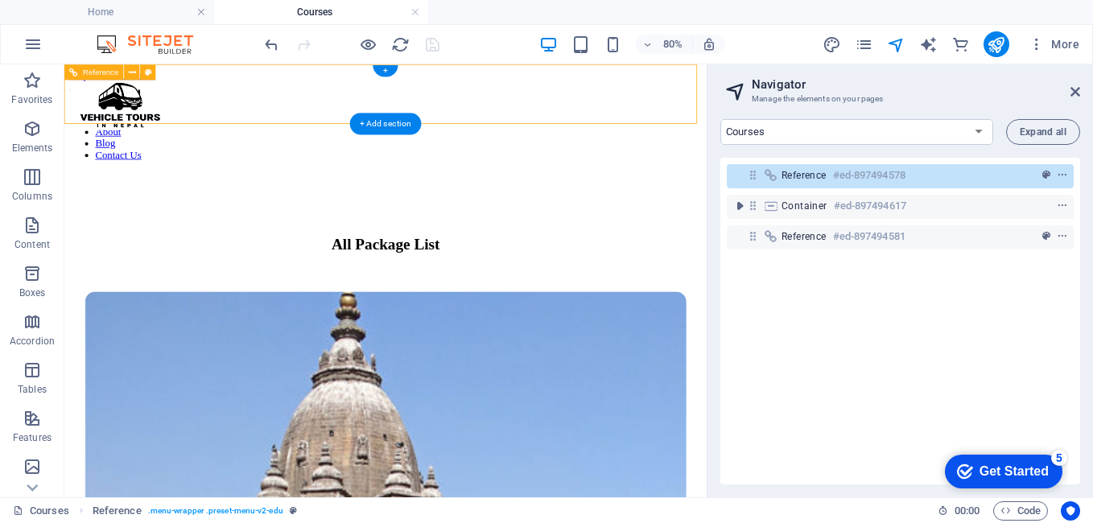
click at [884, 179] on h6 "#ed-897494578" at bounding box center [869, 175] width 72 height 19
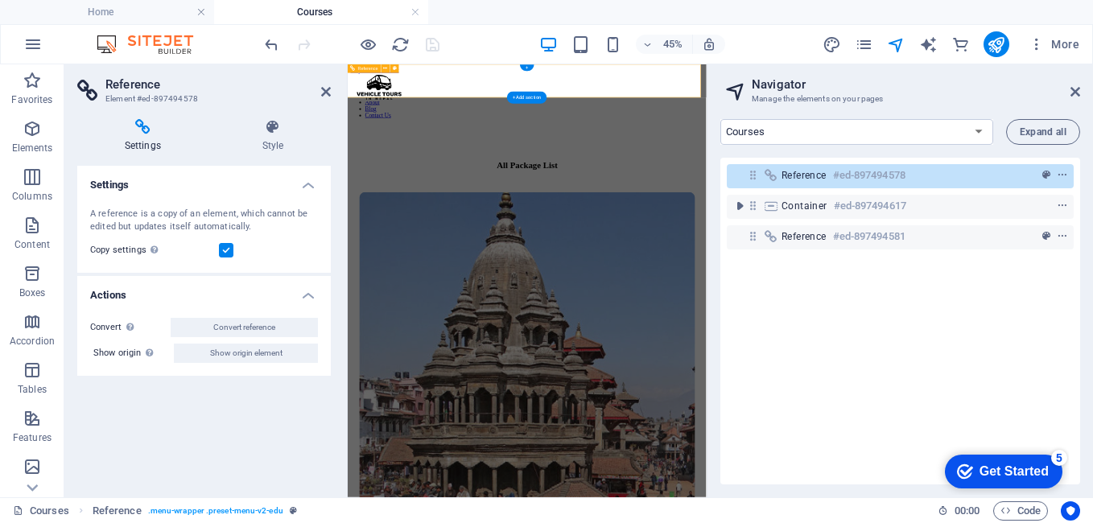
click at [884, 179] on h6 "#ed-897494578" at bounding box center [869, 175] width 72 height 19
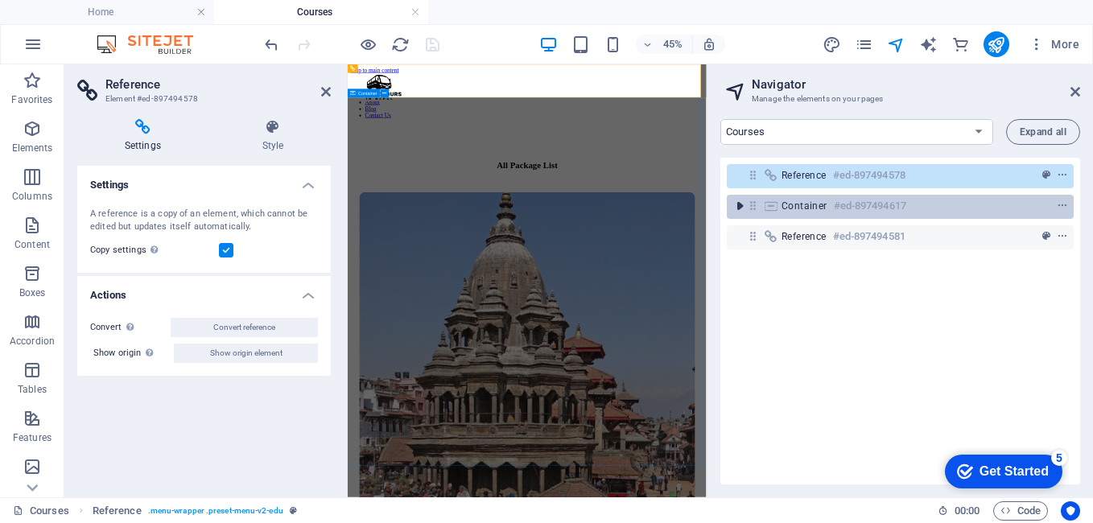
click at [743, 206] on icon "toggle-expand" at bounding box center [739, 206] width 16 height 16
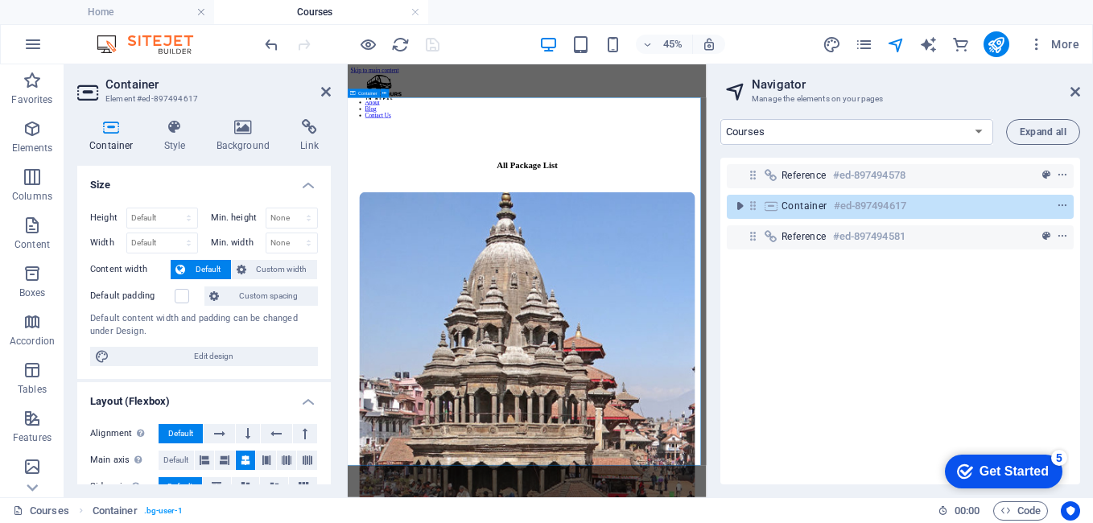
click at [825, 204] on span "Container" at bounding box center [804, 206] width 46 height 13
click at [813, 125] on select "Home Courses Teachers About Blog Contact Us Legal Notice Privacy Courses List: …" at bounding box center [856, 132] width 273 height 26
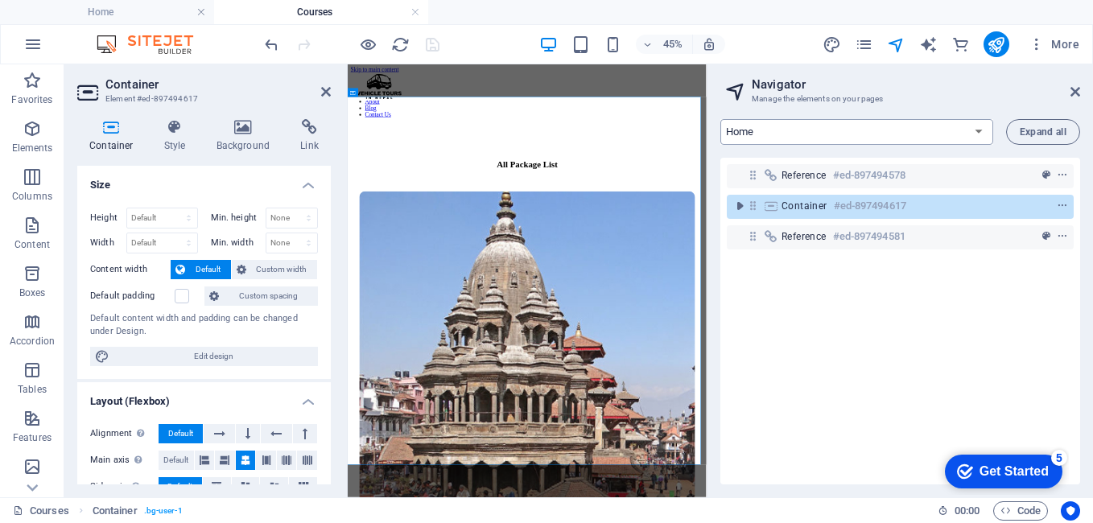
click at [720, 119] on select "Home Courses Teachers About Blog Contact Us Legal Notice Privacy Courses List: …" at bounding box center [856, 132] width 273 height 26
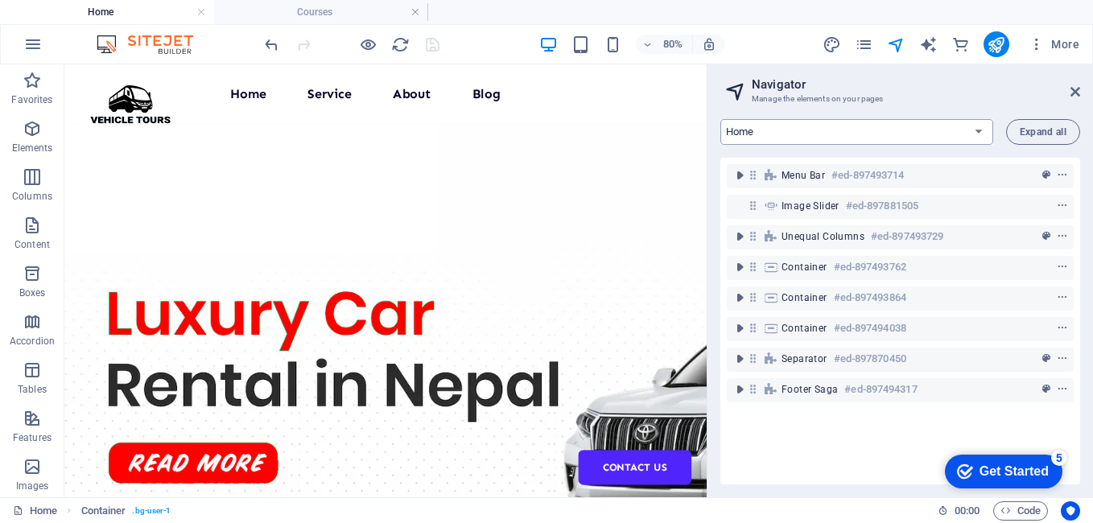
scroll to position [499, 0]
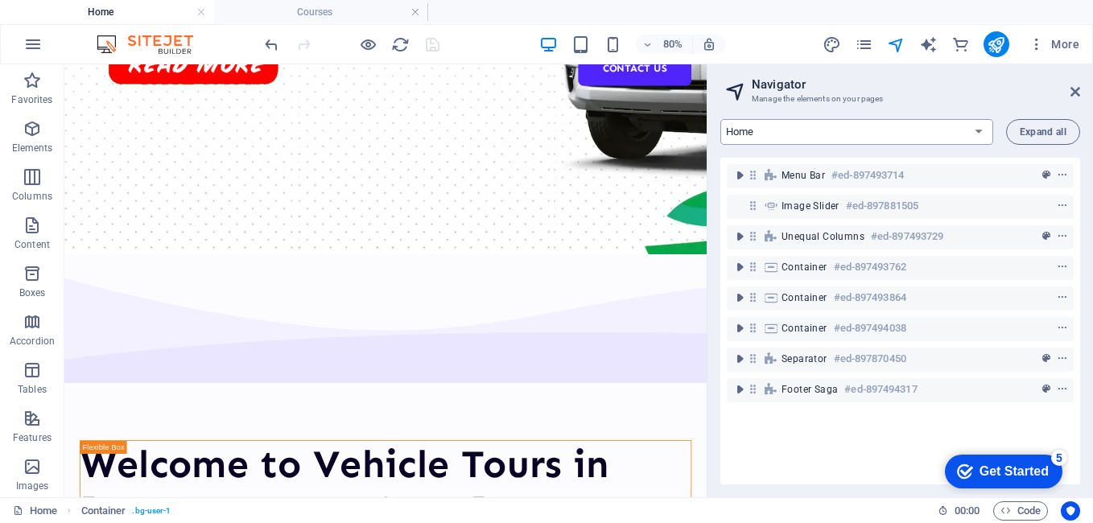
click at [843, 122] on select "Home Courses Teachers About Blog Contact Us Legal Notice Privacy Courses List: …" at bounding box center [856, 132] width 273 height 26
click at [890, 137] on select "Home Courses Teachers About Blog Contact Us Legal Notice Privacy Courses List: …" at bounding box center [856, 132] width 273 height 26
select select "16890634-en"
click at [720, 119] on select "Home Courses Teachers About Blog Contact Us Legal Notice Privacy Courses List: …" at bounding box center [856, 132] width 273 height 26
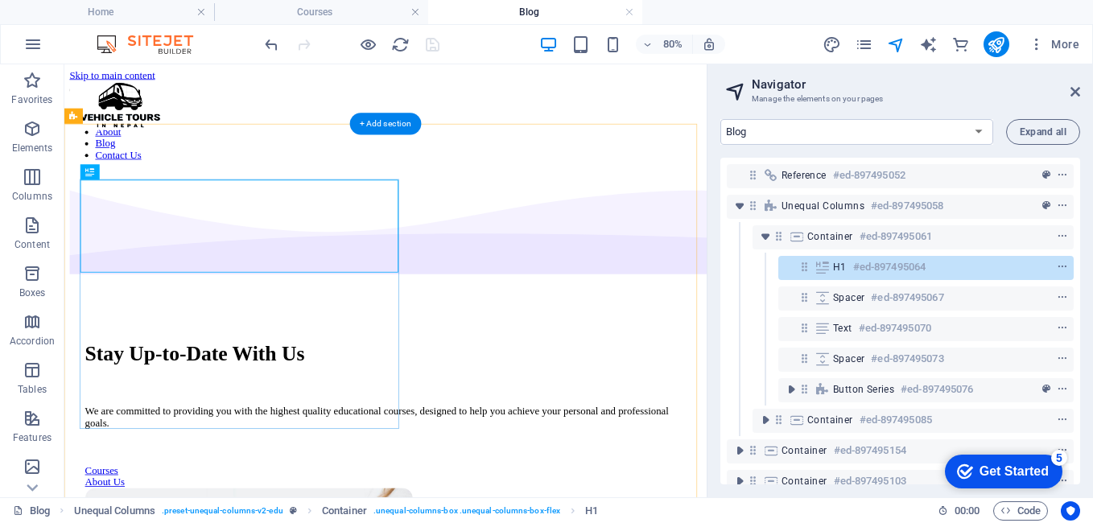
scroll to position [0, 0]
click at [327, 411] on div "Stay Up-to-Date With Us" at bounding box center [465, 426] width 751 height 30
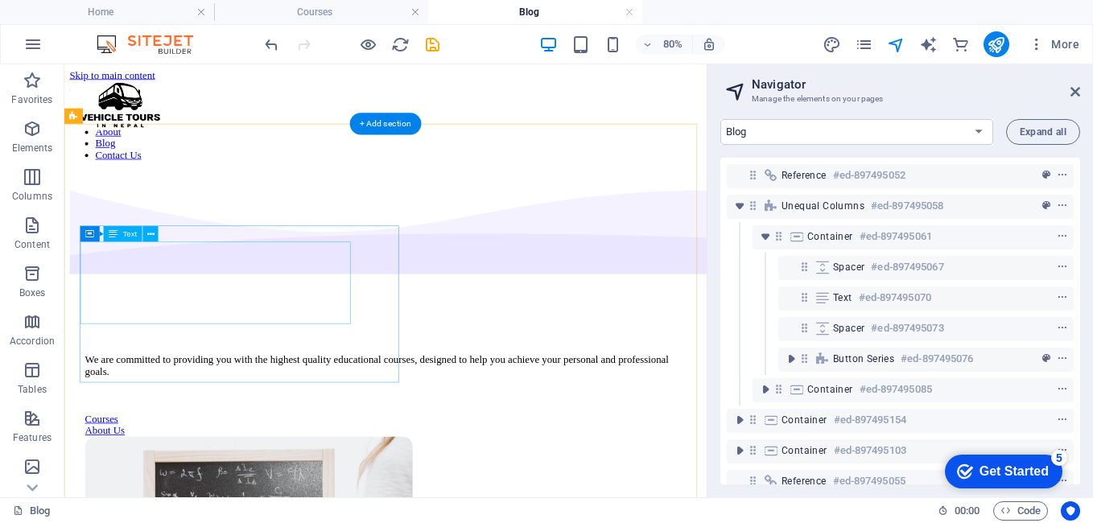
click at [334, 426] on div "We are committed to providing you with the highest quality educational courses,…" at bounding box center [465, 440] width 751 height 29
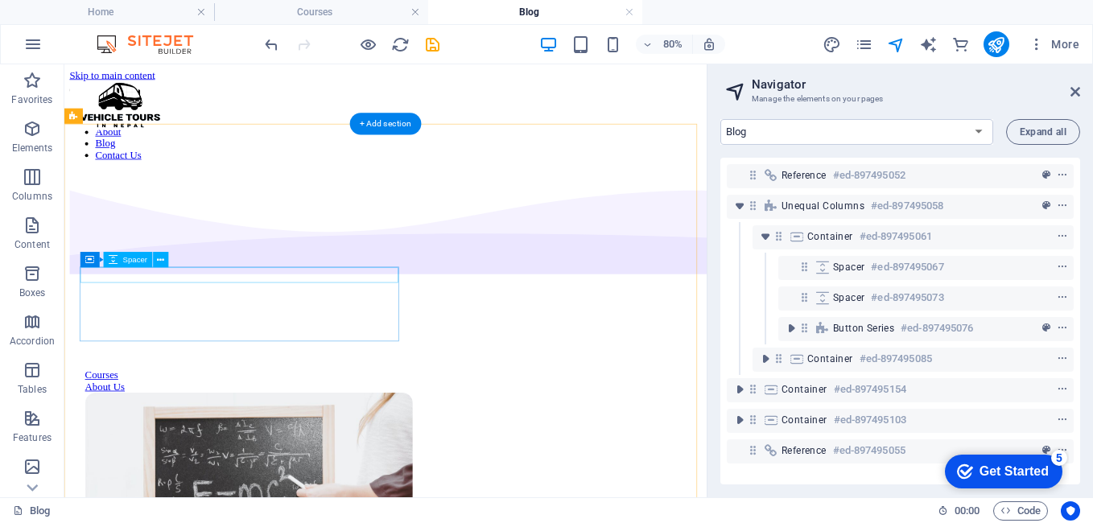
click at [388, 394] on div at bounding box center [465, 403] width 751 height 19
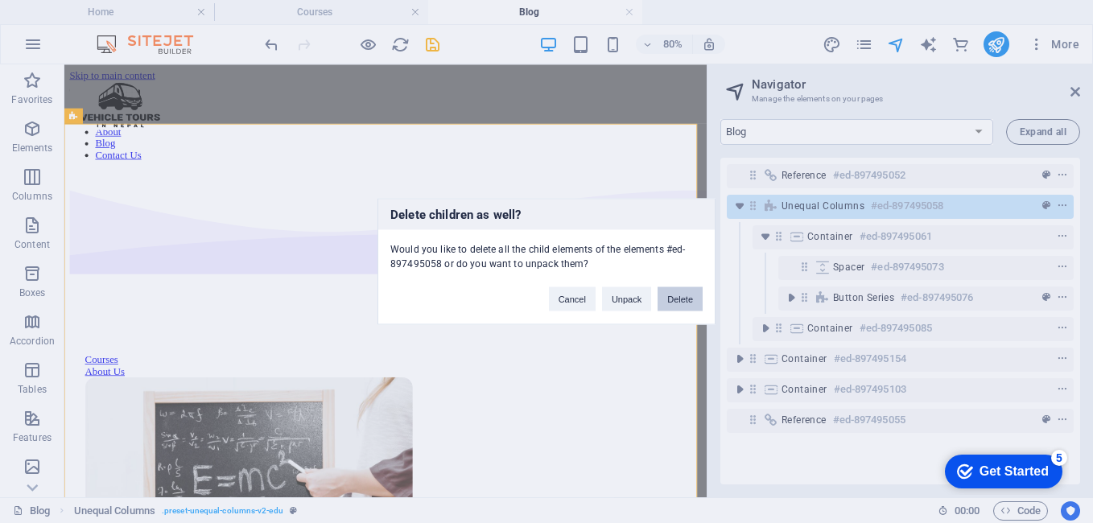
click at [689, 301] on button "Delete" at bounding box center [679, 299] width 45 height 24
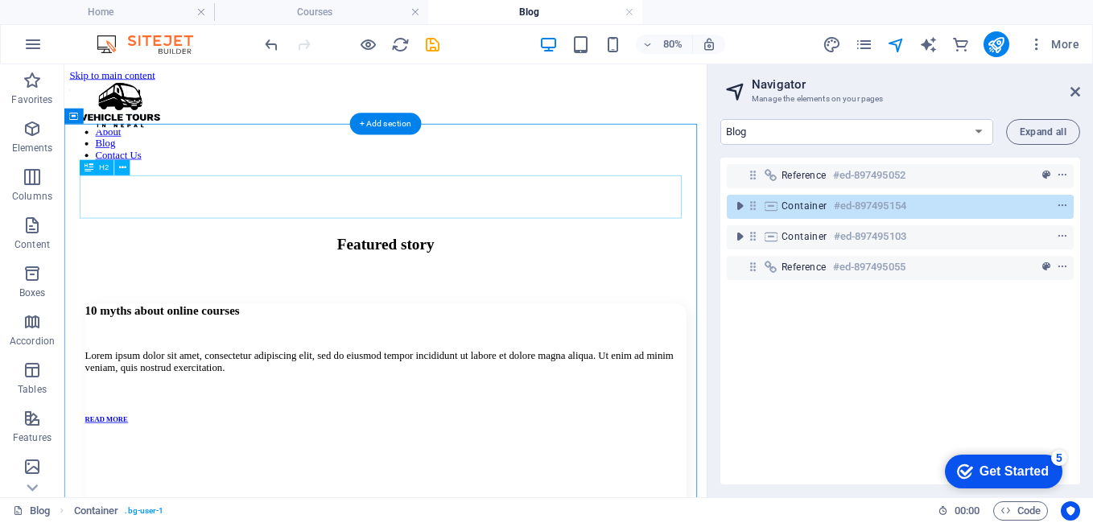
click at [626, 278] on div "Featured story" at bounding box center [465, 289] width 751 height 22
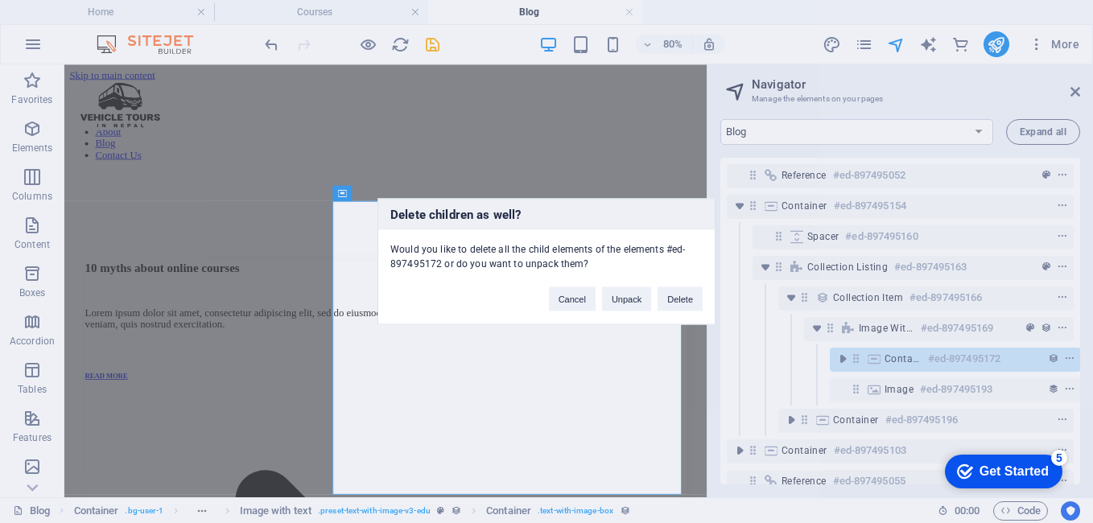
scroll to position [28, 4]
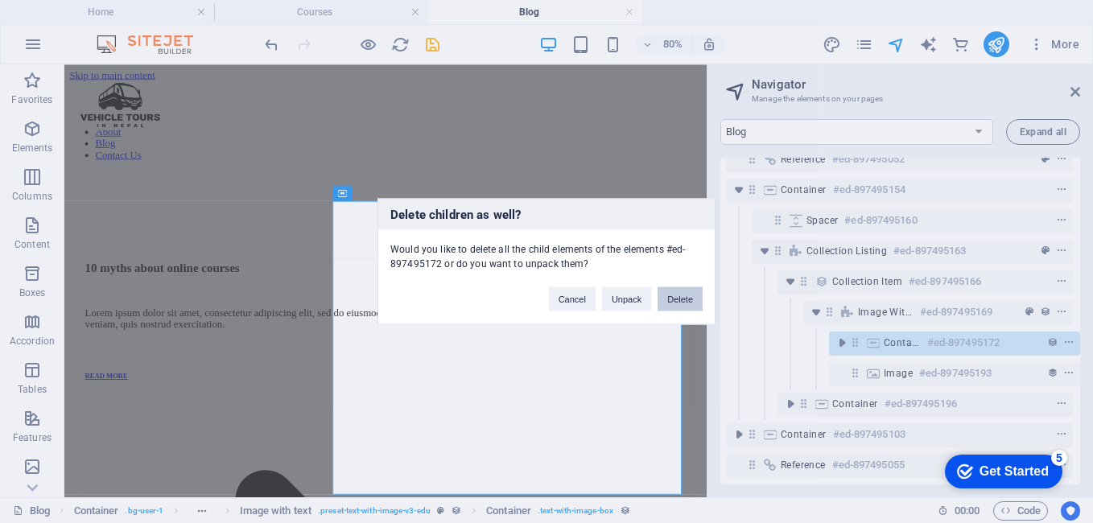
click at [683, 303] on button "Delete" at bounding box center [679, 299] width 45 height 24
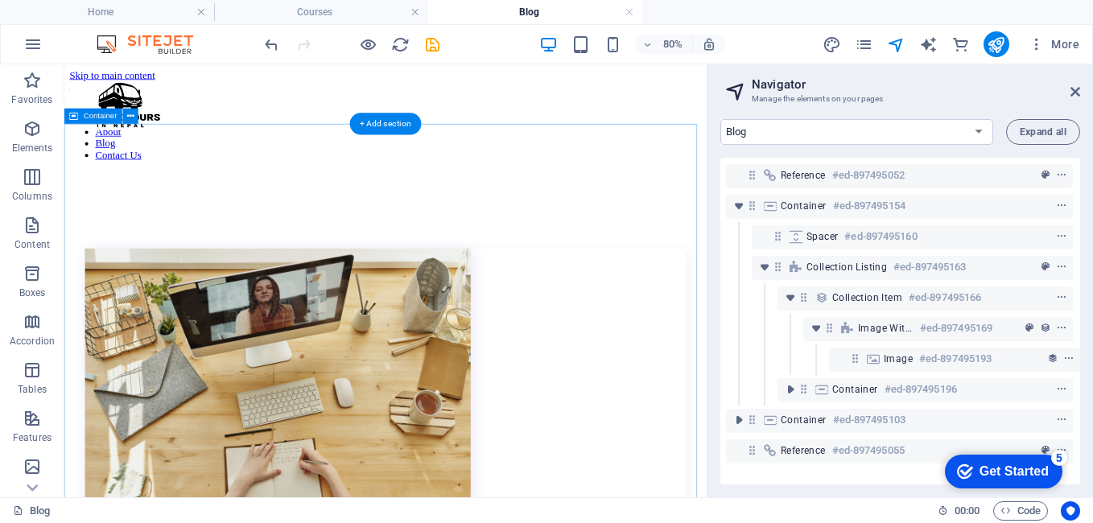
scroll to position [0, 4]
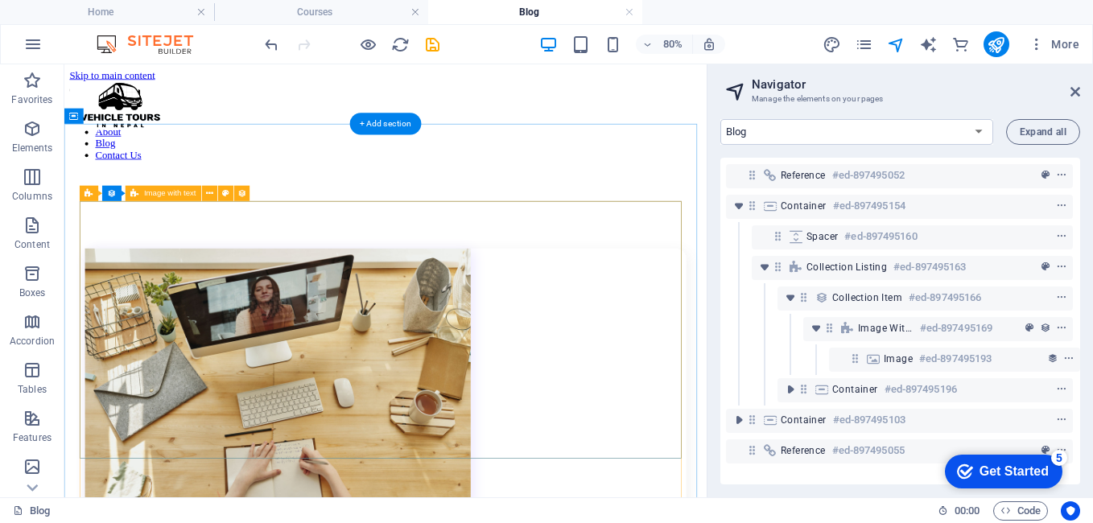
click at [588, 314] on div at bounding box center [465, 456] width 751 height 325
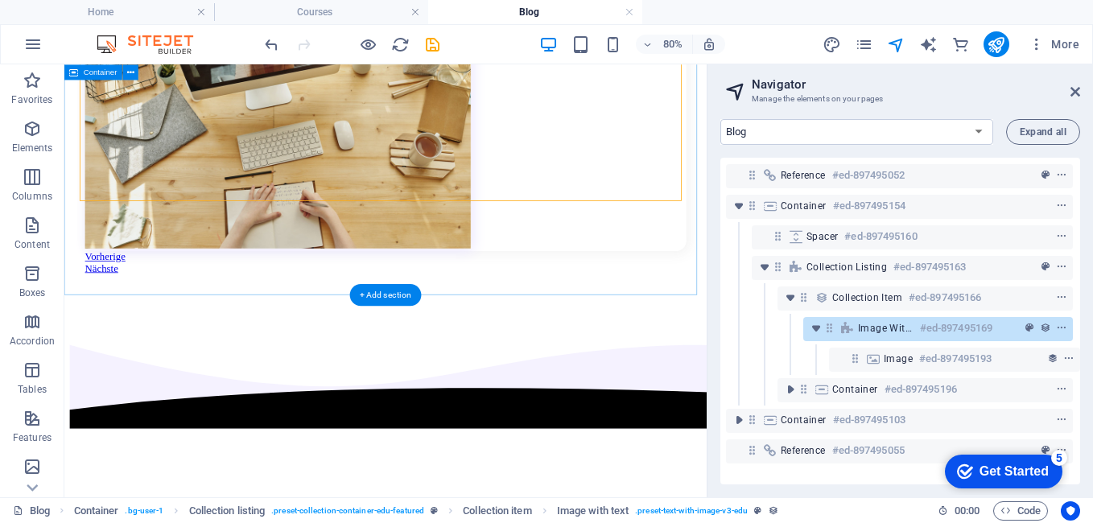
scroll to position [80, 0]
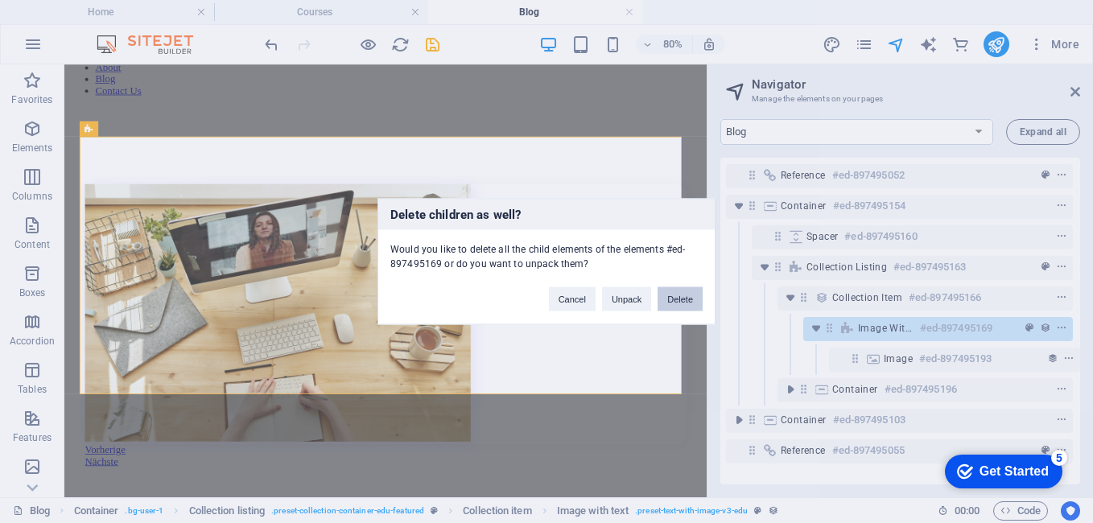
drag, startPoint x: 692, startPoint y: 303, endPoint x: 781, endPoint y: 302, distance: 89.3
click at [692, 303] on button "Delete" at bounding box center [679, 299] width 45 height 24
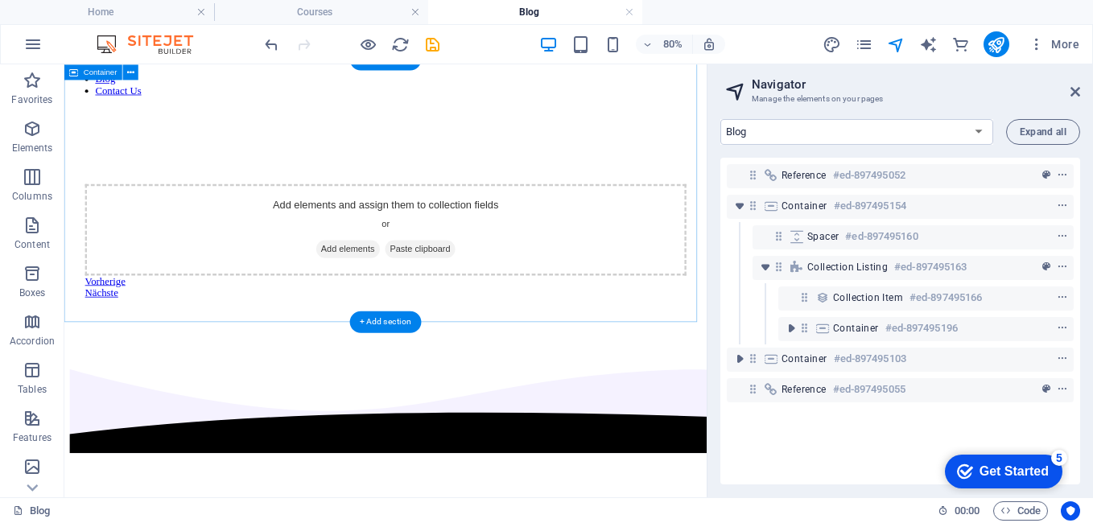
scroll to position [0, 0]
click at [690, 214] on div "Add elements and assign them to collection fields or Add elements Paste clipboa…" at bounding box center [465, 271] width 751 height 114
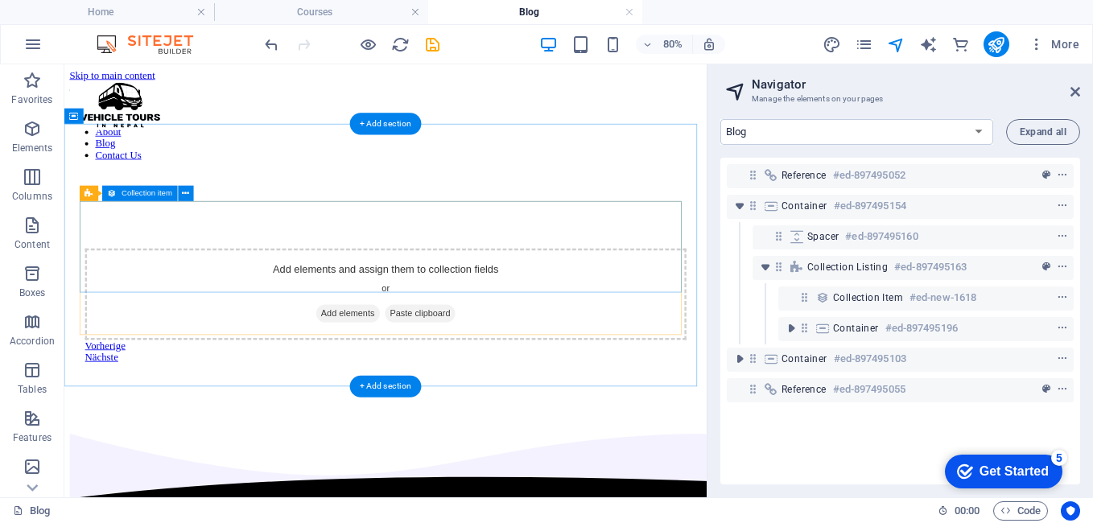
click at [701, 294] on div "Add elements and assign them to collection fields or Add elements Paste clipboa…" at bounding box center [465, 351] width 751 height 114
click at [185, 198] on icon at bounding box center [186, 194] width 7 height 14
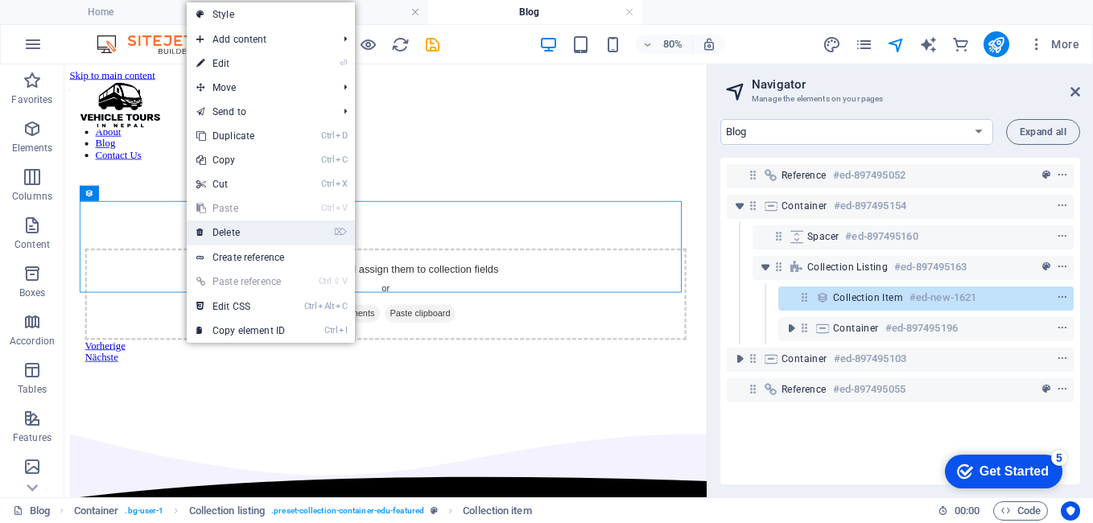
click at [246, 232] on link "⌦ Delete" at bounding box center [241, 232] width 108 height 24
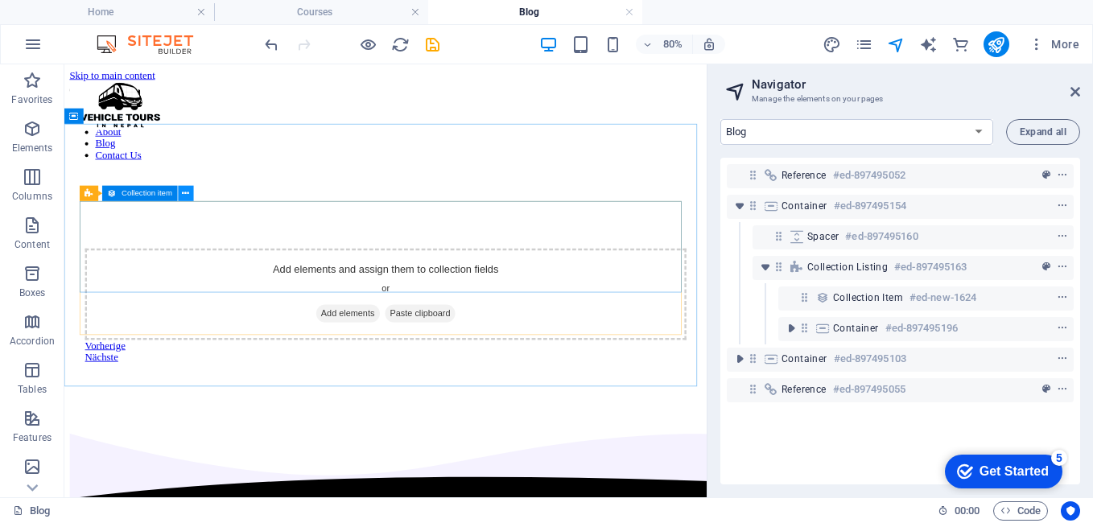
click at [193, 194] on button at bounding box center [185, 192] width 15 height 15
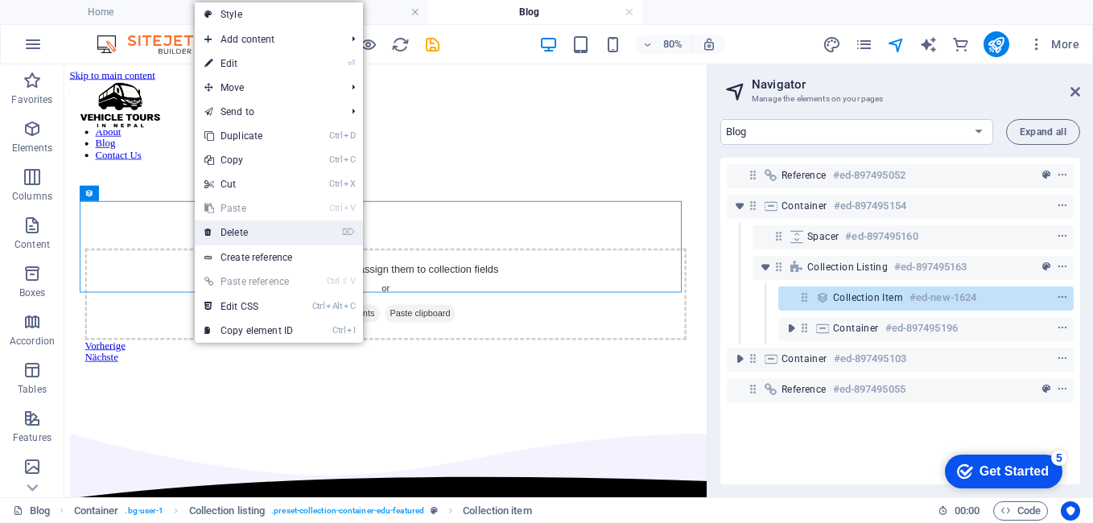
click at [245, 229] on link "⌦ Delete" at bounding box center [249, 232] width 108 height 24
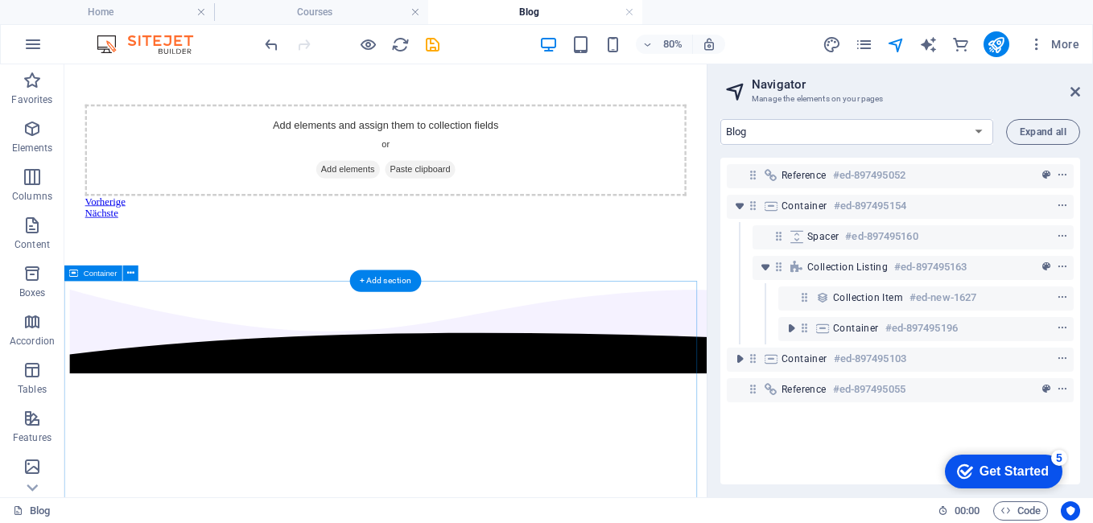
scroll to position [80, 0]
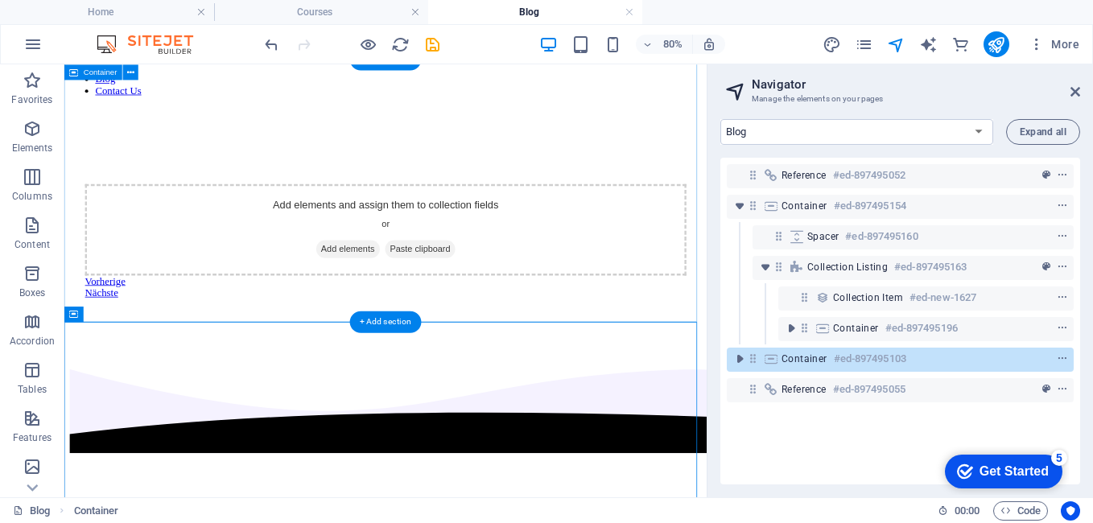
click at [463, 334] on div "Add elements and assign them to collection fields or Add elements Paste clipboa…" at bounding box center [466, 269] width 790 height 304
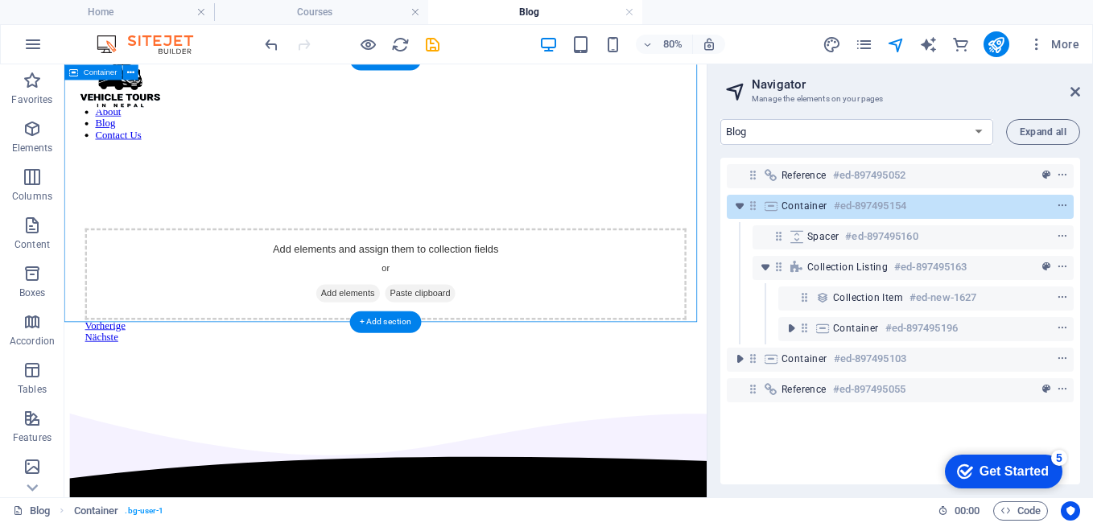
scroll to position [0, 0]
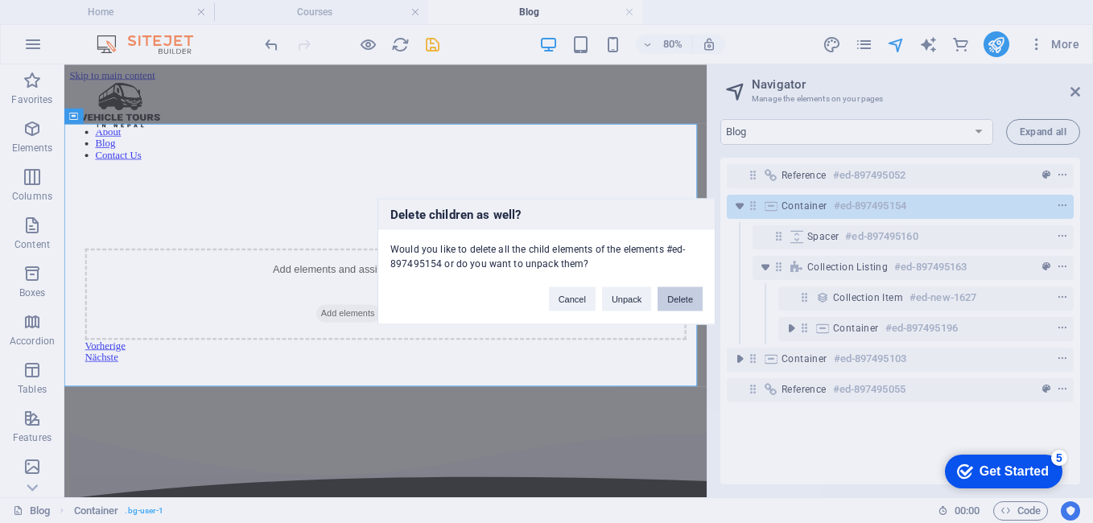
drag, startPoint x: 673, startPoint y: 302, endPoint x: 760, endPoint y: 295, distance: 87.9
click at [673, 302] on button "Delete" at bounding box center [679, 299] width 45 height 24
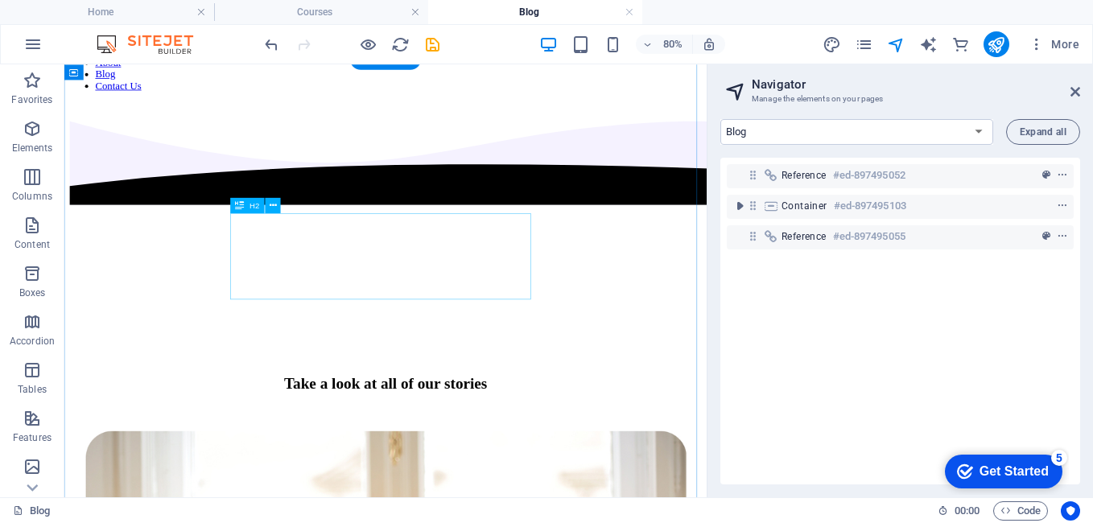
scroll to position [80, 0]
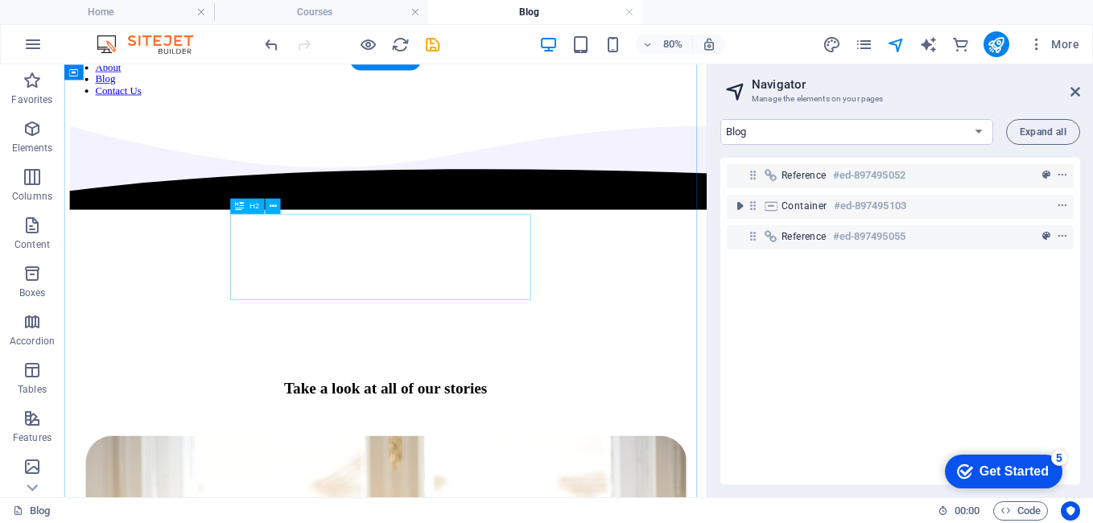
click at [464, 459] on div "Take a look at all of our stories" at bounding box center [465, 470] width 751 height 22
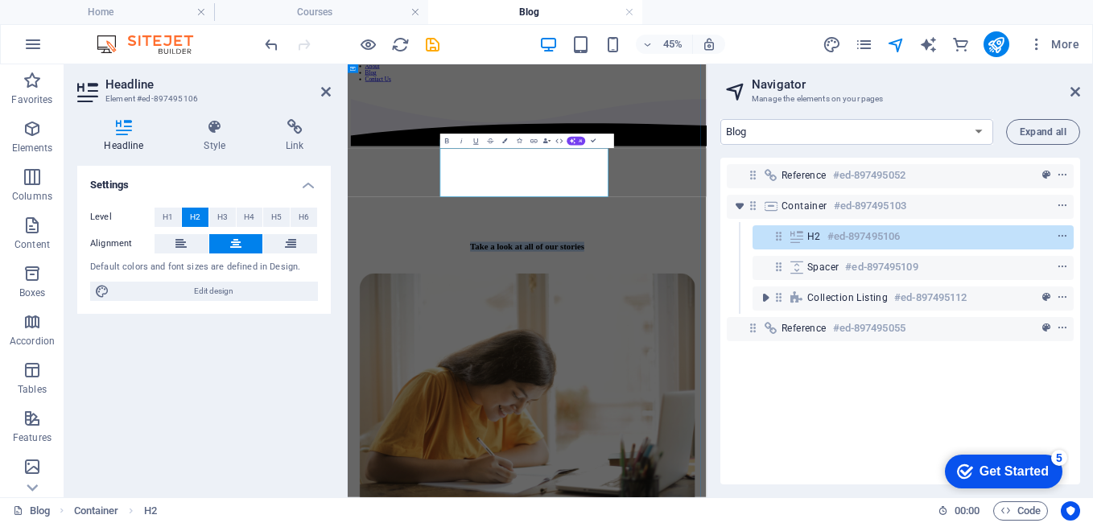
click at [669, 459] on h2 "Take a look at all of our stories" at bounding box center [746, 470] width 746 height 22
drag, startPoint x: 681, startPoint y: 323, endPoint x: 508, endPoint y: 268, distance: 182.4
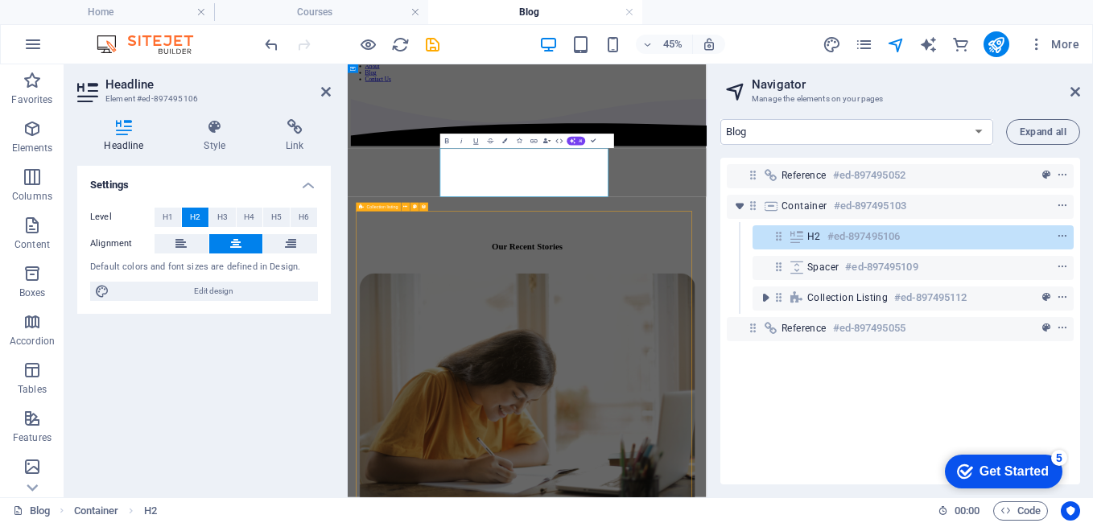
select select "createdAt_DESC"
select select "columns.not-featured-article"
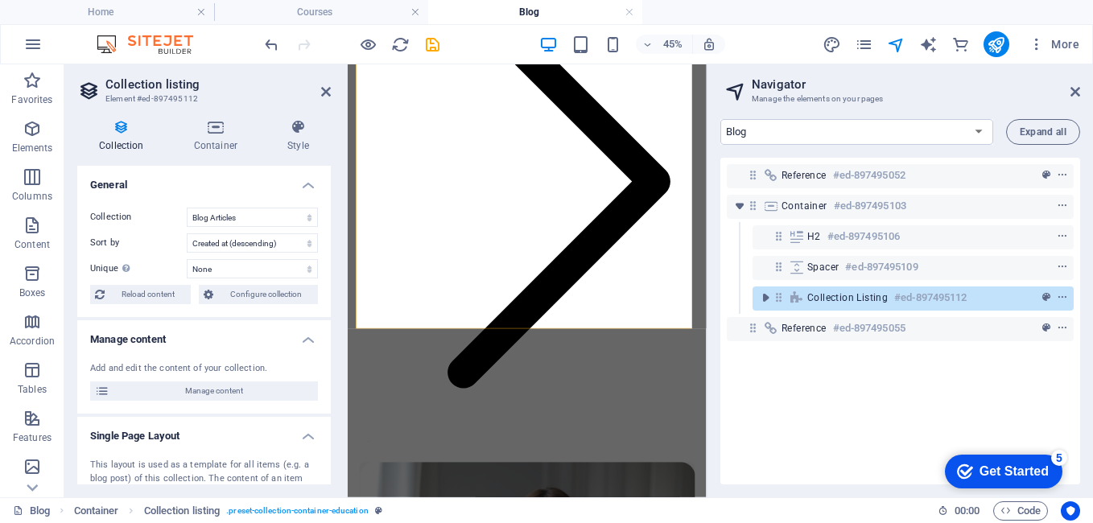
scroll to position [1513, 0]
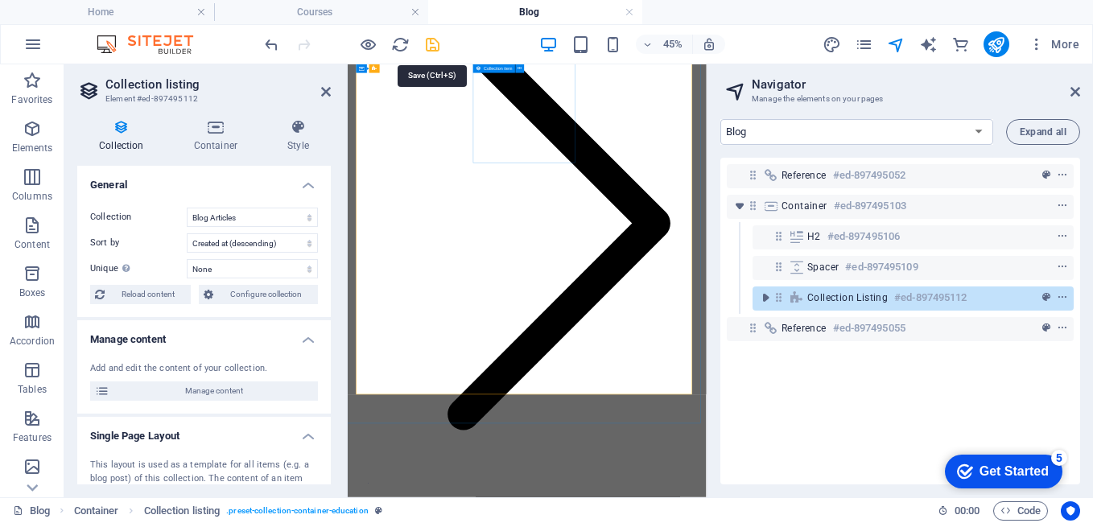
click at [427, 46] on icon "save" at bounding box center [432, 44] width 19 height 19
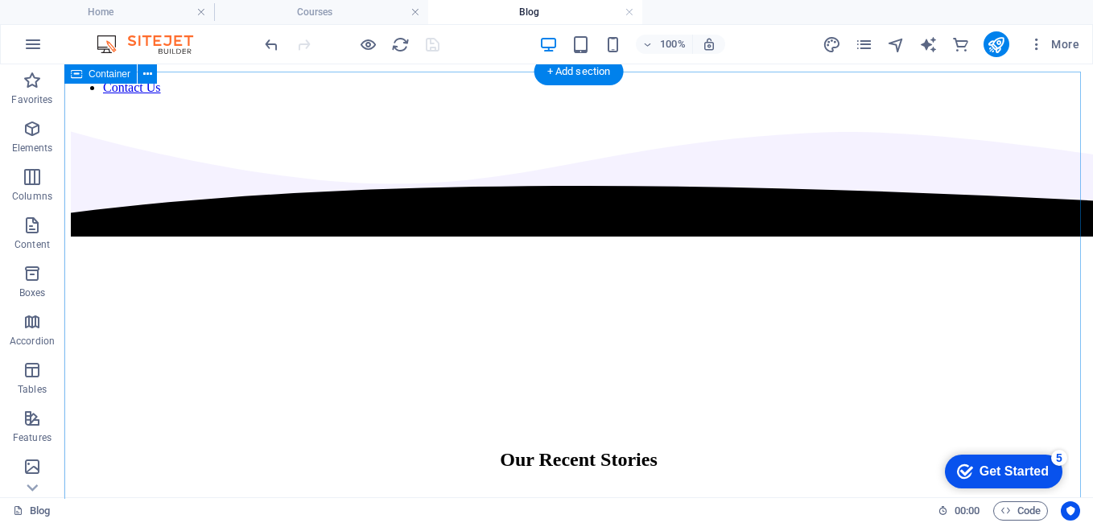
scroll to position [0, 0]
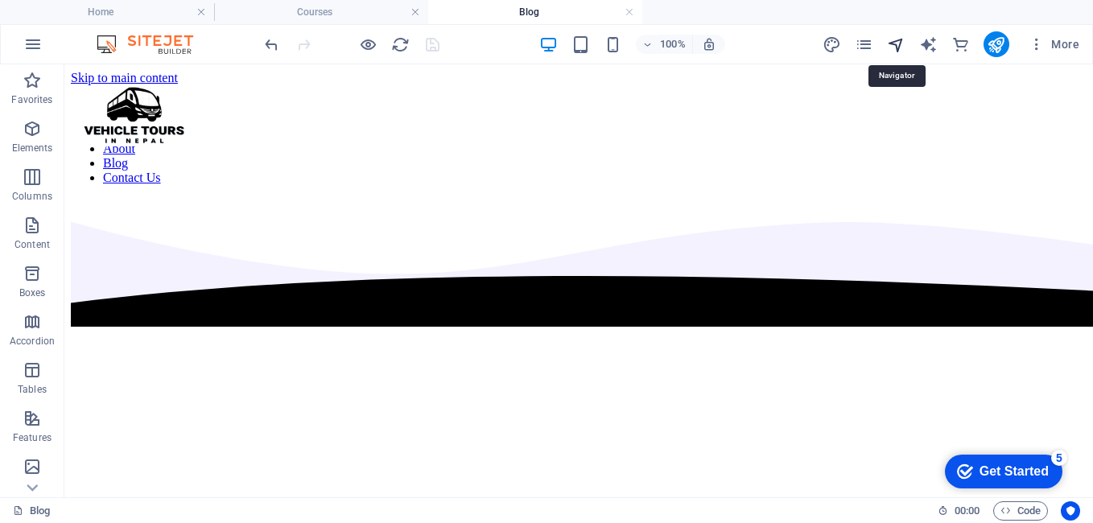
click at [894, 39] on icon "navigator" at bounding box center [896, 44] width 19 height 19
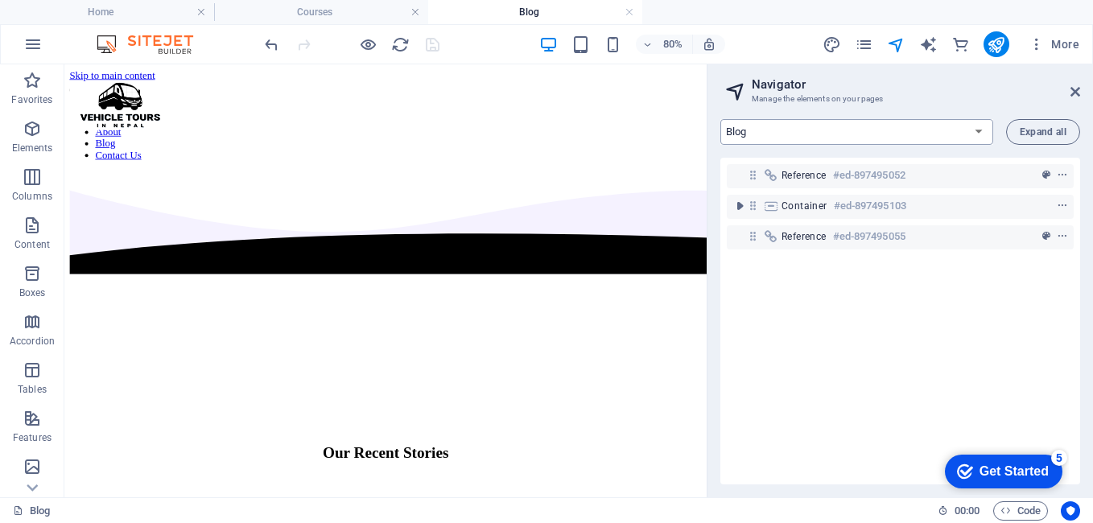
click at [924, 134] on select "Home Courses Teachers About Blog Contact Us Legal Notice Privacy Courses List: …" at bounding box center [856, 132] width 273 height 26
select select "16890631-en"
click at [720, 119] on select "Home Courses Teachers About Blog Contact Us Legal Notice Privacy Courses List: …" at bounding box center [856, 132] width 273 height 26
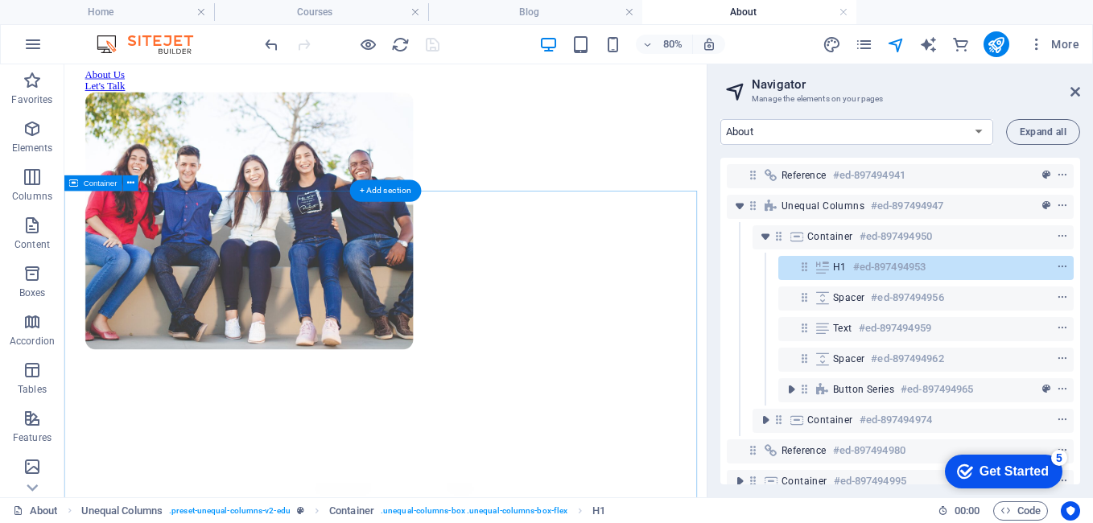
scroll to position [402, 0]
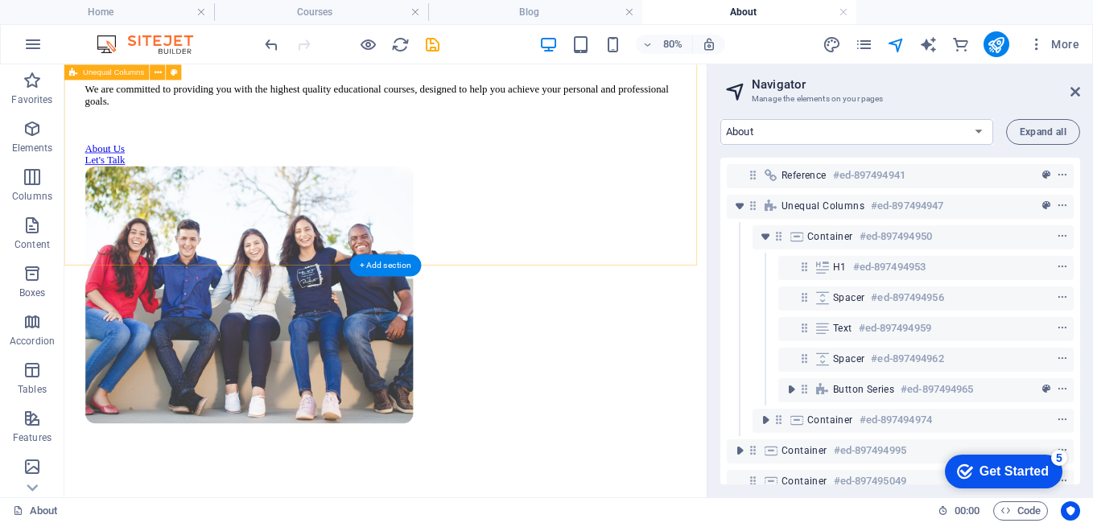
click at [551, 252] on div "Our Mission: Educating Minds We are committed to providing you with the highest…" at bounding box center [466, 253] width 790 height 914
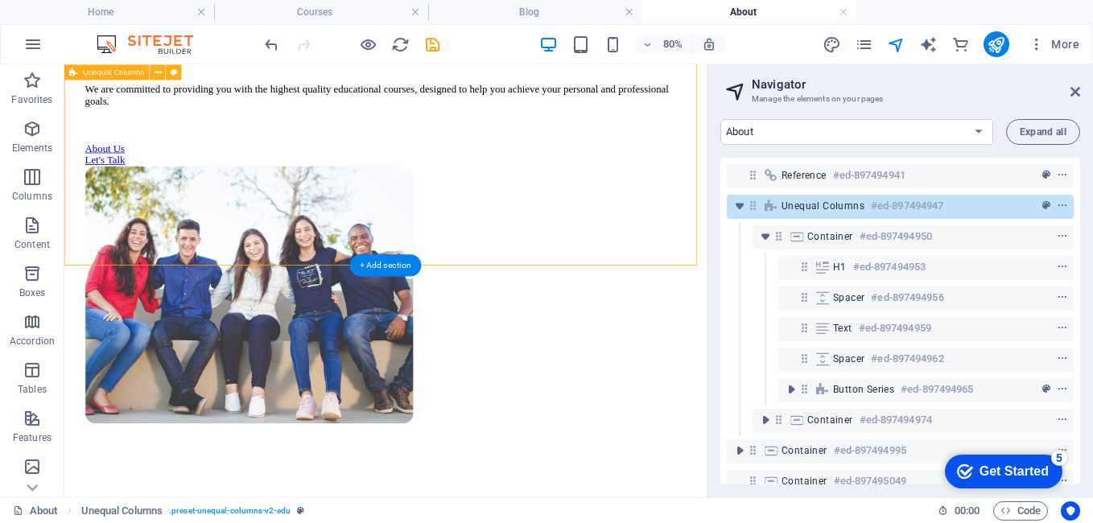
click at [507, 282] on div "Our Mission: Educating Minds We are committed to providing you with the highest…" at bounding box center [466, 253] width 790 height 914
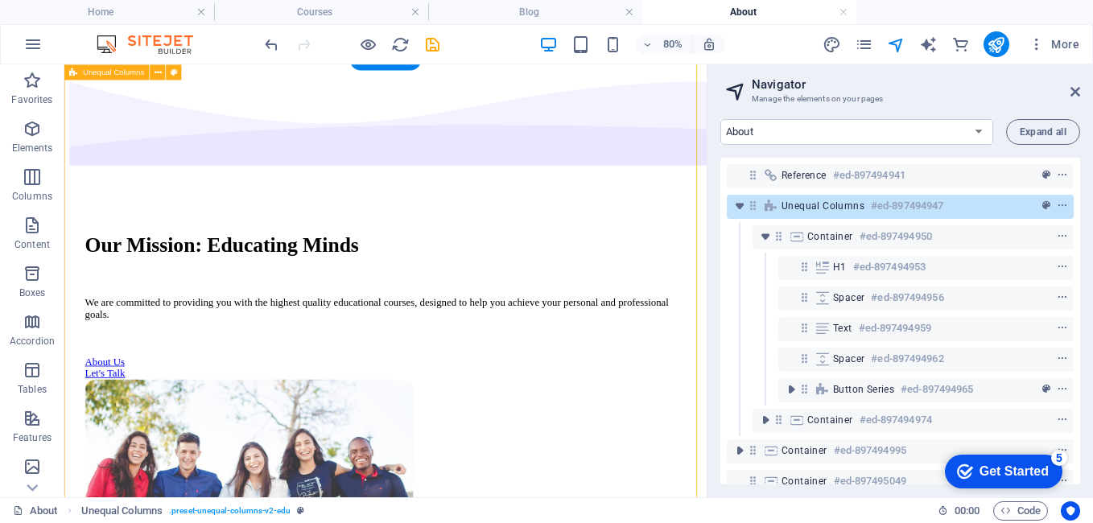
scroll to position [161, 0]
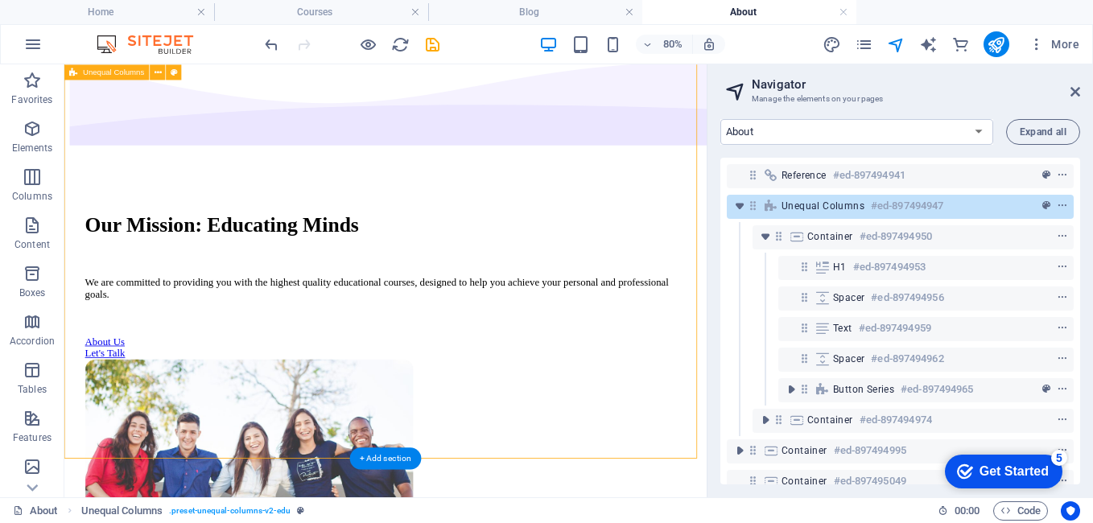
click at [452, 501] on div "Our Mission: Educating Minds We are committed to providing you with the highest…" at bounding box center [466, 494] width 790 height 914
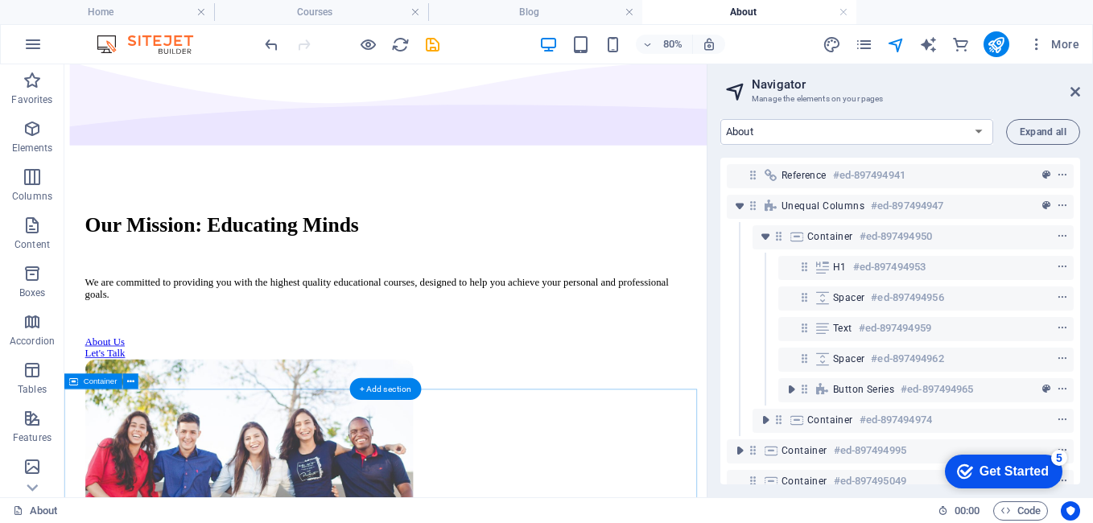
scroll to position [0, 0]
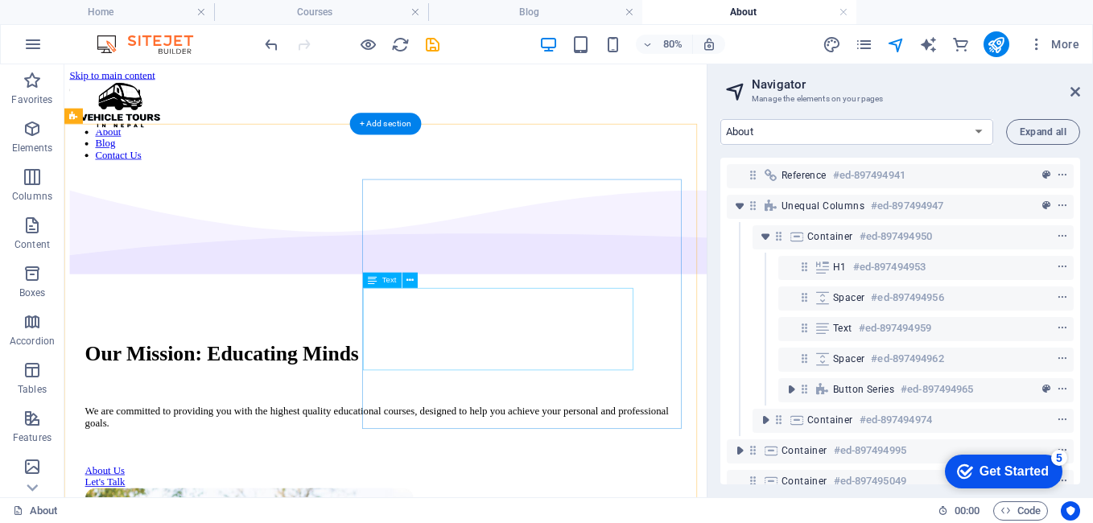
click at [527, 491] on div "We are committed to providing you with the highest quality educational courses,…" at bounding box center [465, 505] width 751 height 29
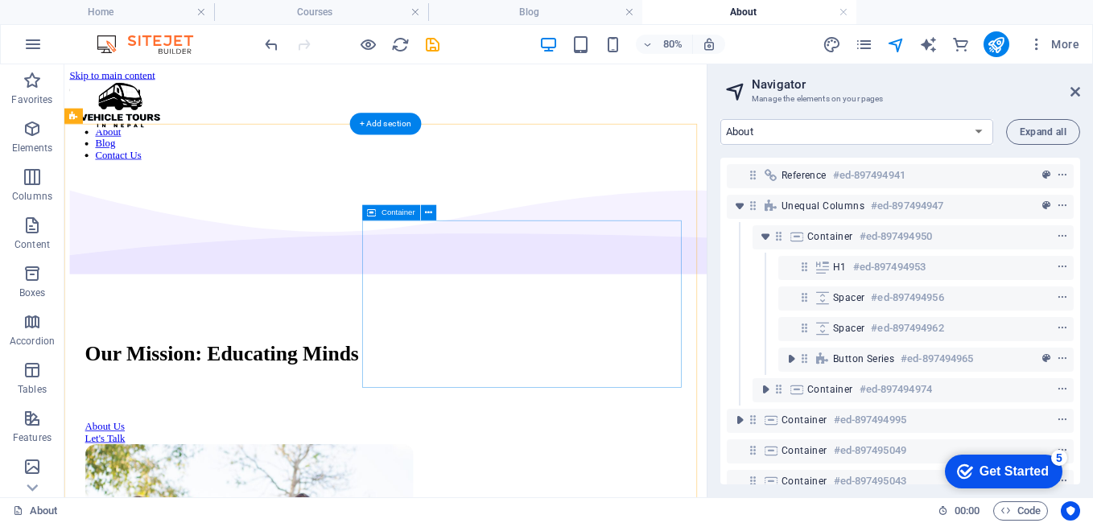
click at [436, 411] on div "Our Mission: Educating Minds About Us Let's Talk" at bounding box center [465, 474] width 751 height 127
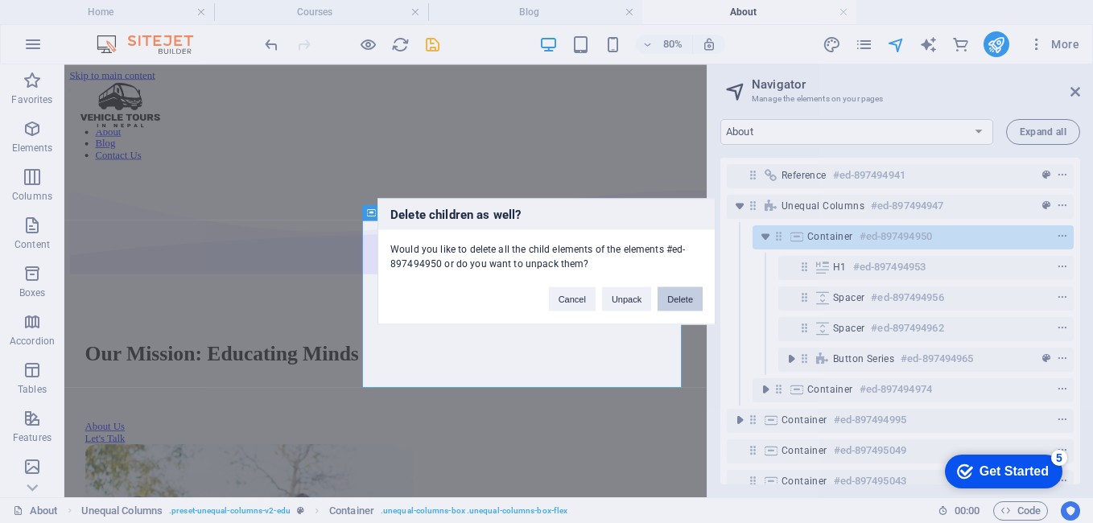
click at [665, 297] on button "Delete" at bounding box center [679, 299] width 45 height 24
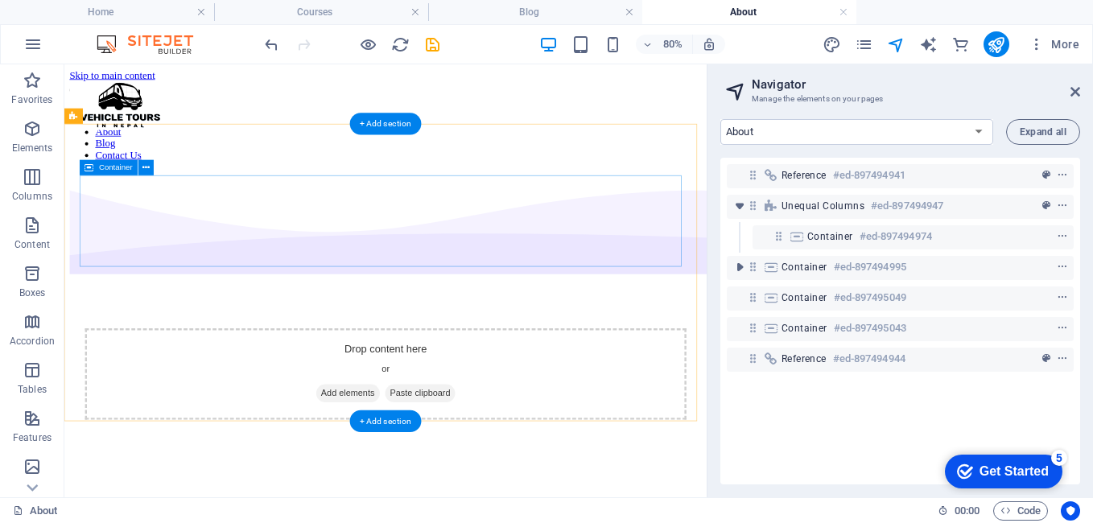
click at [609, 394] on div "Drop content here or Add elements Paste clipboard" at bounding box center [465, 451] width 751 height 114
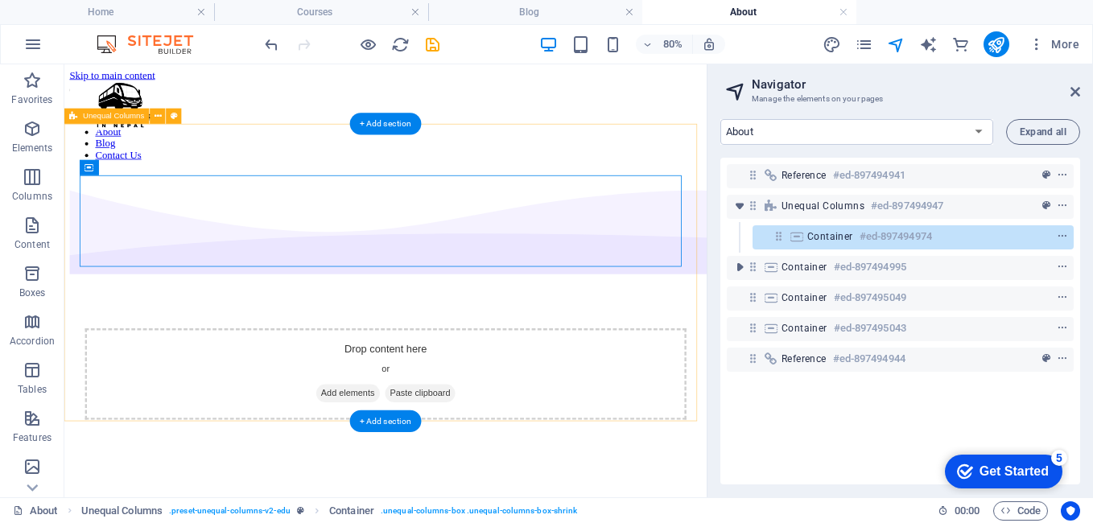
click at [169, 198] on div "Drop content here or Add elements Paste clipboard" at bounding box center [466, 450] width 790 height 504
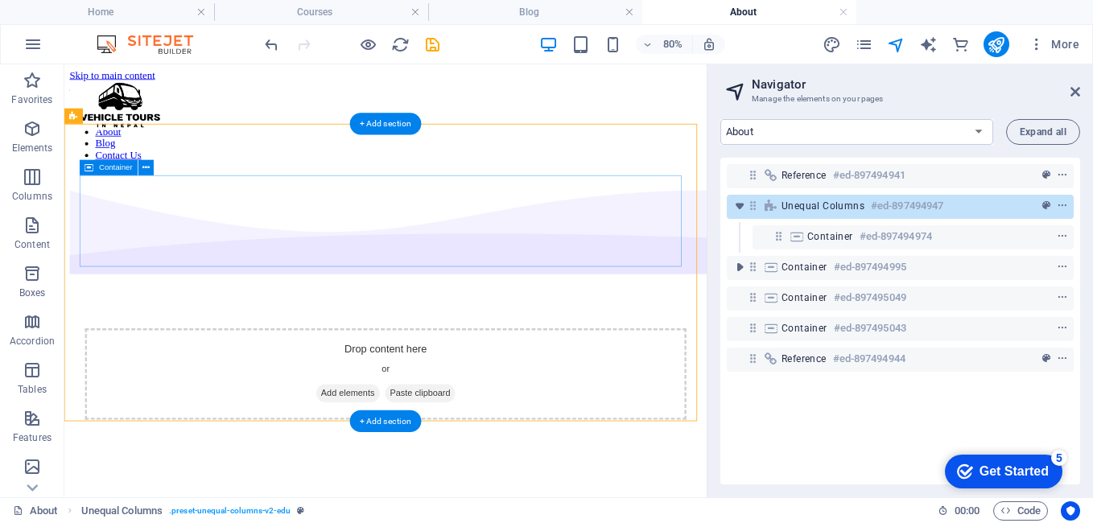
click at [183, 394] on div "Drop content here or Add elements Paste clipboard" at bounding box center [465, 451] width 751 height 114
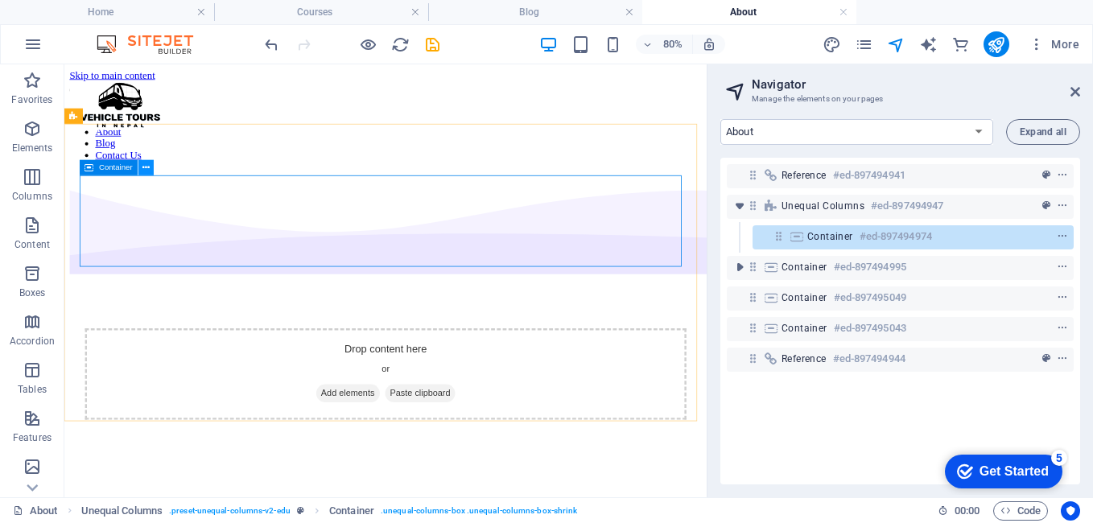
click at [146, 164] on icon at bounding box center [145, 168] width 7 height 14
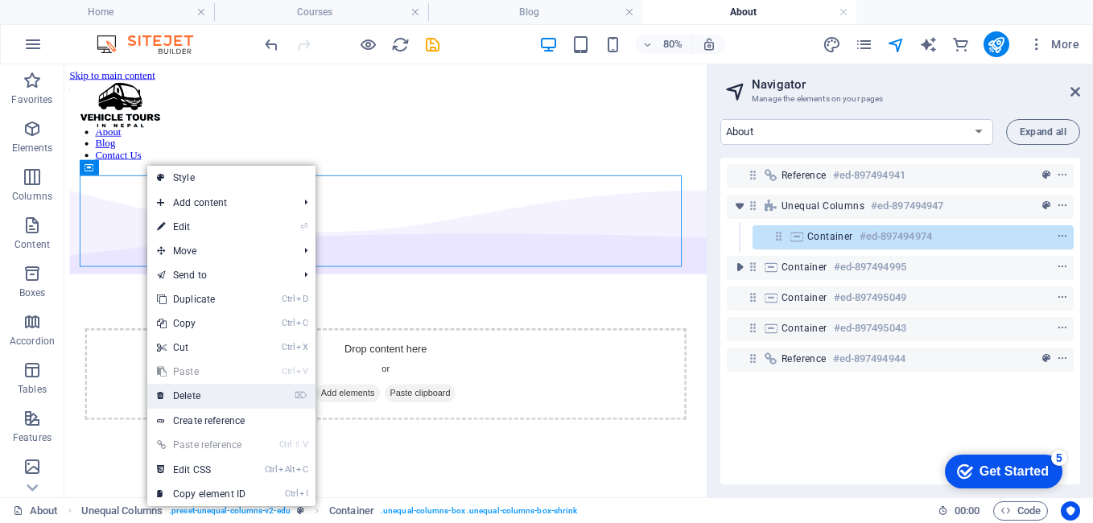
click at [209, 393] on link "⌦ Delete" at bounding box center [201, 396] width 108 height 24
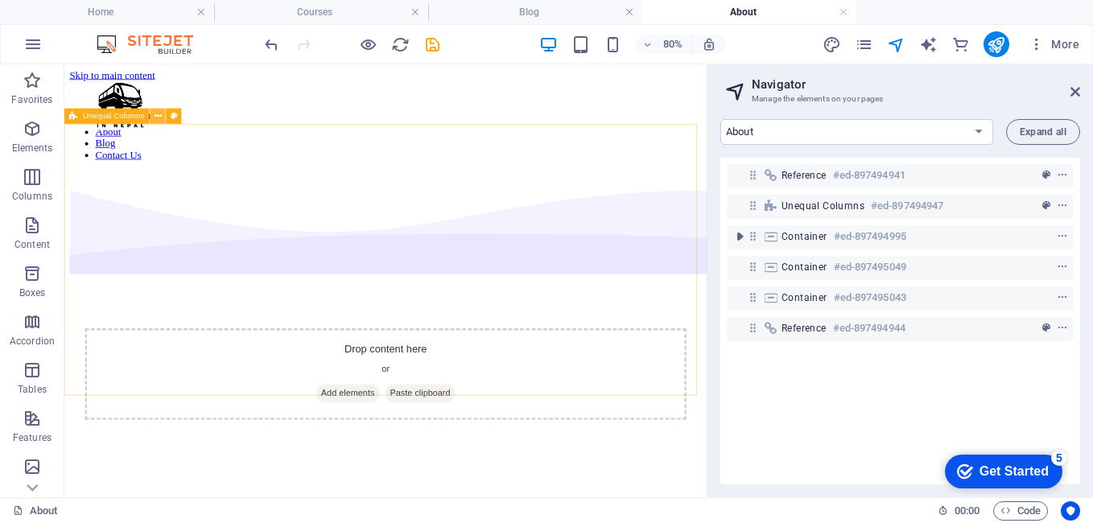
click at [159, 120] on icon at bounding box center [157, 116] width 7 height 14
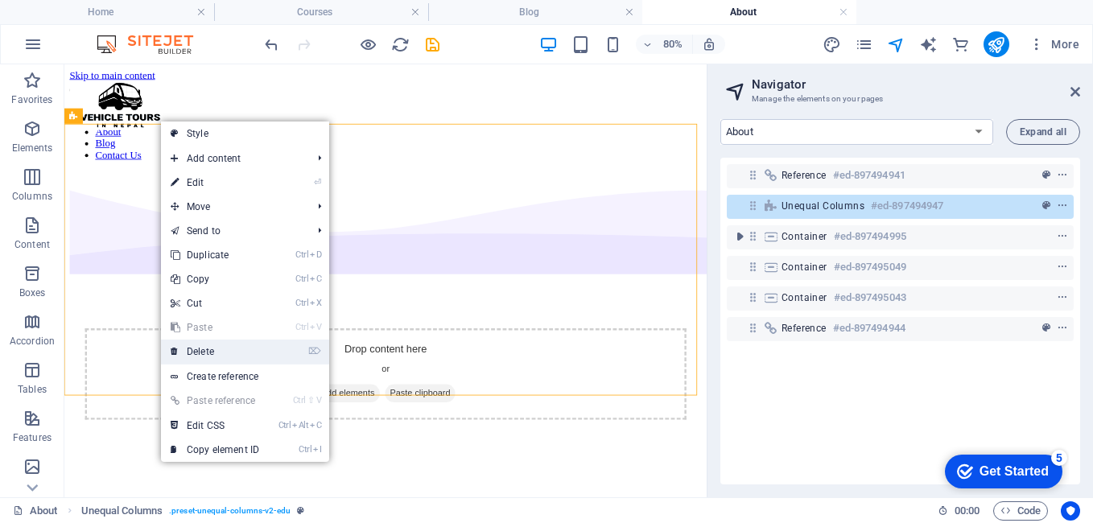
drag, startPoint x: 219, startPoint y: 342, endPoint x: 208, endPoint y: 326, distance: 19.6
click at [219, 342] on link "⌦ Delete" at bounding box center [215, 352] width 108 height 24
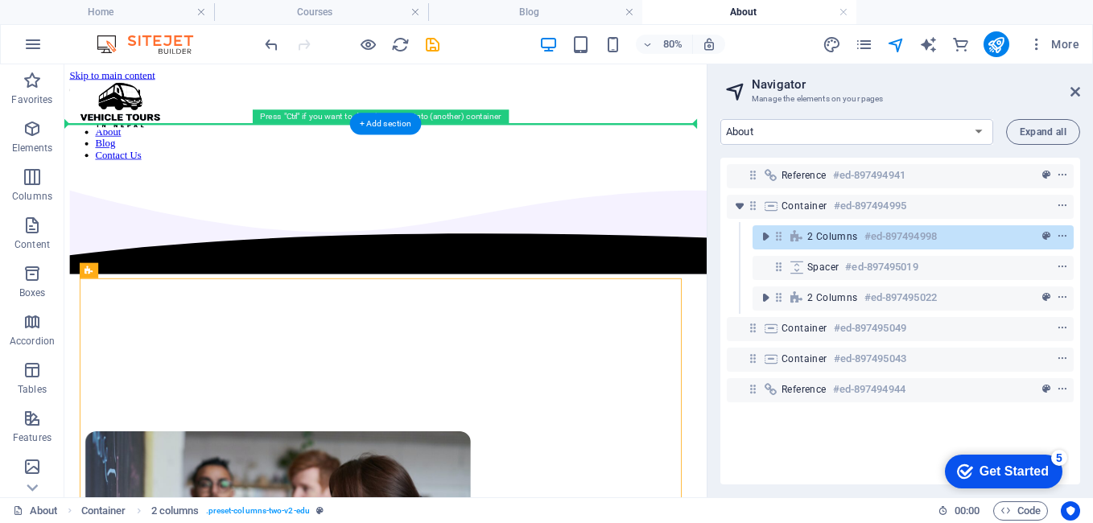
drag, startPoint x: 162, startPoint y: 336, endPoint x: 126, endPoint y: 208, distance: 133.7
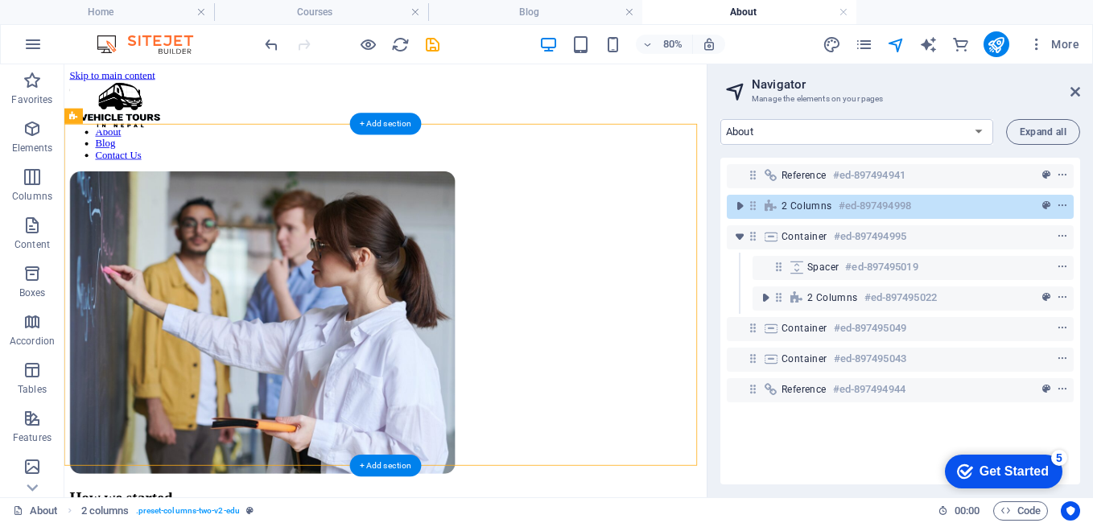
drag, startPoint x: 137, startPoint y: 179, endPoint x: 70, endPoint y: 162, distance: 68.9
drag, startPoint x: 134, startPoint y: 182, endPoint x: 86, endPoint y: 197, distance: 50.6
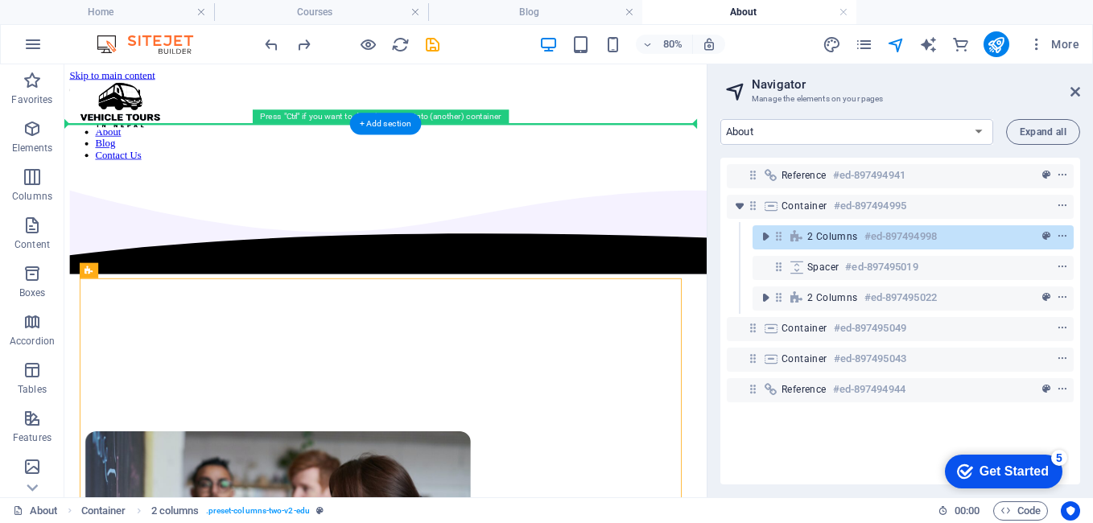
drag, startPoint x: 154, startPoint y: 335, endPoint x: 91, endPoint y: 211, distance: 140.0
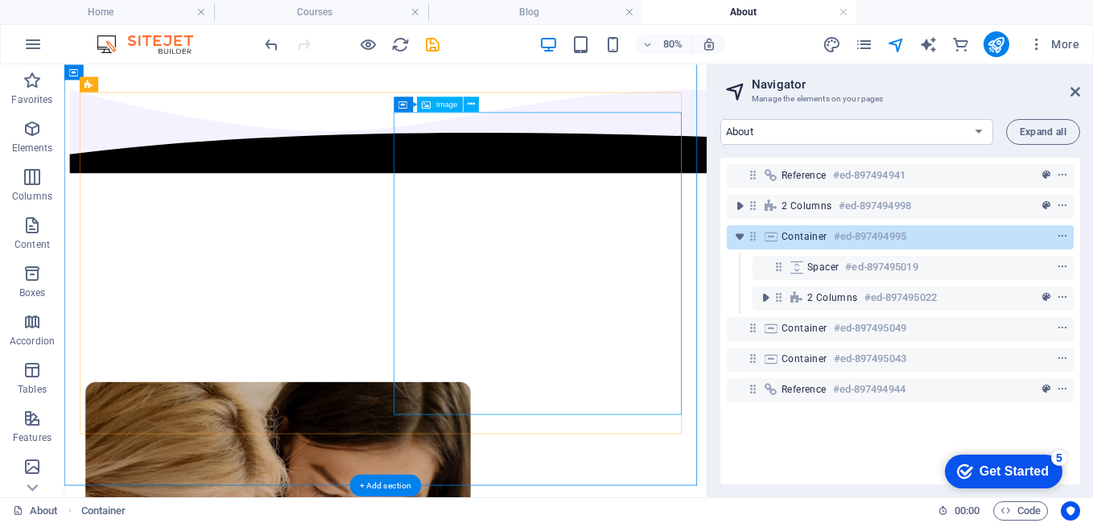
scroll to position [644, 0]
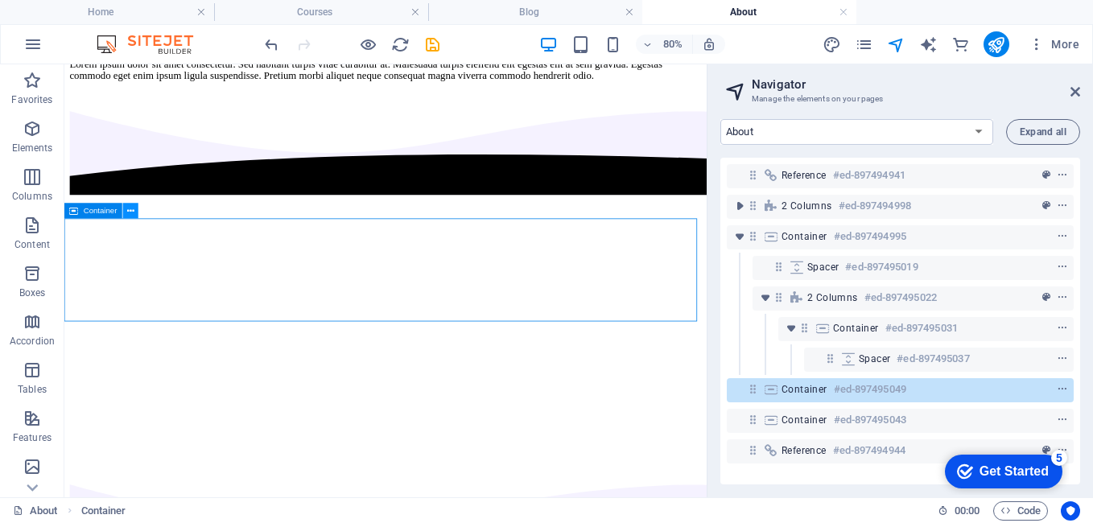
click at [130, 210] on icon at bounding box center [130, 211] width 7 height 14
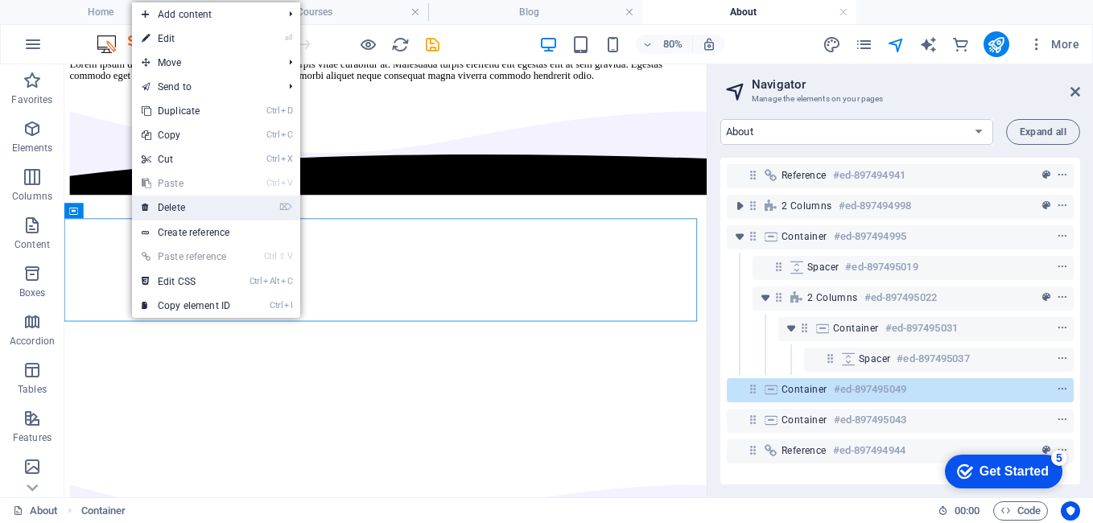
click at [196, 203] on link "⌦ Delete" at bounding box center [186, 208] width 108 height 24
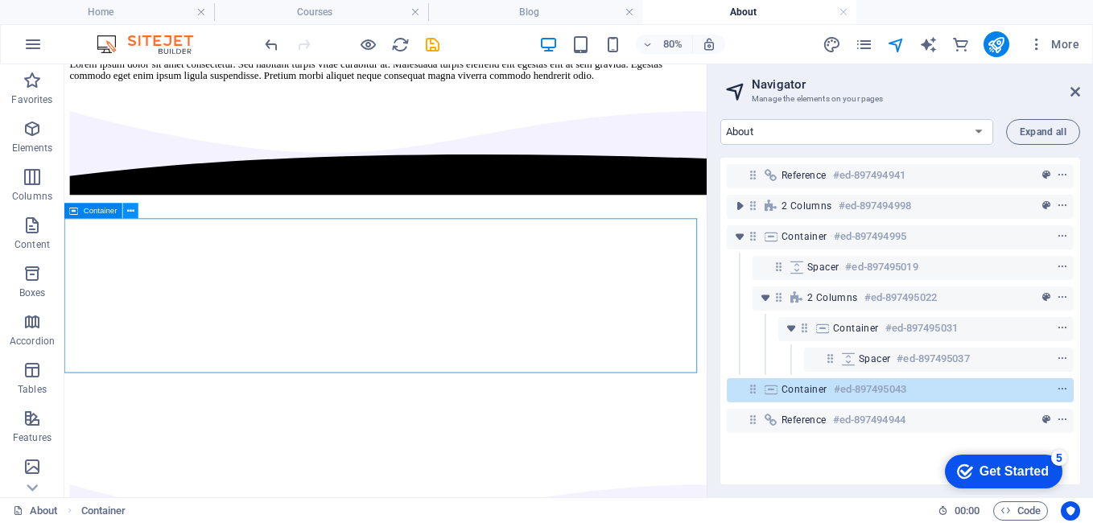
click at [123, 209] on button at bounding box center [130, 210] width 15 height 15
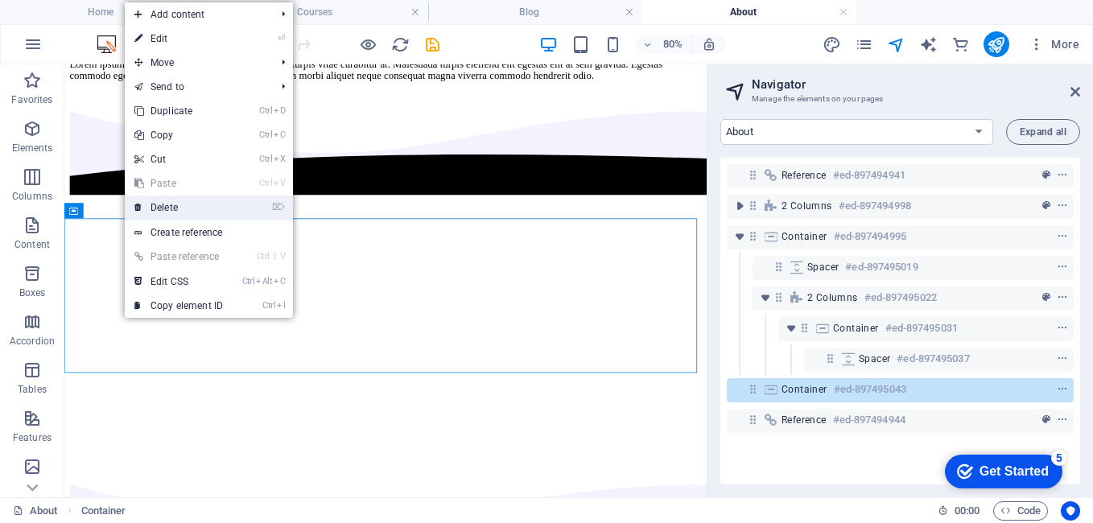
click at [200, 200] on link "⌦ Delete" at bounding box center [179, 208] width 108 height 24
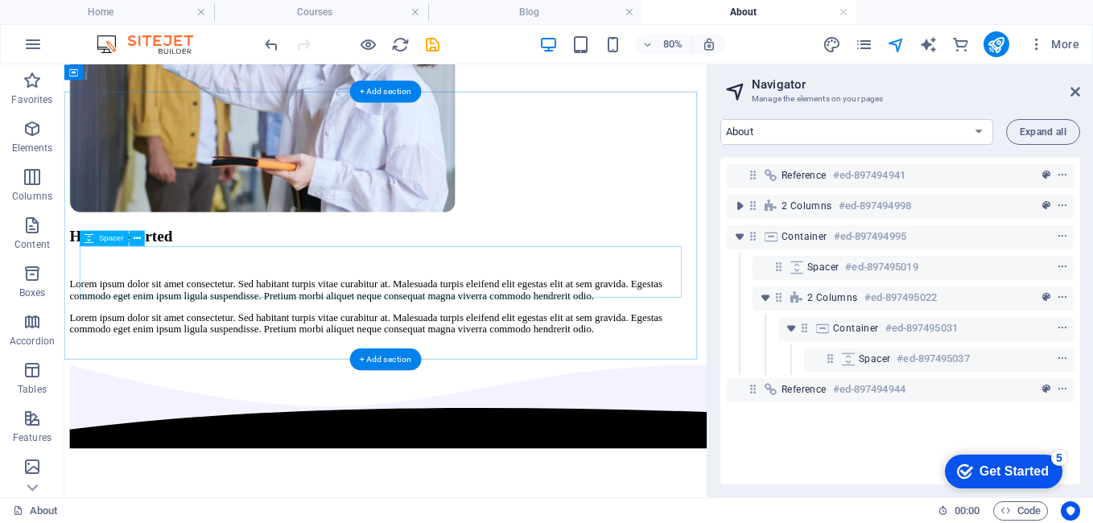
scroll to position [322, 0]
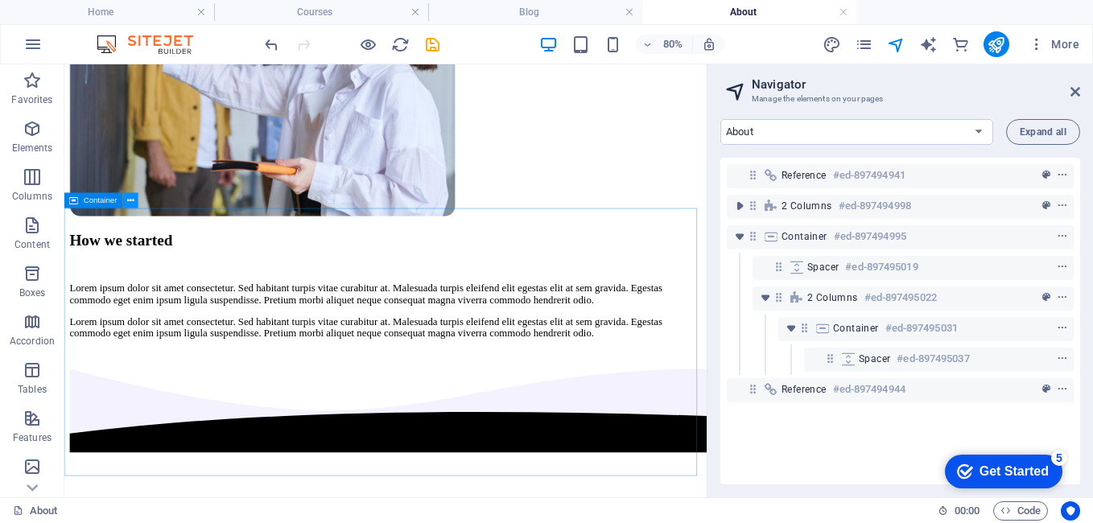
click at [137, 200] on button at bounding box center [130, 199] width 15 height 15
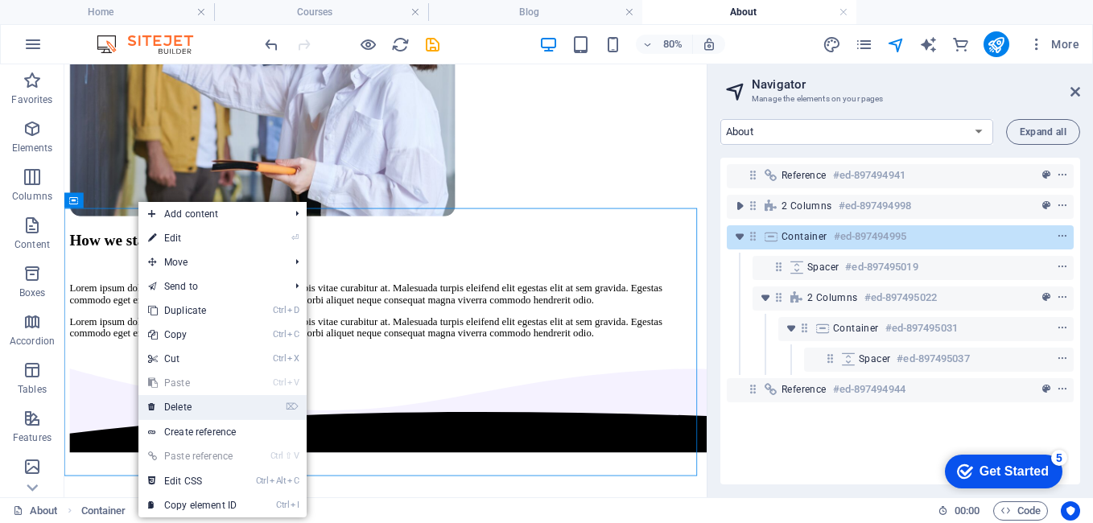
click at [200, 405] on link "⌦ Delete" at bounding box center [192, 407] width 108 height 24
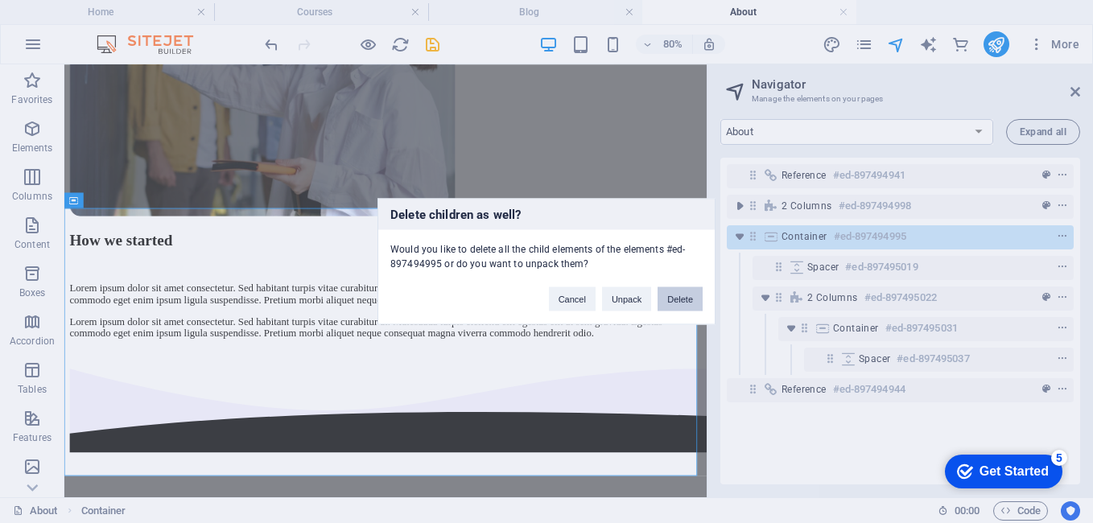
click at [686, 301] on button "Delete" at bounding box center [679, 299] width 45 height 24
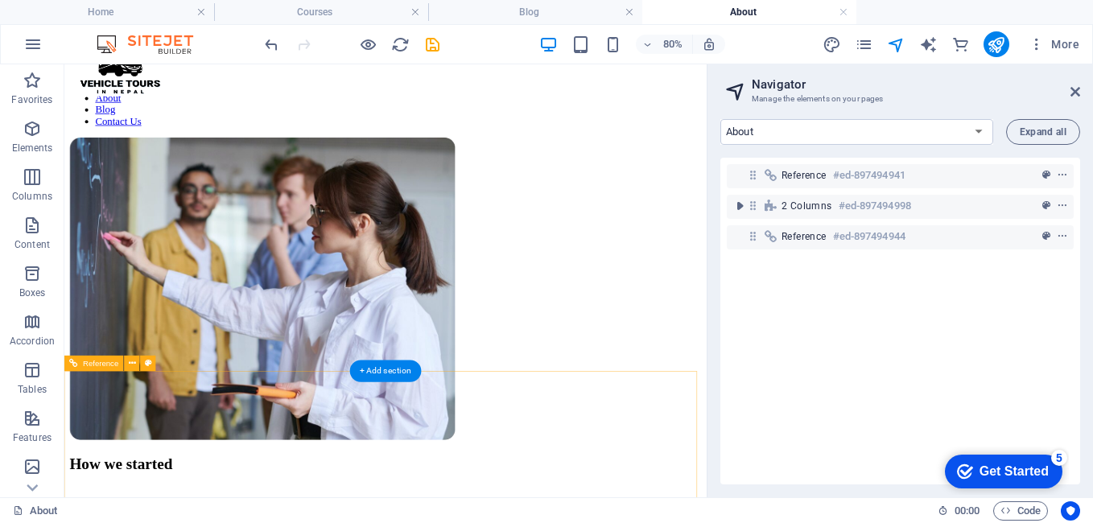
scroll to position [0, 0]
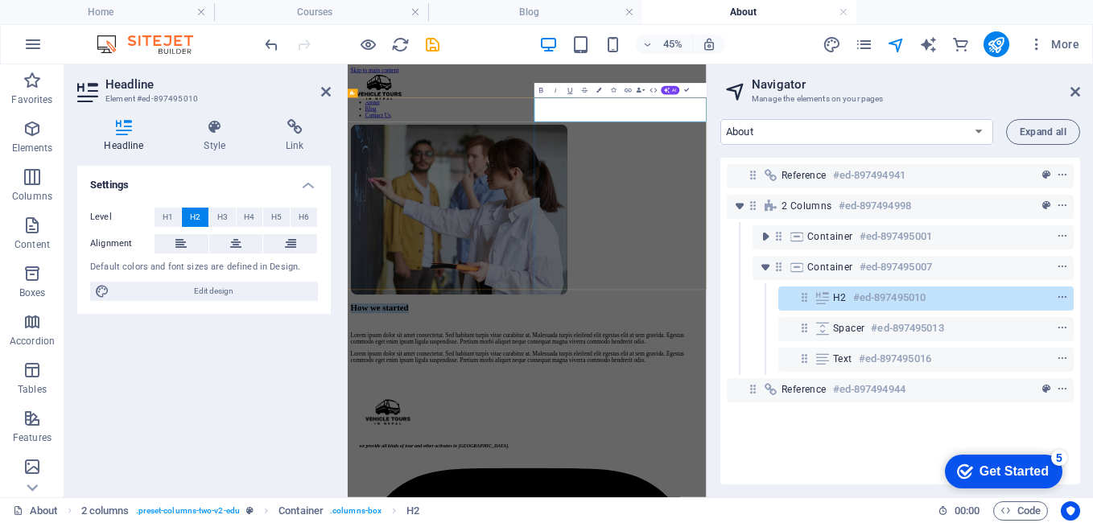
click at [739, 305] on div "About Us Lorem ipsum dolor sit amet consectetur. Sed habitant turpis vitae cura…" at bounding box center [746, 464] width 784 height 532
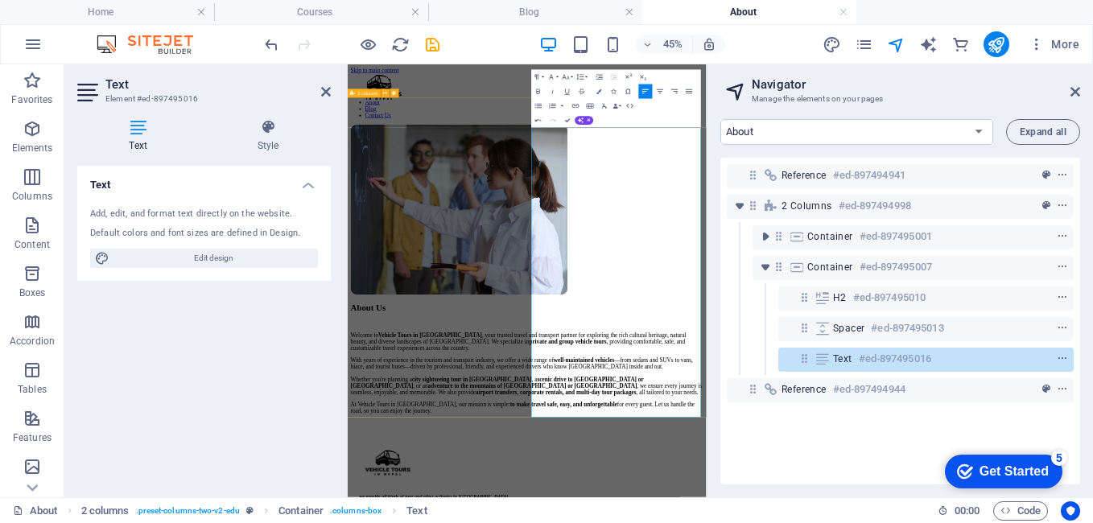
click at [578, 522] on div "About Us Welcome to Vehicle Tours in Nepal , your trusted travel and transport …" at bounding box center [746, 520] width 784 height 644
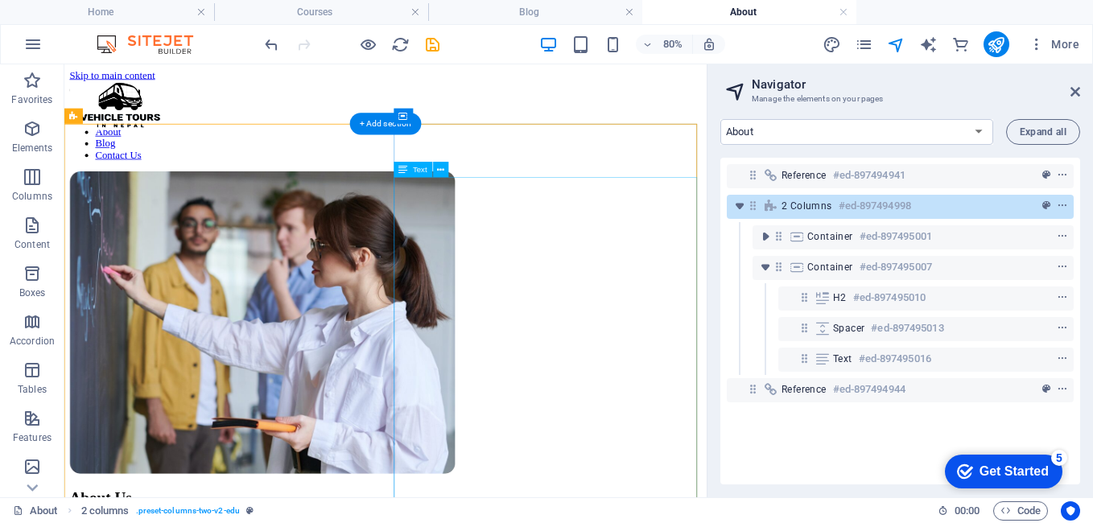
scroll to position [322, 0]
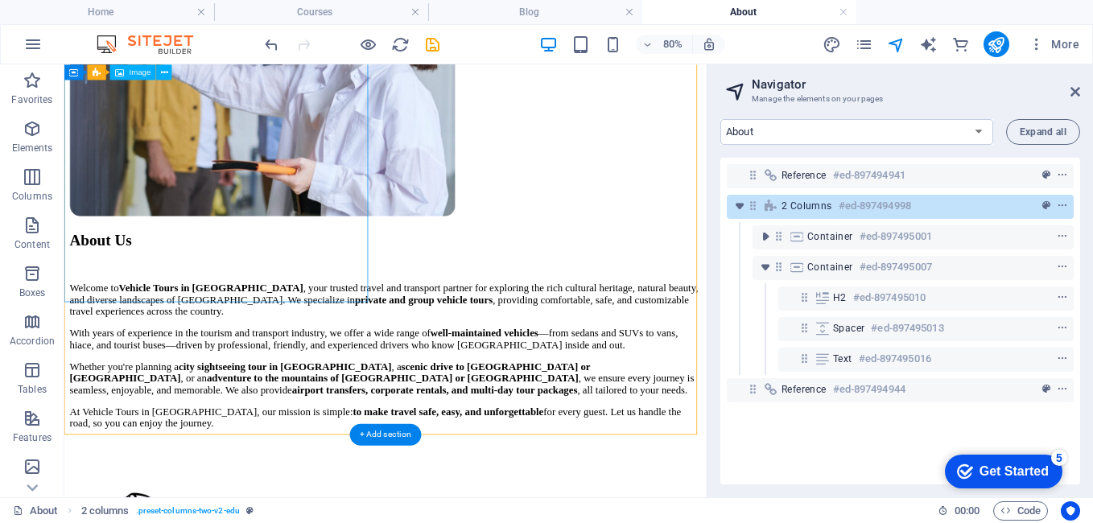
click at [343, 251] on figure at bounding box center [466, 66] width 790 height 381
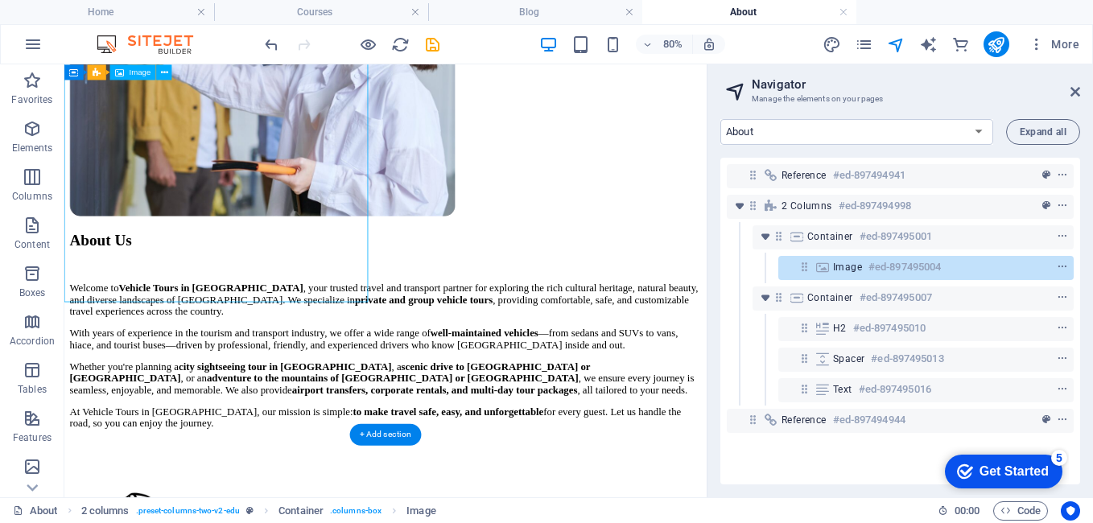
click at [343, 251] on figure at bounding box center [466, 66] width 790 height 381
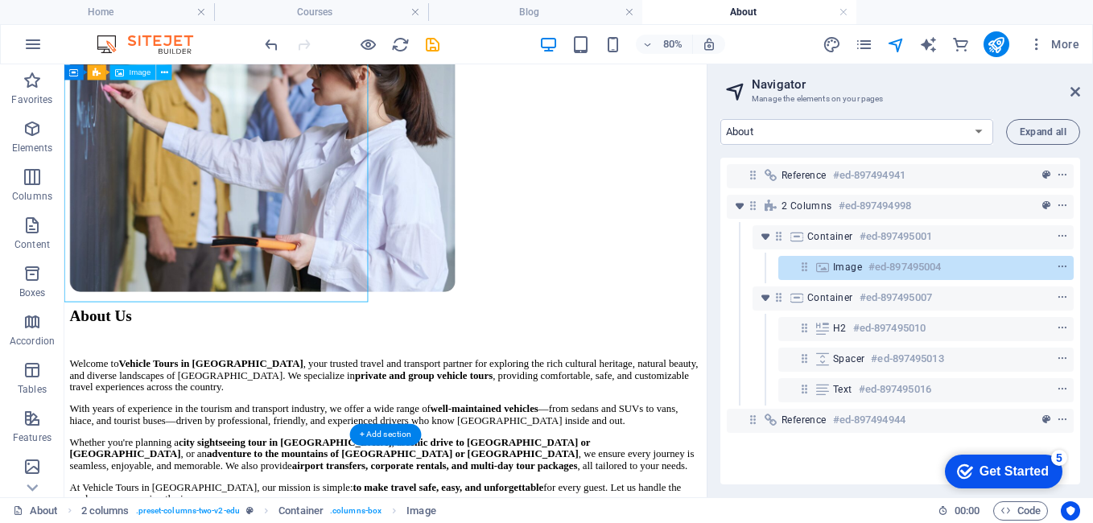
select select "px"
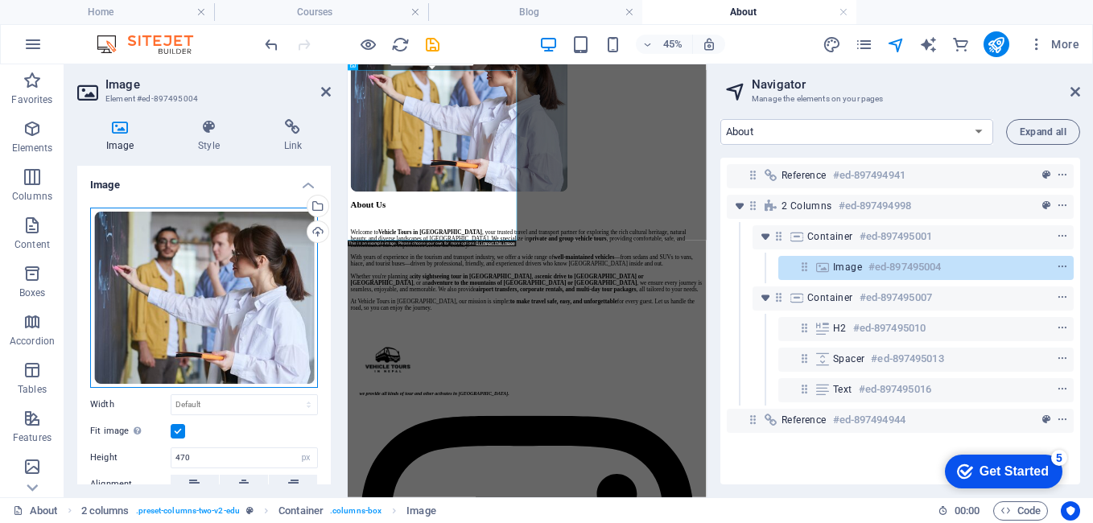
click at [212, 293] on div "Drag files here, click to choose files or select files from Files or our free s…" at bounding box center [204, 298] width 228 height 180
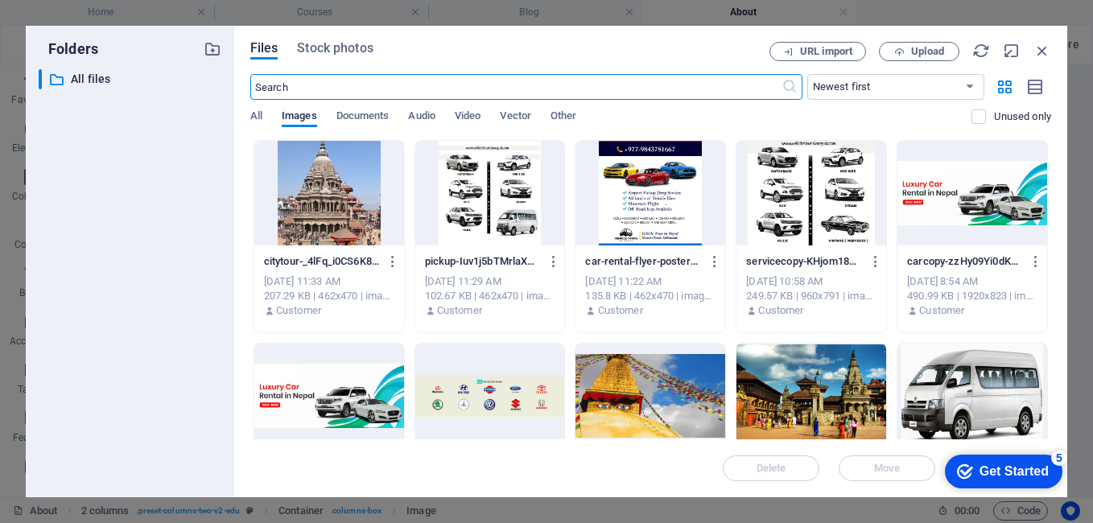
type input "100"
select select "vw"
type input "200"
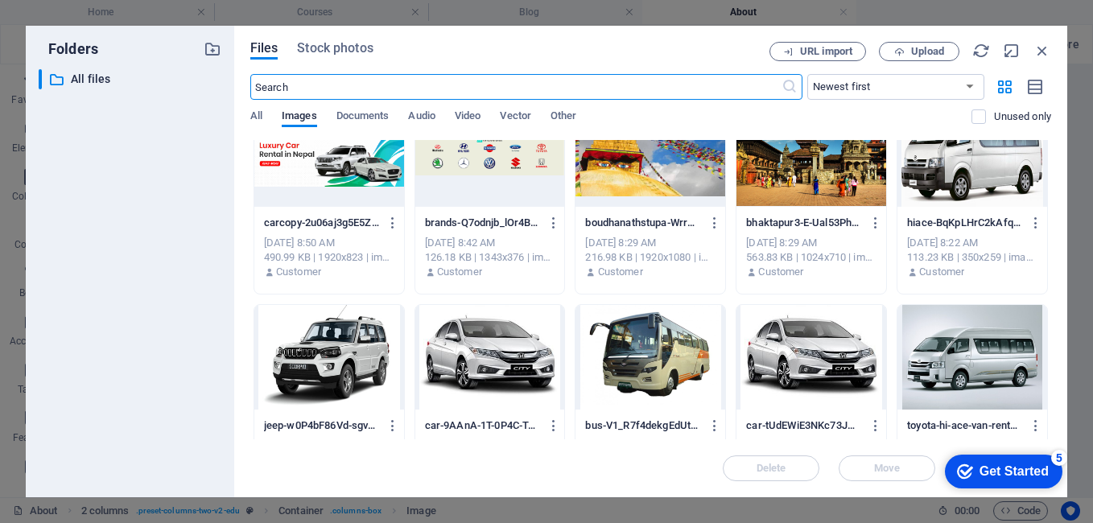
scroll to position [80, 0]
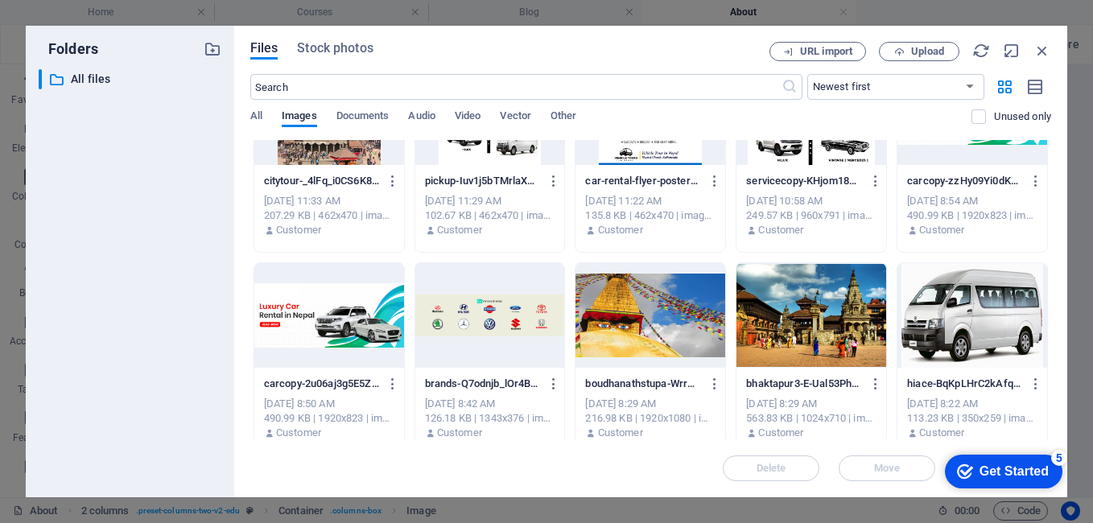
click at [830, 346] on div at bounding box center [811, 315] width 150 height 105
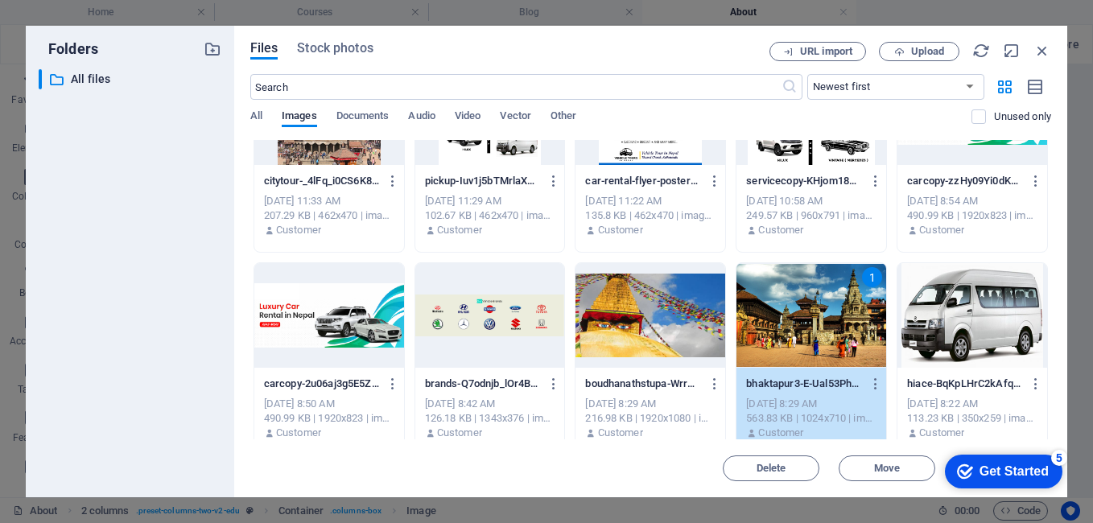
click at [681, 331] on div at bounding box center [650, 315] width 150 height 105
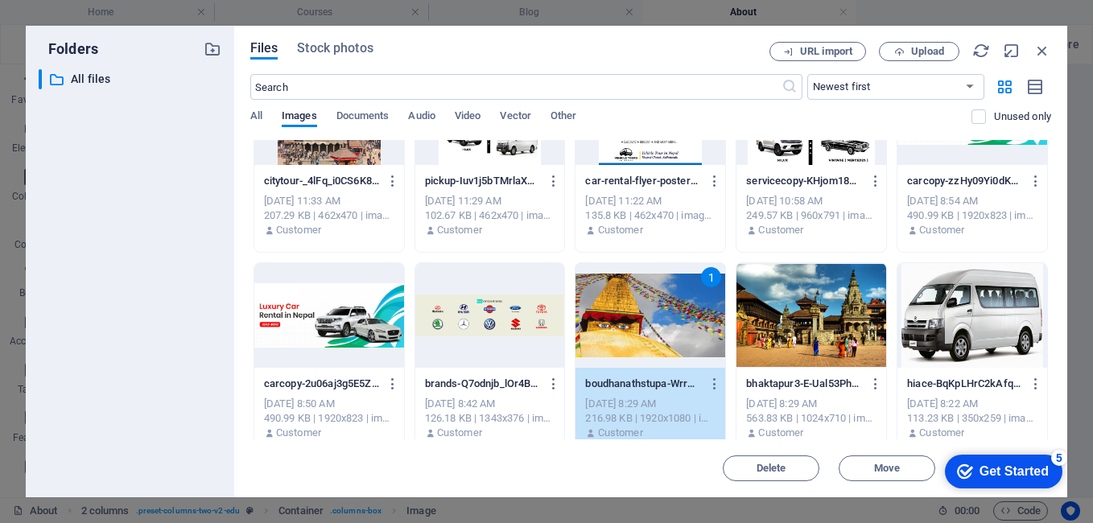
click at [765, 331] on div at bounding box center [811, 315] width 150 height 105
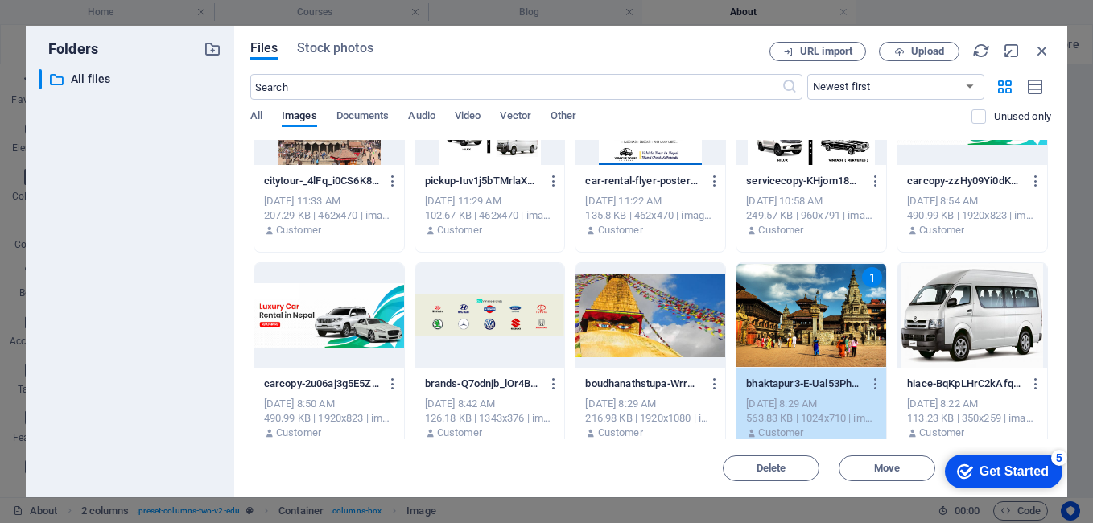
click at [765, 331] on div "1" at bounding box center [811, 315] width 150 height 105
select select "DISABLED_OPTION_VALUE"
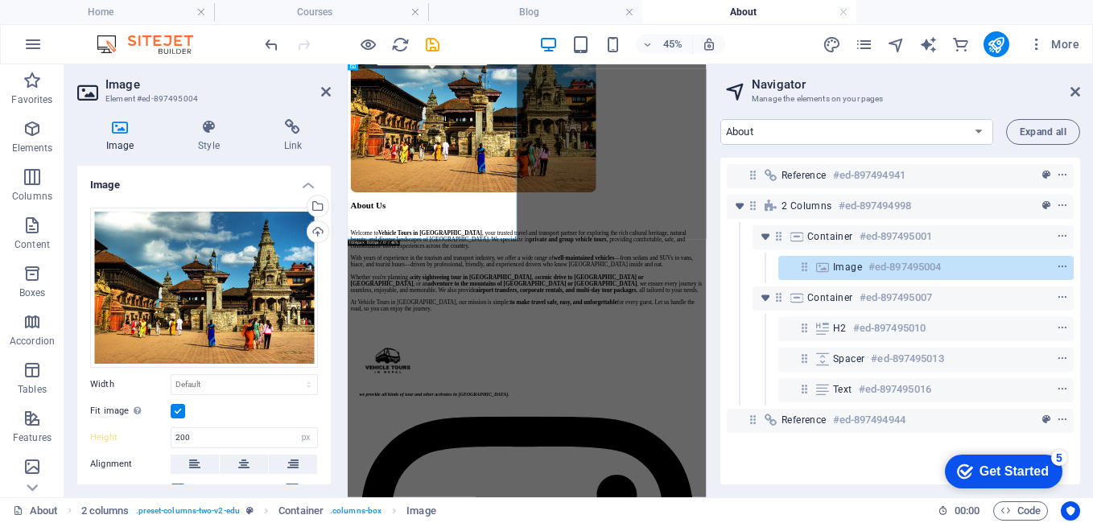
type input "470"
click at [1046, 522] on div "Welcome to Vehicle Tours in Nepal , your trusted travel and transport partner f…" at bounding box center [746, 522] width 784 height 183
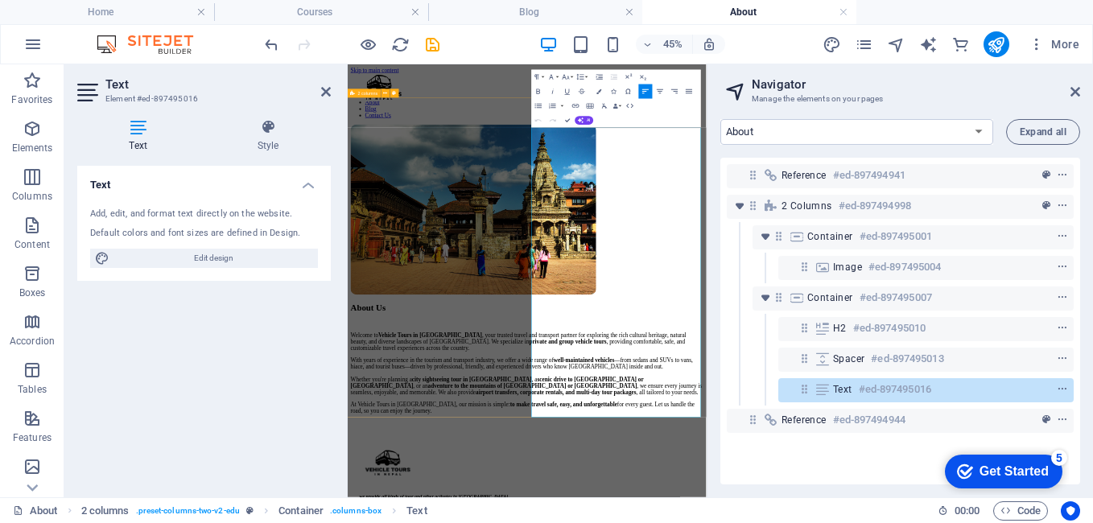
click at [411, 224] on div "About Us Welcome to Vehicle Tours in Nepal , your trusted travel and transport …" at bounding box center [746, 520] width 784 height 644
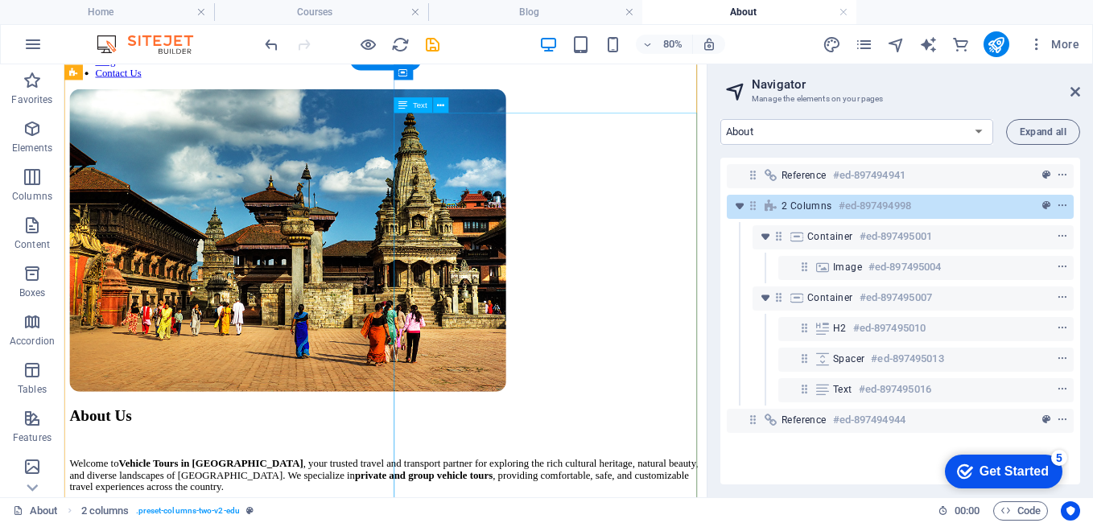
scroll to position [80, 0]
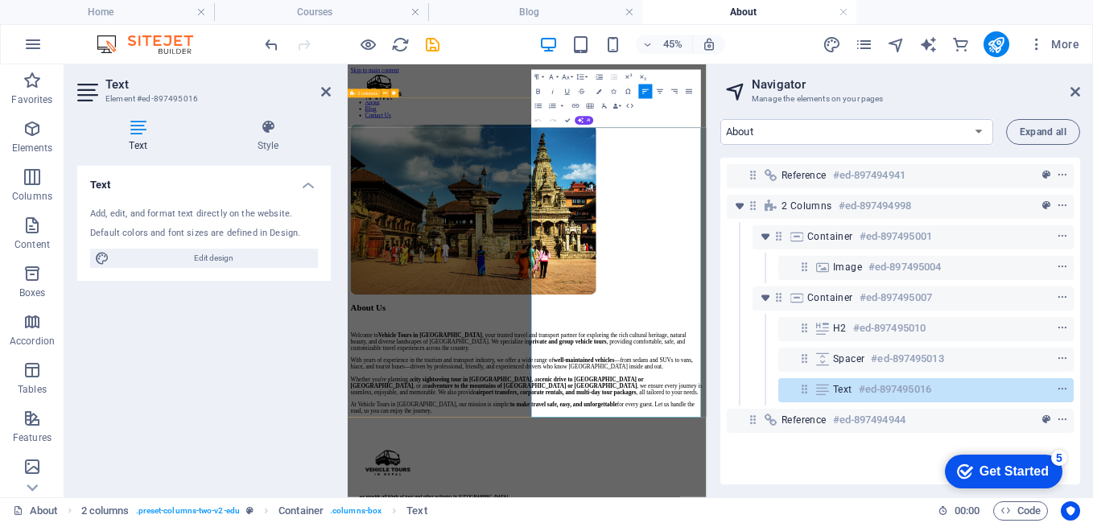
click at [582, 522] on div "About Us Welcome to Vehicle Tours in Nepal , your trusted travel and transport …" at bounding box center [746, 520] width 784 height 644
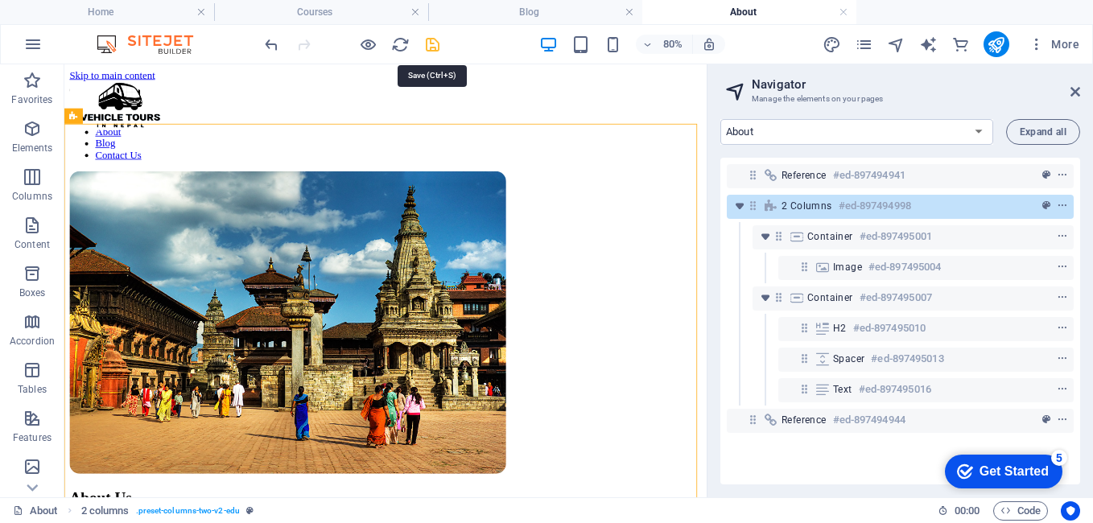
click at [438, 38] on icon "save" at bounding box center [432, 44] width 19 height 19
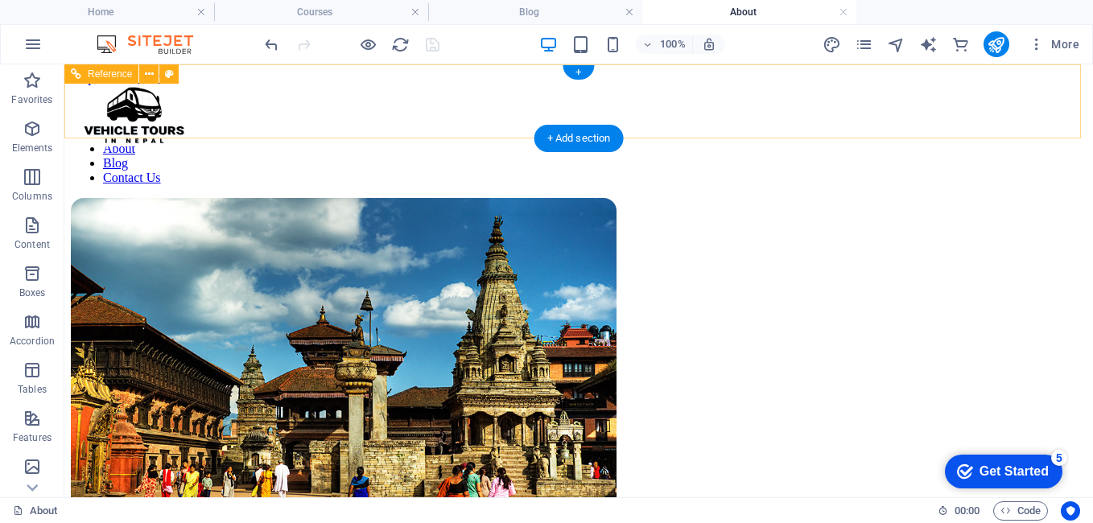
click at [953, 113] on nav "Home Service About Blog Contact Us" at bounding box center [578, 149] width 1015 height 72
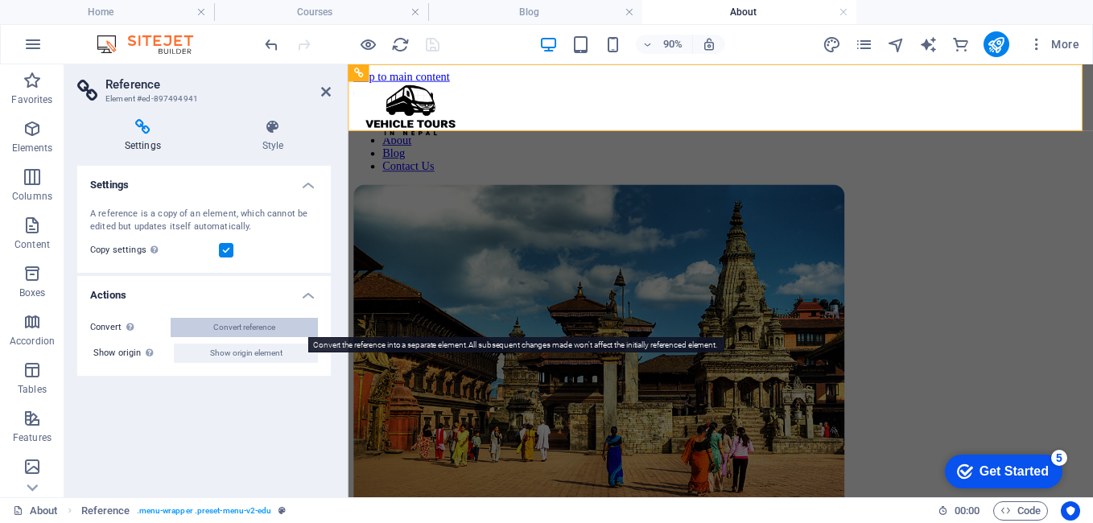
click at [246, 324] on span "Convert reference" at bounding box center [244, 327] width 62 height 19
select select "header"
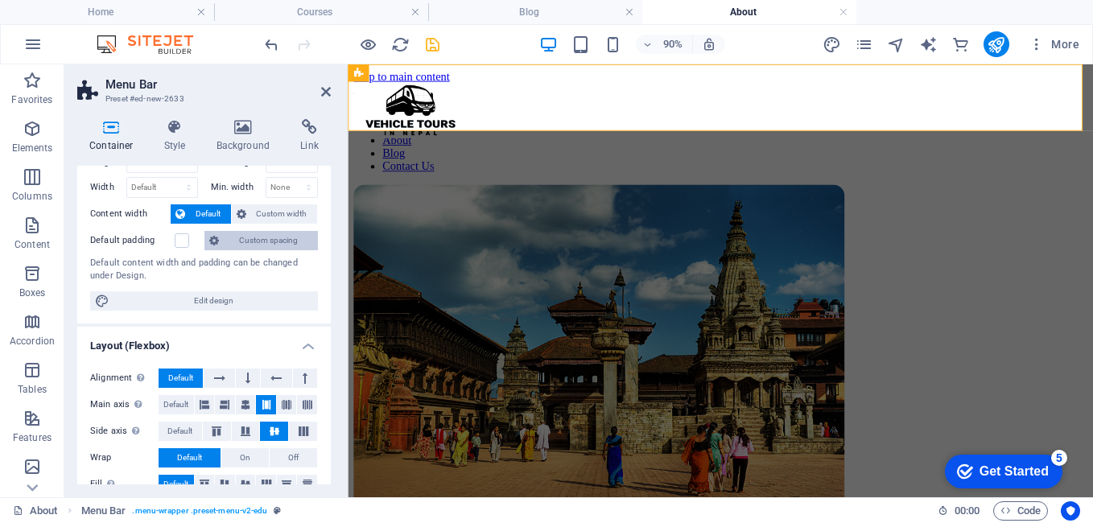
scroll to position [161, 0]
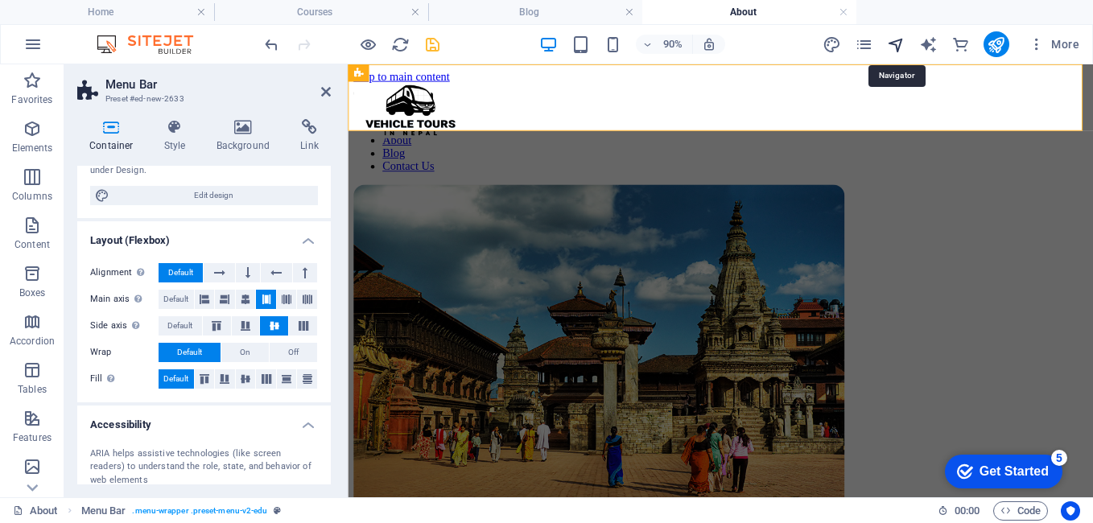
click at [896, 40] on icon "navigator" at bounding box center [896, 44] width 19 height 19
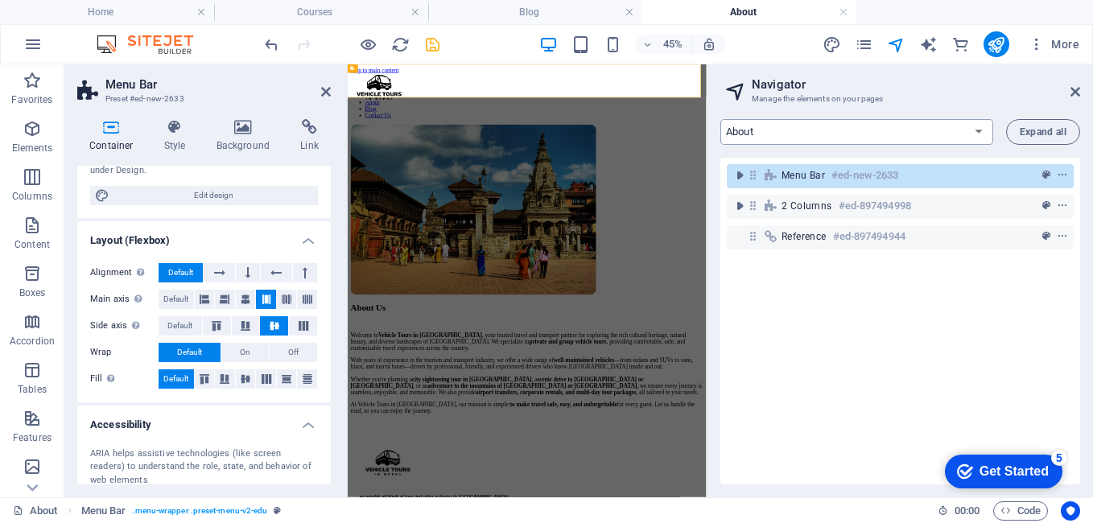
click at [822, 131] on select "Home Courses Teachers About Blog Contact Us Legal Notice Privacy Courses List: …" at bounding box center [856, 132] width 273 height 26
select select "16890637-en"
click at [720, 119] on select "Home Courses Teachers About Blog Contact Us Legal Notice Privacy Courses List: …" at bounding box center [856, 132] width 273 height 26
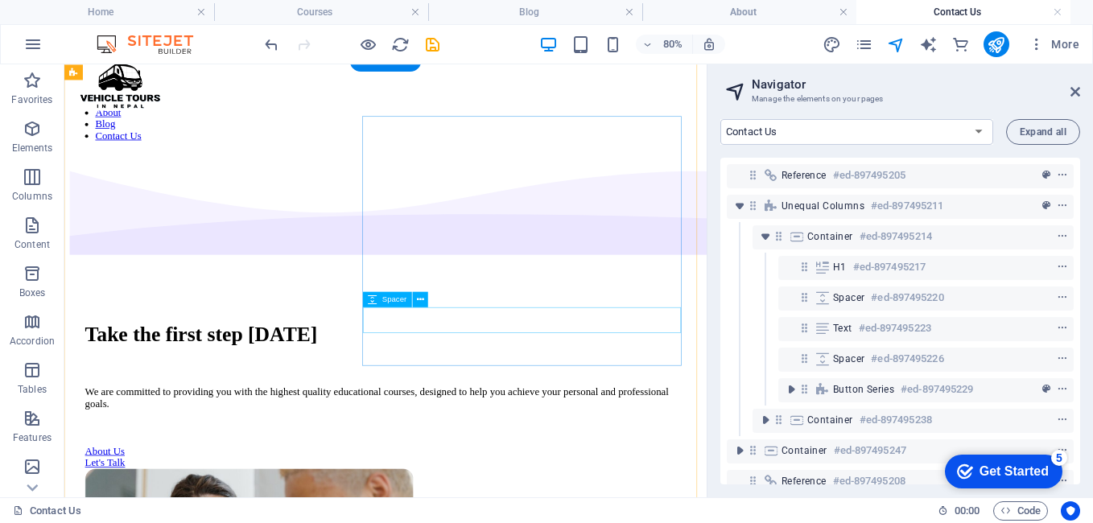
scroll to position [0, 0]
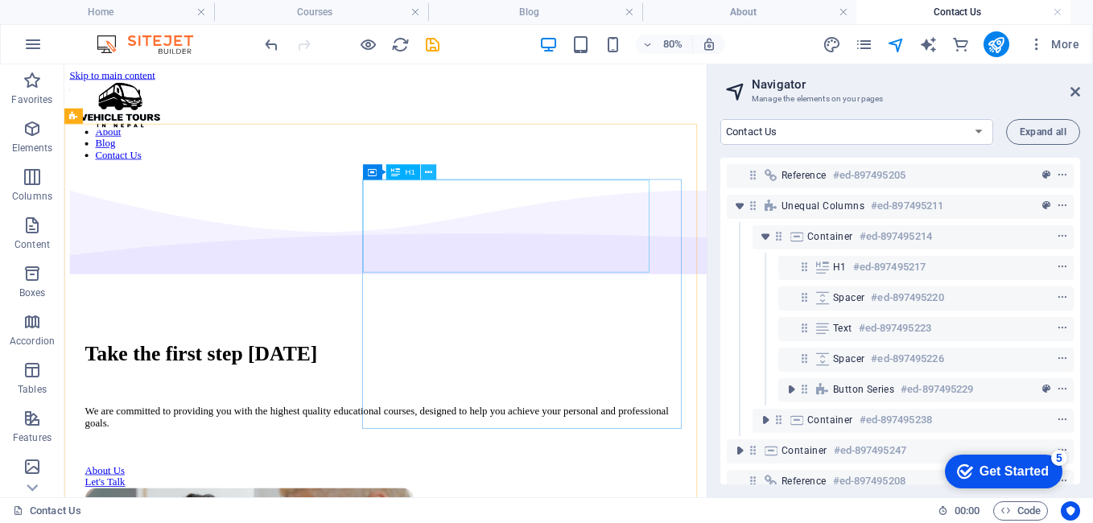
click at [433, 171] on button at bounding box center [428, 171] width 15 height 15
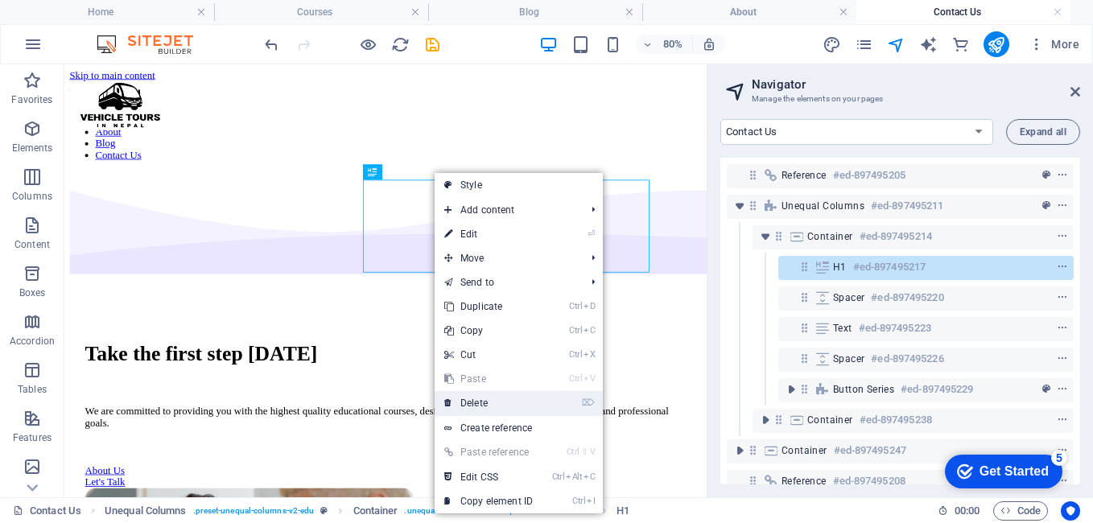
click at [481, 400] on link "⌦ Delete" at bounding box center [488, 403] width 108 height 24
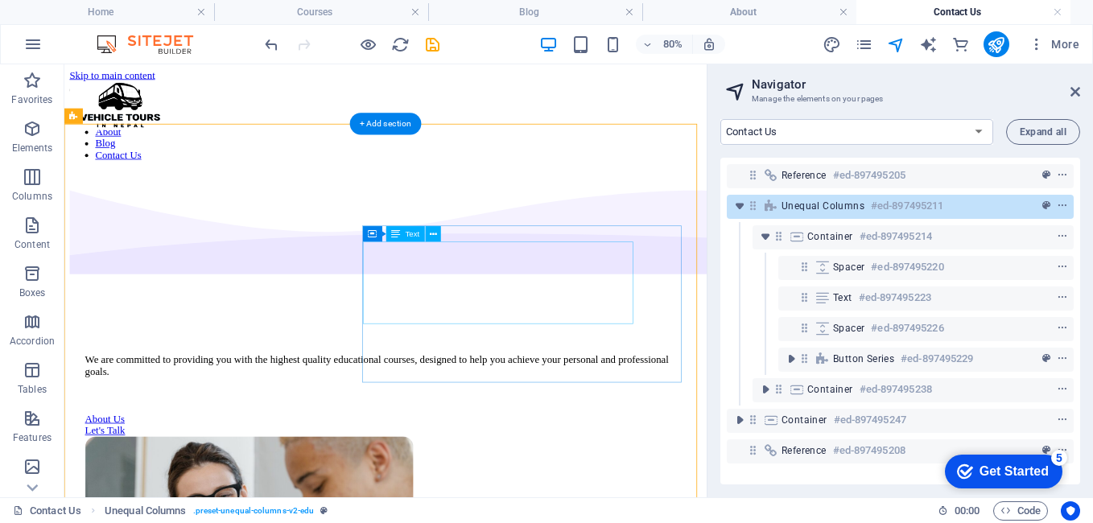
click at [520, 426] on div "We are committed to providing you with the highest quality educational courses,…" at bounding box center [465, 440] width 751 height 29
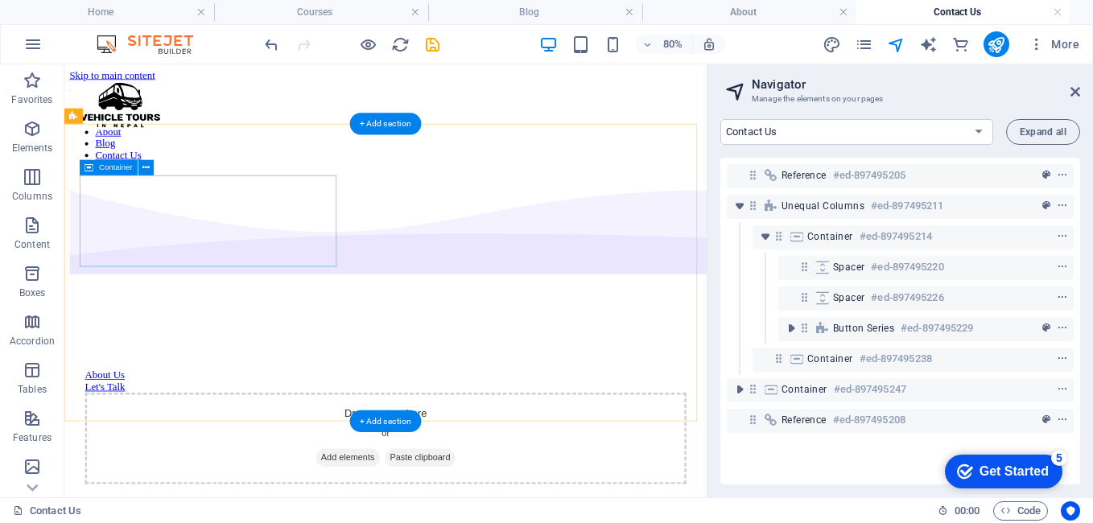
click at [373, 475] on div "Drop content here or Add elements Paste clipboard" at bounding box center [465, 532] width 751 height 114
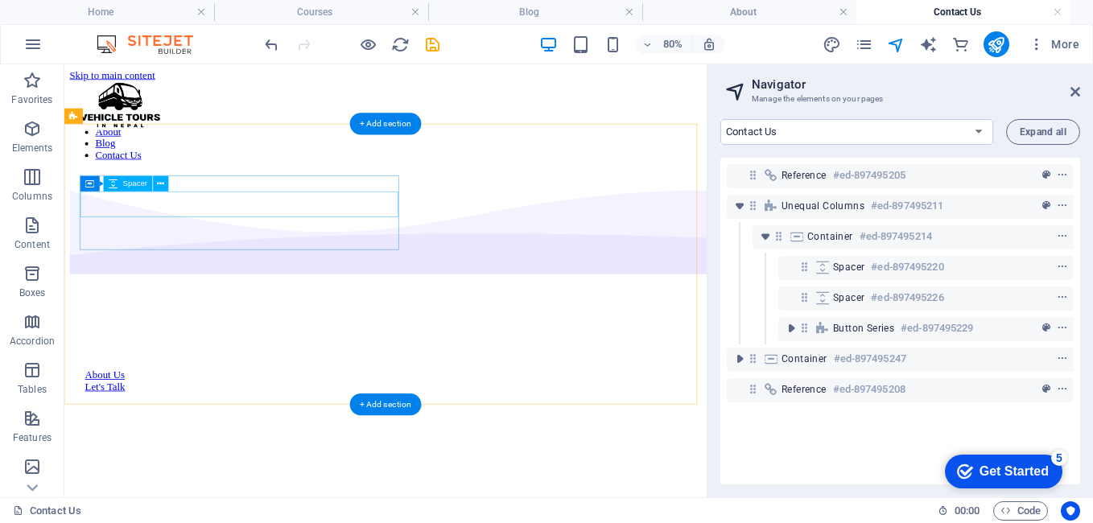
click at [348, 414] on div at bounding box center [465, 430] width 751 height 32
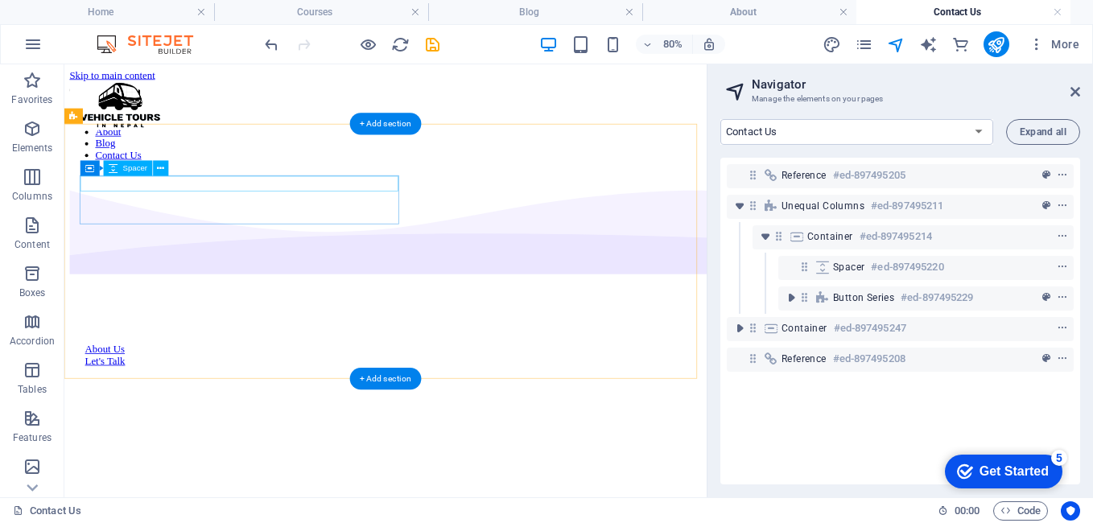
click at [183, 394] on div at bounding box center [465, 403] width 751 height 19
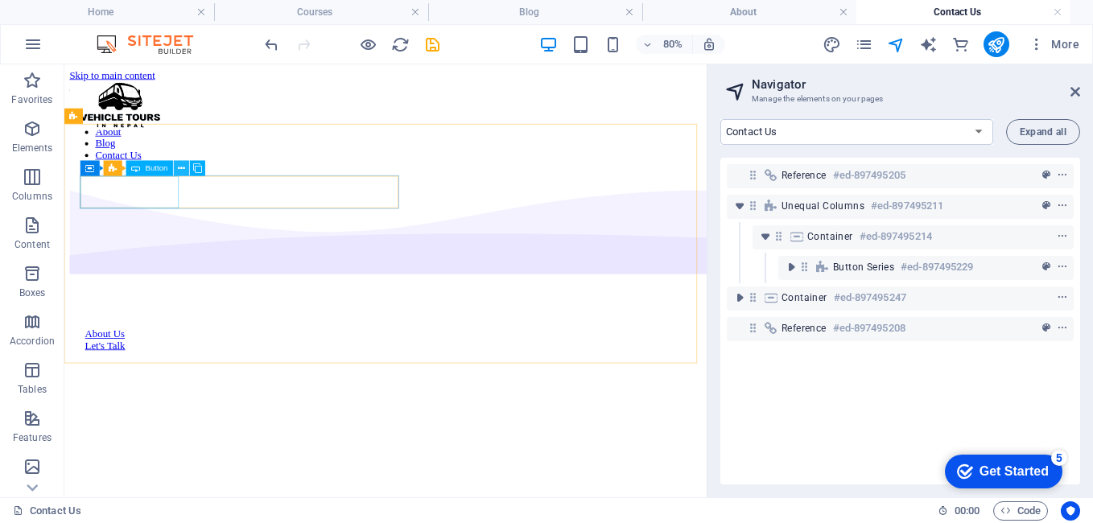
click at [179, 167] on icon at bounding box center [181, 168] width 7 height 14
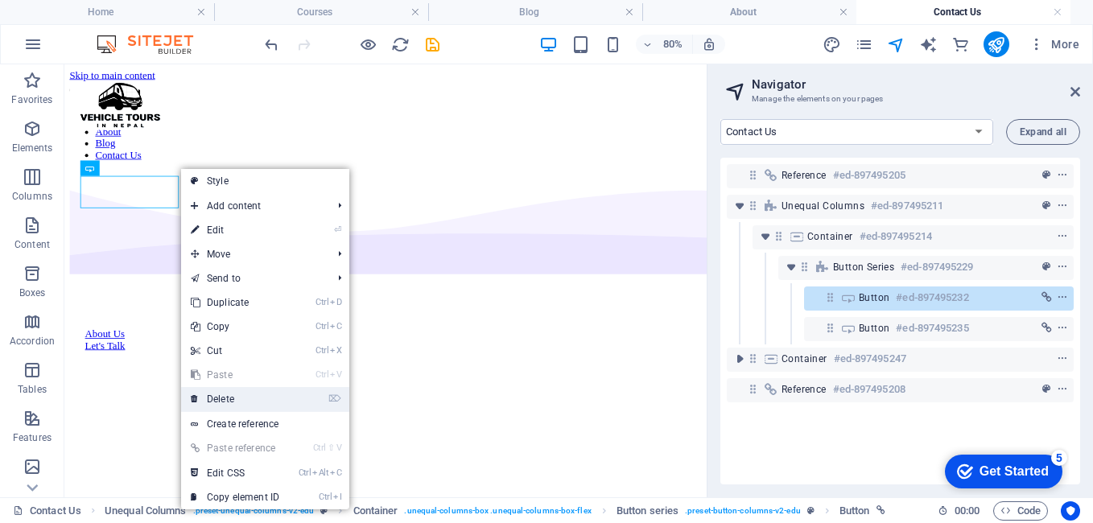
click at [228, 396] on link "⌦ Delete" at bounding box center [235, 399] width 108 height 24
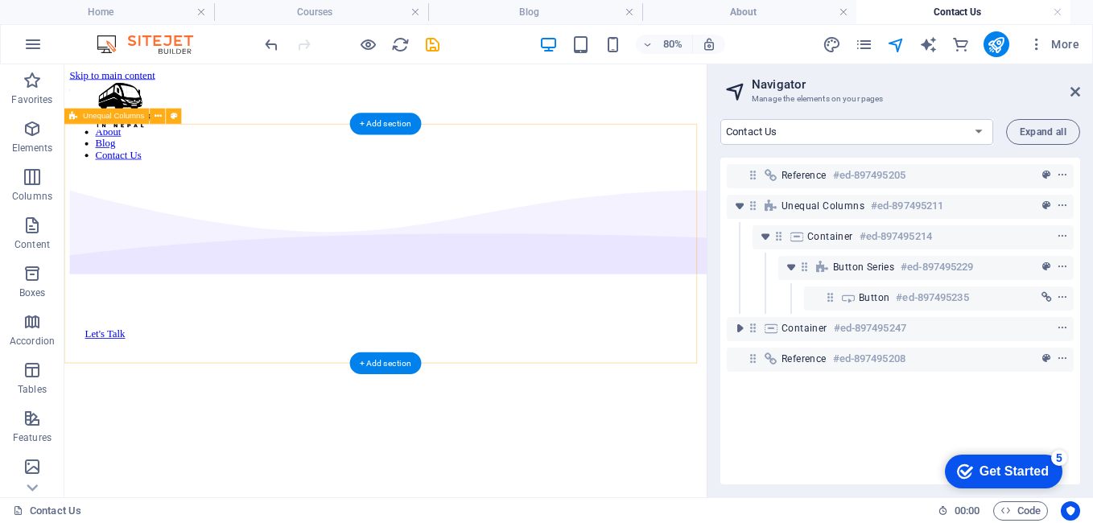
click at [451, 299] on div "Let's Talk" at bounding box center [466, 400] width 790 height 404
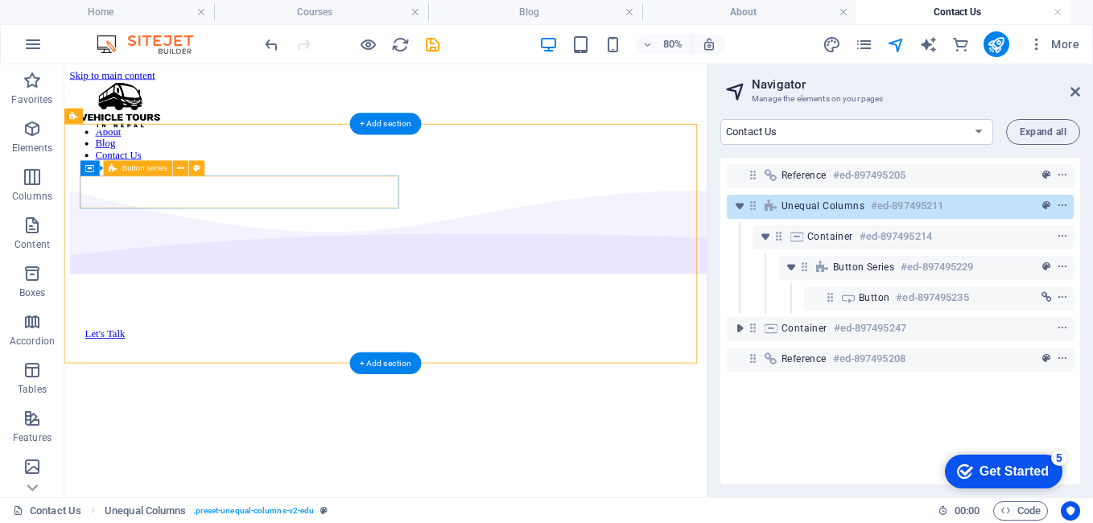
click at [404, 394] on div "Let's Talk" at bounding box center [465, 401] width 751 height 14
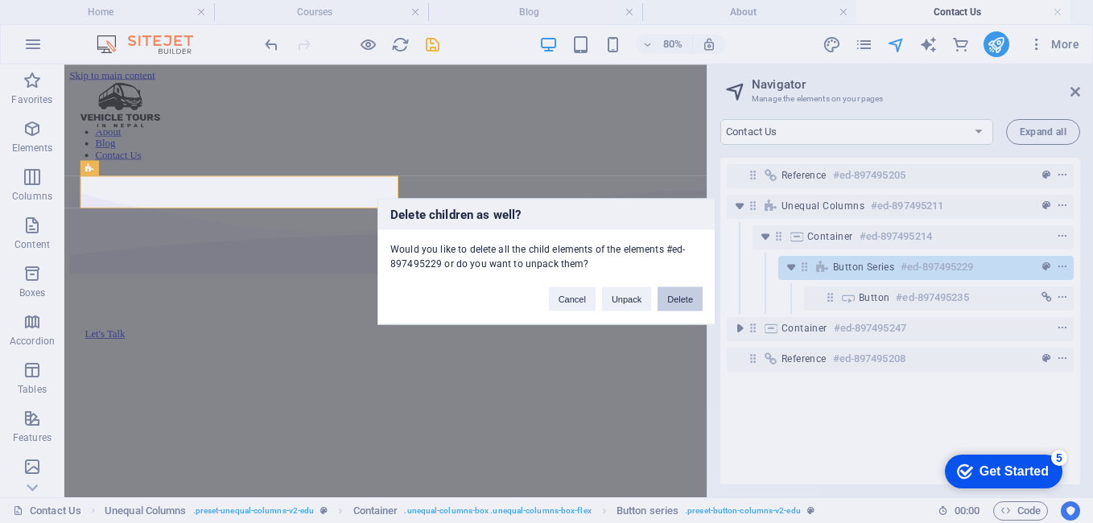
click at [672, 296] on button "Delete" at bounding box center [679, 299] width 45 height 24
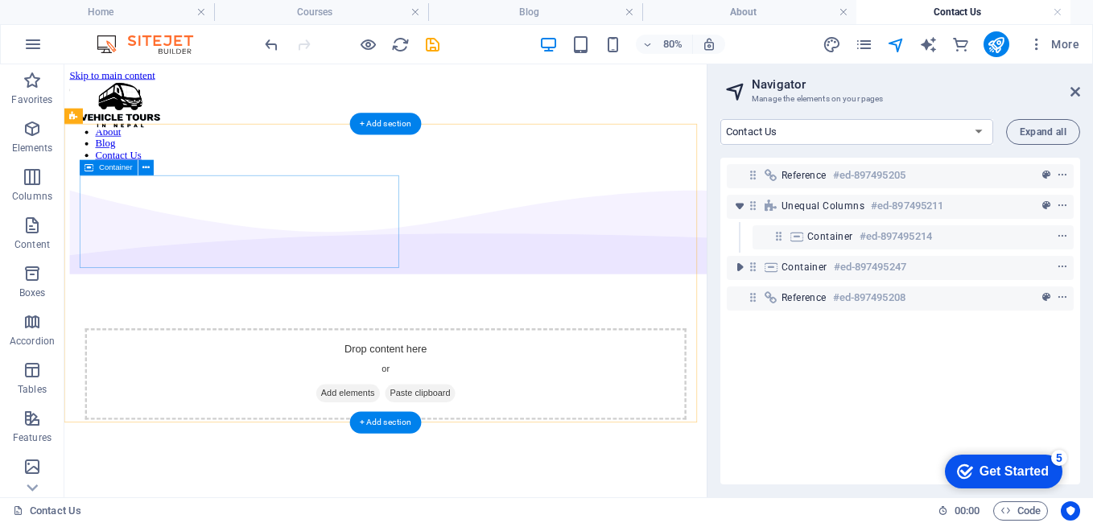
click at [405, 394] on div "Drop content here or Add elements Paste clipboard" at bounding box center [465, 451] width 751 height 114
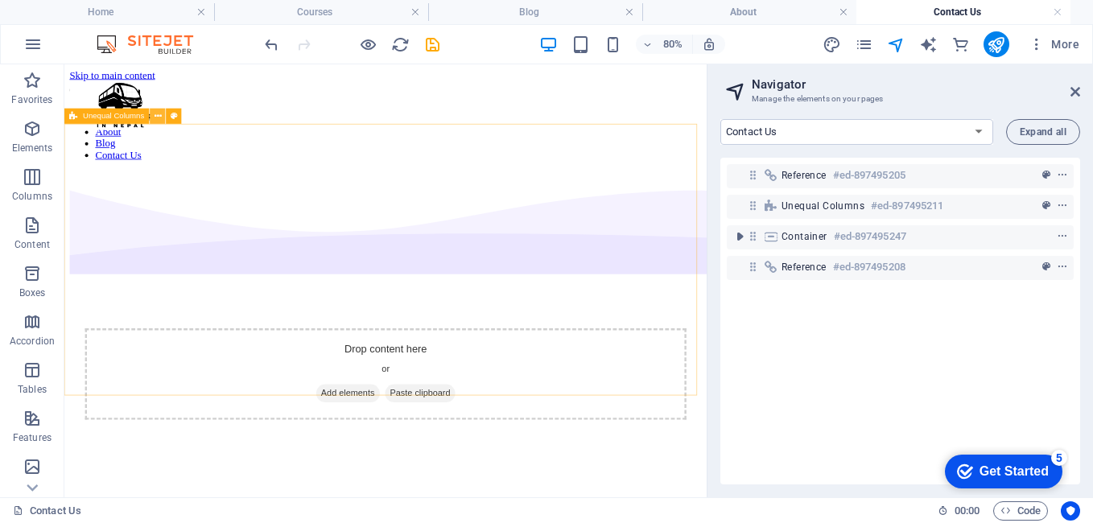
click at [158, 116] on icon at bounding box center [157, 116] width 7 height 14
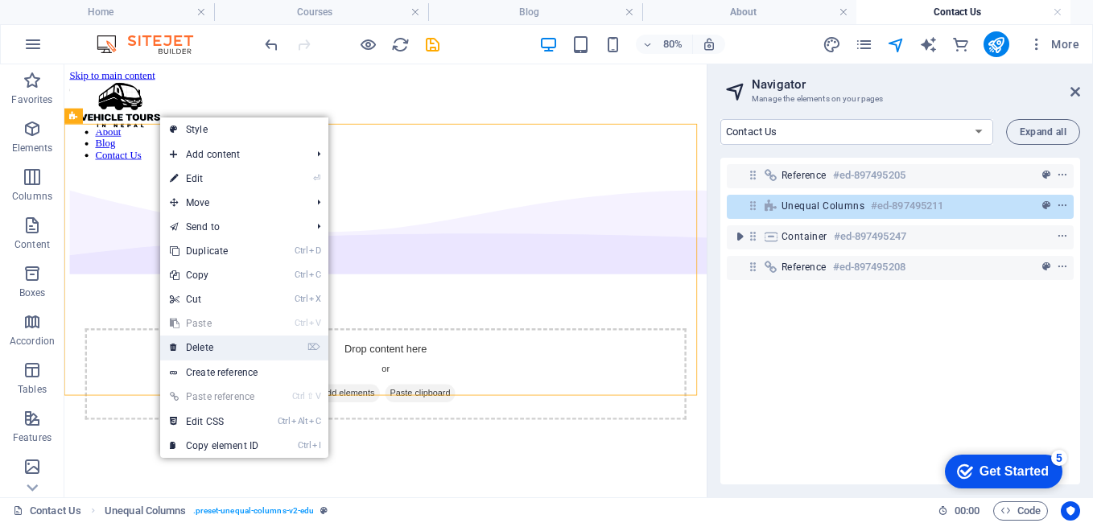
click at [229, 339] on link "⌦ Delete" at bounding box center [214, 347] width 108 height 24
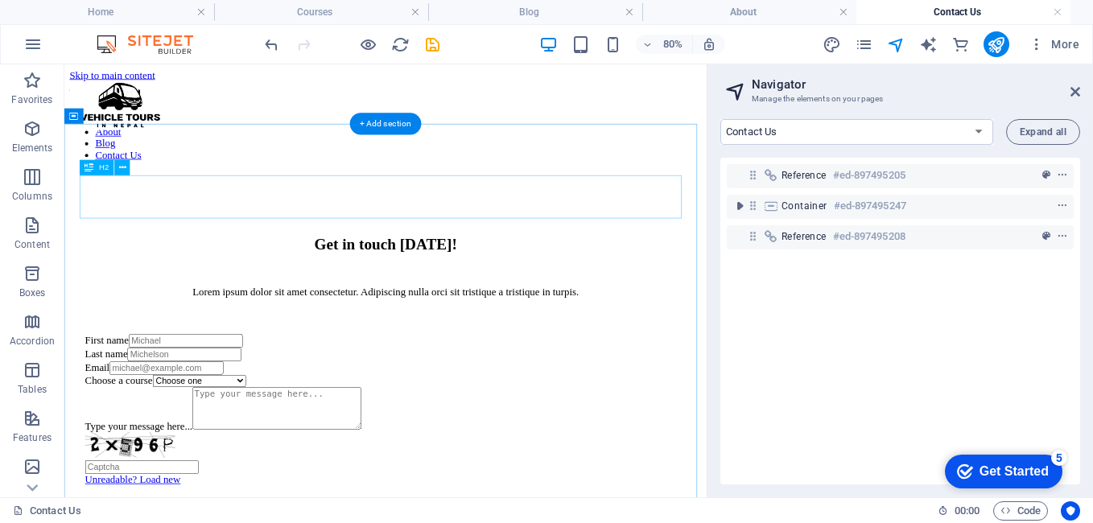
click at [324, 278] on div "Get in touch today!" at bounding box center [465, 289] width 751 height 22
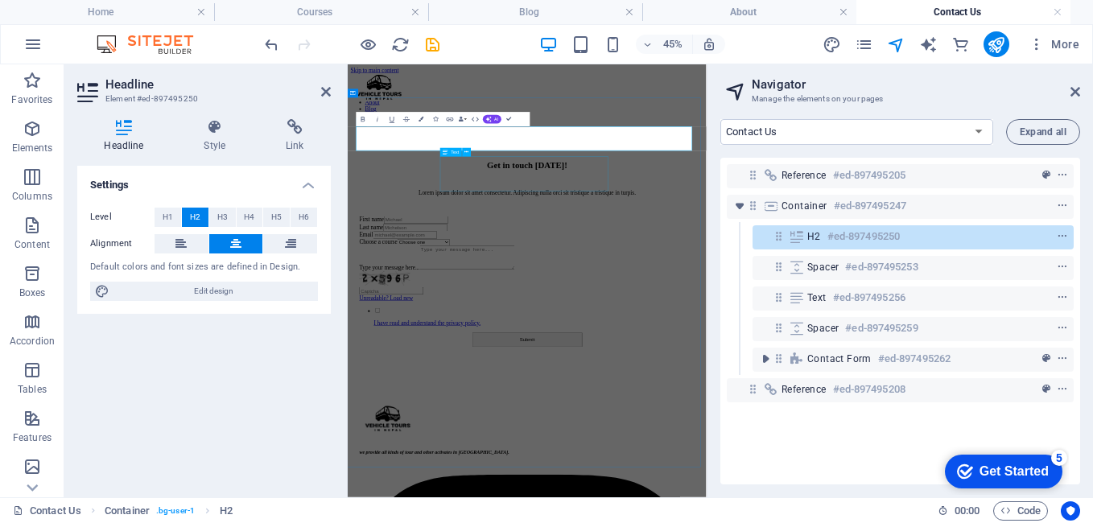
click at [743, 342] on div "Lorem ipsum dolor sit amet consectetur. Adipiscing nulla orci sit tristique a t…" at bounding box center [746, 349] width 746 height 14
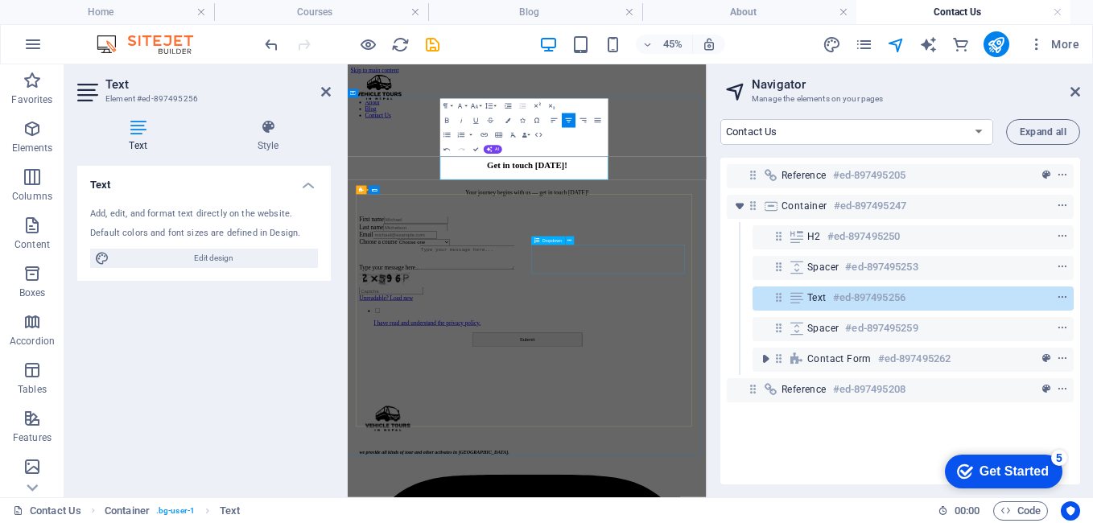
click at [973, 466] on div "Choose a course Choose one Digital Marketing Coding from Scratch Public Speakin…" at bounding box center [746, 459] width 746 height 15
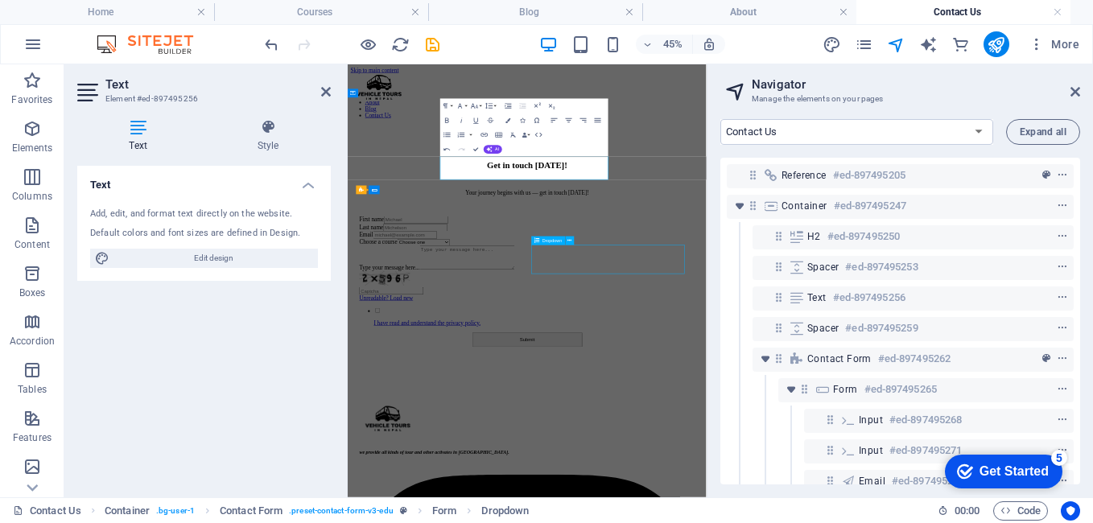
drag, startPoint x: 973, startPoint y: 466, endPoint x: 1107, endPoint y: 560, distance: 164.1
click at [973, 466] on div "Choose a course Choose one Digital Marketing Coding from Scratch Public Speakin…" at bounding box center [746, 459] width 746 height 15
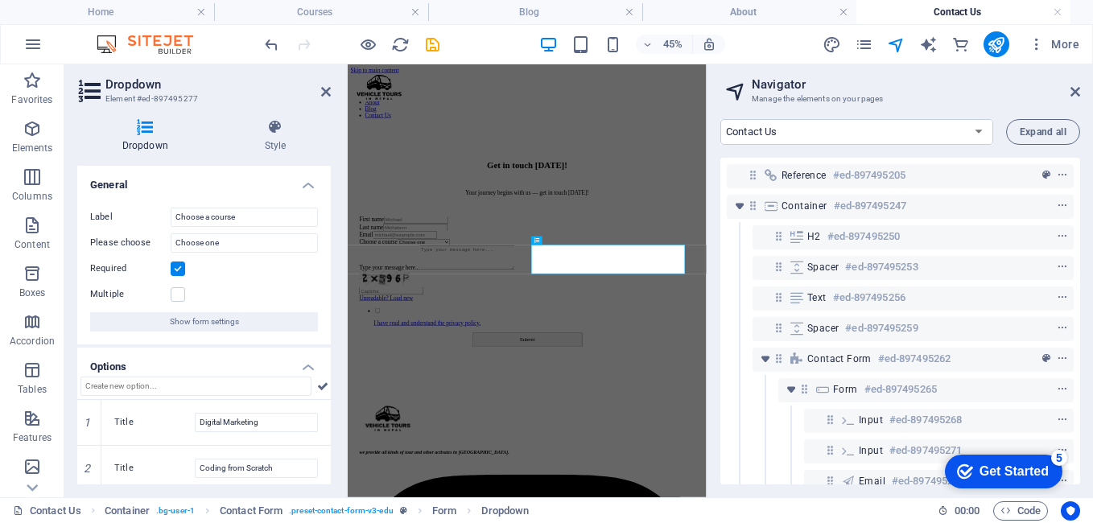
scroll to position [198, 0]
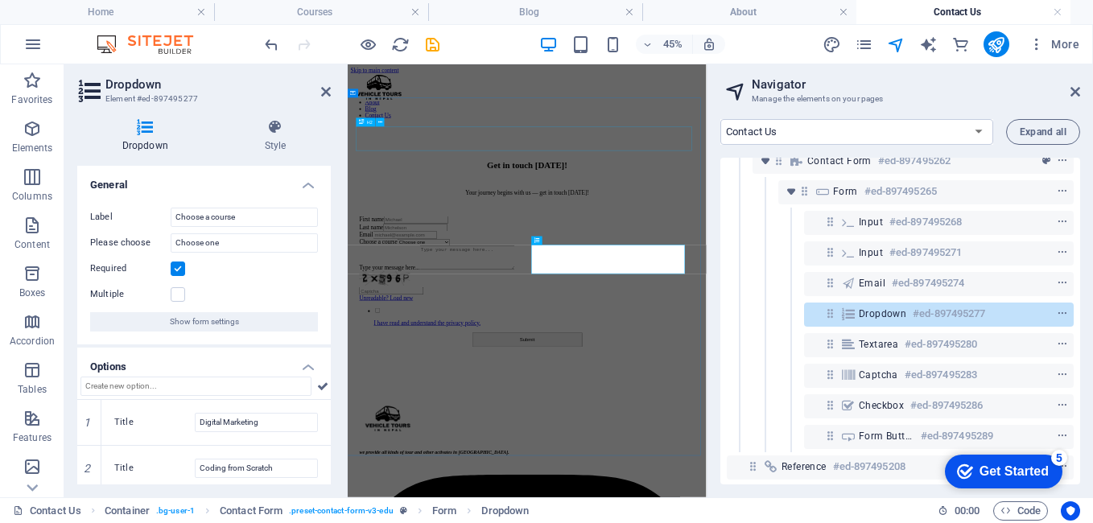
click at [1039, 278] on div "Get in touch today!" at bounding box center [746, 289] width 746 height 22
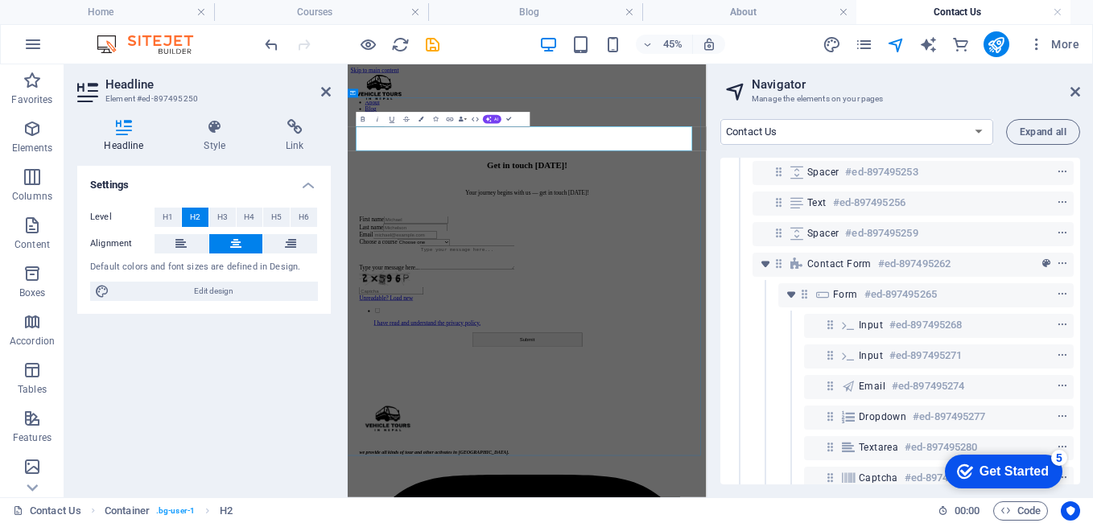
scroll to position [0, 0]
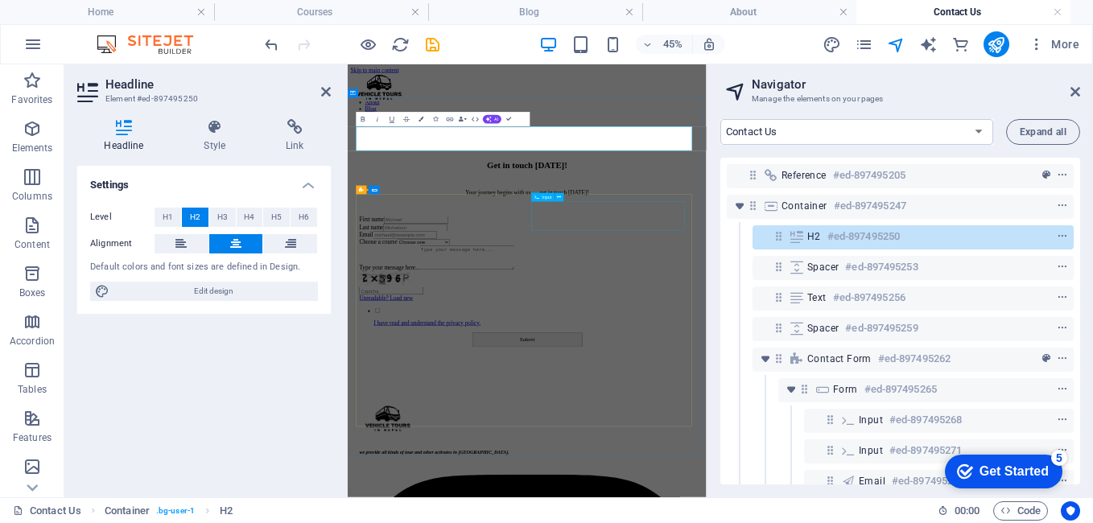
click at [1037, 418] on div "Last name" at bounding box center [746, 426] width 746 height 17
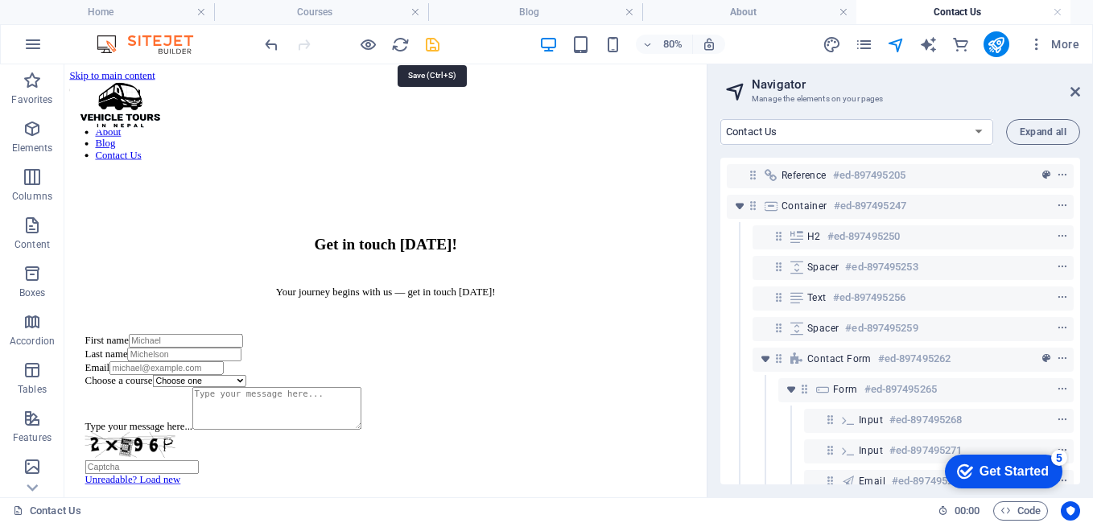
click at [428, 40] on icon "save" at bounding box center [432, 44] width 19 height 19
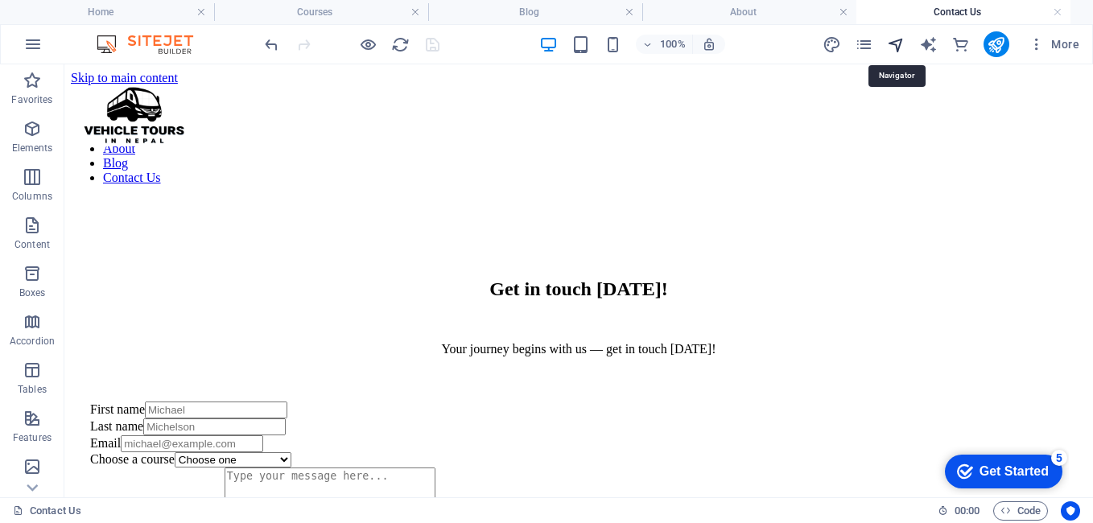
click at [895, 47] on icon "navigator" at bounding box center [896, 44] width 19 height 19
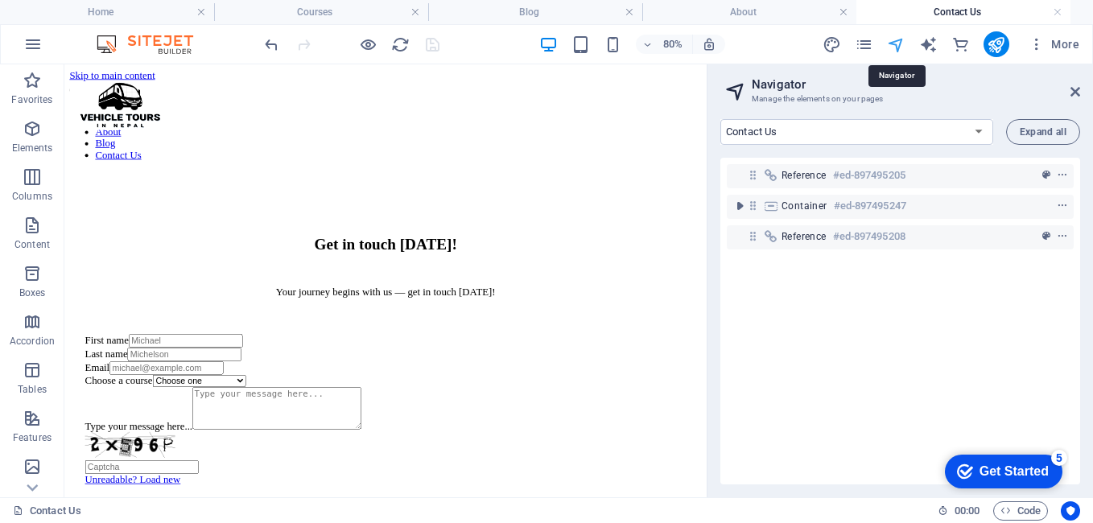
click at [895, 47] on icon "navigator" at bounding box center [896, 44] width 19 height 19
click at [785, 130] on select "Home Courses Teachers About Blog Contact Us Legal Notice Privacy Courses List: …" at bounding box center [856, 132] width 273 height 26
click at [720, 119] on select "Home Courses Teachers About Blog Contact Us Legal Notice Privacy Courses List: …" at bounding box center [856, 132] width 273 height 26
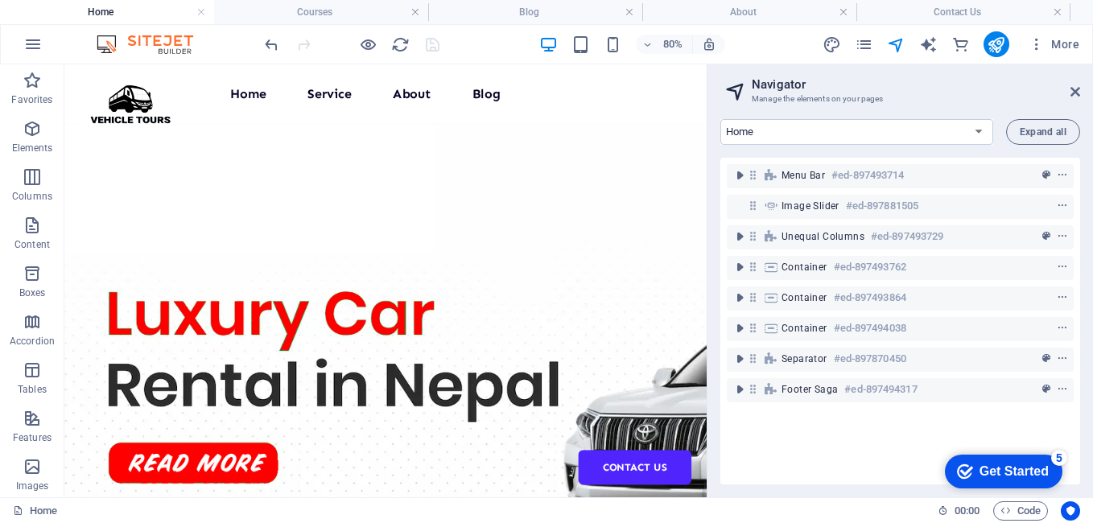
scroll to position [837, 0]
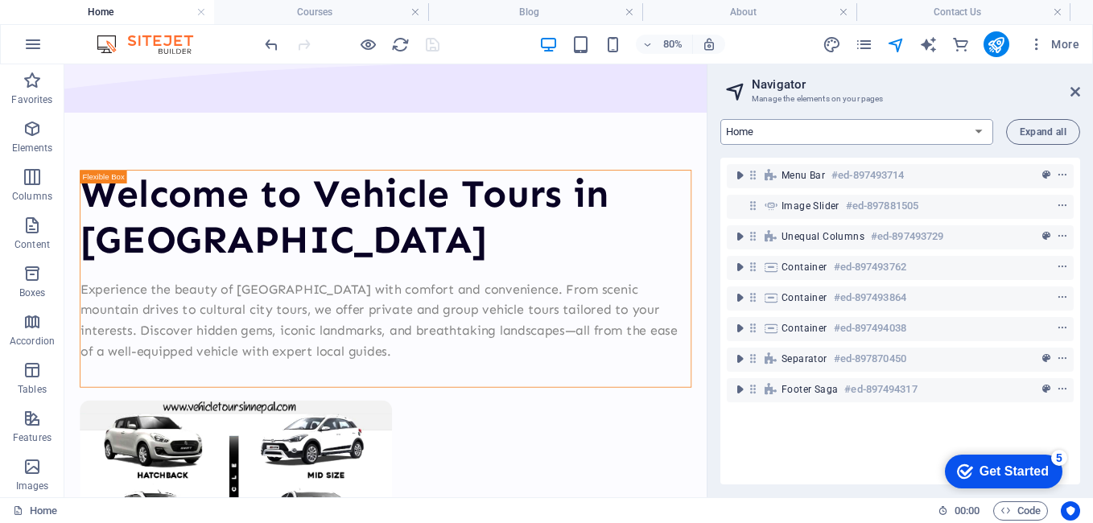
click at [797, 132] on select "Home Courses Teachers About Blog Contact Us Legal Notice Privacy Courses List: …" at bounding box center [856, 132] width 273 height 26
click at [720, 119] on select "Home Courses Teachers About Blog Contact Us Legal Notice Privacy Courses List: …" at bounding box center [856, 132] width 273 height 26
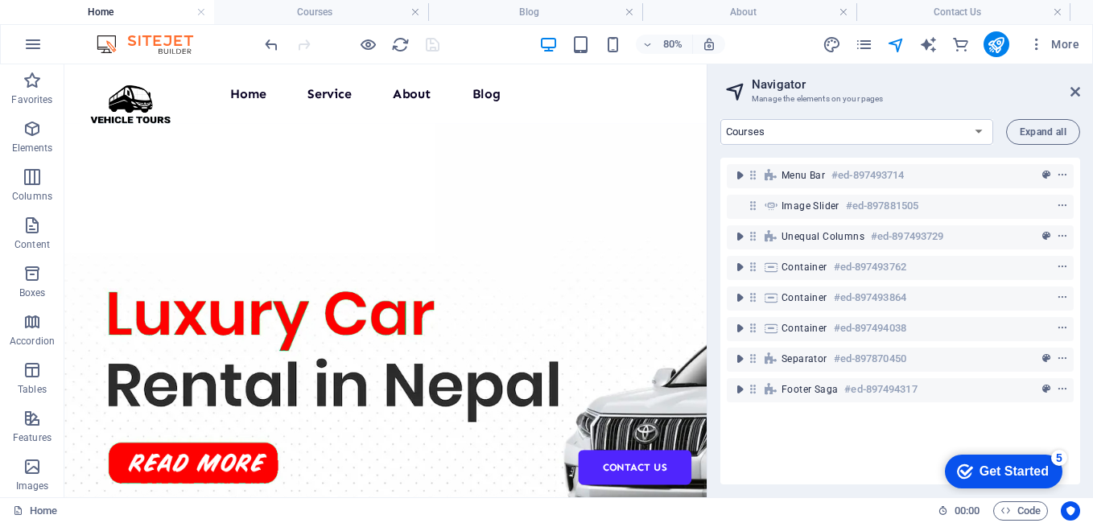
scroll to position [2, 0]
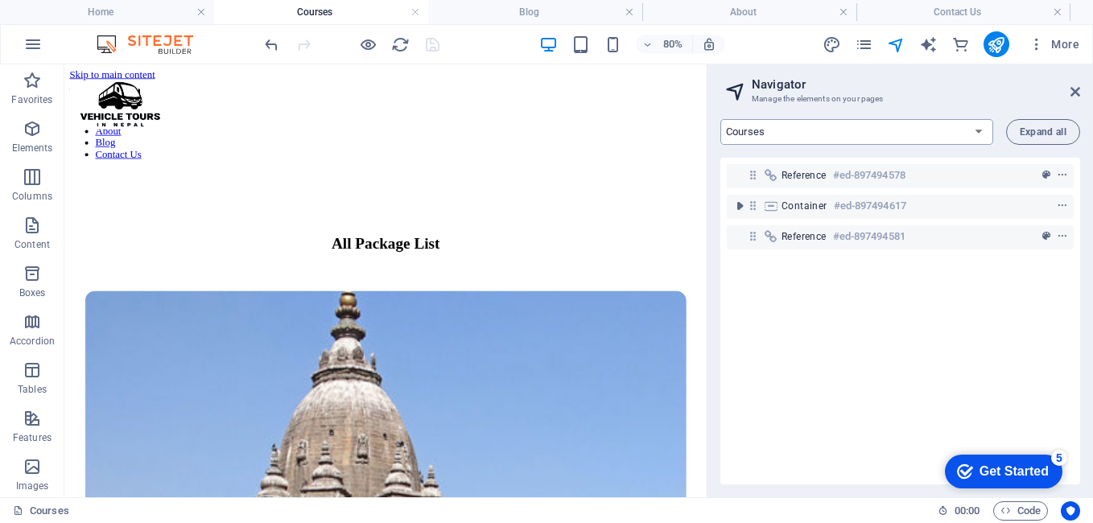
click at [824, 134] on select "Home Courses Teachers About Blog Contact Us Legal Notice Privacy Courses List: …" at bounding box center [856, 132] width 273 height 26
select select "16890631-en"
click at [720, 119] on select "Home Courses Teachers About Blog Contact Us Legal Notice Privacy Courses List: …" at bounding box center [856, 132] width 273 height 26
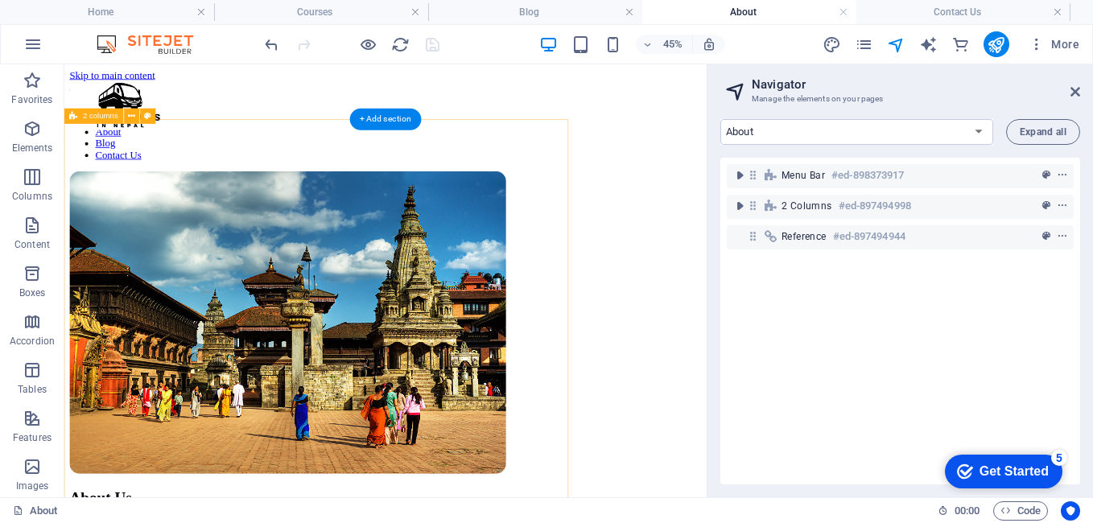
scroll to position [0, 0]
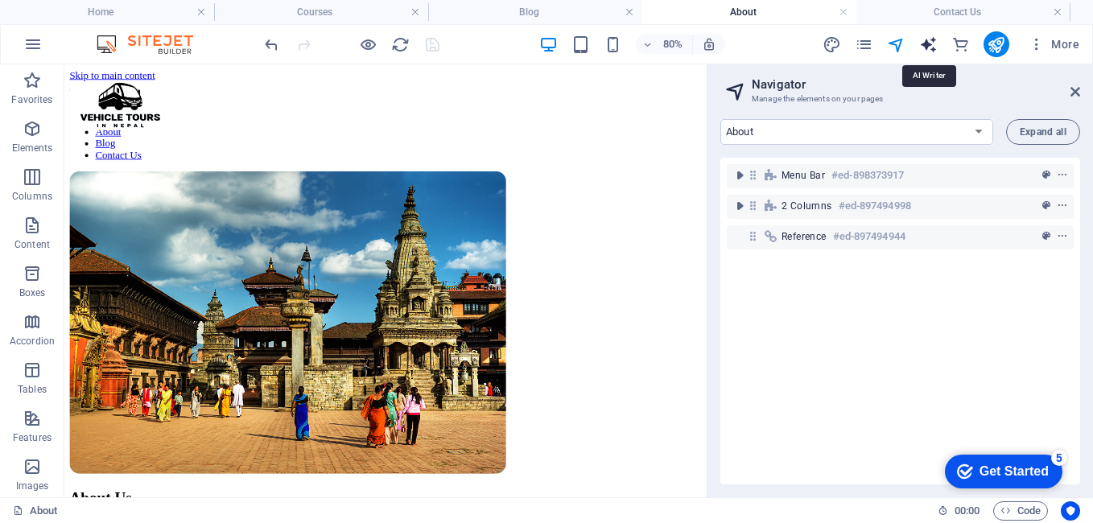
click at [923, 43] on icon "text_generator" at bounding box center [928, 44] width 19 height 19
select select "English"
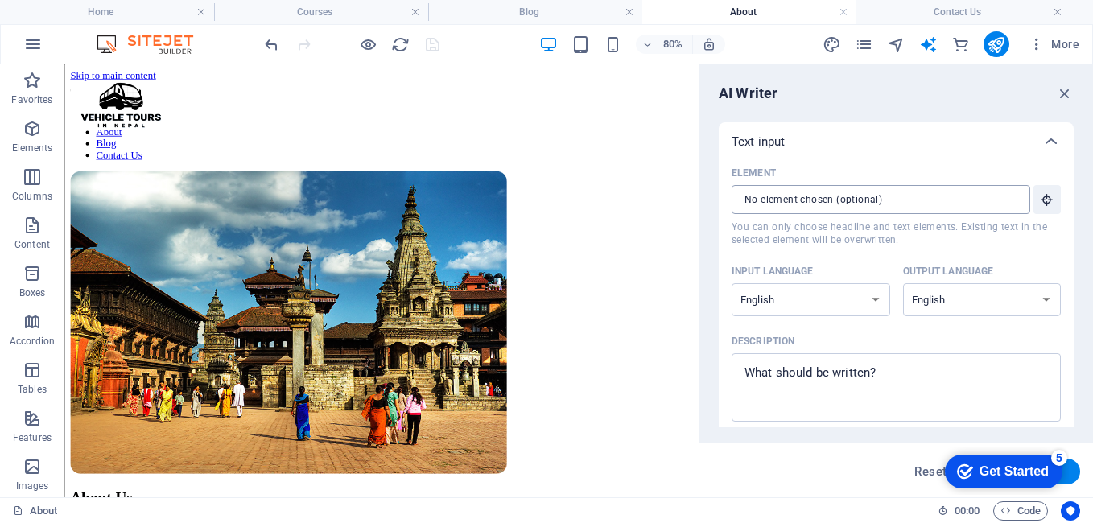
click at [940, 185] on input "Element ​ You can only choose headline and text elements. Existing text in the …" at bounding box center [874, 199] width 287 height 29
click at [998, 43] on icon "publish" at bounding box center [995, 44] width 19 height 19
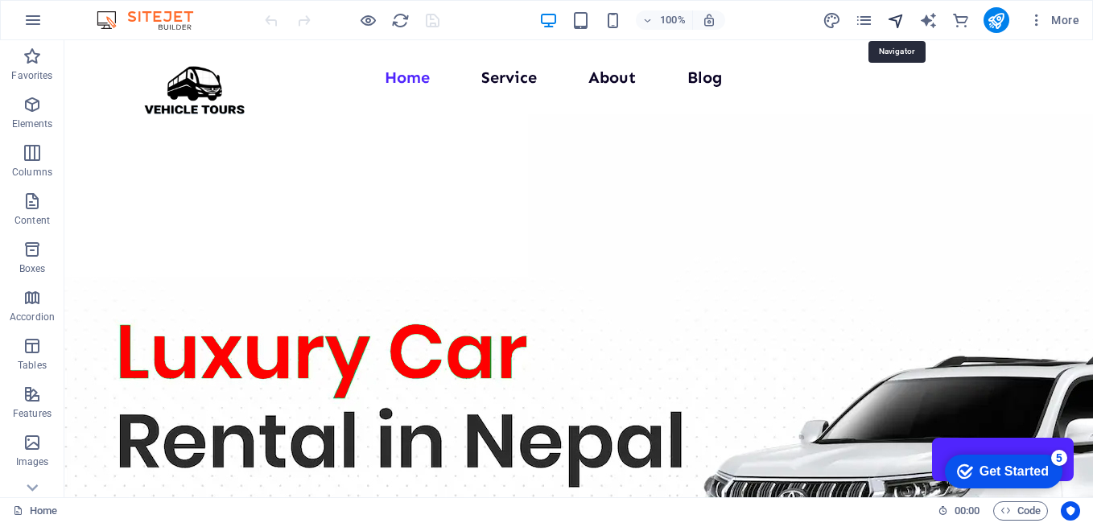
click at [904, 16] on icon "navigator" at bounding box center [896, 20] width 19 height 19
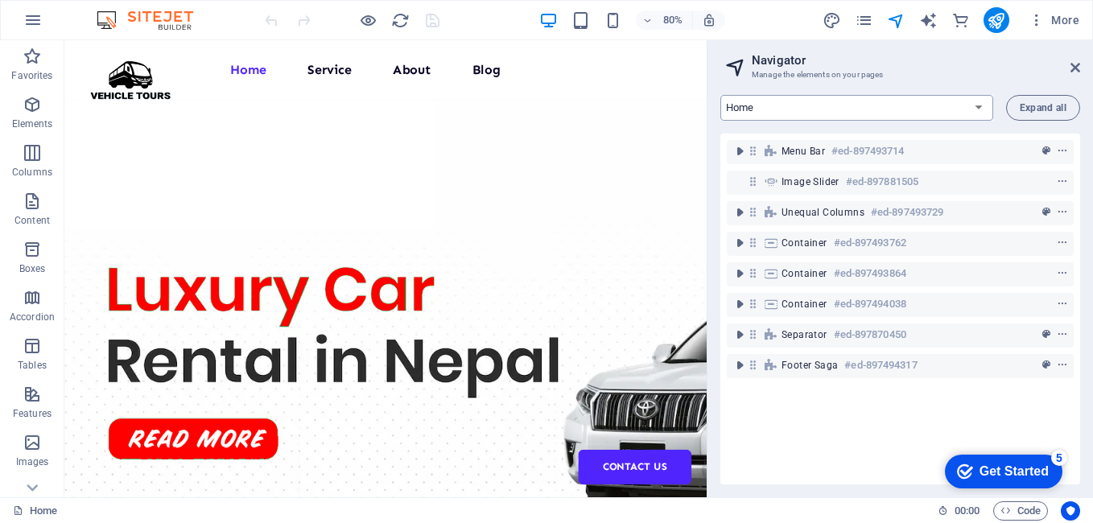
click at [752, 98] on select "Home Courses Teachers About Blog Contact Us Legal Notice Privacy Courses List: …" at bounding box center [856, 108] width 273 height 26
select select "16890625-en"
click at [720, 95] on select "Home Courses Teachers About Blog Contact Us Legal Notice Privacy Courses List: …" at bounding box center [856, 108] width 273 height 26
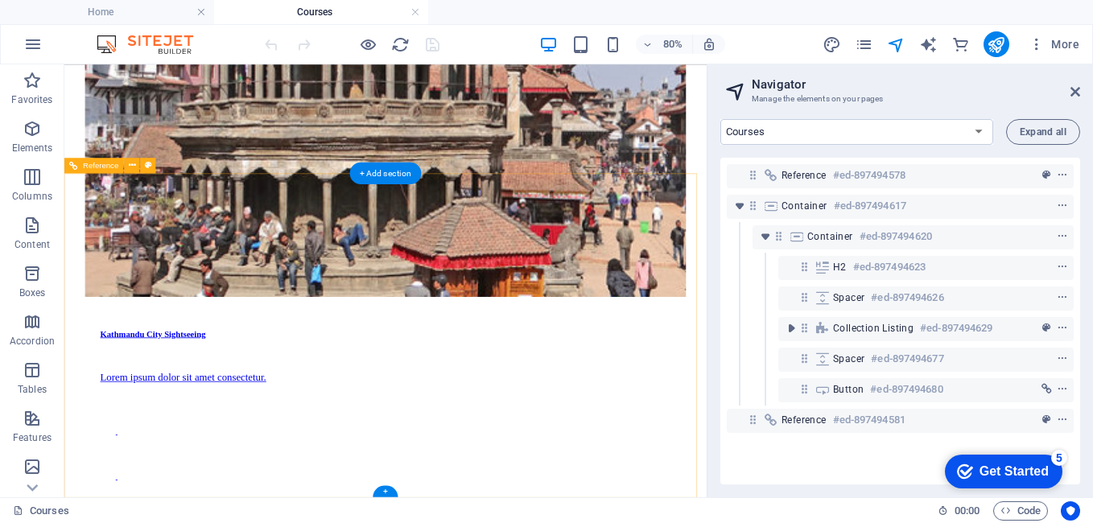
scroll to position [436, 0]
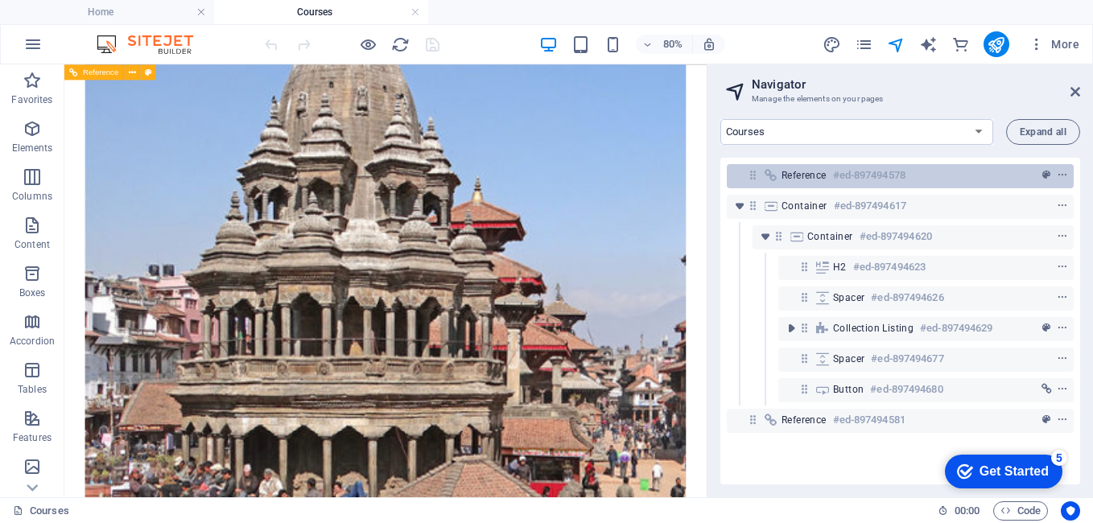
click at [816, 170] on span "Reference" at bounding box center [803, 175] width 45 height 13
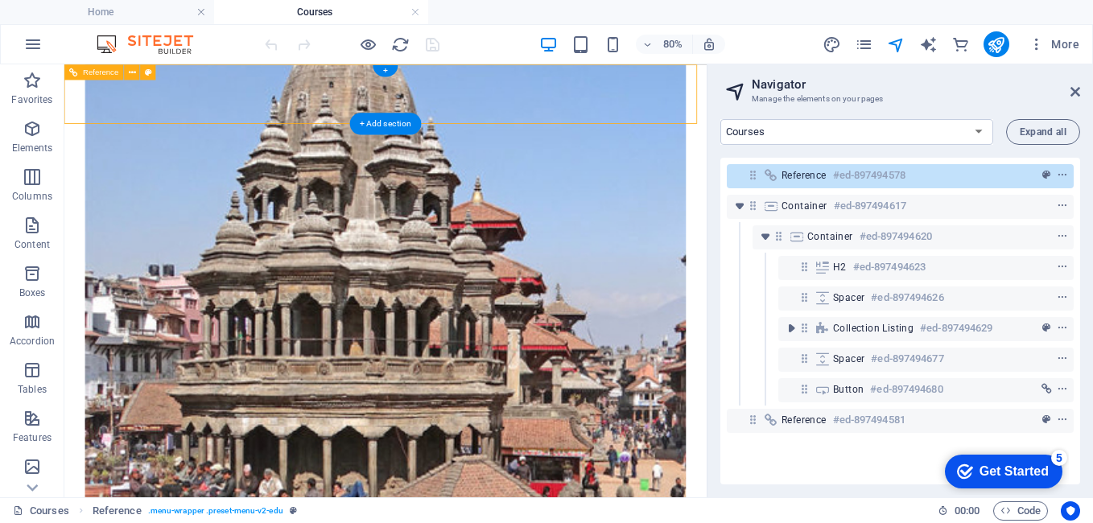
scroll to position [0, 0]
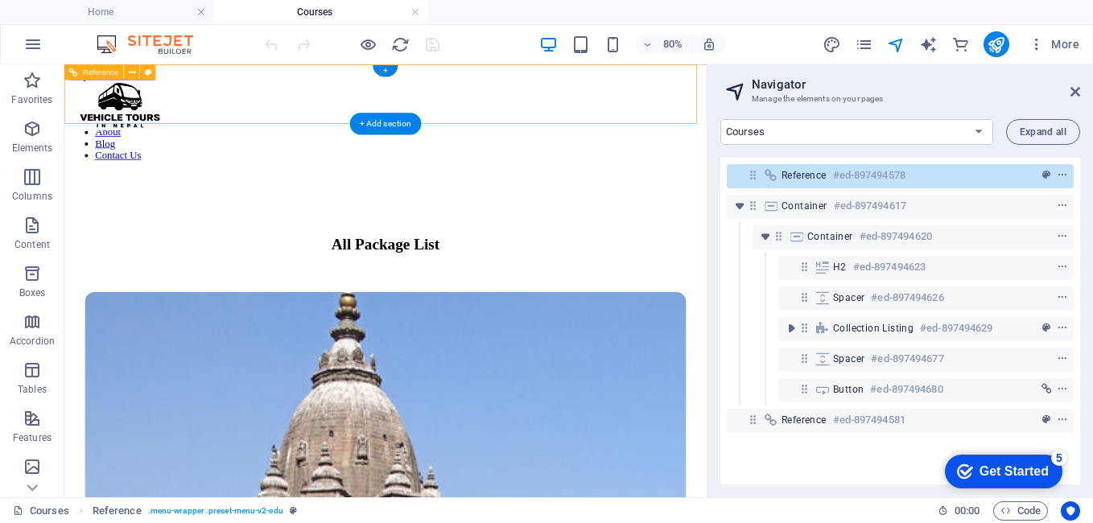
click at [816, 169] on span "Reference" at bounding box center [803, 175] width 45 height 13
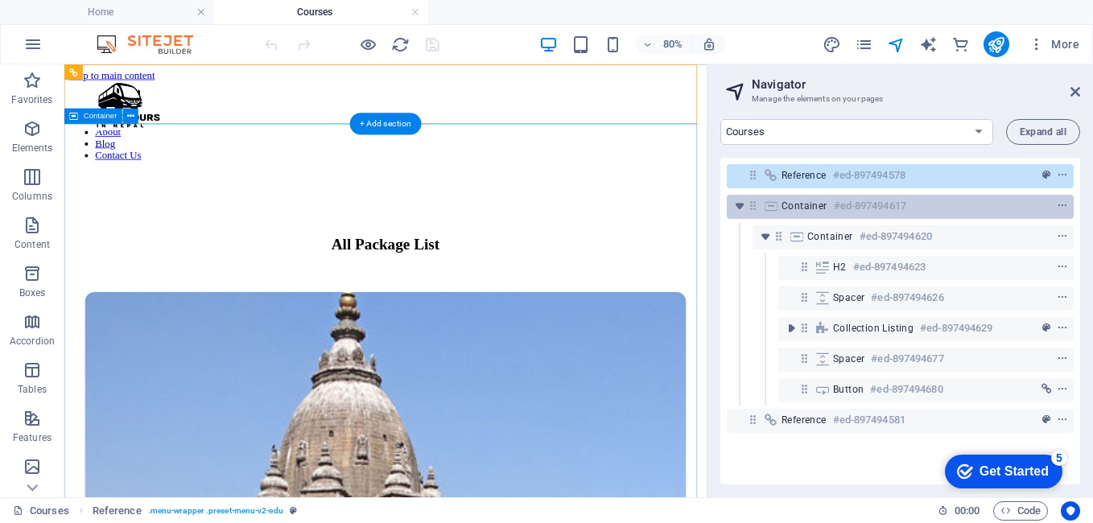
click at [804, 208] on span "Container" at bounding box center [804, 206] width 46 height 13
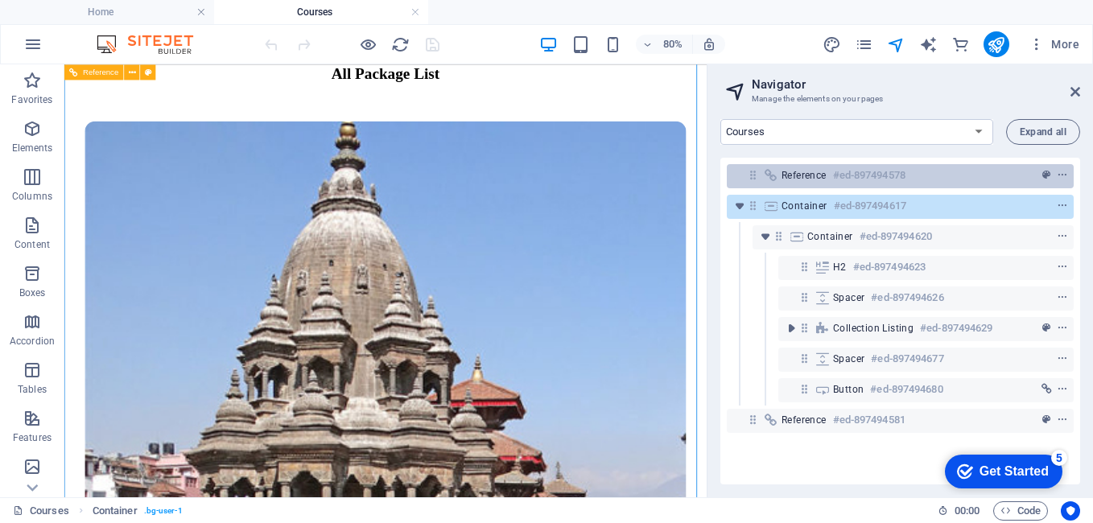
click at [800, 178] on span "Reference" at bounding box center [803, 175] width 45 height 13
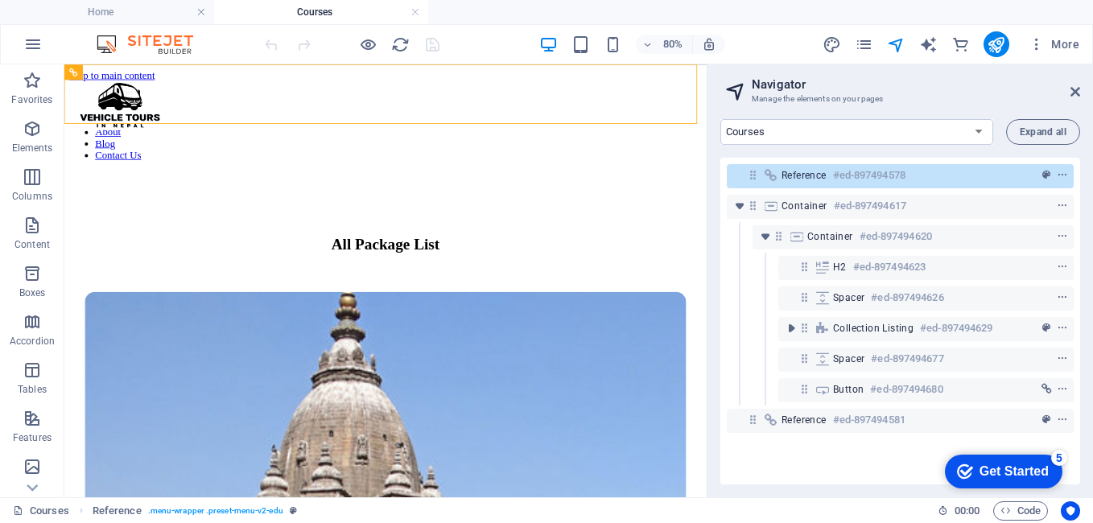
click at [795, 219] on div "Container #ed-897494617" at bounding box center [900, 206] width 347 height 31
click at [804, 250] on div "Container #ed-897494620" at bounding box center [900, 237] width 347 height 31
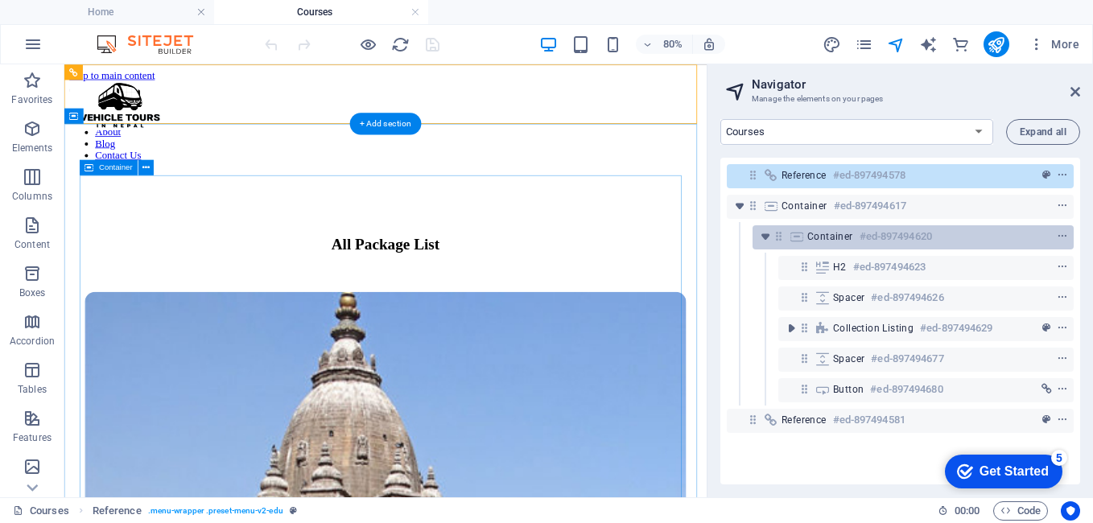
click at [803, 243] on div "Container #ed-897494620" at bounding box center [912, 237] width 321 height 24
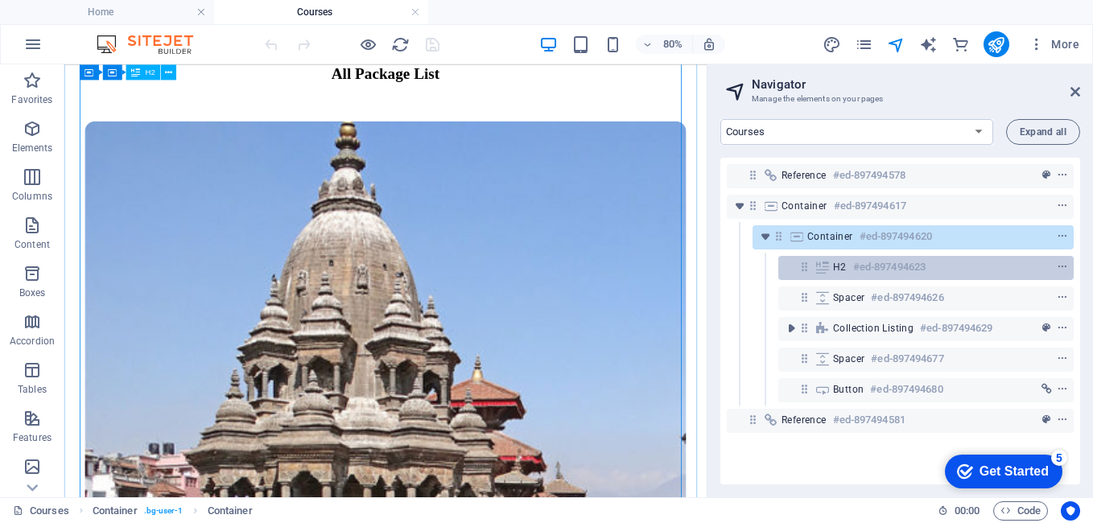
click at [817, 274] on div "H2 #ed-897494623" at bounding box center [925, 268] width 295 height 24
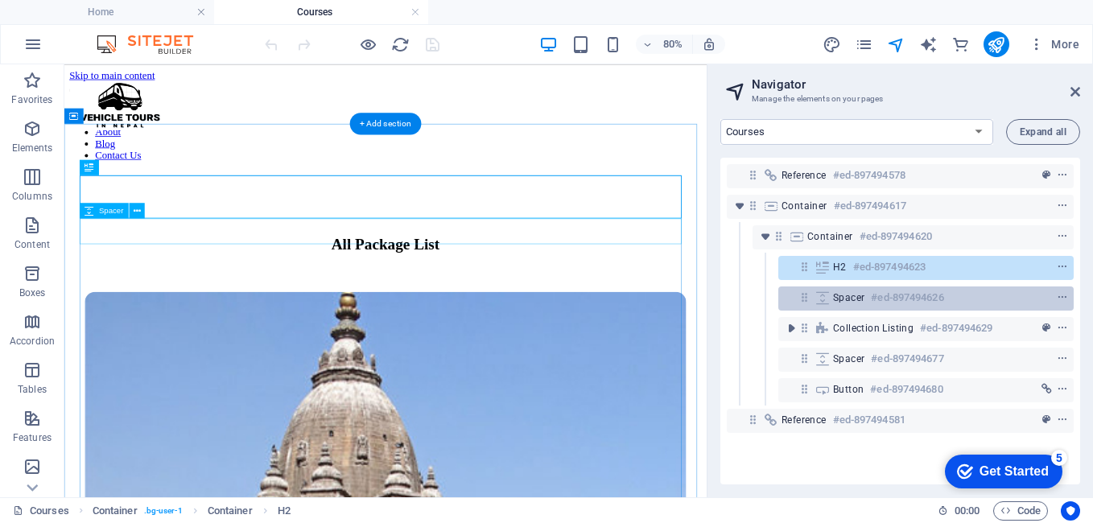
click at [831, 308] on div "Spacer #ed-897494626" at bounding box center [925, 298] width 295 height 24
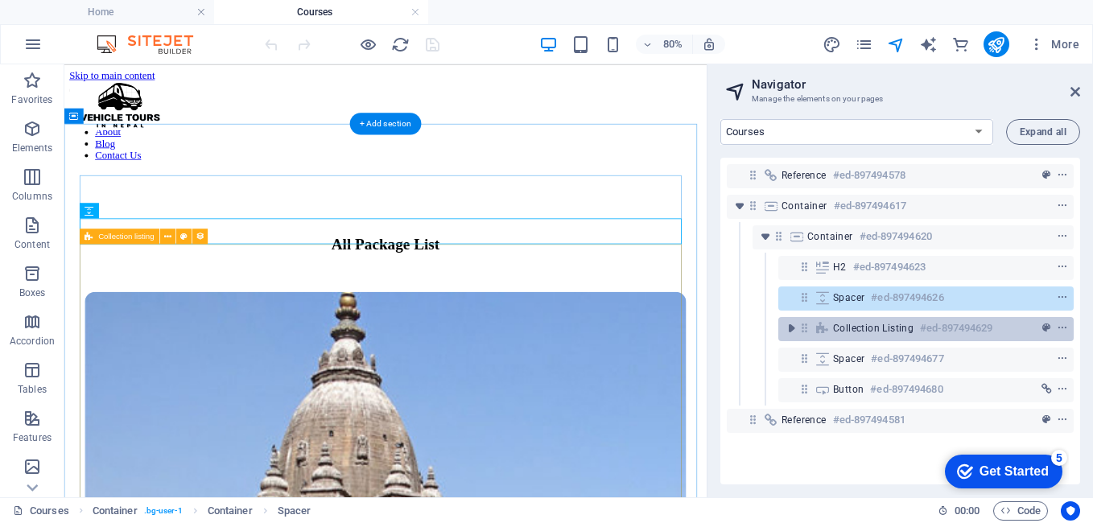
click at [837, 334] on span "Collection listing" at bounding box center [873, 328] width 80 height 13
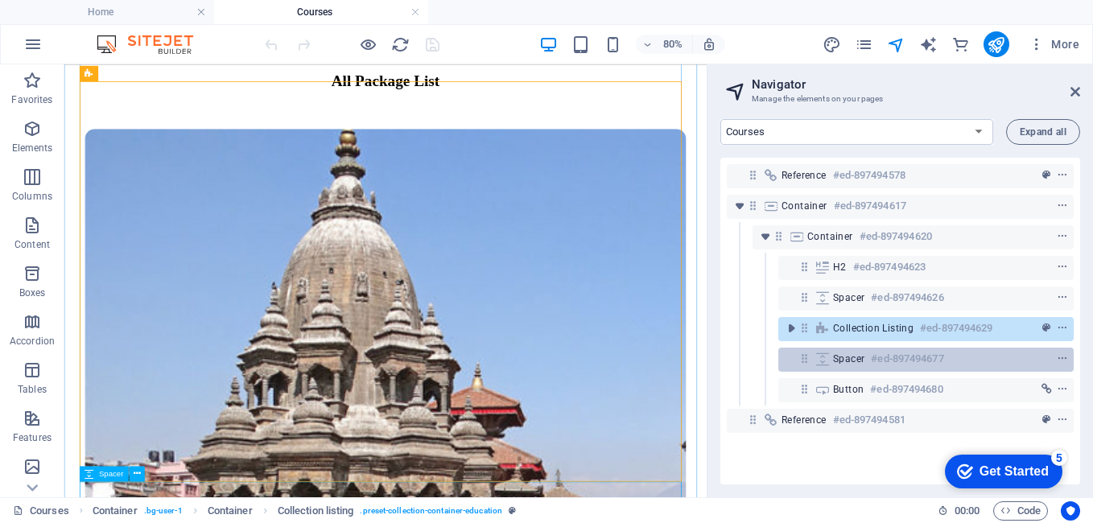
click at [836, 359] on span "Spacer" at bounding box center [848, 358] width 31 height 13
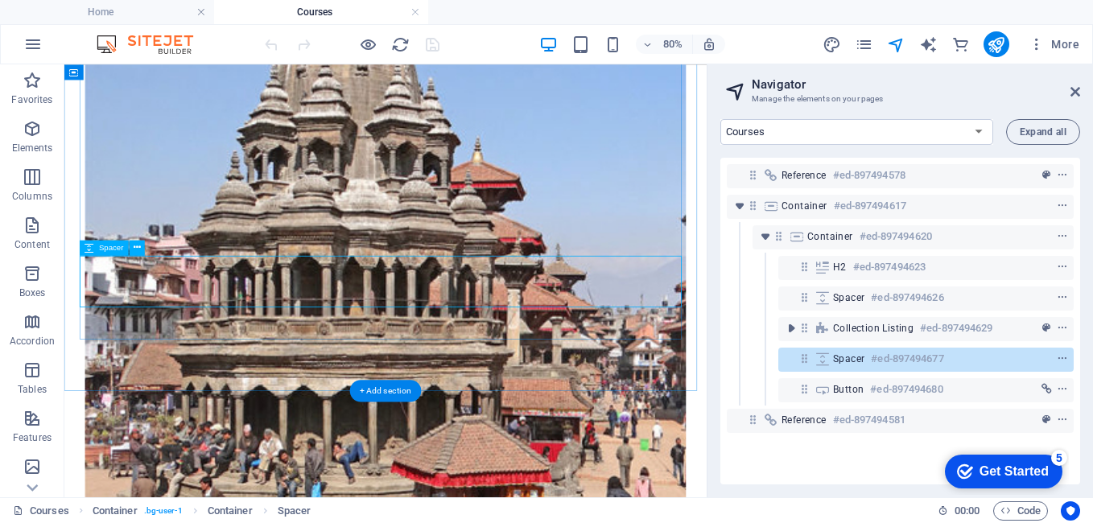
click at [142, 249] on button at bounding box center [137, 247] width 15 height 15
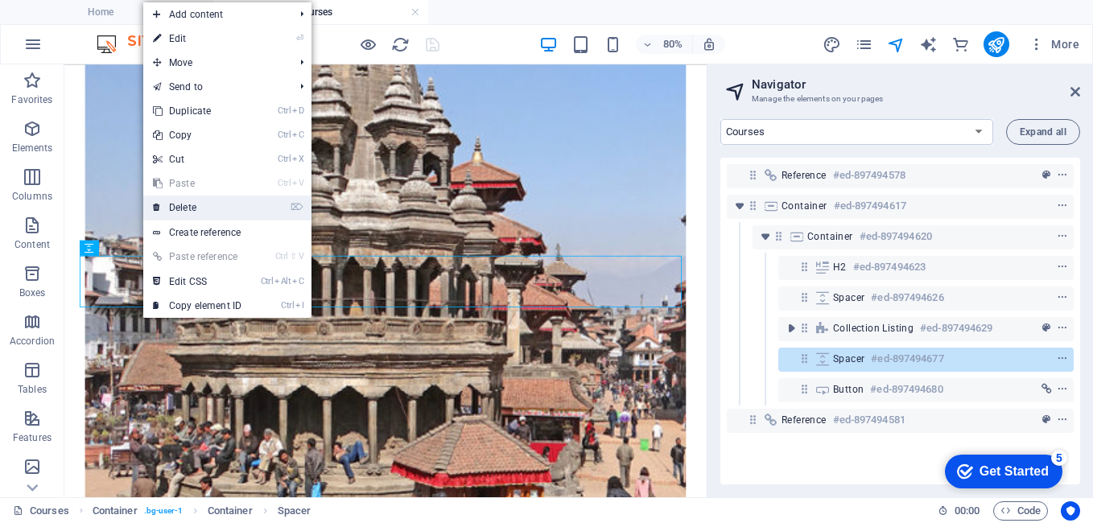
click at [183, 212] on link "⌦ Delete" at bounding box center [197, 208] width 108 height 24
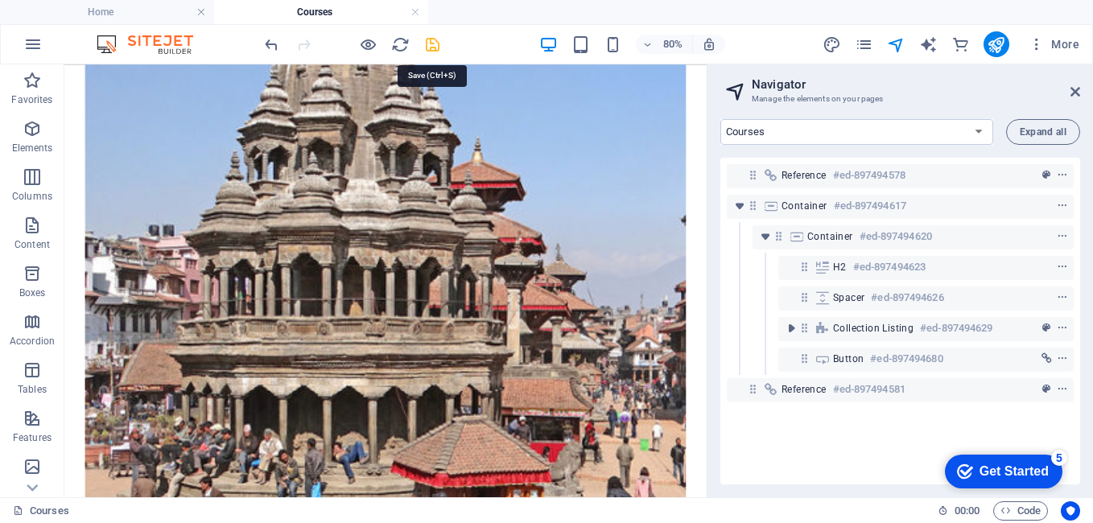
click at [429, 41] on icon "save" at bounding box center [432, 44] width 19 height 19
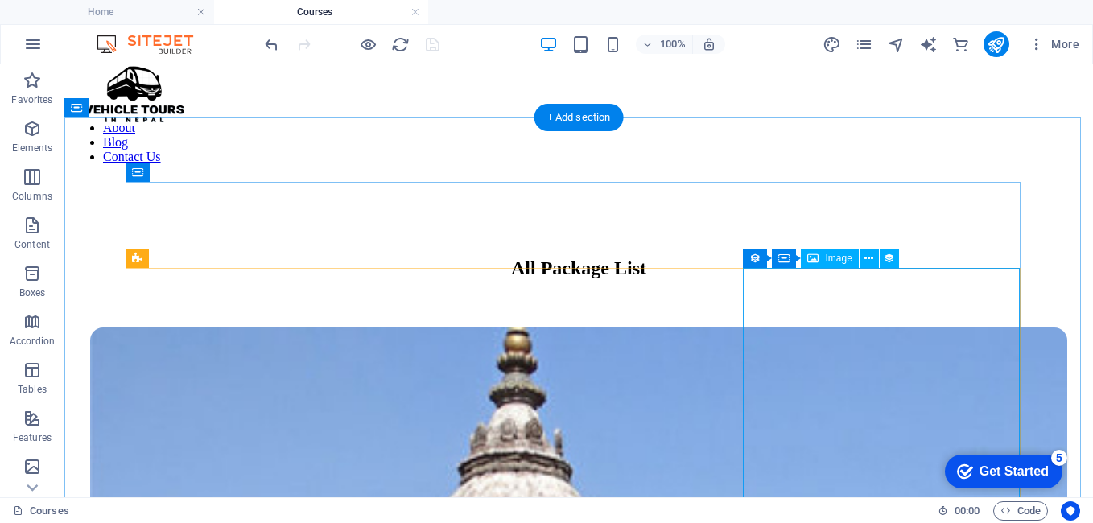
scroll to position [0, 0]
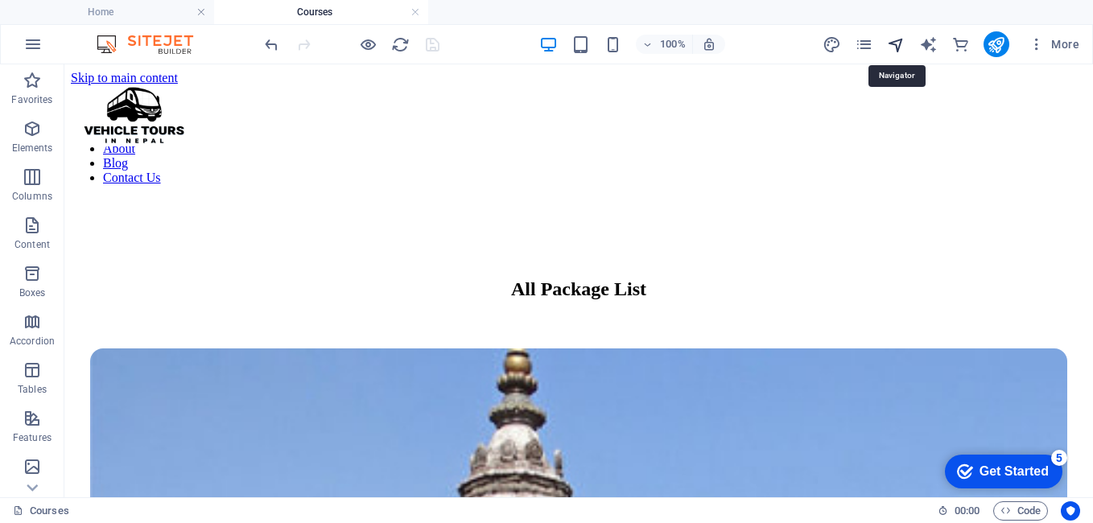
click at [889, 39] on icon "navigator" at bounding box center [896, 44] width 19 height 19
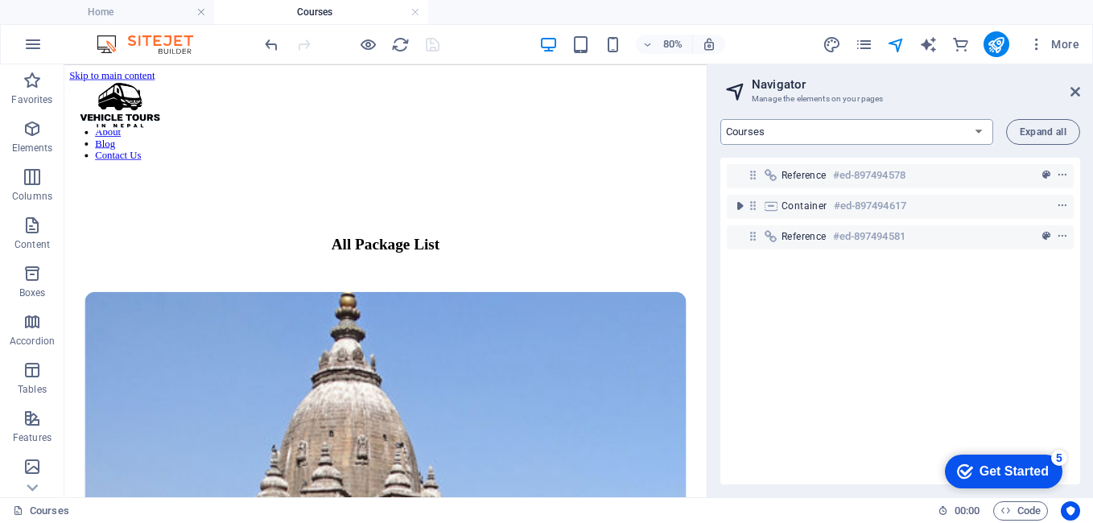
click at [786, 134] on select "Home Courses Teachers About Blog Contact Us Legal Notice Privacy Courses List: …" at bounding box center [856, 132] width 273 height 26
select select "16890628-en"
click at [720, 119] on select "Home Courses Teachers About Blog Contact Us Legal Notice Privacy Courses List: …" at bounding box center [856, 132] width 273 height 26
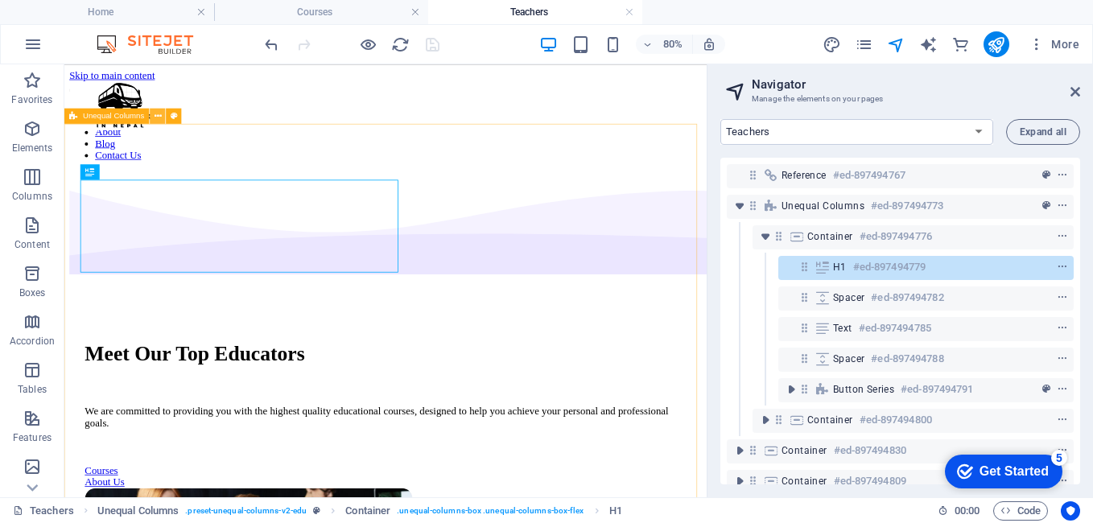
click at [157, 118] on icon at bounding box center [157, 116] width 7 height 14
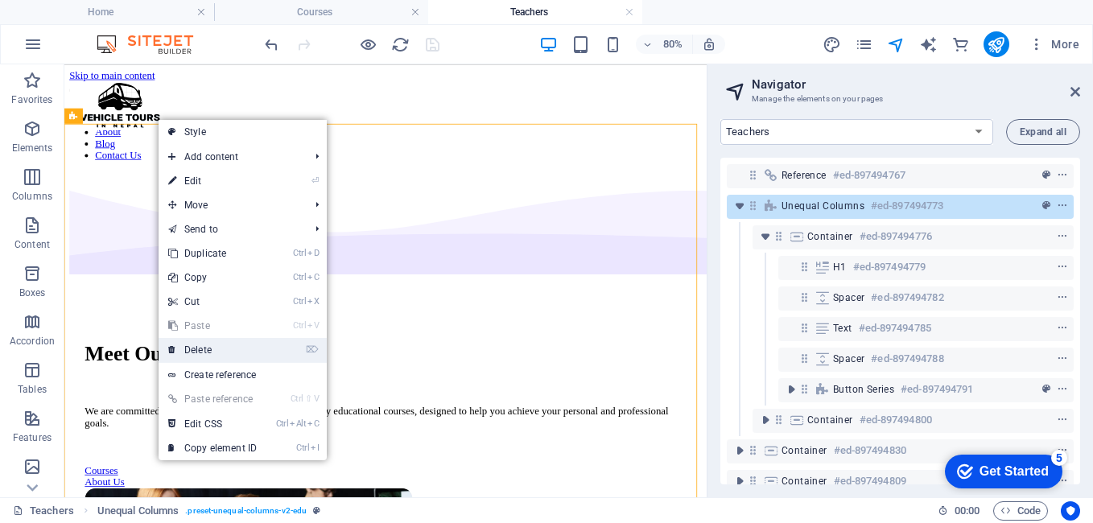
click at [220, 345] on link "⌦ Delete" at bounding box center [212, 350] width 108 height 24
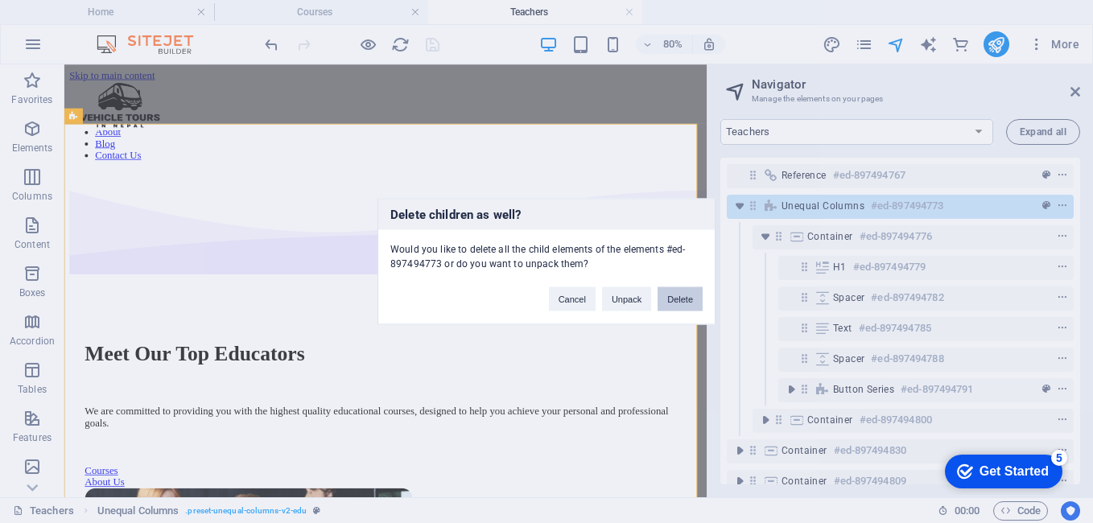
click at [681, 298] on button "Delete" at bounding box center [679, 299] width 45 height 24
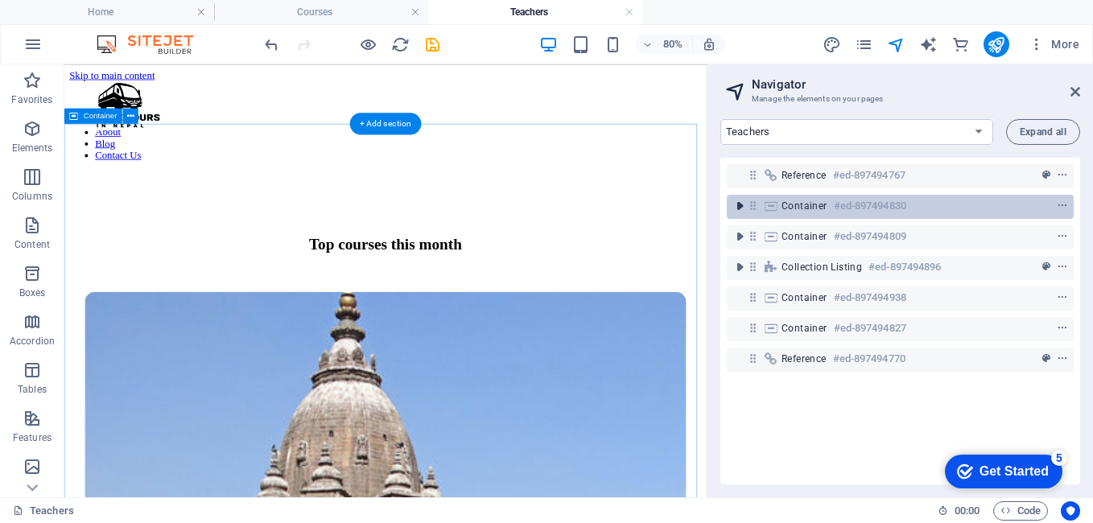
click at [735, 212] on icon "toggle-expand" at bounding box center [739, 206] width 16 height 16
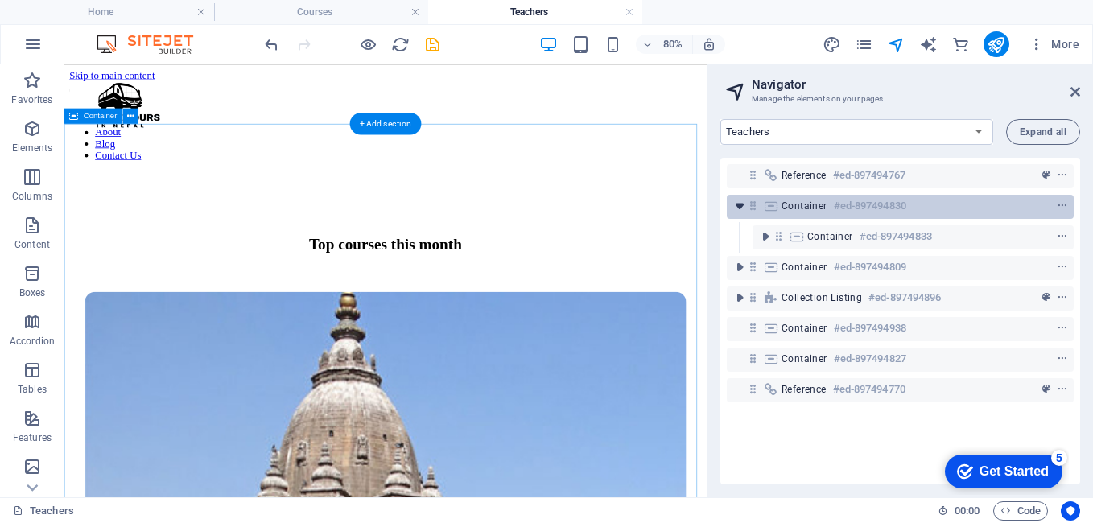
click at [735, 211] on icon "toggle-expand" at bounding box center [739, 206] width 16 height 16
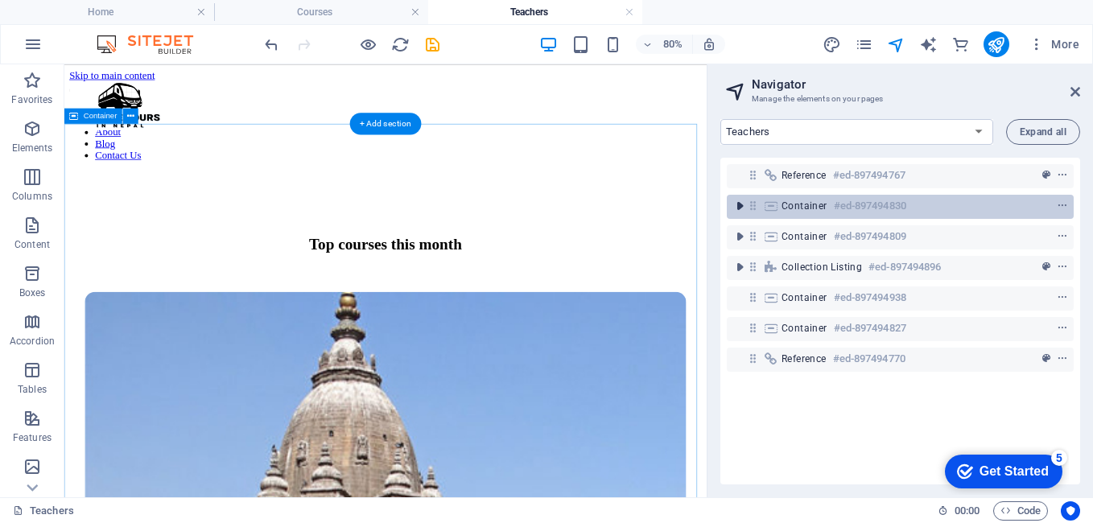
click at [735, 211] on icon "toggle-expand" at bounding box center [739, 206] width 16 height 16
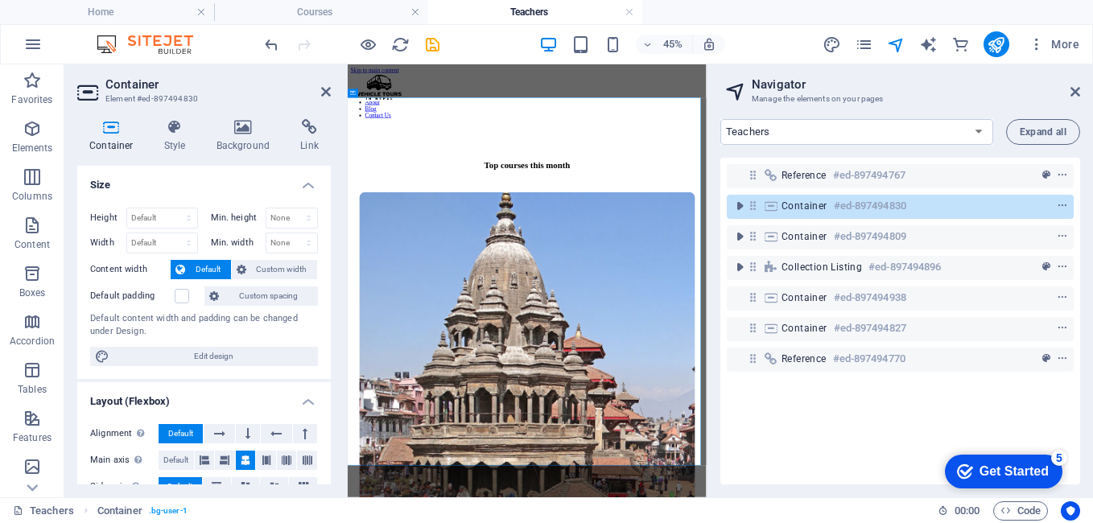
click at [318, 91] on h2 "Container" at bounding box center [217, 84] width 225 height 14
click at [327, 93] on icon at bounding box center [326, 91] width 10 height 13
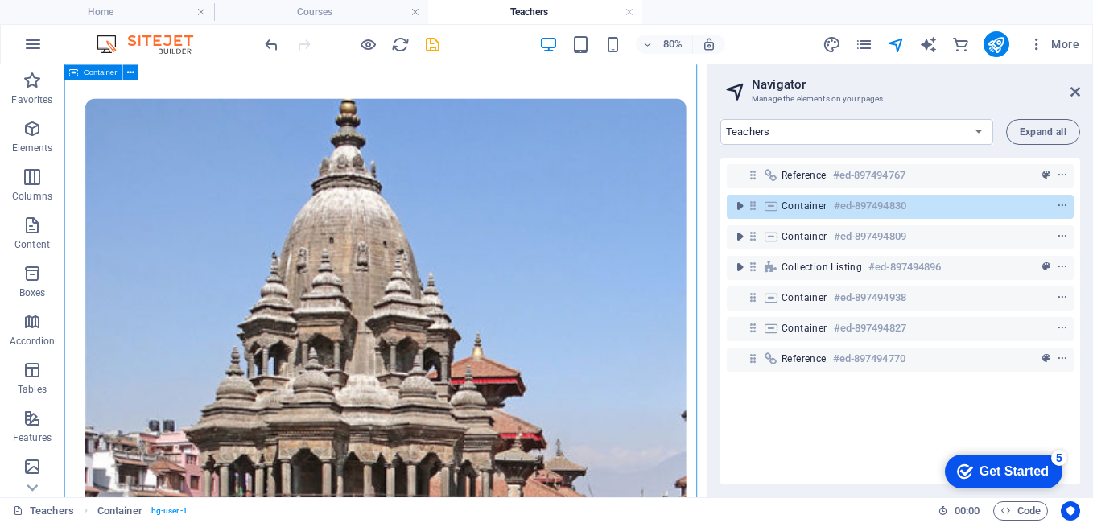
scroll to position [483, 0]
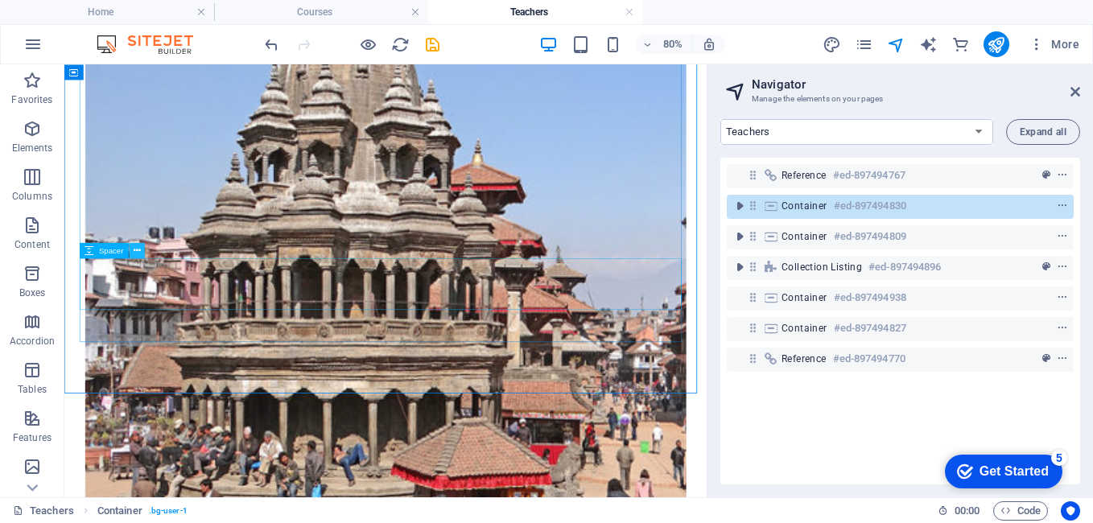
click at [137, 249] on icon at bounding box center [137, 251] width 7 height 14
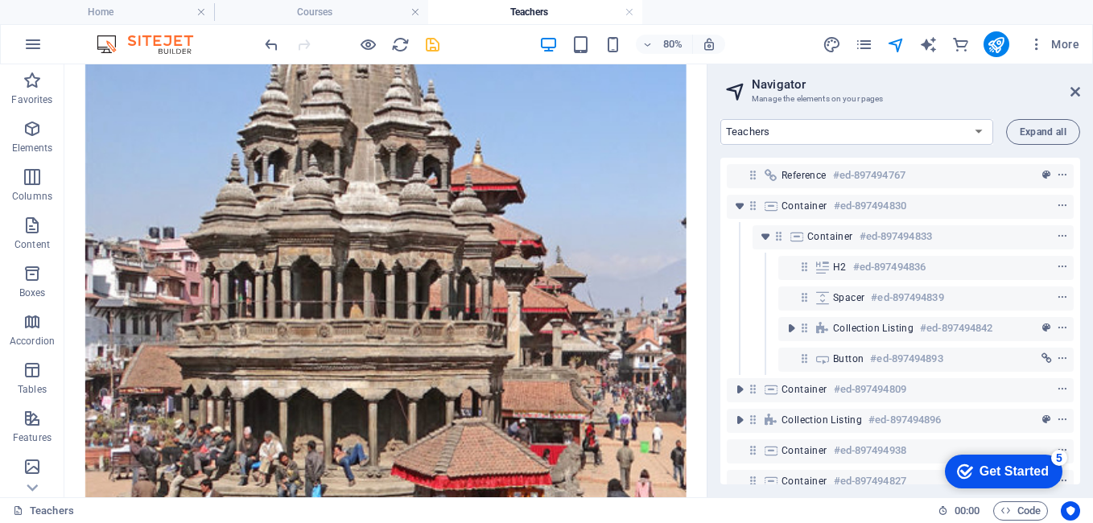
click at [434, 48] on icon "save" at bounding box center [432, 44] width 19 height 19
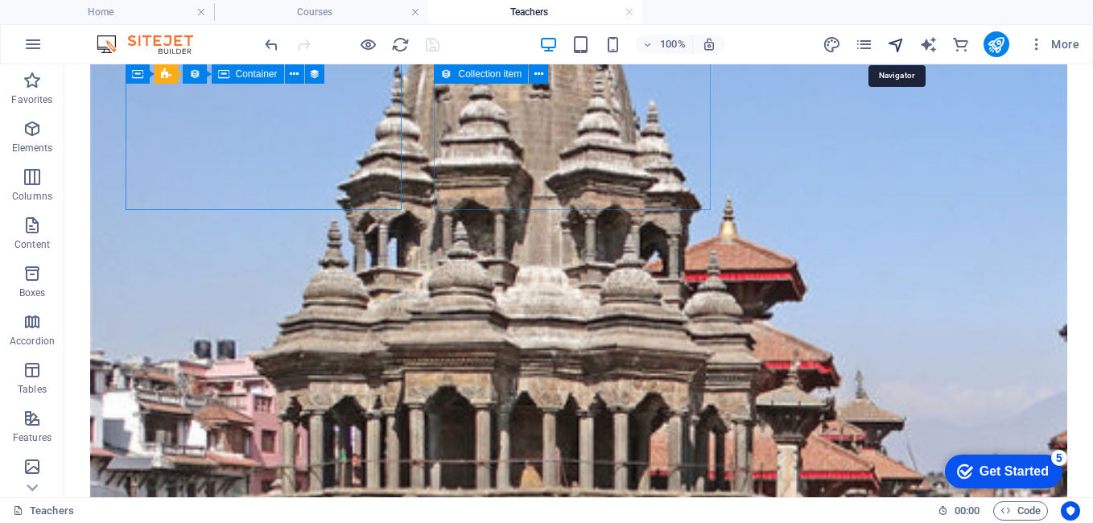
click at [891, 45] on icon "navigator" at bounding box center [896, 44] width 19 height 19
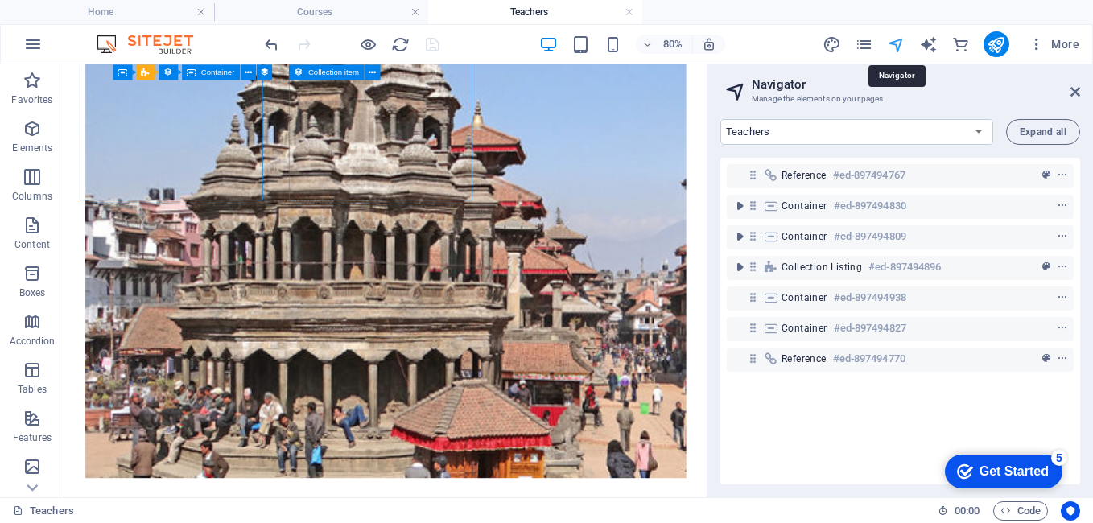
scroll to position [483, 0]
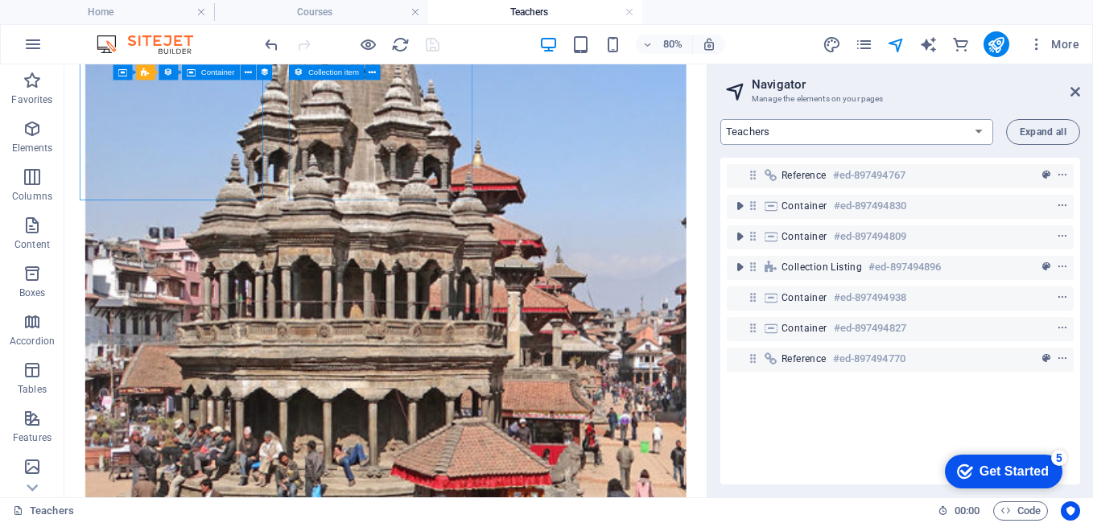
click at [817, 141] on select "Home Courses Teachers About Blog Contact Us Legal Notice Privacy Courses List: …" at bounding box center [856, 132] width 273 height 26
click at [720, 119] on select "Home Courses Teachers About Blog Contact Us Legal Notice Privacy Courses List: …" at bounding box center [856, 132] width 273 height 26
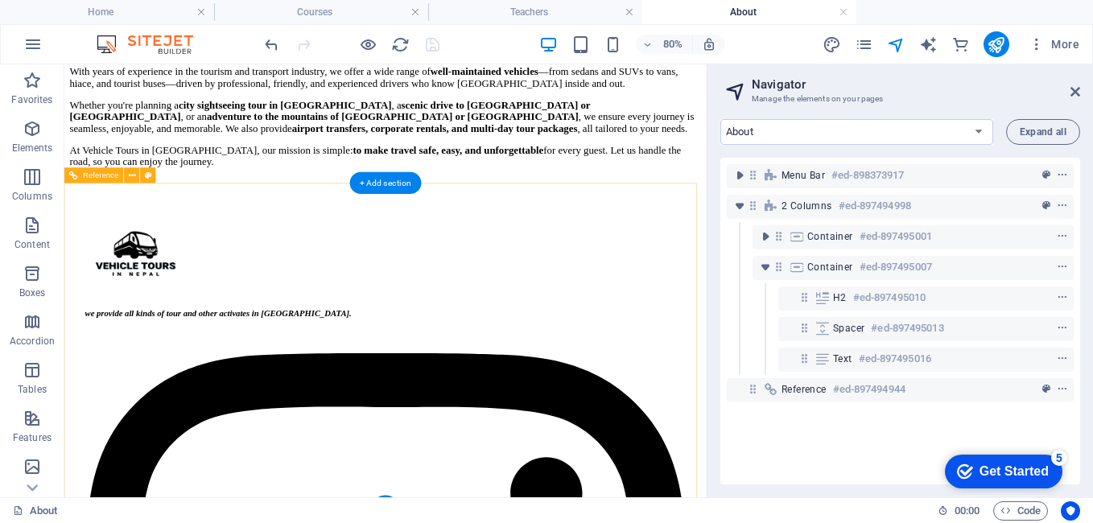
scroll to position [327, 0]
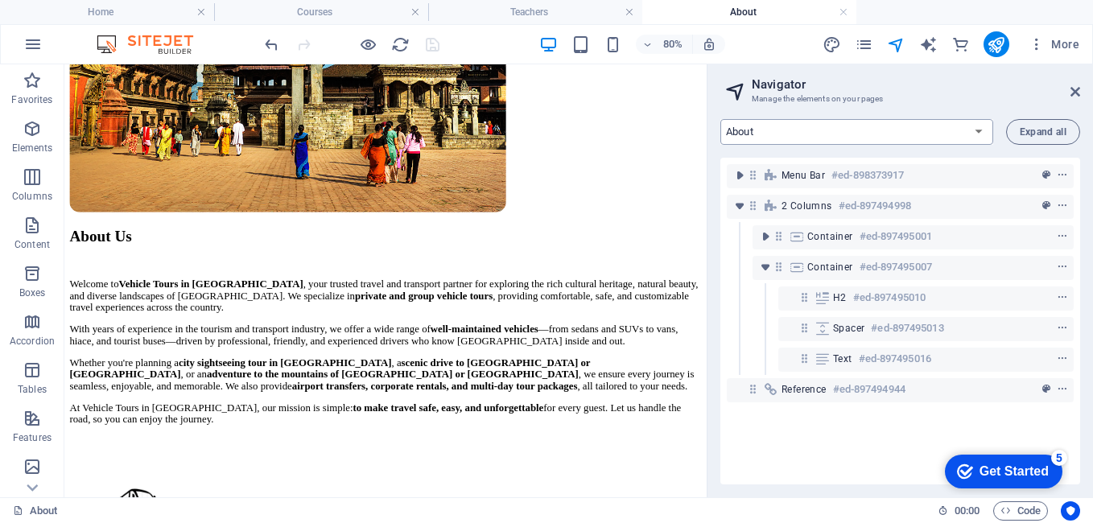
click at [826, 132] on select "Home Courses Teachers About Blog Contact Us Legal Notice Privacy Courses List: …" at bounding box center [856, 132] width 273 height 26
select select "16890634-en"
click at [720, 119] on select "Home Courses Teachers About Blog Contact Us Legal Notice Privacy Courses List: …" at bounding box center [856, 132] width 273 height 26
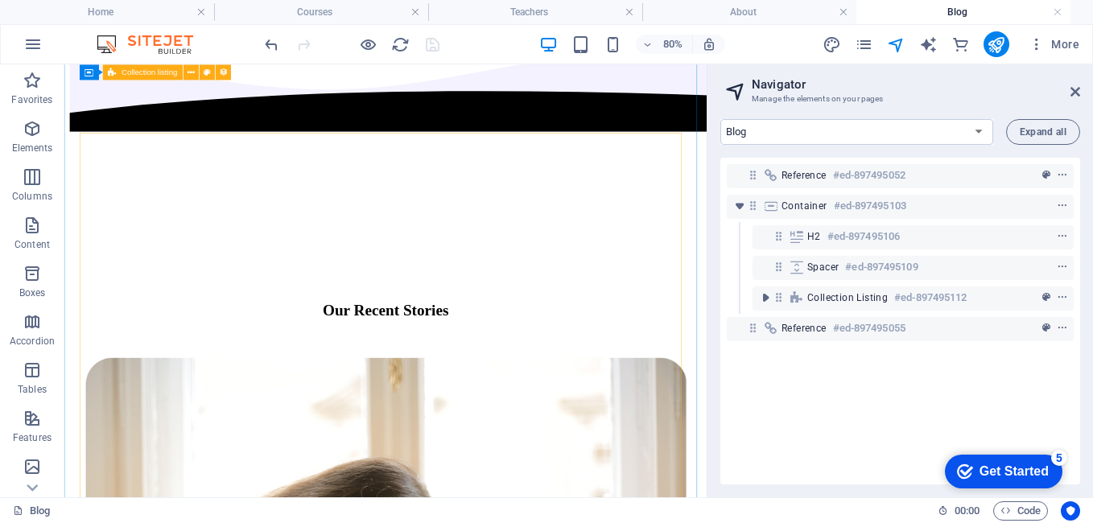
scroll to position [0, 0]
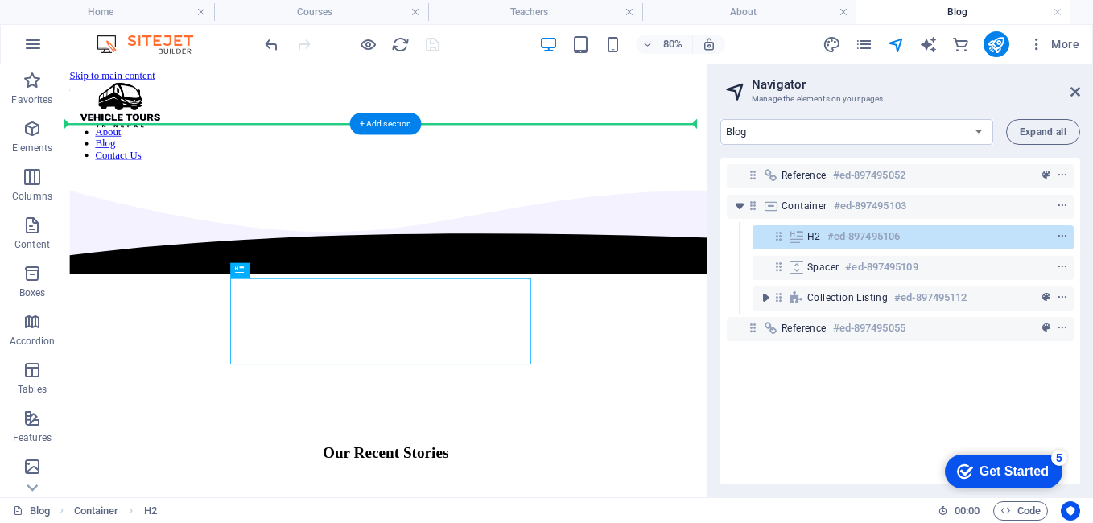
drag, startPoint x: 496, startPoint y: 356, endPoint x: 497, endPoint y: 233, distance: 123.1
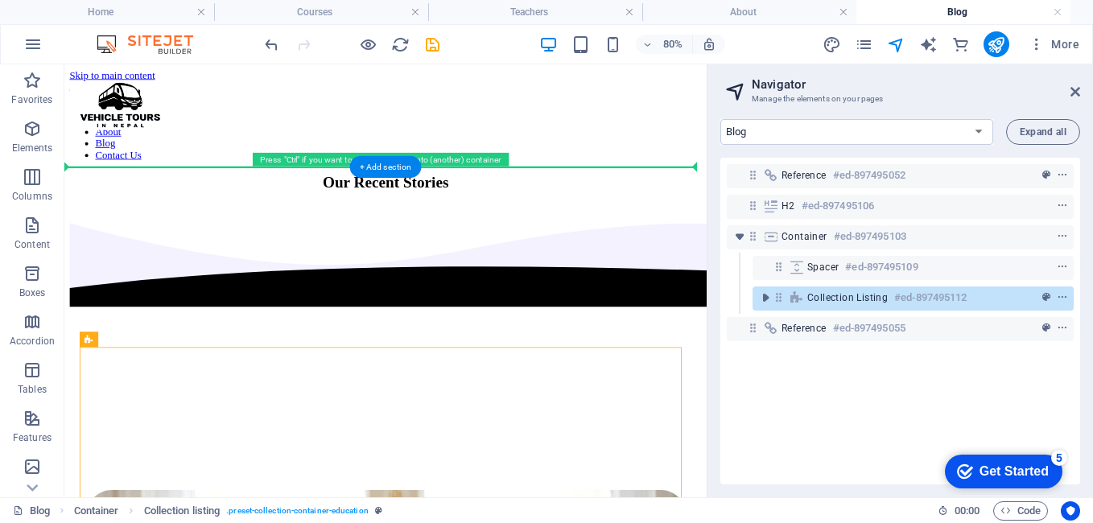
drag, startPoint x: 184, startPoint y: 404, endPoint x: 150, endPoint y: 300, distance: 109.1
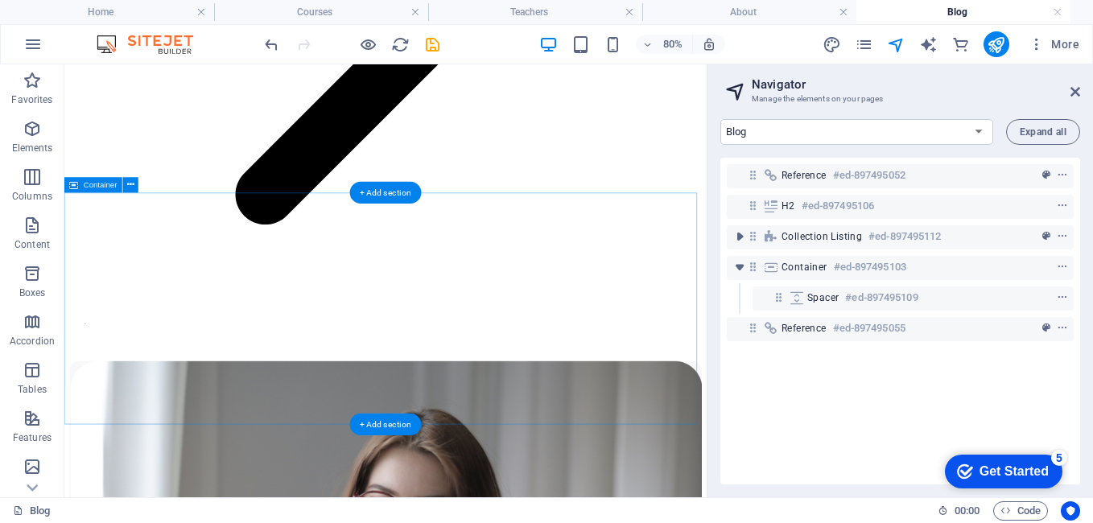
scroll to position [1850, 0]
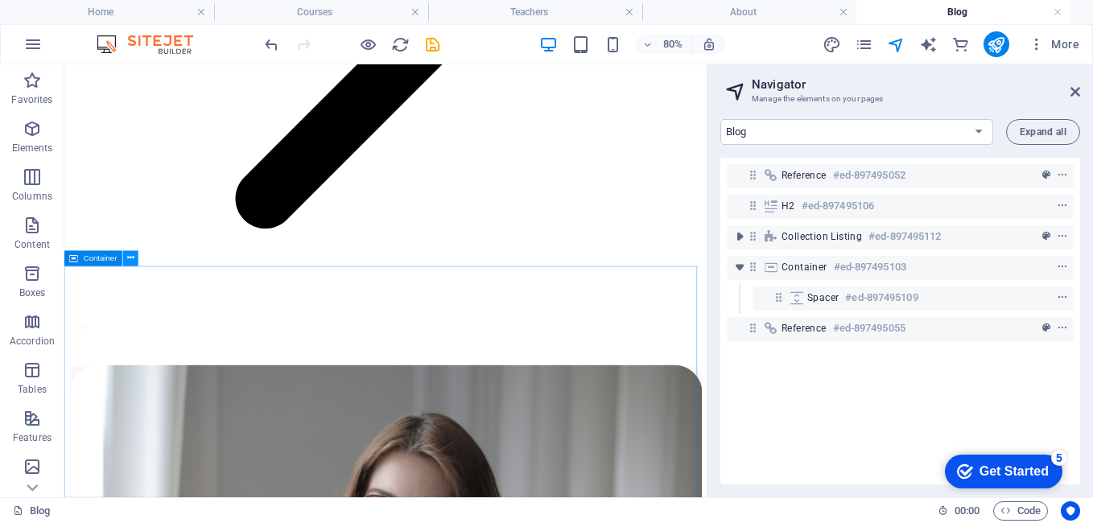
click at [132, 258] on icon at bounding box center [130, 258] width 7 height 14
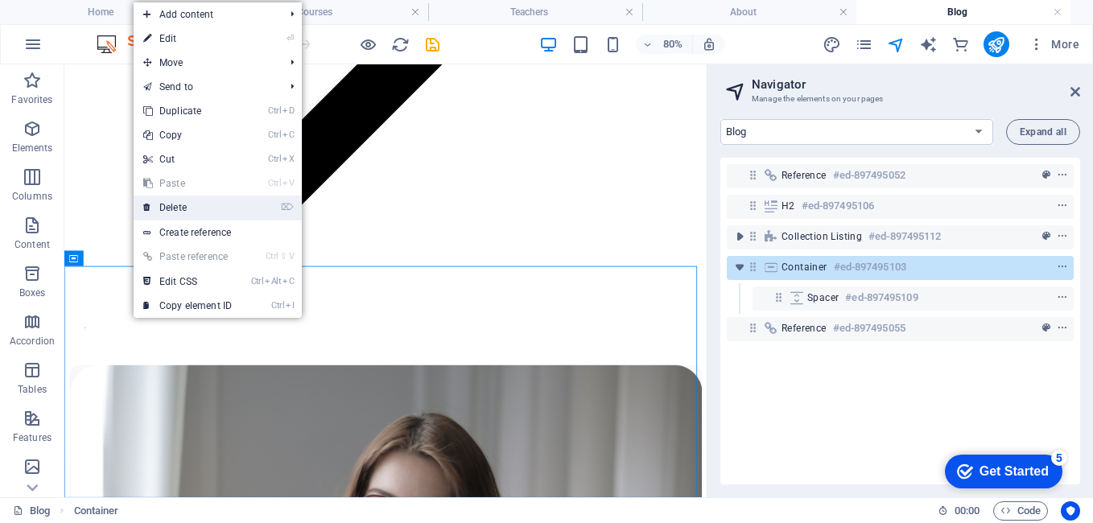
click at [222, 199] on link "⌦ Delete" at bounding box center [188, 208] width 108 height 24
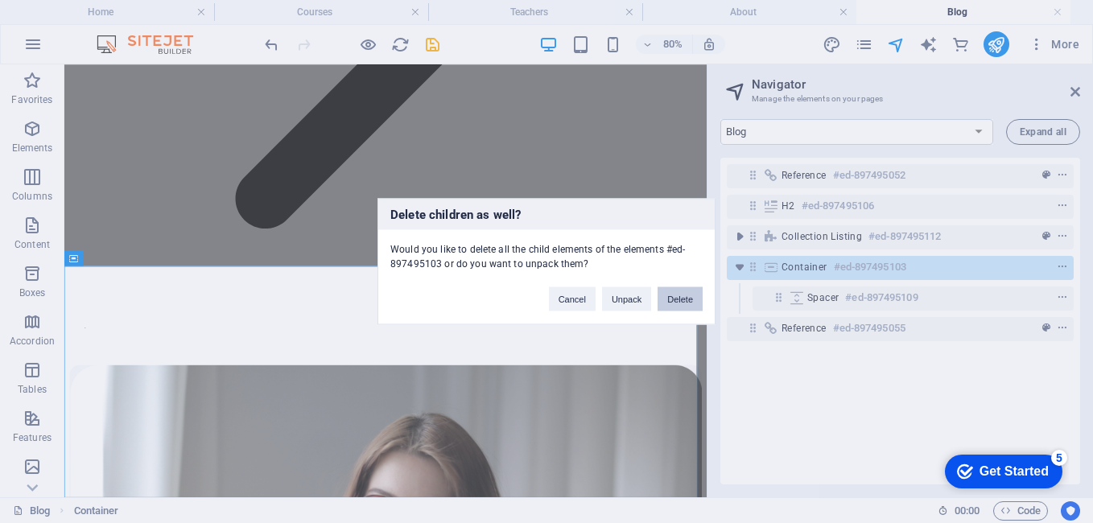
click at [688, 298] on button "Delete" at bounding box center [679, 299] width 45 height 24
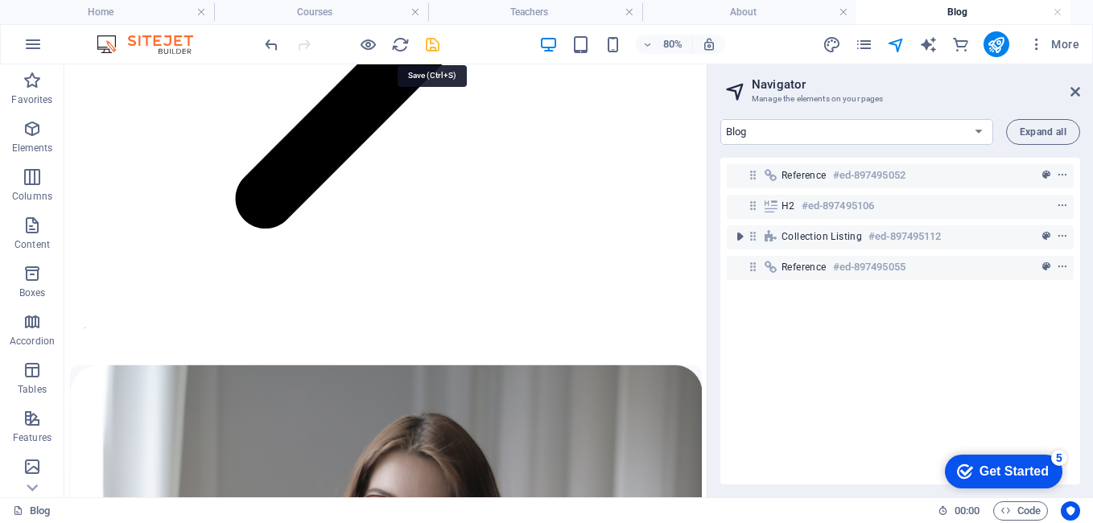
click at [425, 44] on icon "save" at bounding box center [432, 44] width 19 height 19
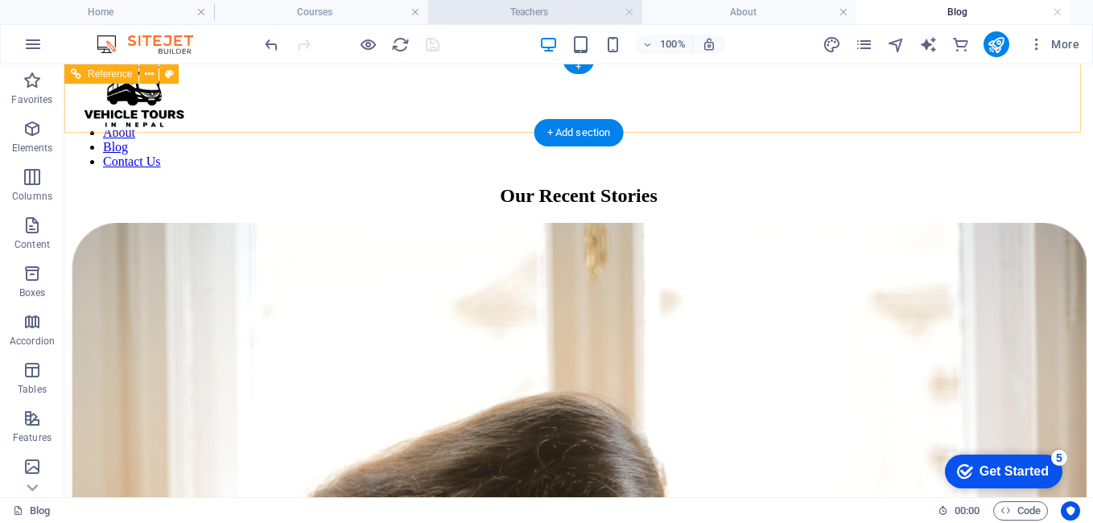
scroll to position [0, 0]
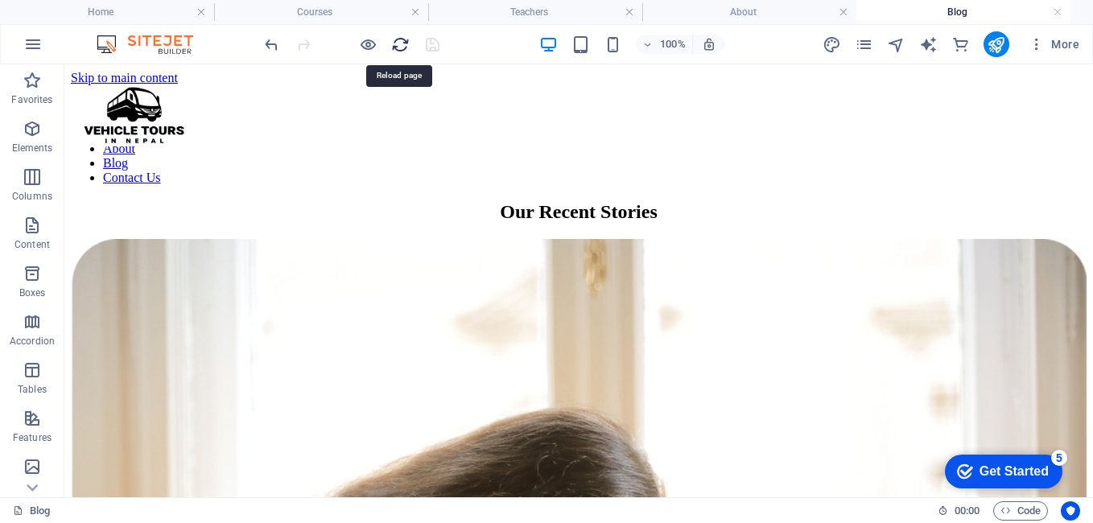
click at [398, 42] on icon "reload" at bounding box center [400, 44] width 19 height 19
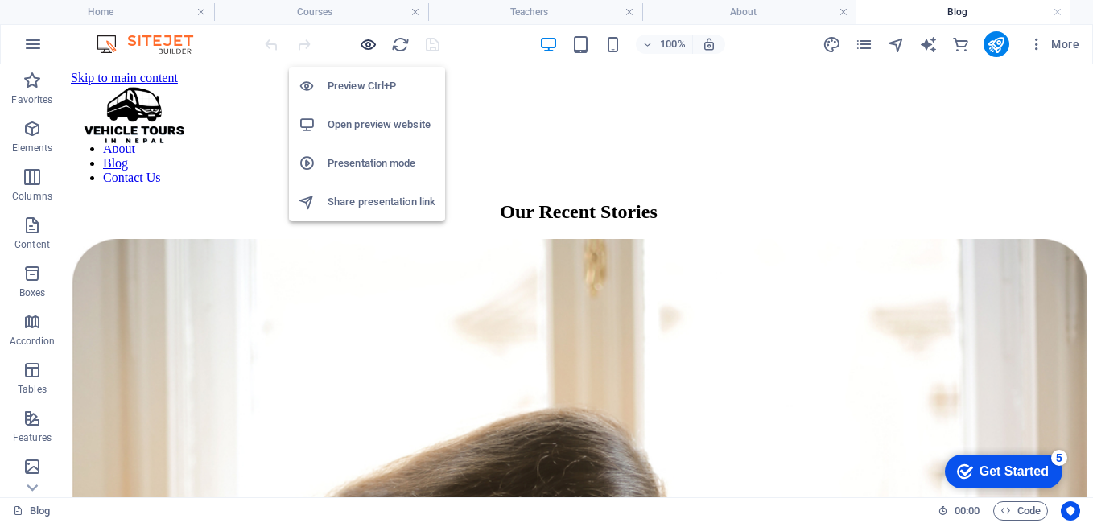
click at [372, 43] on icon "button" at bounding box center [368, 44] width 19 height 19
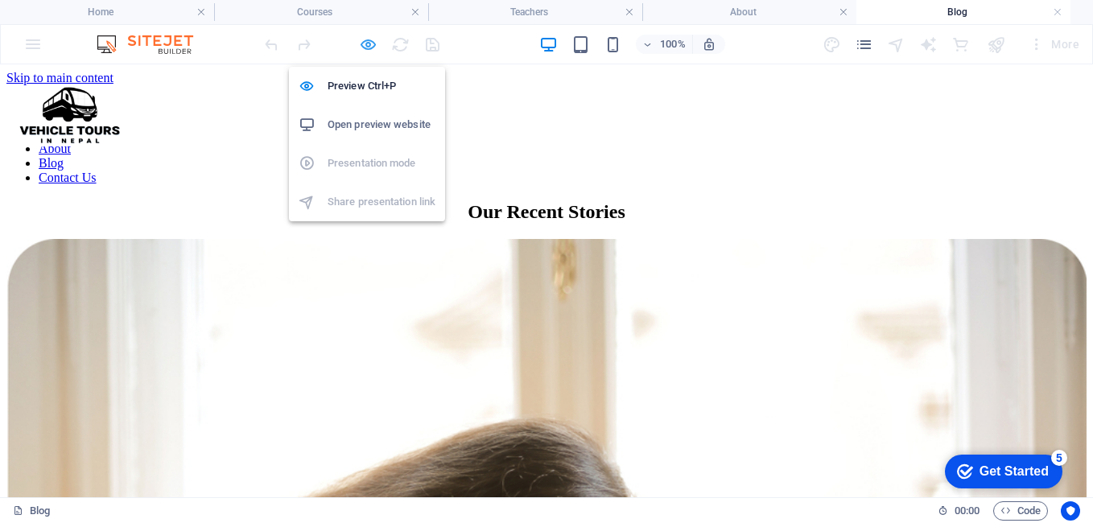
click at [372, 43] on icon "button" at bounding box center [368, 44] width 19 height 19
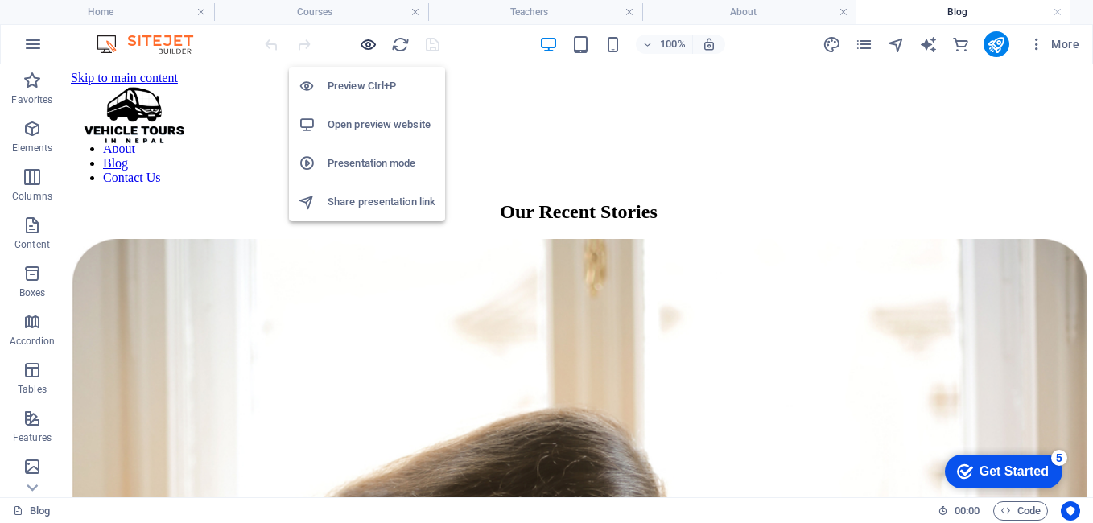
click at [372, 43] on icon "button" at bounding box center [368, 44] width 19 height 19
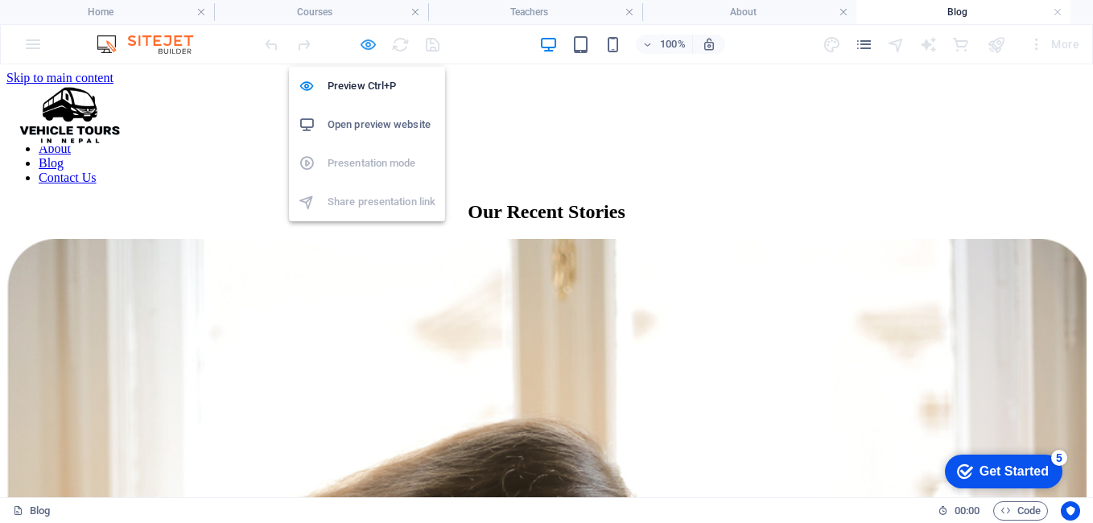
click at [372, 43] on icon "button" at bounding box center [368, 44] width 19 height 19
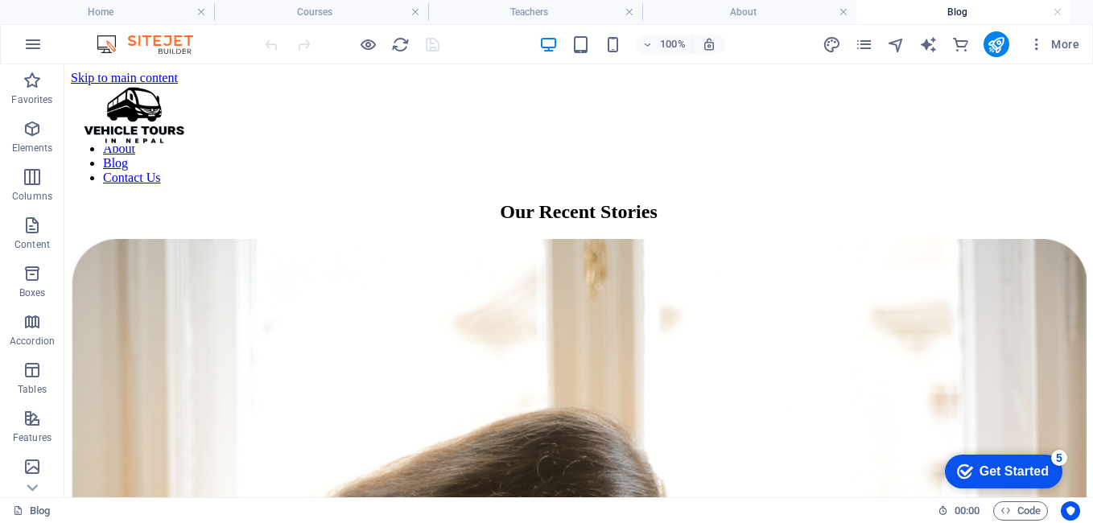
click at [1008, 33] on div at bounding box center [996, 44] width 26 height 26
click at [998, 39] on icon "publish" at bounding box center [995, 44] width 19 height 19
